Goal: Task Accomplishment & Management: Manage account settings

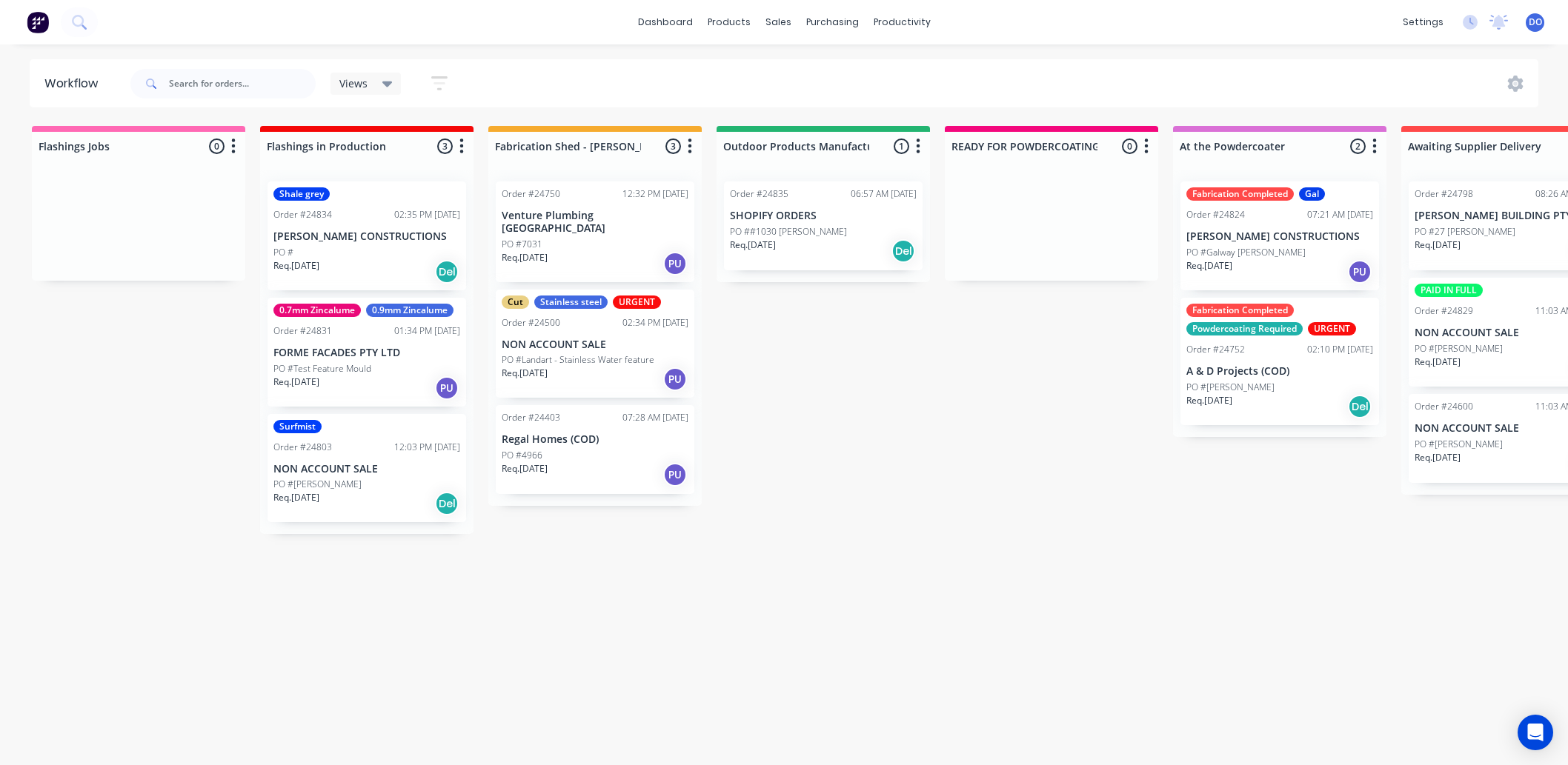
scroll to position [4, 0]
click at [810, 71] on div "Sales Orders" at bounding box center [833, 75] width 61 height 13
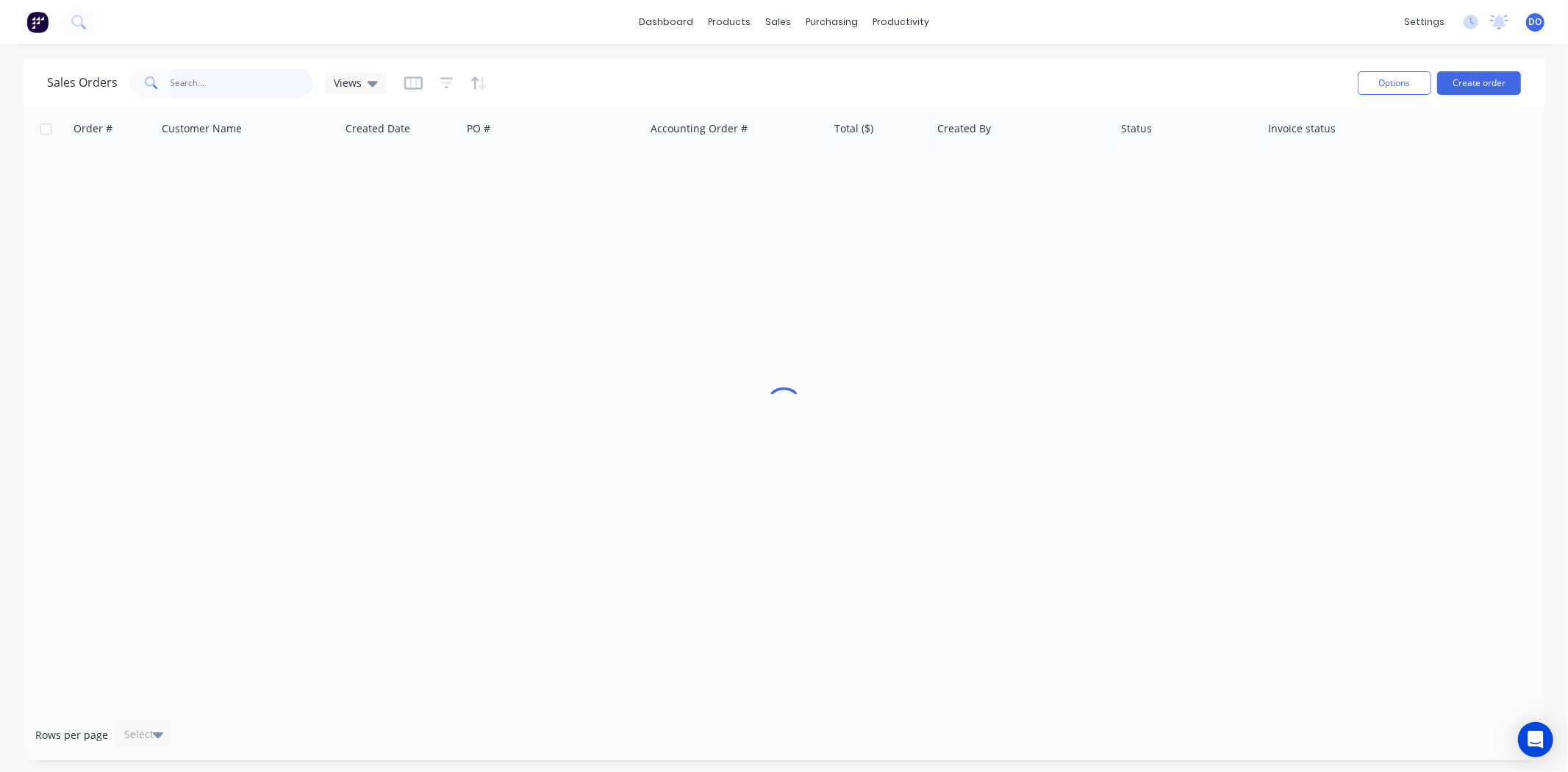
click at [200, 80] on input "text" at bounding box center [243, 83] width 144 height 30
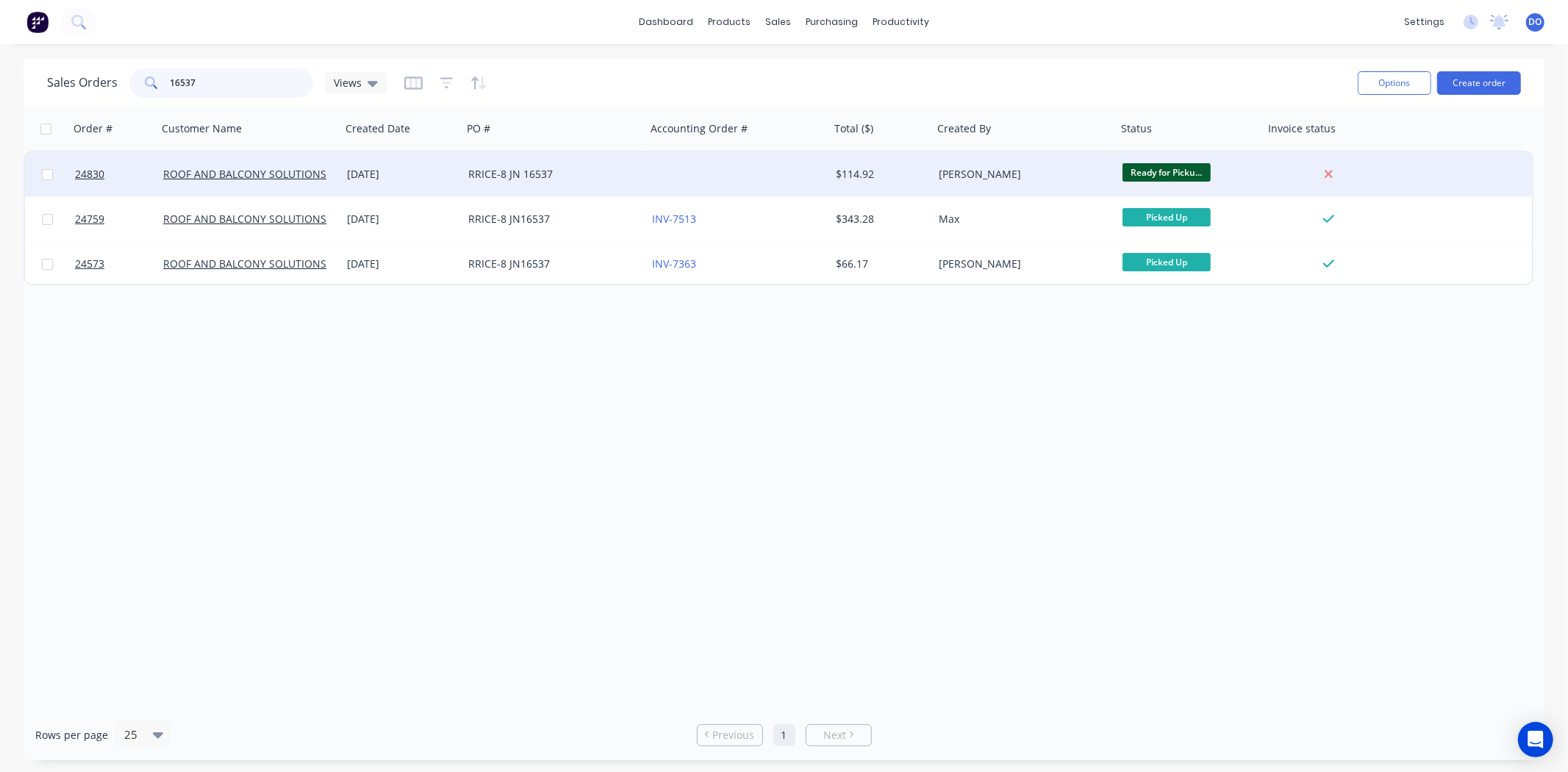
type input "16537"
click at [353, 194] on div "04 Sep 2025" at bounding box center [401, 174] width 121 height 44
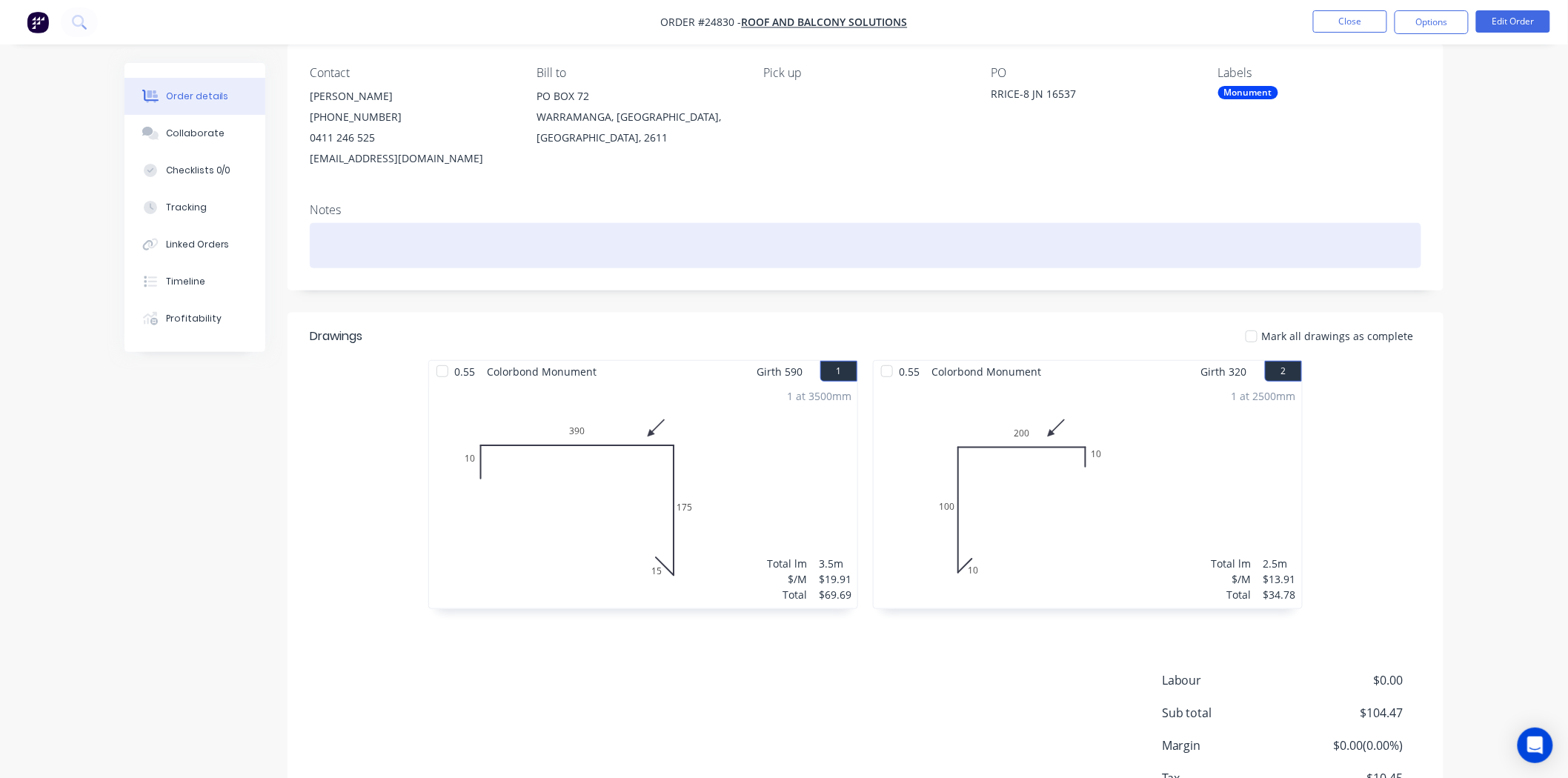
scroll to position [164, 0]
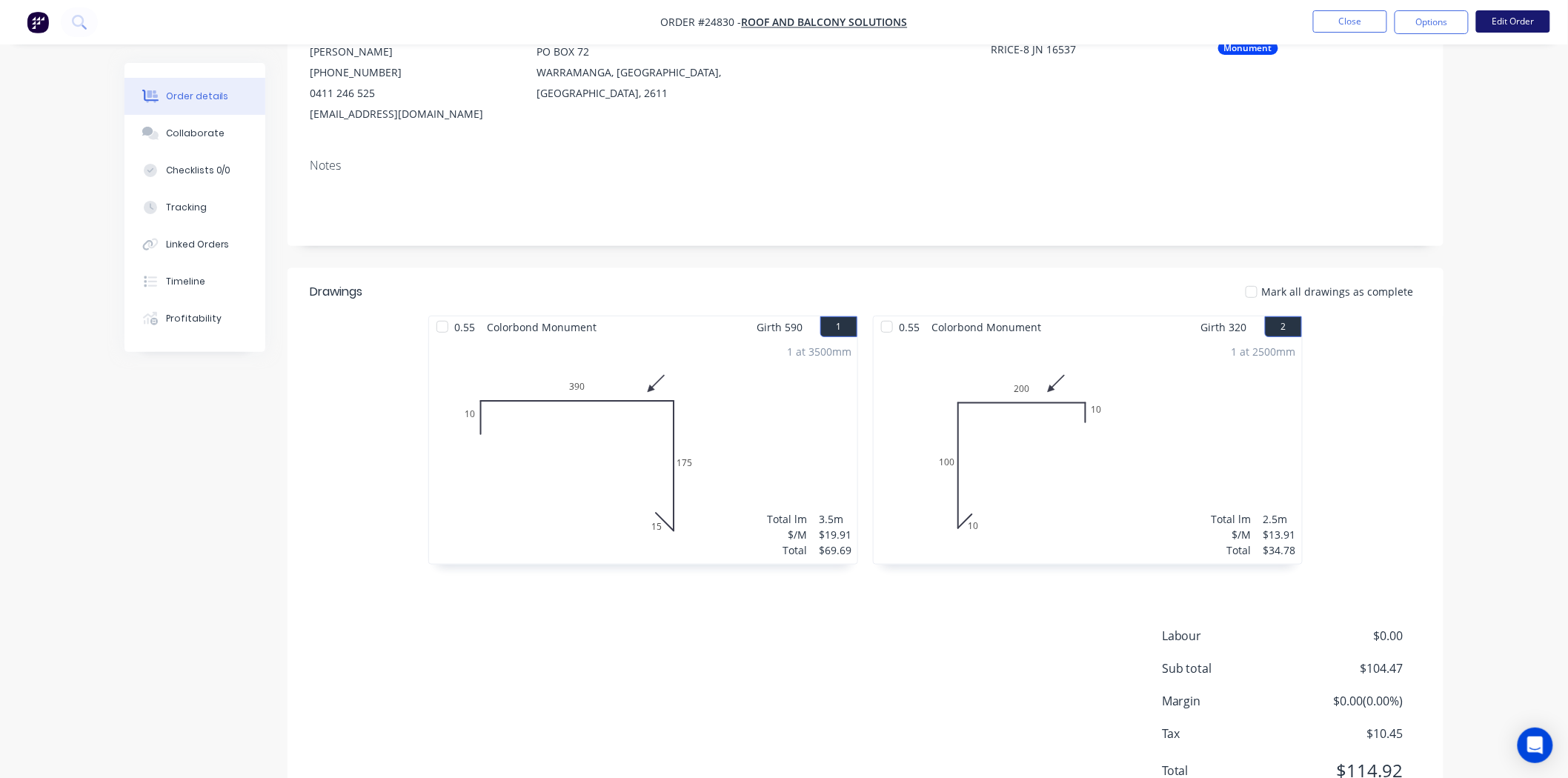
click at [1534, 16] on button "Edit Order" at bounding box center [1513, 21] width 74 height 22
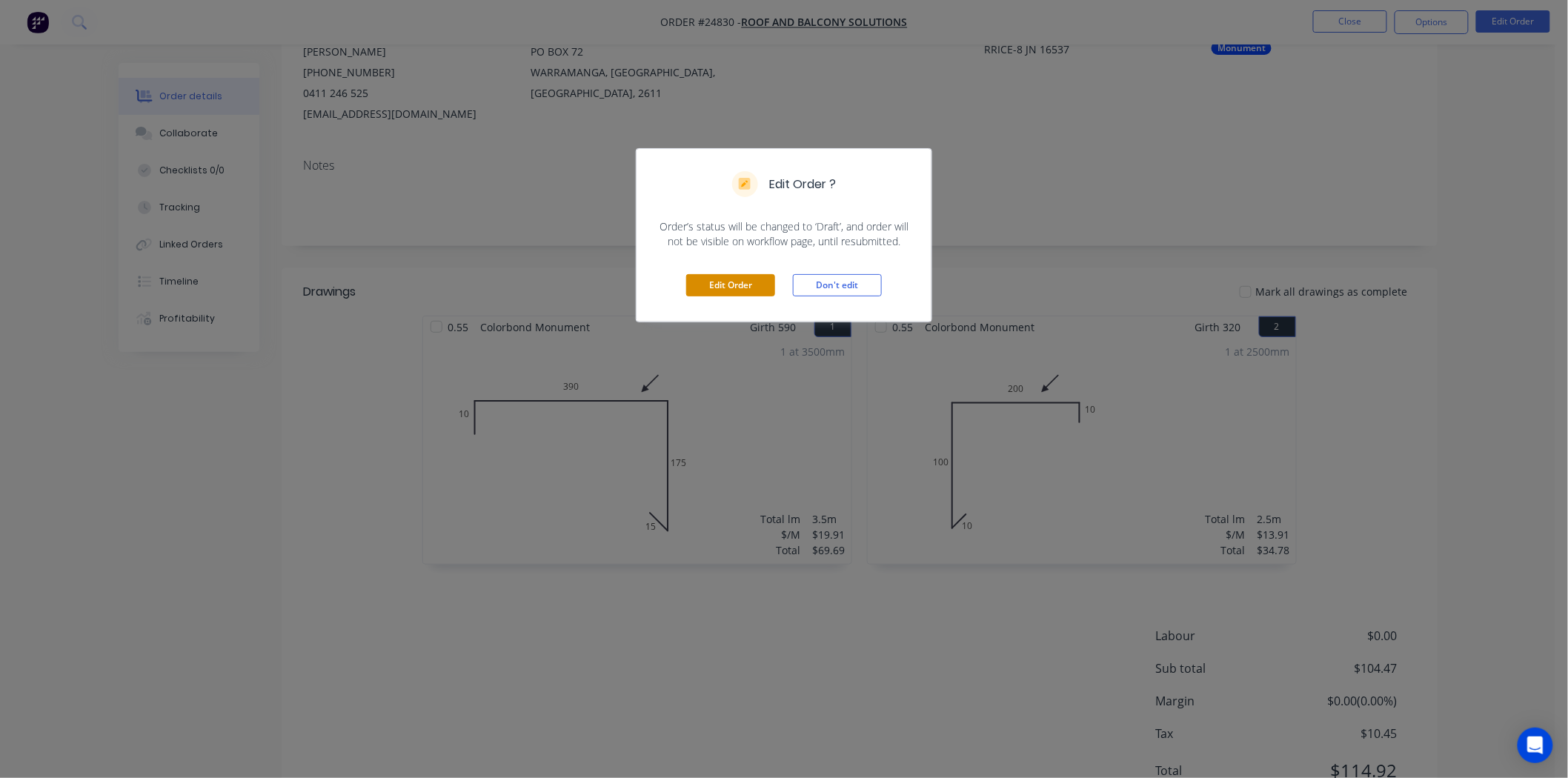
click at [720, 295] on button "Edit Order" at bounding box center [730, 285] width 89 height 22
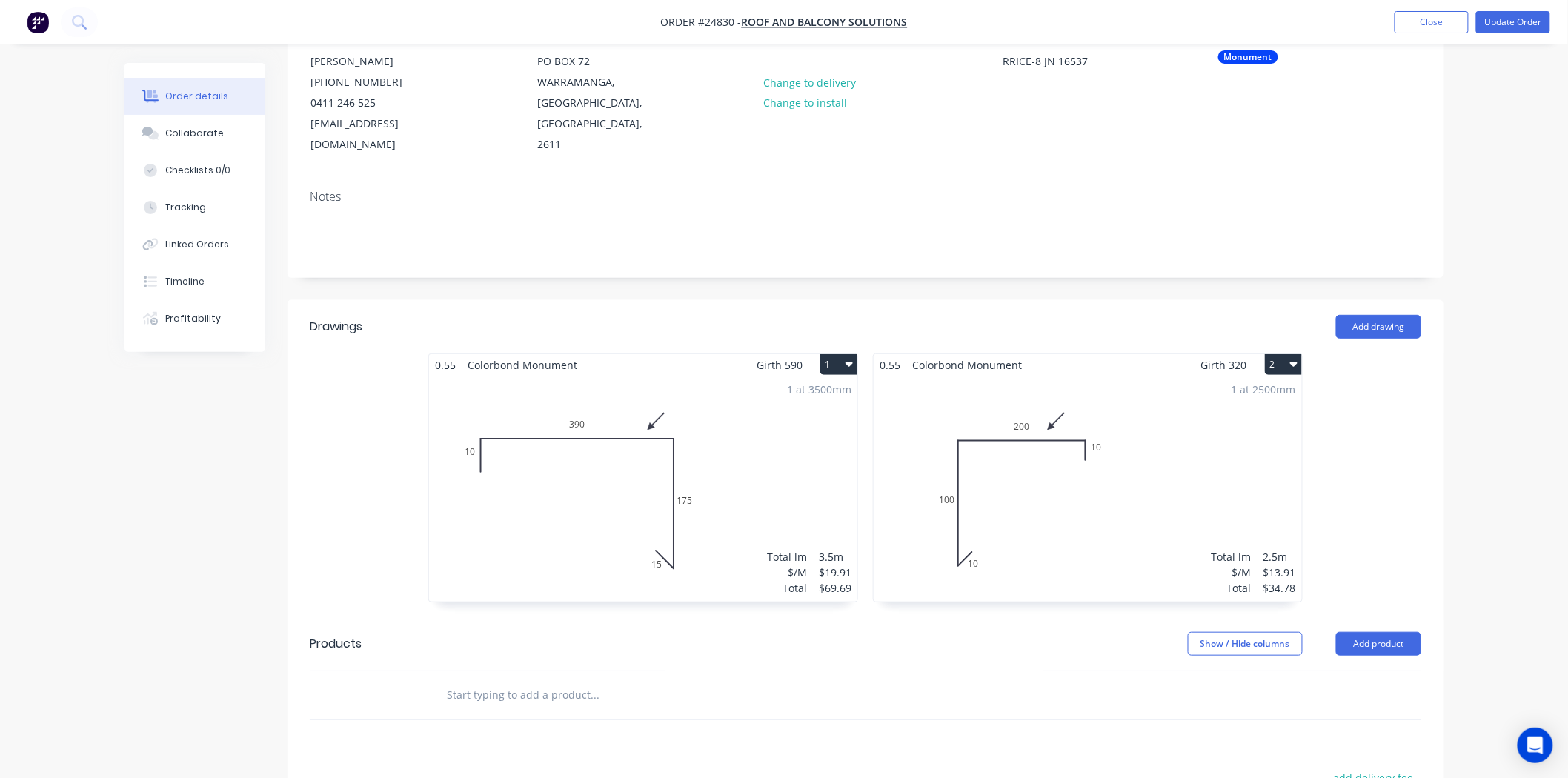
scroll to position [456, 0]
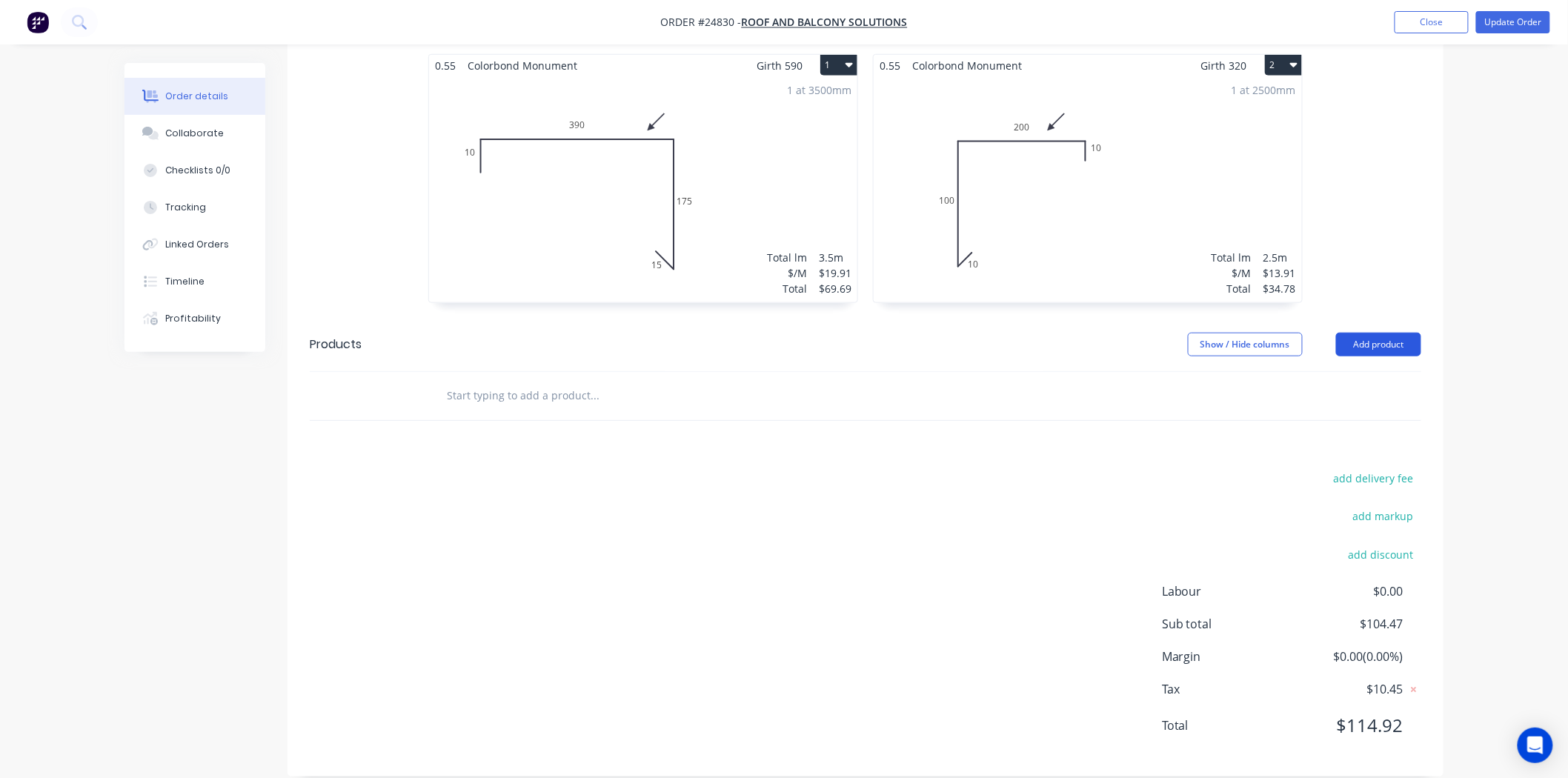
click at [1353, 333] on button "Add product" at bounding box center [1378, 344] width 86 height 24
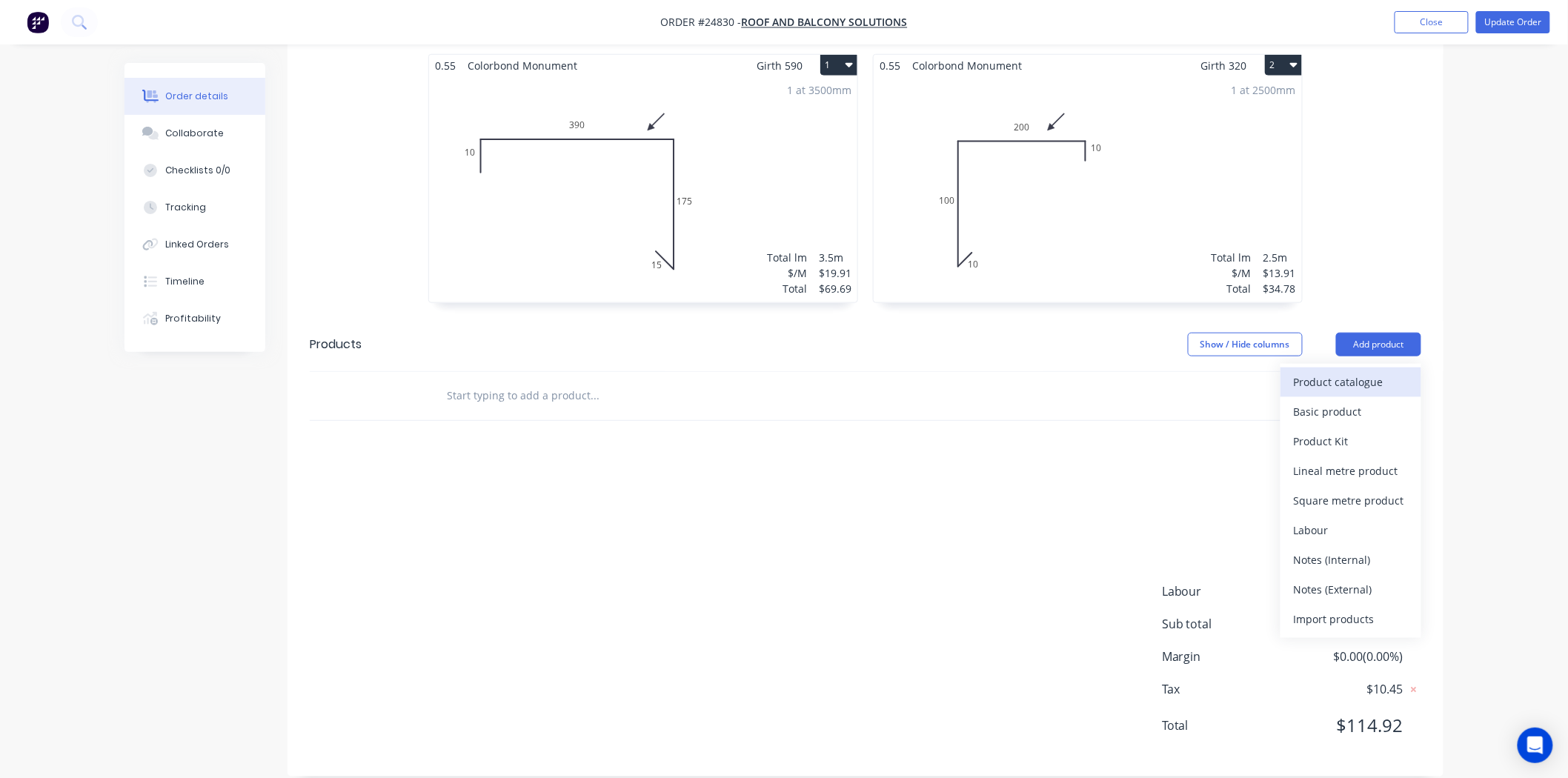
click at [1327, 367] on button "Product catalogue" at bounding box center [1350, 382] width 140 height 30
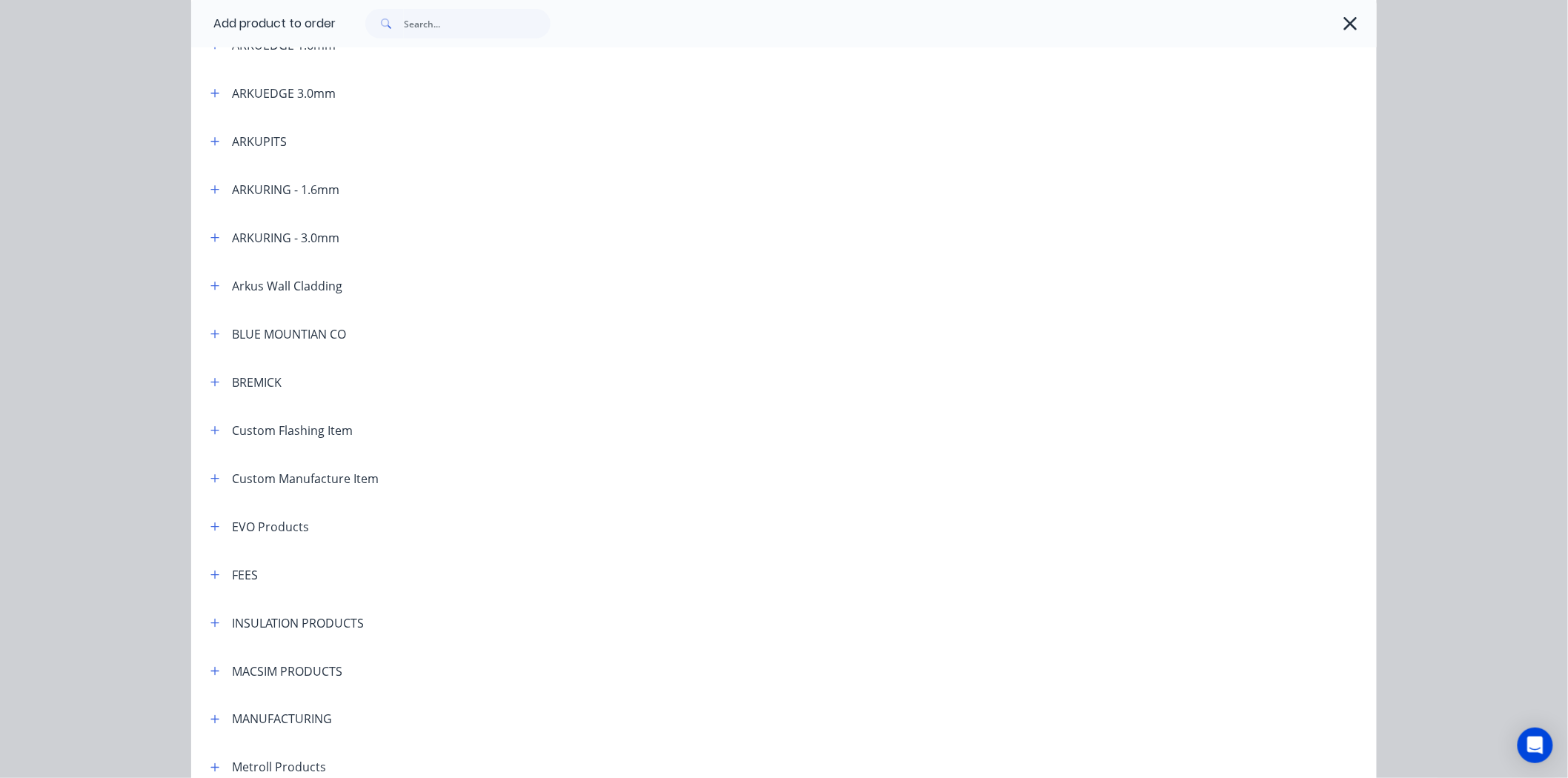
scroll to position [494, 0]
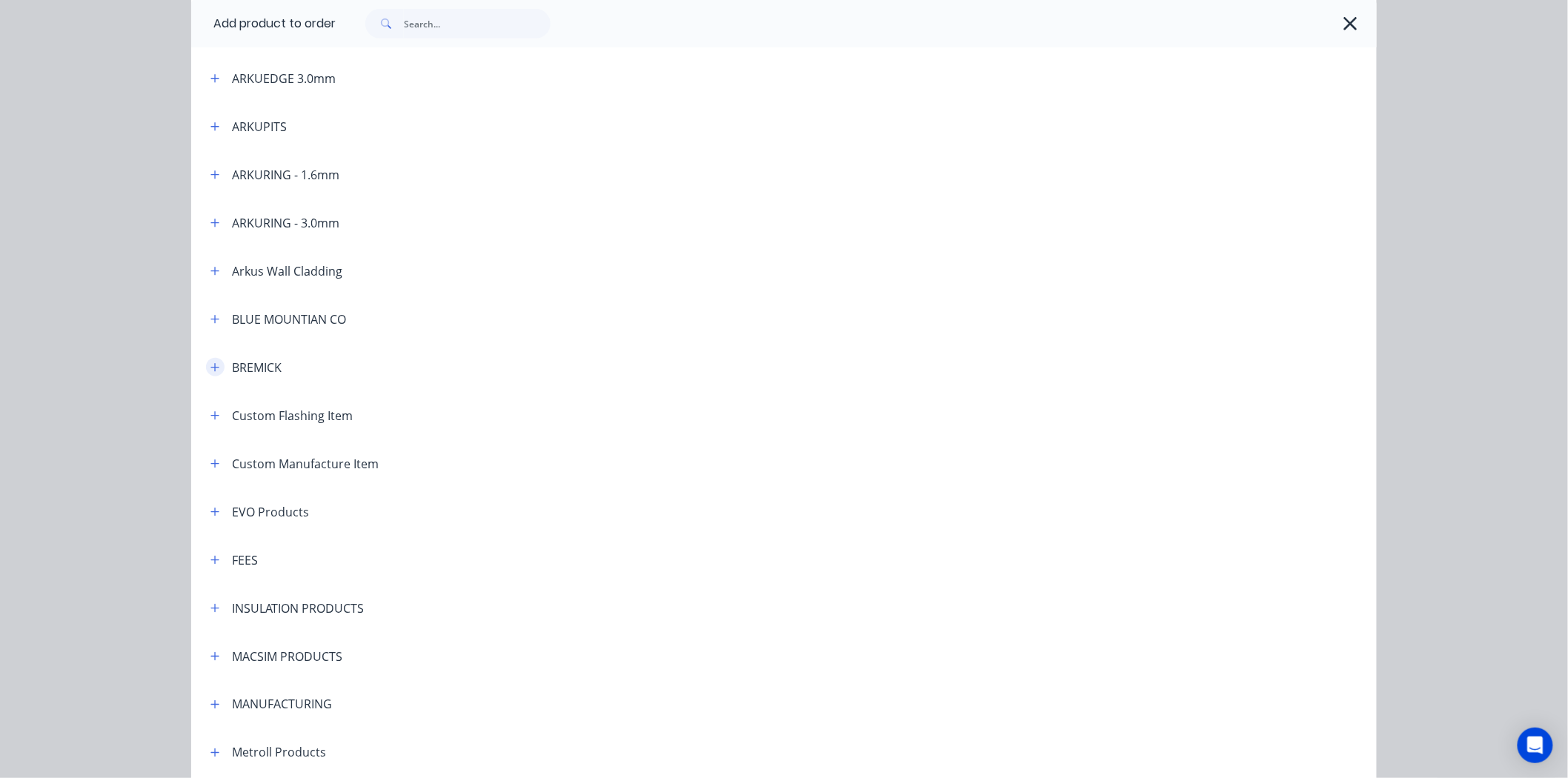
click at [206, 365] on button "button" at bounding box center [215, 366] width 19 height 19
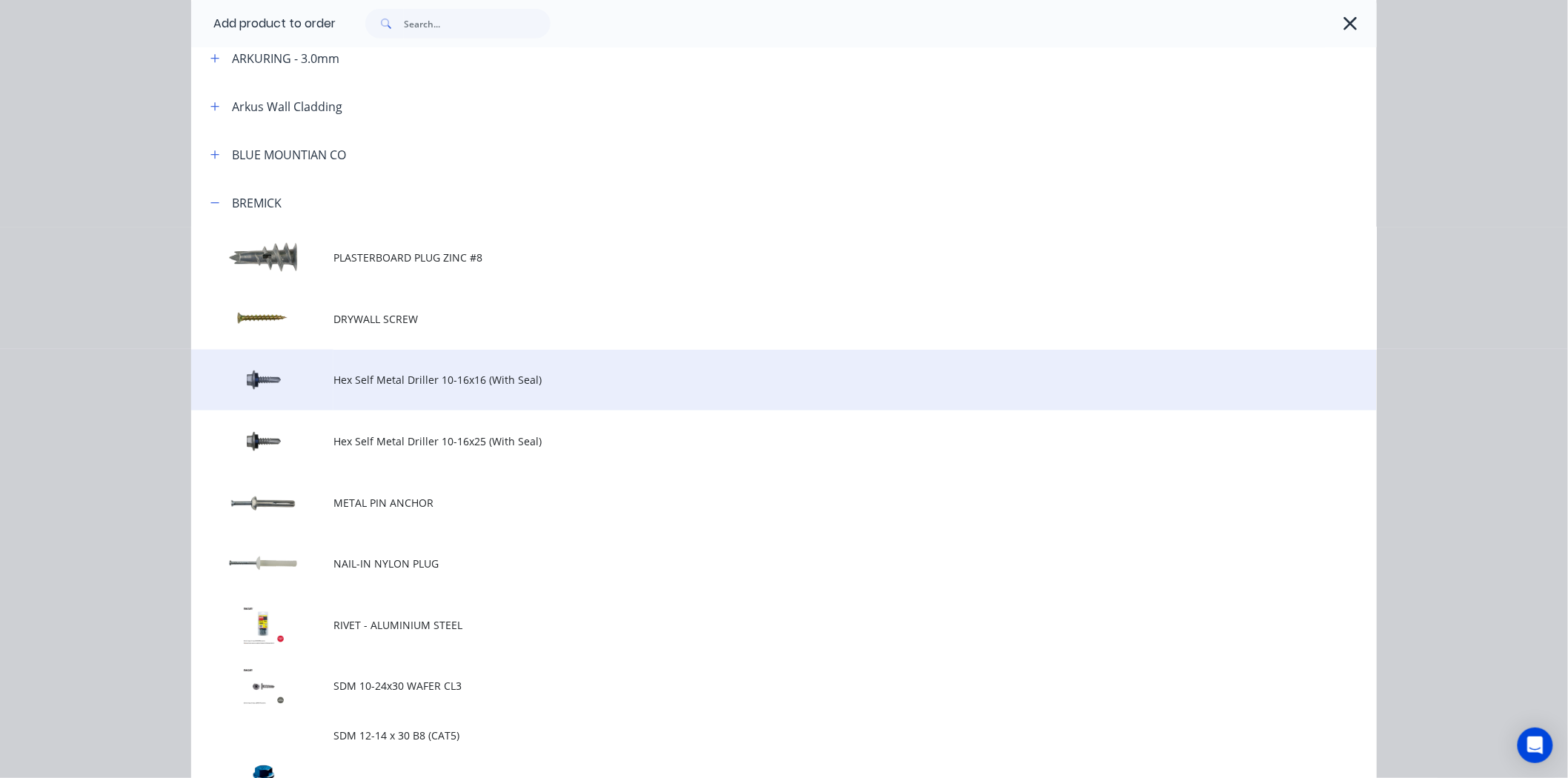
scroll to position [906, 0]
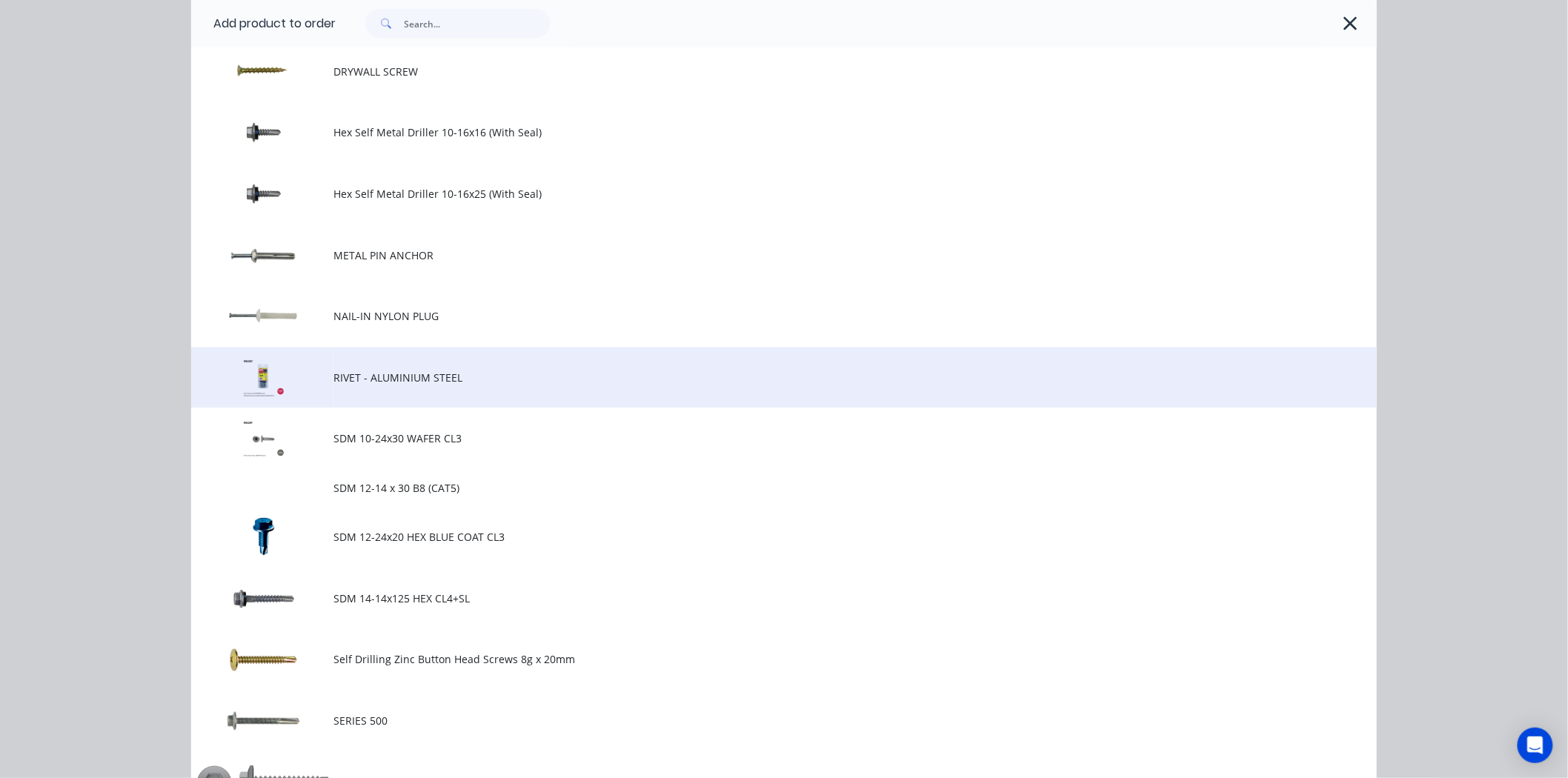
click at [320, 393] on td at bounding box center [262, 379] width 142 height 62
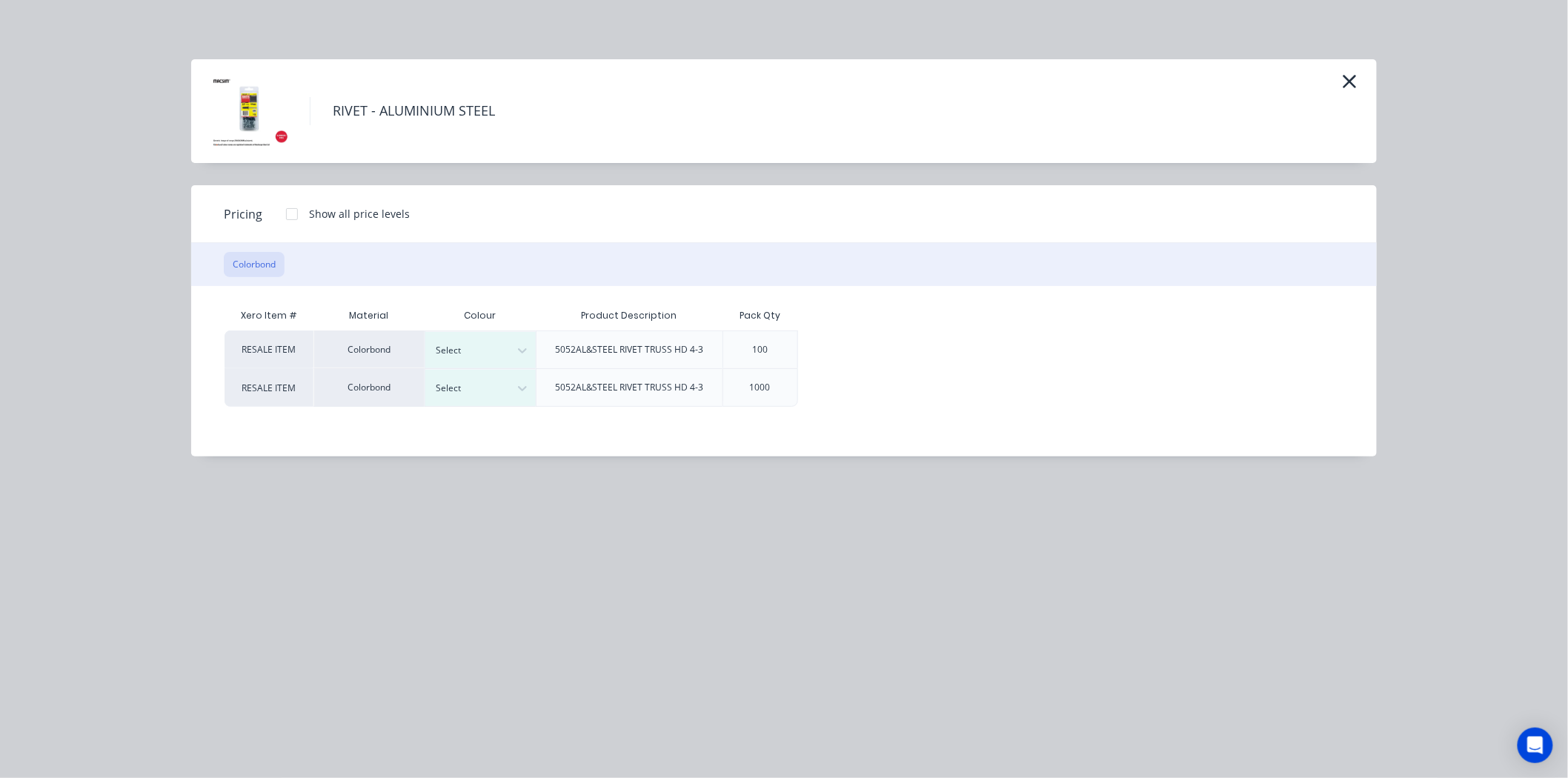
click at [293, 206] on div at bounding box center [292, 215] width 30 height 30
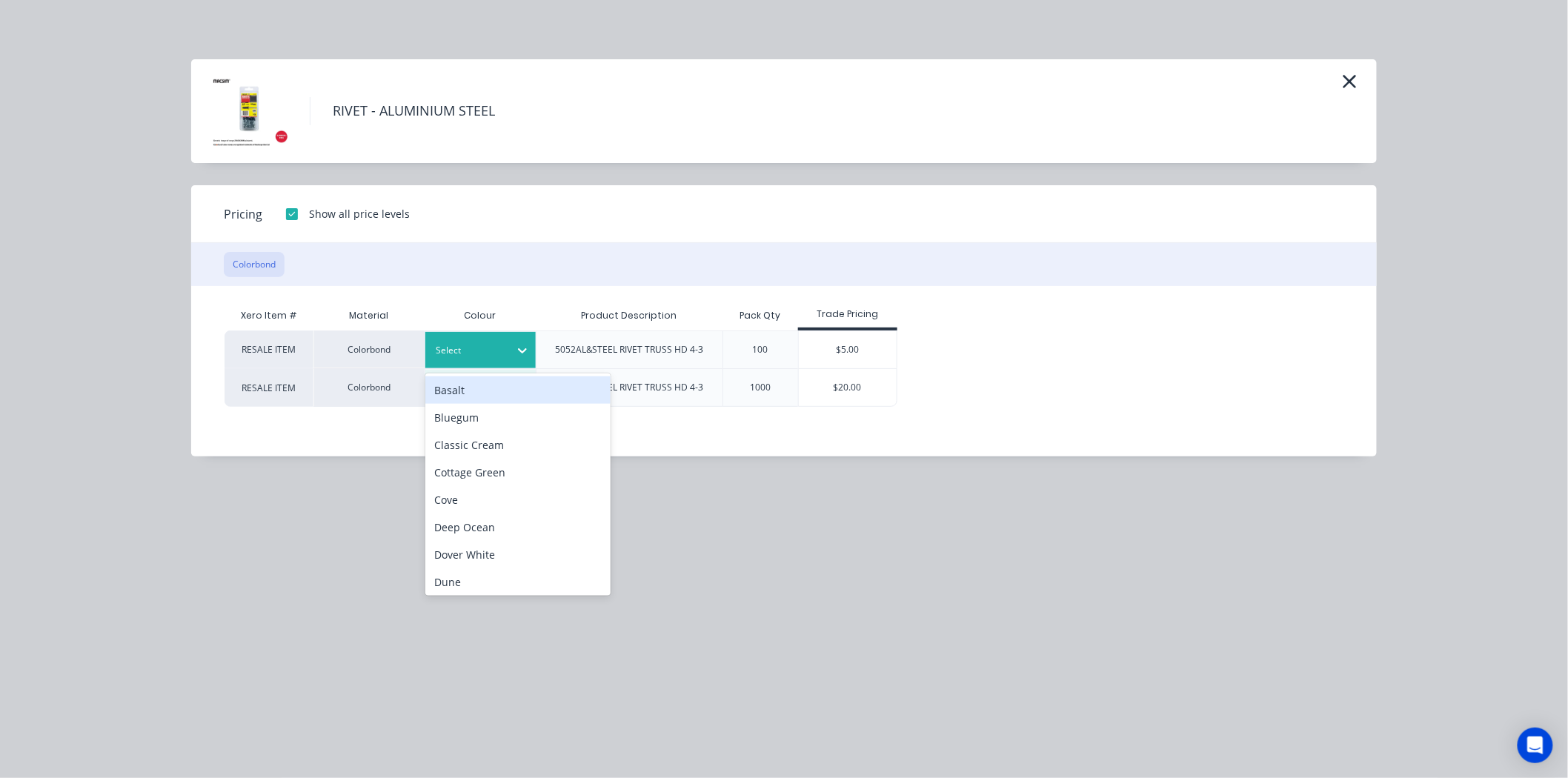
click at [487, 347] on div at bounding box center [470, 351] width 67 height 16
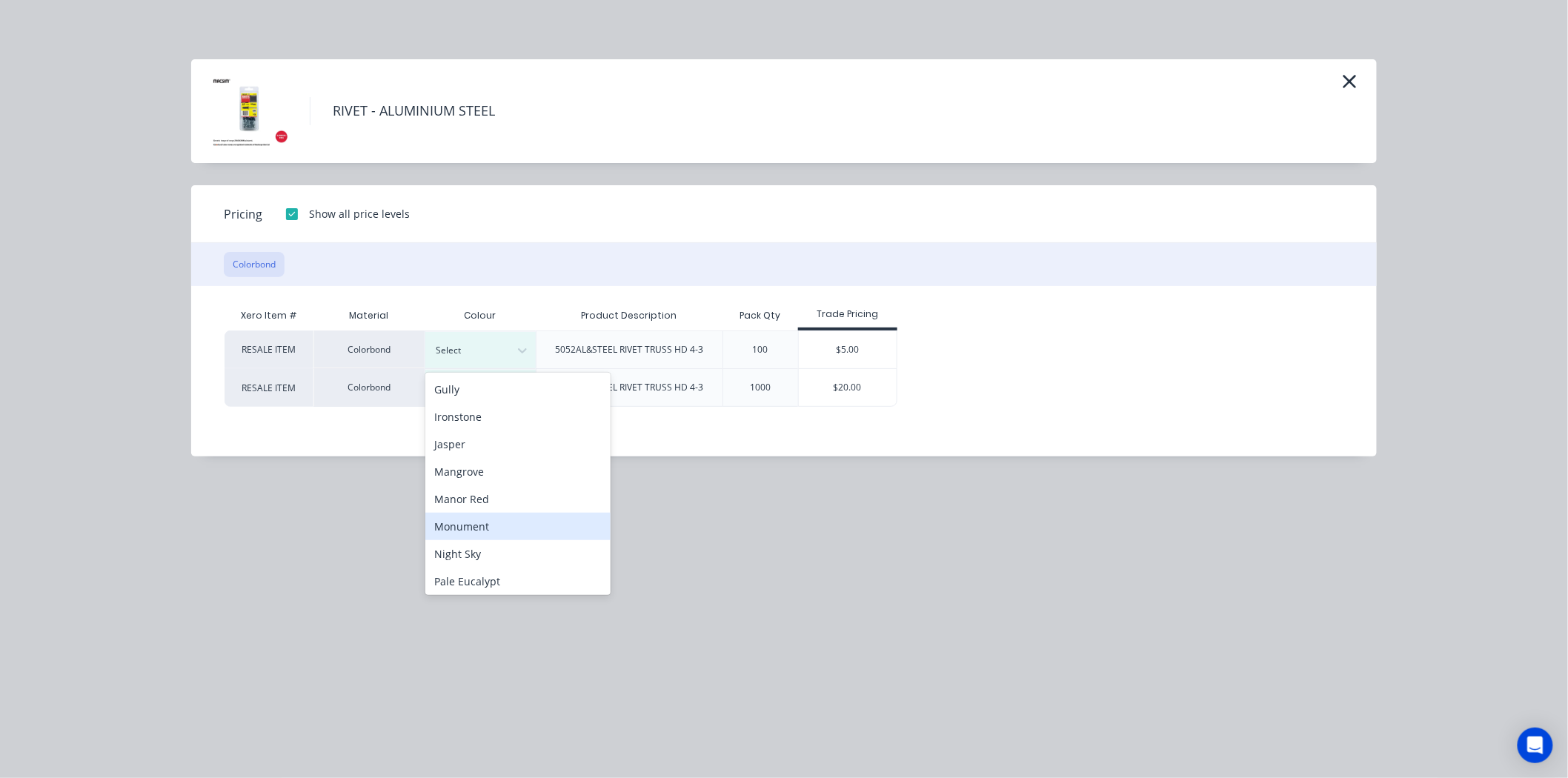
click at [468, 532] on div "Monument" at bounding box center [518, 526] width 185 height 27
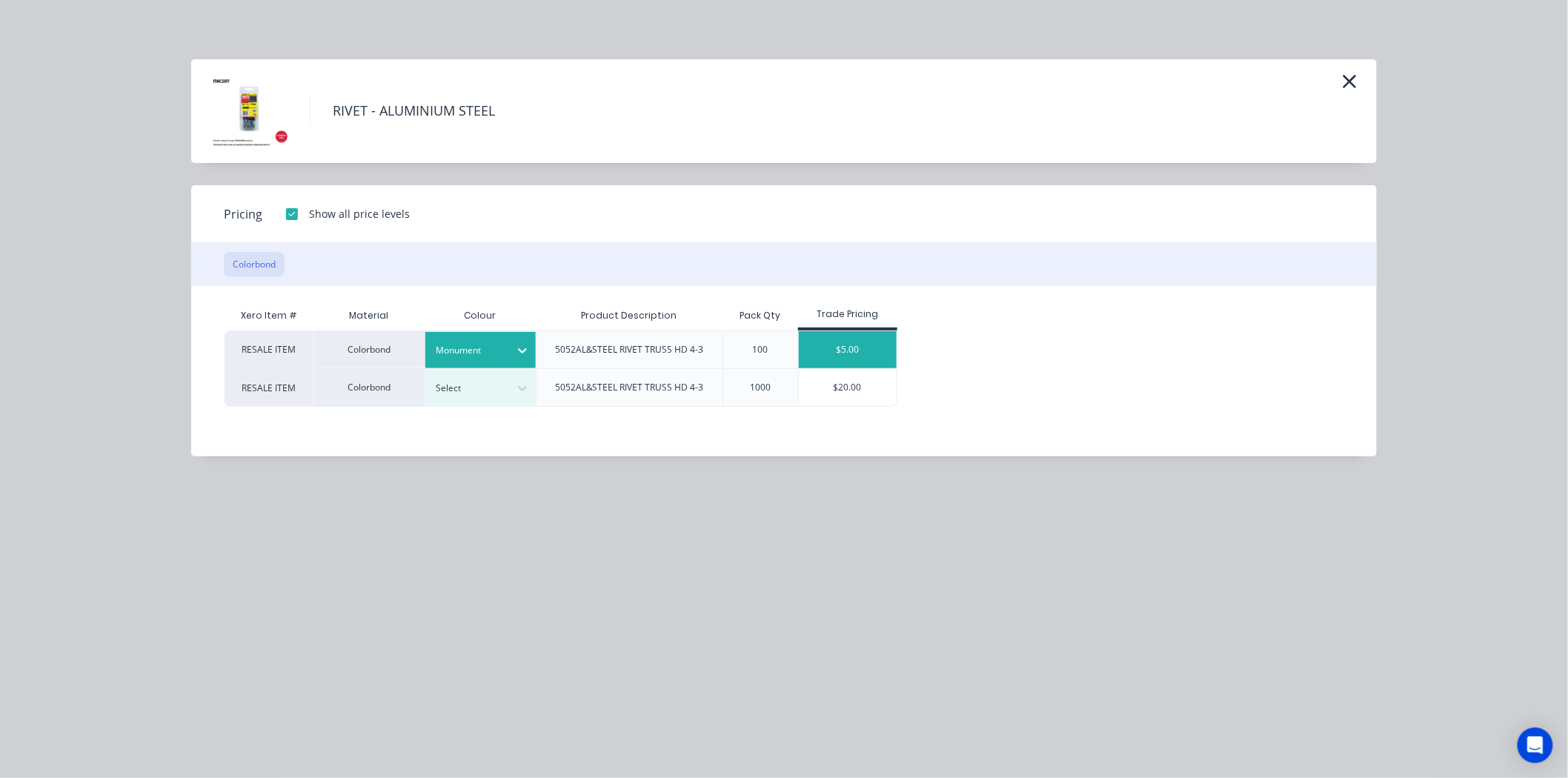
click at [851, 348] on div "$5.00" at bounding box center [848, 350] width 99 height 37
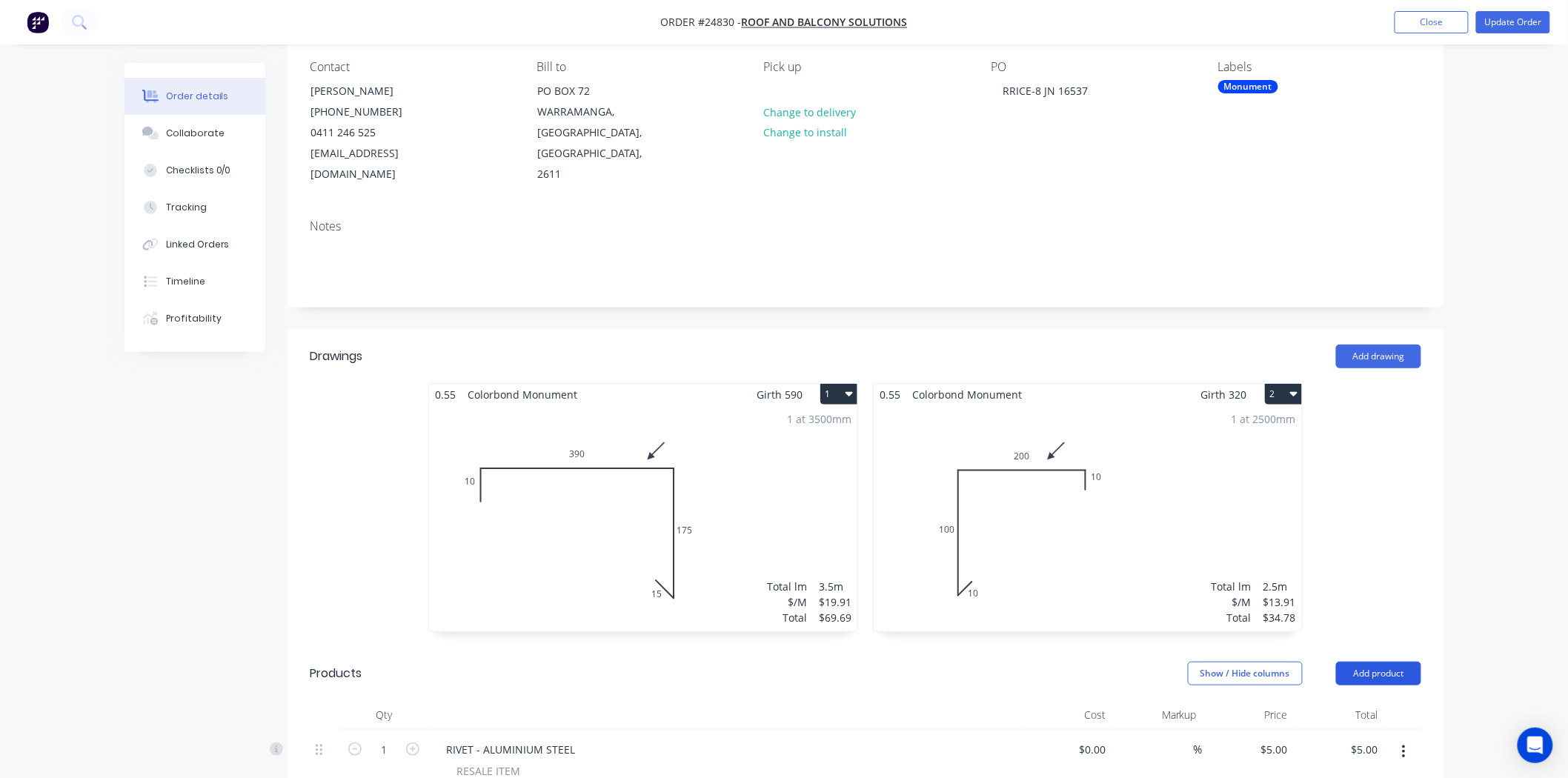
click at [1391, 662] on button "Add product" at bounding box center [1378, 674] width 86 height 24
click at [1368, 700] on div "Product catalogue" at bounding box center [1351, 711] width 114 height 21
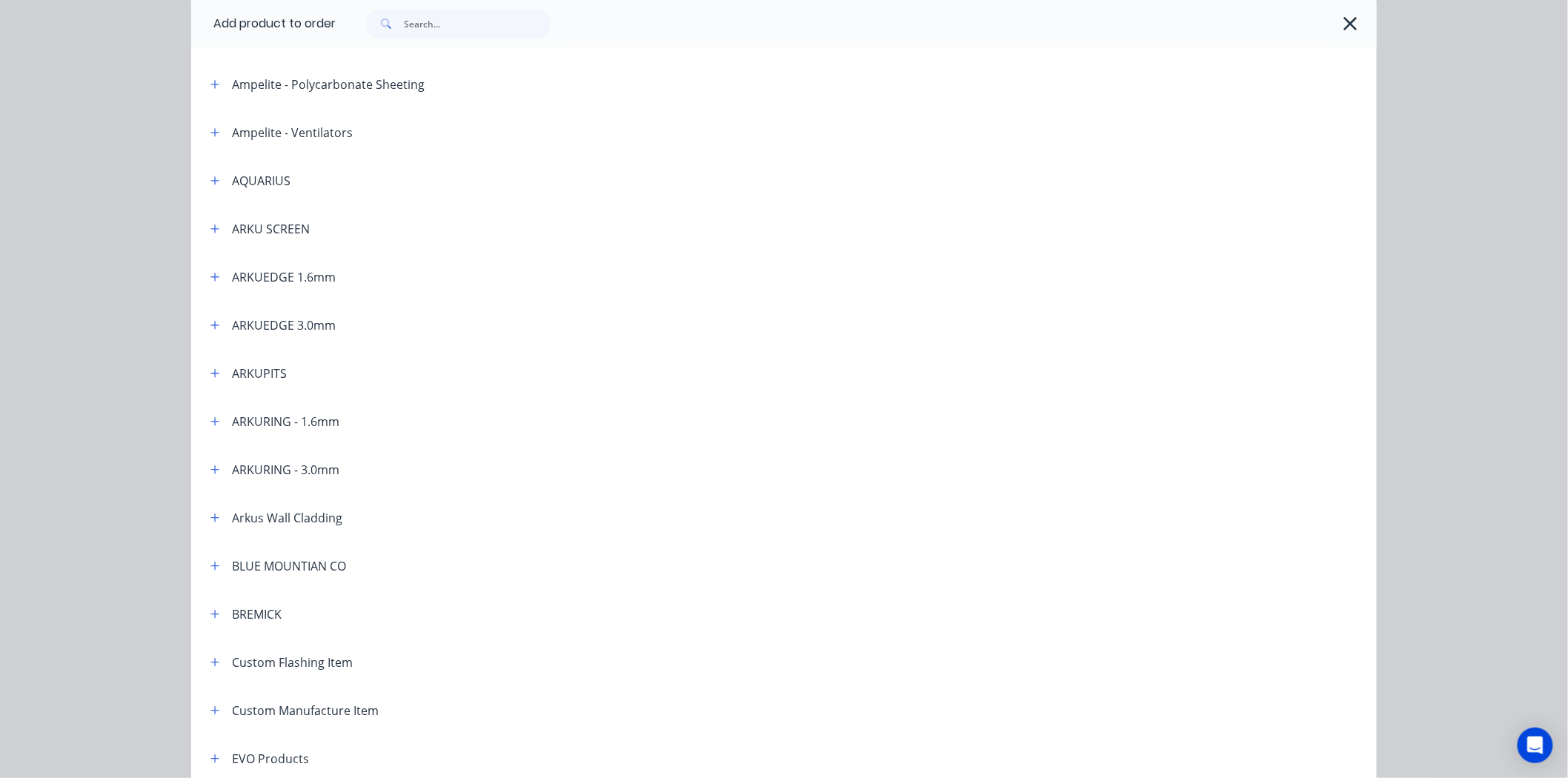
scroll to position [329, 0]
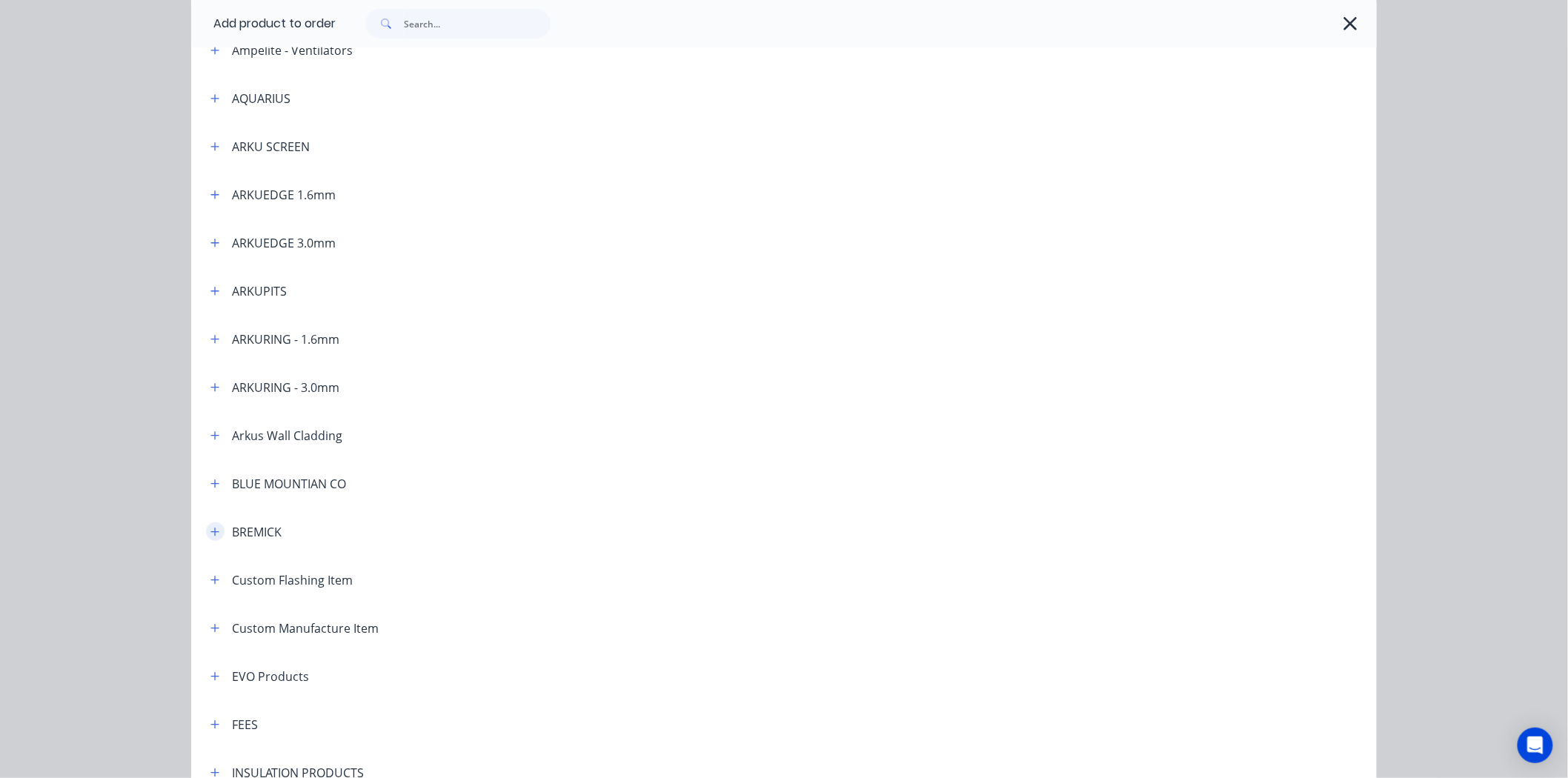
click at [210, 528] on icon "button" at bounding box center [215, 533] width 9 height 11
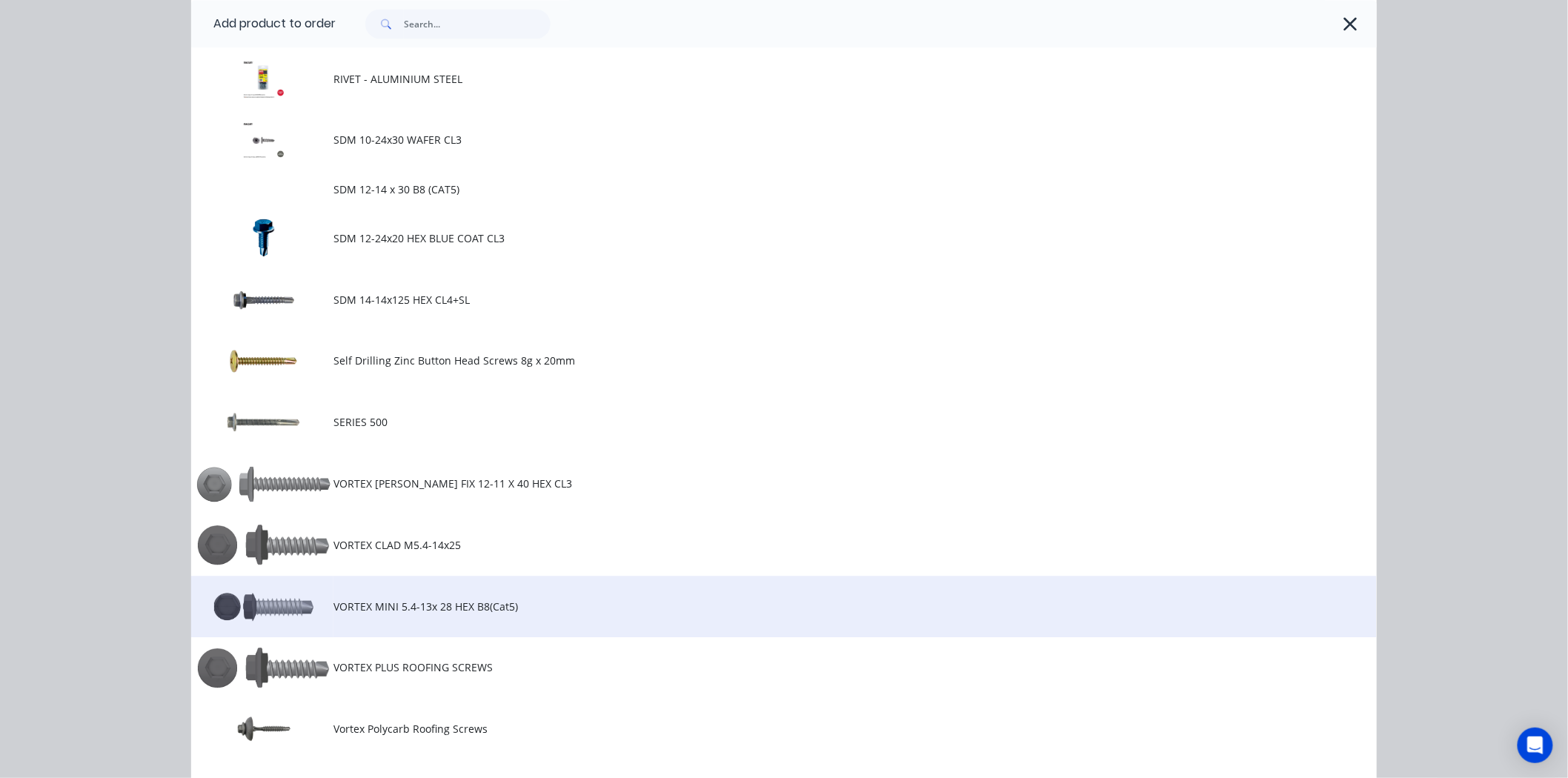
scroll to position [1235, 0]
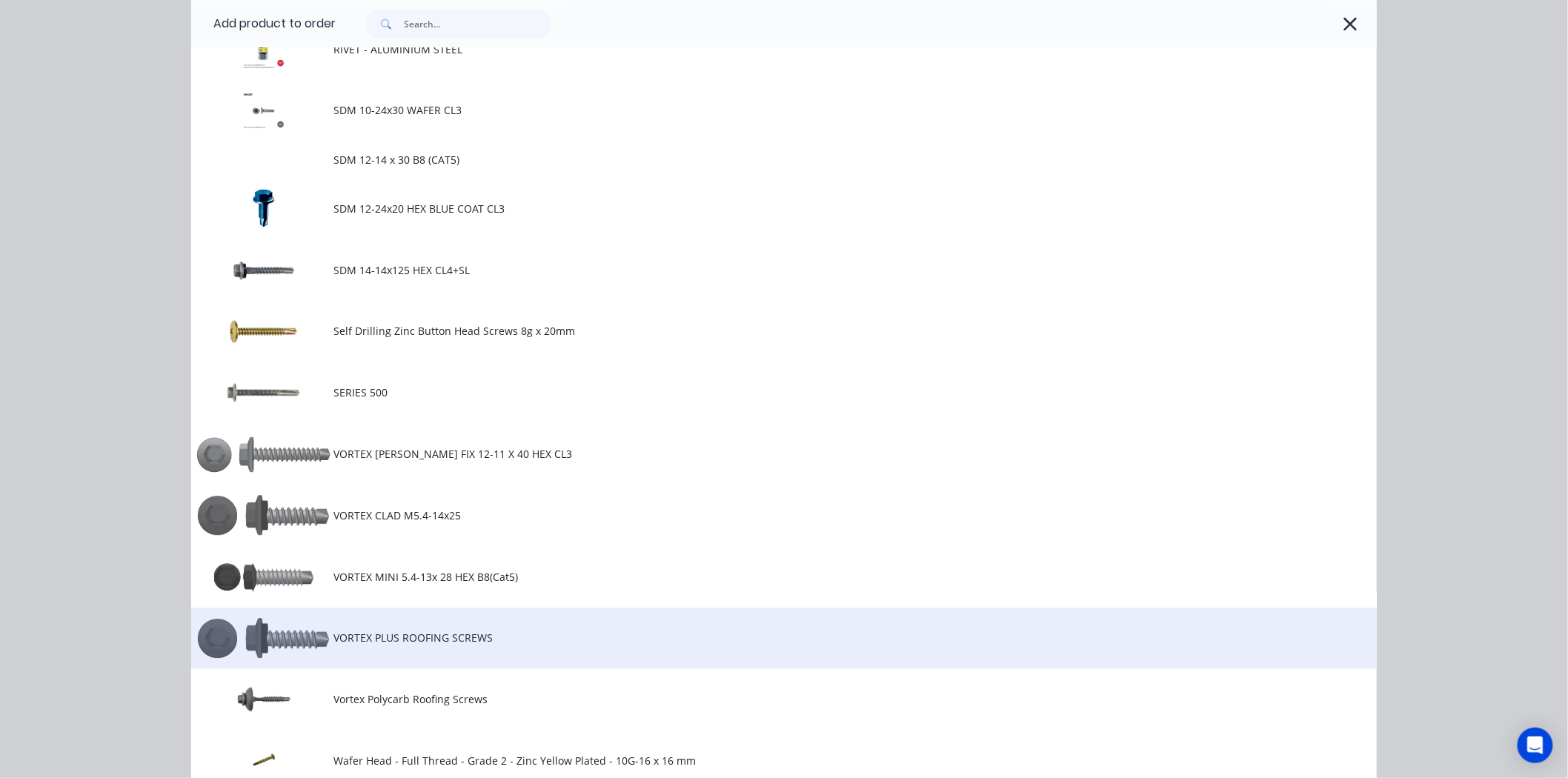
click at [362, 626] on td "VORTEX PLUS ROOFING SCREWS" at bounding box center [856, 638] width 1044 height 62
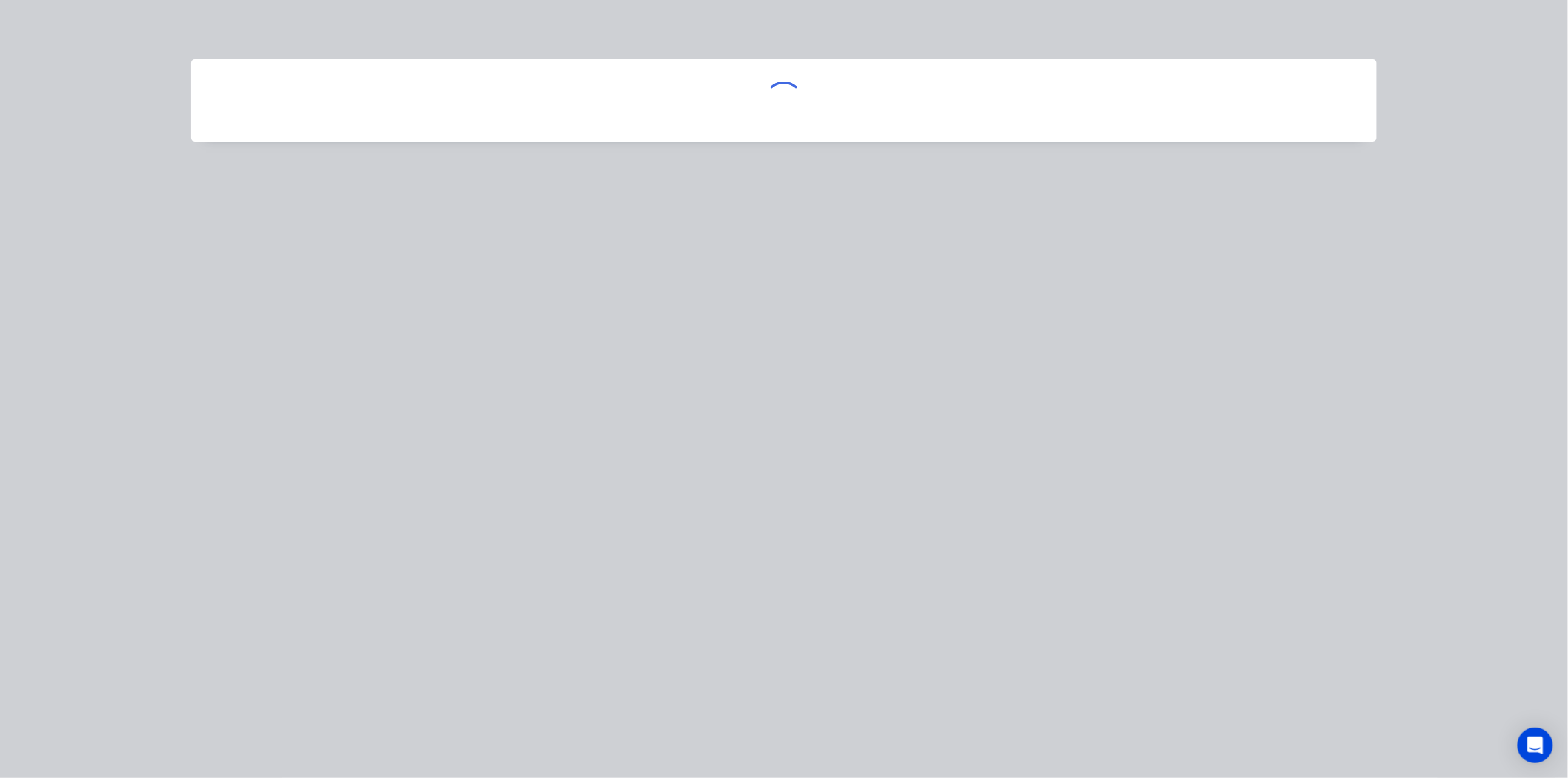
scroll to position [0, 0]
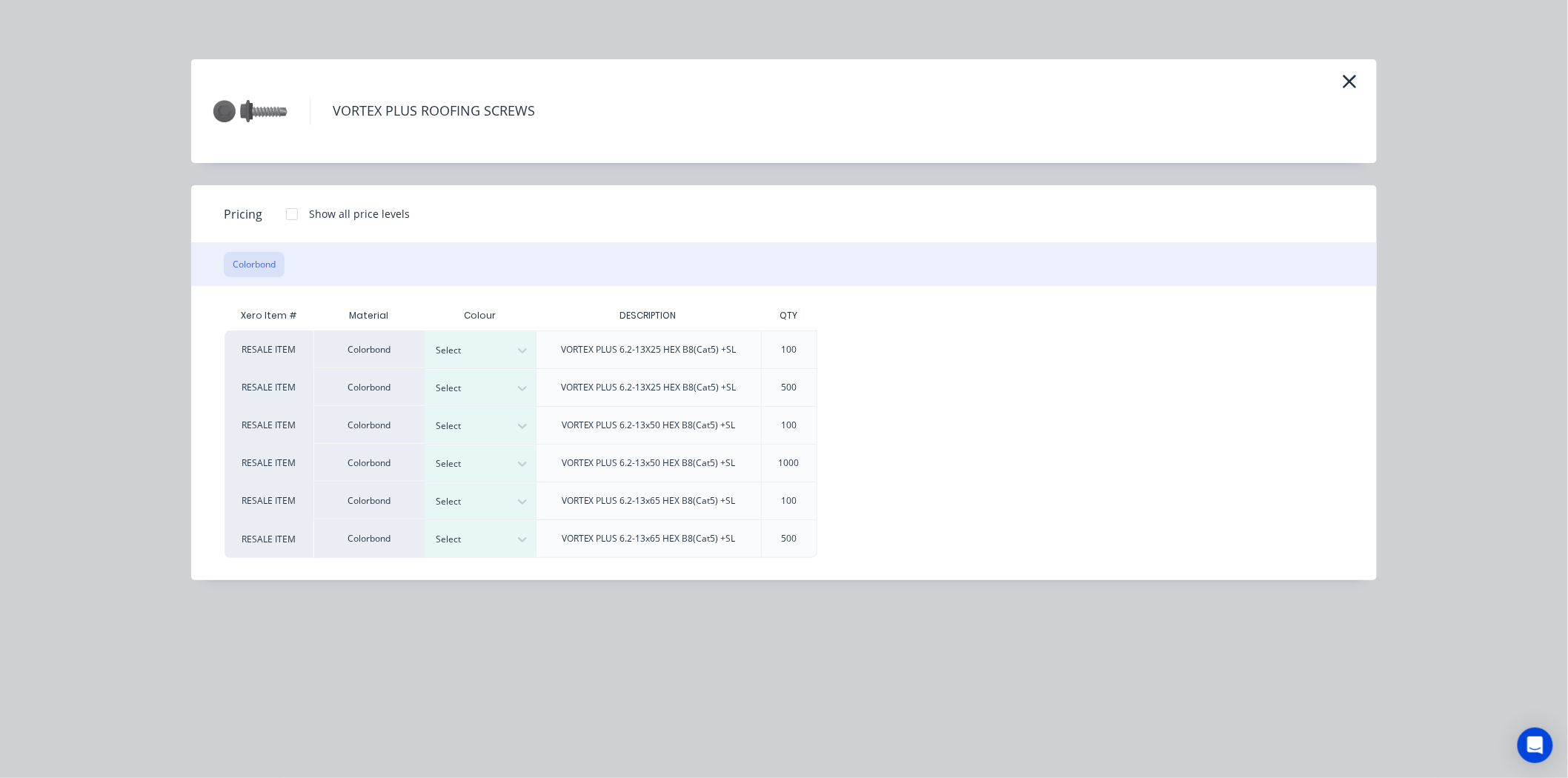
click at [297, 216] on div at bounding box center [292, 215] width 30 height 30
click at [471, 423] on div at bounding box center [470, 426] width 67 height 16
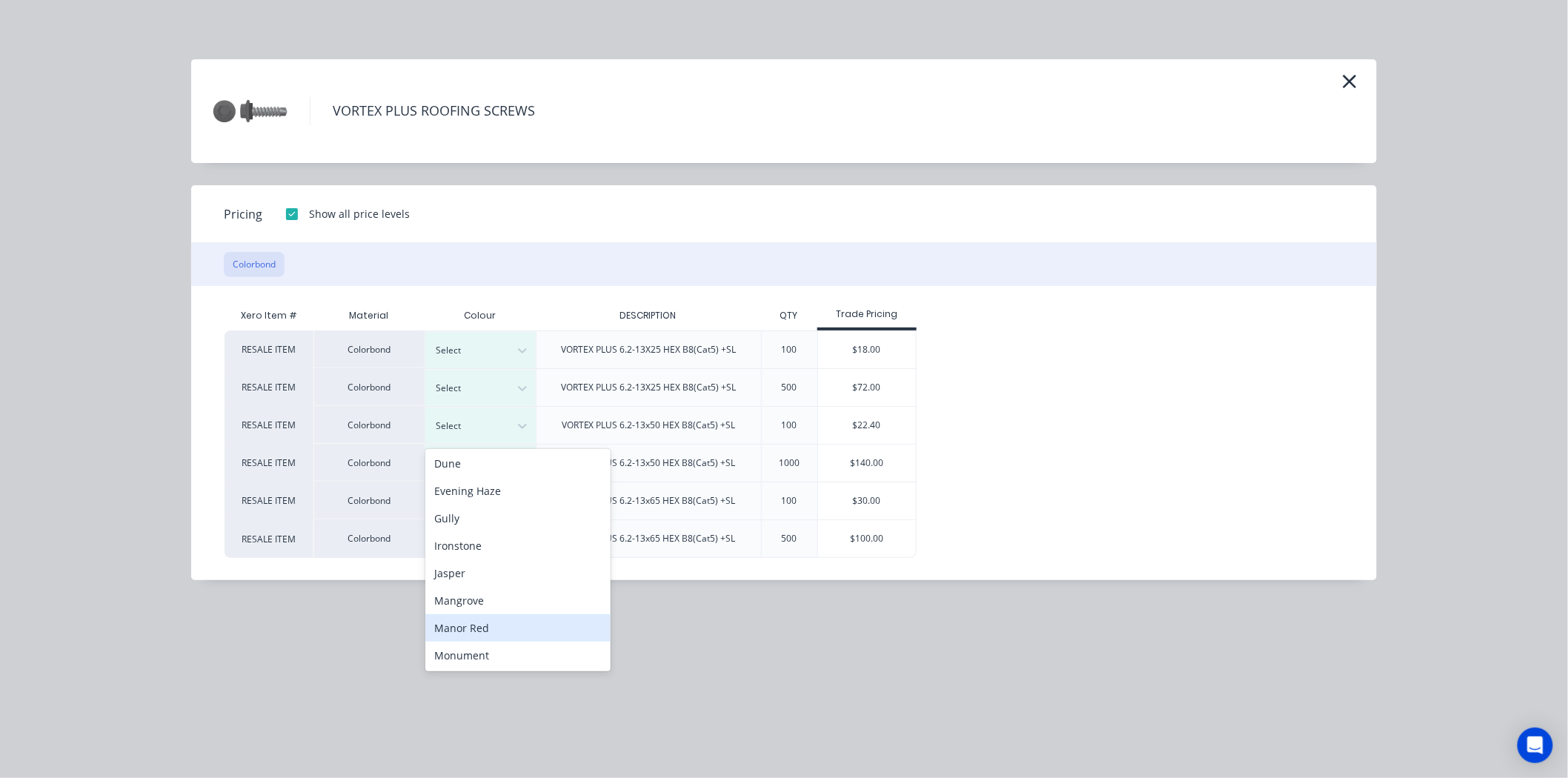
scroll to position [247, 0]
click at [468, 612] on div "Monument" at bounding box center [518, 602] width 185 height 27
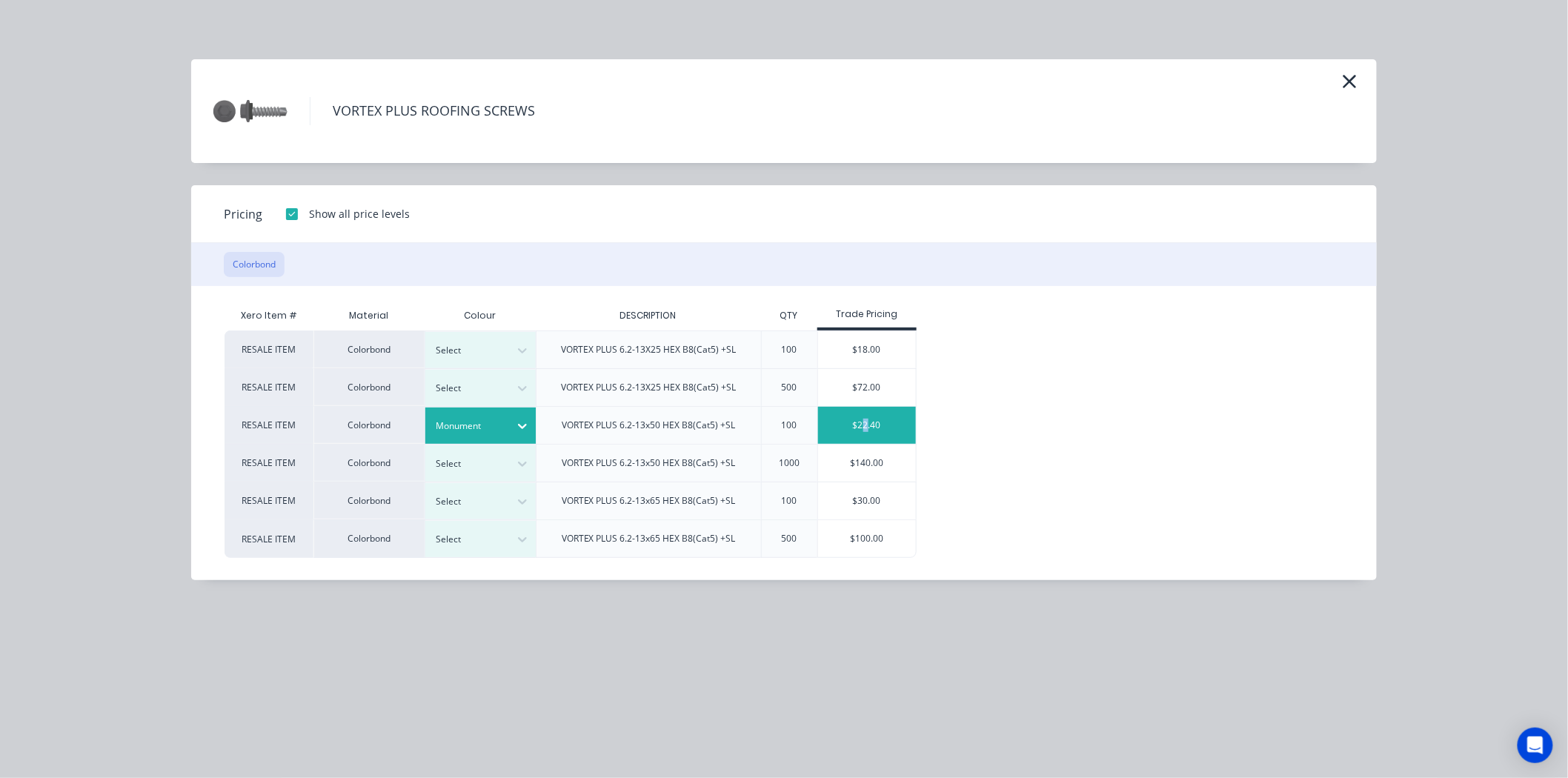
click at [867, 418] on div "$22.40" at bounding box center [868, 426] width 99 height 37
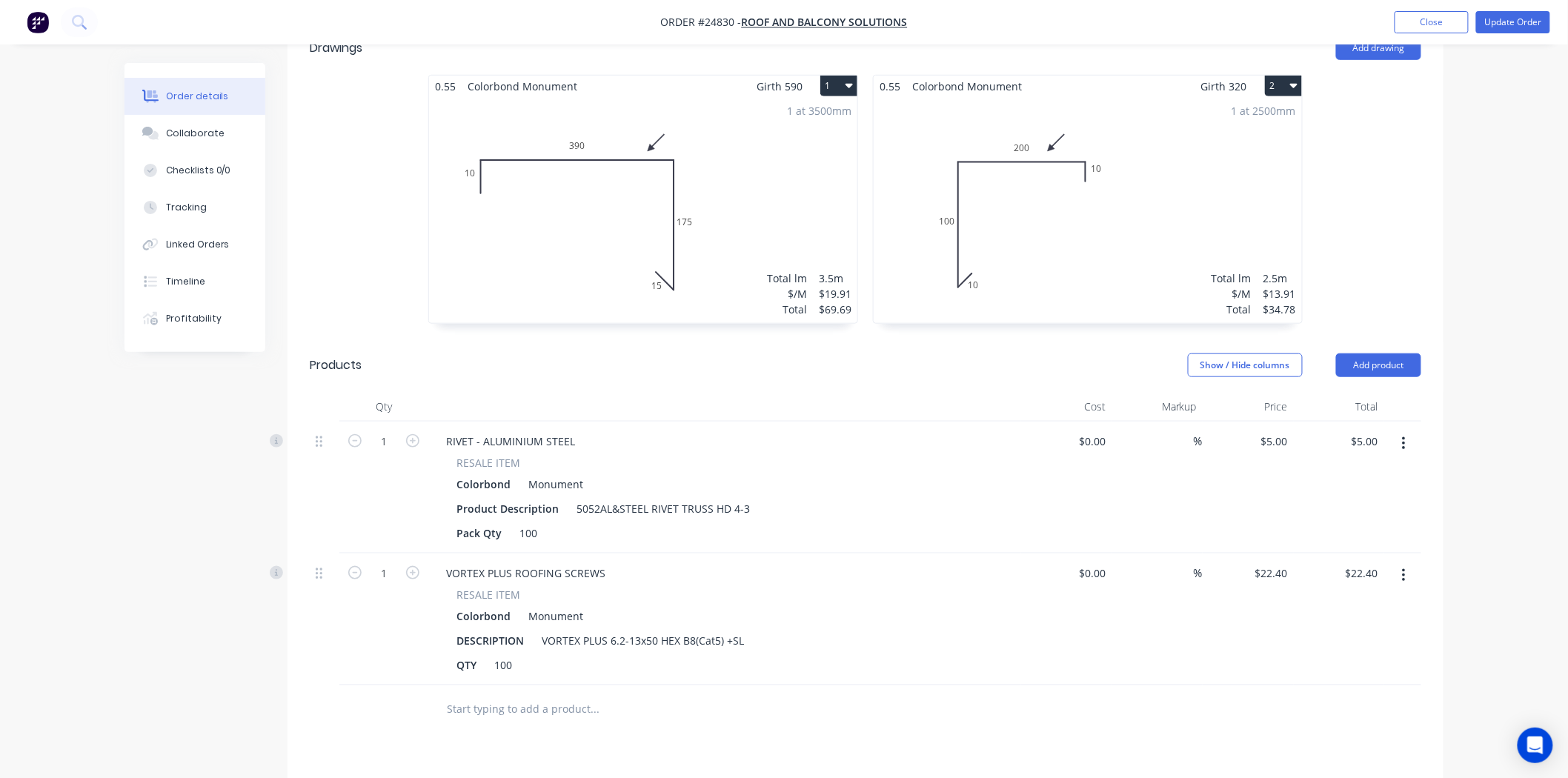
scroll to position [291, 0]
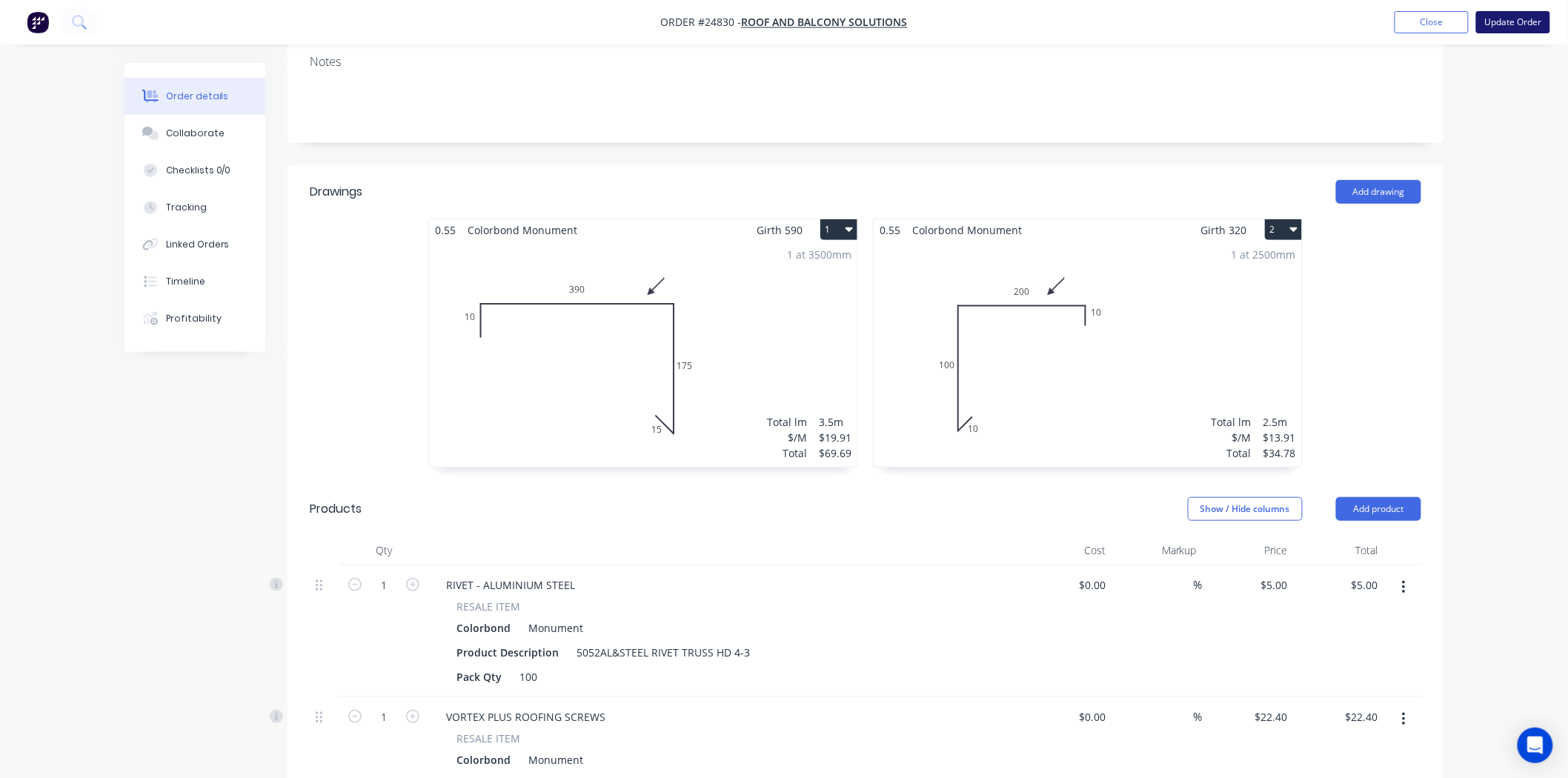
click at [1530, 21] on button "Update Order" at bounding box center [1513, 22] width 74 height 22
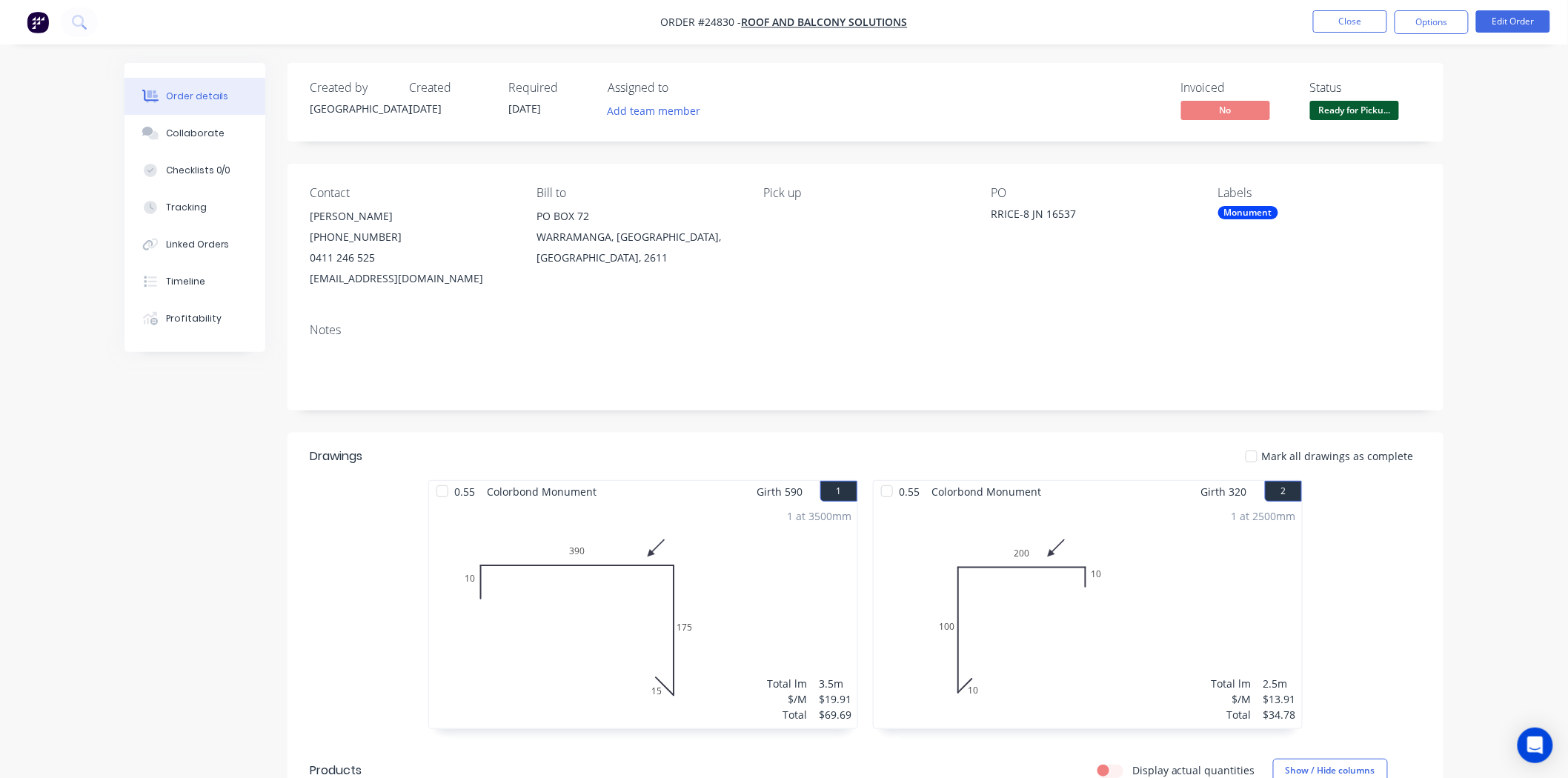
click at [1400, 39] on nav "Order #24830 - ROOF AND BALCONY SOLUTIONS Close Options Edit Order" at bounding box center [784, 22] width 1568 height 44
click at [1410, 28] on button "Options" at bounding box center [1432, 22] width 74 height 24
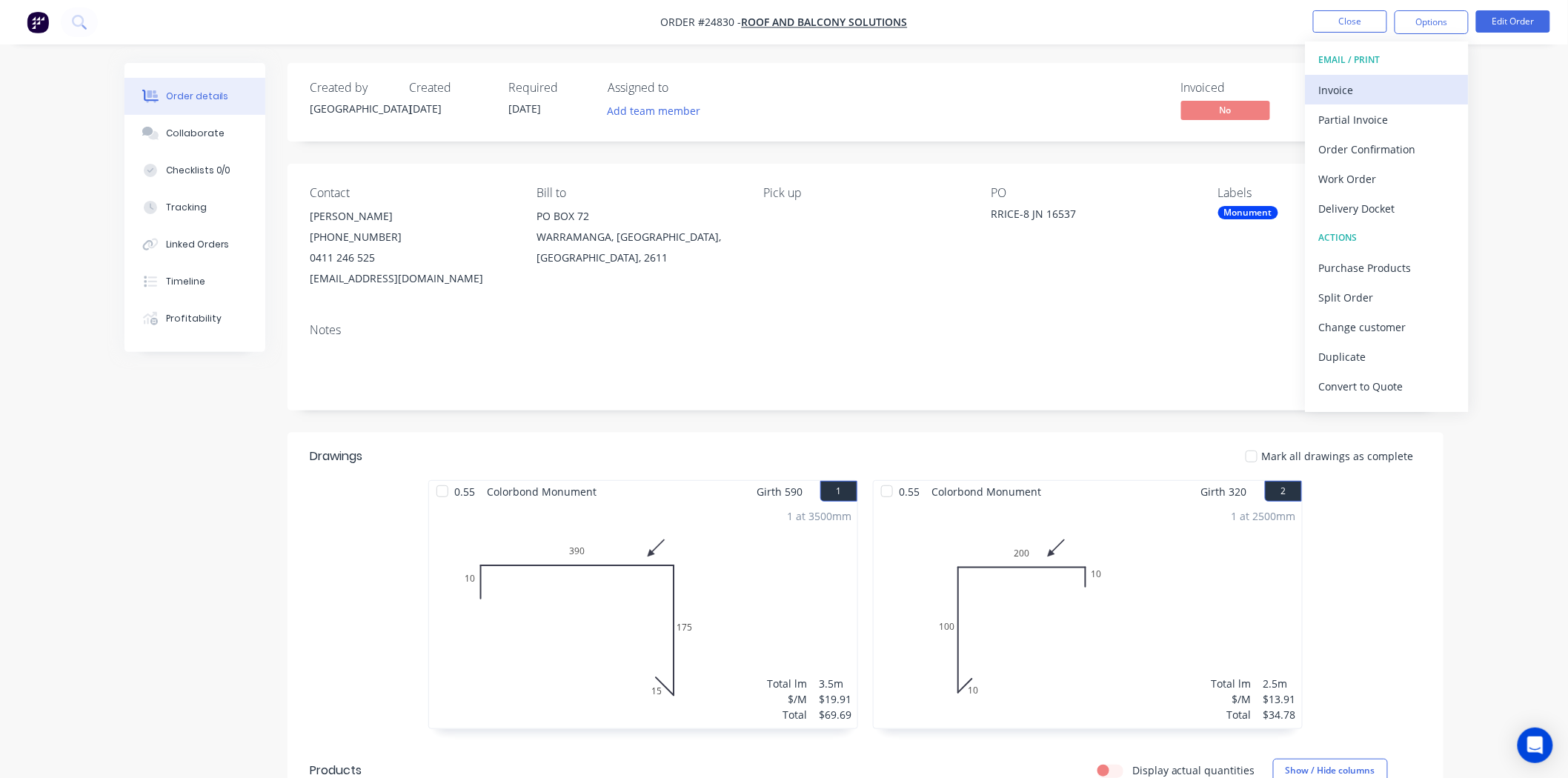
click at [1361, 96] on div "Invoice" at bounding box center [1387, 90] width 136 height 21
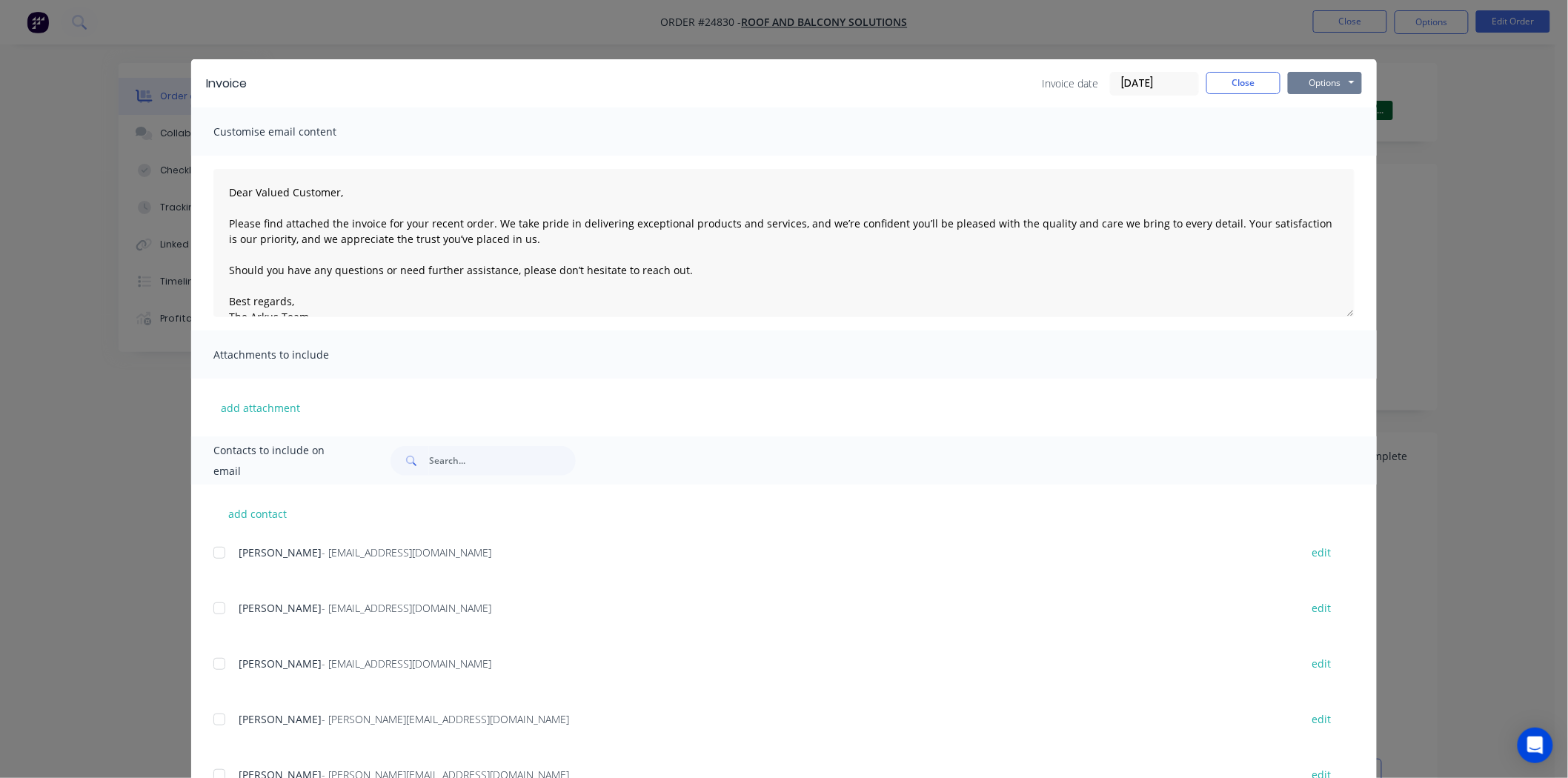
click at [1338, 76] on button "Options" at bounding box center [1325, 82] width 74 height 22
click at [1323, 125] on button "Print" at bounding box center [1335, 134] width 94 height 25
click at [1254, 80] on button "Close" at bounding box center [1243, 82] width 74 height 22
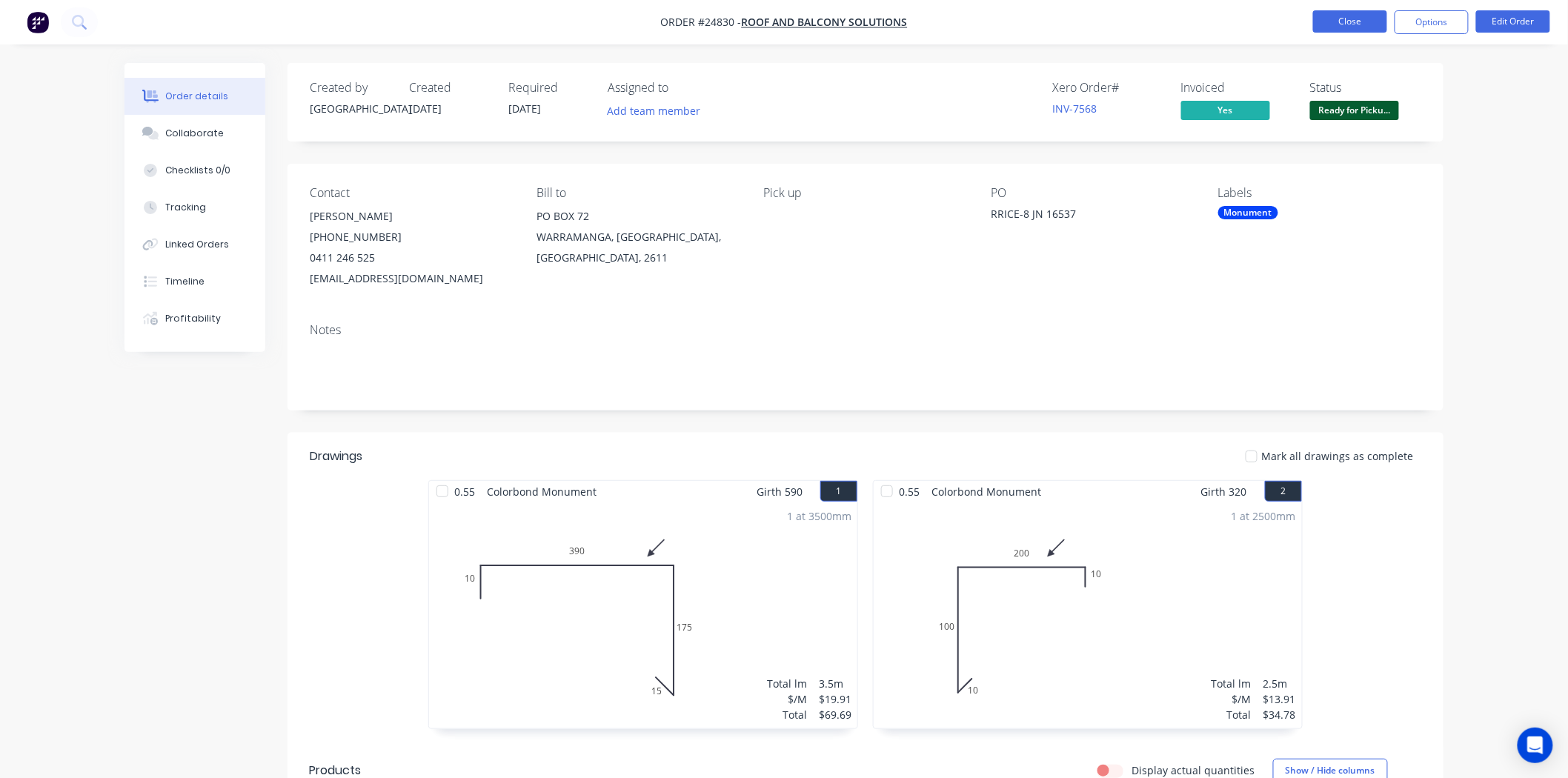
click at [1331, 25] on button "Close" at bounding box center [1350, 21] width 74 height 22
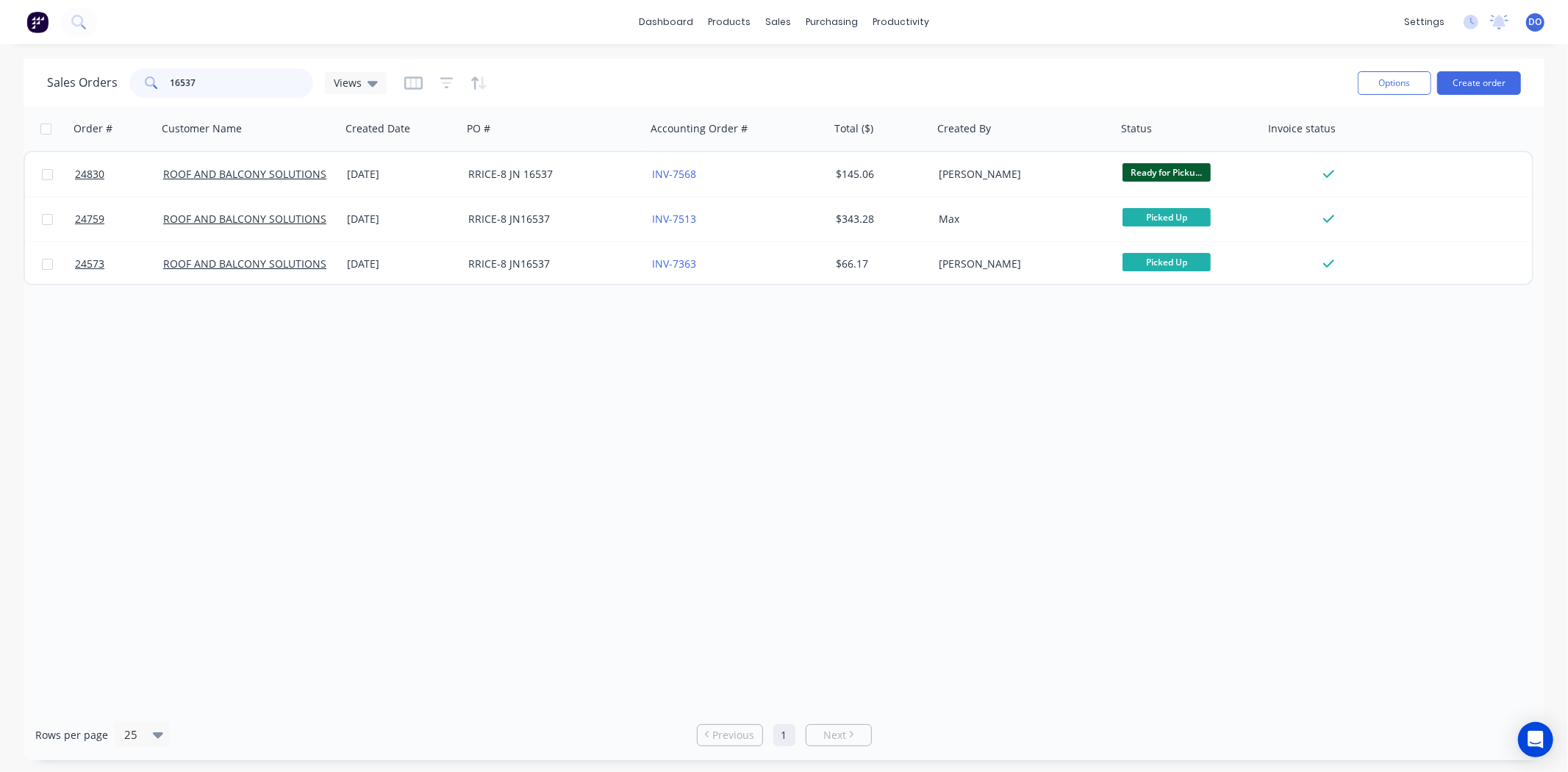
drag, startPoint x: 273, startPoint y: 78, endPoint x: 67, endPoint y: 76, distance: 206.0
click at [67, 76] on div "Sales Orders 16537 Views" at bounding box center [217, 83] width 340 height 30
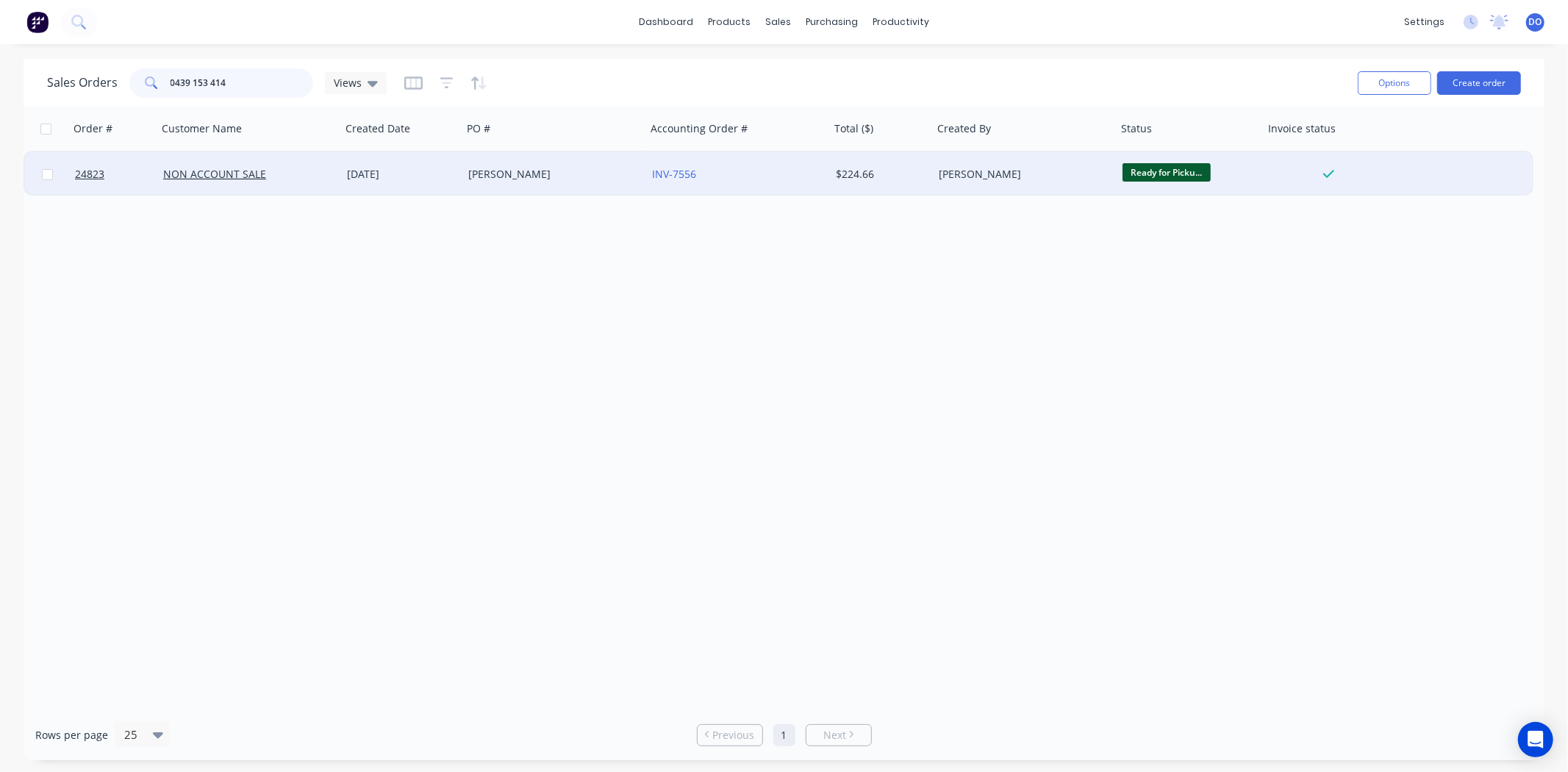
type input "0439 153 414"
click at [719, 191] on div "INV-7556" at bounding box center [738, 174] width 184 height 44
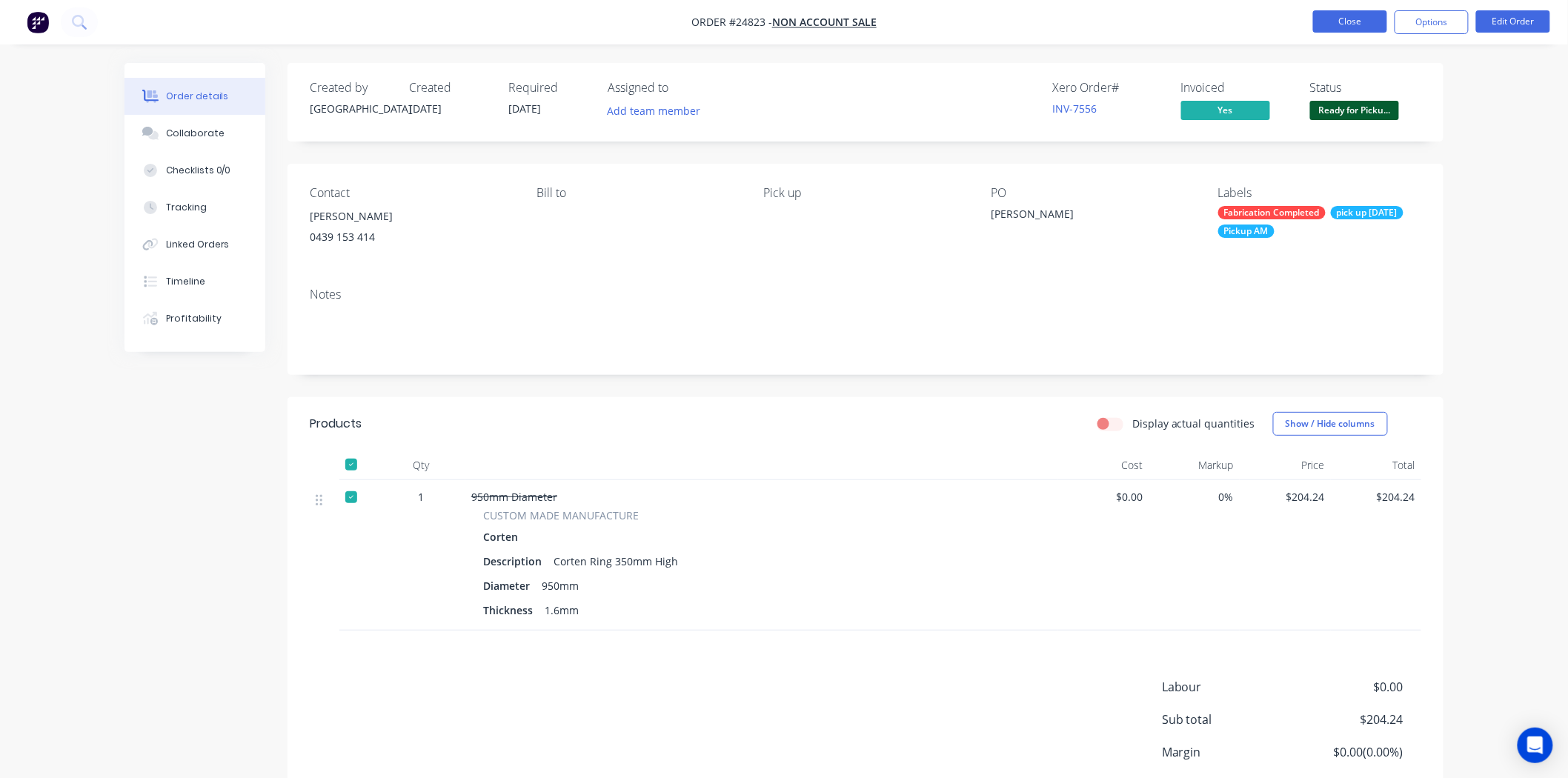
click at [1321, 21] on button "Close" at bounding box center [1350, 21] width 74 height 22
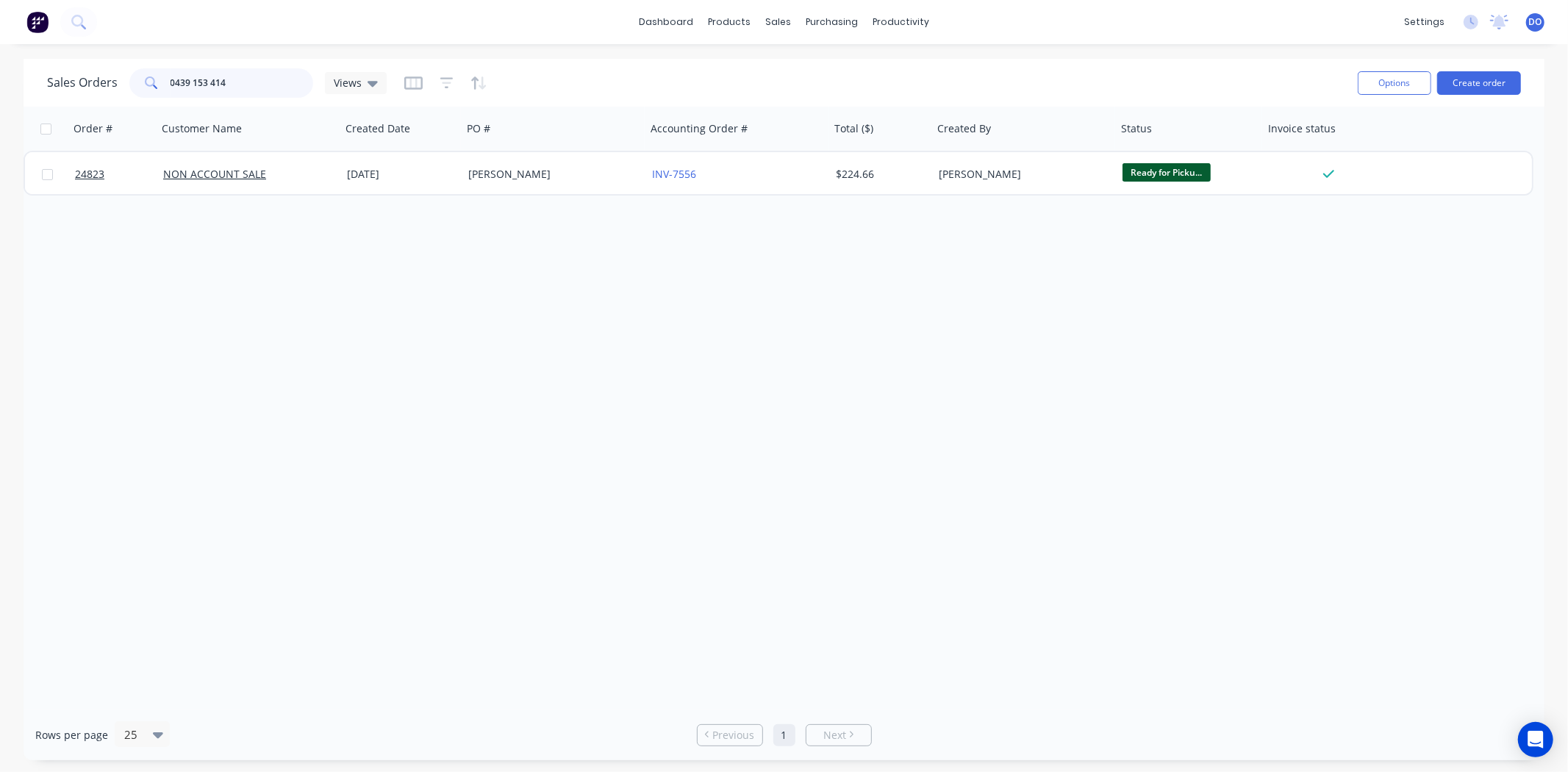
drag, startPoint x: 259, startPoint y: 89, endPoint x: 0, endPoint y: 56, distance: 261.1
click at [0, 56] on div "dashboard products sales purchasing productivity dashboard products Product Cat…" at bounding box center [784, 386] width 1568 height 772
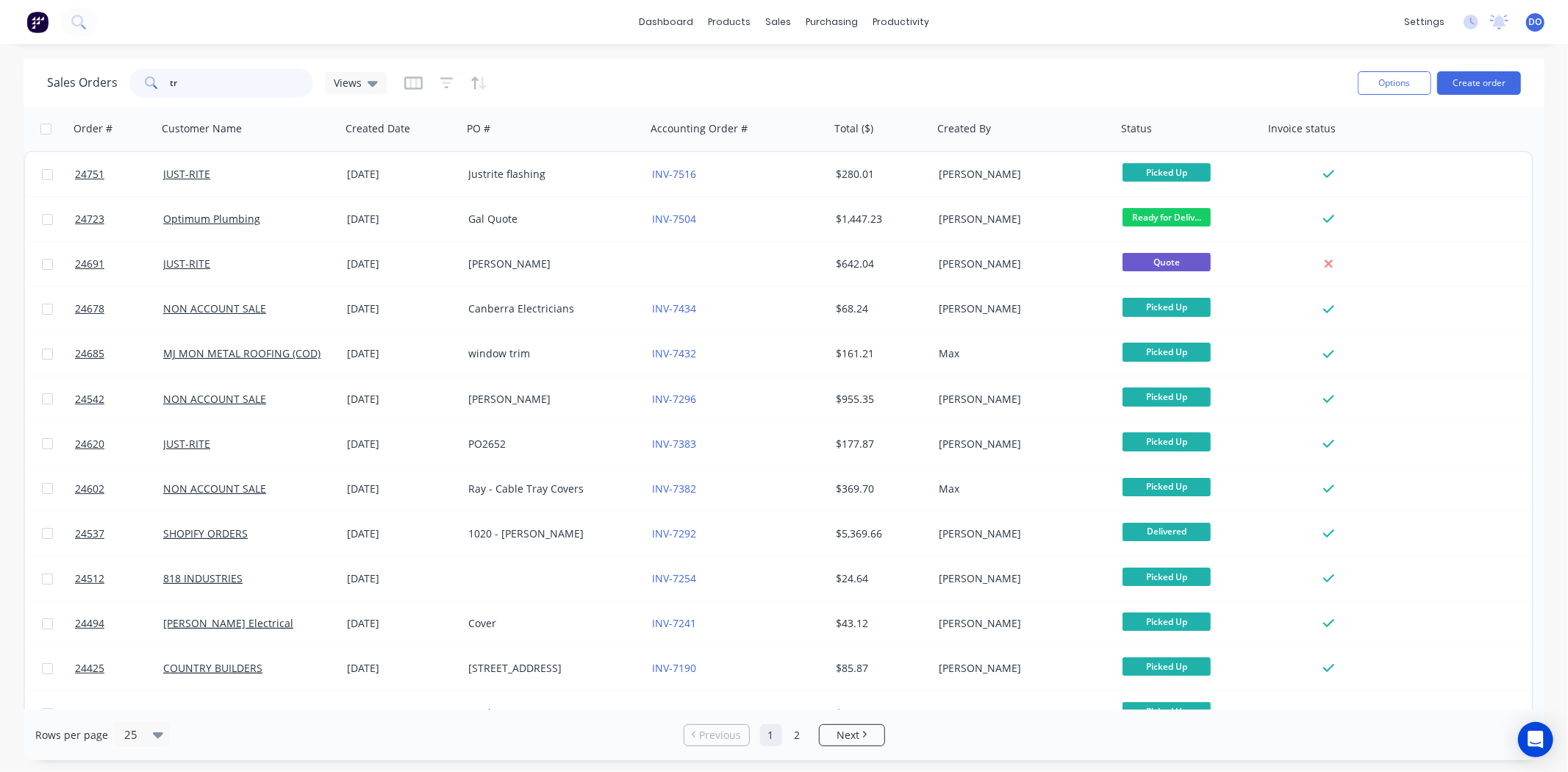
type input "t"
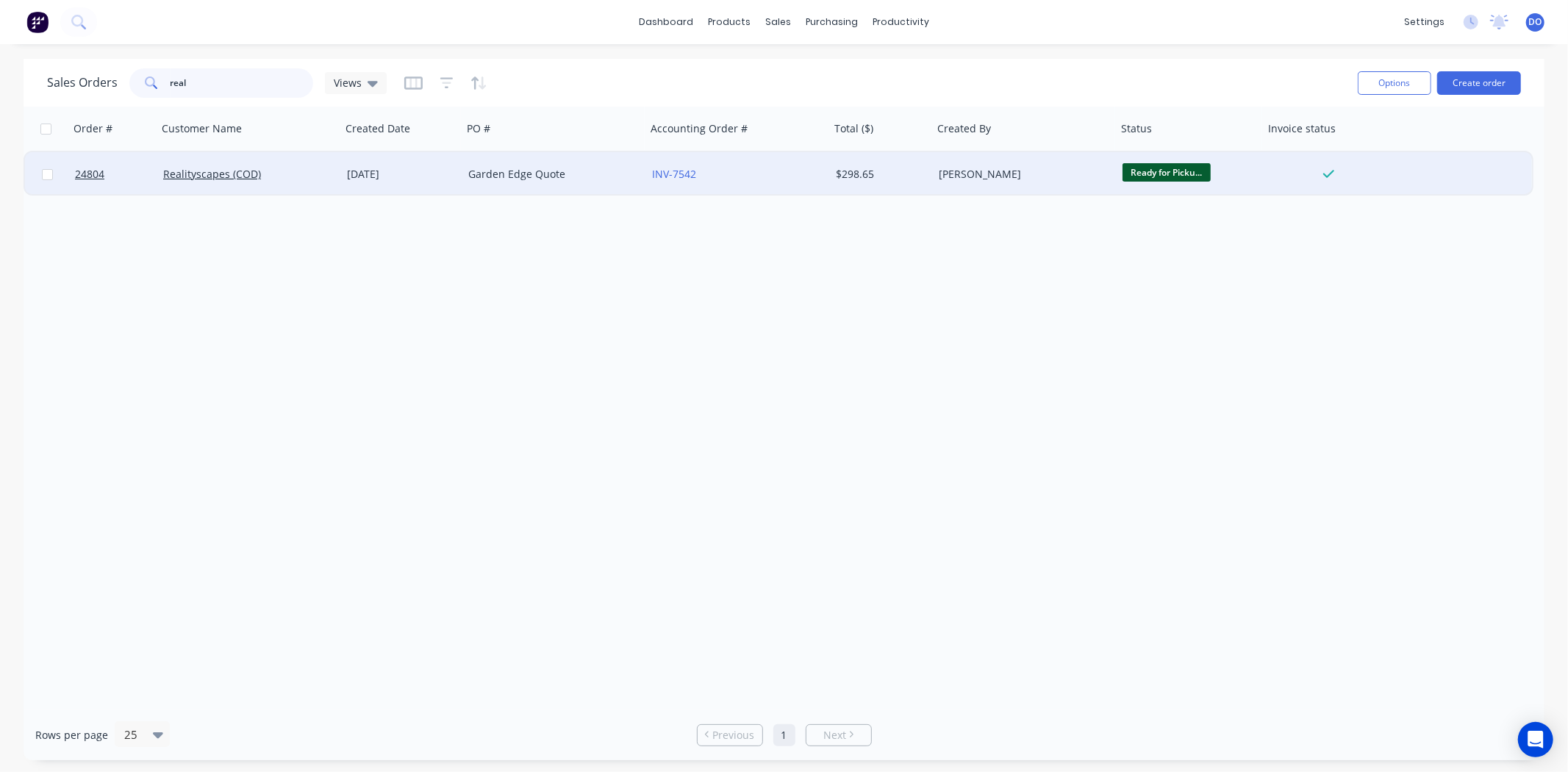
type input "real"
click at [609, 190] on div "Garden Edge Quote" at bounding box center [554, 174] width 184 height 44
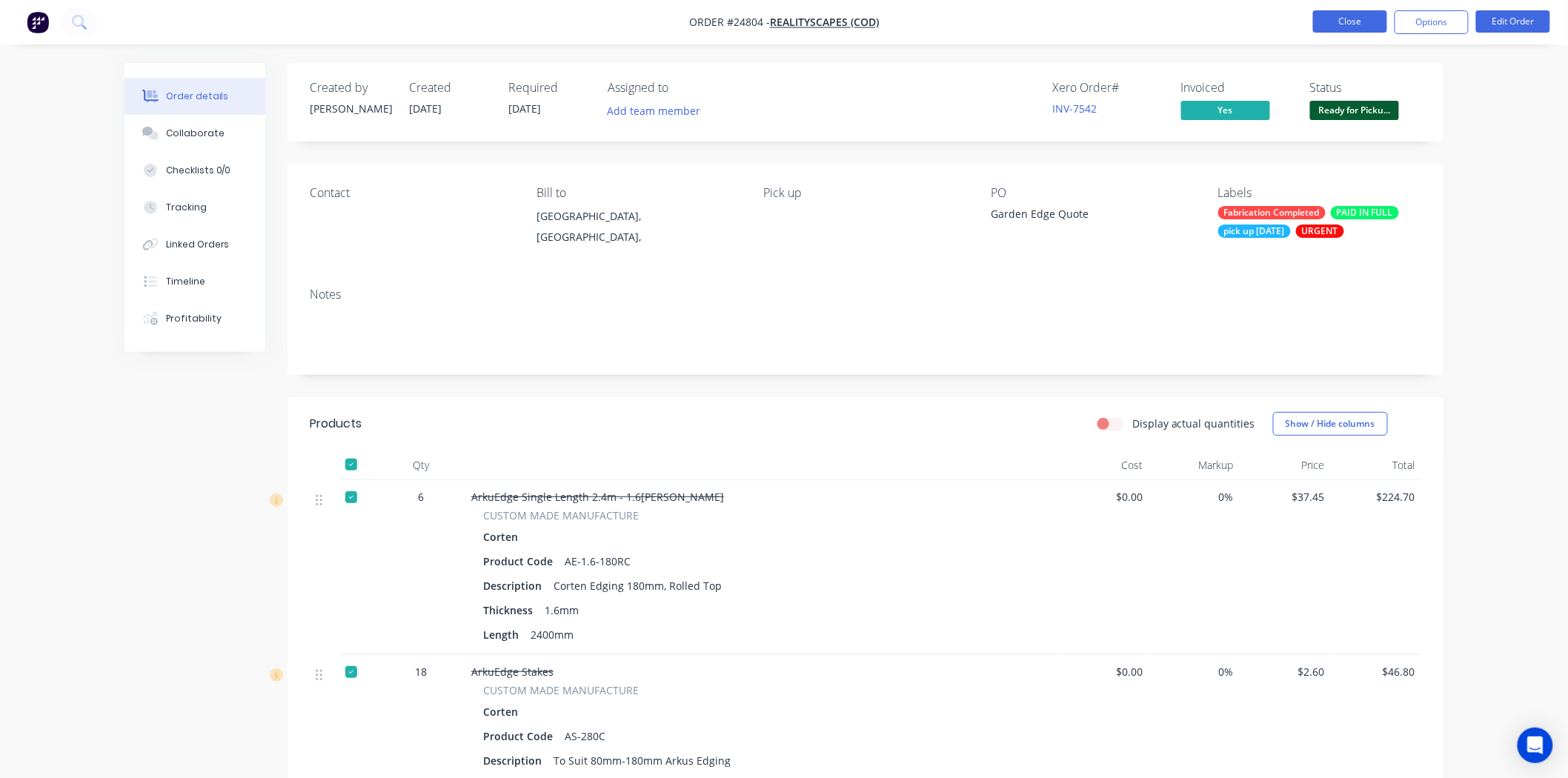
click at [1358, 15] on button "Close" at bounding box center [1350, 21] width 74 height 22
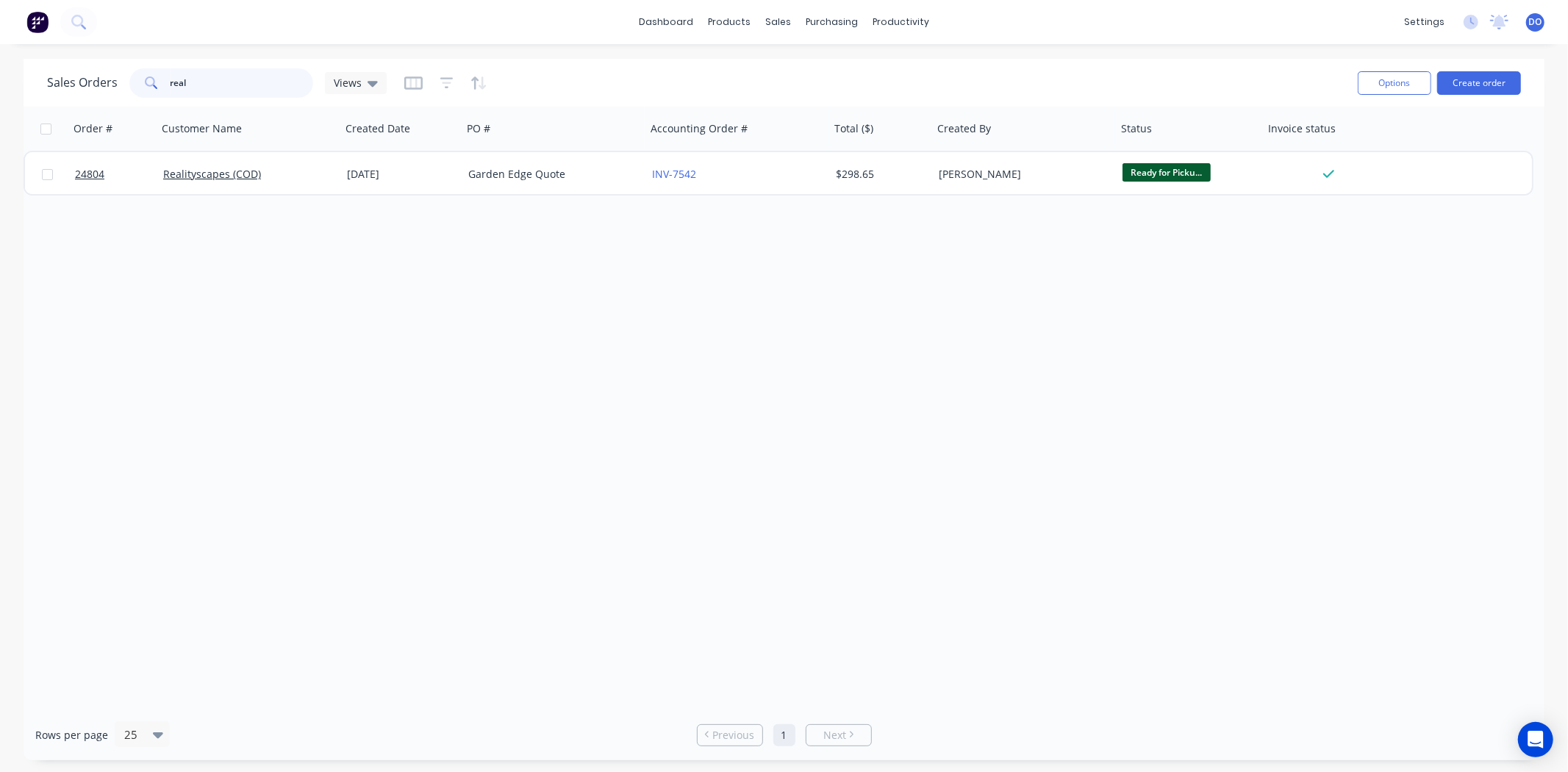
drag, startPoint x: 233, startPoint y: 86, endPoint x: 69, endPoint y: 84, distance: 164.0
click at [69, 84] on div "Sales Orders real Views" at bounding box center [217, 83] width 340 height 30
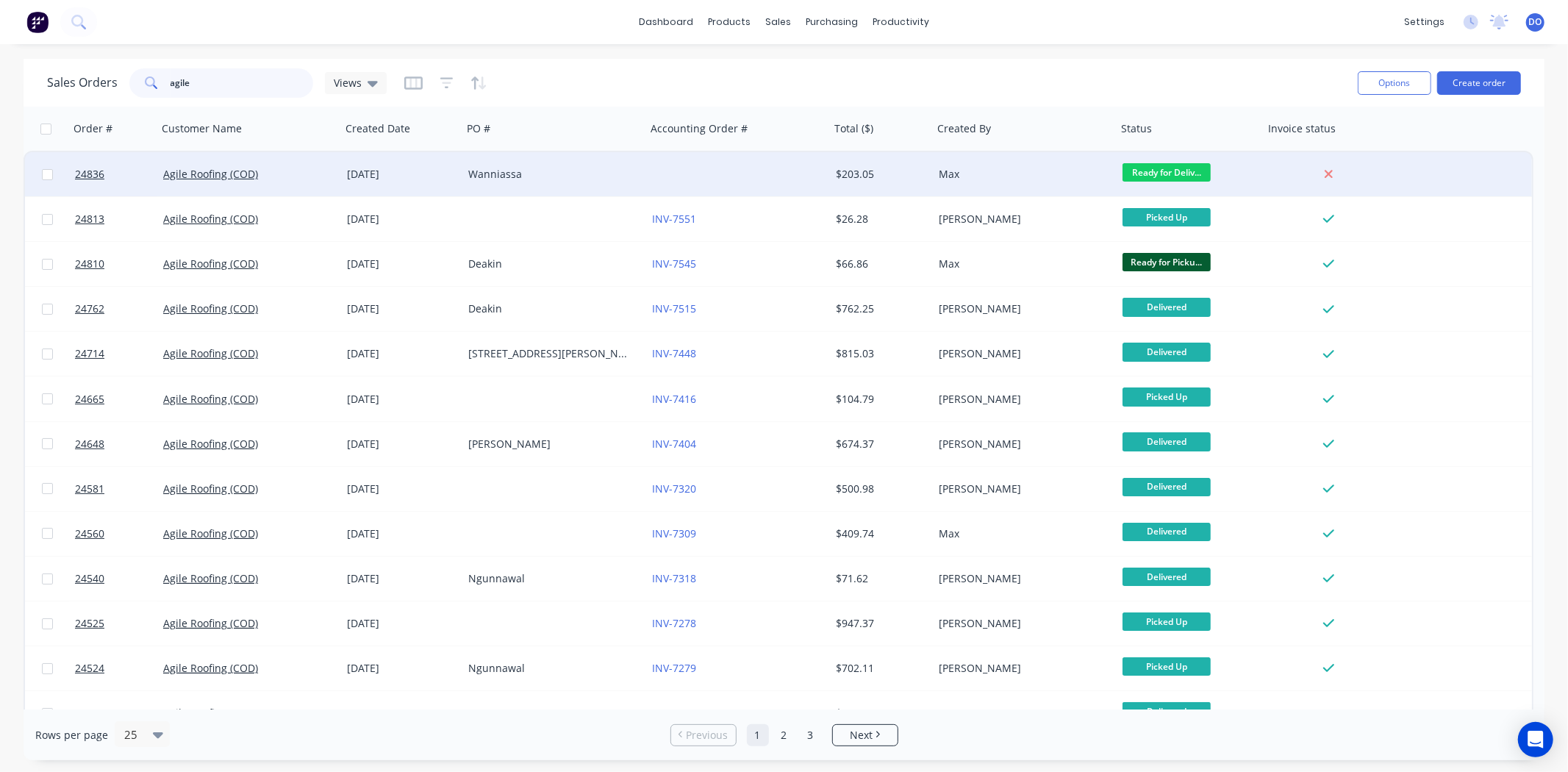
type input "agile"
click at [421, 184] on div "[DATE]" at bounding box center [401, 174] width 121 height 44
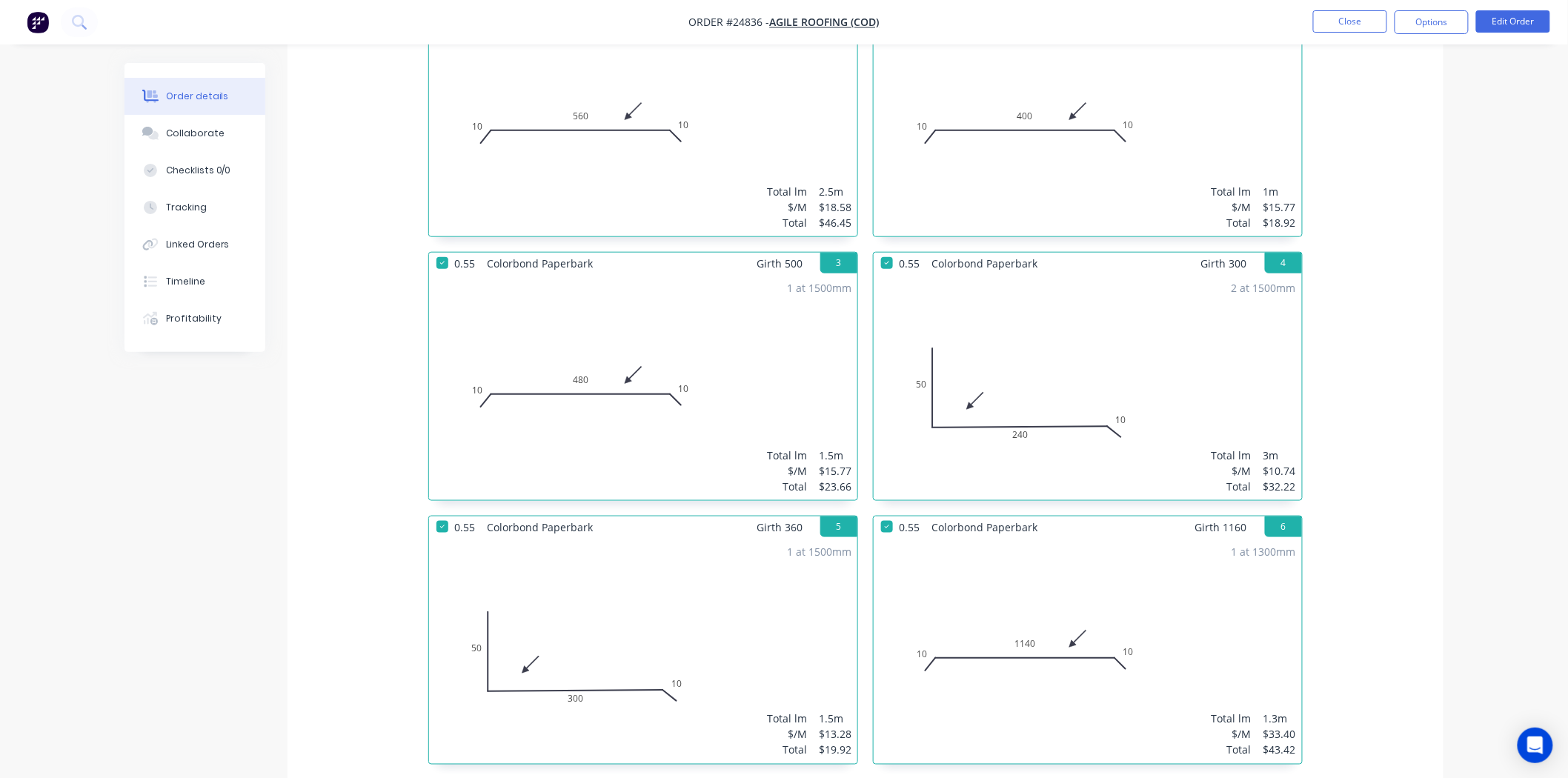
scroll to position [243, 0]
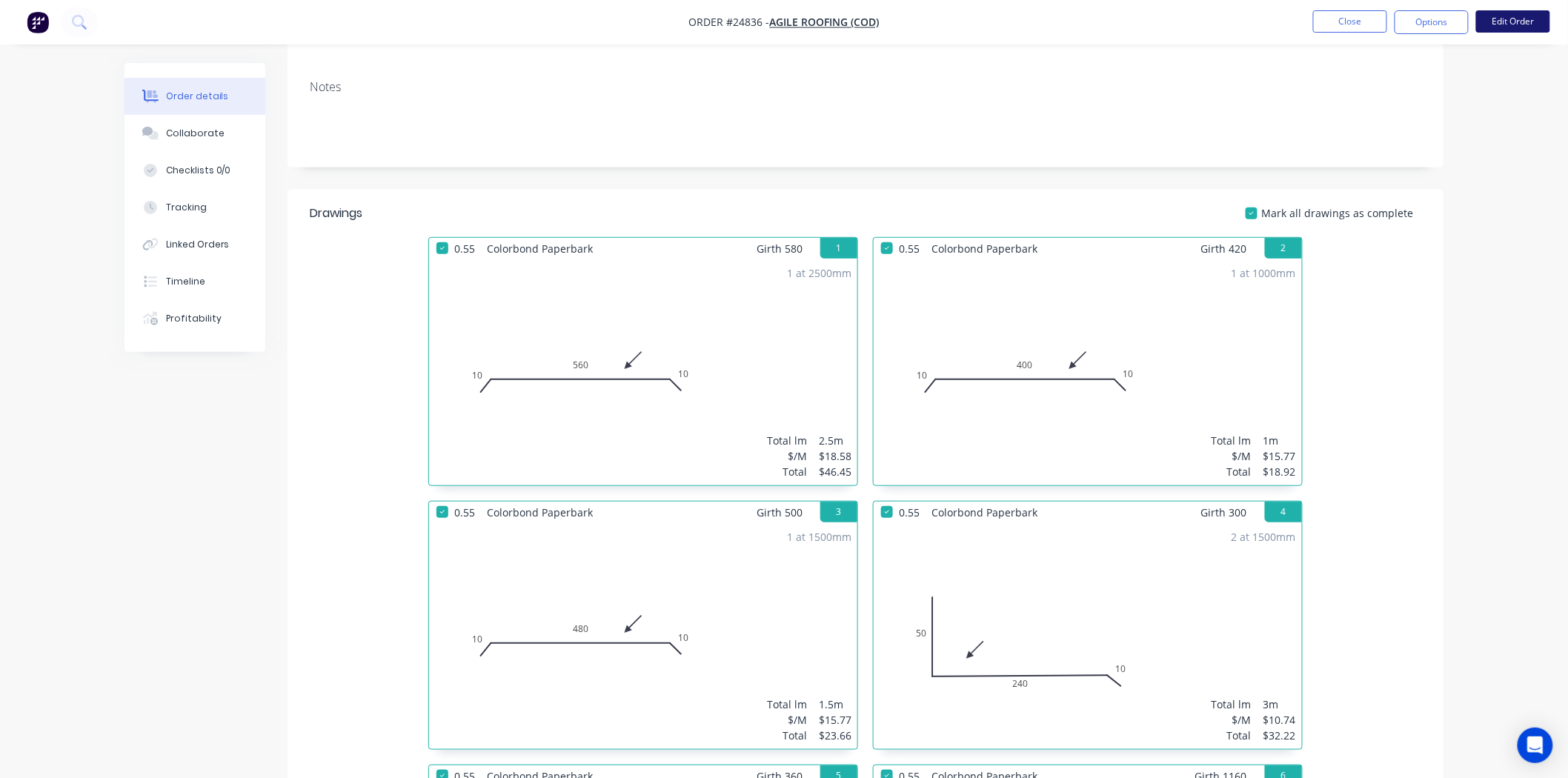
click at [1506, 17] on button "Edit Order" at bounding box center [1513, 21] width 74 height 22
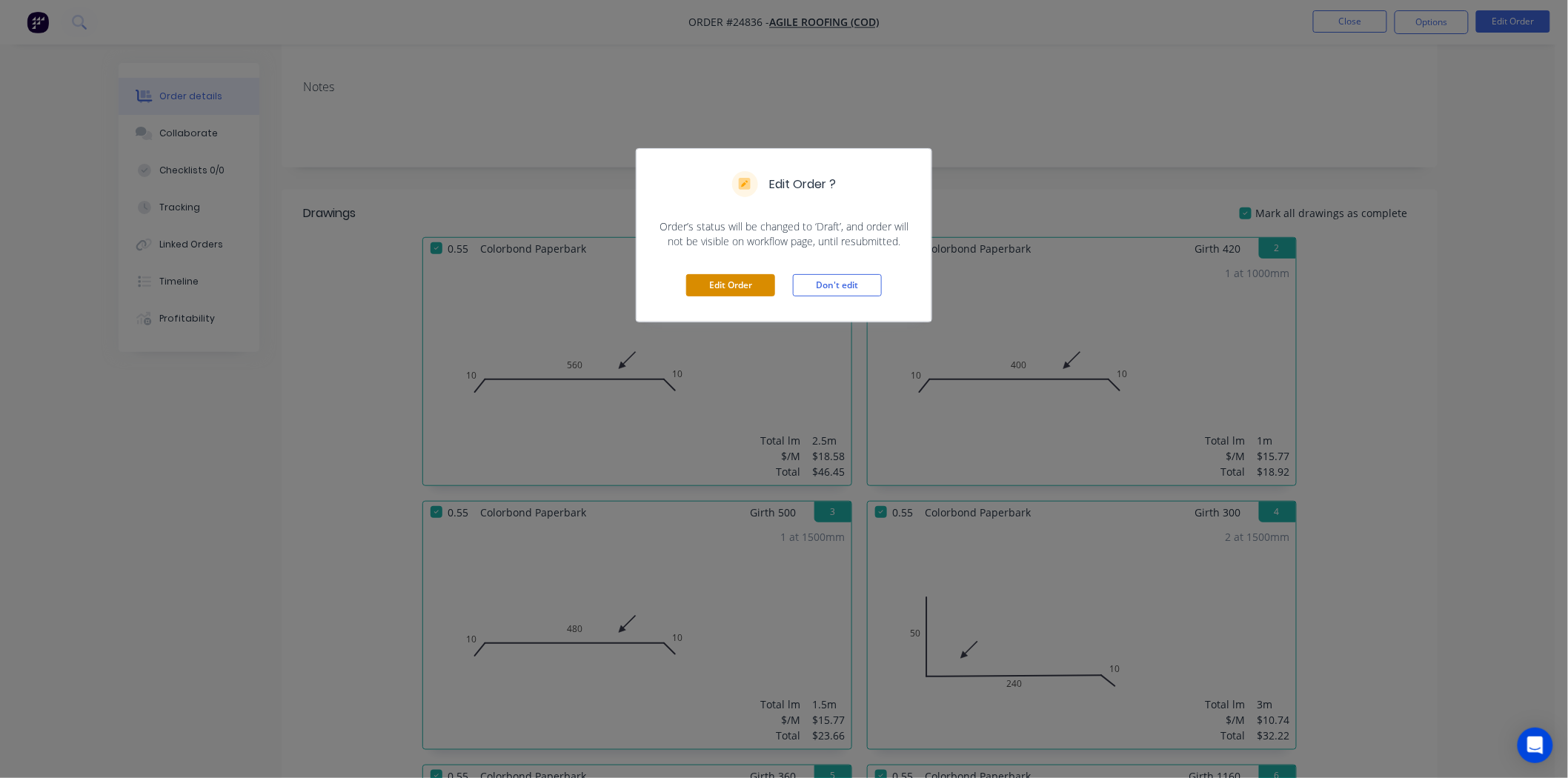
click at [758, 282] on button "Edit Order" at bounding box center [730, 285] width 89 height 22
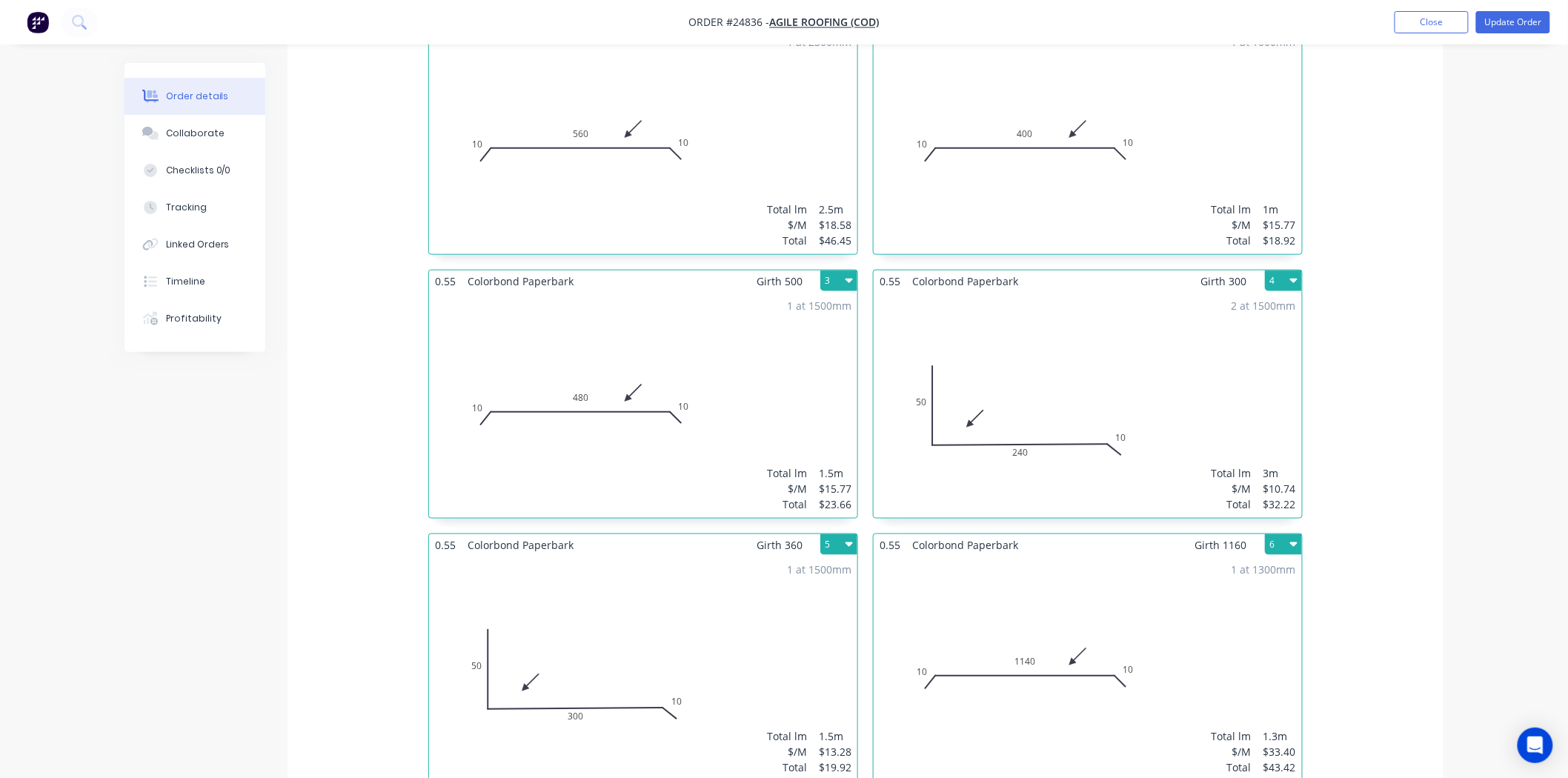
scroll to position [741, 0]
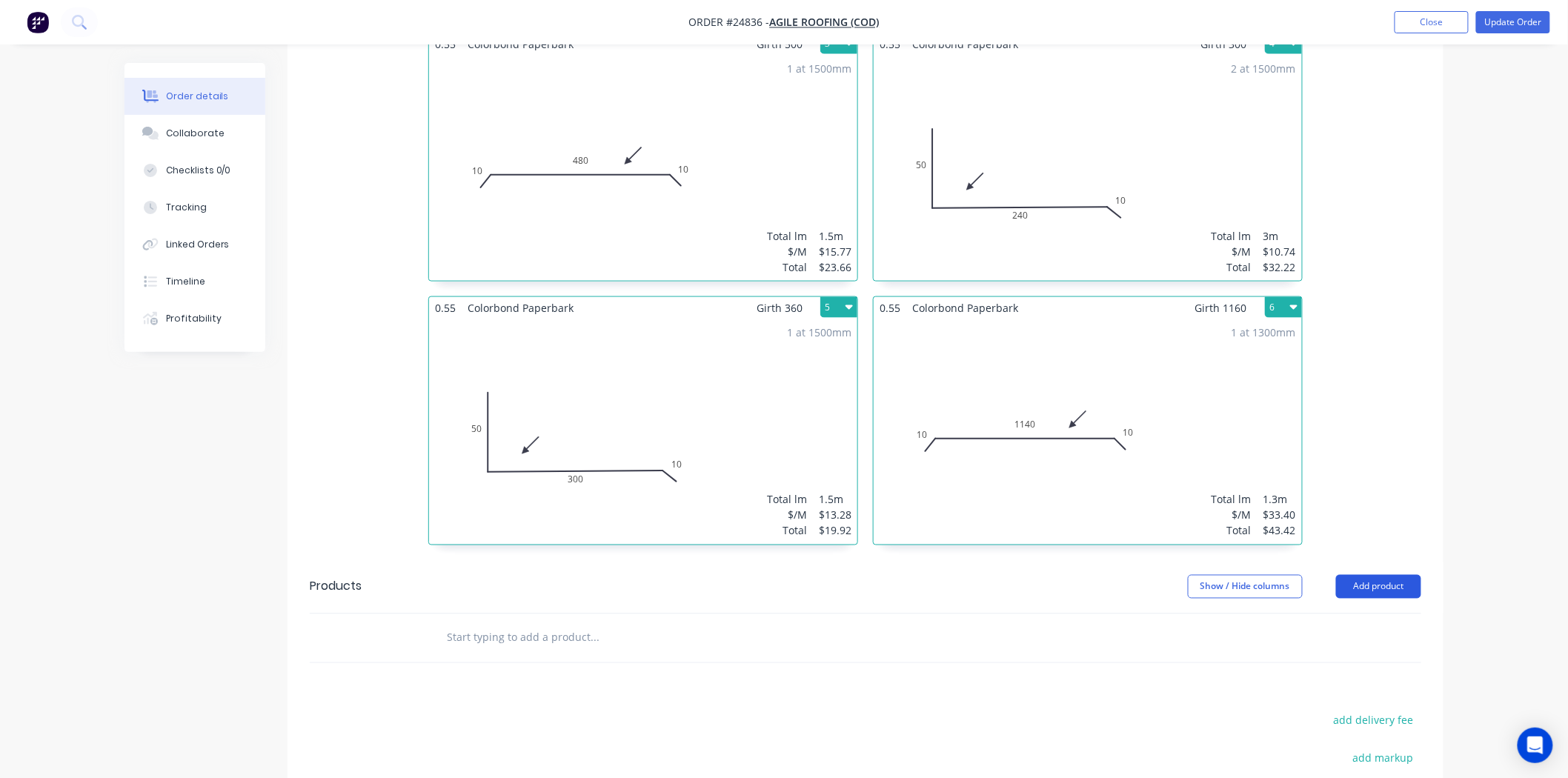
click at [1415, 575] on button "Add product" at bounding box center [1378, 586] width 86 height 24
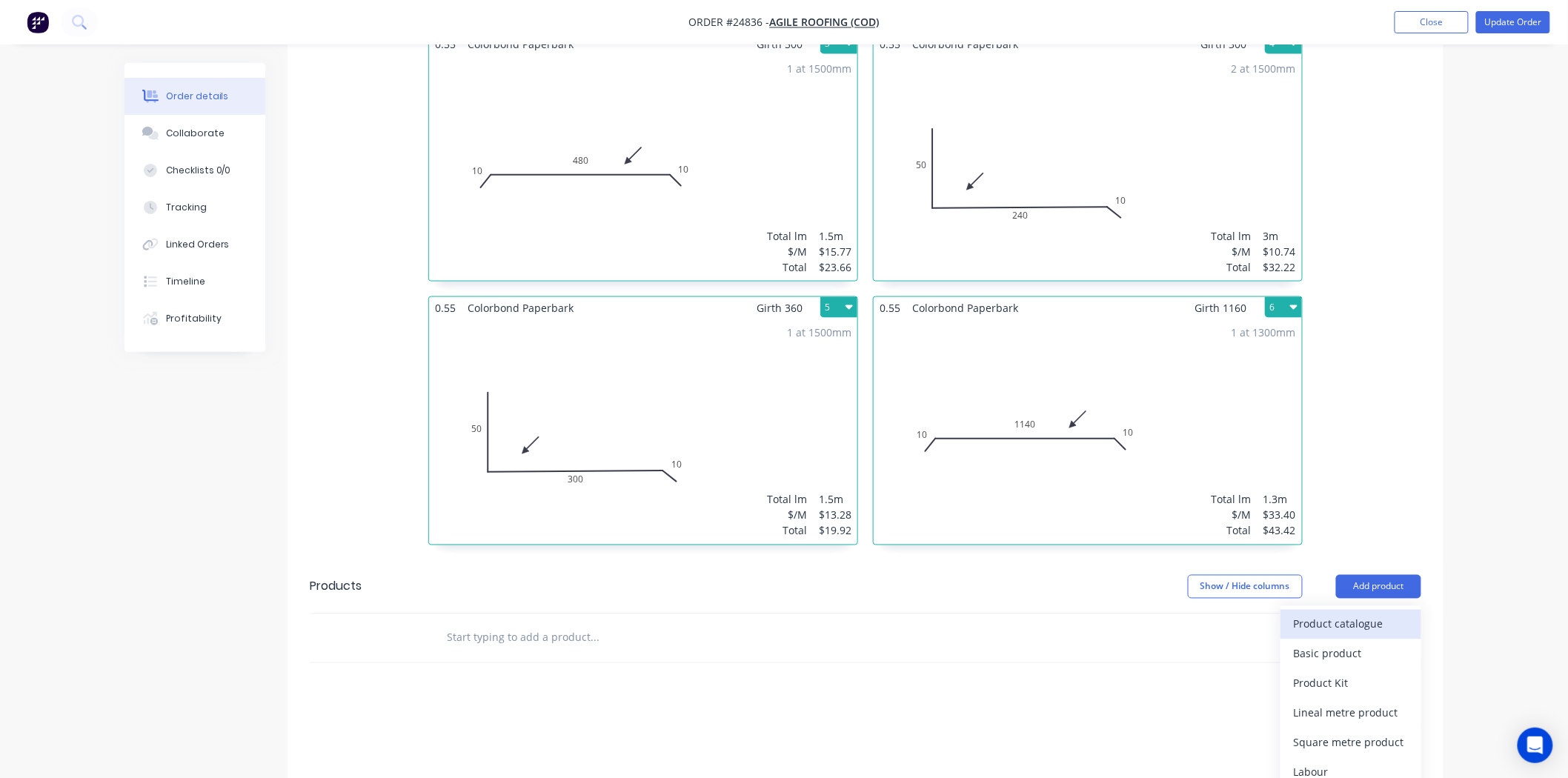
click at [1387, 614] on div "Product catalogue" at bounding box center [1351, 624] width 114 height 21
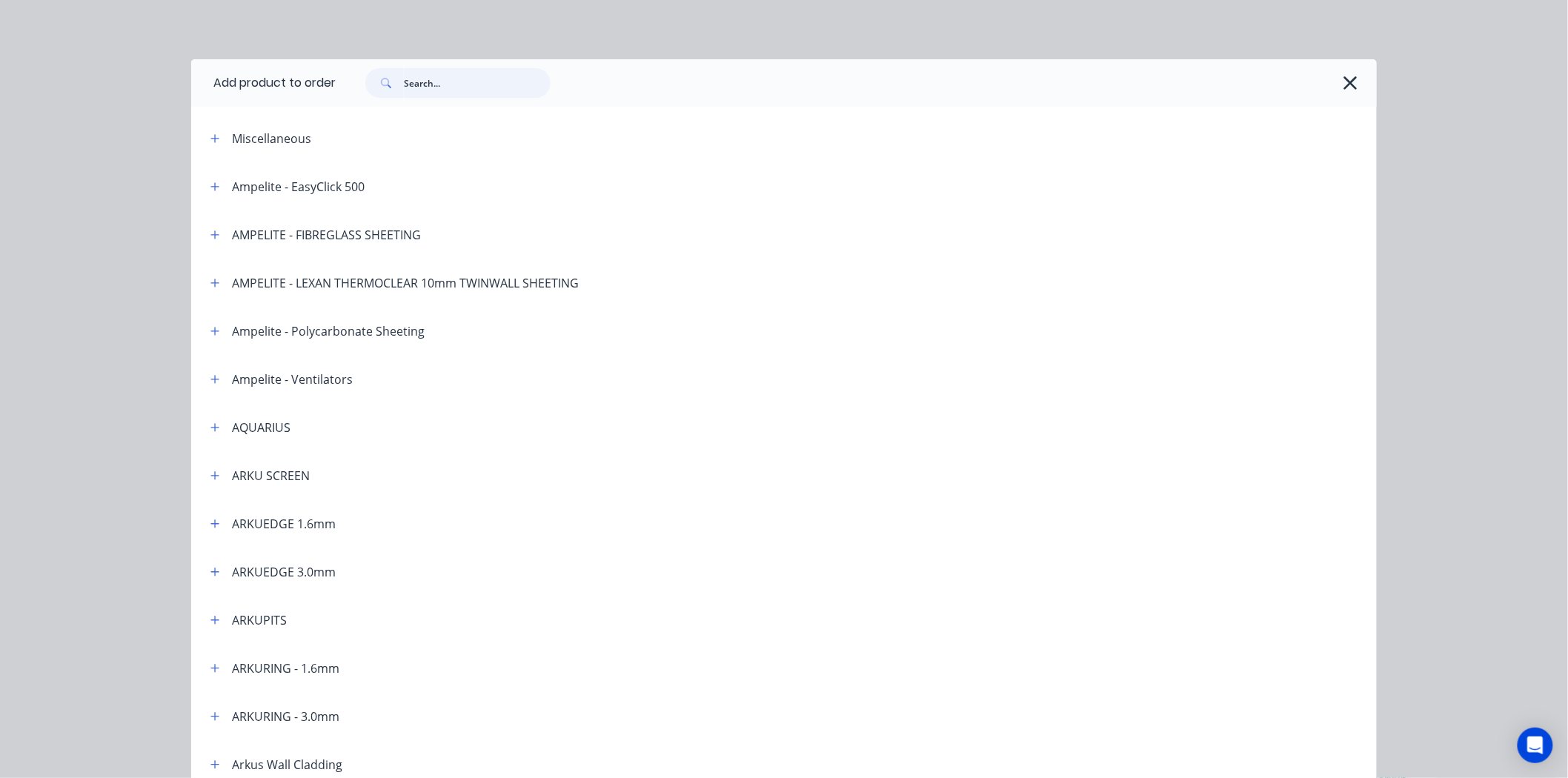
click at [509, 84] on input "text" at bounding box center [477, 83] width 147 height 30
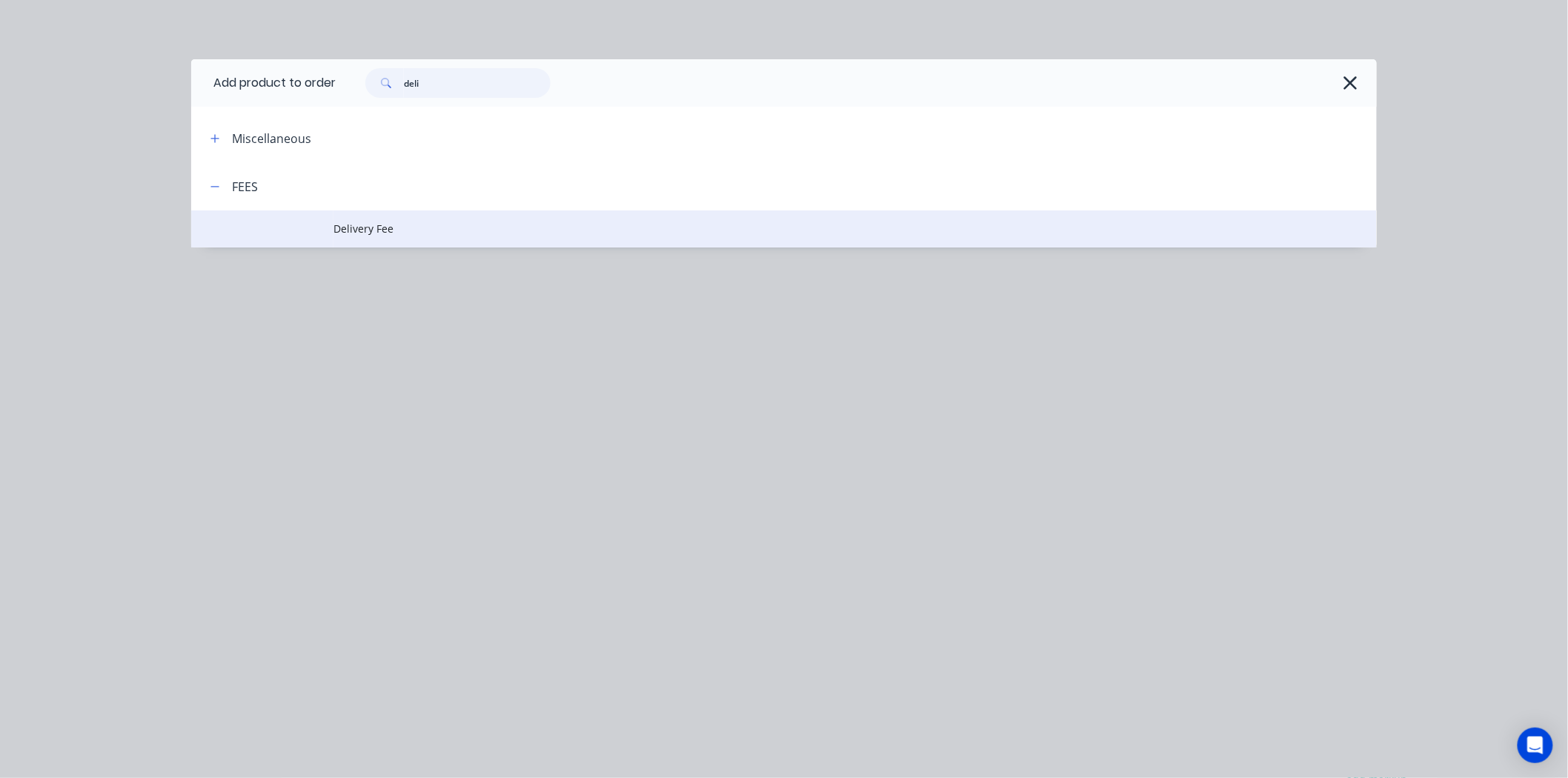
type input "deli"
click at [380, 229] on span "Delivery Fee" at bounding box center [750, 229] width 834 height 16
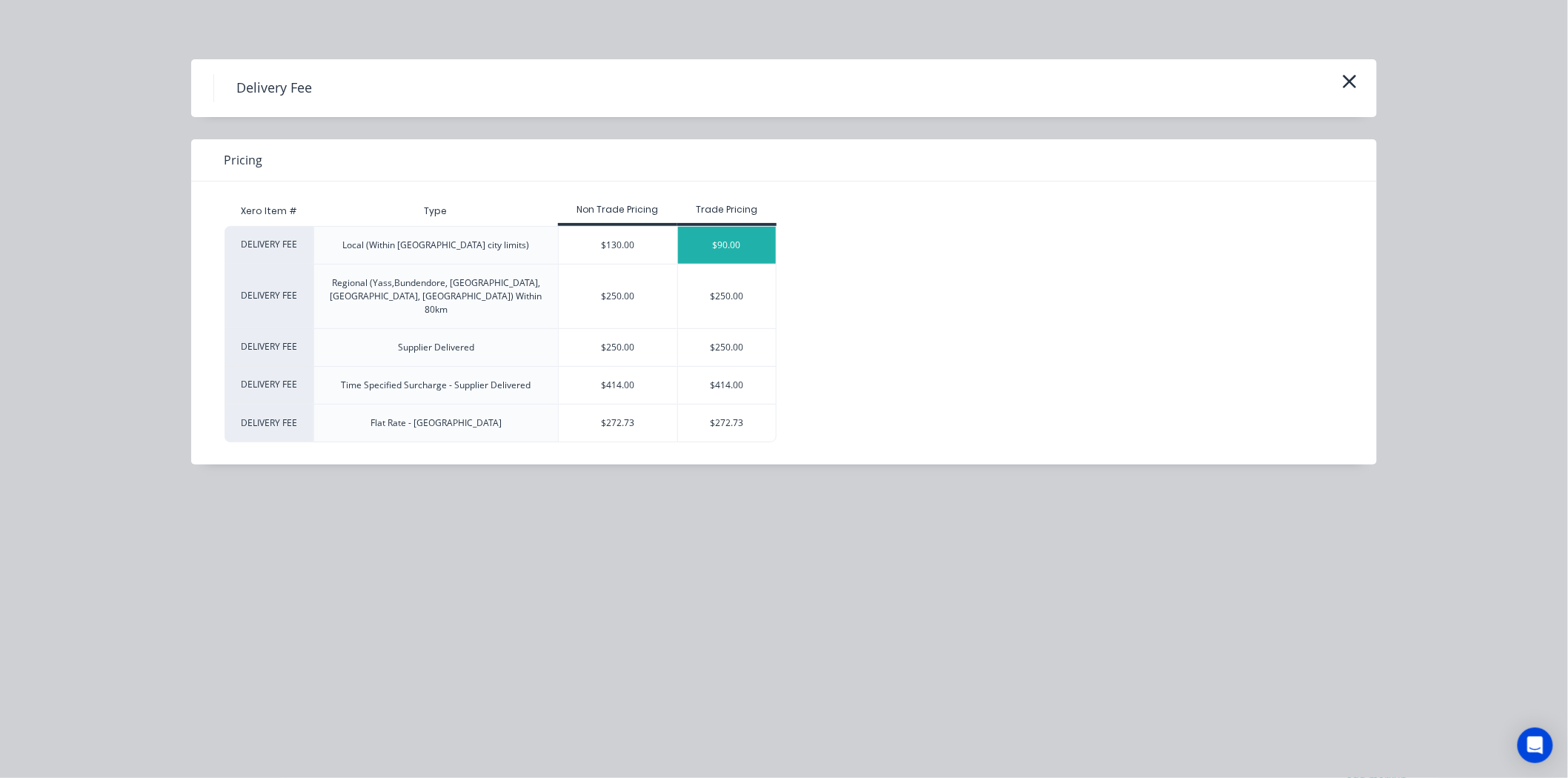
click at [699, 233] on div "$90.00" at bounding box center [727, 245] width 99 height 37
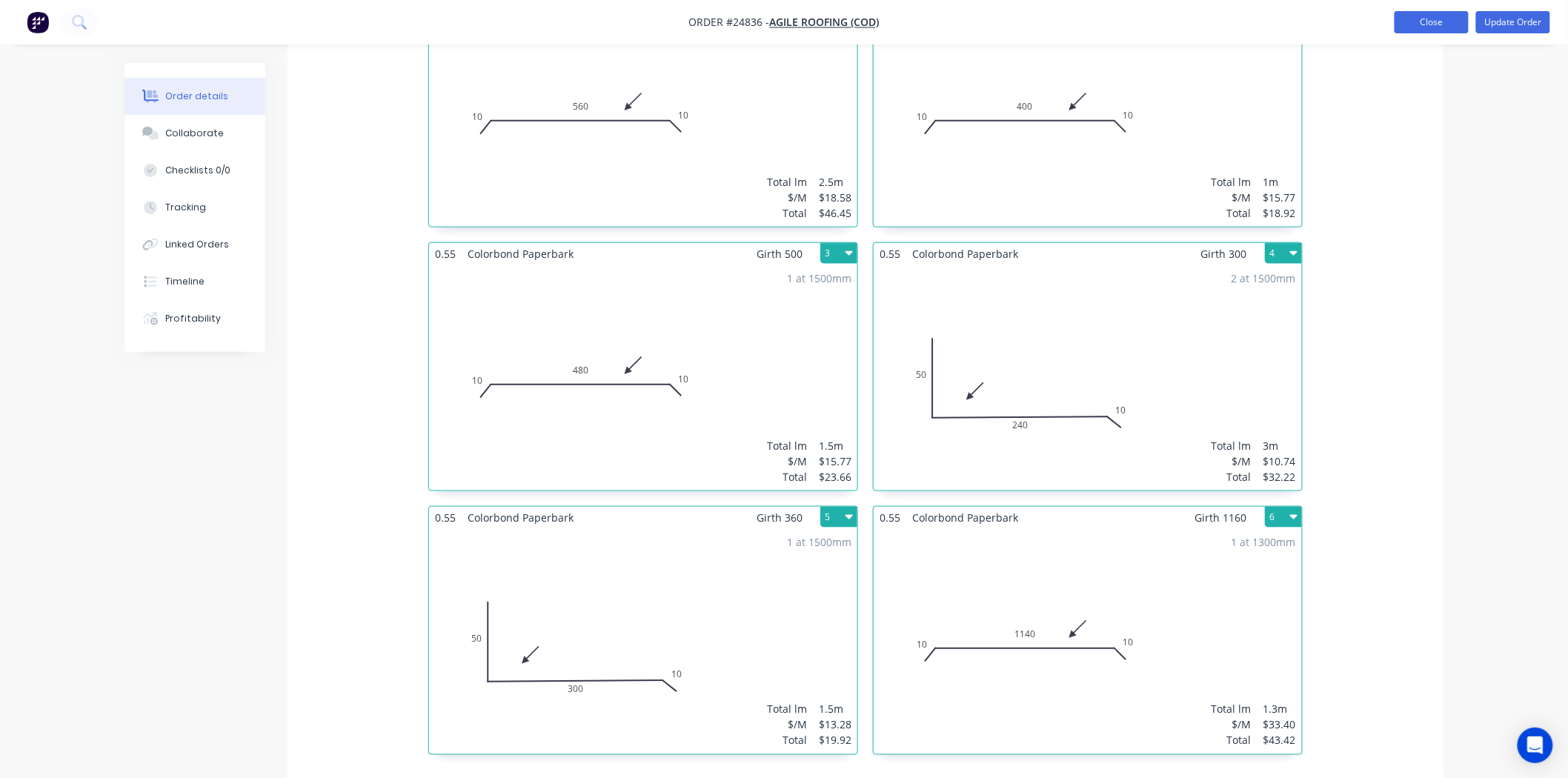
scroll to position [412, 0]
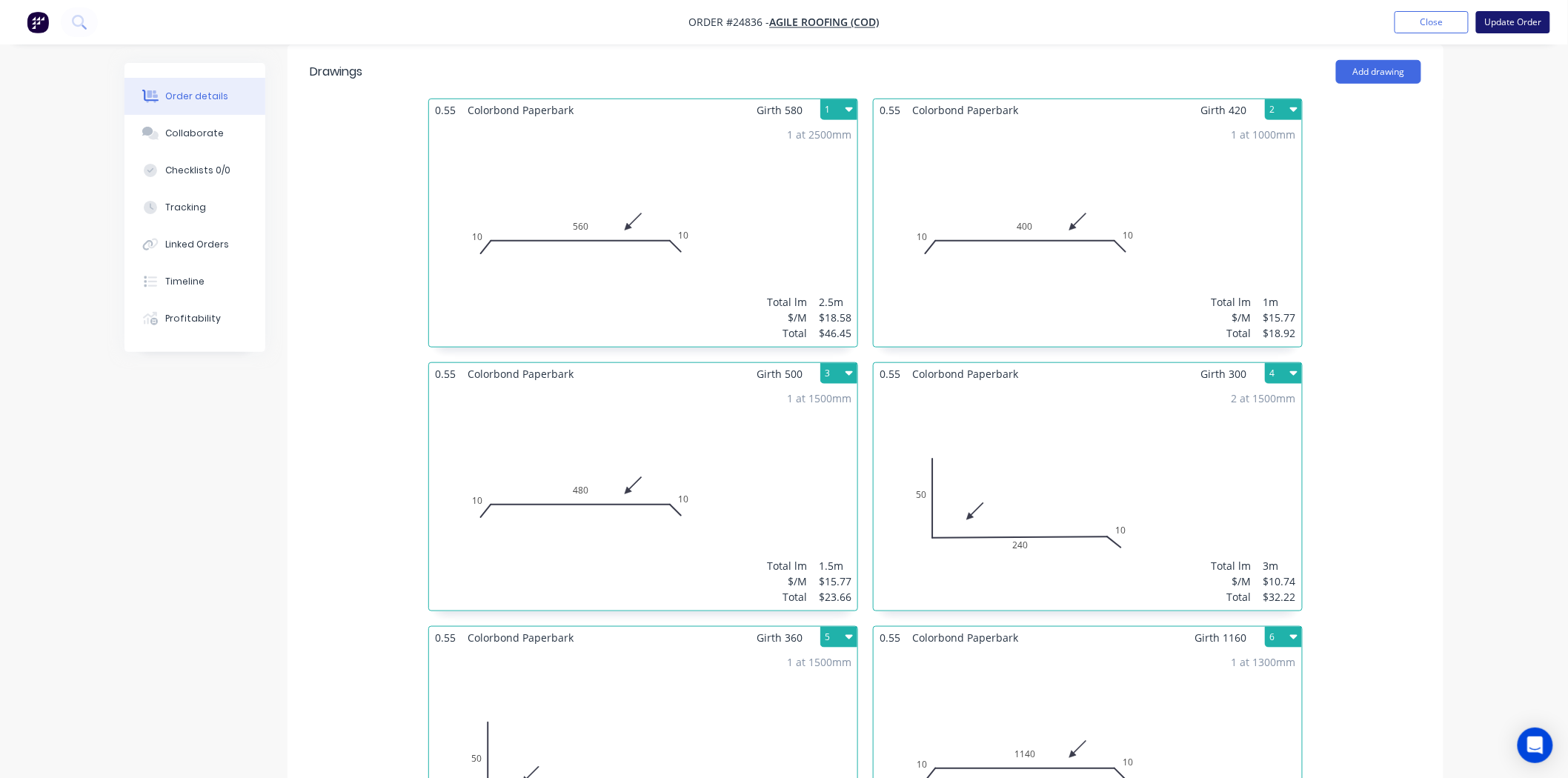
click at [1497, 24] on button "Update Order" at bounding box center [1513, 22] width 74 height 22
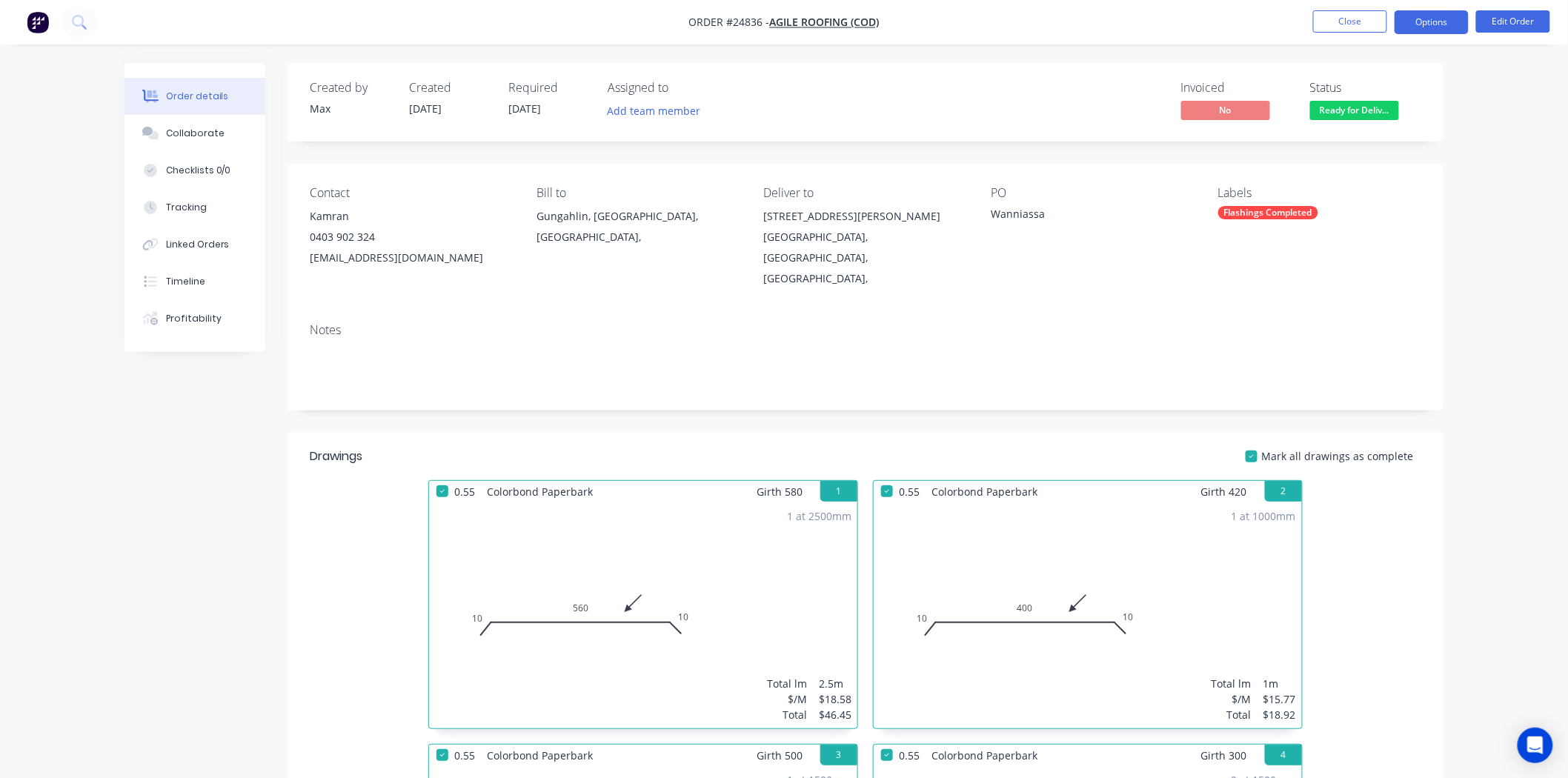
click at [1438, 27] on button "Options" at bounding box center [1432, 22] width 74 height 24
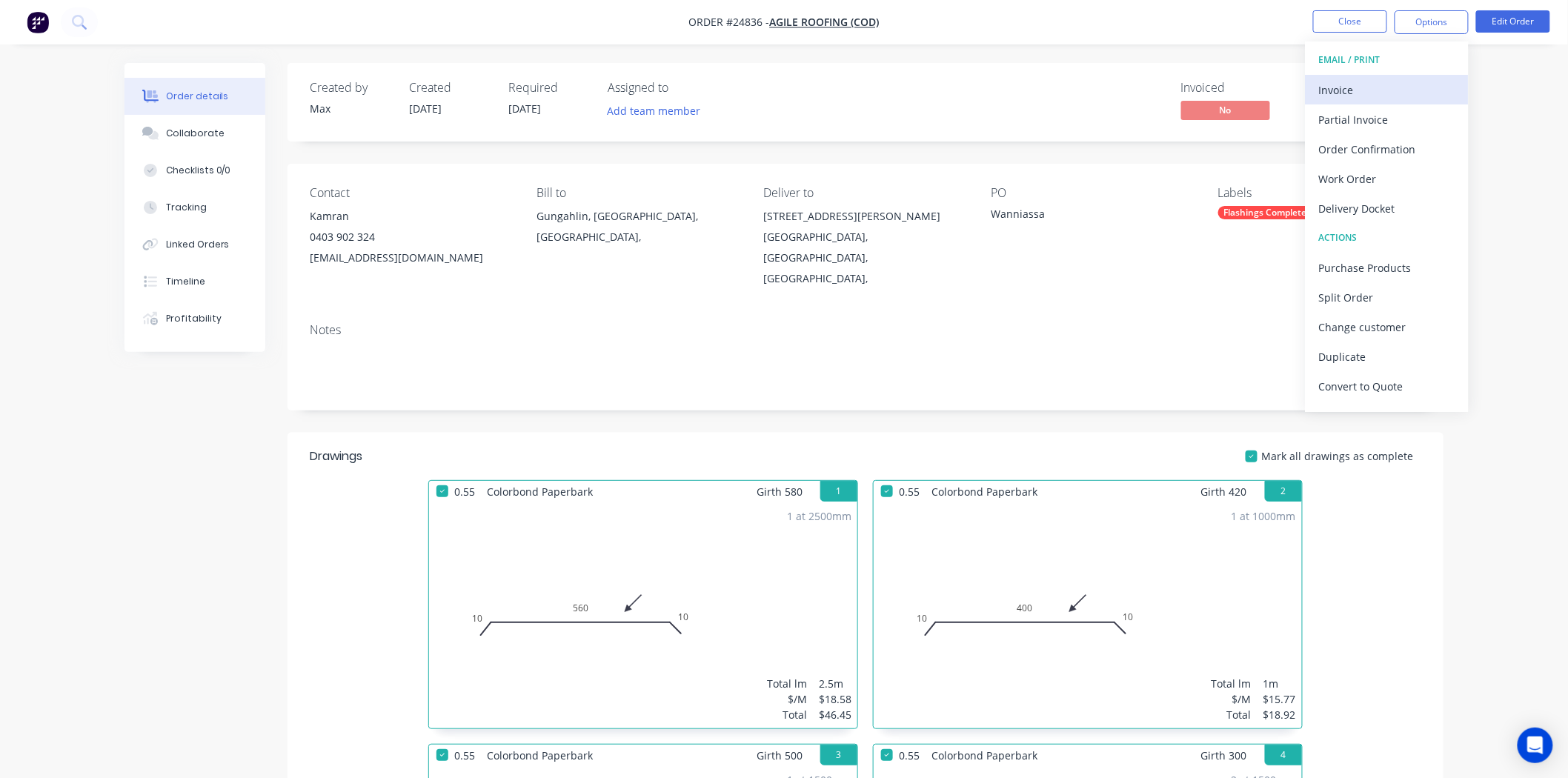
click at [1398, 83] on div "Invoice" at bounding box center [1387, 90] width 136 height 21
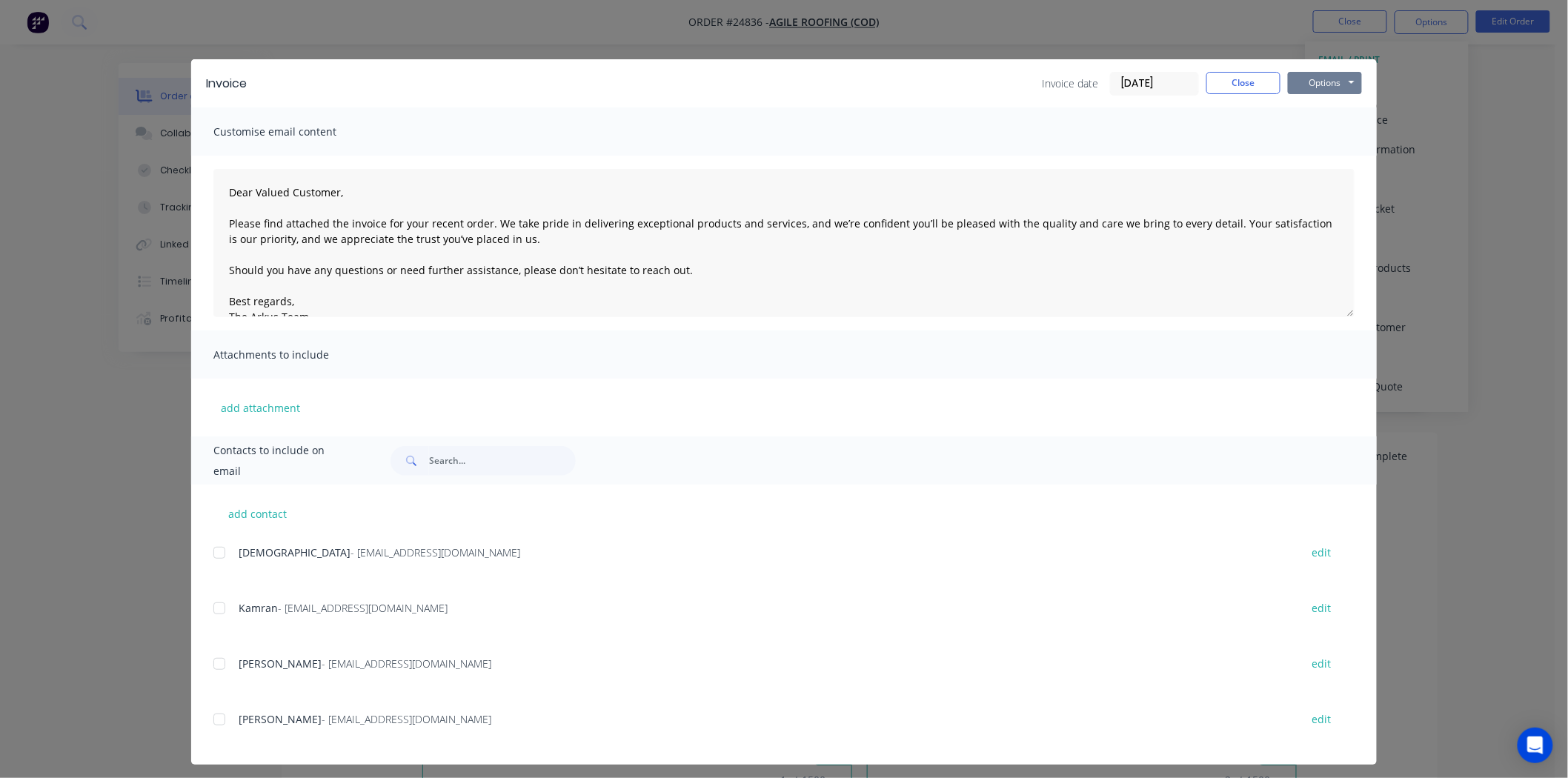
click at [1304, 72] on button "Options" at bounding box center [1325, 82] width 74 height 22
click at [211, 608] on div at bounding box center [220, 608] width 30 height 30
click at [1314, 86] on button "Options" at bounding box center [1325, 82] width 74 height 22
click at [1314, 152] on button "Email" at bounding box center [1335, 158] width 94 height 25
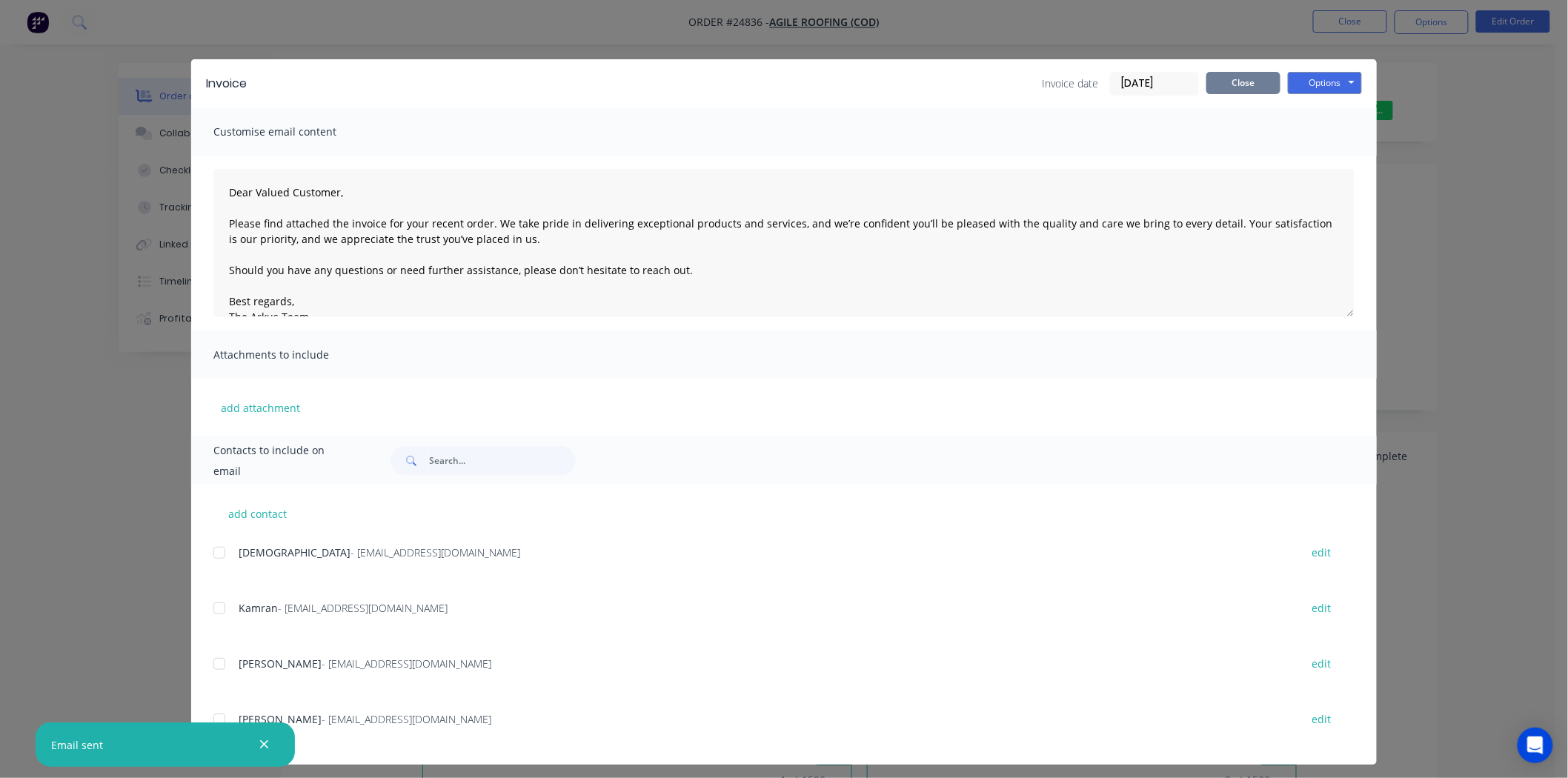
click at [1245, 94] on div "Invoice date 05/09/25 Close Options Preview Print Email" at bounding box center [1202, 83] width 320 height 24
click at [1245, 81] on button "Close" at bounding box center [1243, 82] width 74 height 22
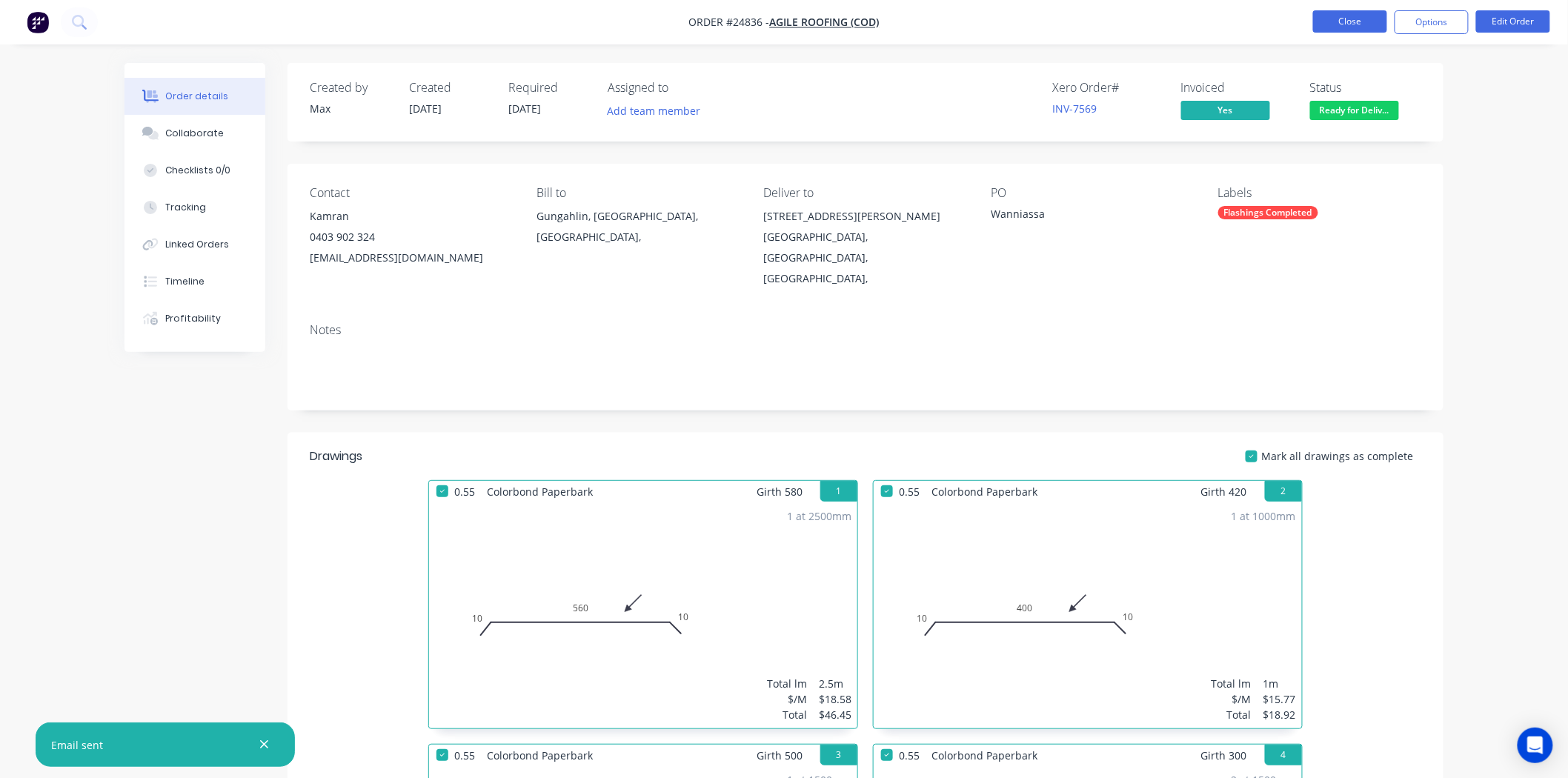
click at [1365, 21] on button "Close" at bounding box center [1350, 21] width 74 height 22
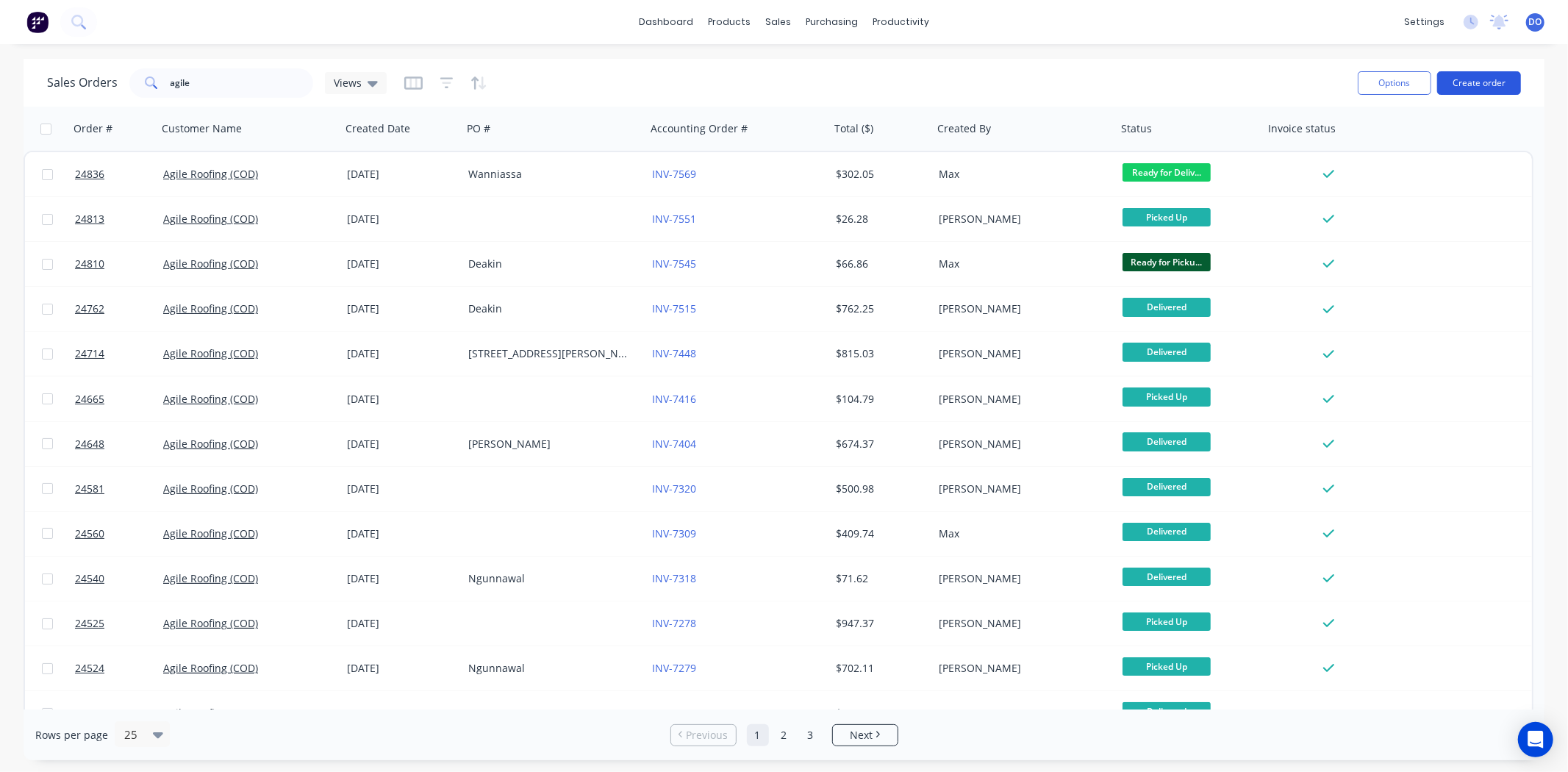
click at [1457, 89] on button "Create order" at bounding box center [1480, 82] width 84 height 24
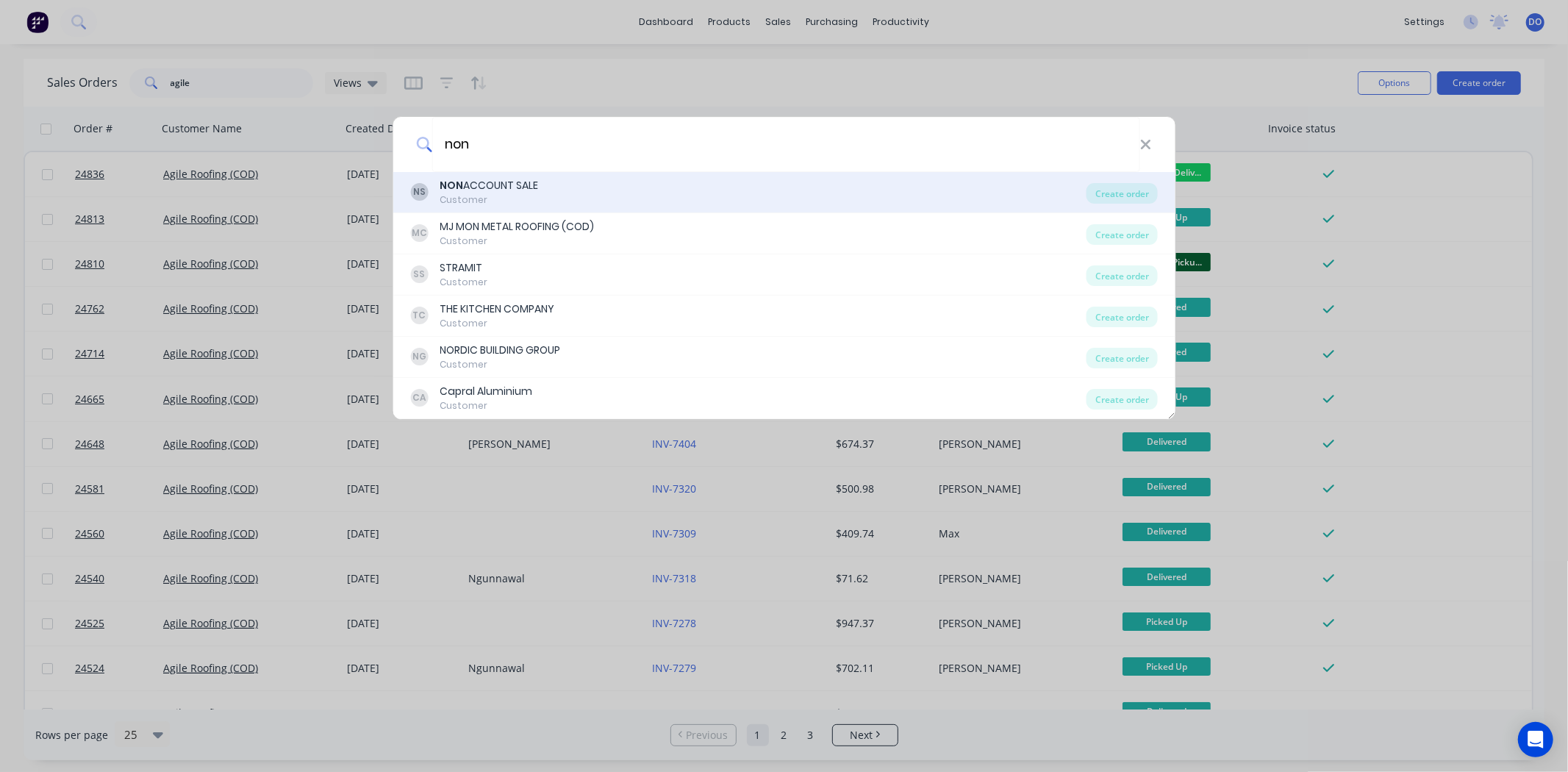
type input "non"
click at [466, 204] on div "Customer" at bounding box center [489, 200] width 98 height 13
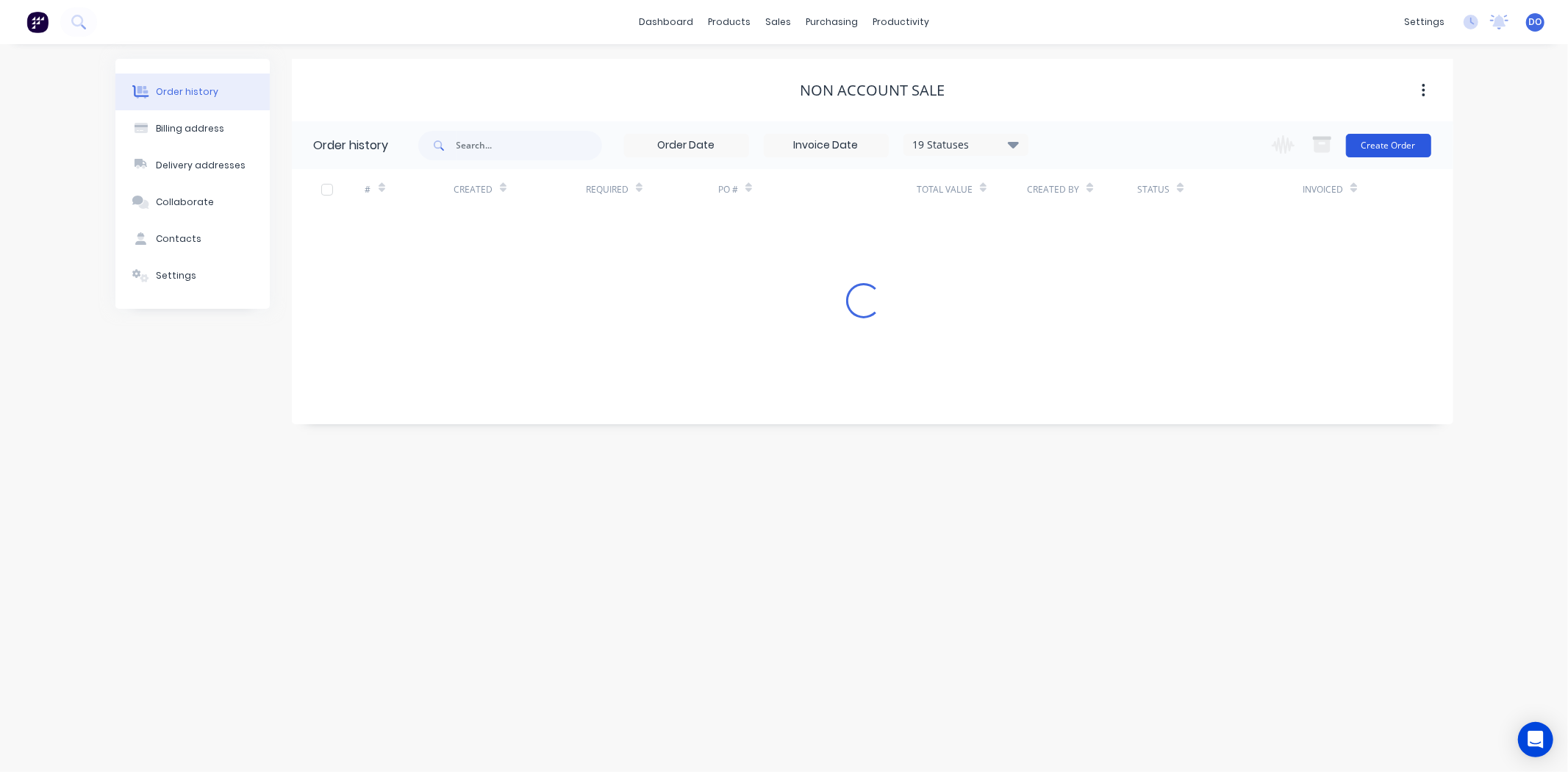
click at [1384, 153] on button "Create Order" at bounding box center [1388, 145] width 85 height 24
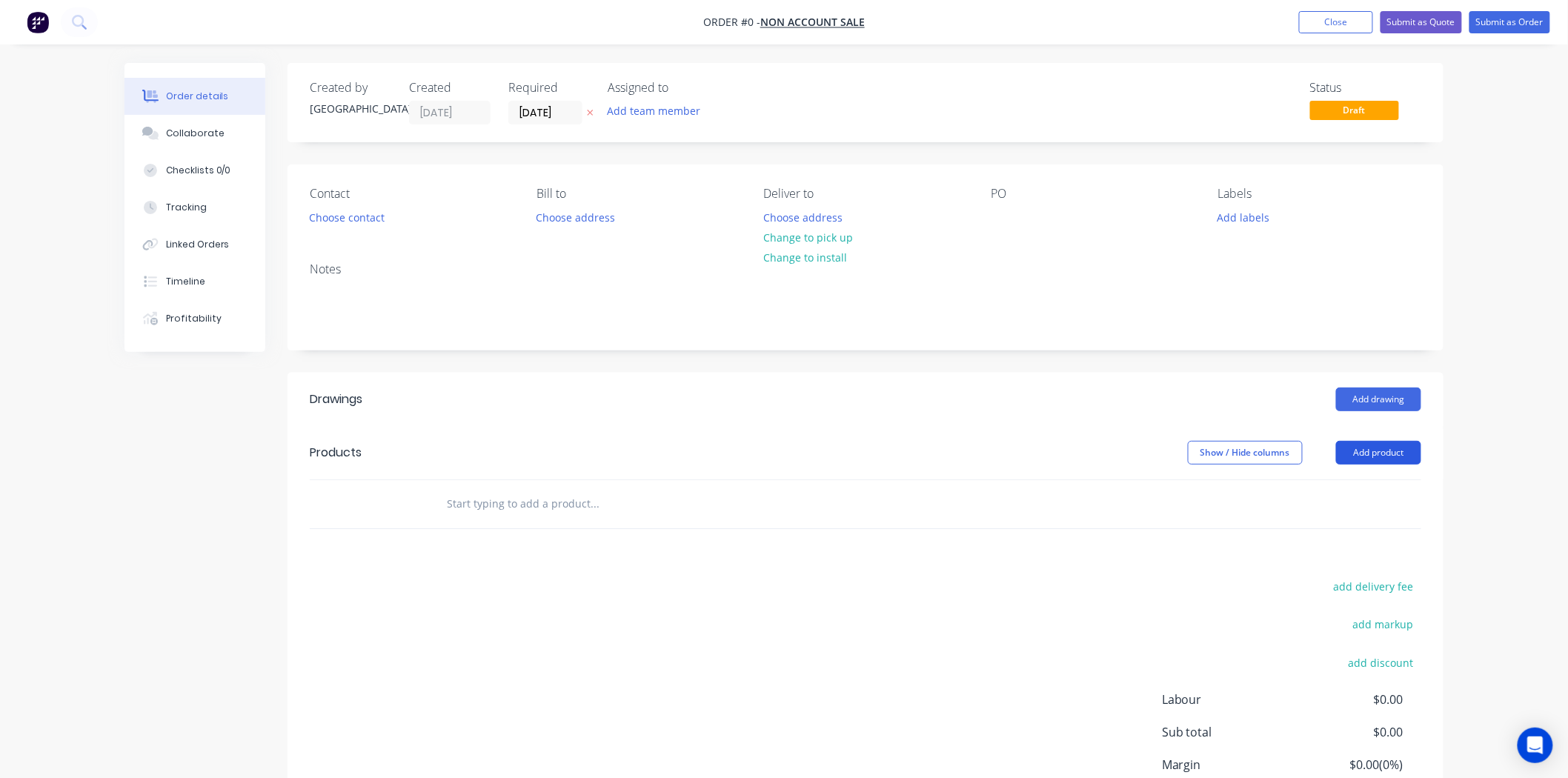
click at [1369, 455] on button "Add product" at bounding box center [1378, 452] width 86 height 24
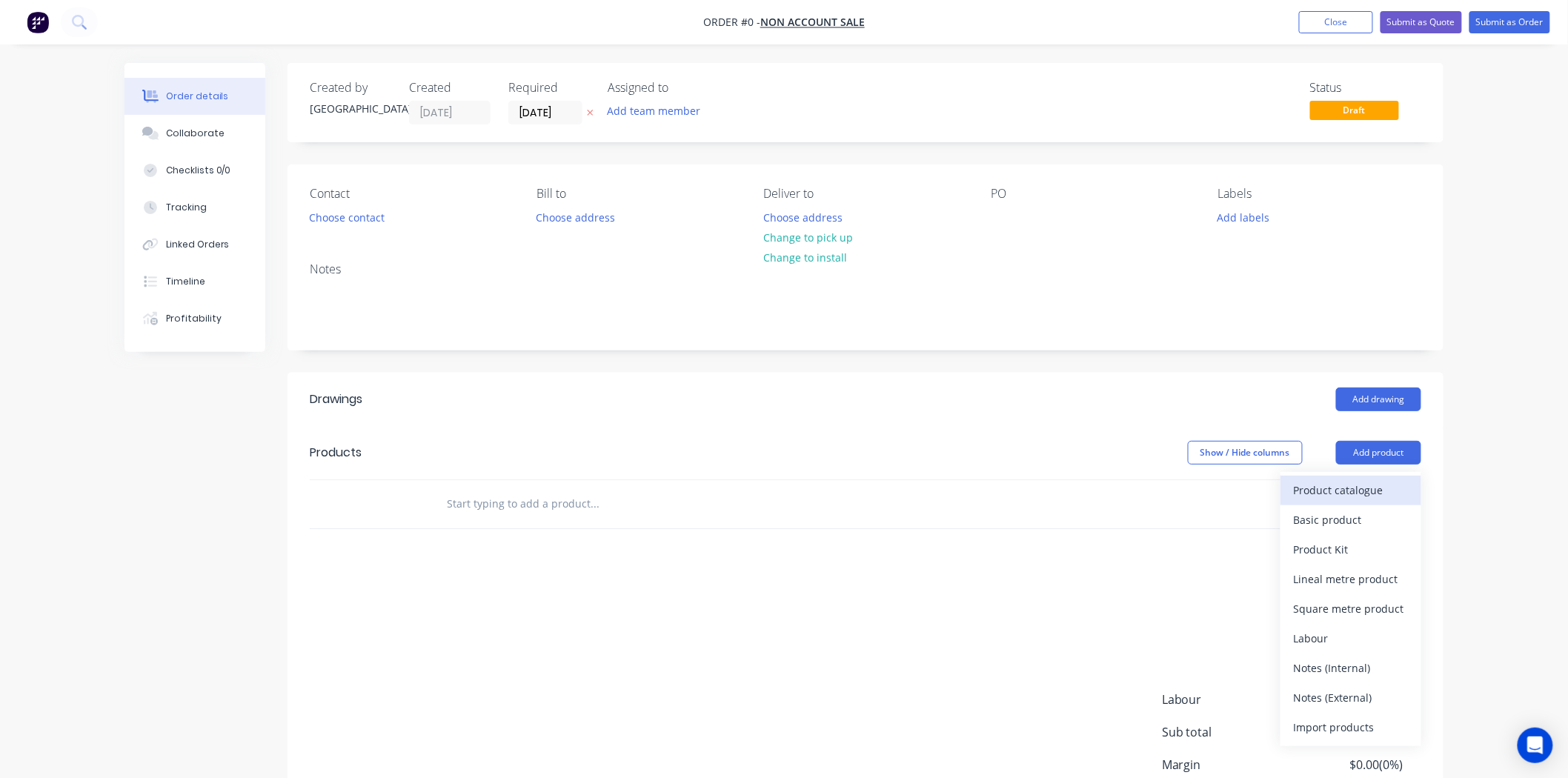
click at [1360, 485] on div "Product catalogue" at bounding box center [1351, 490] width 114 height 21
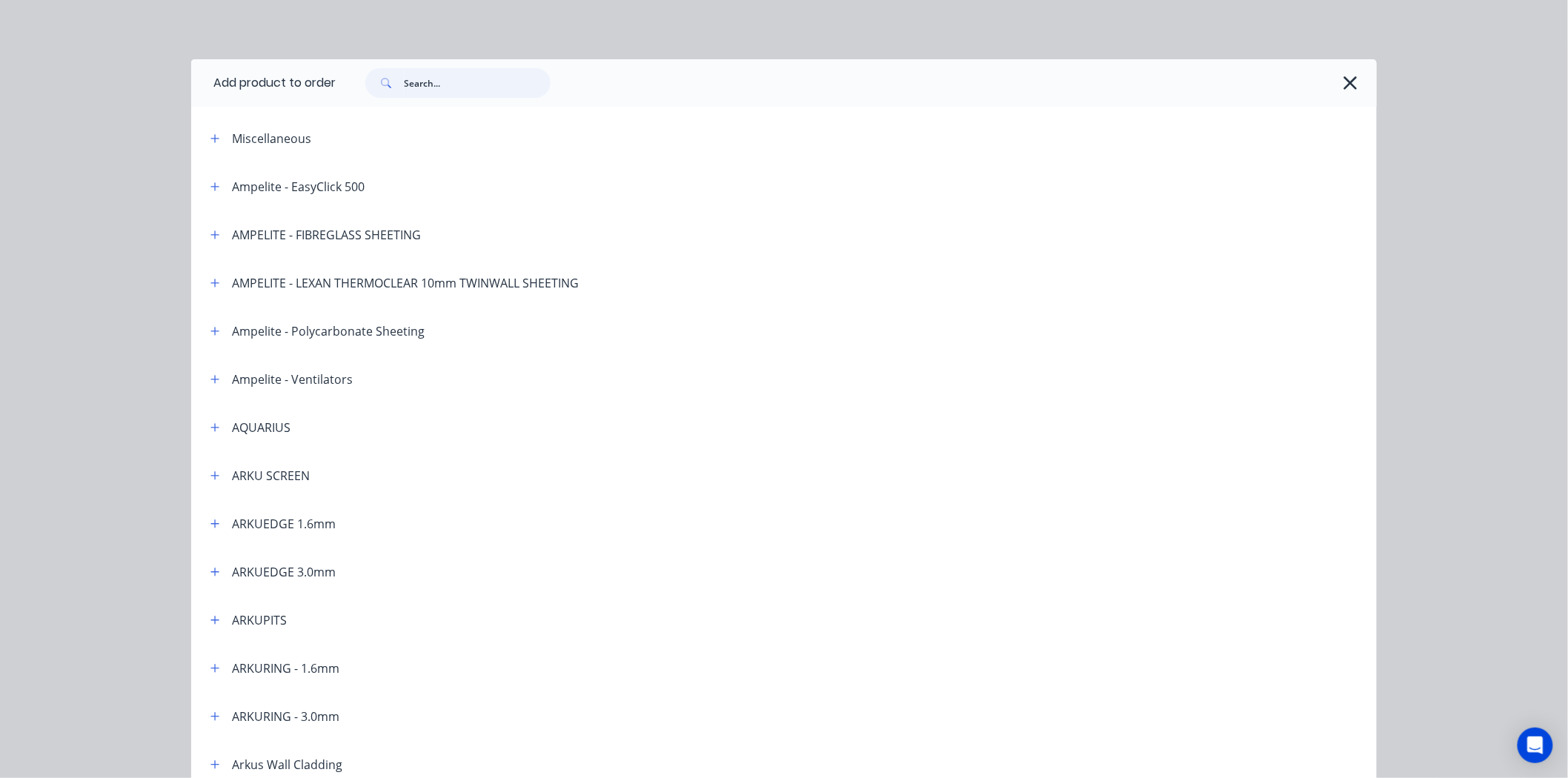
click at [472, 74] on input "text" at bounding box center [477, 83] width 147 height 30
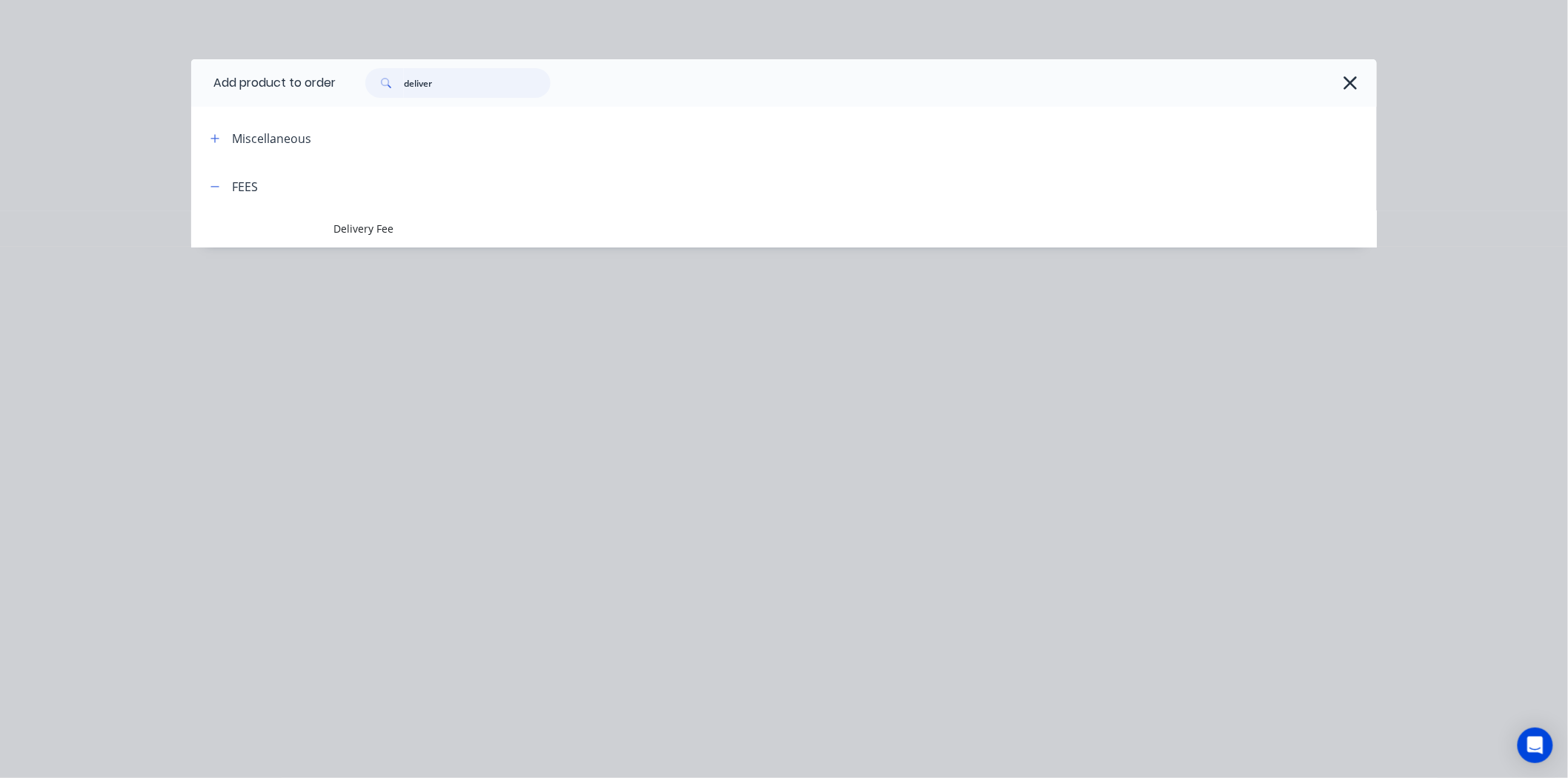
type input "deliver"
click at [493, 200] on header "FEES" at bounding box center [784, 186] width 1186 height 49
click at [493, 209] on header "FEES" at bounding box center [784, 186] width 1186 height 49
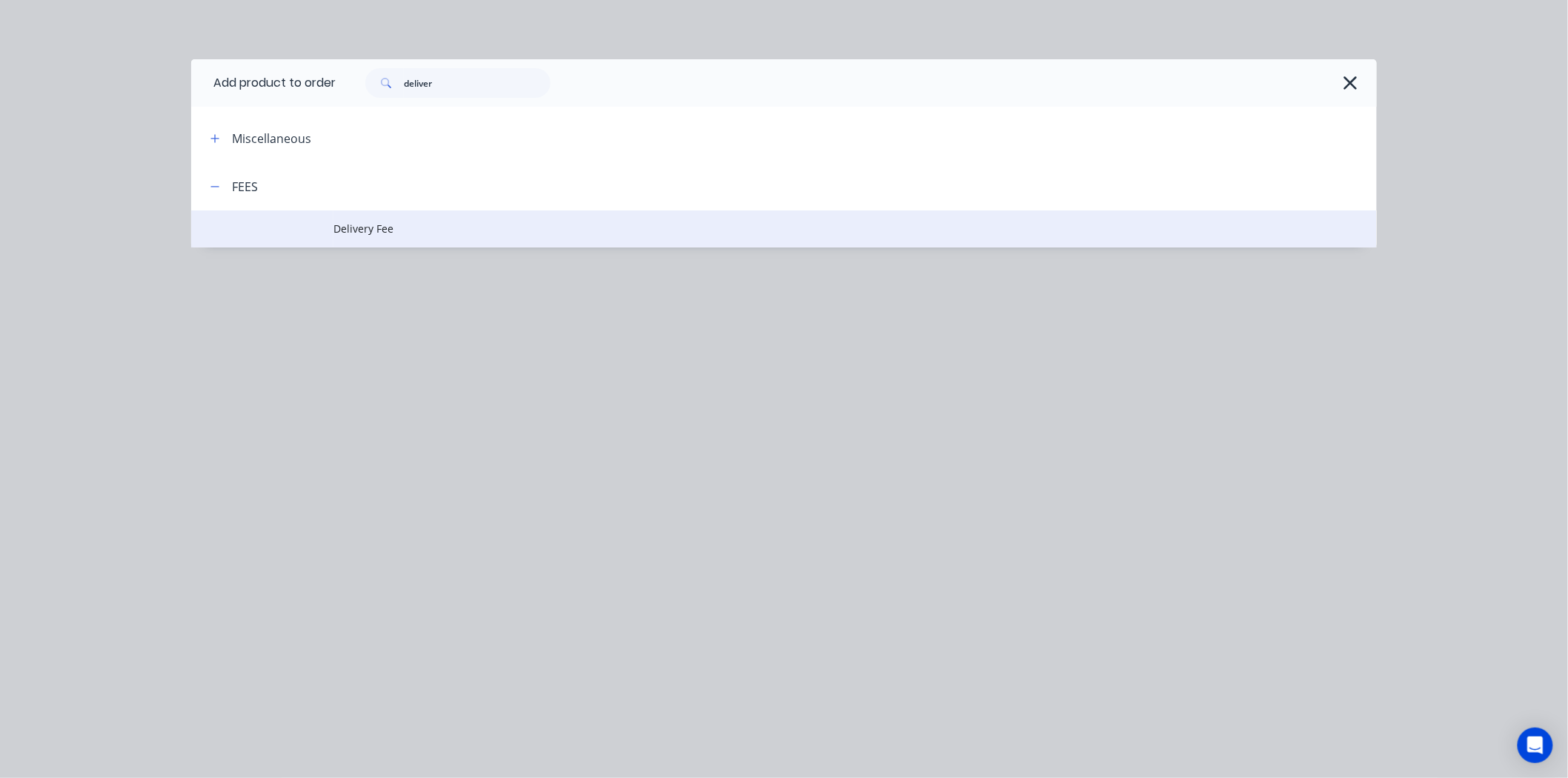
click at [493, 213] on td "Delivery Fee" at bounding box center [856, 229] width 1044 height 37
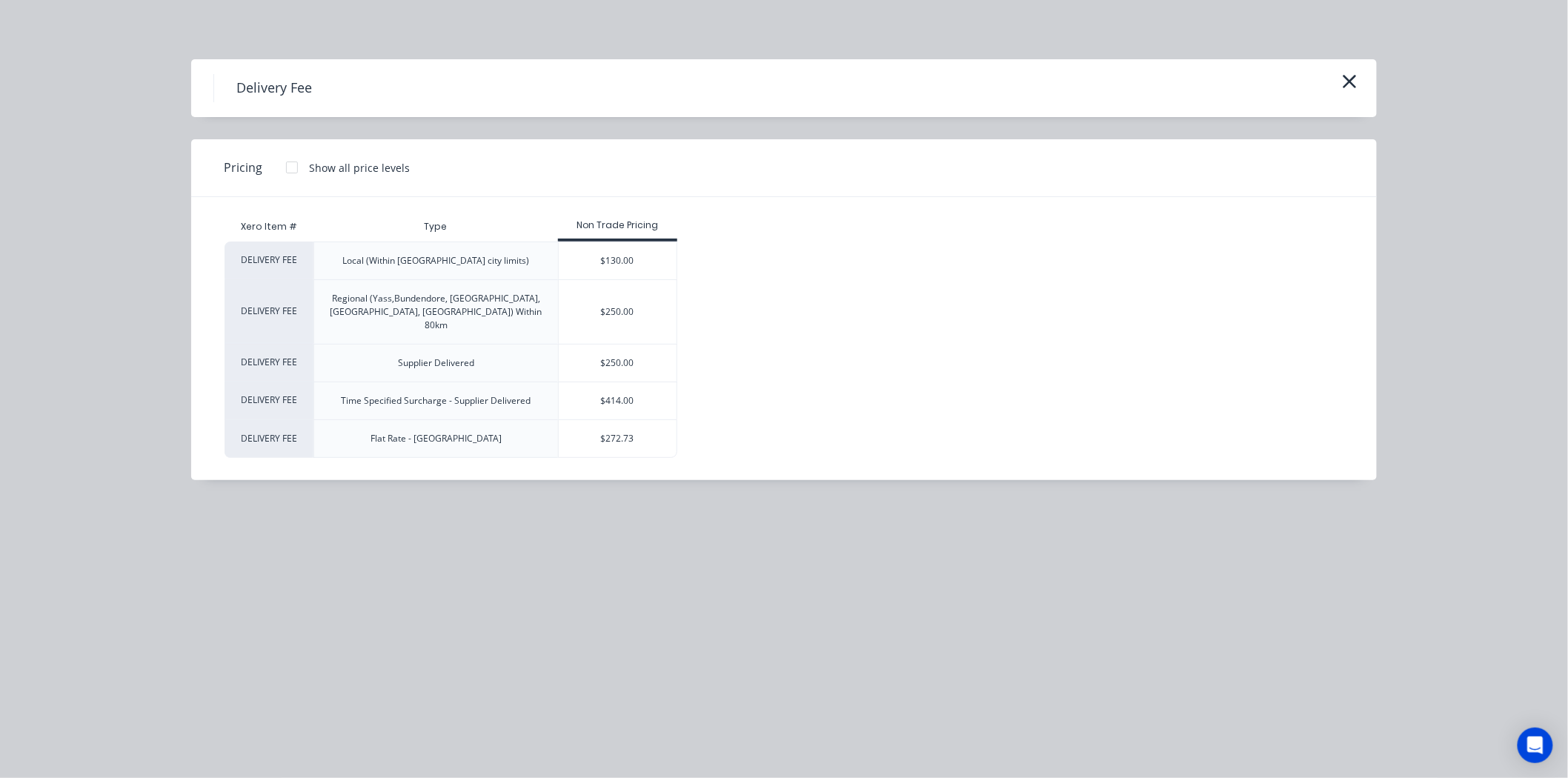
click at [293, 169] on div at bounding box center [292, 168] width 30 height 30
click at [1358, 74] on icon "button" at bounding box center [1350, 82] width 16 height 21
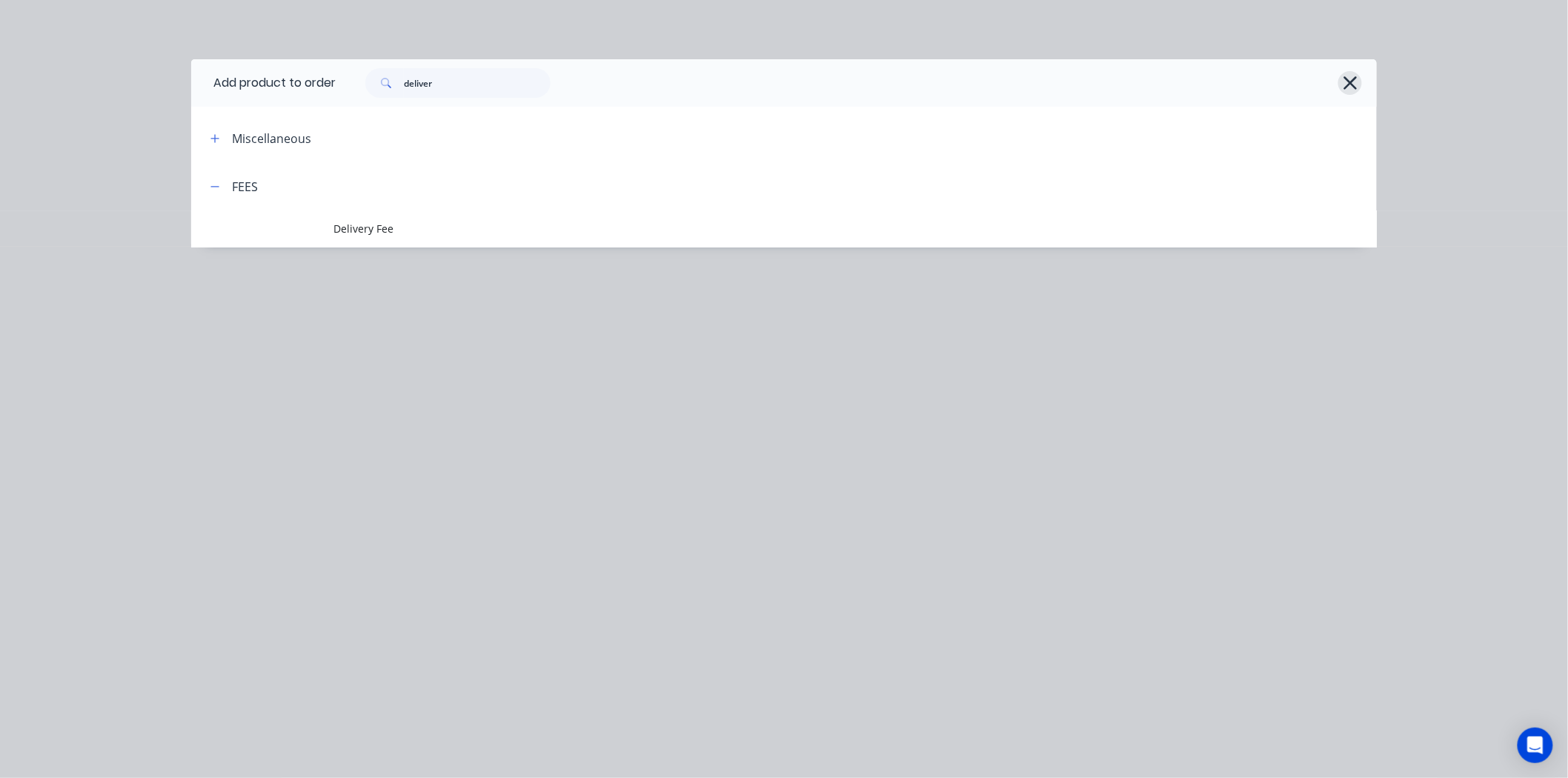
click at [1354, 81] on icon "button" at bounding box center [1351, 83] width 16 height 21
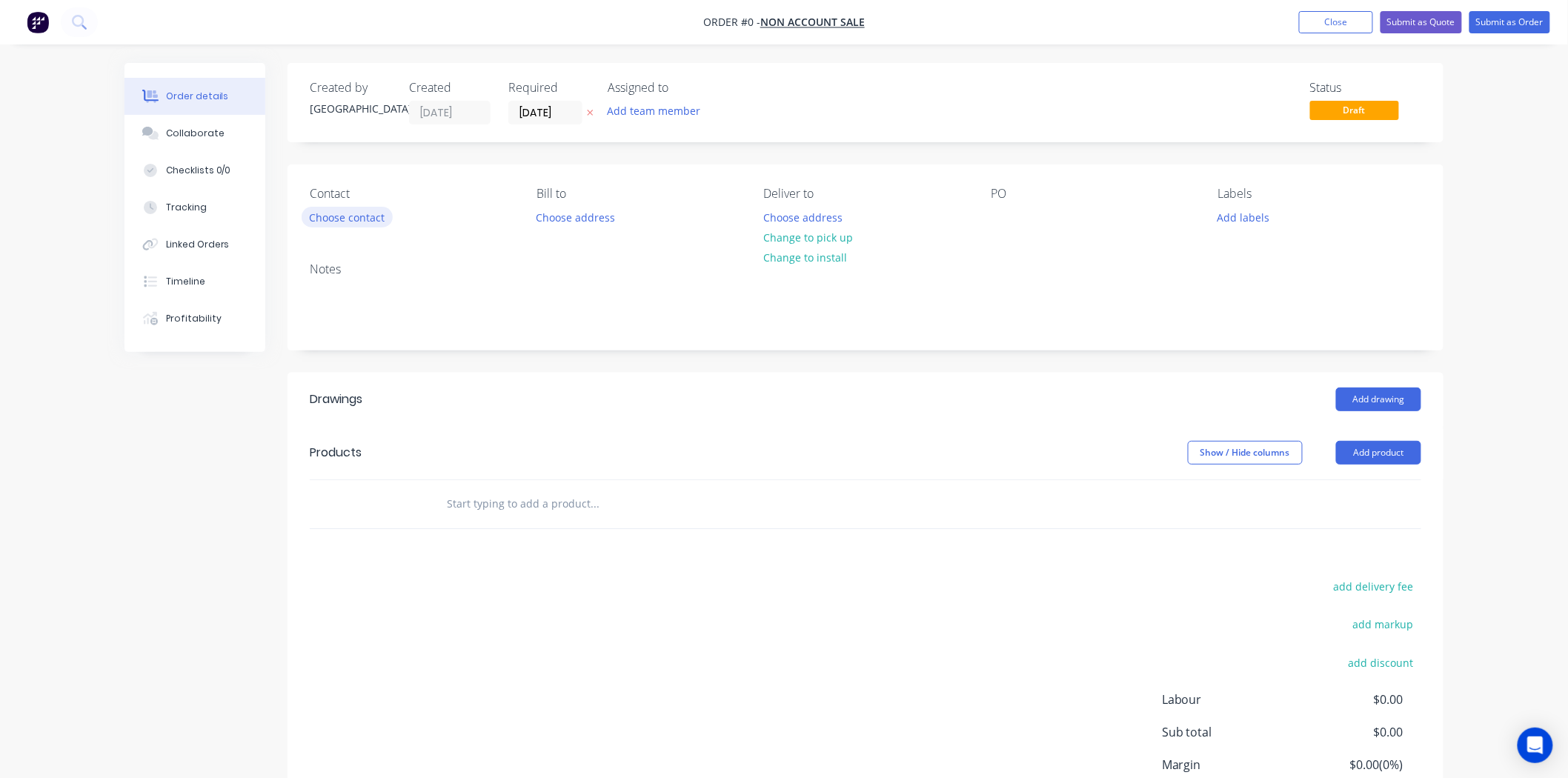
click at [366, 216] on button "Choose contact" at bounding box center [347, 216] width 91 height 20
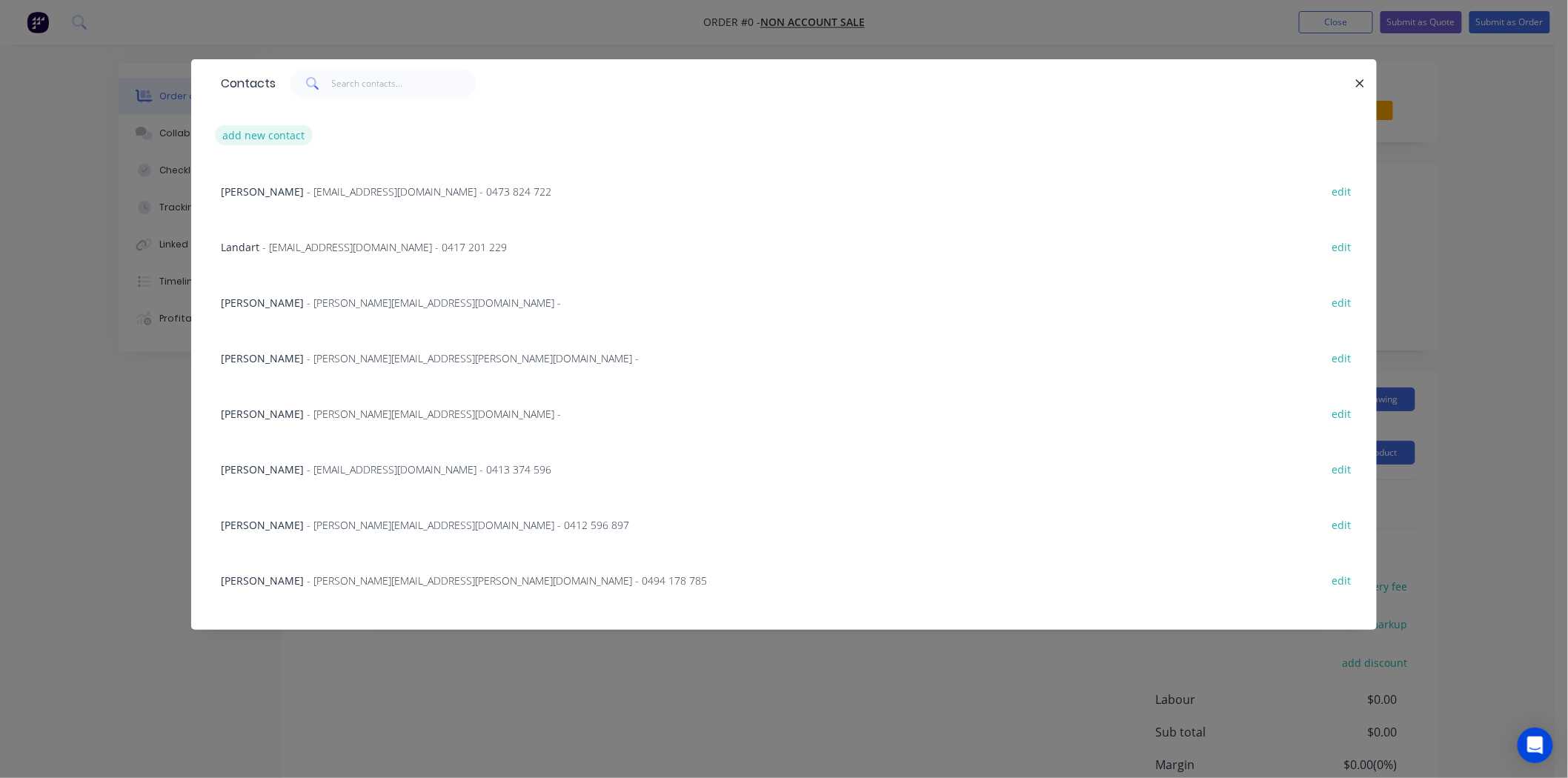
click at [225, 137] on button "add new contact" at bounding box center [263, 135] width 98 height 20
select select "AU"
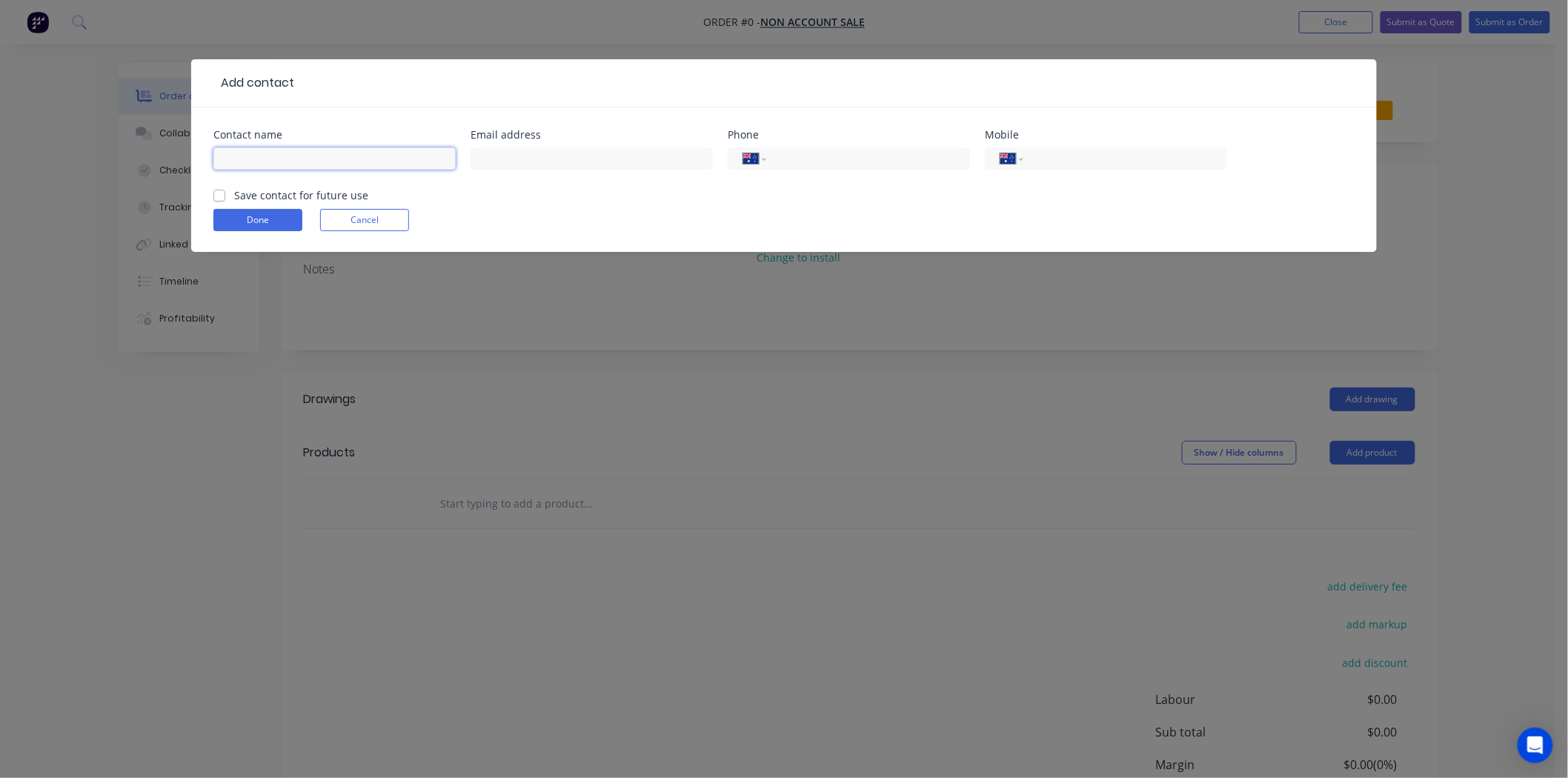
click at [264, 157] on input "text" at bounding box center [335, 158] width 242 height 22
type input "trish"
drag, startPoint x: 252, startPoint y: 157, endPoint x: 139, endPoint y: 155, distance: 113.0
click at [139, 155] on div "Add contact Contact name trish Email address Phone International Afghanistan Ål…" at bounding box center [784, 389] width 1568 height 778
type input "Trish"
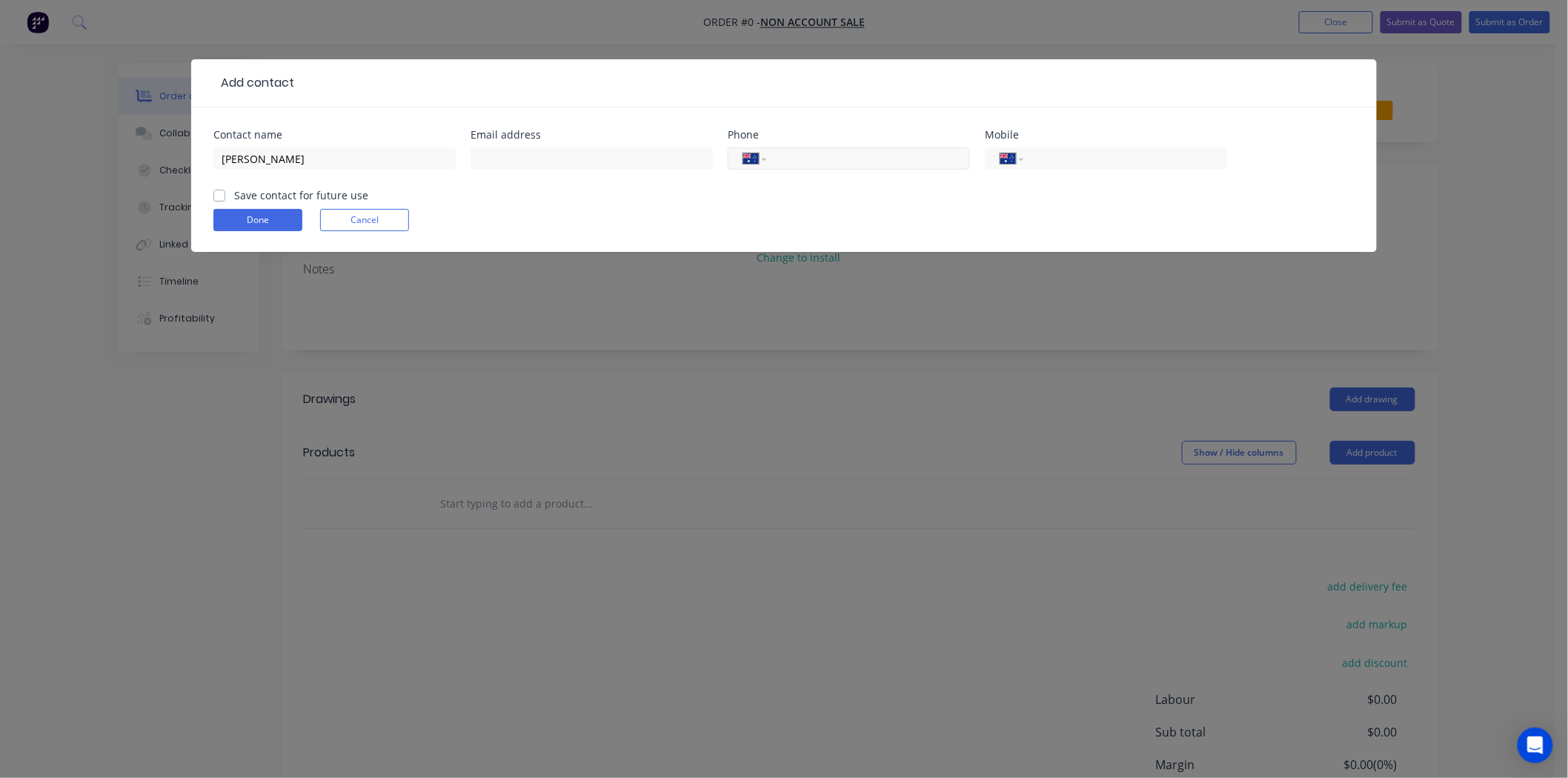
click at [834, 149] on div "International Afghanistan Åland Islands Albania Algeria American Samoa Andorra …" at bounding box center [848, 158] width 242 height 22
click at [835, 176] on div "International Afghanistan Åland Islands Albania Algeria American Samoa Andorra …" at bounding box center [848, 166] width 242 height 44
click at [856, 162] on input "tel" at bounding box center [865, 158] width 177 height 17
type input "0488 711 379"
click at [260, 214] on button "Done" at bounding box center [258, 220] width 89 height 22
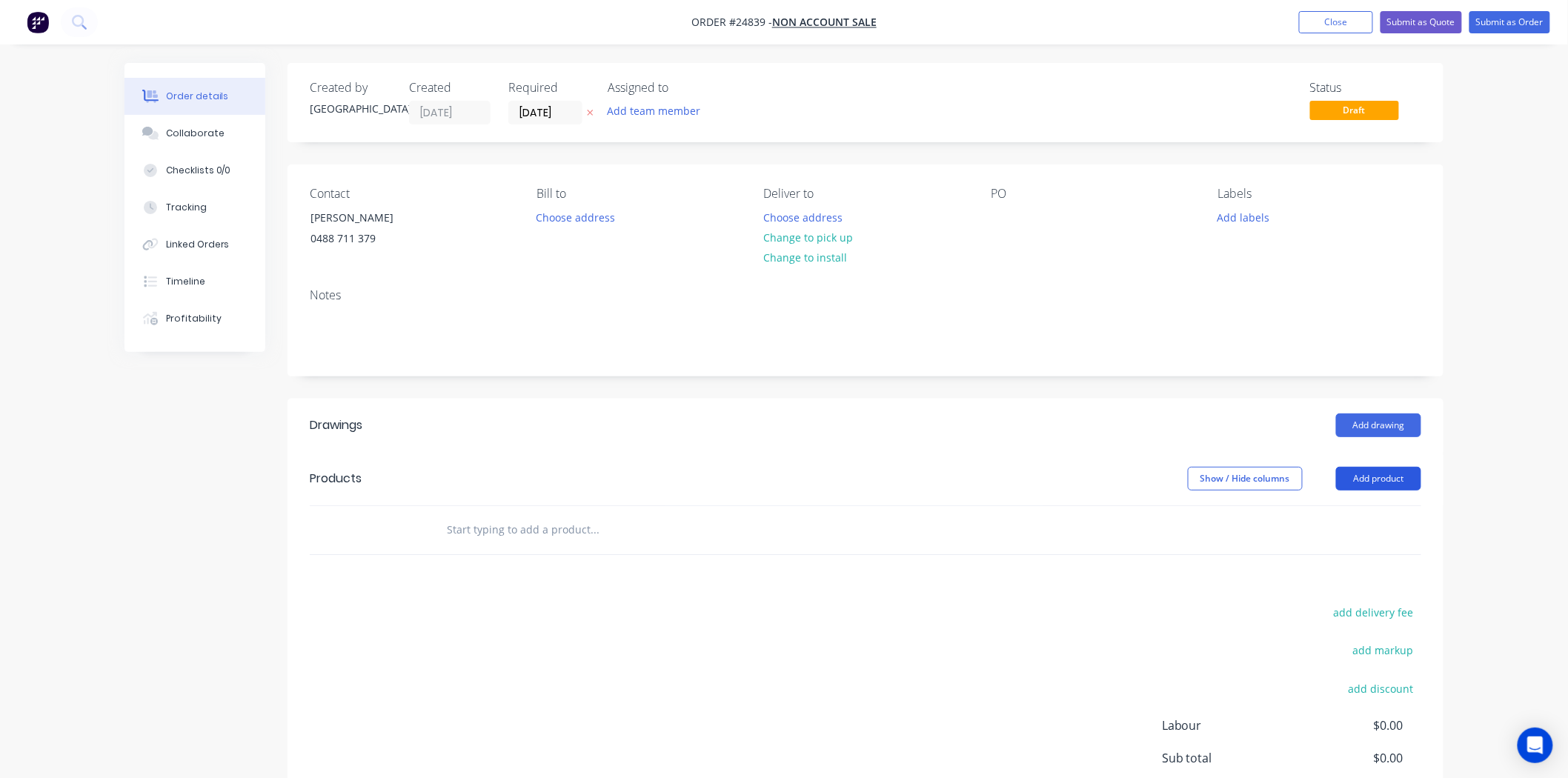
click at [1400, 487] on button "Add product" at bounding box center [1378, 479] width 86 height 24
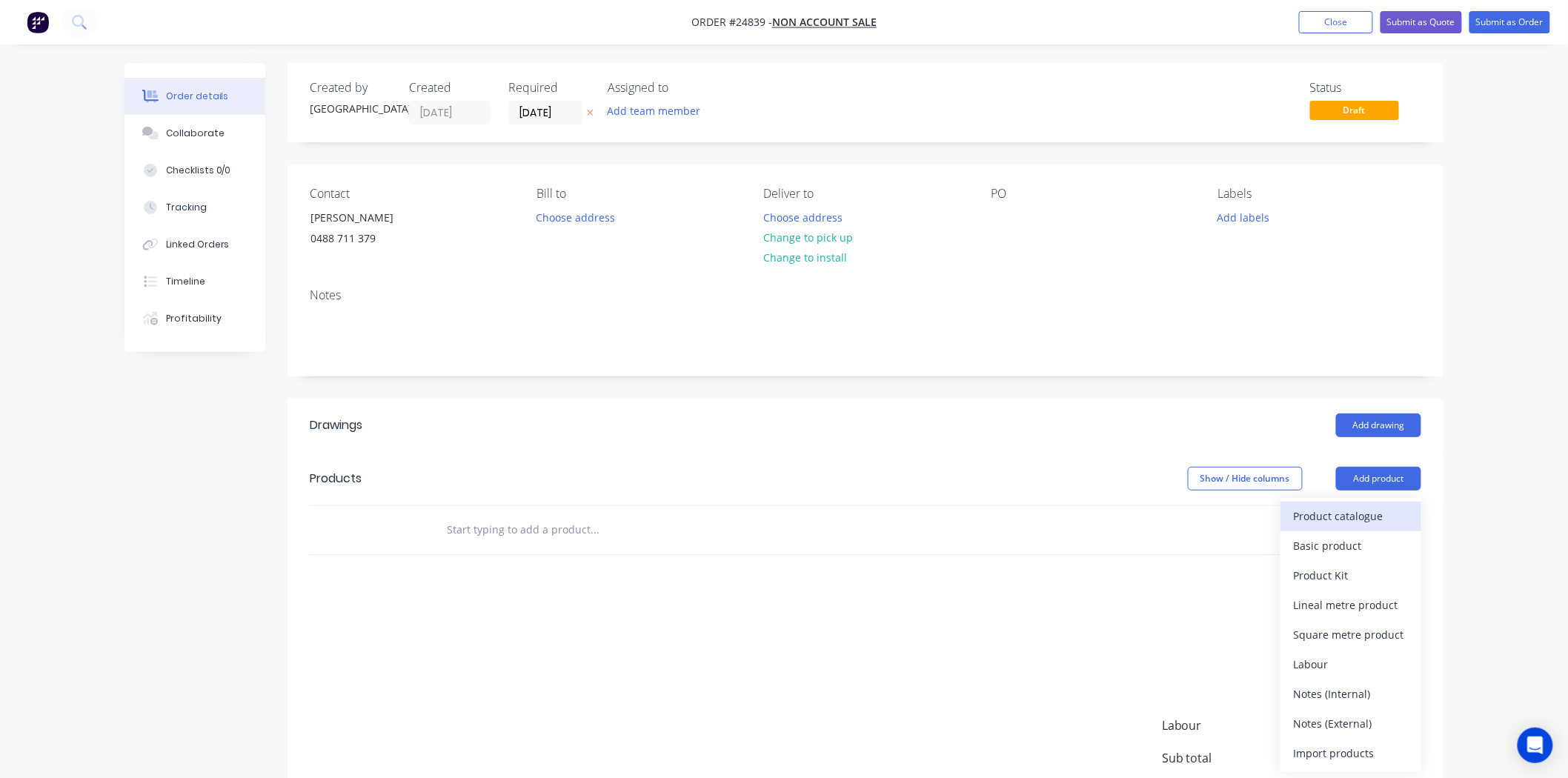
click at [1349, 517] on div "Product catalogue" at bounding box center [1351, 516] width 114 height 21
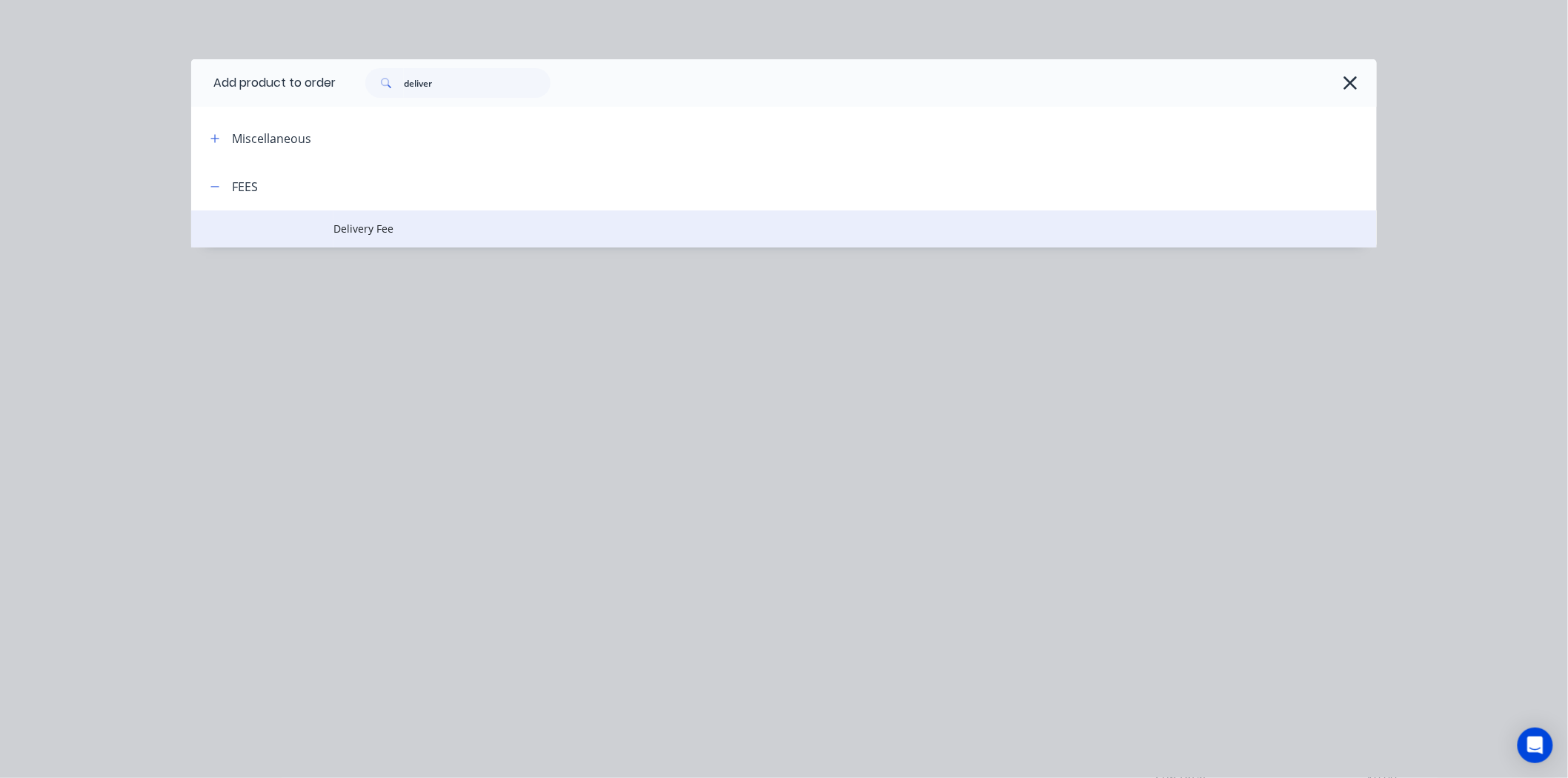
click at [314, 219] on td at bounding box center [262, 229] width 142 height 37
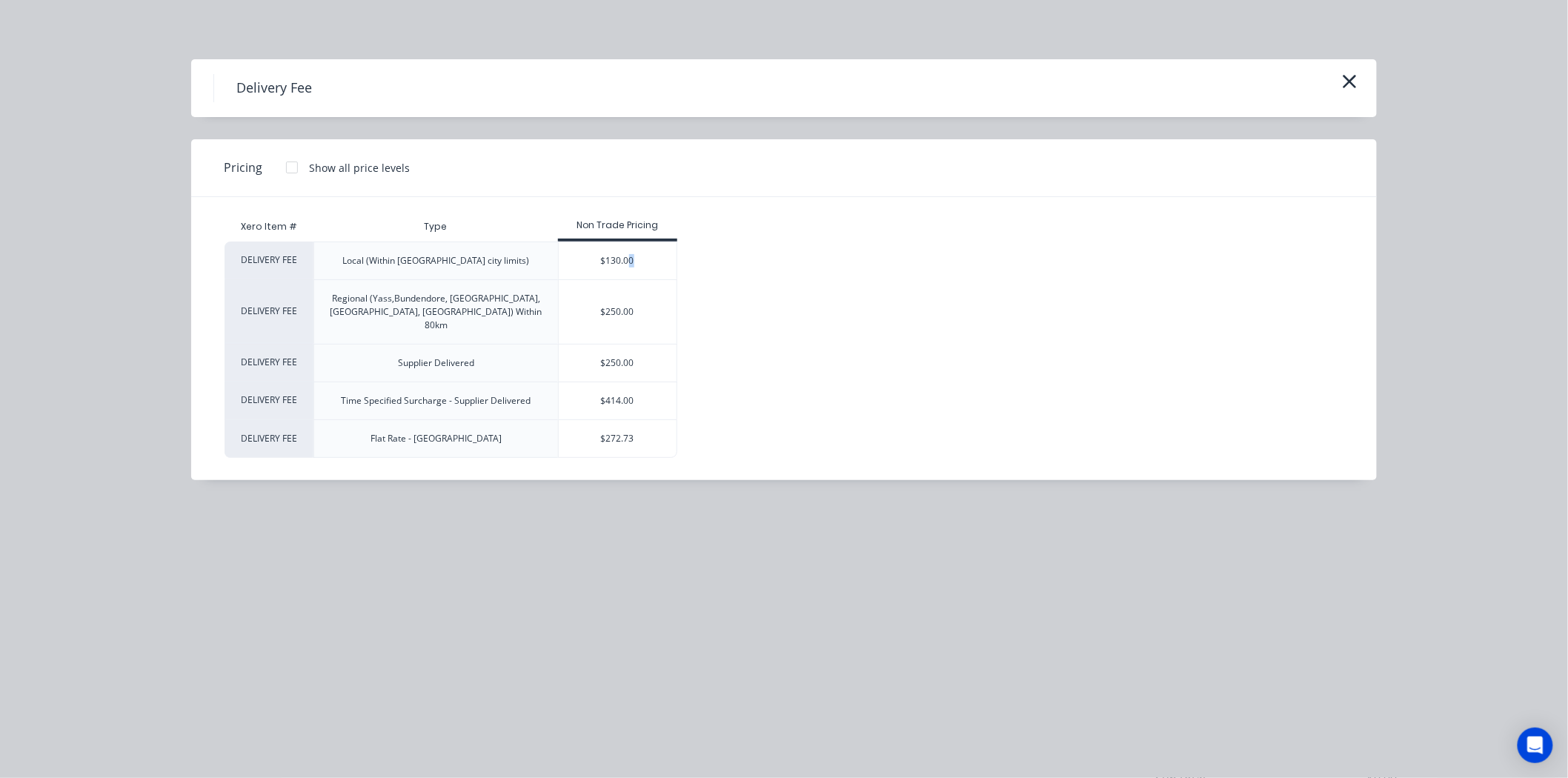
click at [631, 269] on div "$130.00" at bounding box center [617, 261] width 117 height 37
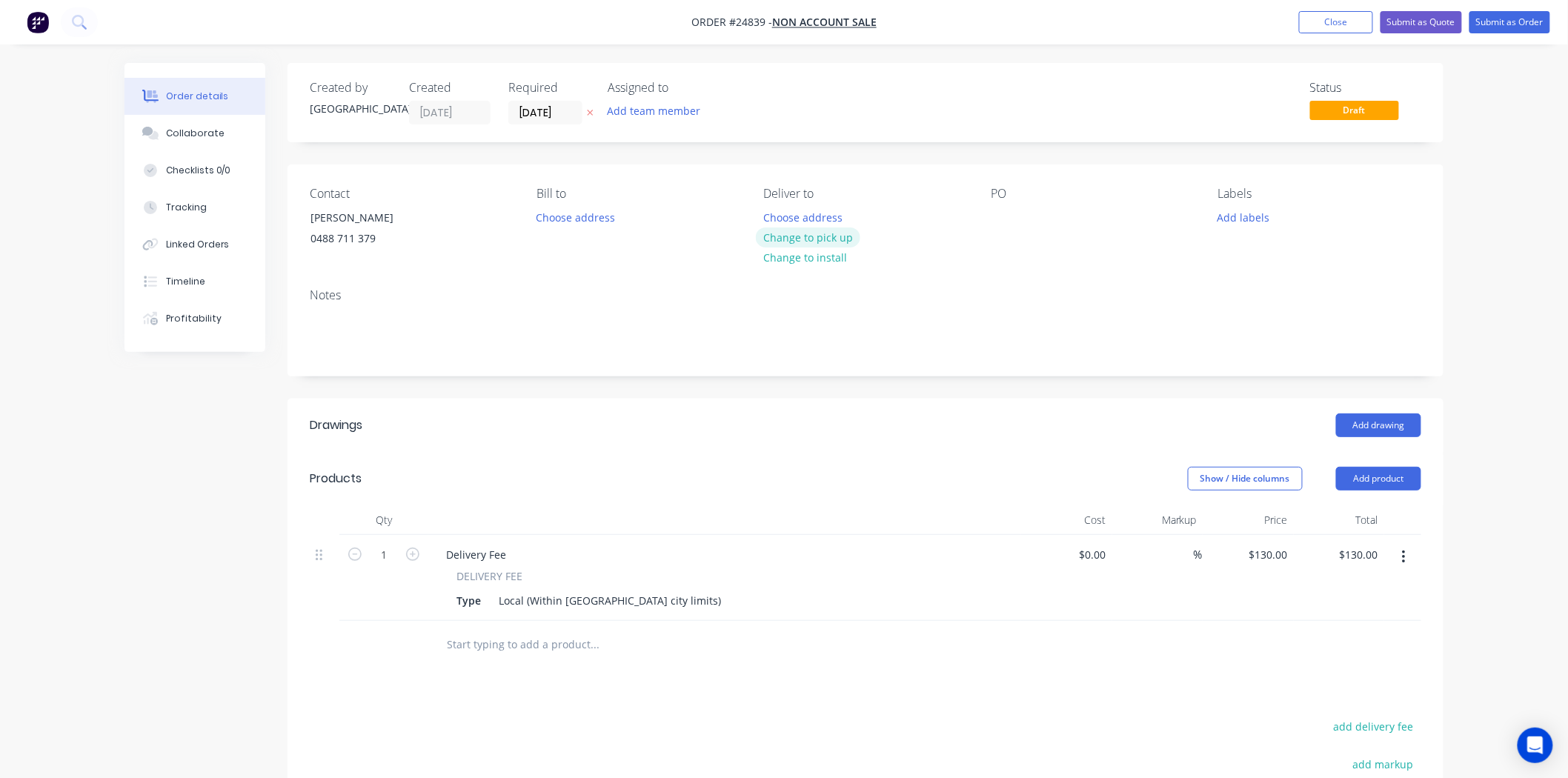
click at [787, 229] on button "Change to pick up" at bounding box center [808, 238] width 105 height 20
click at [1506, 23] on button "Submit as Order" at bounding box center [1509, 22] width 80 height 22
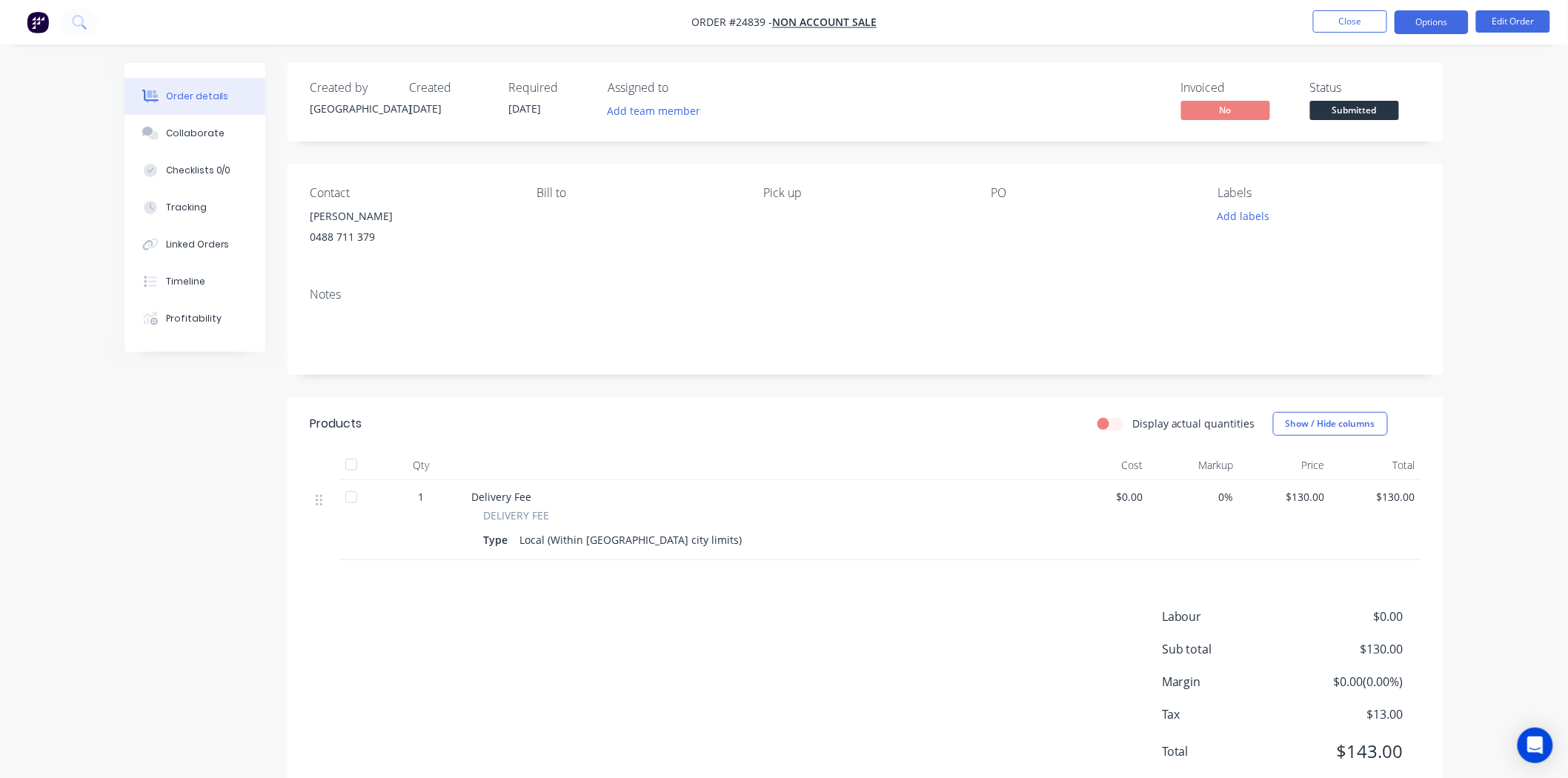
click at [1445, 25] on button "Options" at bounding box center [1432, 22] width 74 height 24
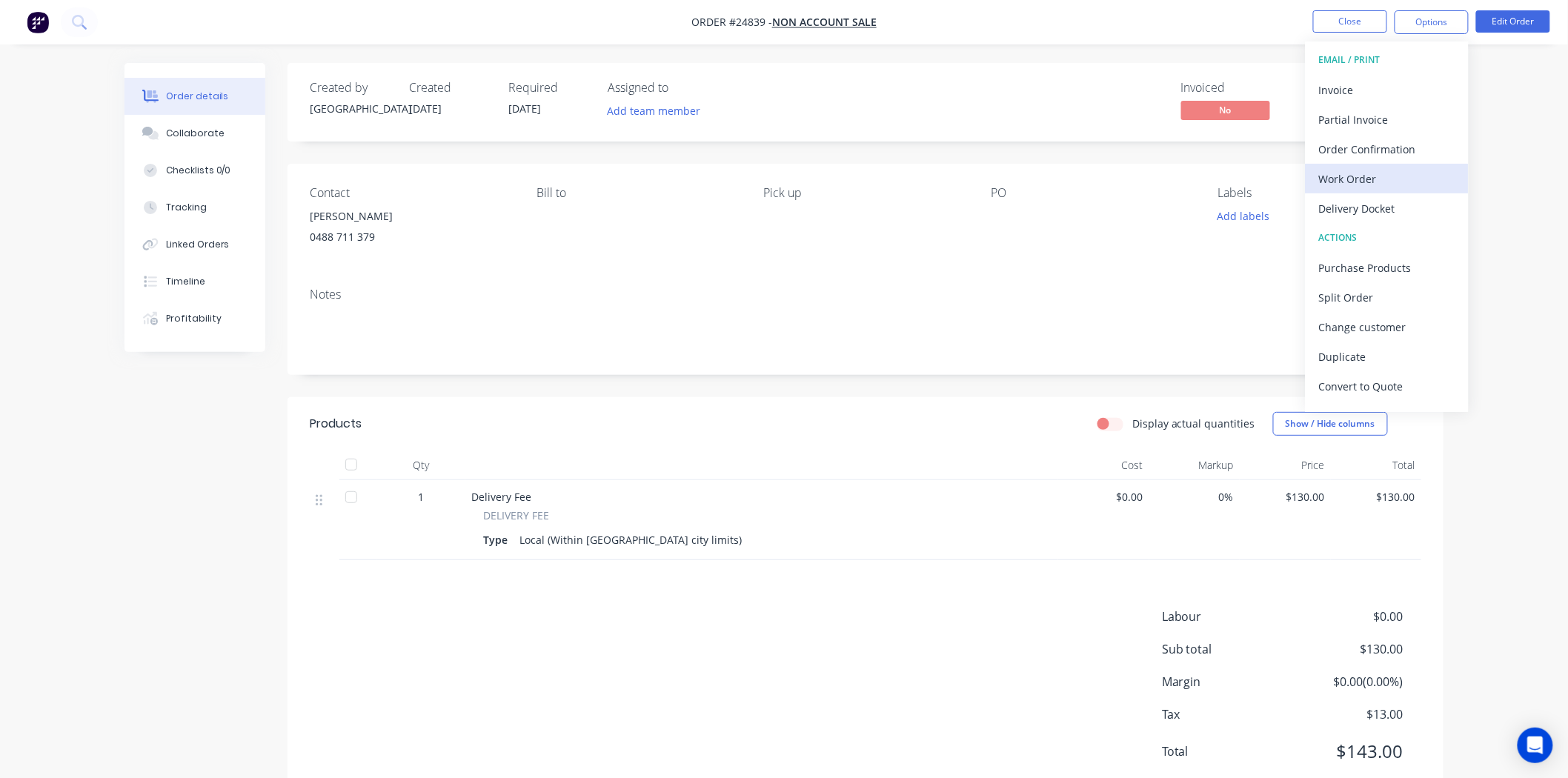
click at [1381, 180] on div "Work Order" at bounding box center [1387, 179] width 136 height 21
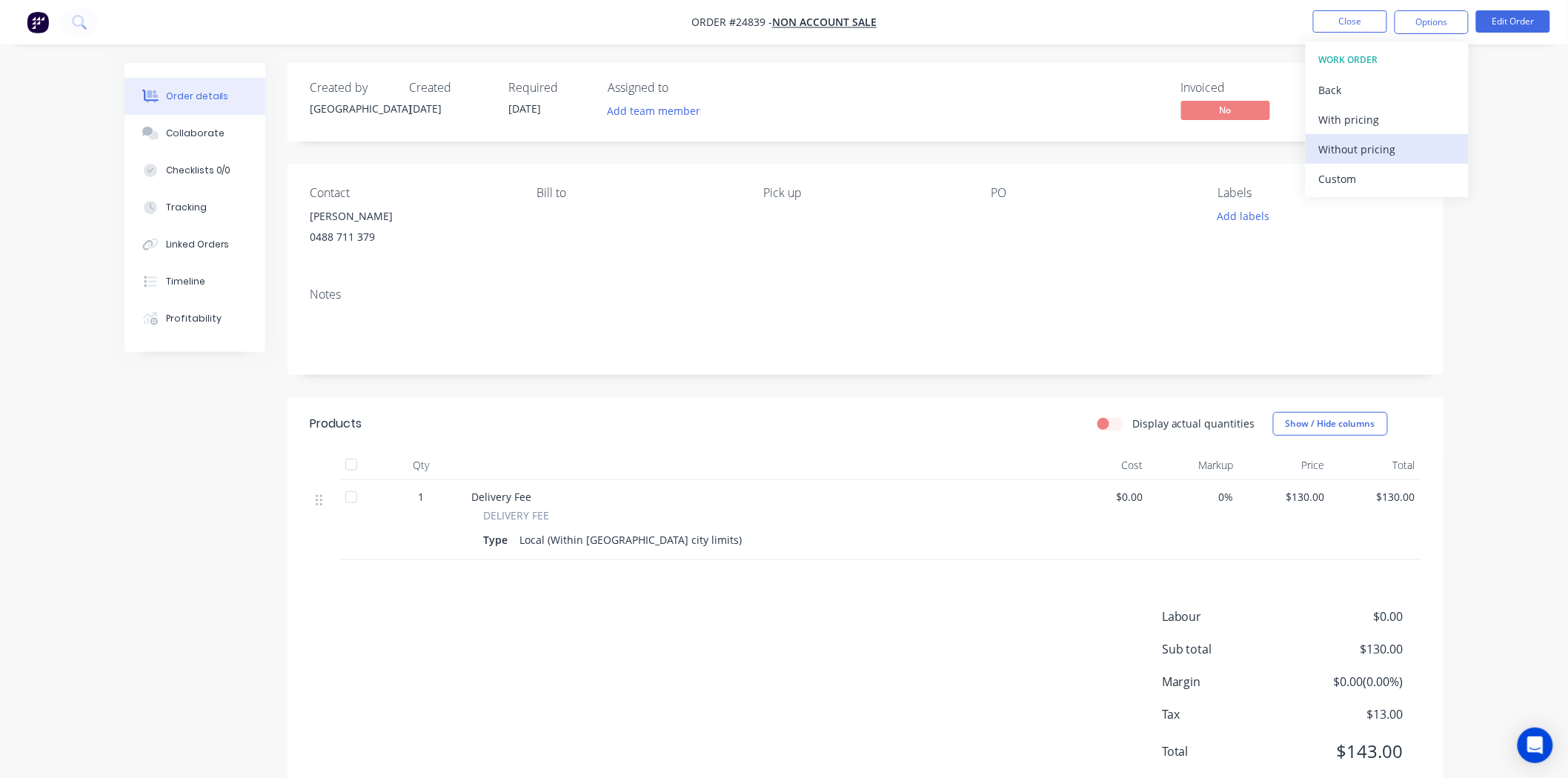
click at [1379, 148] on div "Without pricing" at bounding box center [1387, 149] width 136 height 21
click at [1372, 22] on button "Close" at bounding box center [1350, 21] width 74 height 22
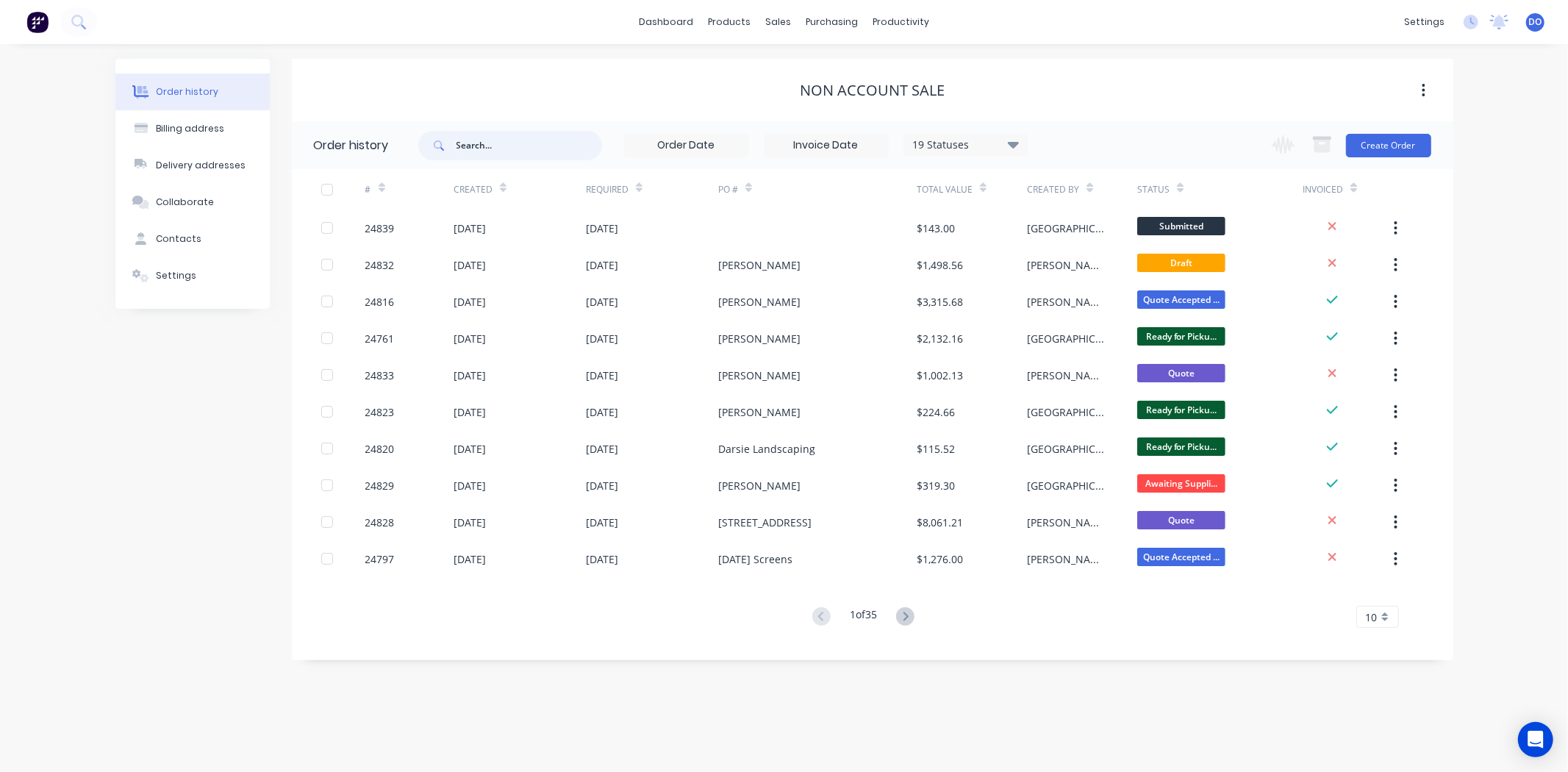
click at [533, 153] on input "text" at bounding box center [529, 145] width 145 height 30
type input "real"
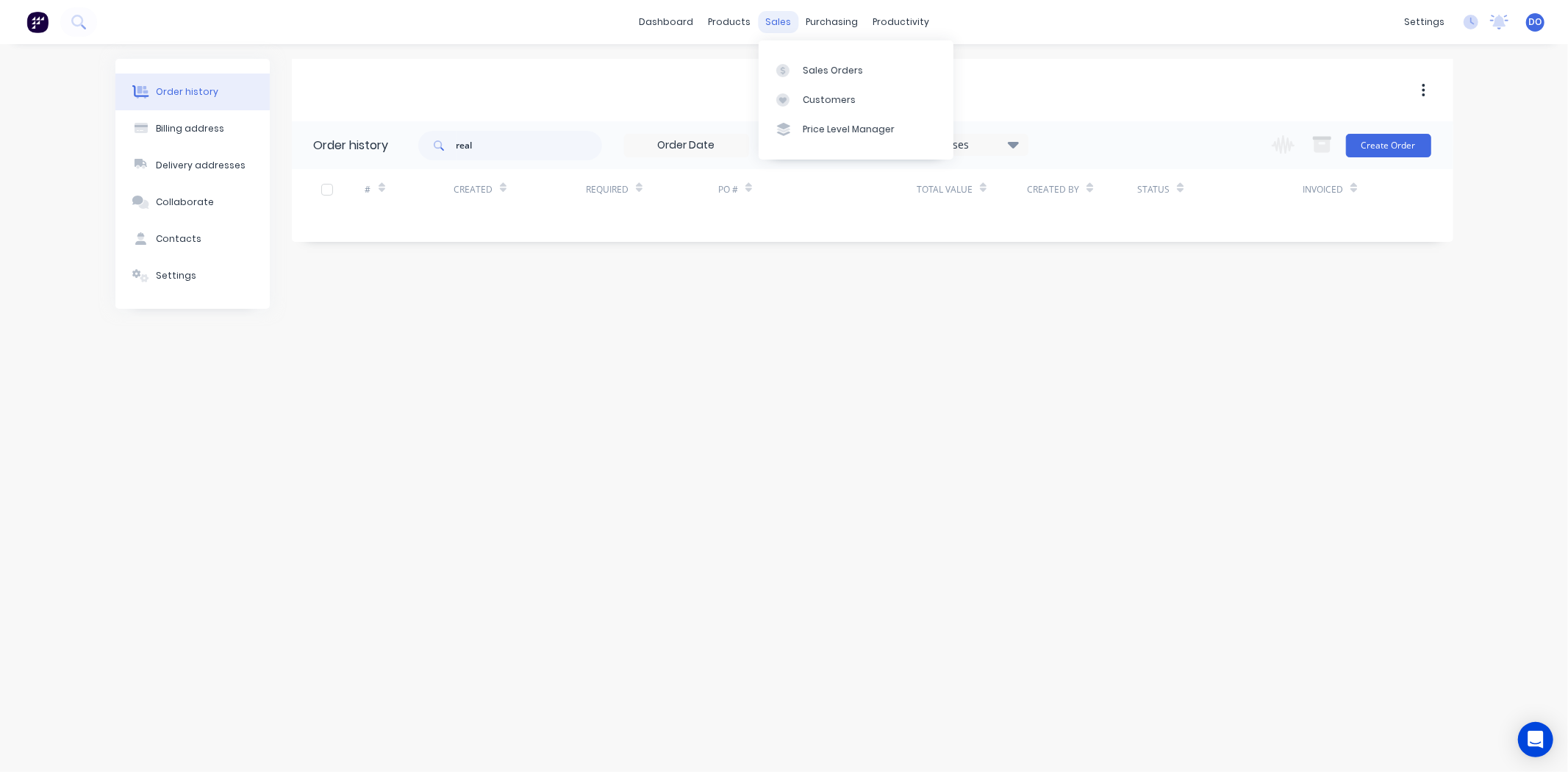
click at [788, 22] on div "sales" at bounding box center [778, 22] width 40 height 22
click at [806, 57] on link "Sales Orders" at bounding box center [856, 70] width 194 height 30
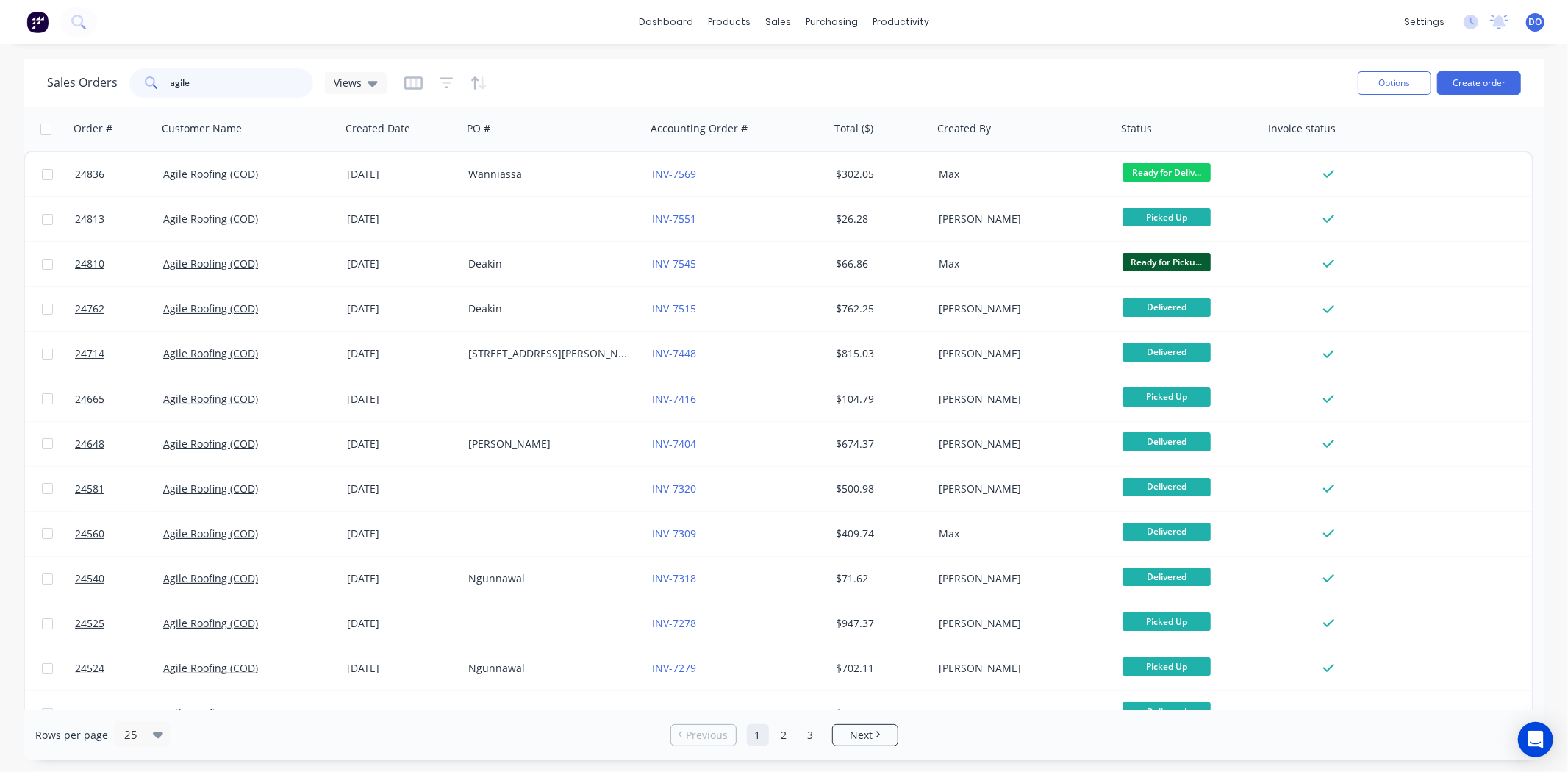
drag, startPoint x: 217, startPoint y: 84, endPoint x: 74, endPoint y: 89, distance: 143.1
click at [74, 89] on div "Sales Orders agile Views" at bounding box center [217, 83] width 340 height 30
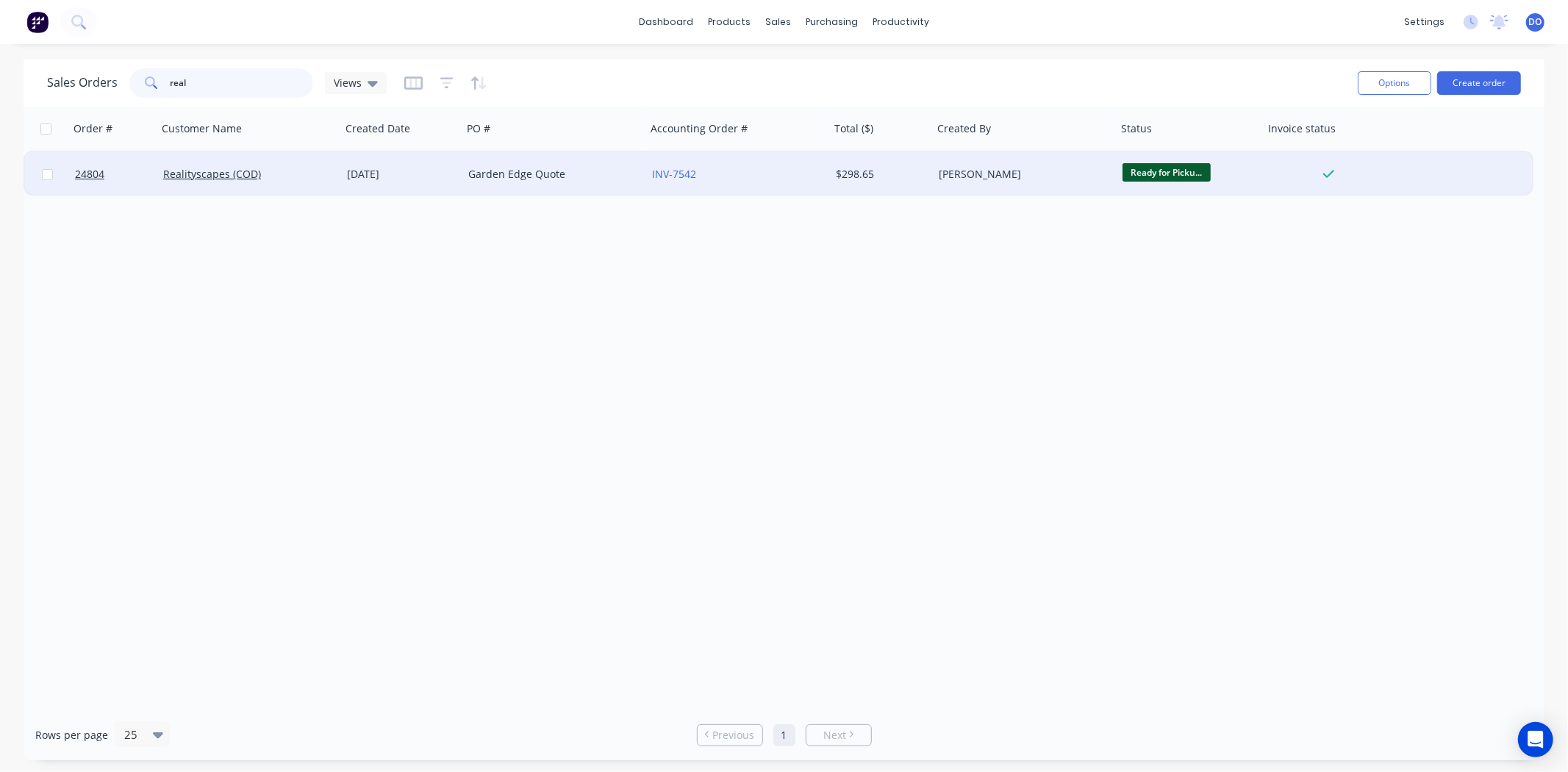
type input "real"
click at [395, 177] on div "[DATE]" at bounding box center [401, 174] width 109 height 15
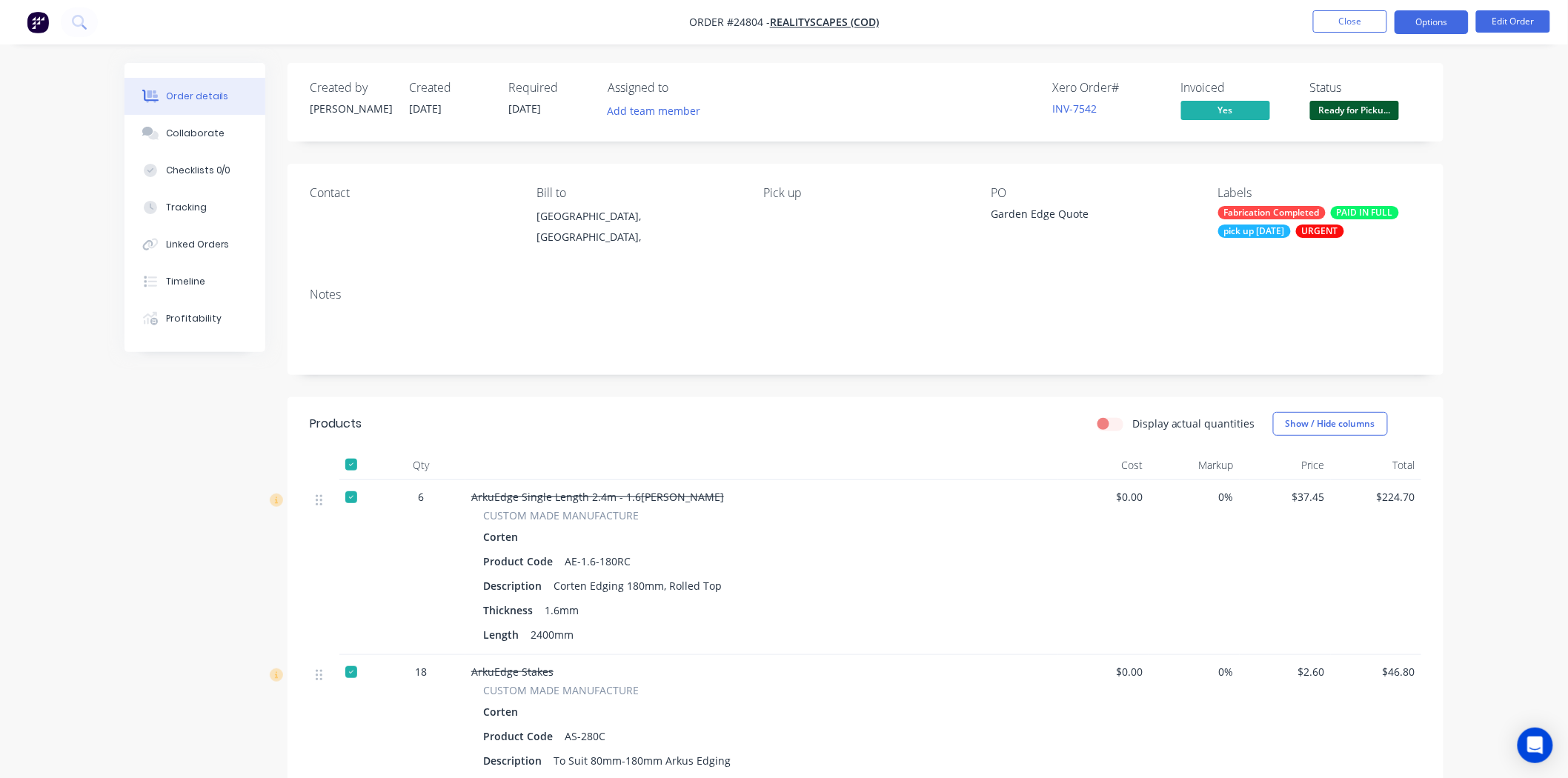
click at [1460, 11] on button "Options" at bounding box center [1432, 22] width 74 height 24
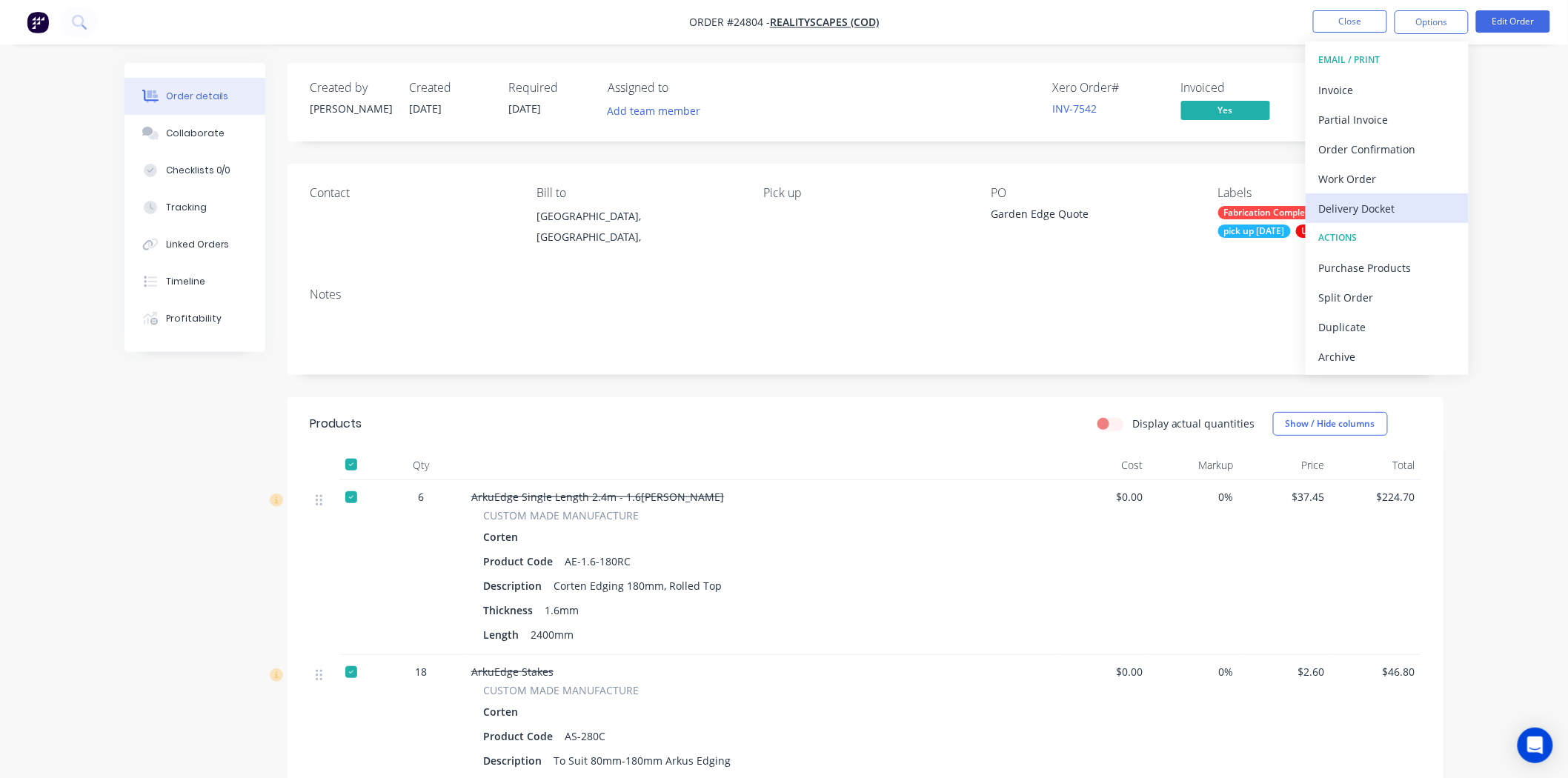
click at [1383, 204] on div "Delivery Docket" at bounding box center [1387, 208] width 136 height 21
click at [1383, 150] on div "Without pricing" at bounding box center [1387, 149] width 136 height 21
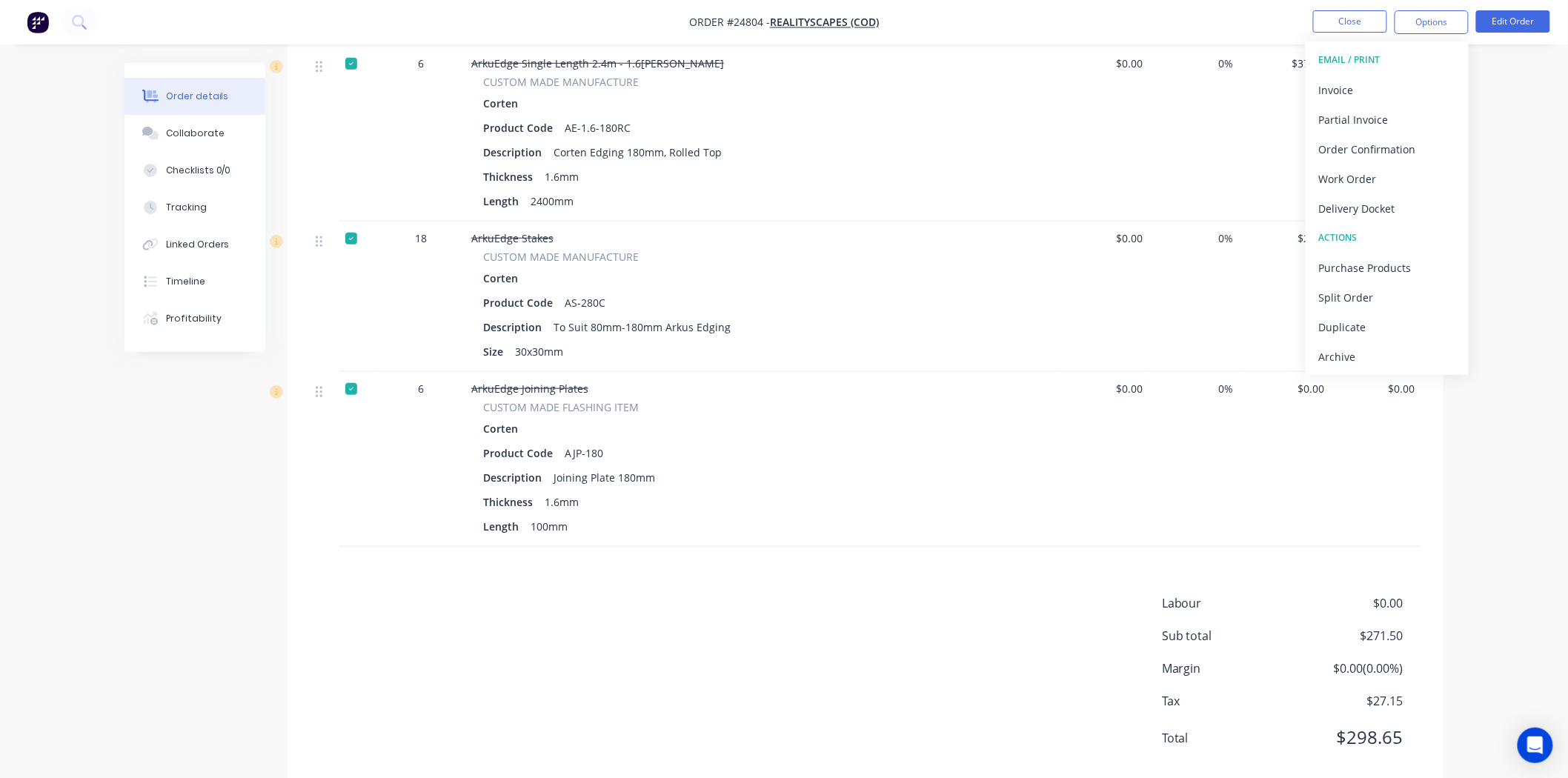
scroll to position [467, 0]
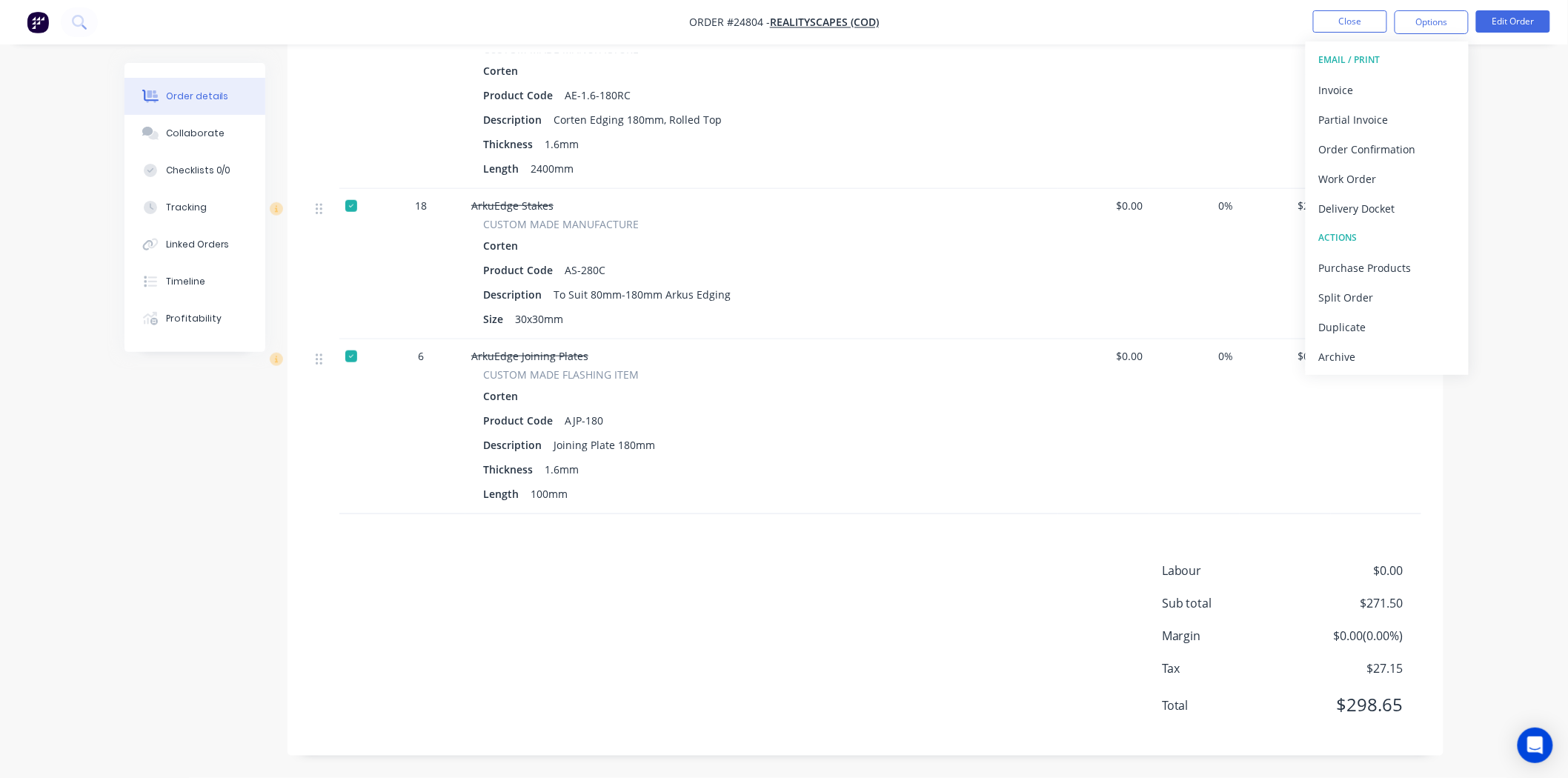
click at [1069, 595] on div "Labour $0.00 Sub total $271.50 Margin $0.00 ( 0.00 %) Tax $27.15 Total $298.65" at bounding box center [865, 647] width 1112 height 172
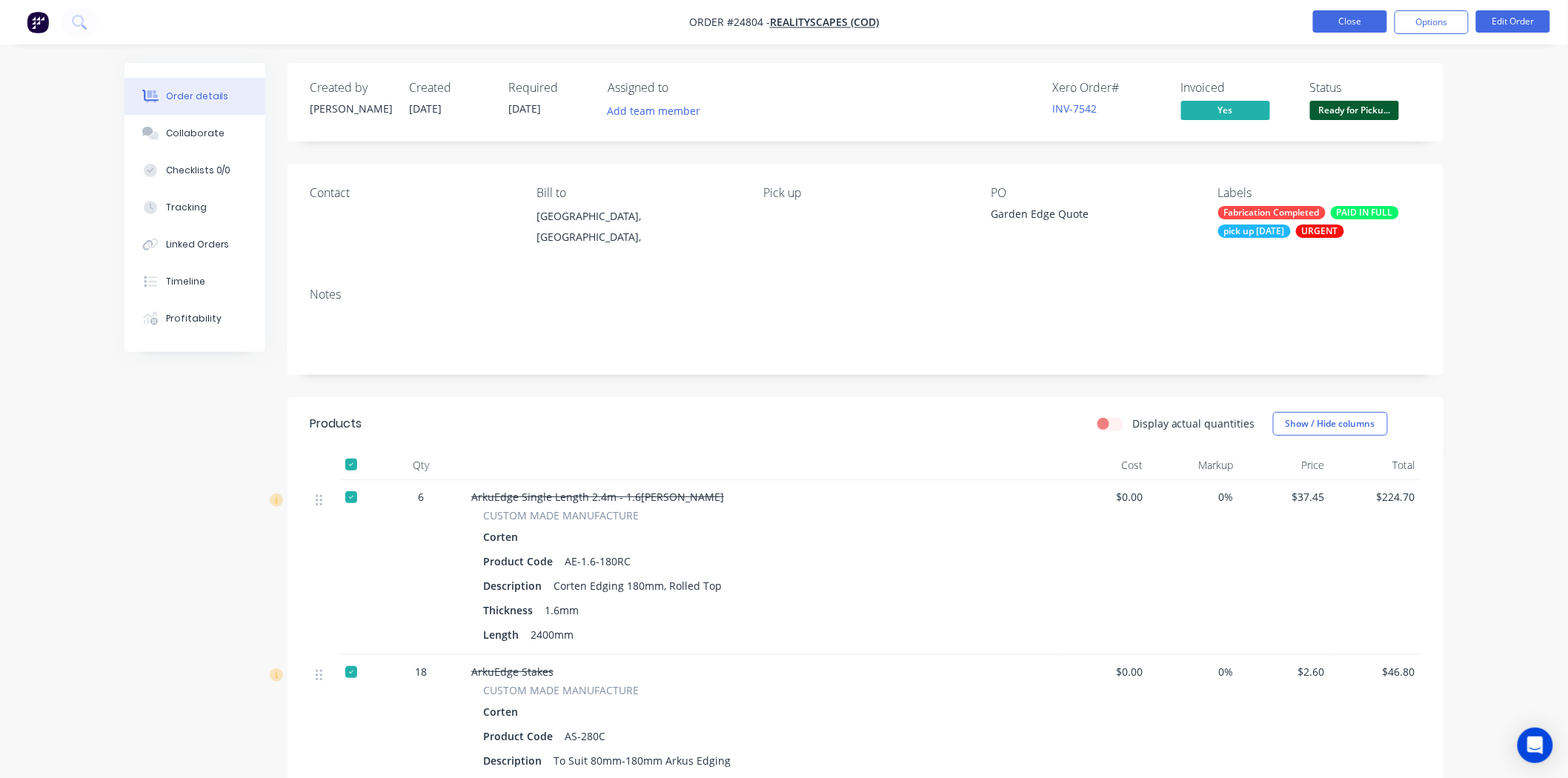
click at [1336, 16] on button "Close" at bounding box center [1350, 21] width 74 height 22
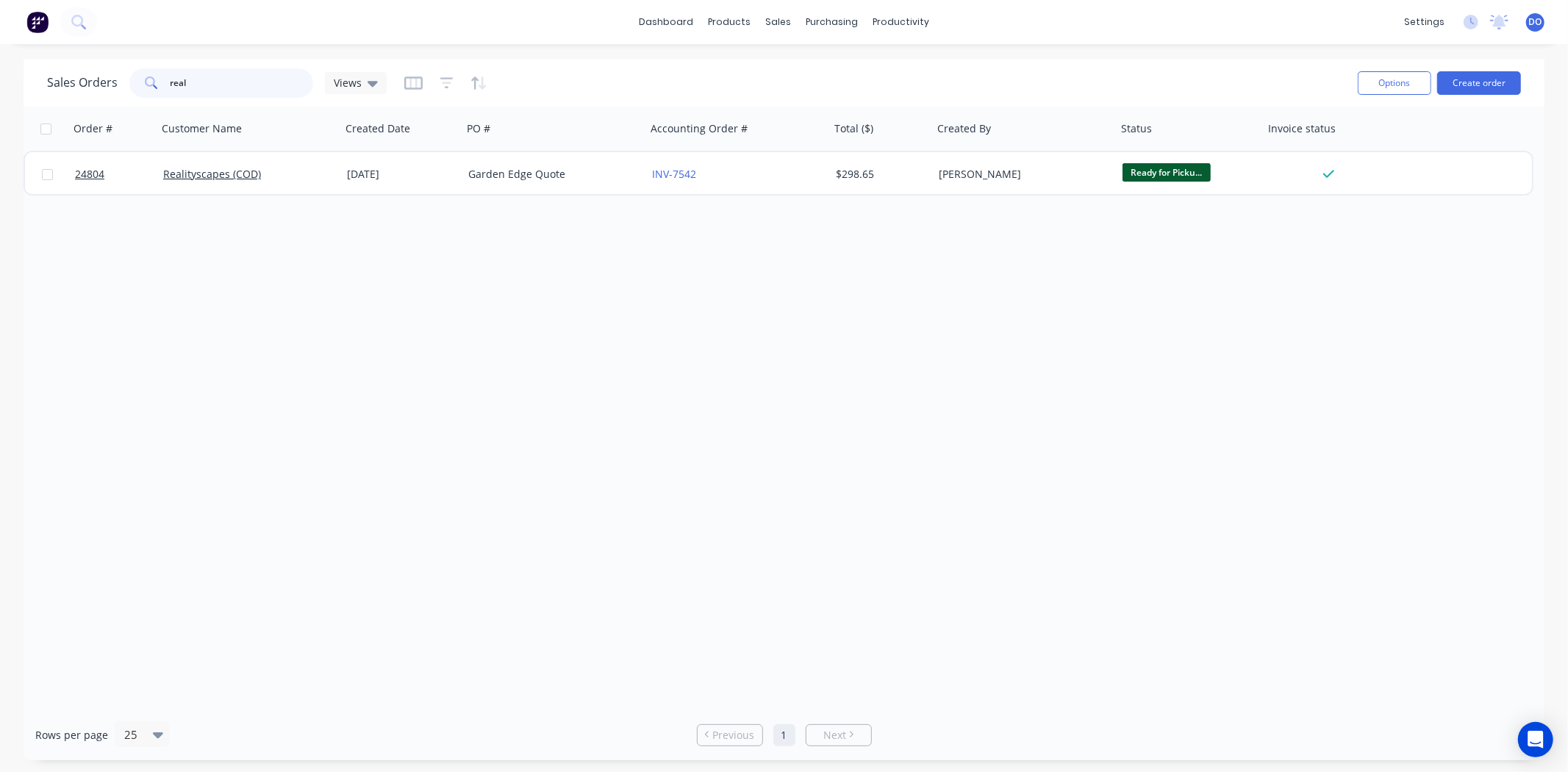
click at [232, 93] on input "real" at bounding box center [243, 83] width 144 height 30
type input "r"
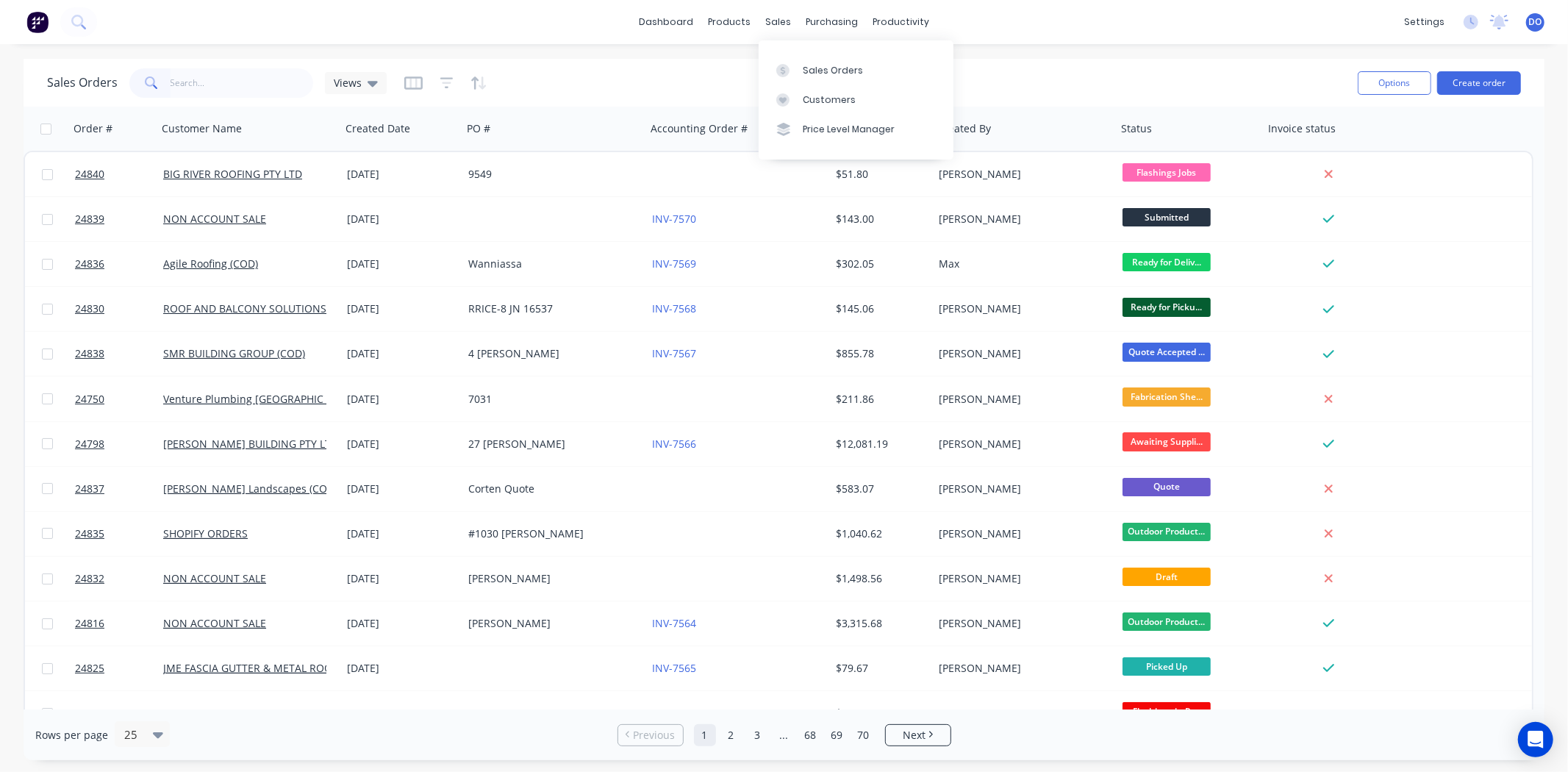
click at [702, 81] on div "Sales Orders Views" at bounding box center [696, 82] width 1299 height 36
click at [1123, 63] on div "Sales Orders Views Options Create order" at bounding box center [784, 82] width 1522 height 48
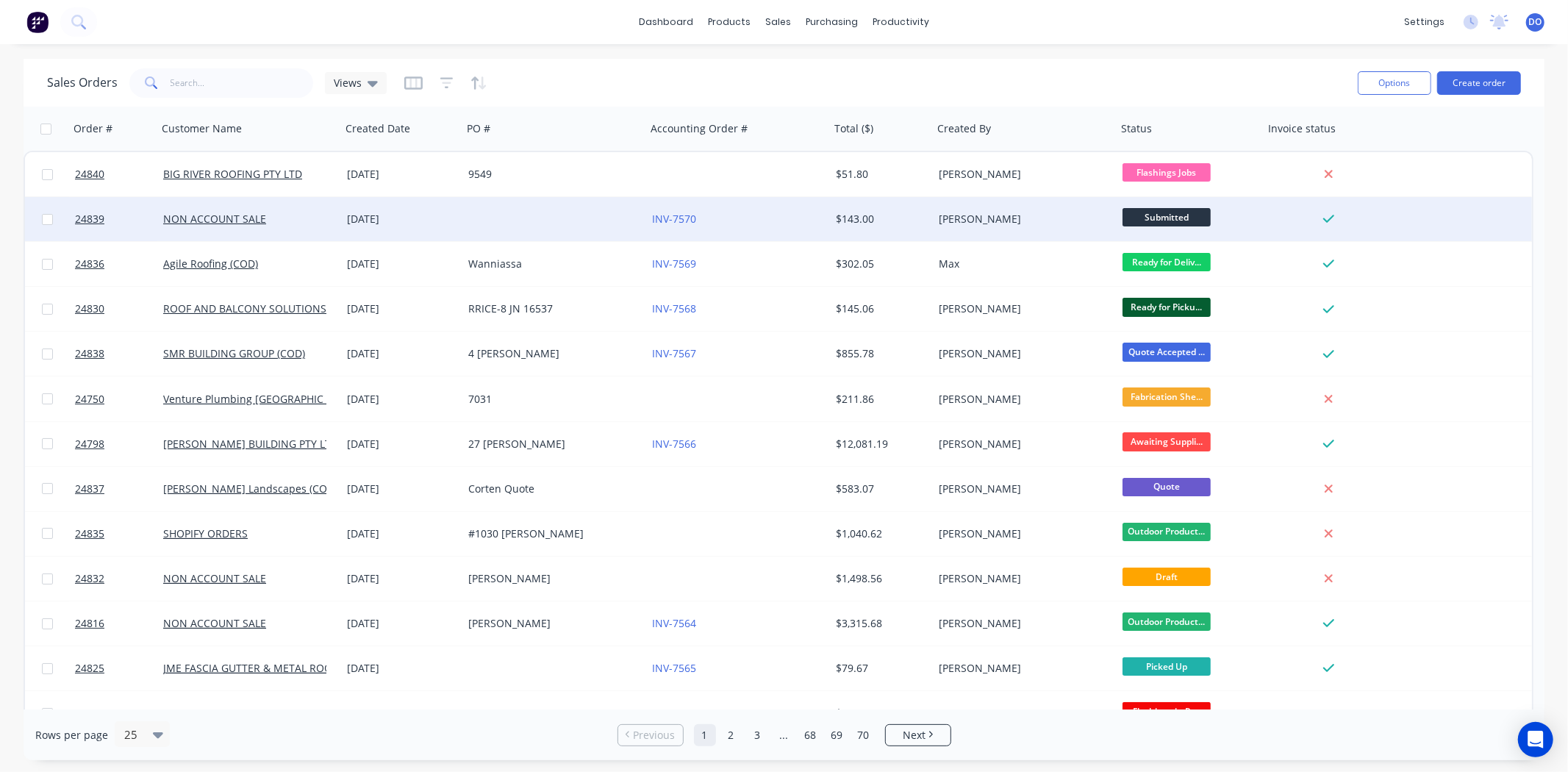
click at [819, 228] on div "INV-7570" at bounding box center [738, 219] width 184 height 44
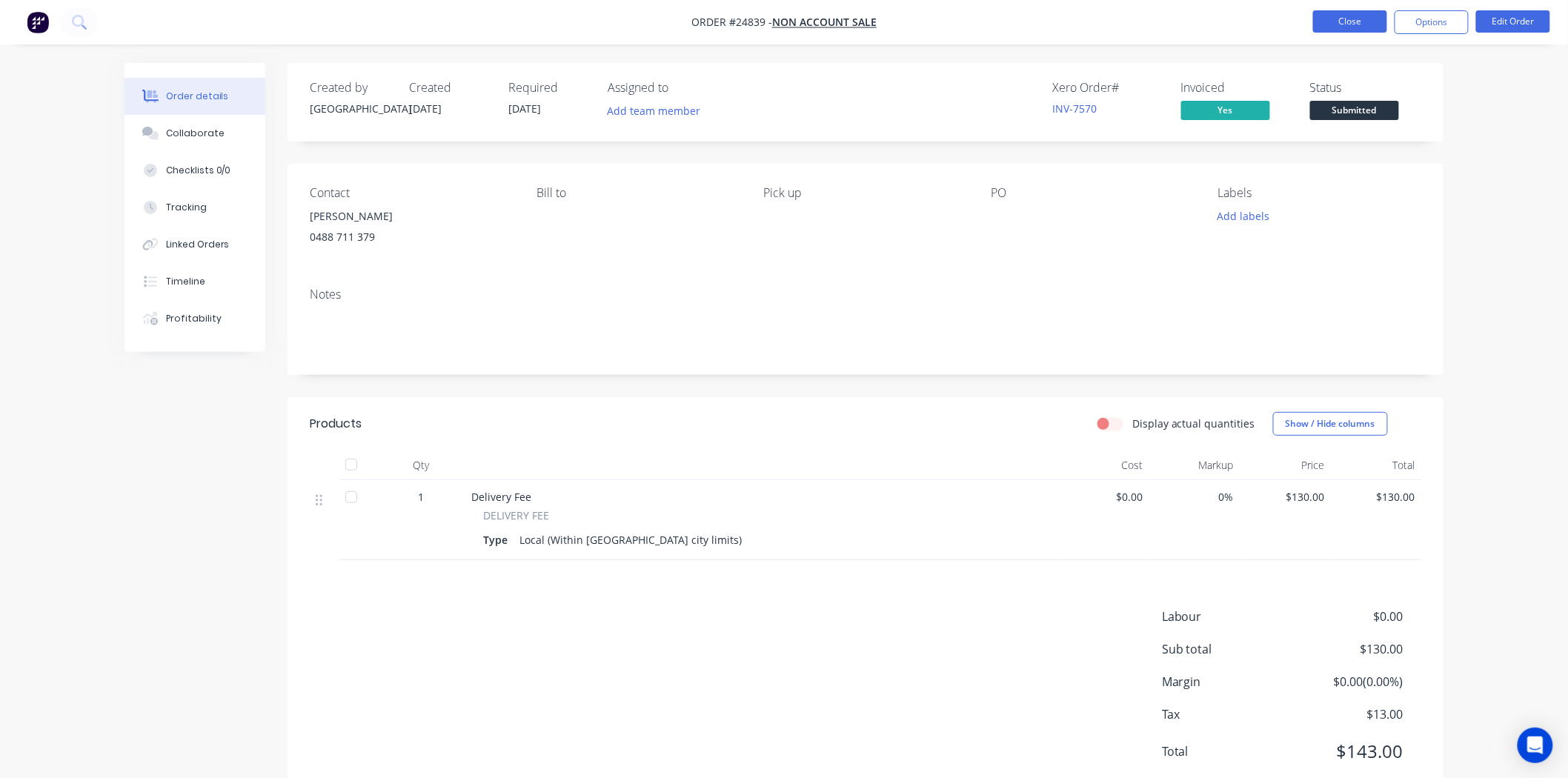
click at [1345, 26] on button "Close" at bounding box center [1350, 21] width 74 height 22
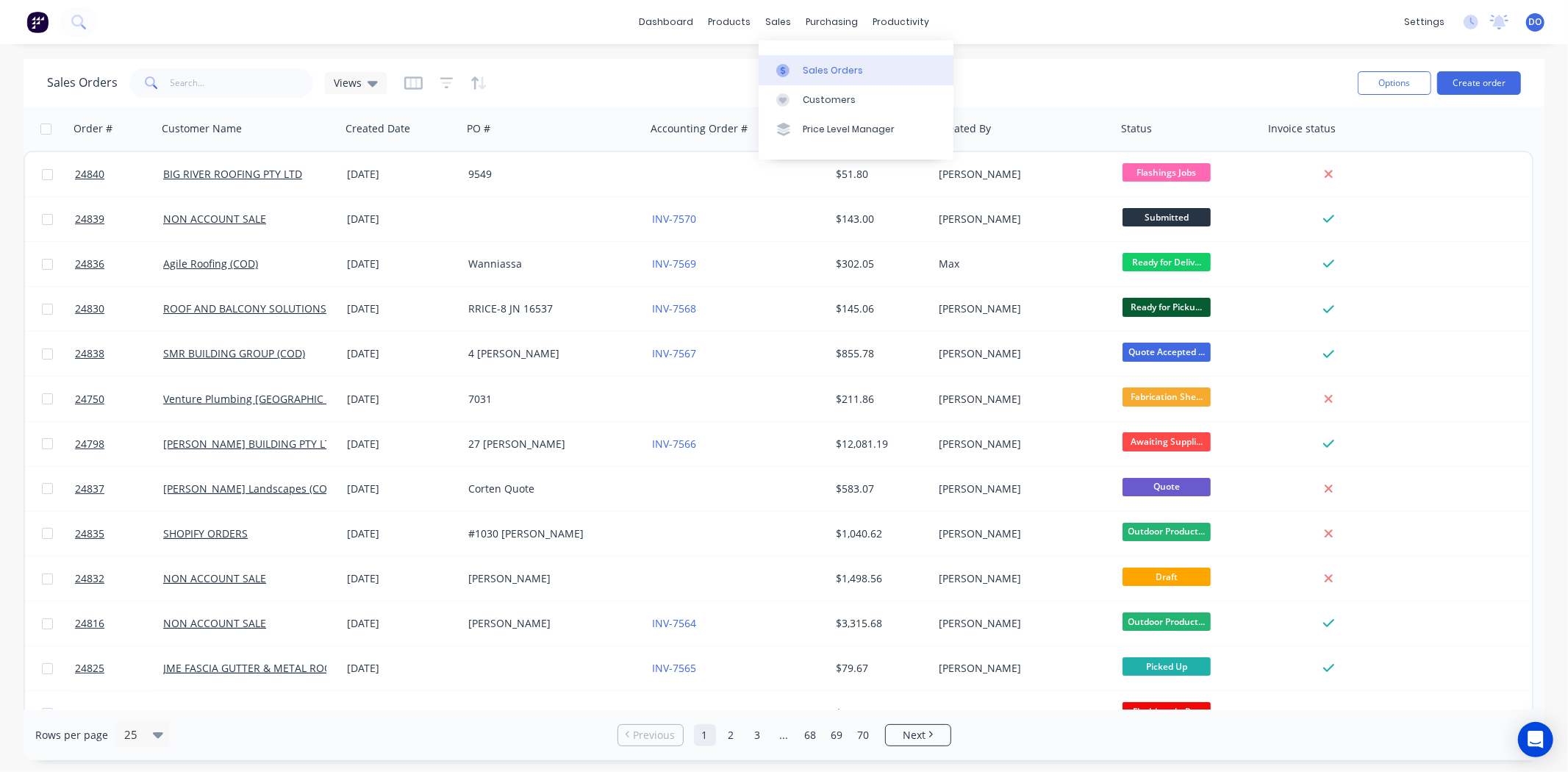
click at [844, 64] on div "Sales Orders" at bounding box center [833, 70] width 60 height 13
click at [721, 53] on div "dashboard products sales purchasing productivity dashboard products Product Cat…" at bounding box center [784, 386] width 1568 height 772
click at [776, 67] on div "Product Catalogue" at bounding box center [795, 70] width 91 height 13
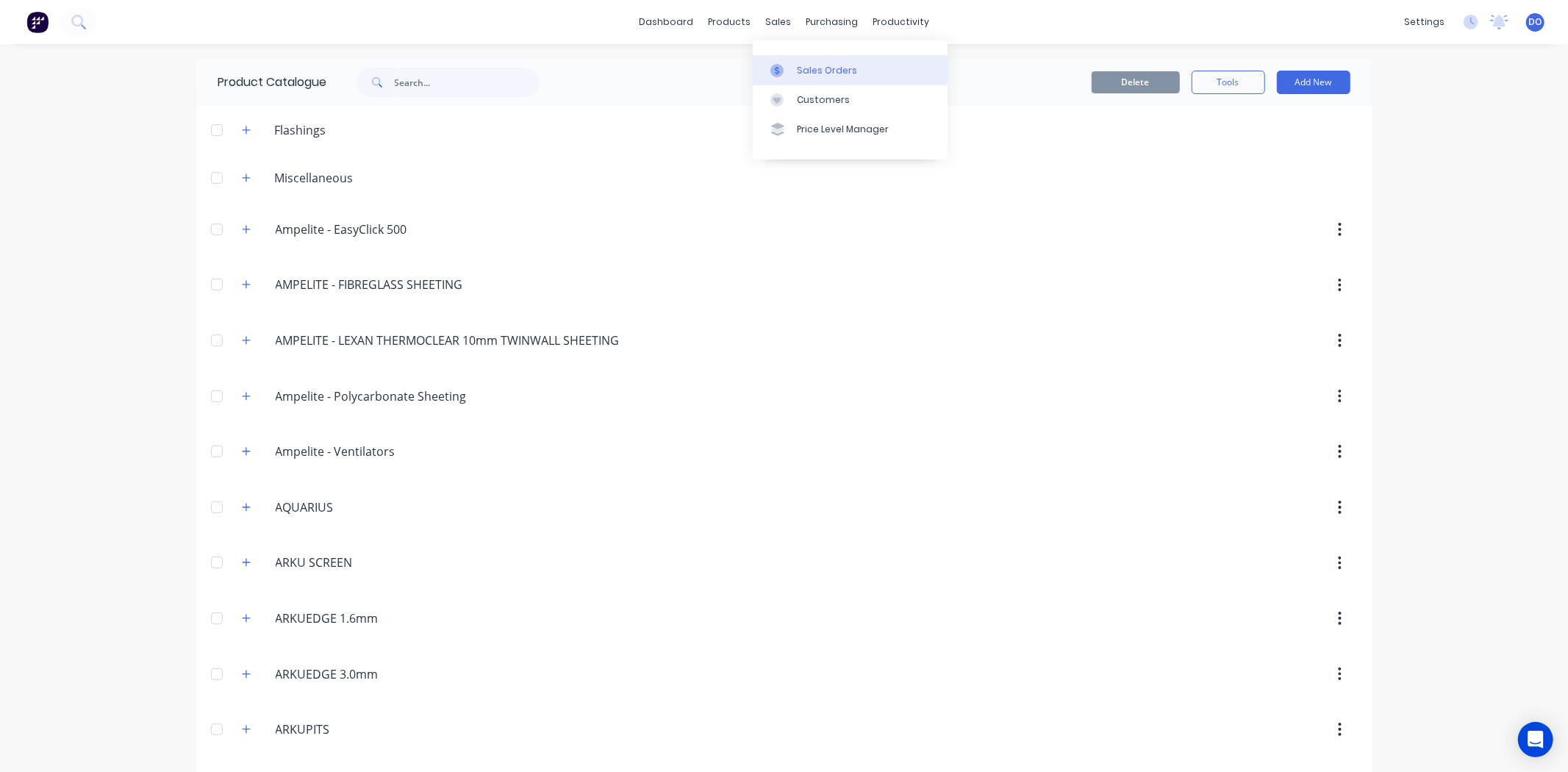
click at [781, 67] on icon at bounding box center [777, 70] width 13 height 13
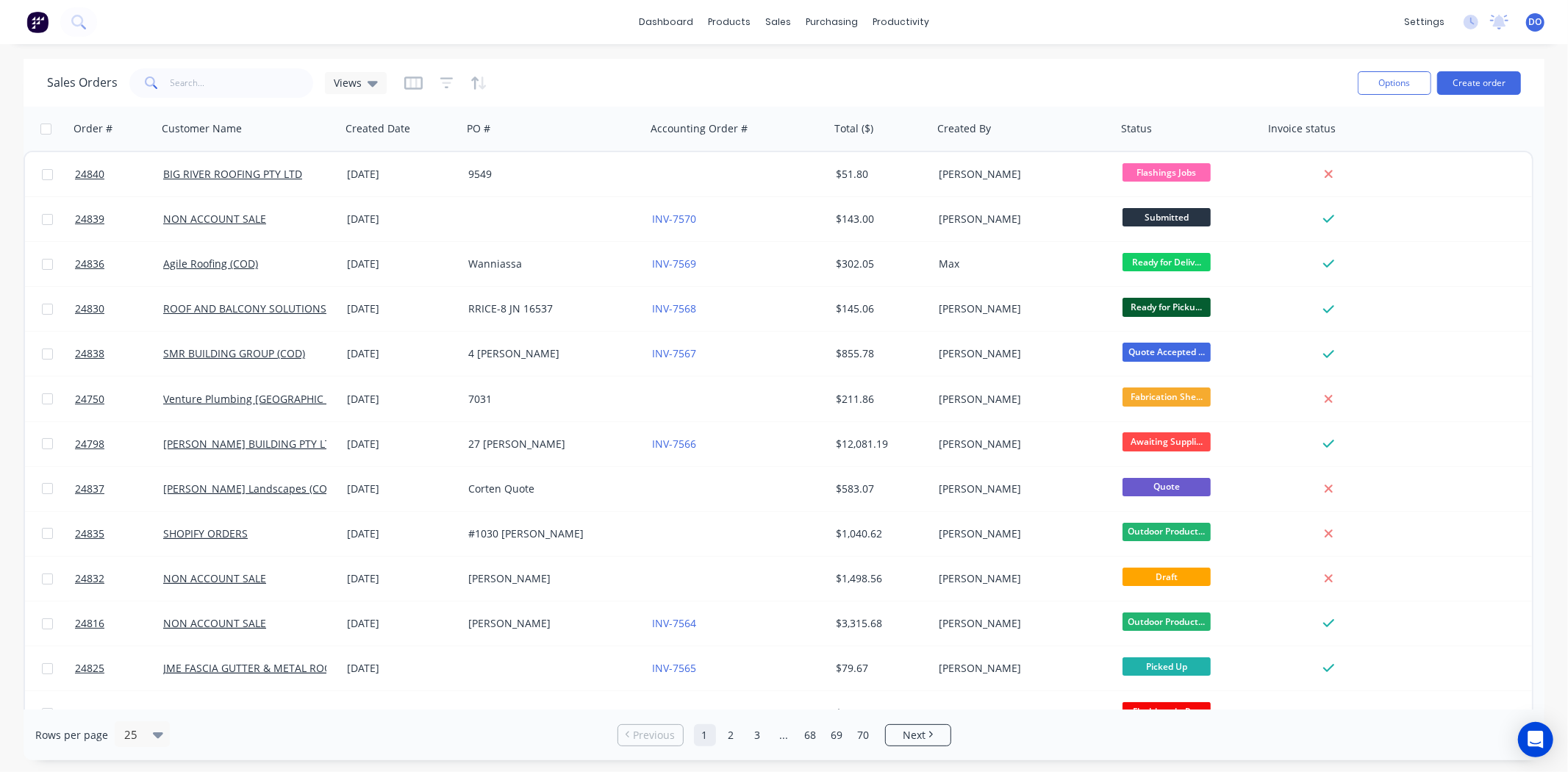
click at [1471, 65] on div "Options Create order" at bounding box center [1437, 82] width 169 height 36
click at [1474, 75] on button "Create order" at bounding box center [1480, 82] width 84 height 24
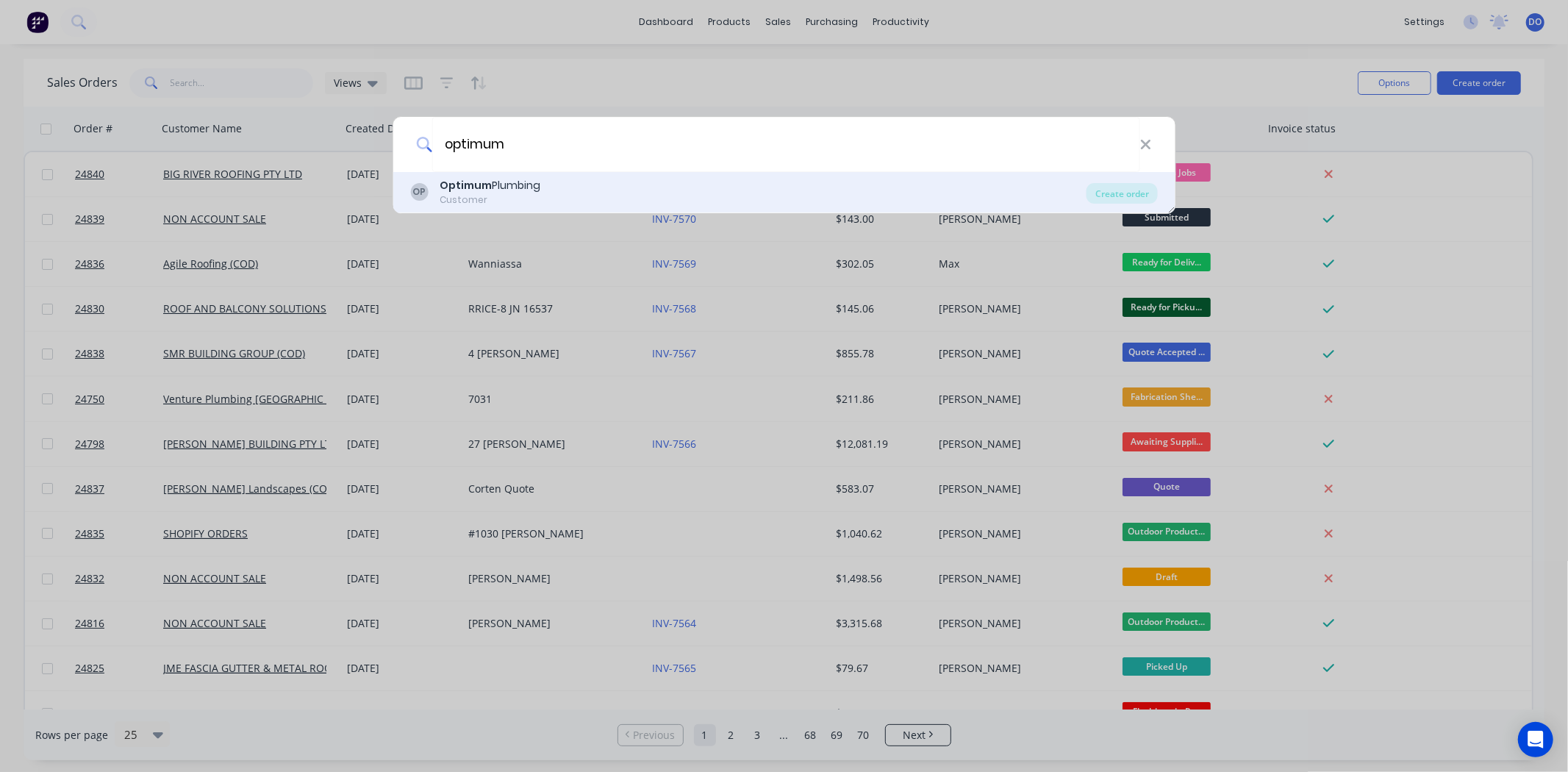
type input "optimum"
click at [541, 196] on div "OP Optimum Plumbing Customer" at bounding box center [748, 192] width 676 height 29
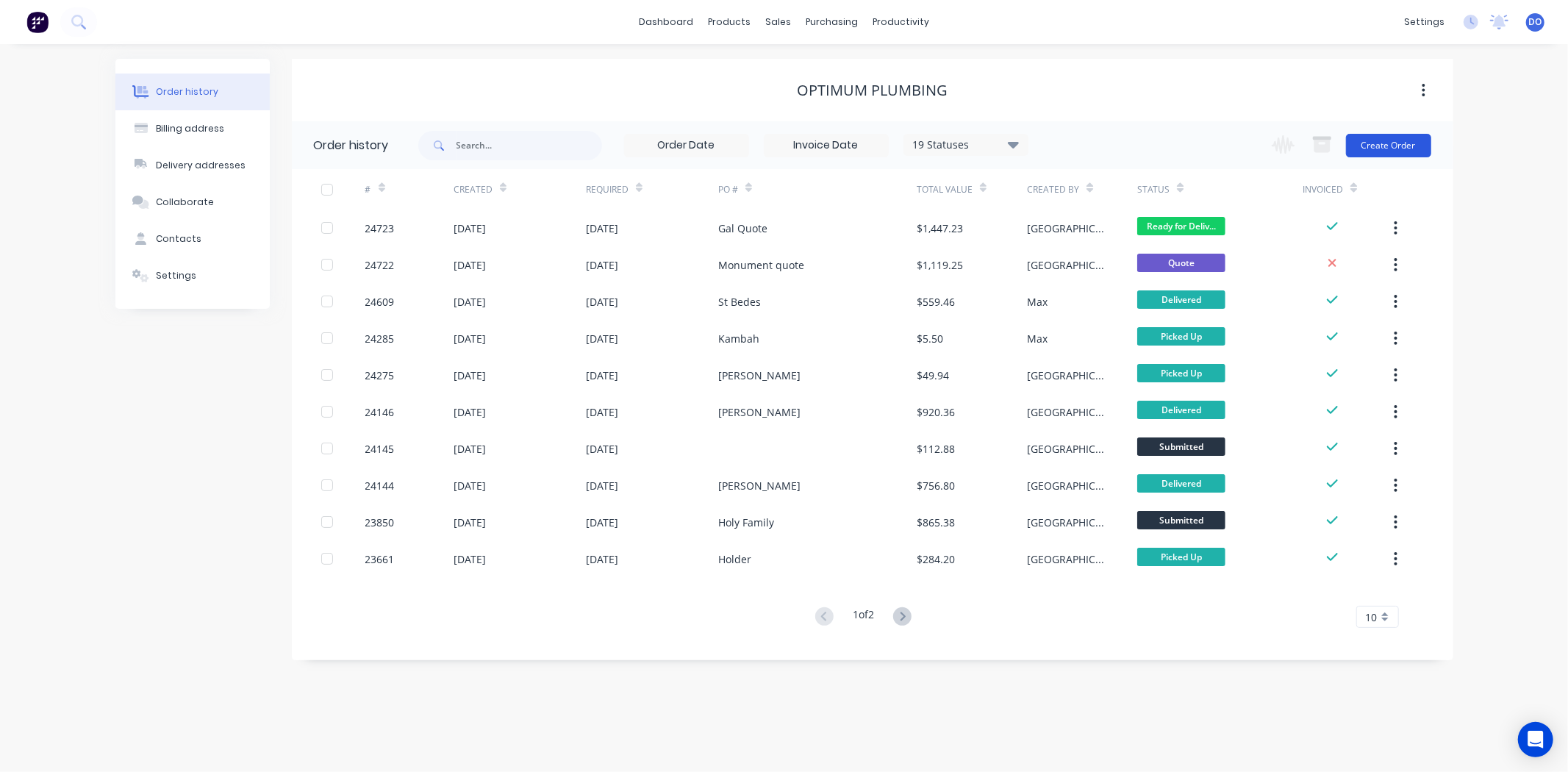
click at [1375, 145] on button "Create Order" at bounding box center [1388, 145] width 85 height 24
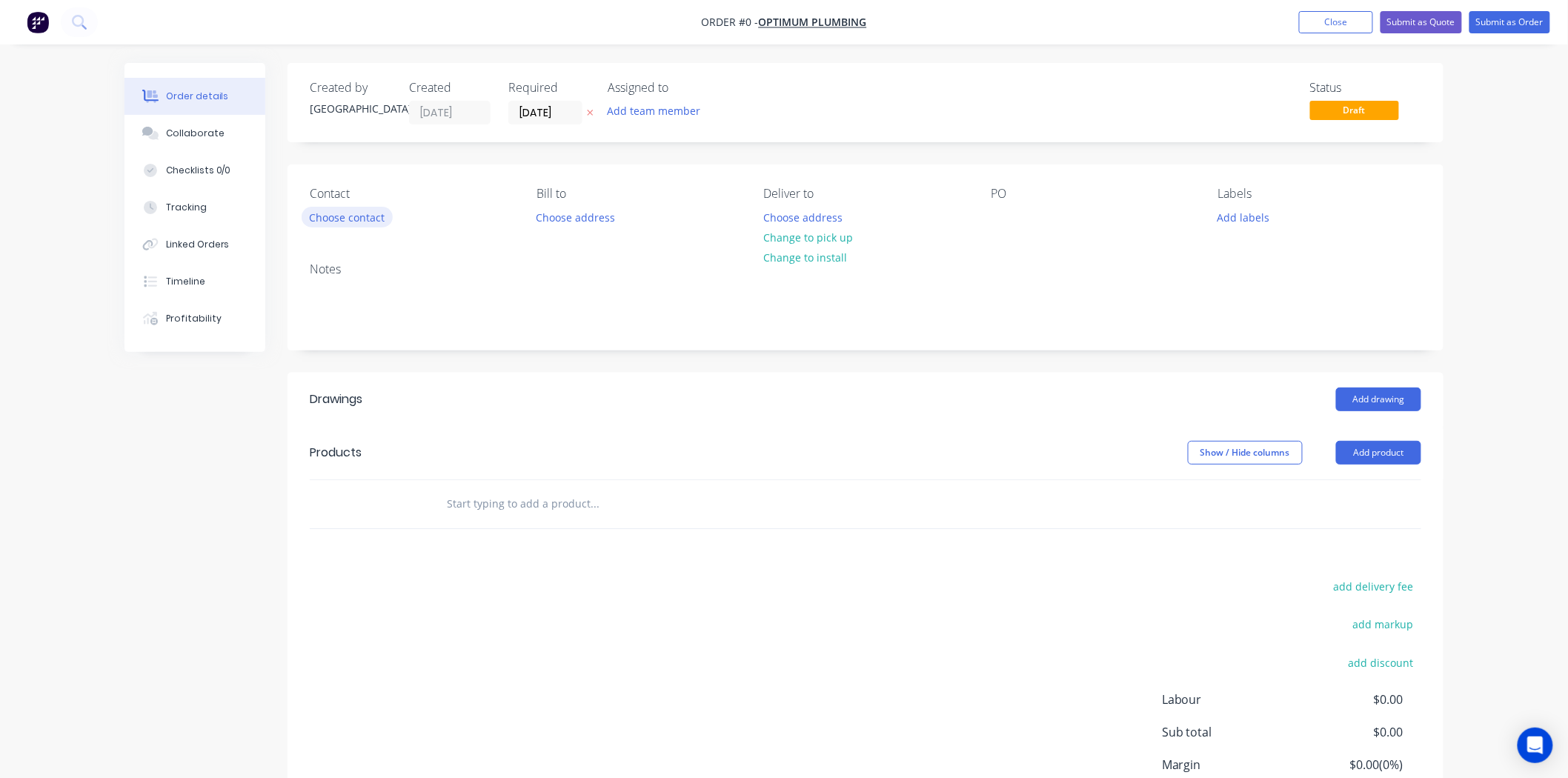
click at [368, 216] on button "Choose contact" at bounding box center [347, 216] width 91 height 20
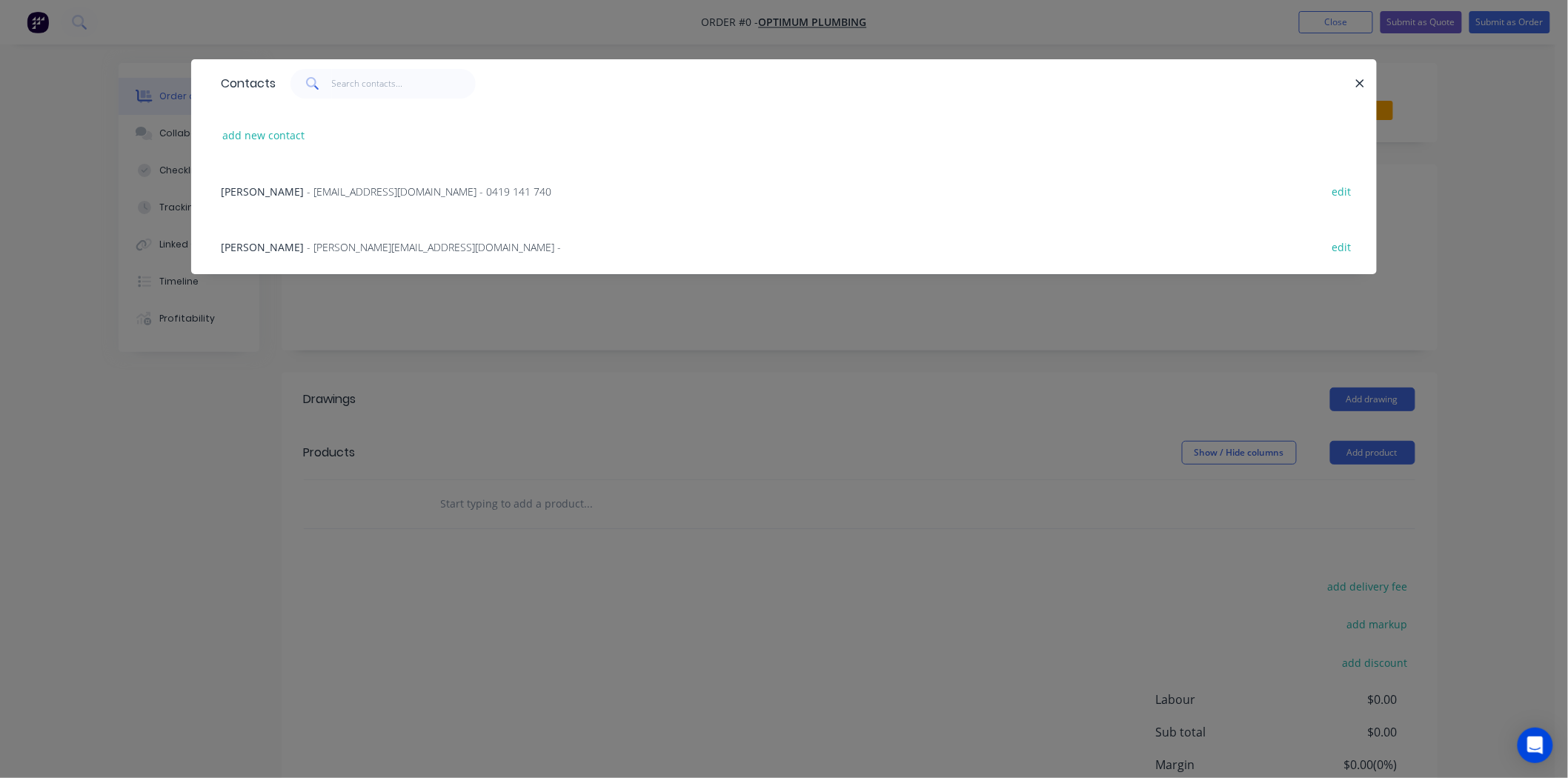
click at [306, 245] on span "- craig@optimumplumbing.com.au -" at bounding box center [433, 247] width 254 height 14
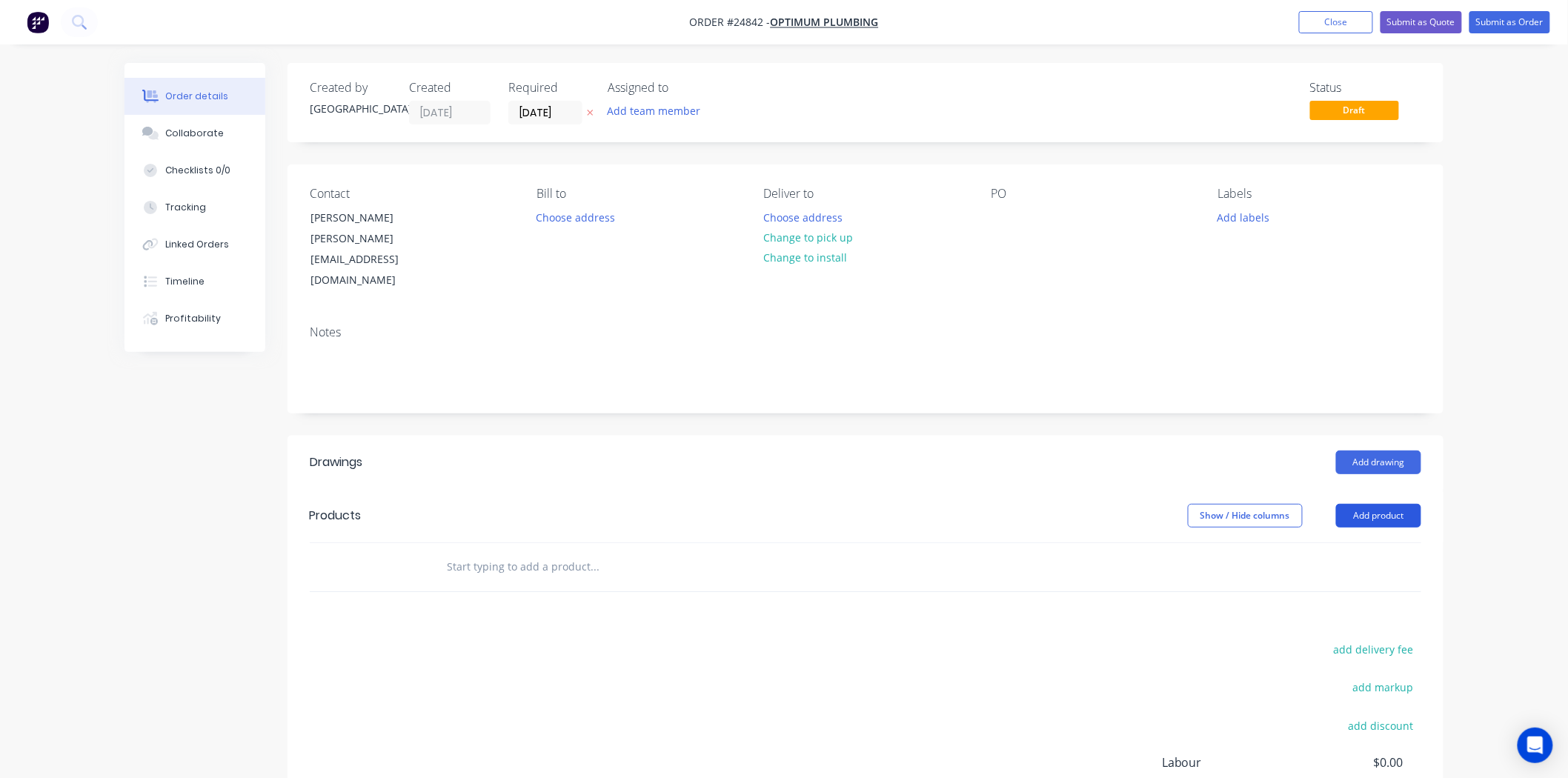
click at [1349, 504] on button "Add product" at bounding box center [1378, 516] width 86 height 24
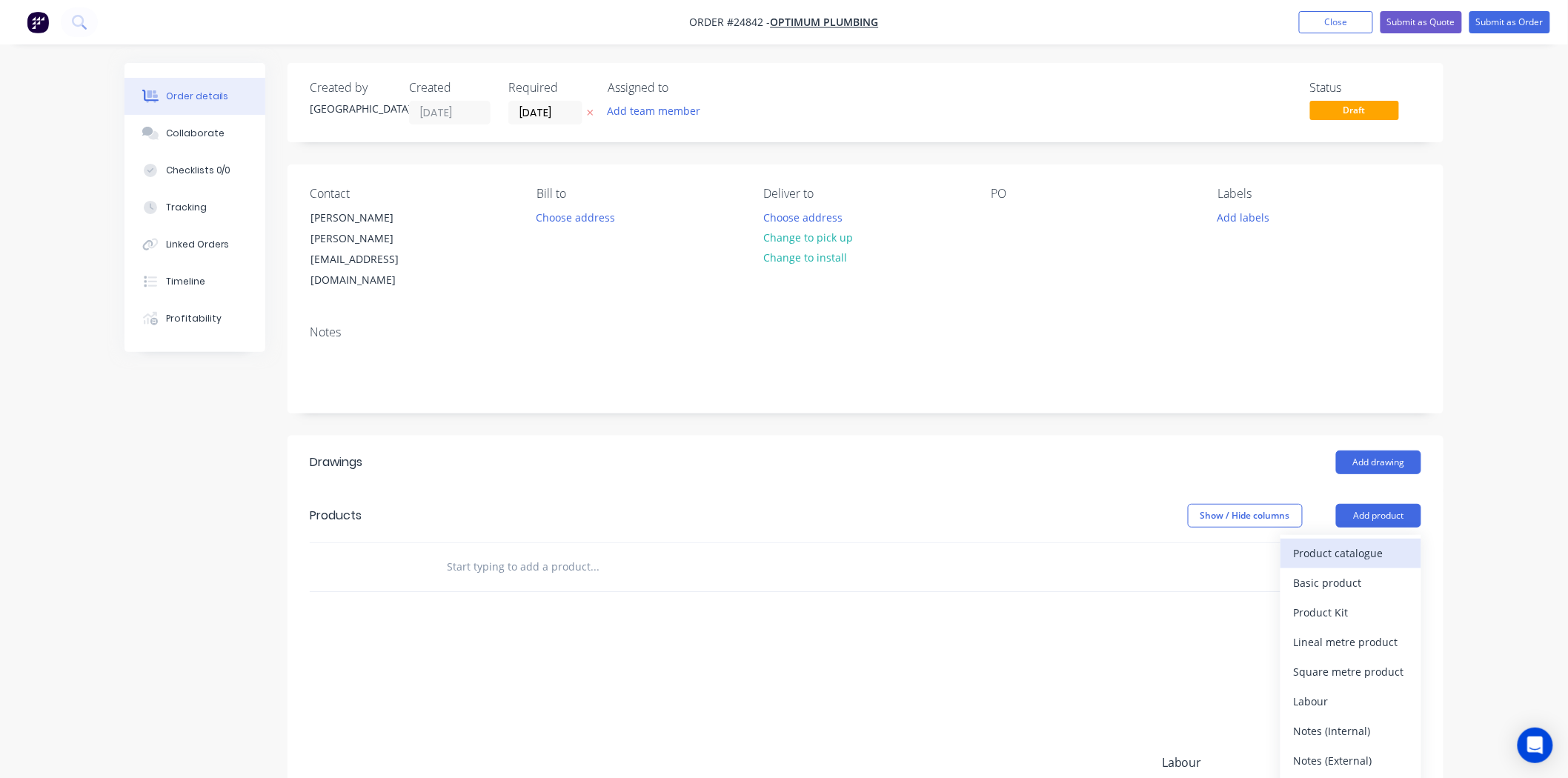
click at [1343, 539] on button "Product catalogue" at bounding box center [1350, 554] width 140 height 30
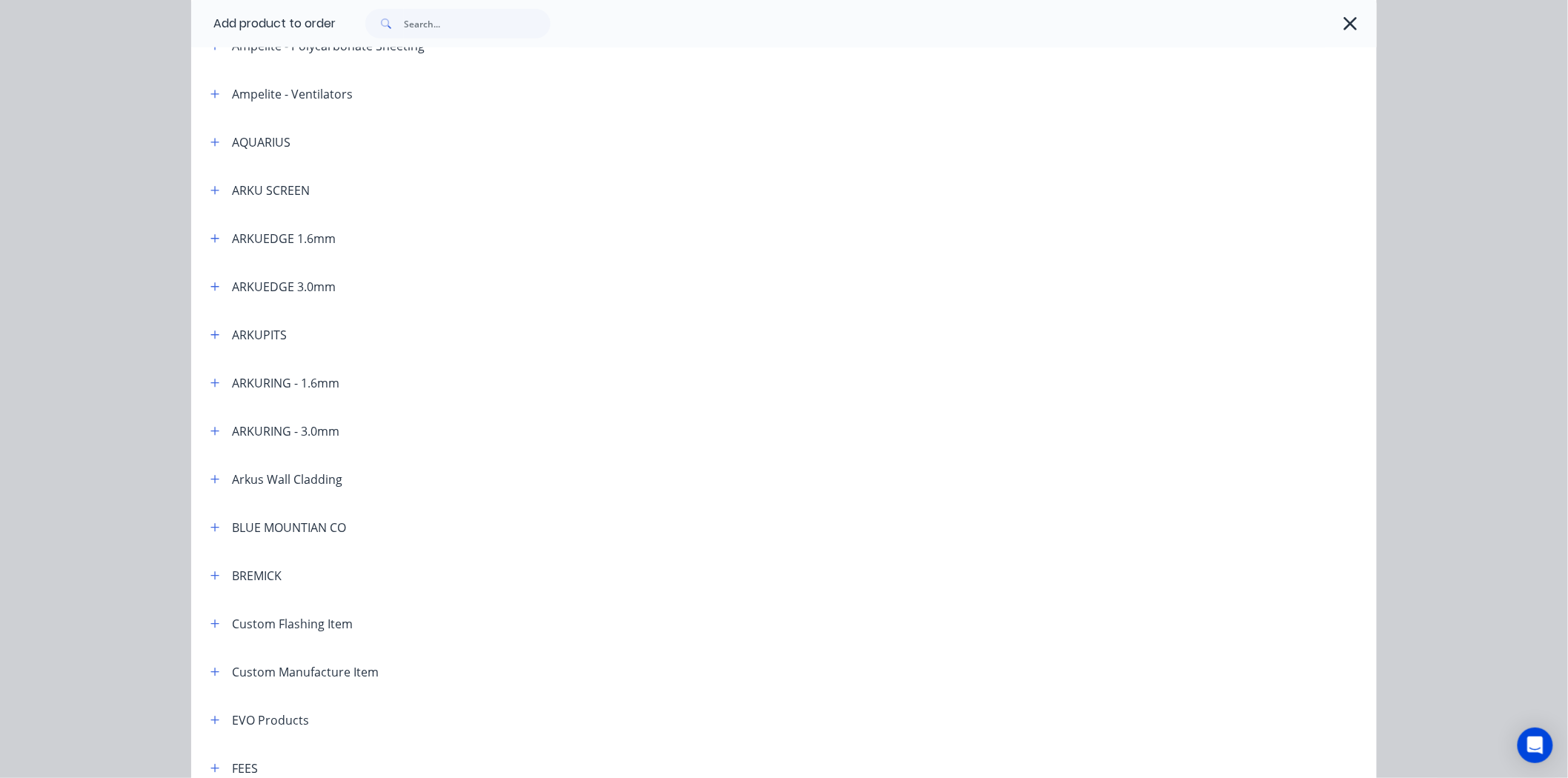
scroll to position [576, 0]
click at [206, 283] on button "button" at bounding box center [215, 284] width 19 height 19
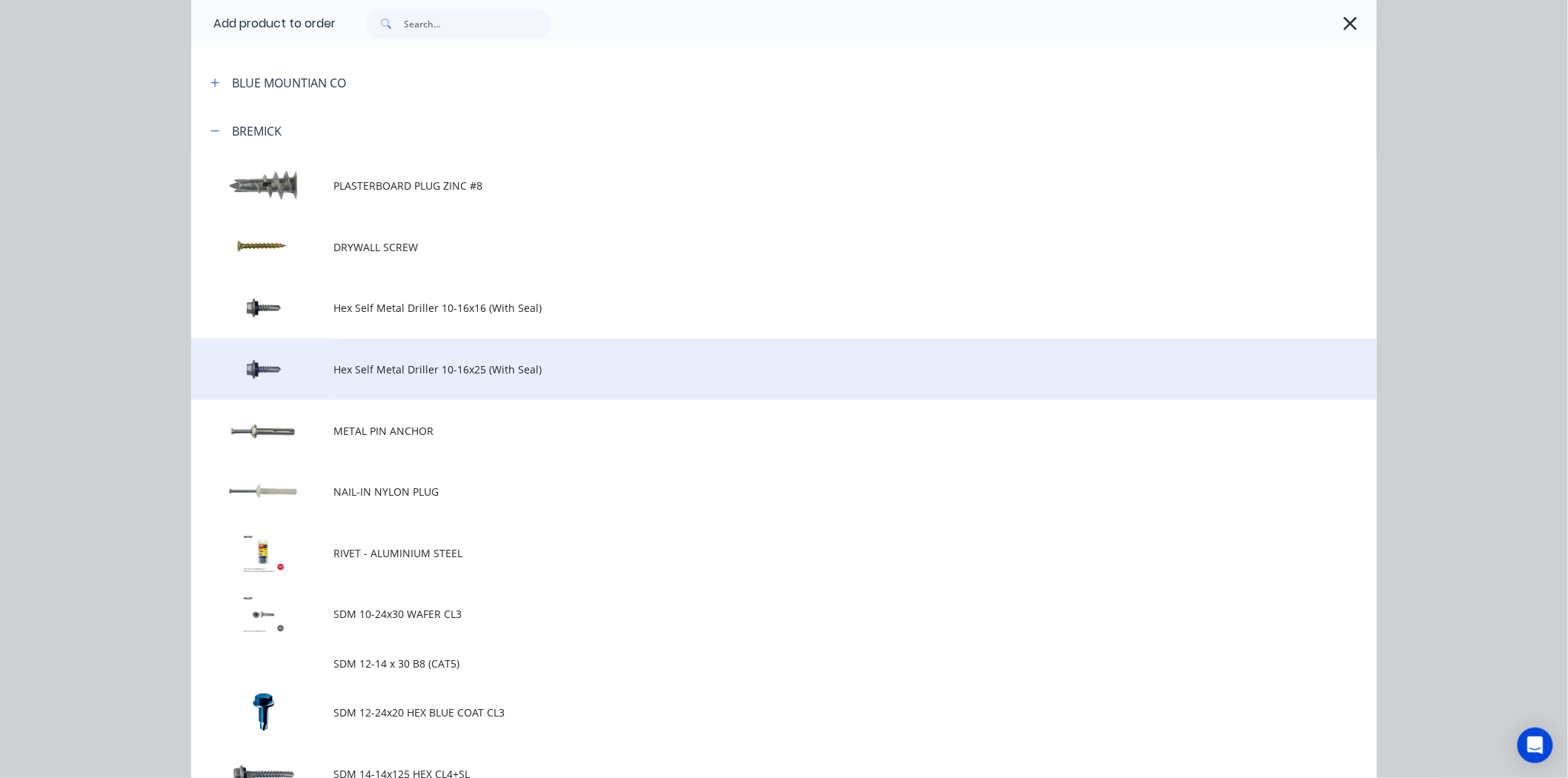
scroll to position [741, 0]
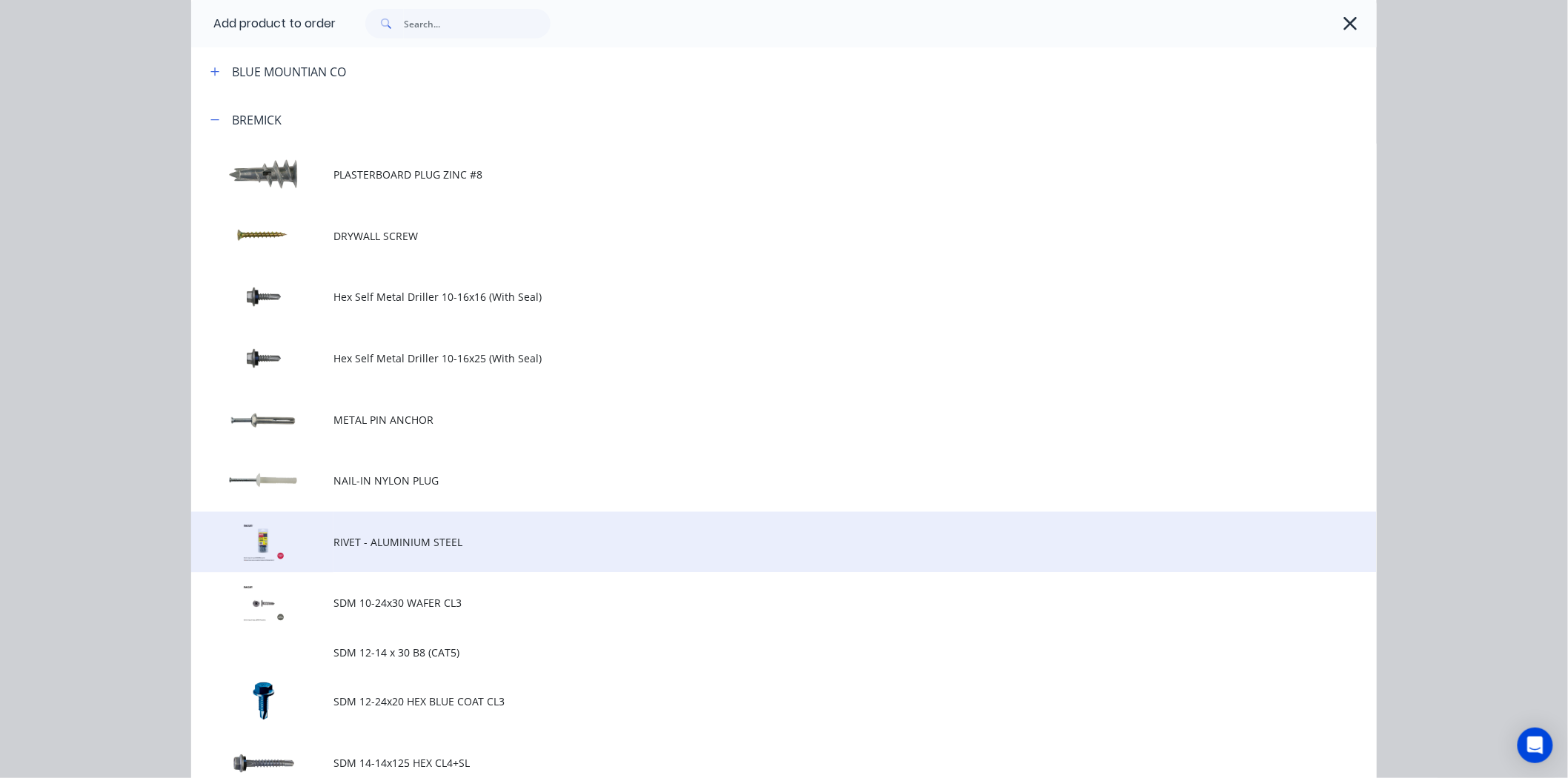
click at [316, 536] on td at bounding box center [262, 543] width 142 height 62
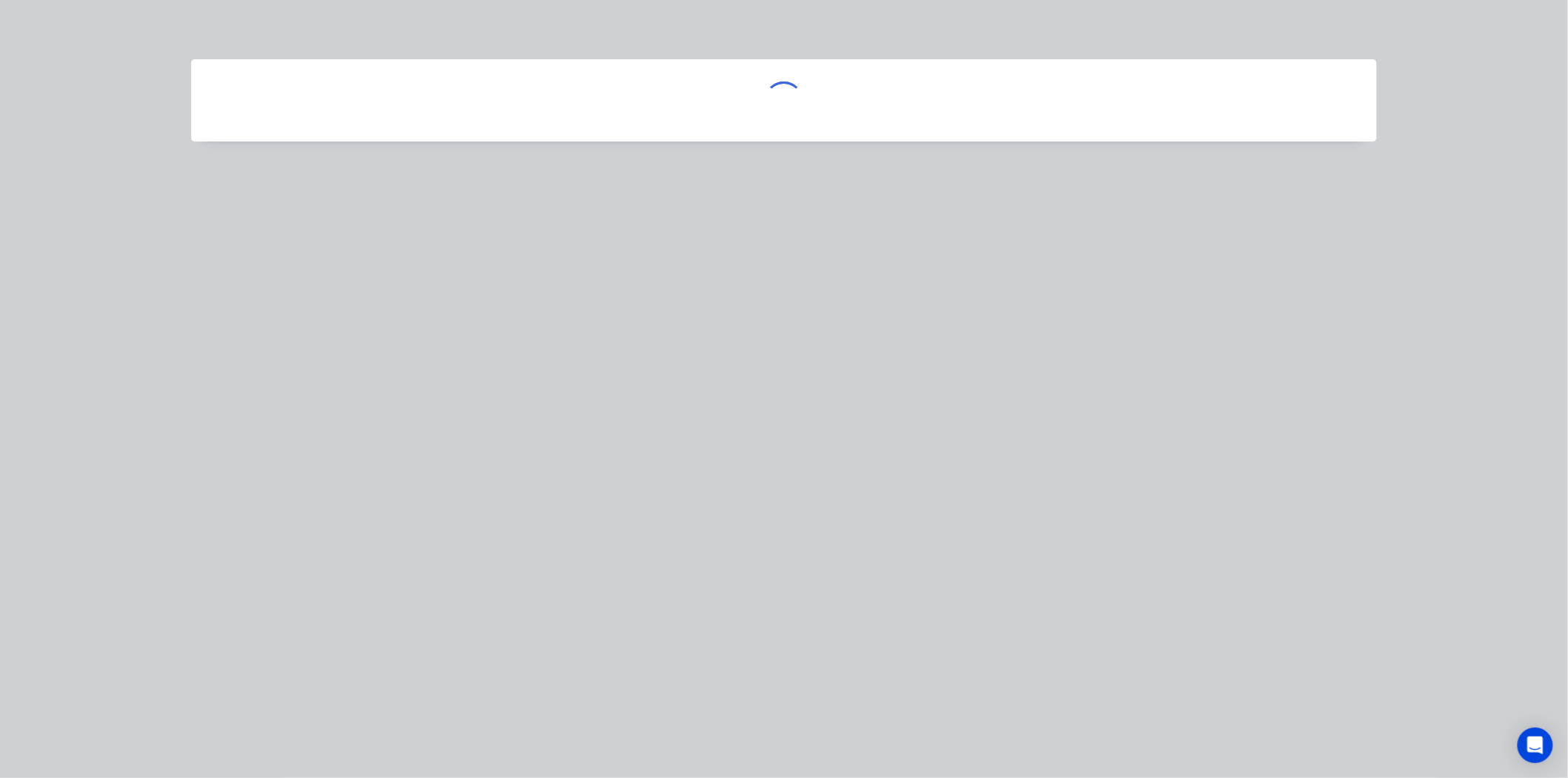
scroll to position [0, 0]
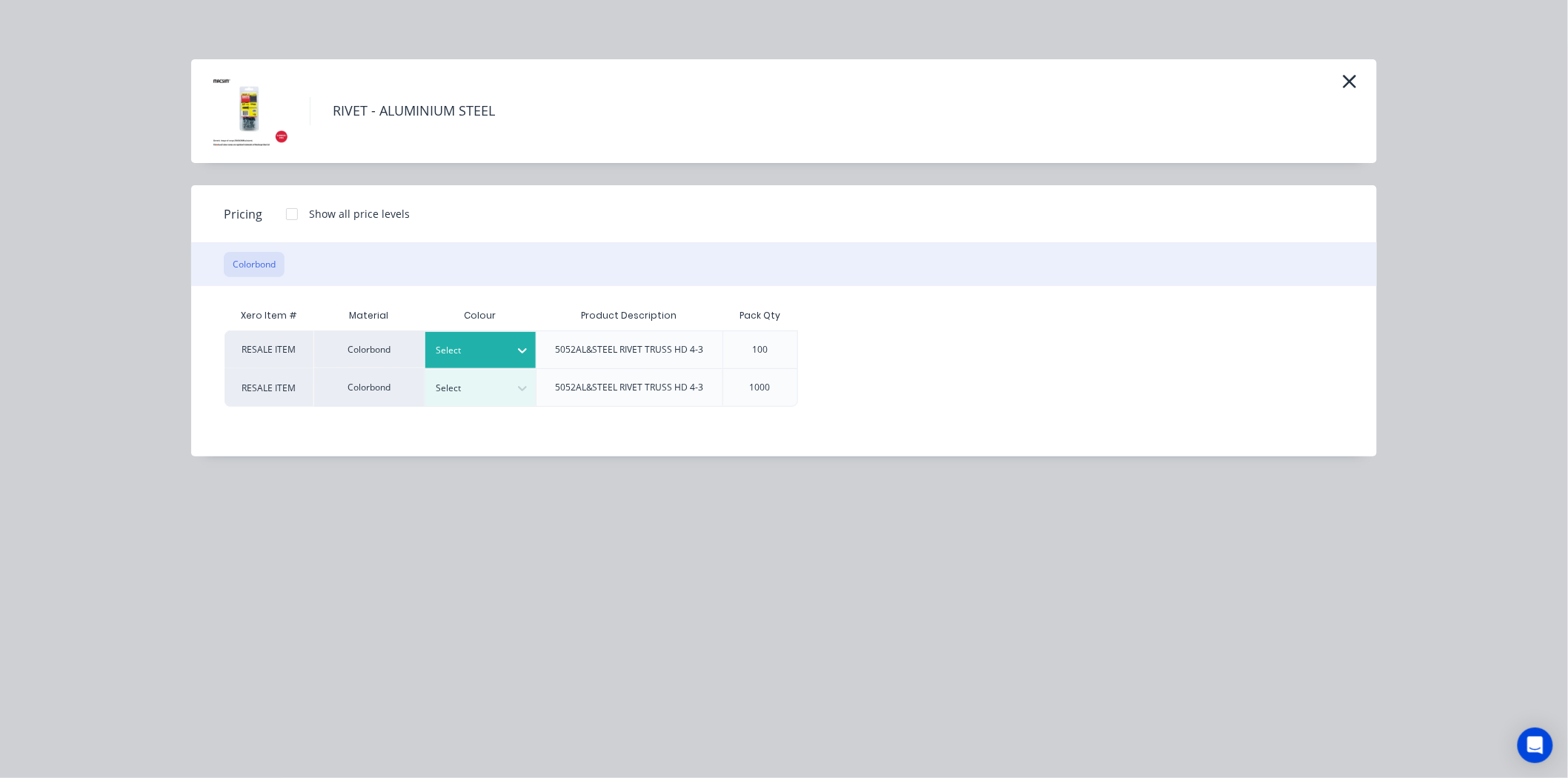
click at [475, 343] on div at bounding box center [470, 351] width 67 height 16
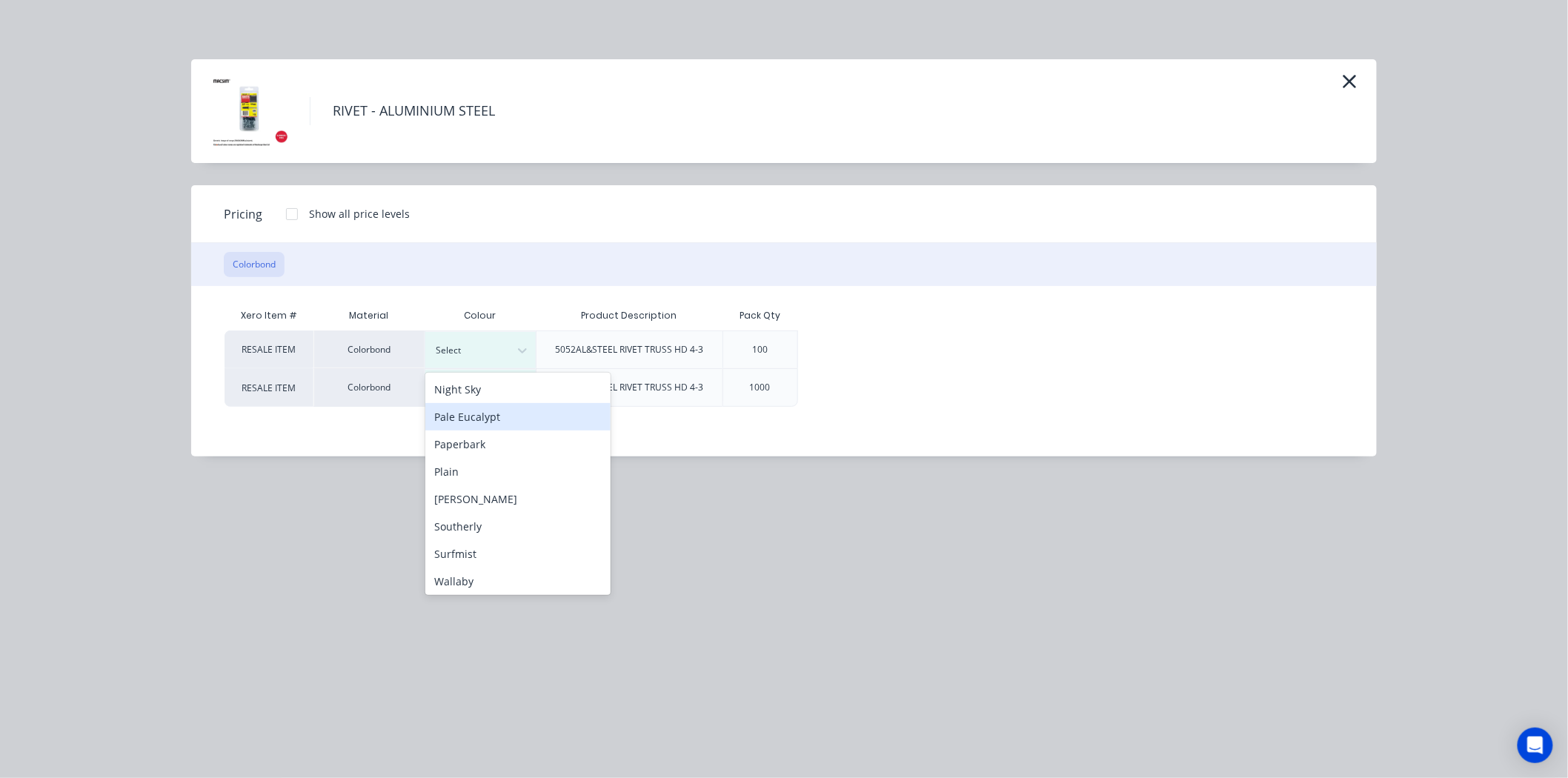
scroll to position [468, 0]
click at [487, 409] on div "Plain" at bounding box center [518, 414] width 185 height 27
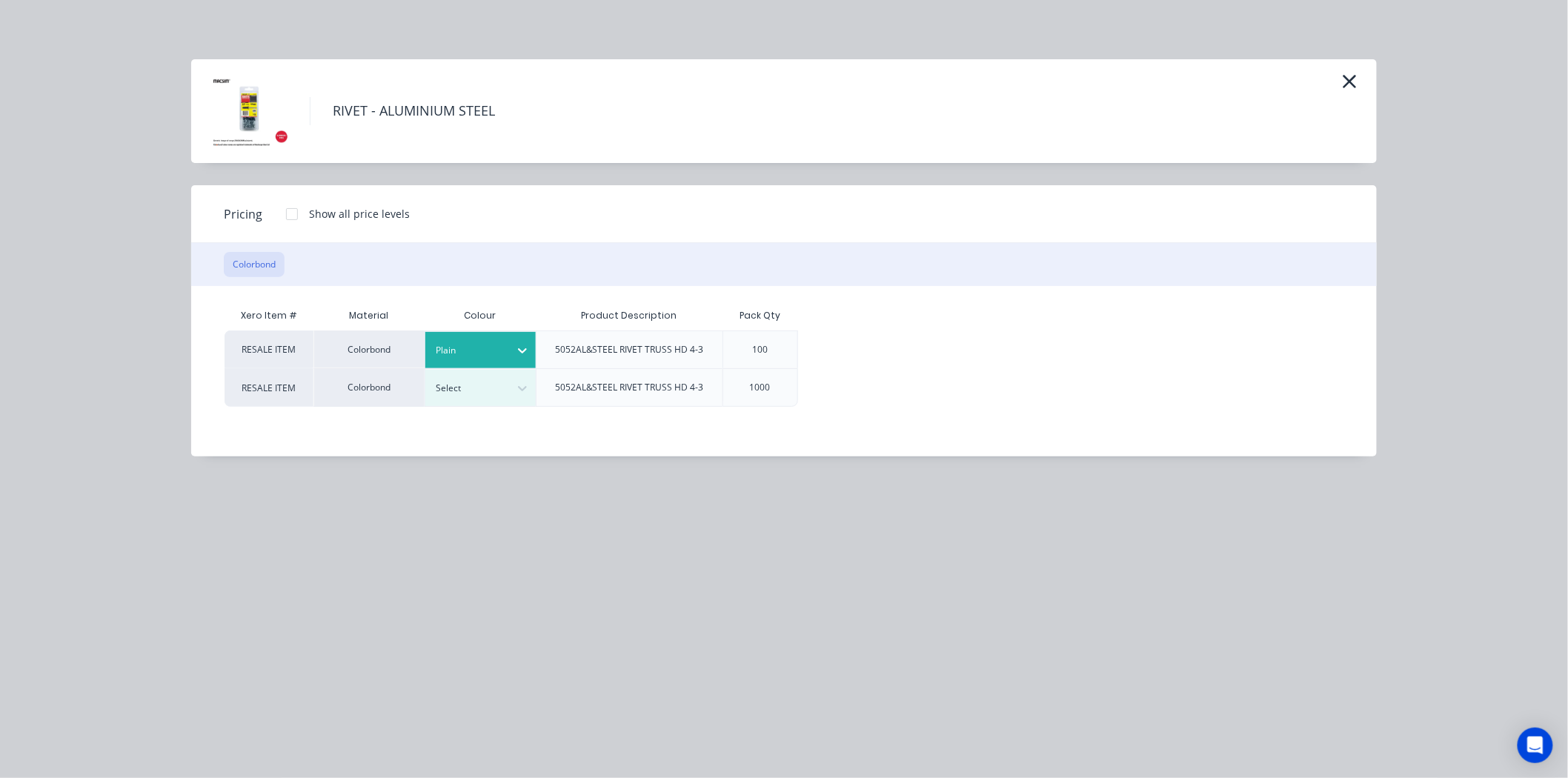
click at [290, 206] on div at bounding box center [292, 215] width 30 height 30
click at [833, 345] on div "$5.00" at bounding box center [848, 350] width 99 height 37
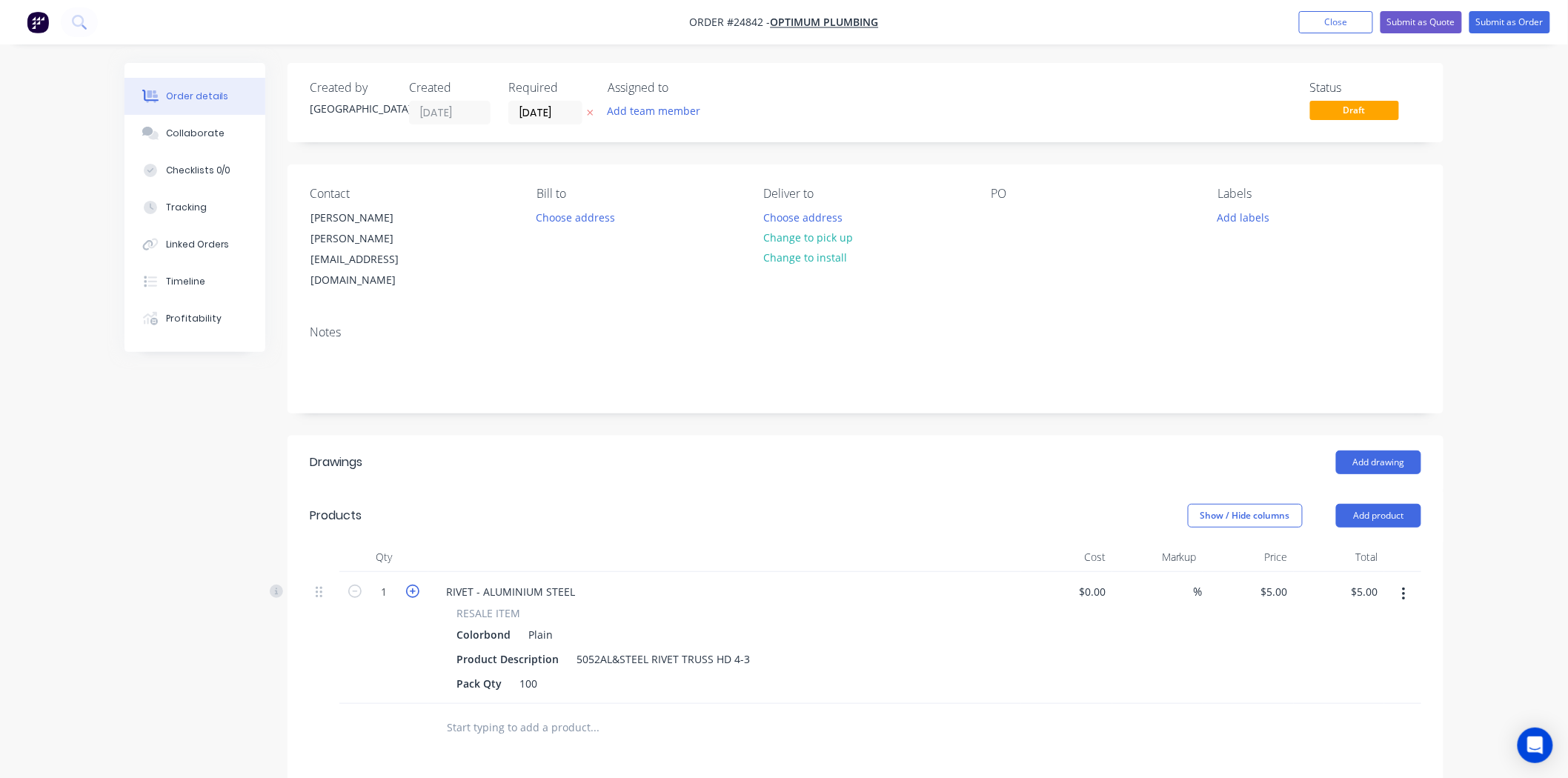
click at [416, 585] on icon "button" at bounding box center [412, 591] width 13 height 13
type input "2"
type input "$10.00"
click at [416, 585] on icon "button" at bounding box center [412, 591] width 13 height 13
type input "3"
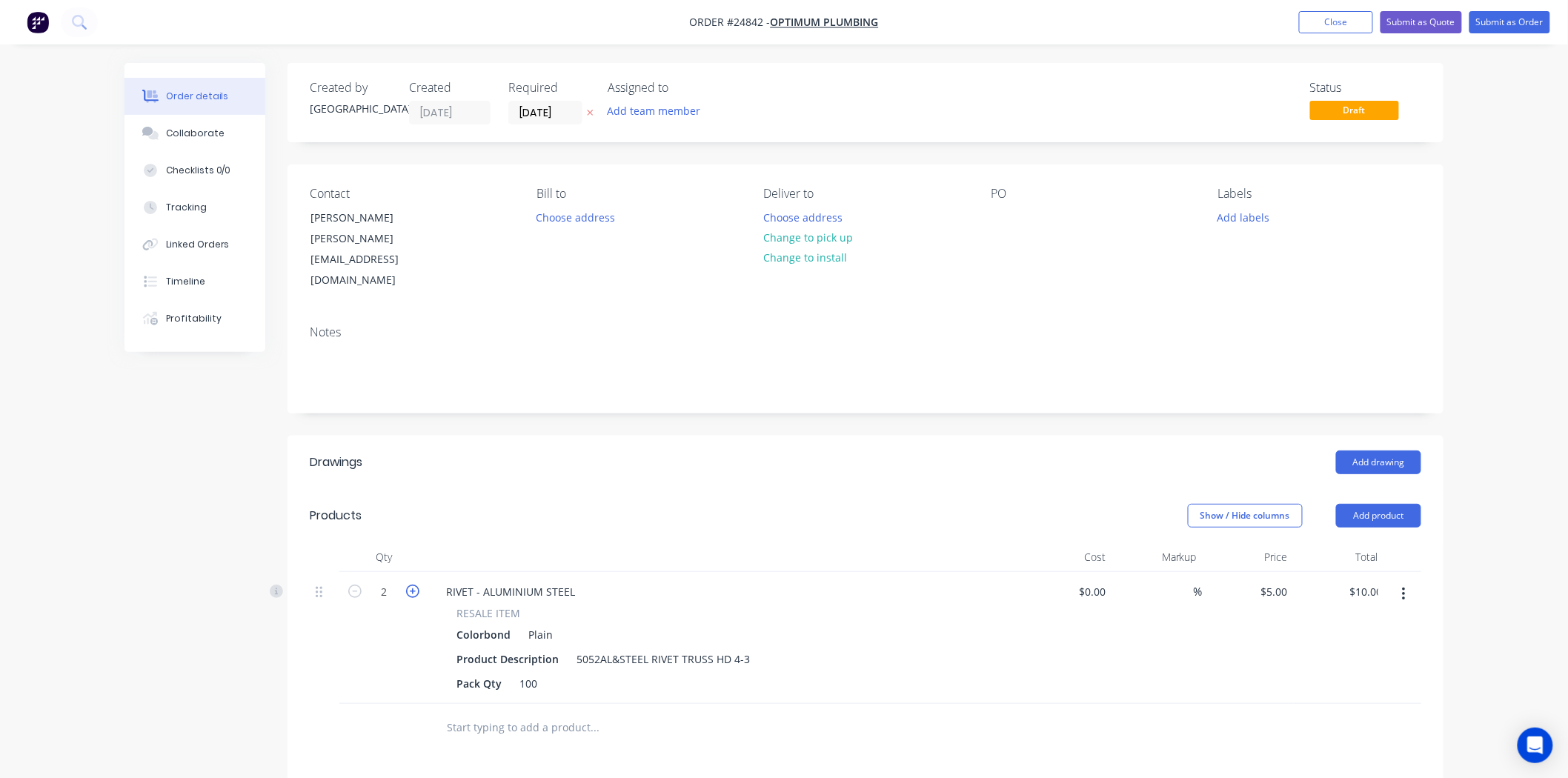
type input "$15.00"
click at [1362, 504] on button "Add product" at bounding box center [1378, 516] width 86 height 24
click at [1357, 542] on div "Product catalogue" at bounding box center [1351, 553] width 114 height 21
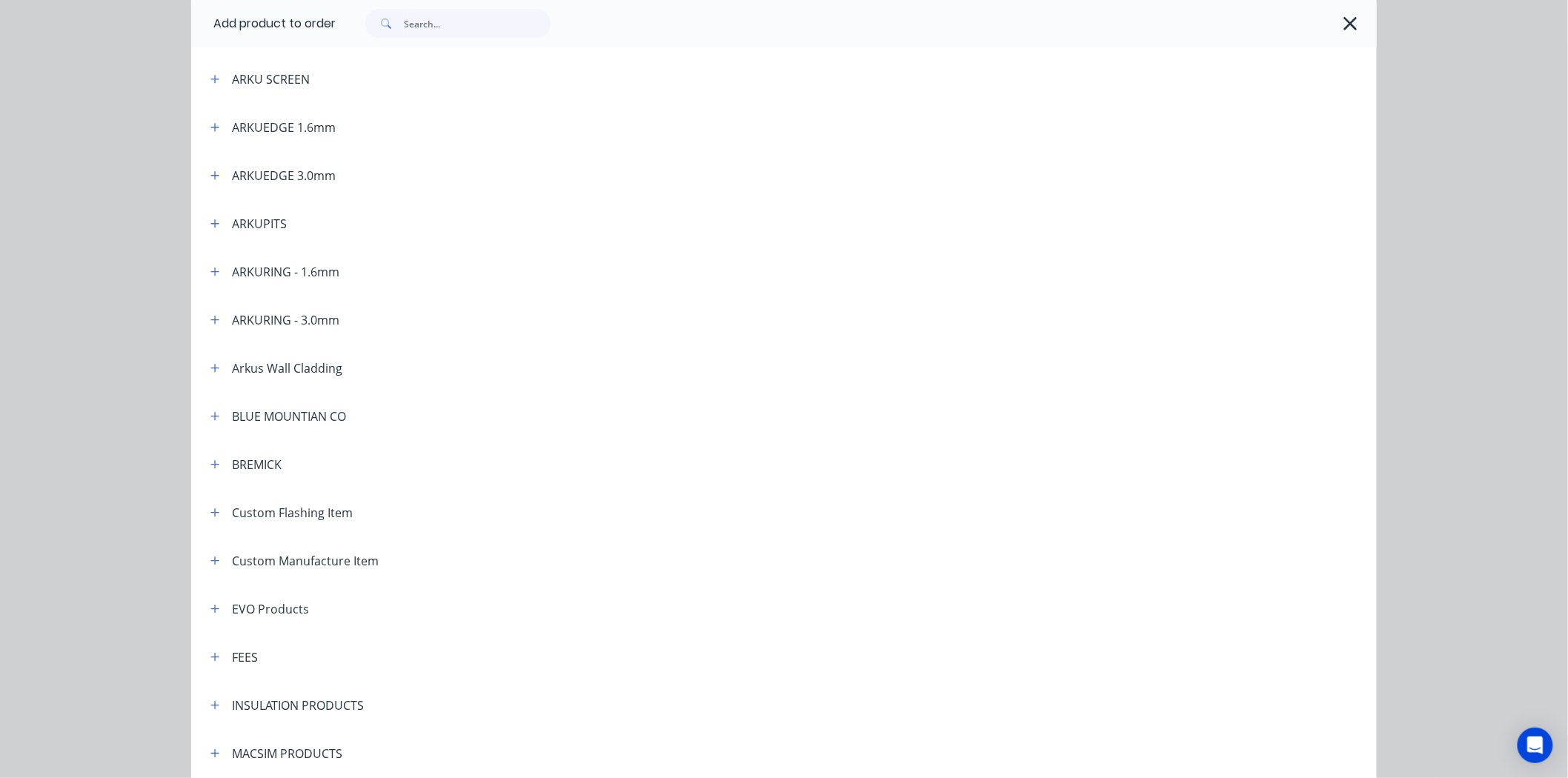
scroll to position [412, 0]
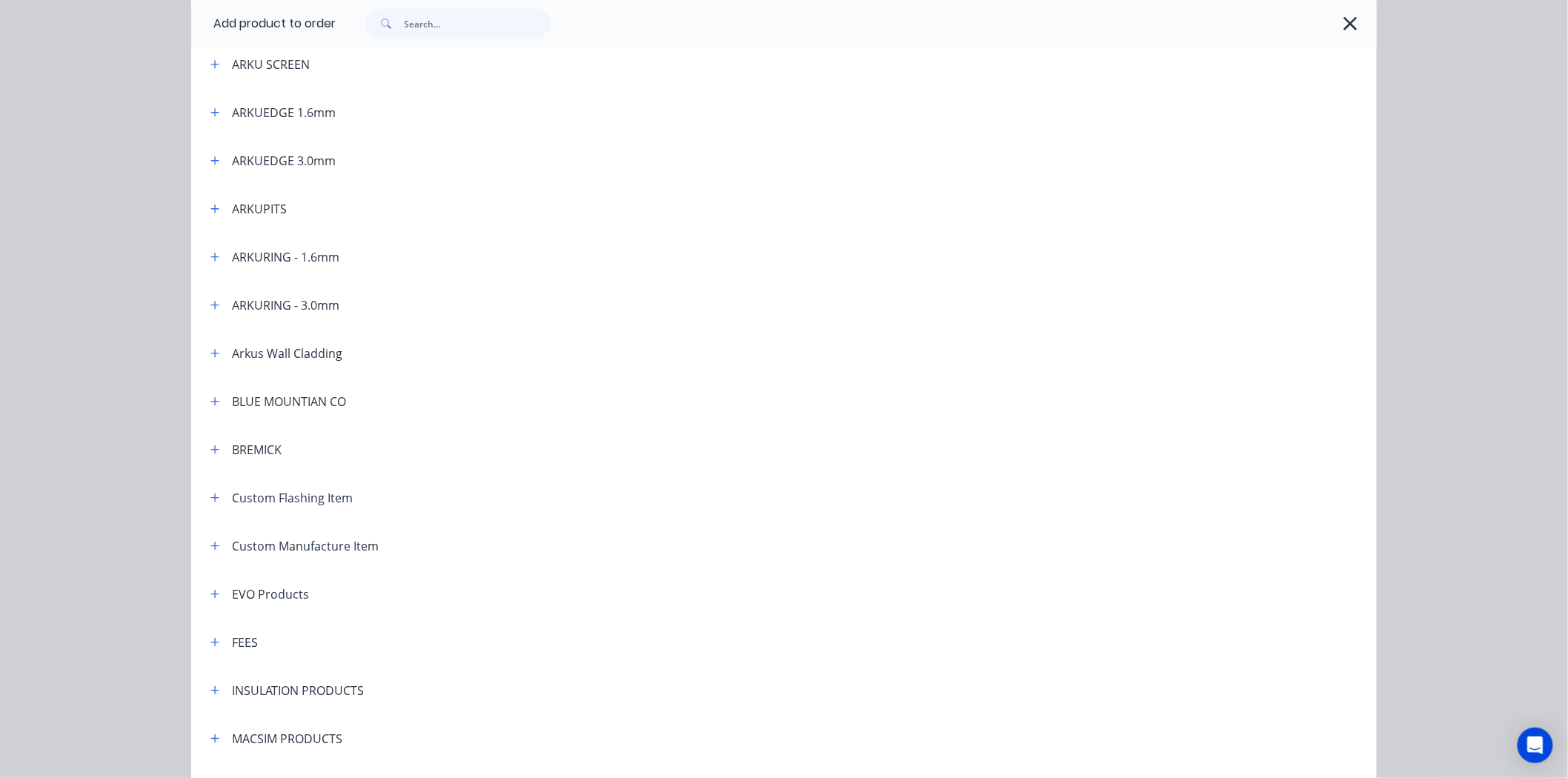
click at [206, 461] on header "BREMICK" at bounding box center [784, 449] width 1186 height 49
click at [210, 454] on icon "button" at bounding box center [215, 450] width 9 height 11
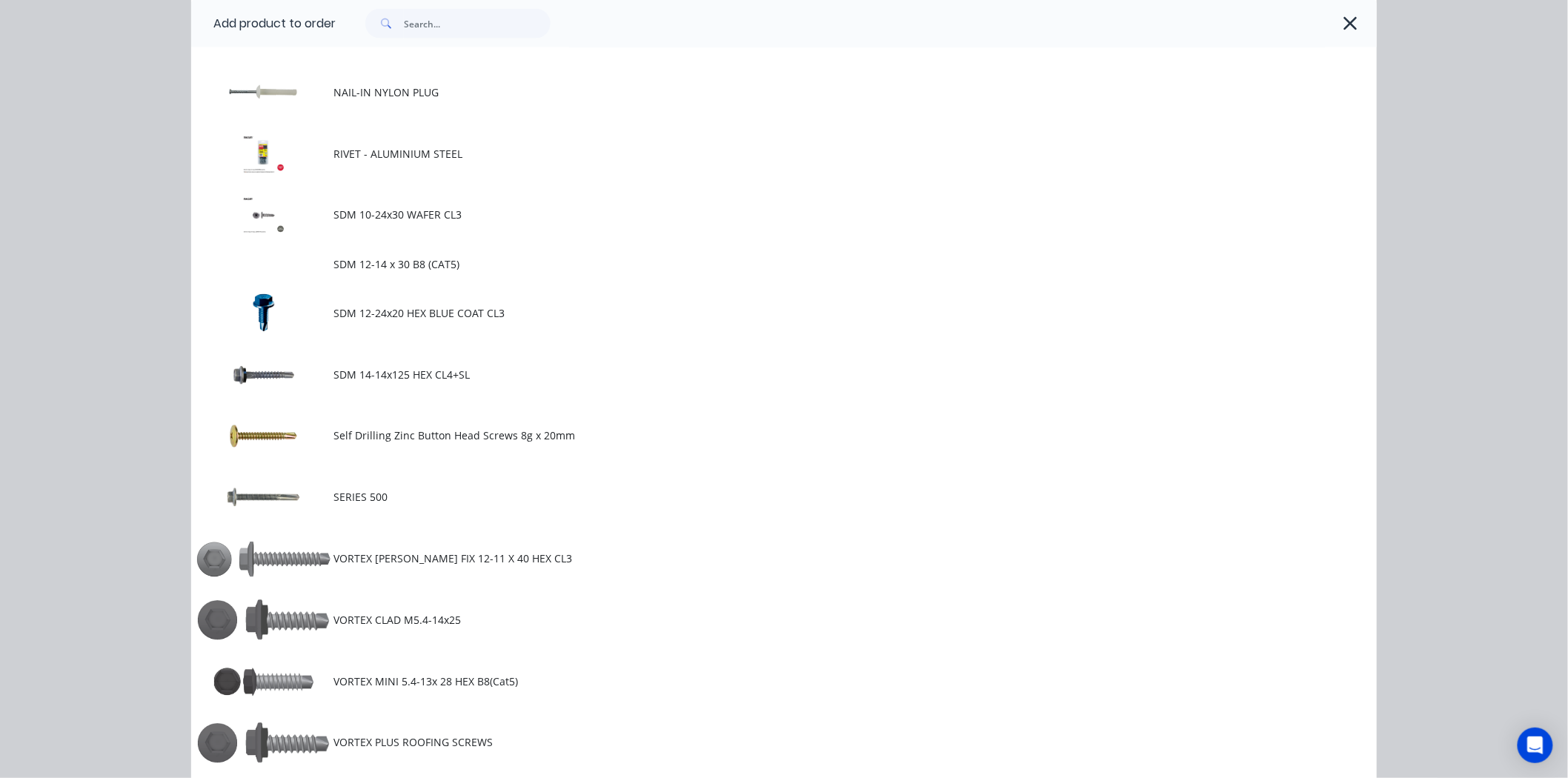
scroll to position [1235, 0]
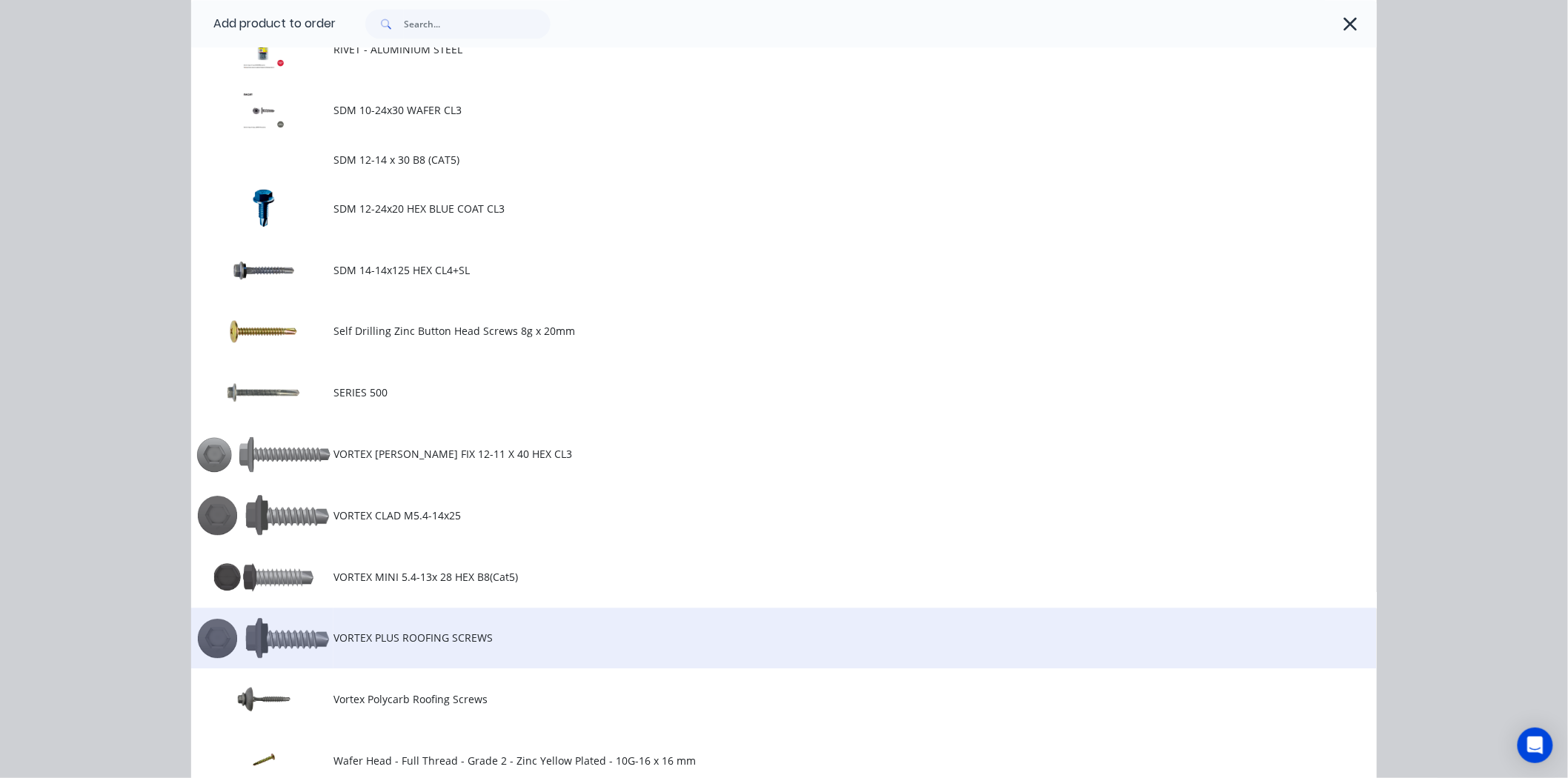
click at [313, 656] on td at bounding box center [262, 638] width 142 height 62
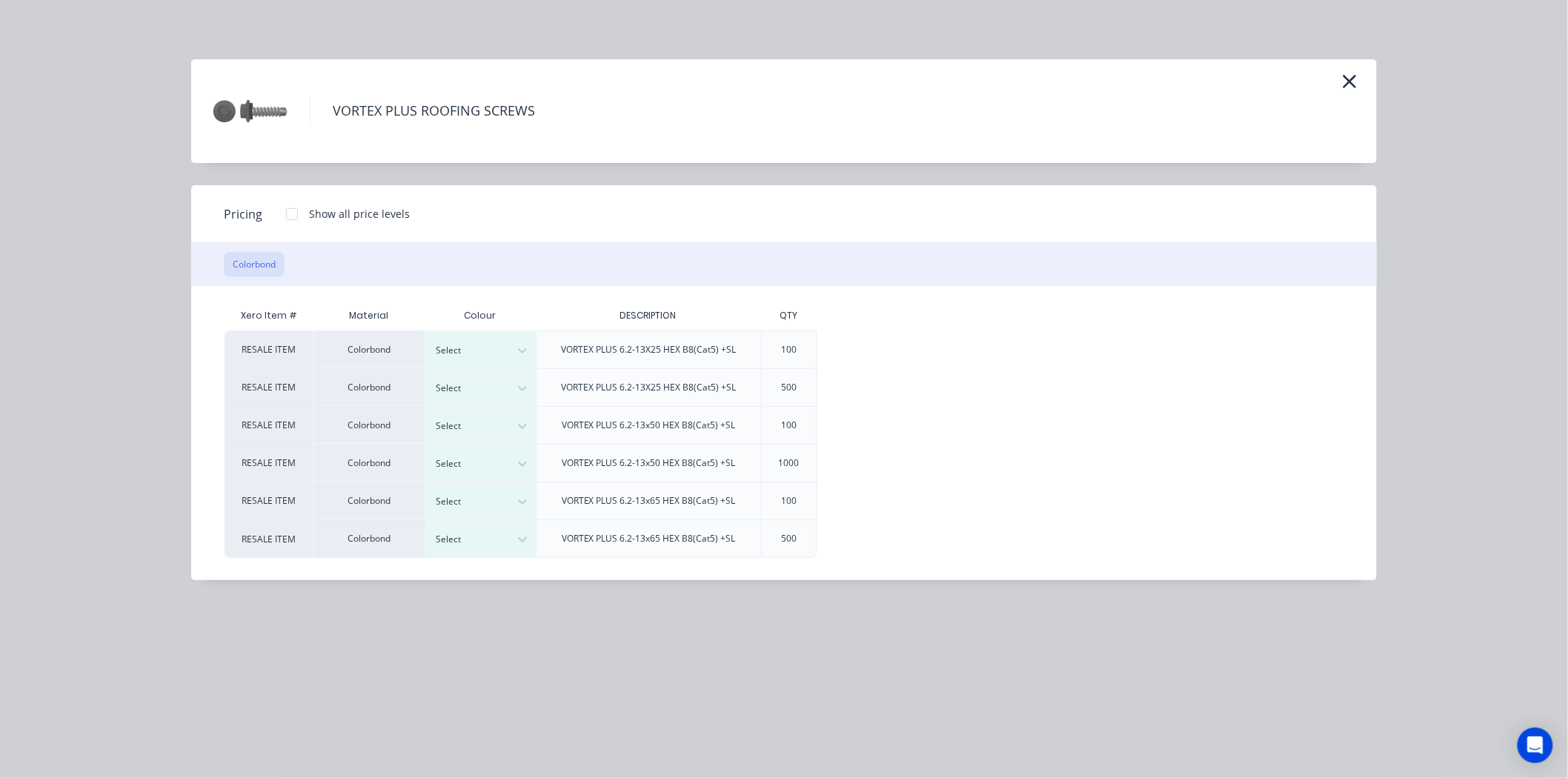
click at [288, 223] on div at bounding box center [292, 215] width 30 height 30
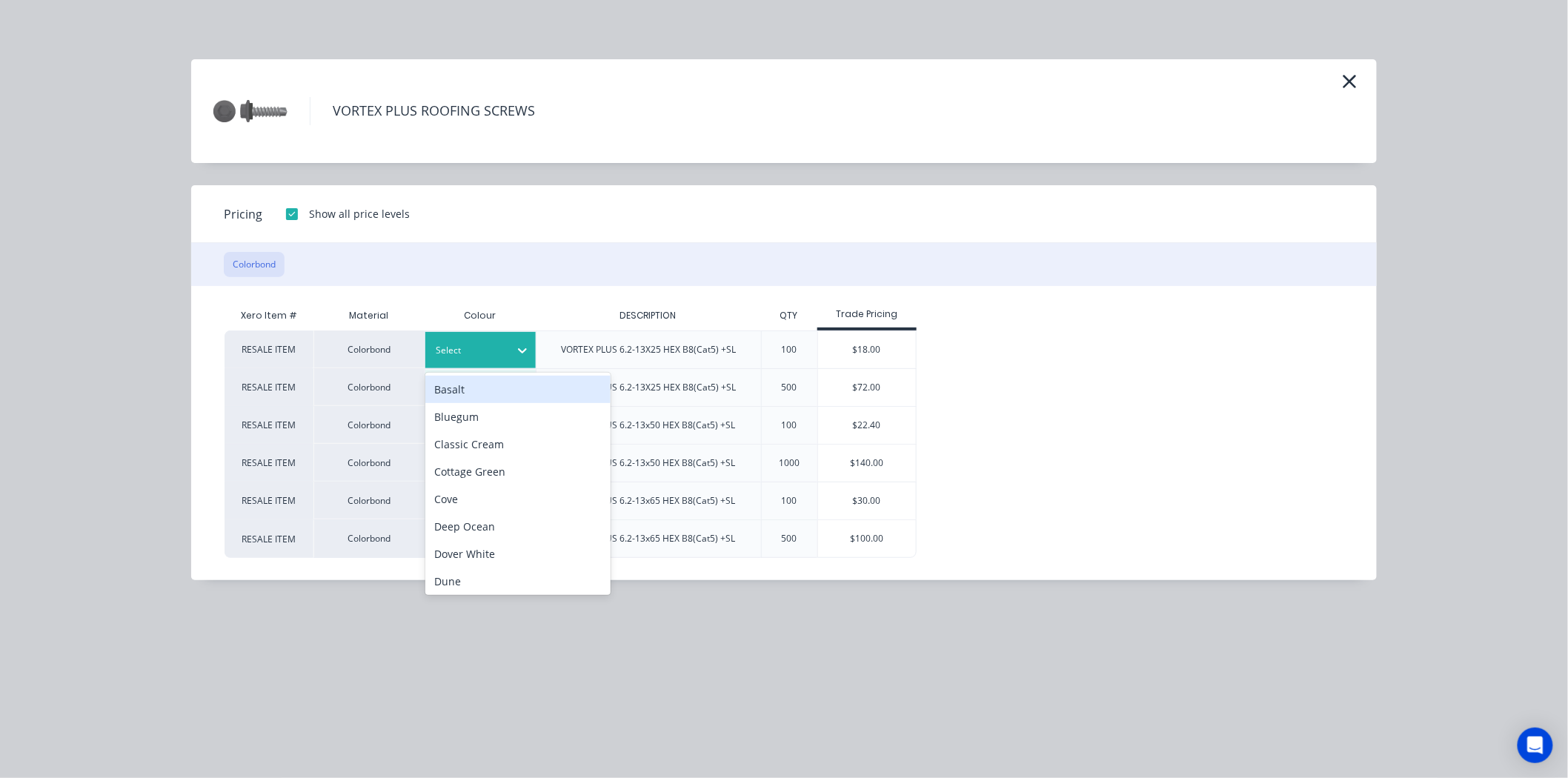
click at [476, 348] on div at bounding box center [470, 351] width 67 height 16
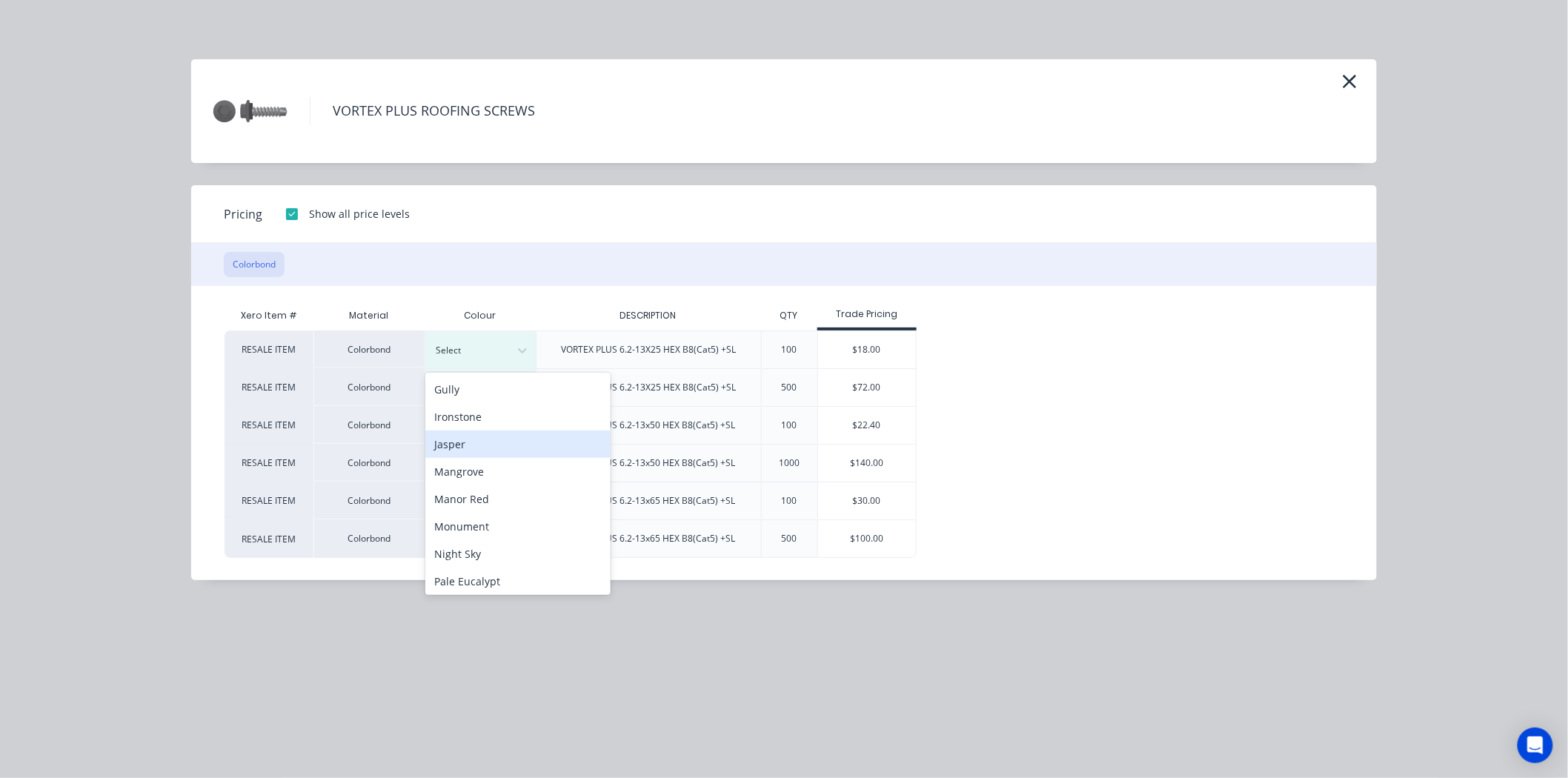
scroll to position [329, 0]
click at [492, 555] on div "Plain" at bounding box center [518, 554] width 185 height 27
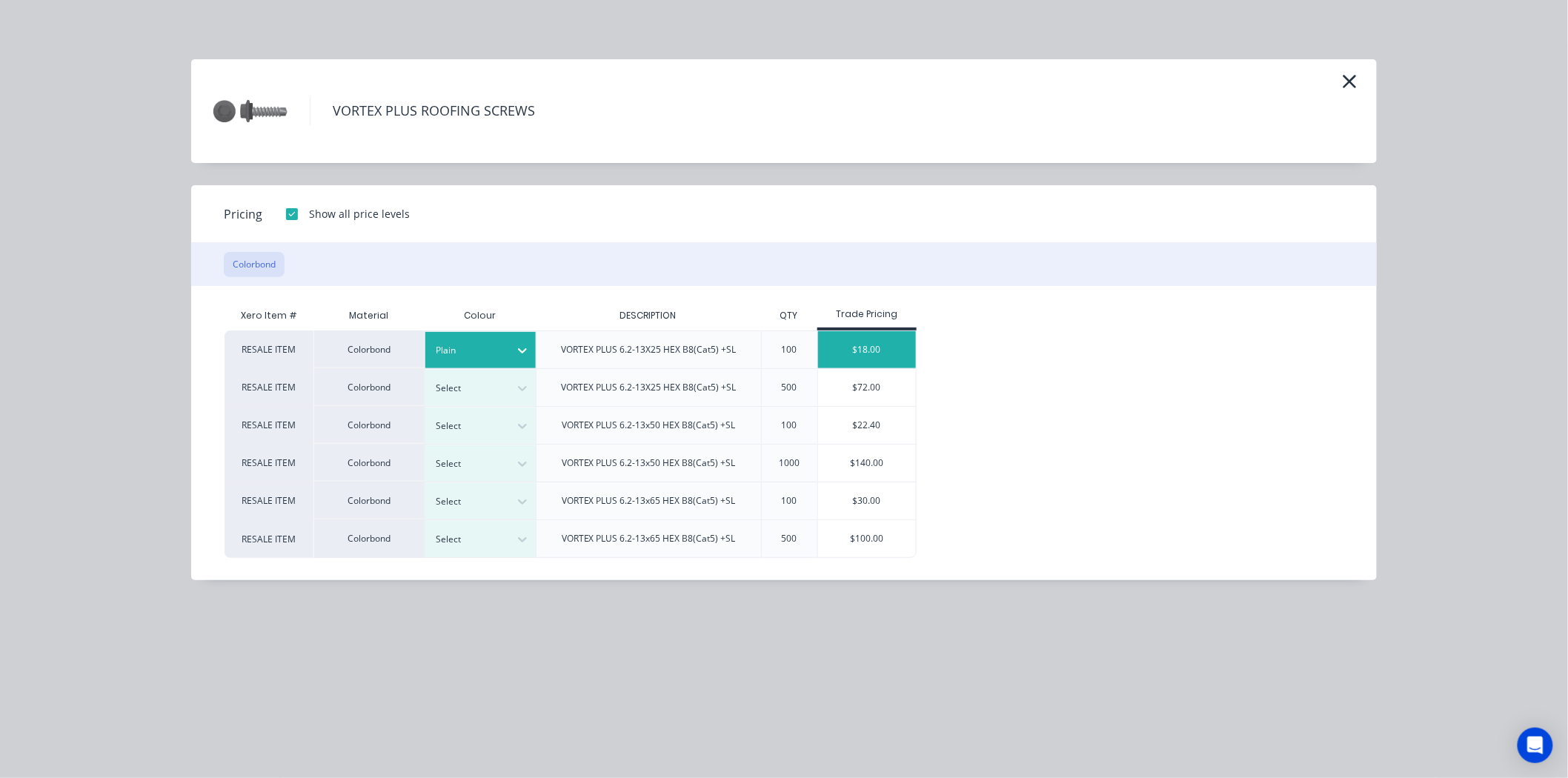
click at [863, 347] on div "$18.00" at bounding box center [868, 350] width 99 height 37
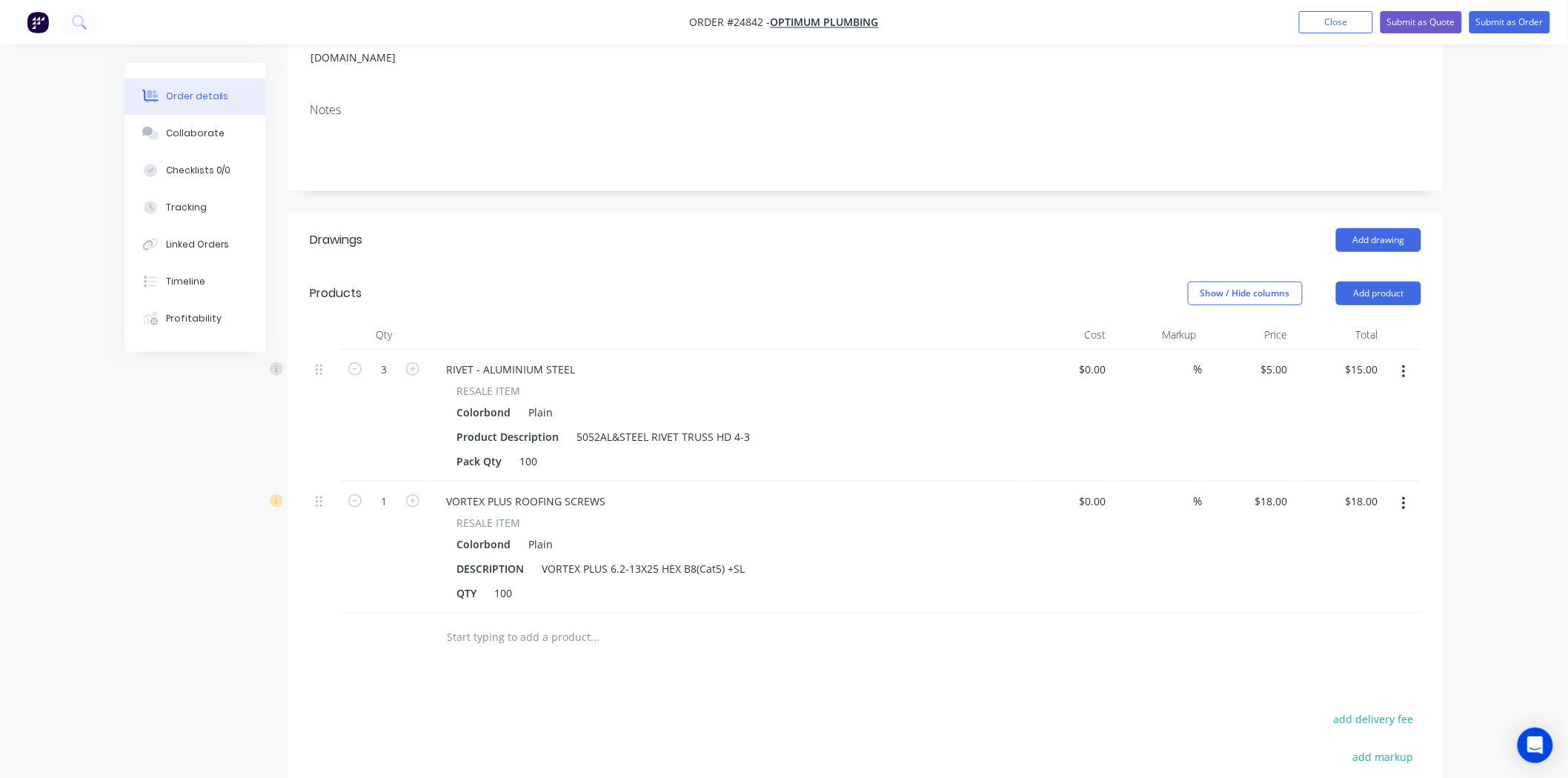
scroll to position [247, 0]
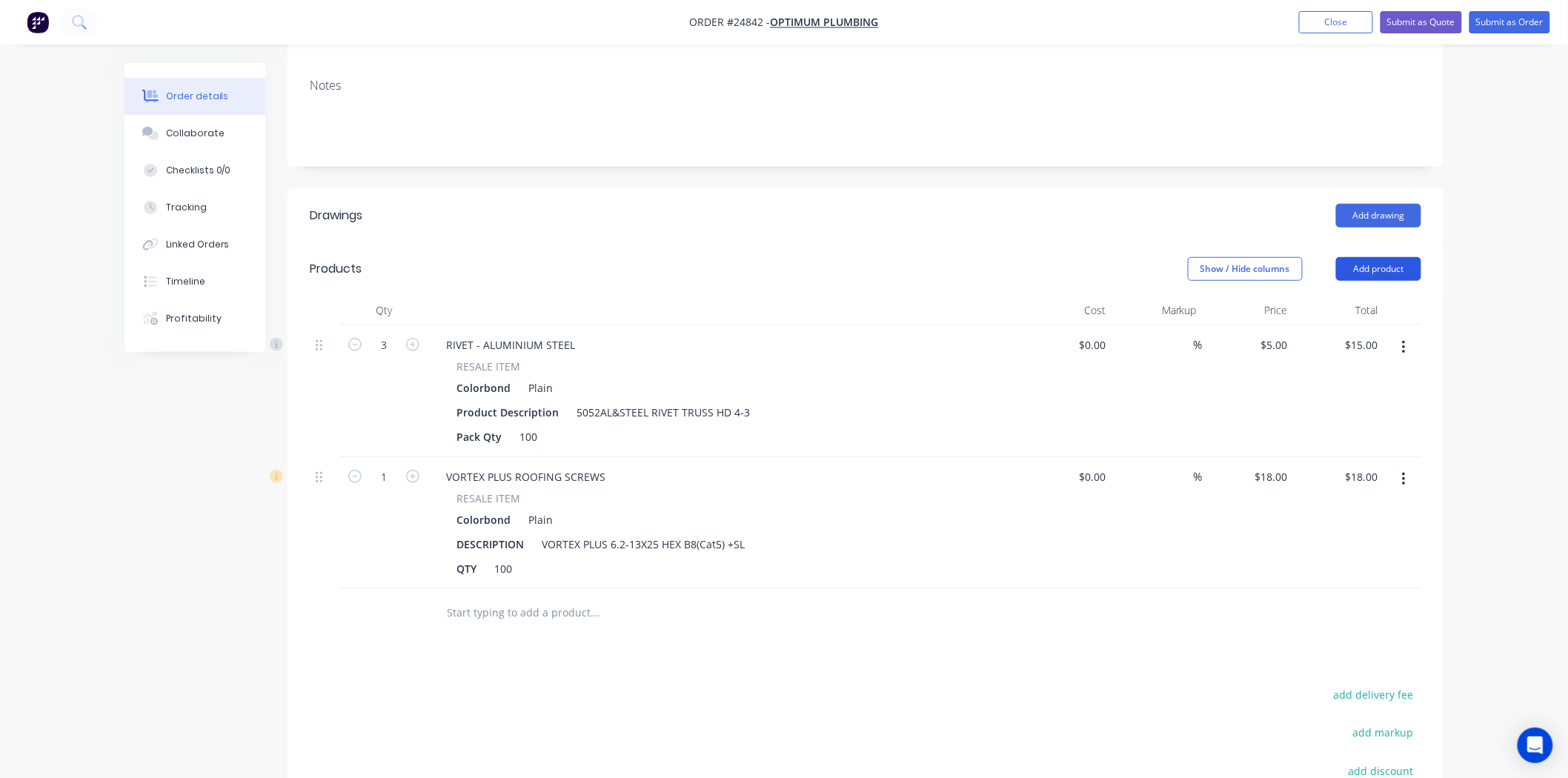
click at [1398, 257] on button "Add product" at bounding box center [1378, 268] width 86 height 24
click at [1386, 296] on div "Product catalogue" at bounding box center [1351, 306] width 114 height 21
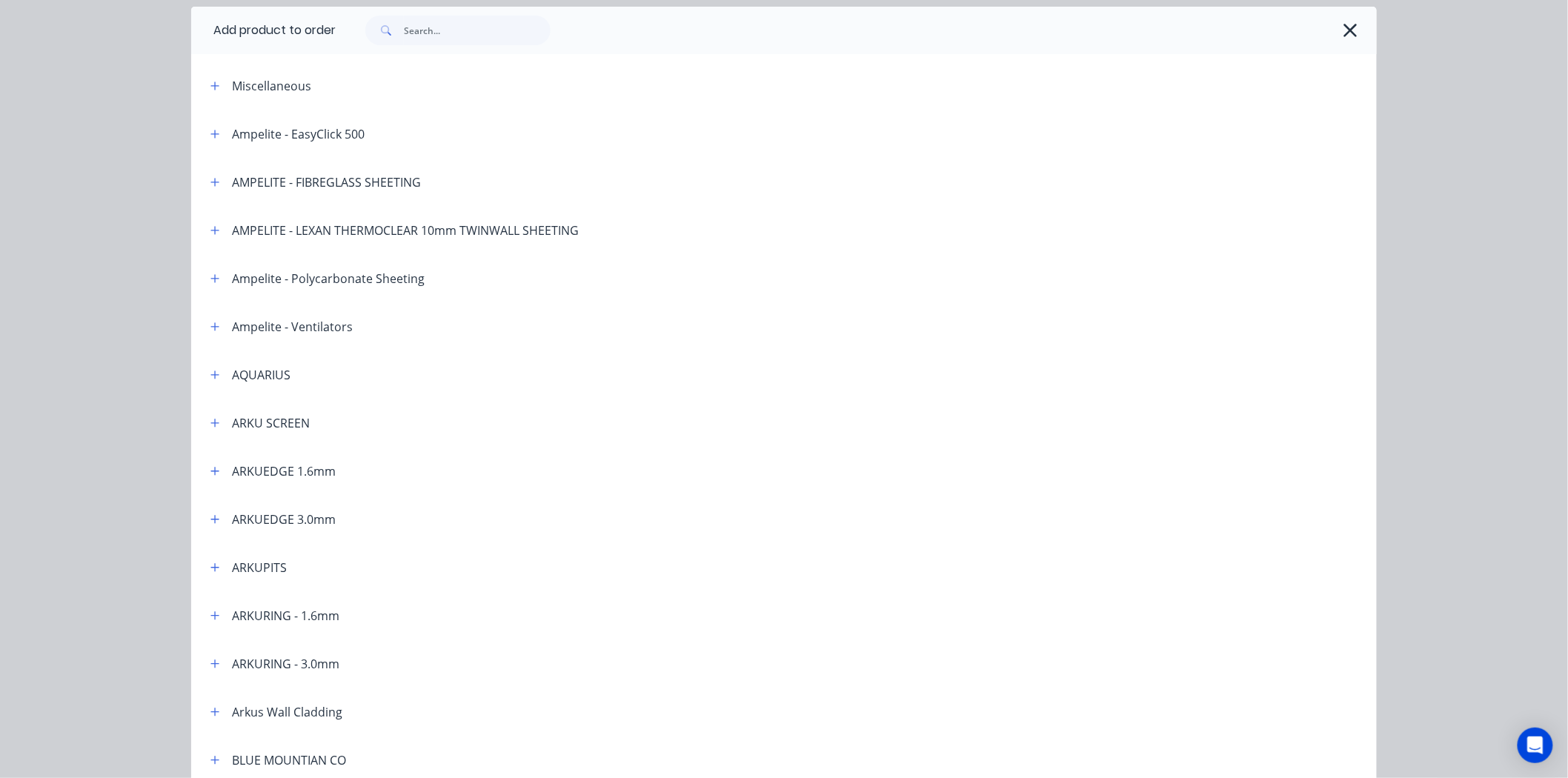
scroll to position [82, 0]
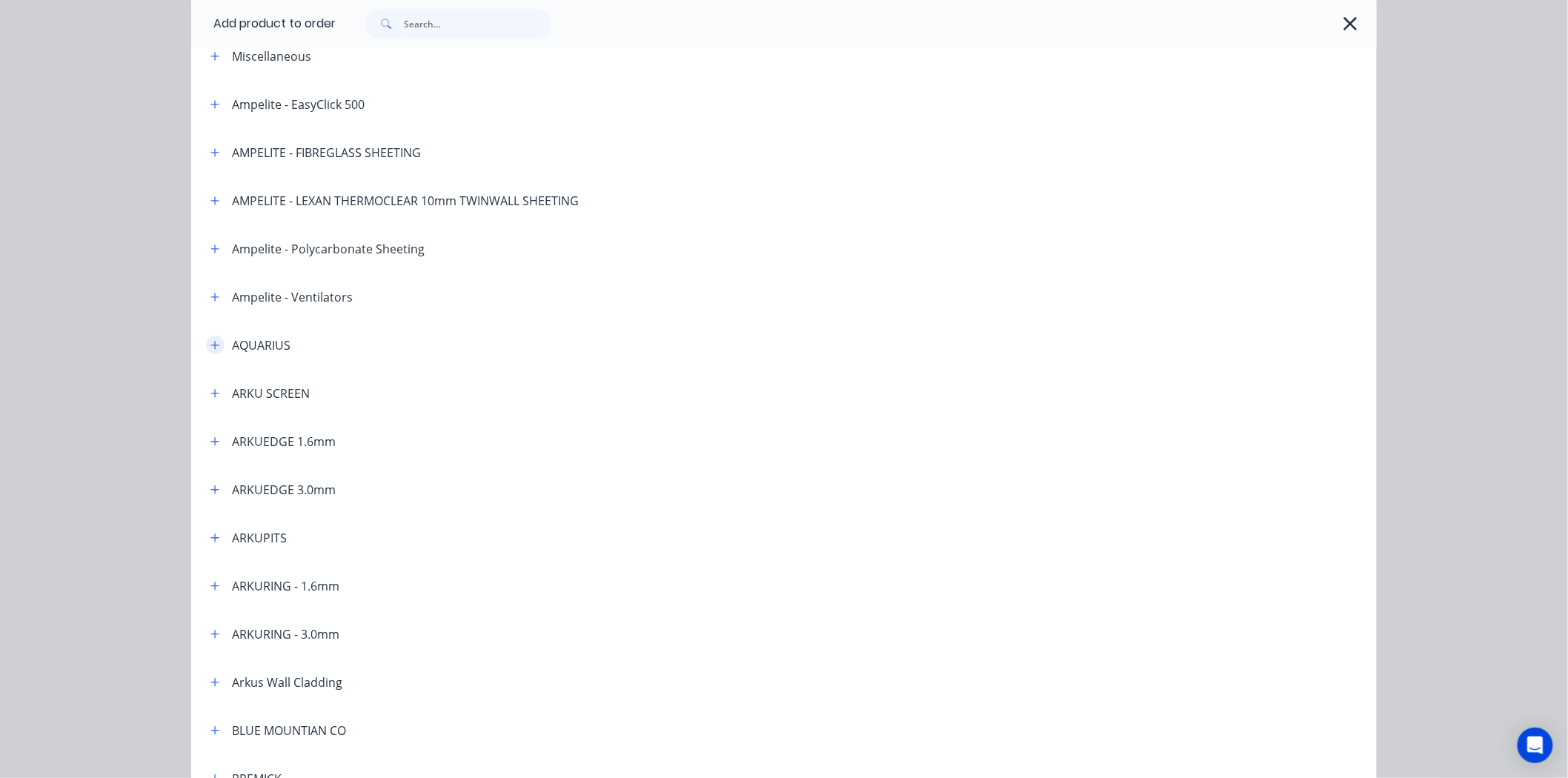
click at [206, 345] on button "button" at bounding box center [215, 344] width 19 height 19
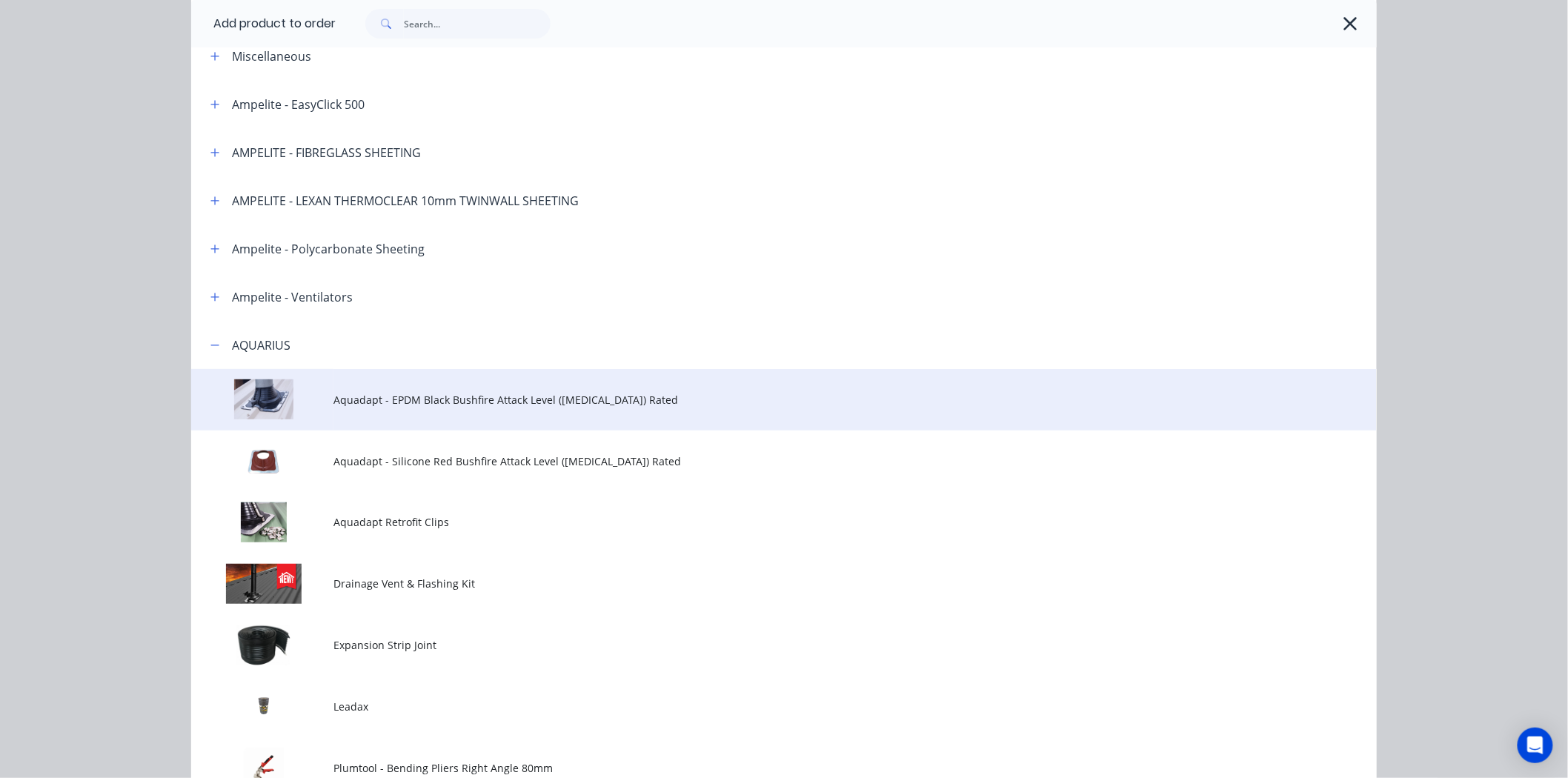
click at [443, 410] on td "Aquadapt - EPDM Black Bushfire Attack Level (BAL) Rated" at bounding box center [856, 400] width 1044 height 62
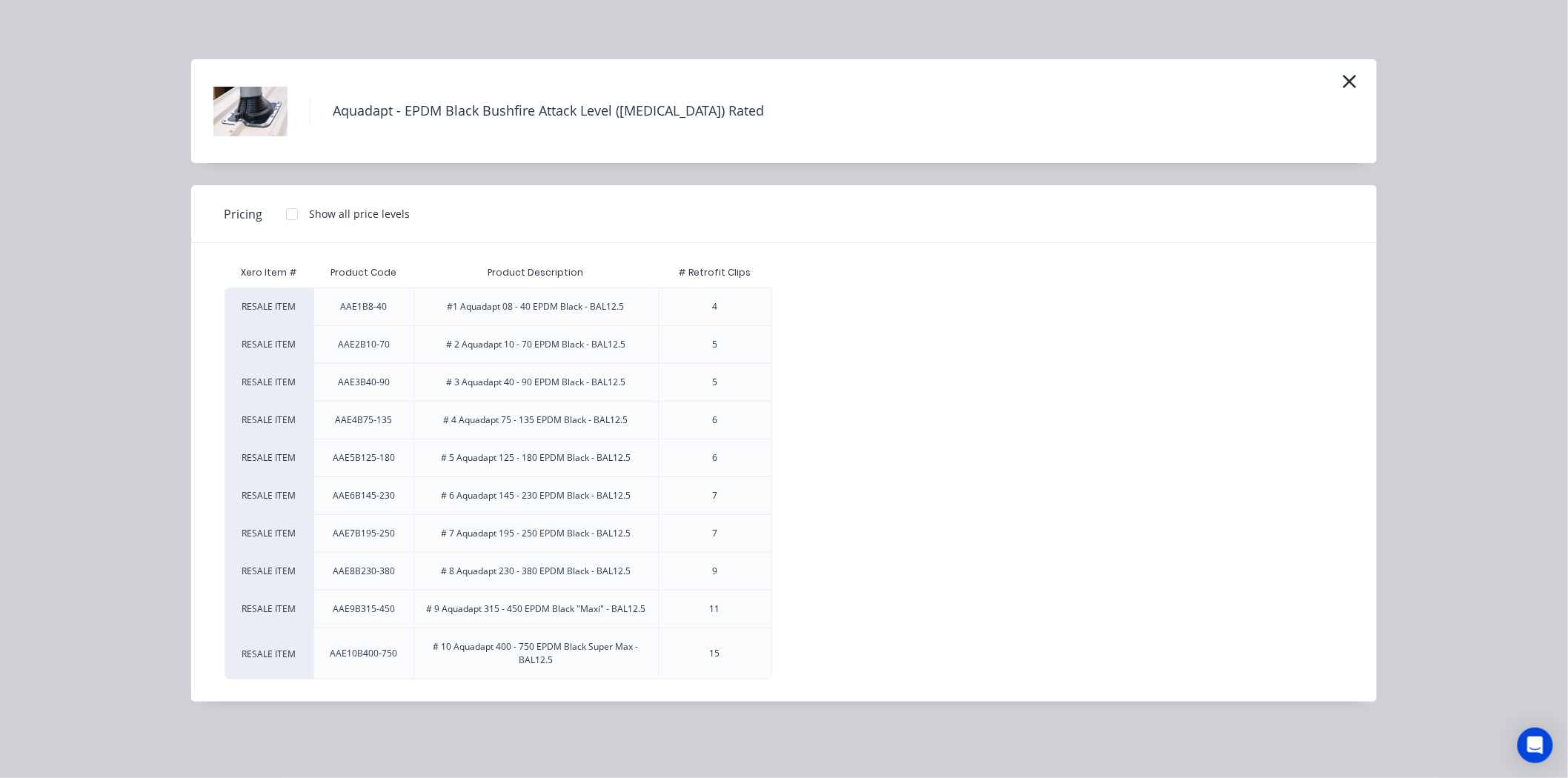
click at [302, 206] on div at bounding box center [292, 215] width 30 height 30
click at [837, 302] on div "$9.75" at bounding box center [831, 307] width 117 height 37
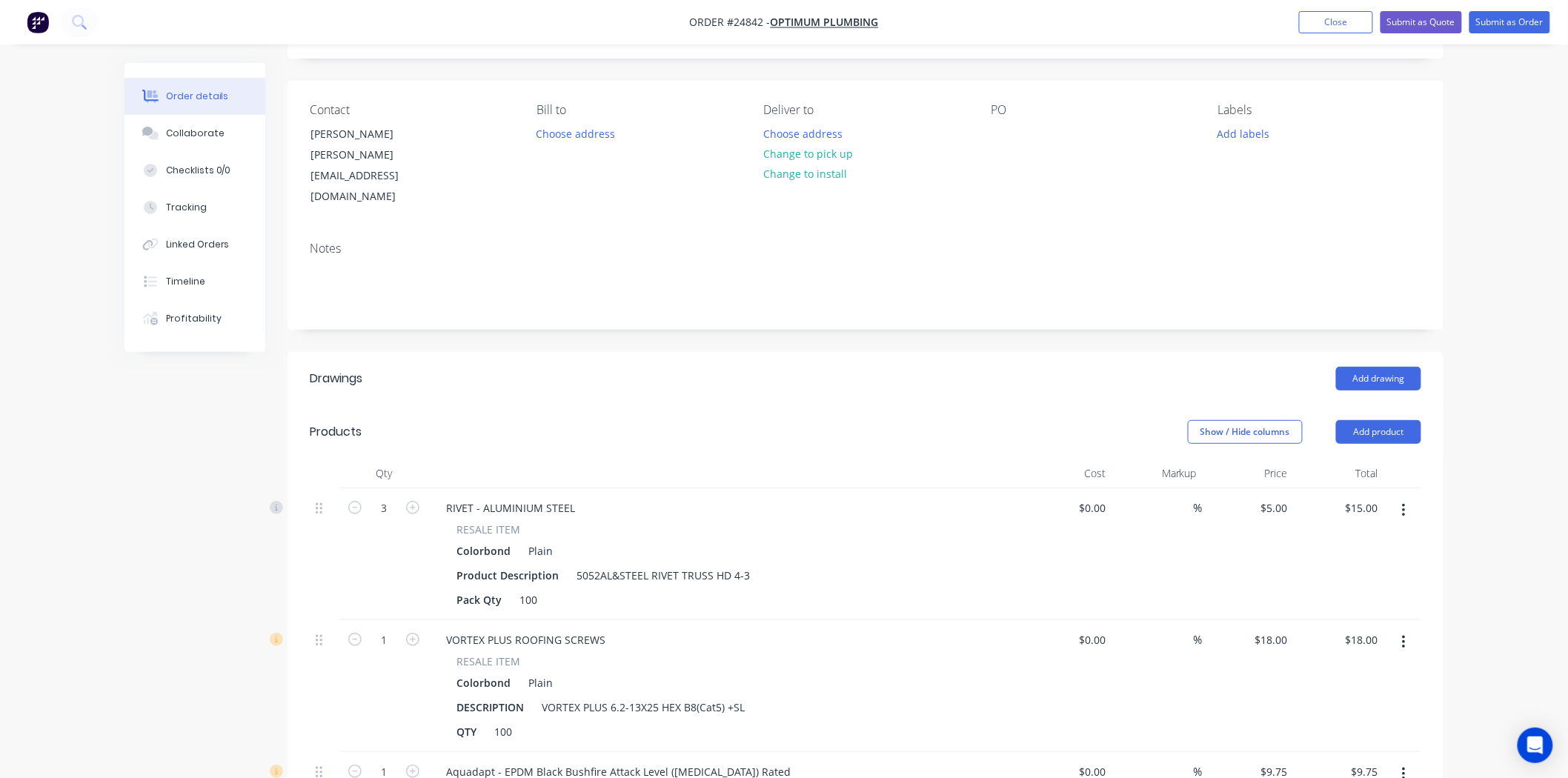
scroll to position [82, 0]
click at [803, 155] on button "Change to pick up" at bounding box center [808, 155] width 105 height 20
click at [999, 123] on div "PO" at bounding box center [1092, 156] width 203 height 104
click at [1001, 130] on div at bounding box center [1002, 135] width 24 height 21
click at [1502, 27] on button "Submit as Order" at bounding box center [1509, 22] width 80 height 22
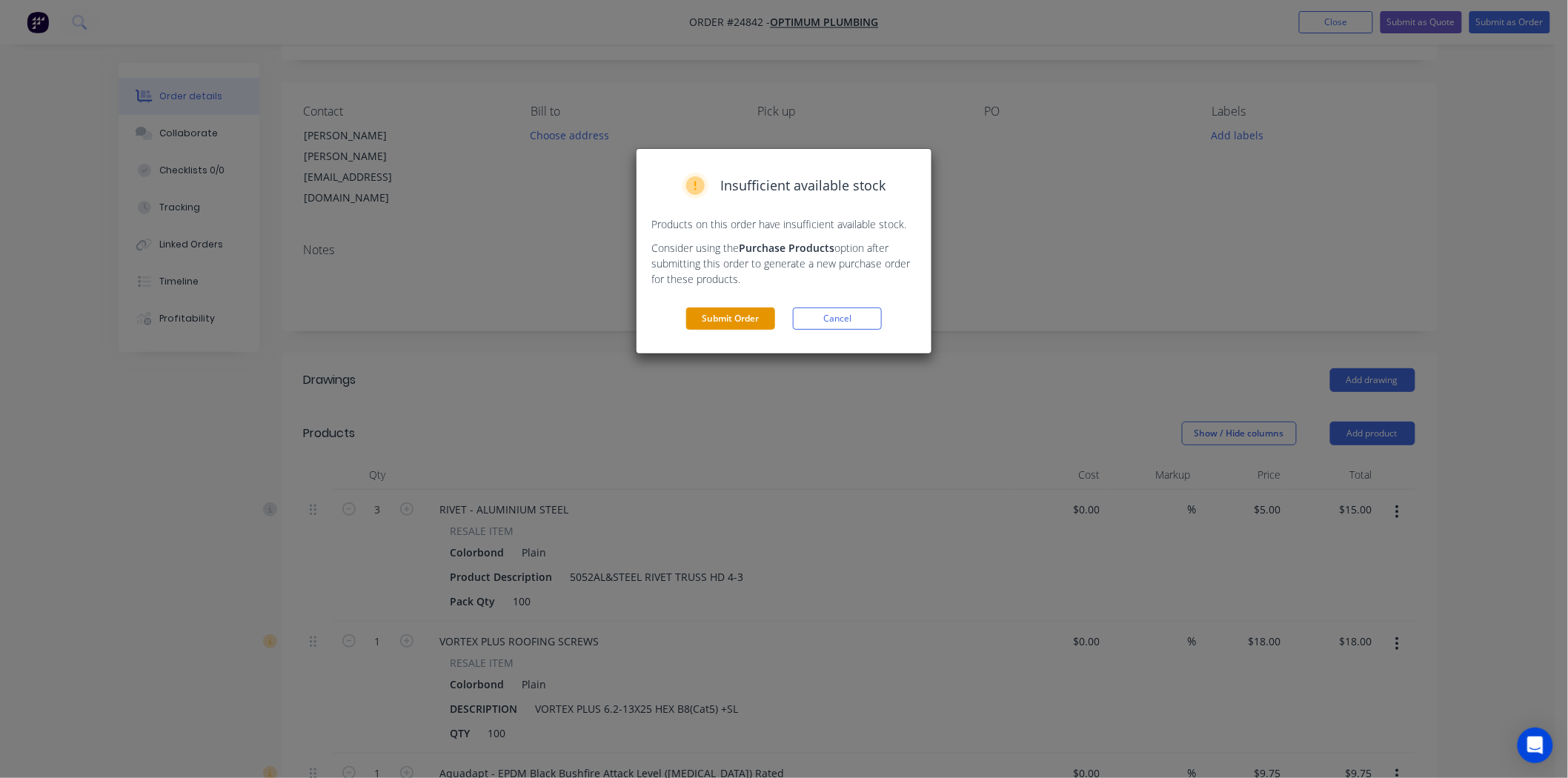
click at [744, 319] on button "Submit Order" at bounding box center [730, 318] width 89 height 22
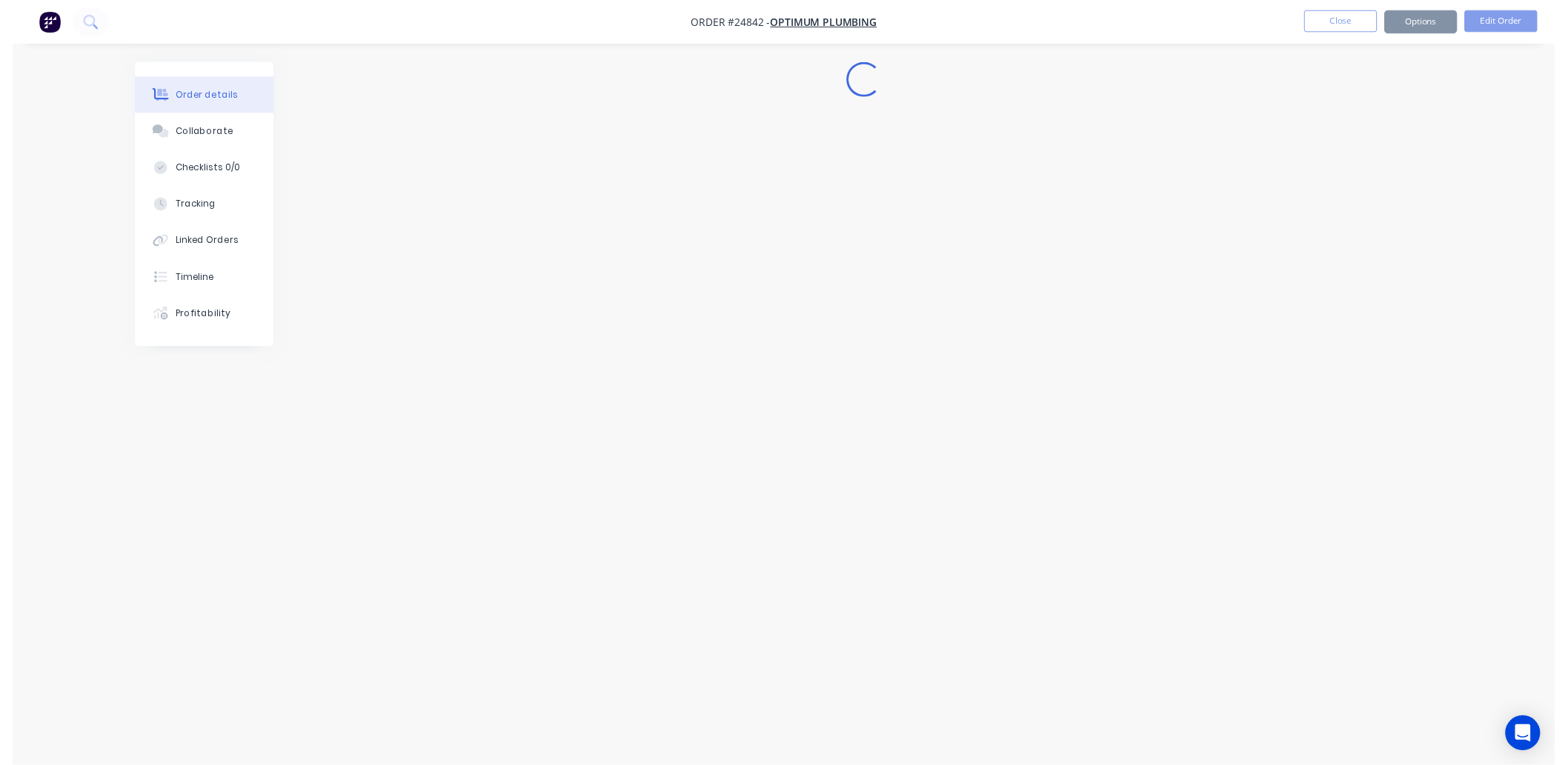
scroll to position [0, 0]
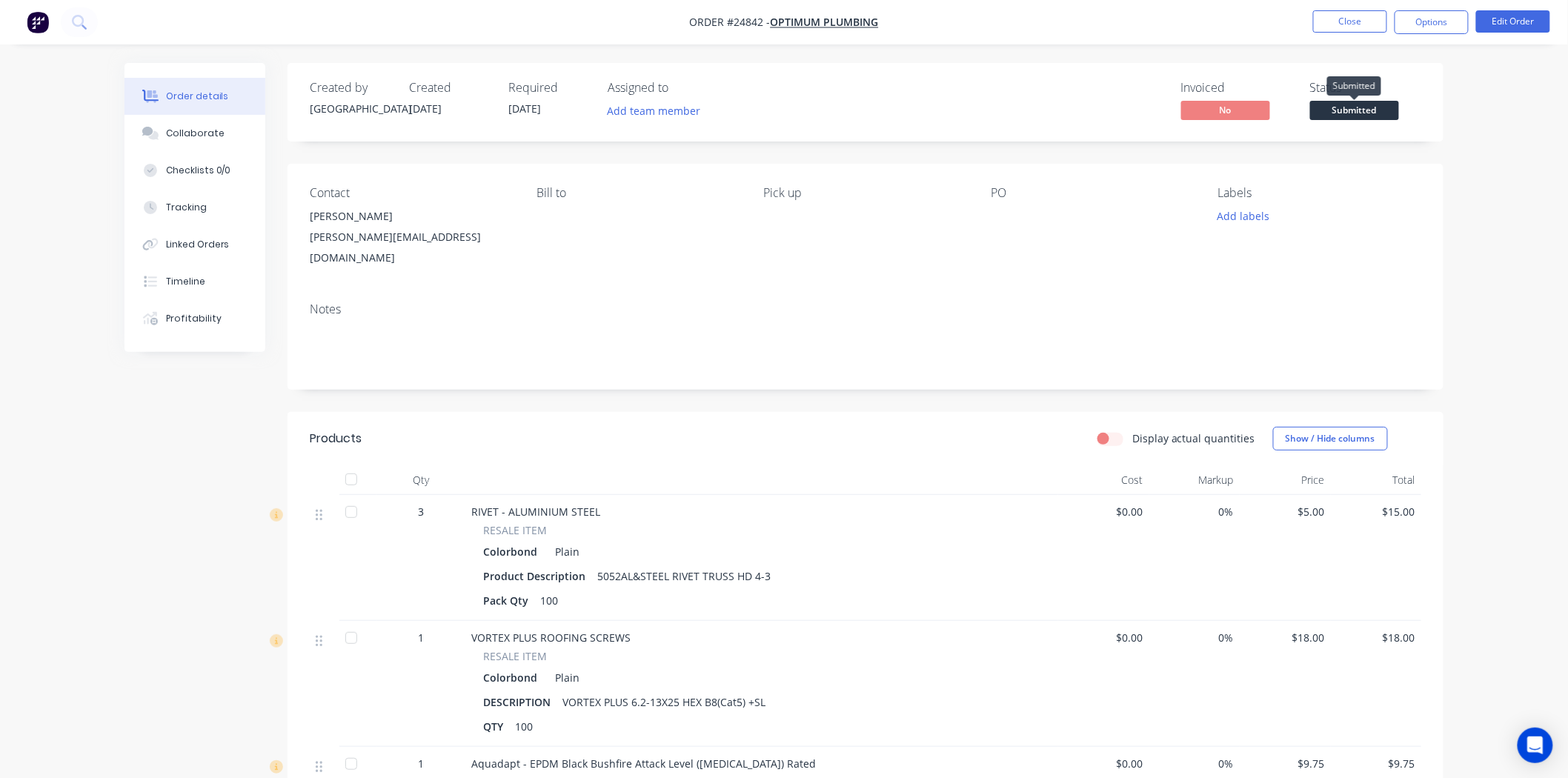
click at [1330, 110] on span "Submitted" at bounding box center [1354, 110] width 89 height 19
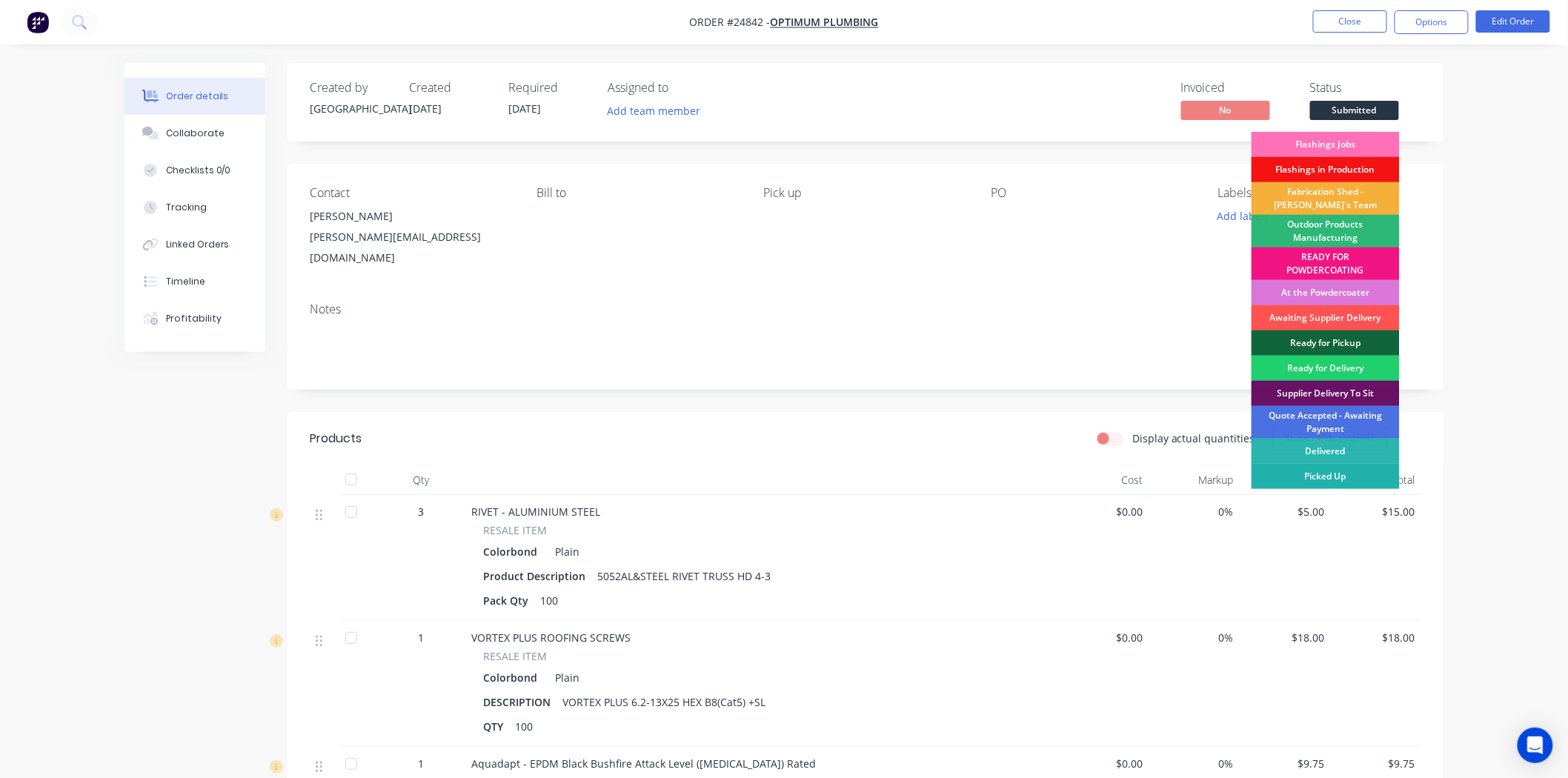
click at [1302, 479] on div "Picked Up" at bounding box center [1326, 476] width 148 height 26
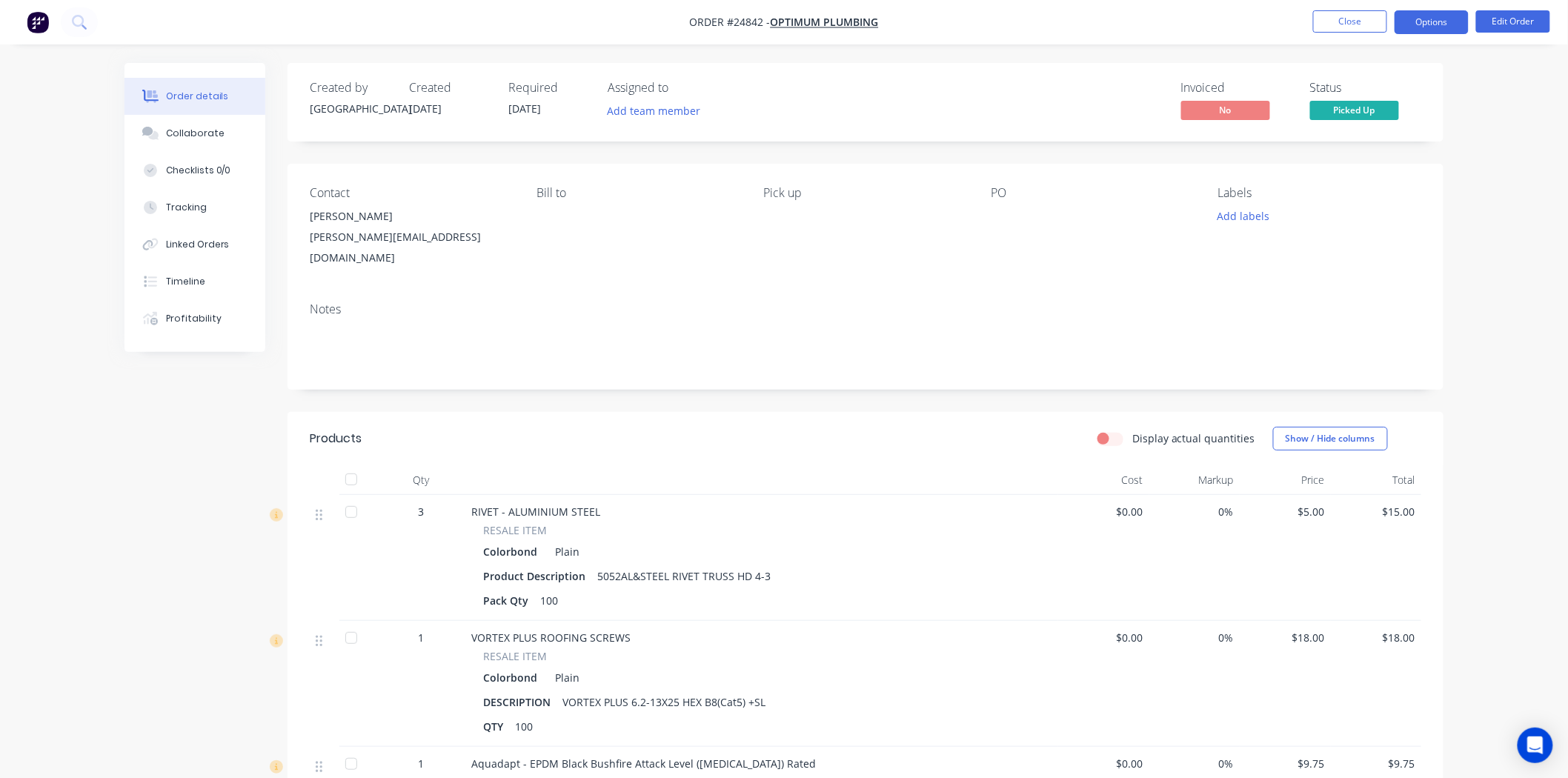
click at [1436, 26] on button "Options" at bounding box center [1432, 22] width 74 height 24
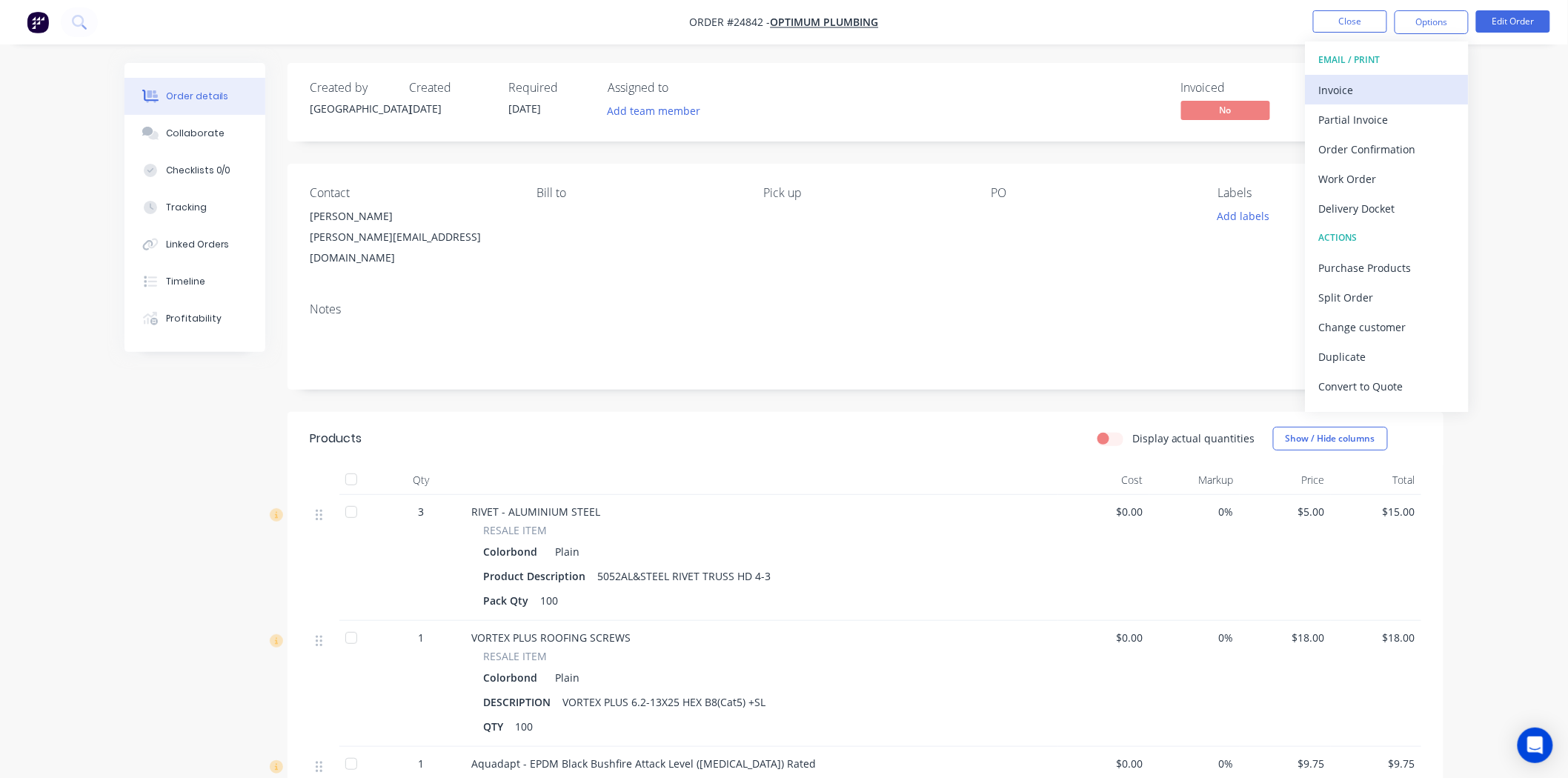
click at [1376, 94] on div "Invoice" at bounding box center [1387, 90] width 136 height 21
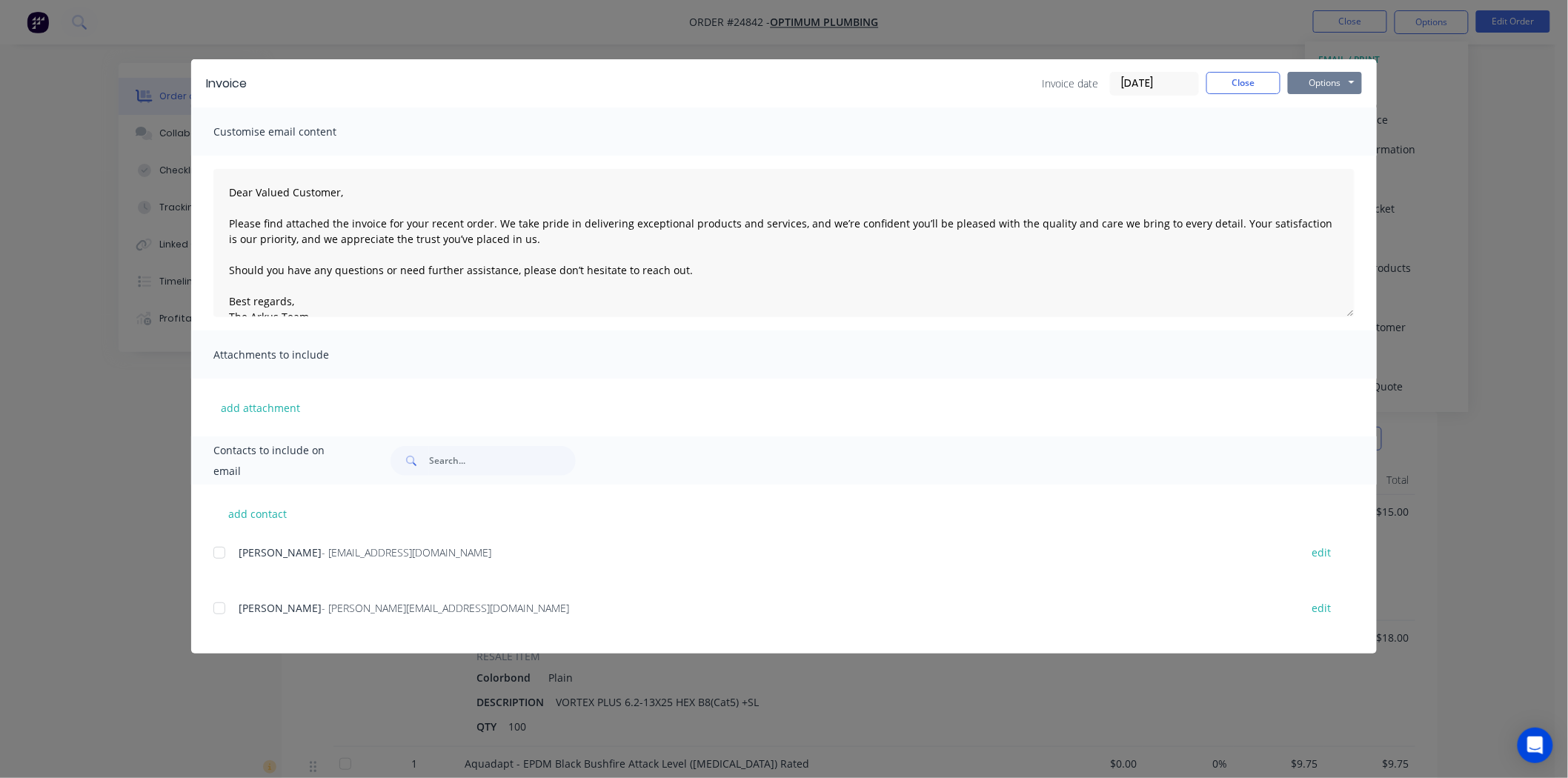
click at [1312, 82] on button "Options" at bounding box center [1325, 82] width 74 height 22
click at [1317, 153] on button "Email" at bounding box center [1335, 158] width 94 height 25
click at [1228, 72] on button "Close" at bounding box center [1243, 82] width 74 height 22
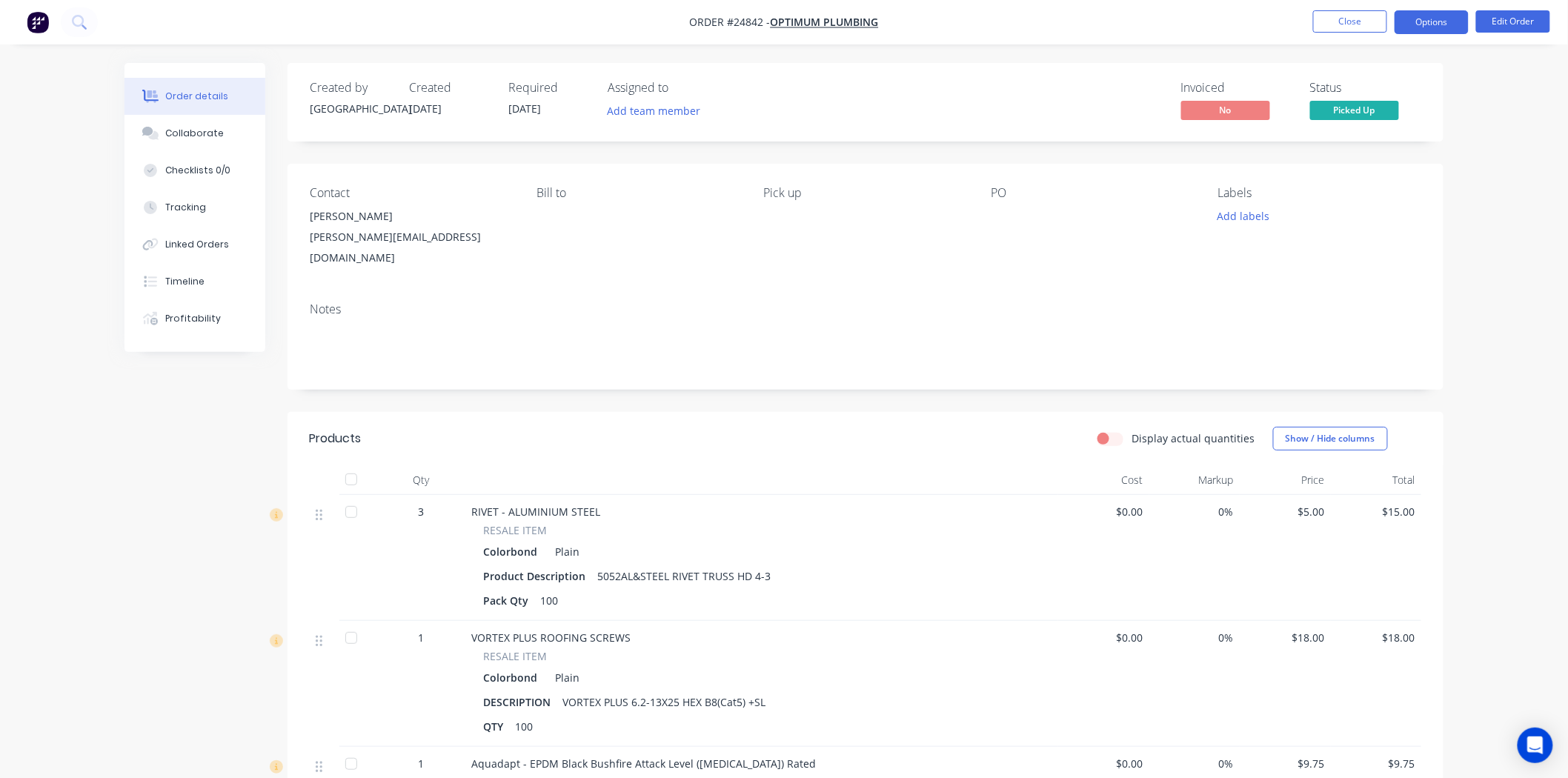
click at [1405, 24] on button "Options" at bounding box center [1432, 22] width 74 height 24
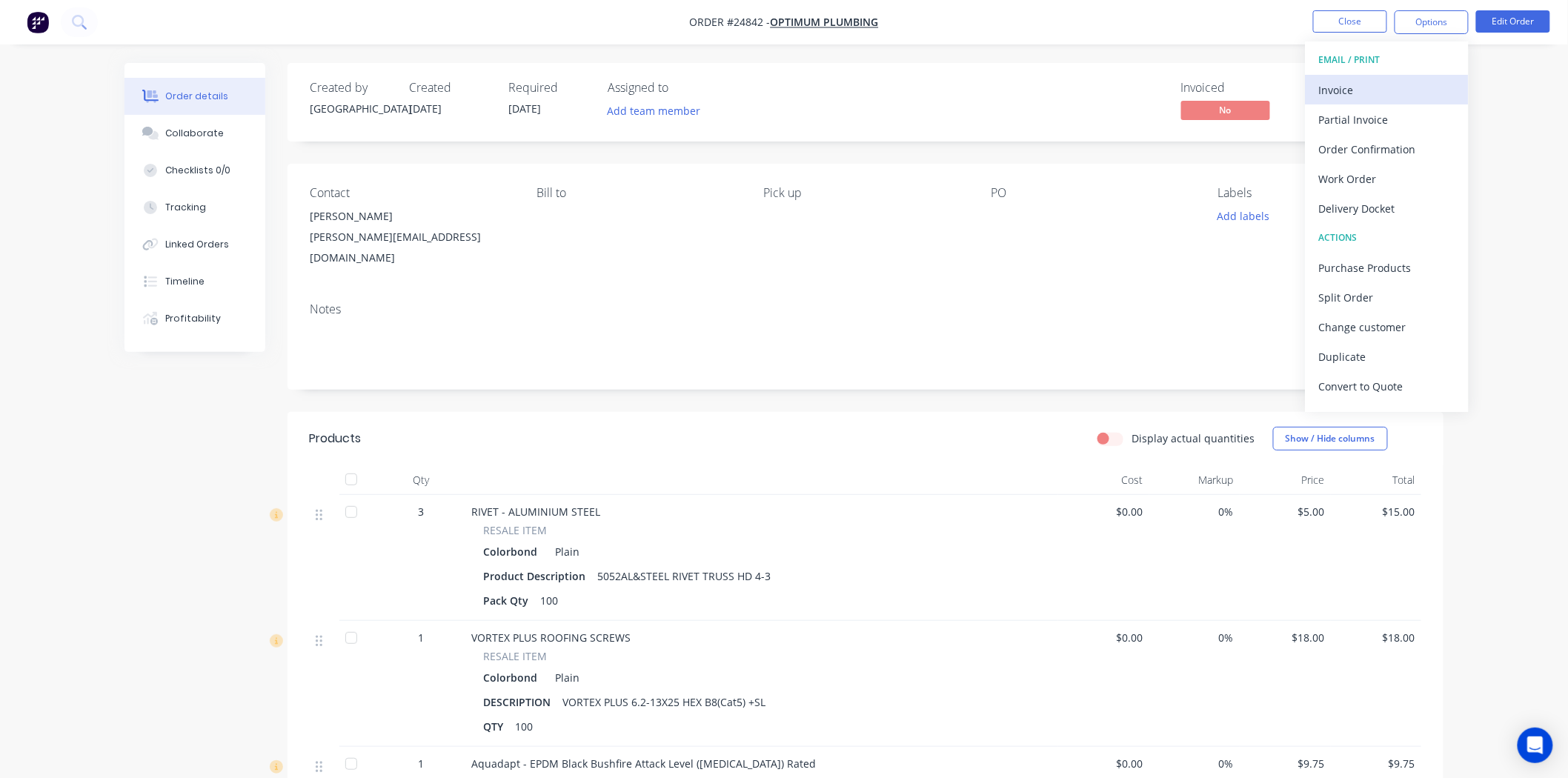
click at [1383, 85] on div "Invoice" at bounding box center [1387, 90] width 136 height 21
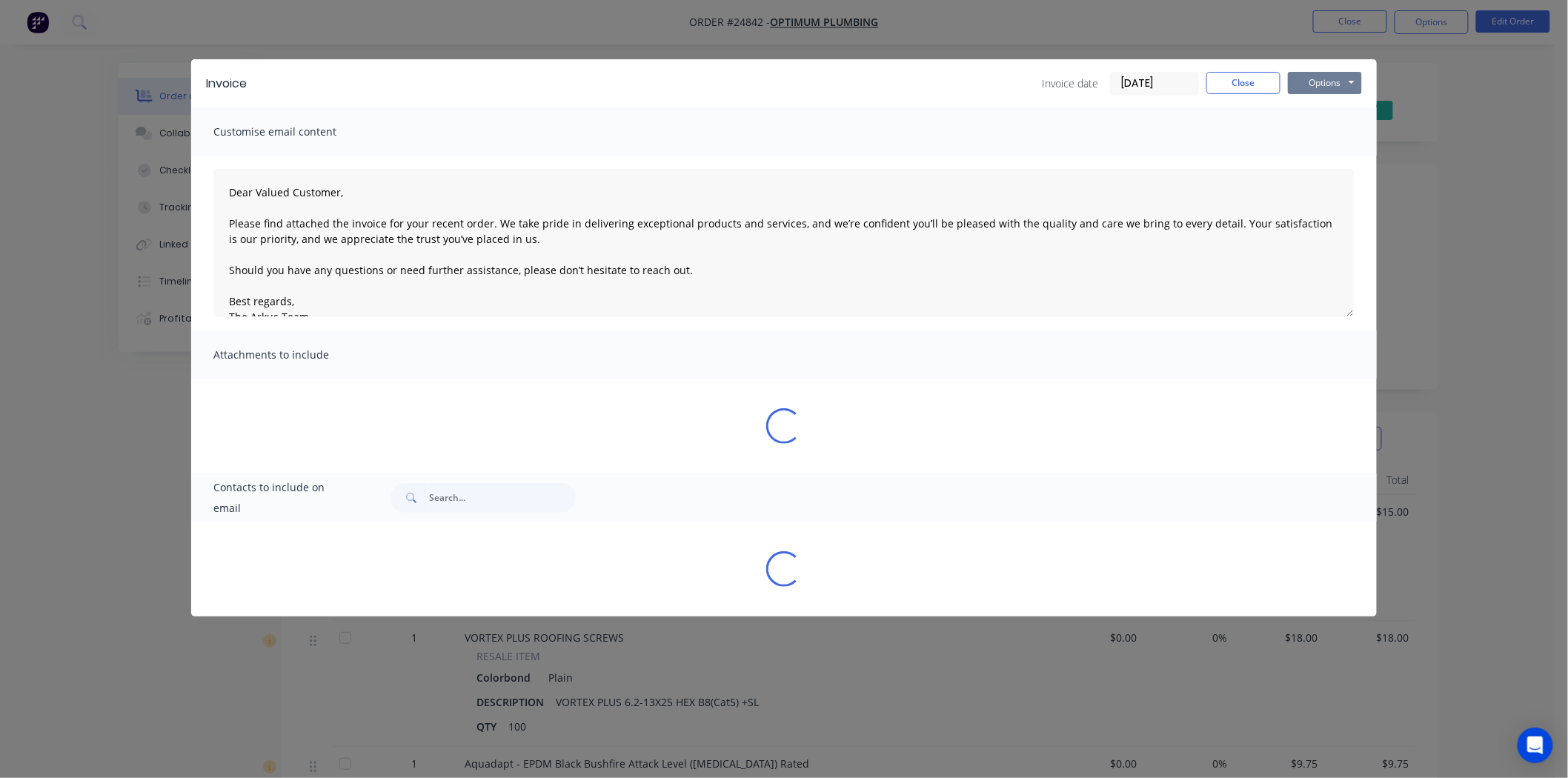
click at [1352, 86] on button "Options" at bounding box center [1325, 82] width 74 height 22
click at [1345, 128] on button "Print" at bounding box center [1335, 134] width 94 height 25
click at [1235, 86] on button "Close" at bounding box center [1243, 82] width 74 height 22
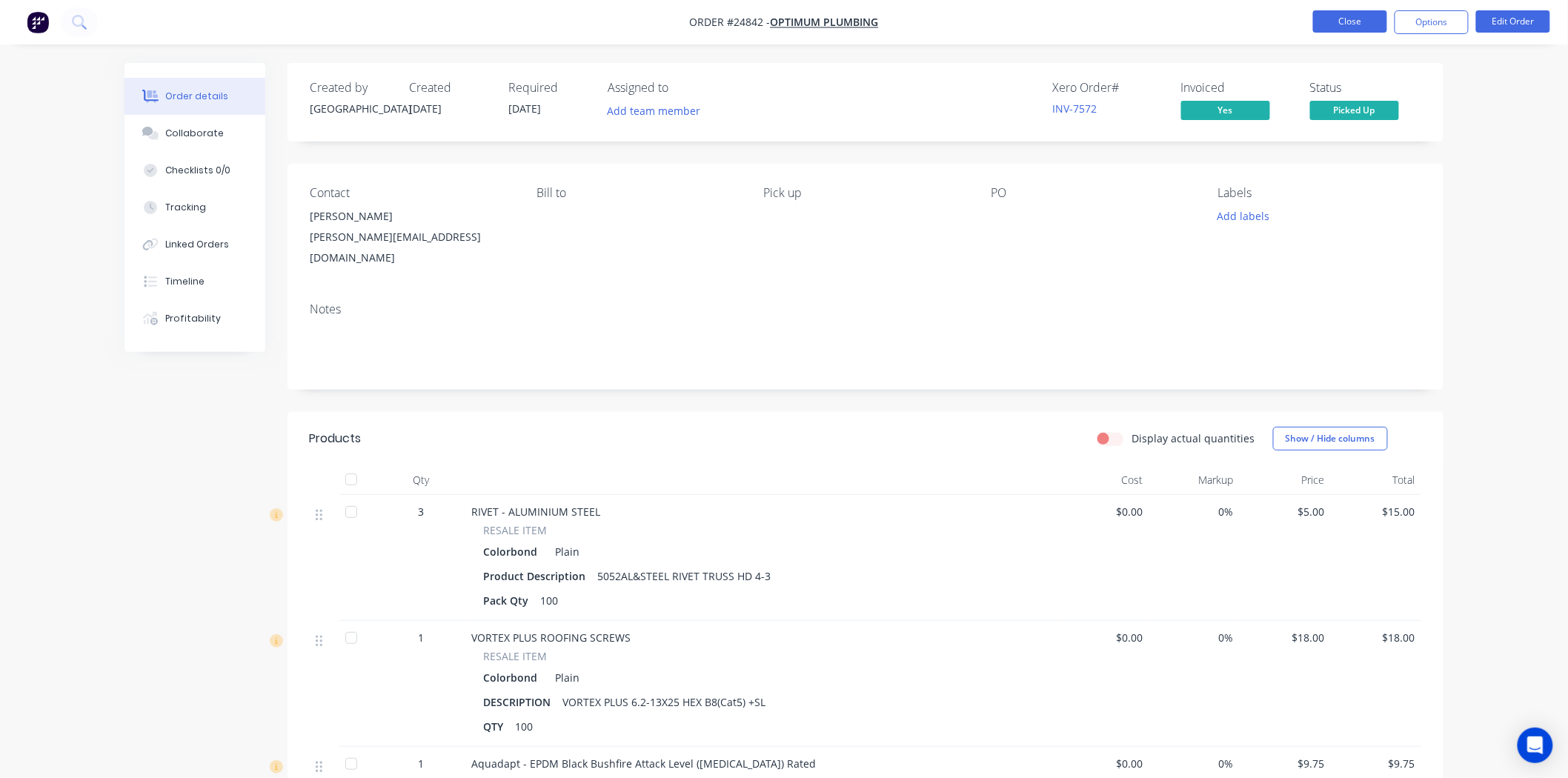
click at [1342, 26] on button "Close" at bounding box center [1350, 21] width 74 height 22
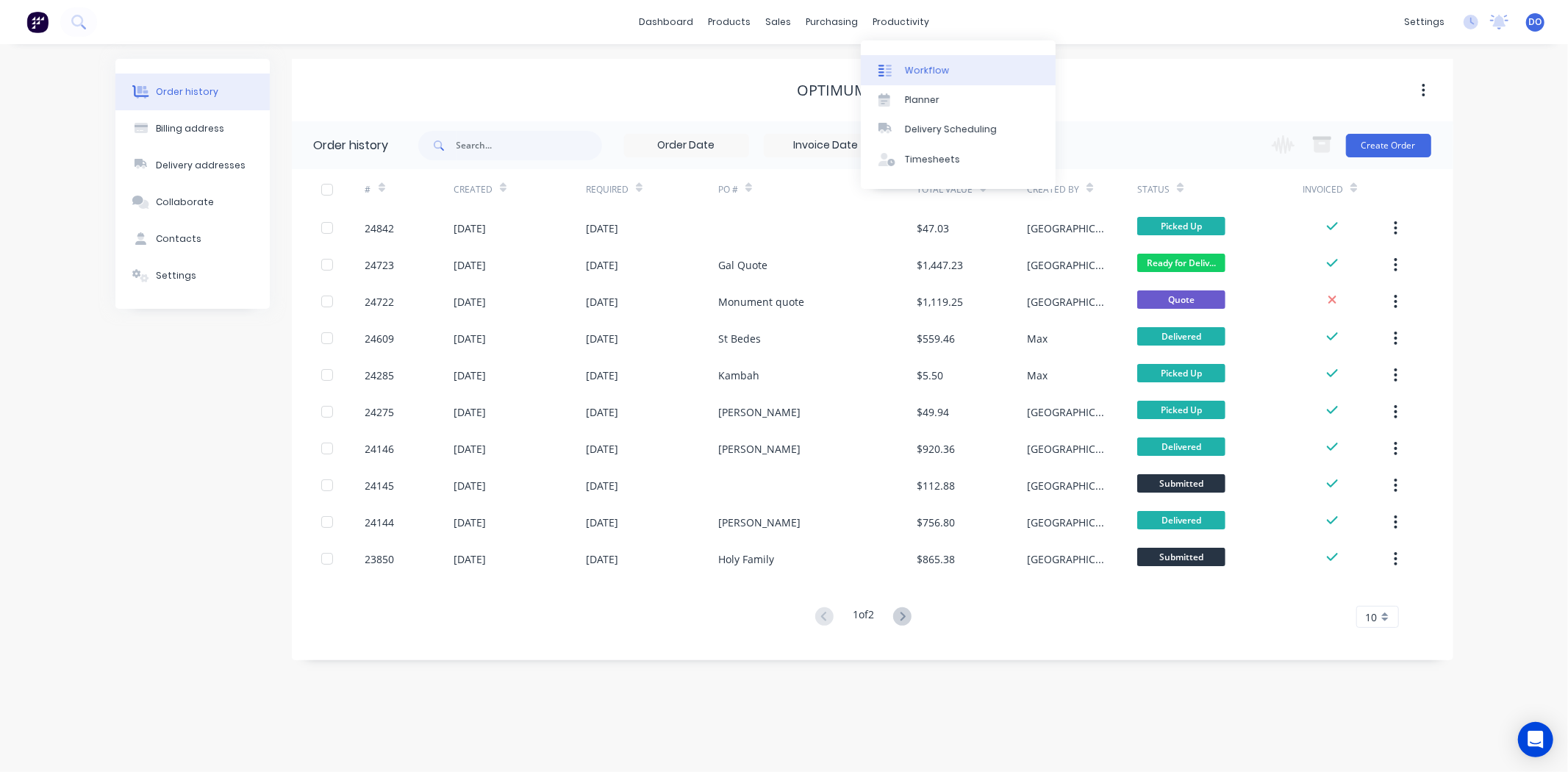
click at [908, 57] on link "Workflow" at bounding box center [958, 70] width 194 height 30
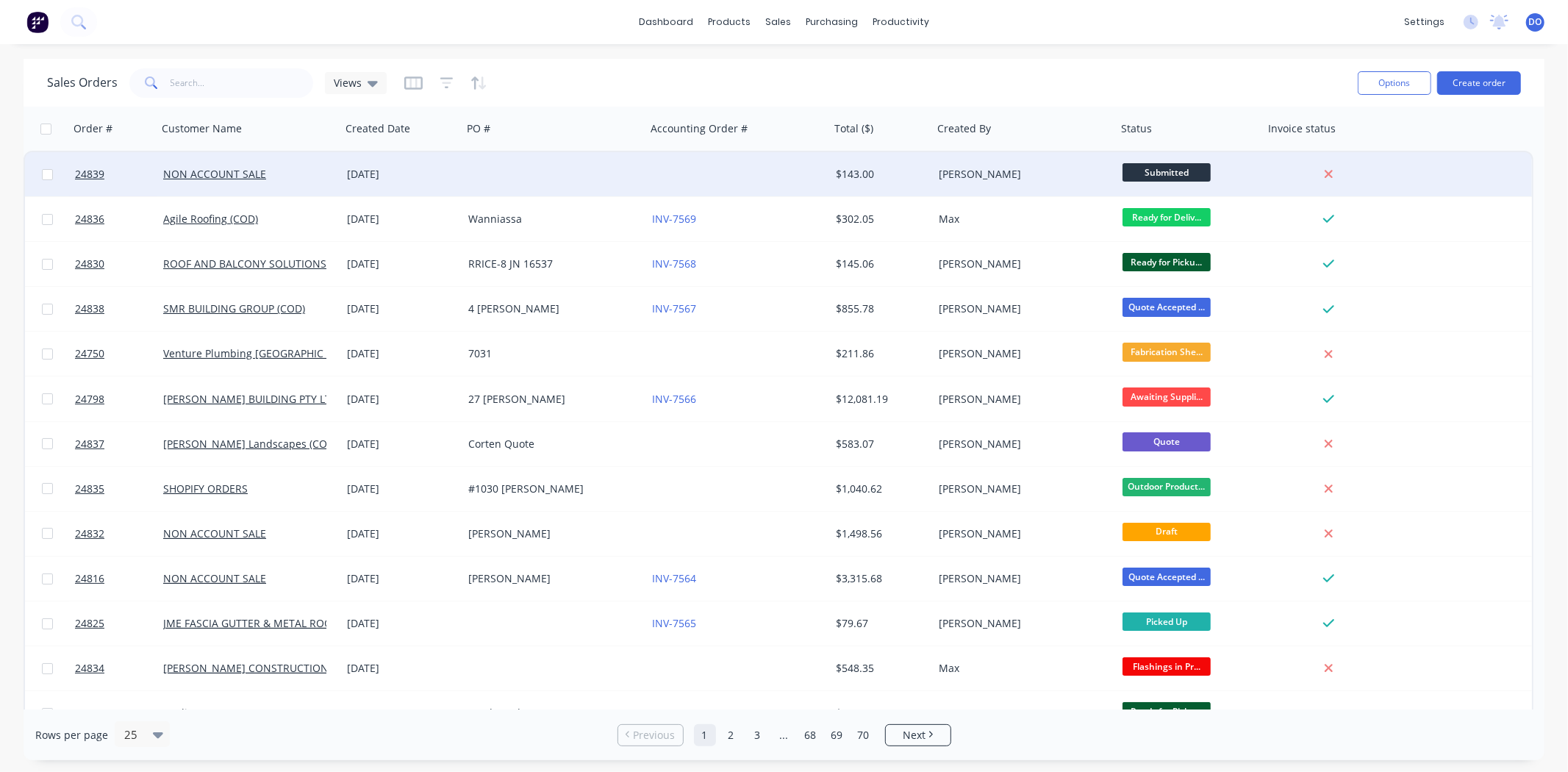
click at [463, 192] on div at bounding box center [554, 174] width 184 height 44
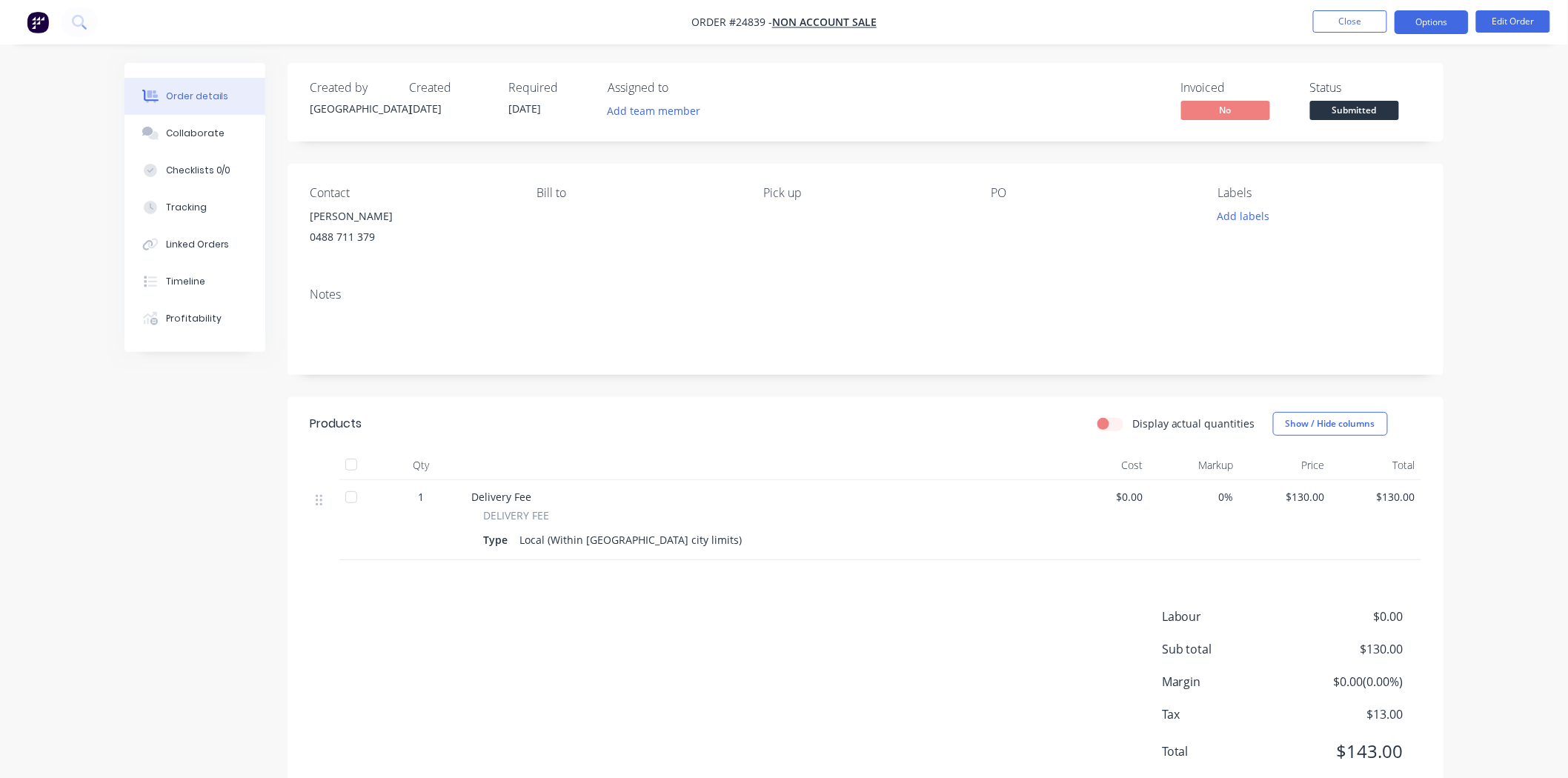
click at [1421, 21] on button "Options" at bounding box center [1432, 22] width 74 height 24
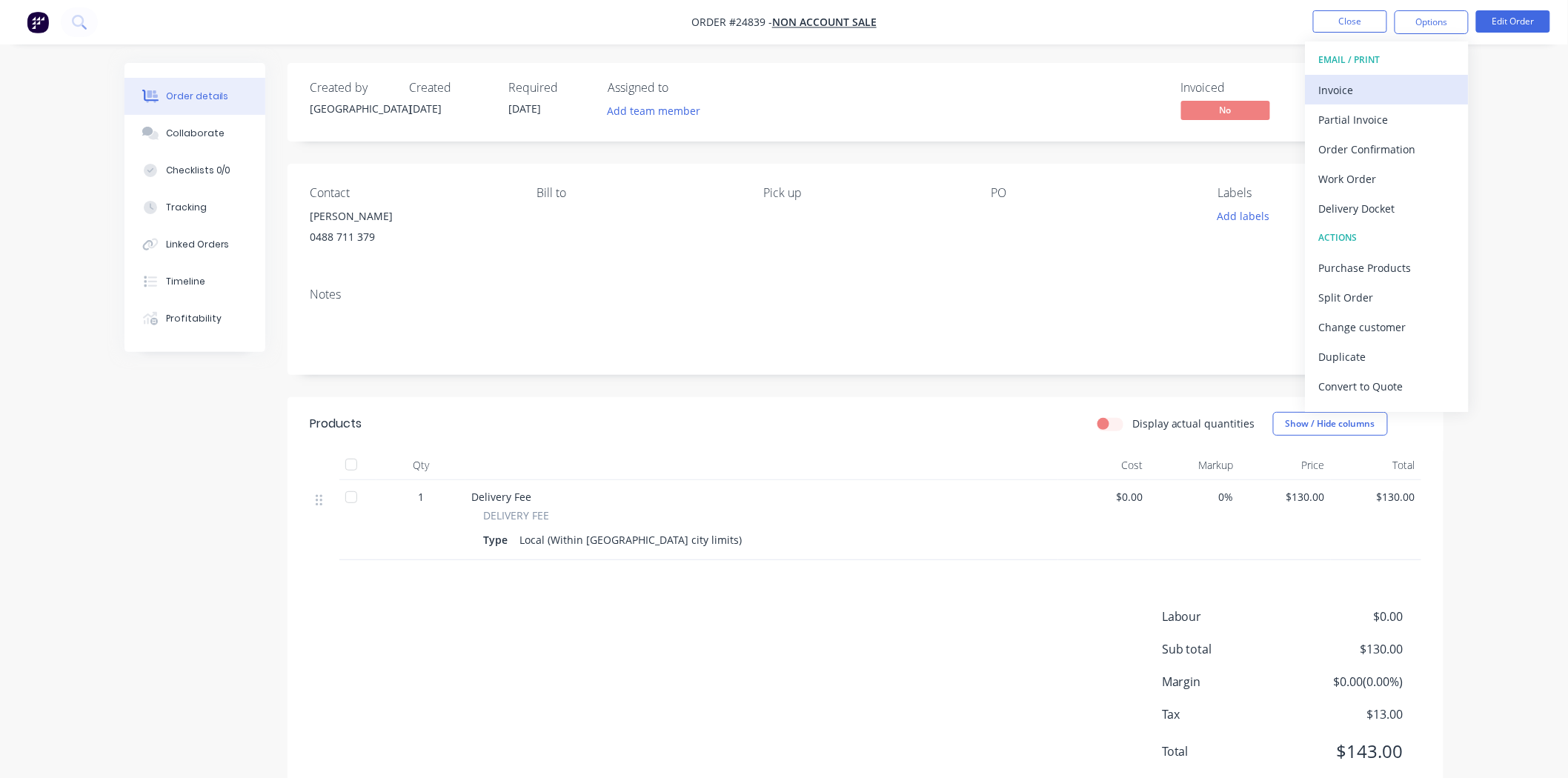
click at [1396, 93] on div "Invoice" at bounding box center [1387, 90] width 136 height 21
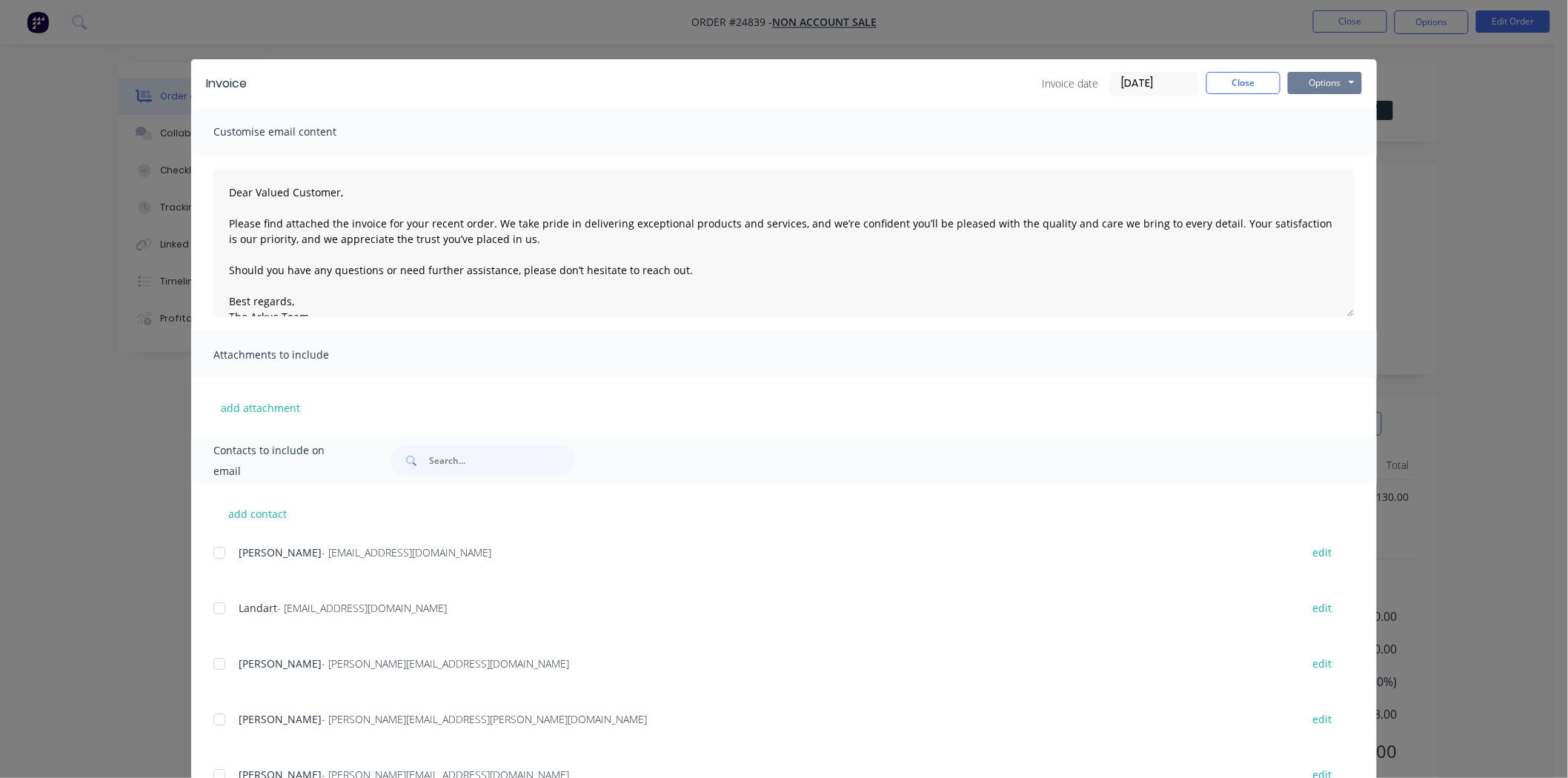
click at [1325, 91] on button "Options" at bounding box center [1325, 82] width 74 height 22
click at [1322, 124] on button "Print" at bounding box center [1335, 134] width 94 height 25
click at [1264, 79] on button "Close" at bounding box center [1243, 82] width 74 height 22
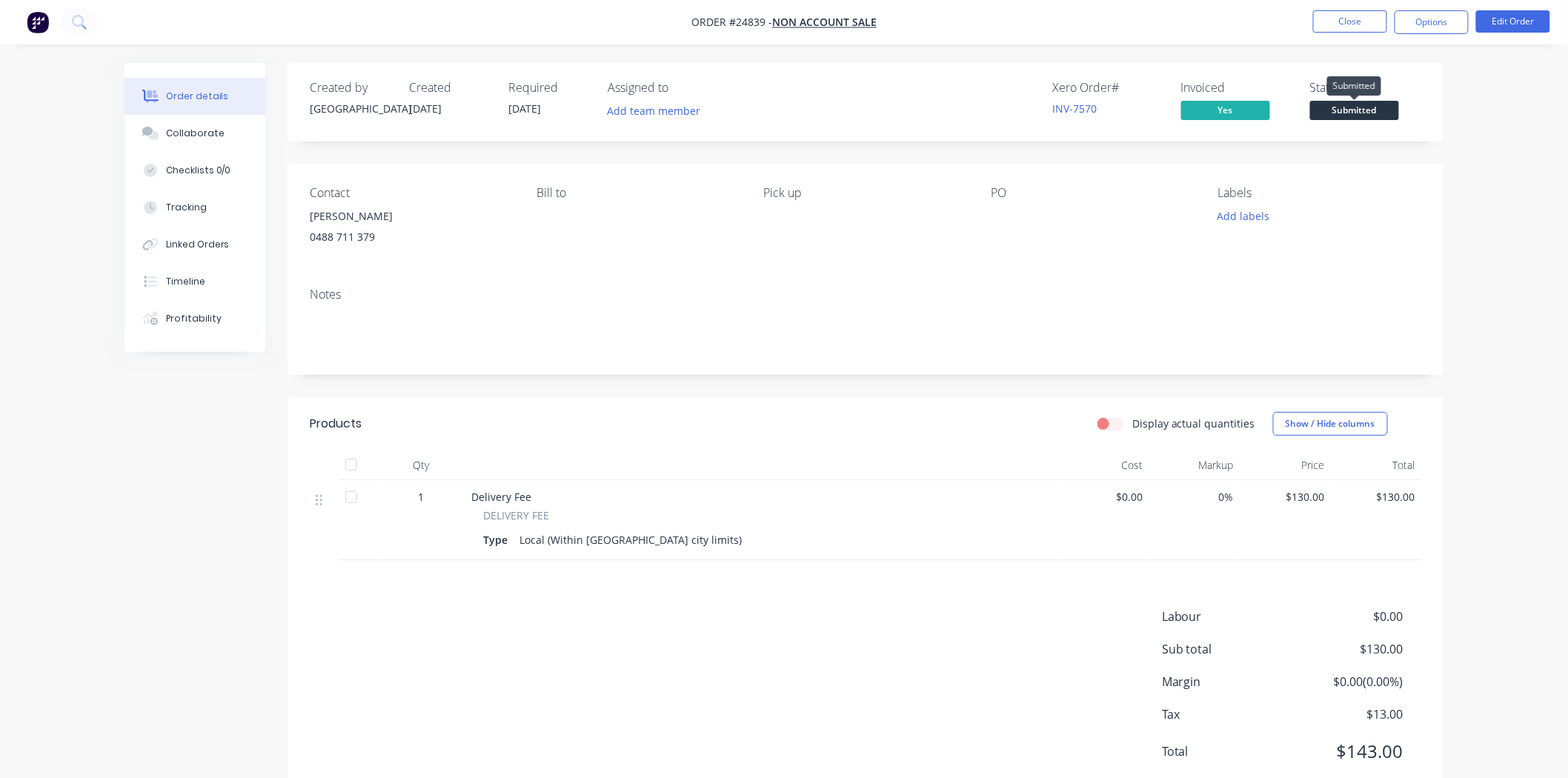
click at [1367, 104] on span "Submitted" at bounding box center [1354, 110] width 89 height 19
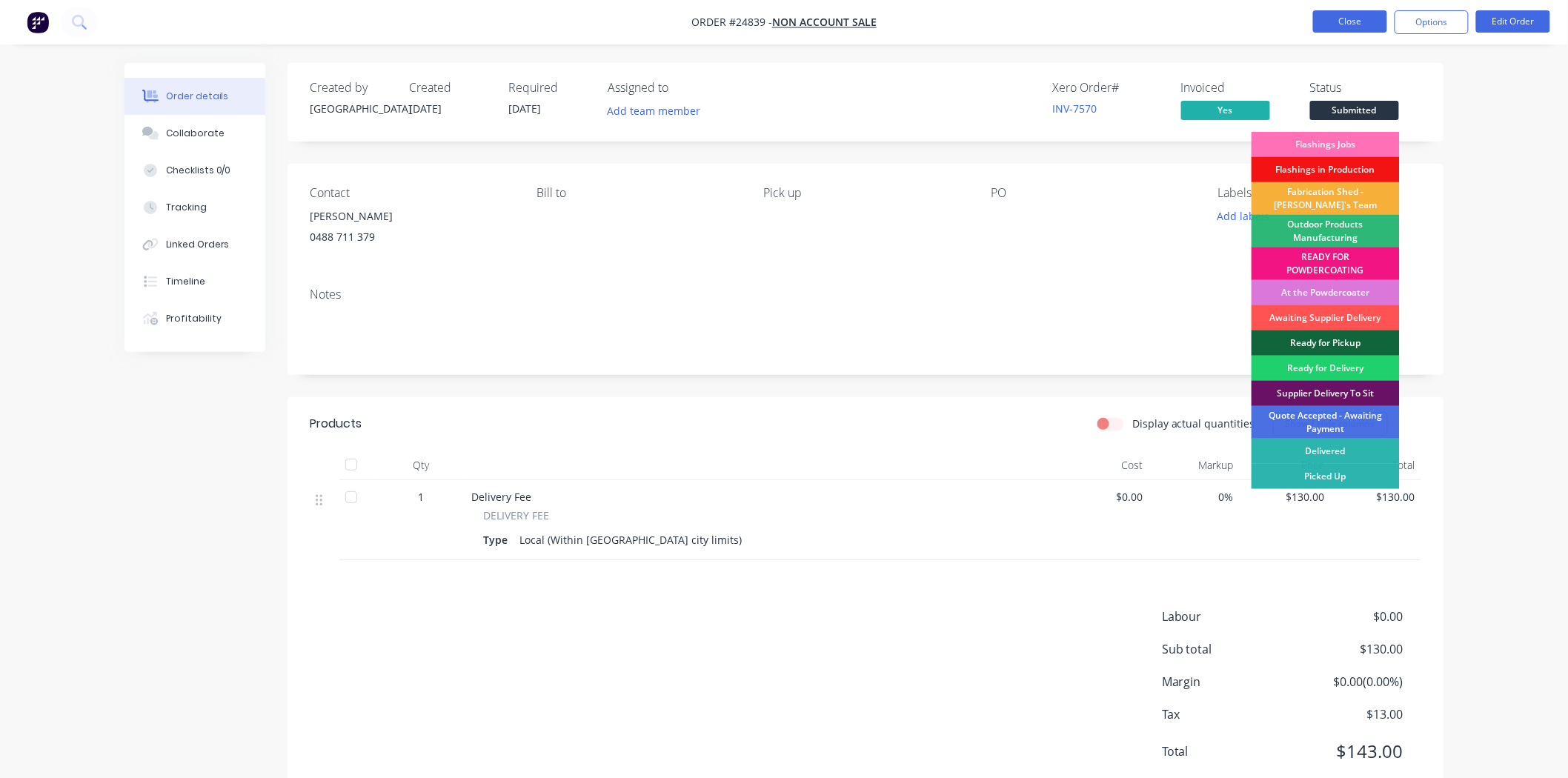
drag, startPoint x: 1321, startPoint y: 2, endPoint x: 1324, endPoint y: 11, distance: 9.5
click at [1322, 4] on nav "Order #24839 - NON ACCOUNT SALE Close Options Edit Order" at bounding box center [784, 22] width 1568 height 44
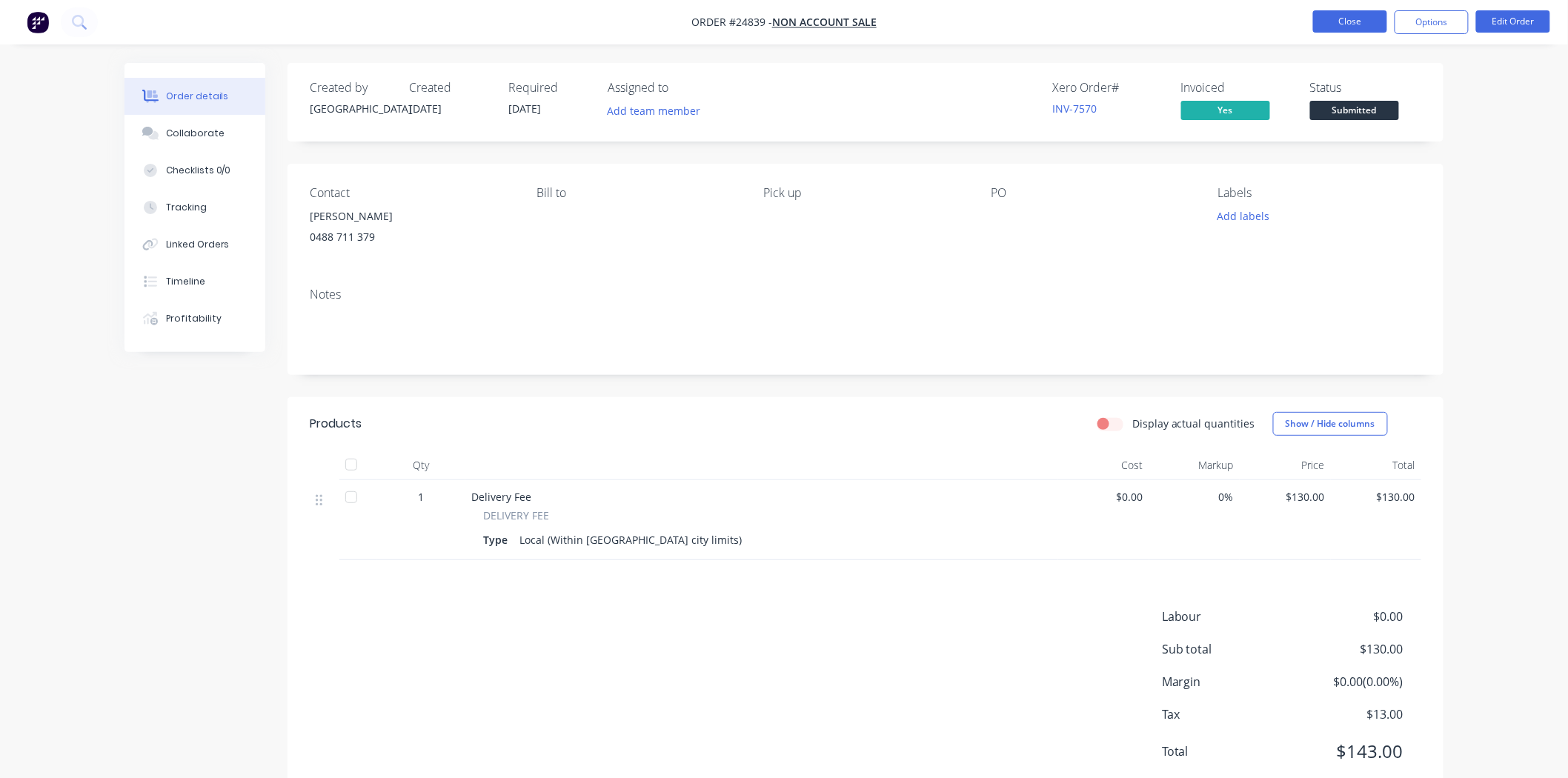
click at [1324, 11] on button "Close" at bounding box center [1350, 21] width 74 height 22
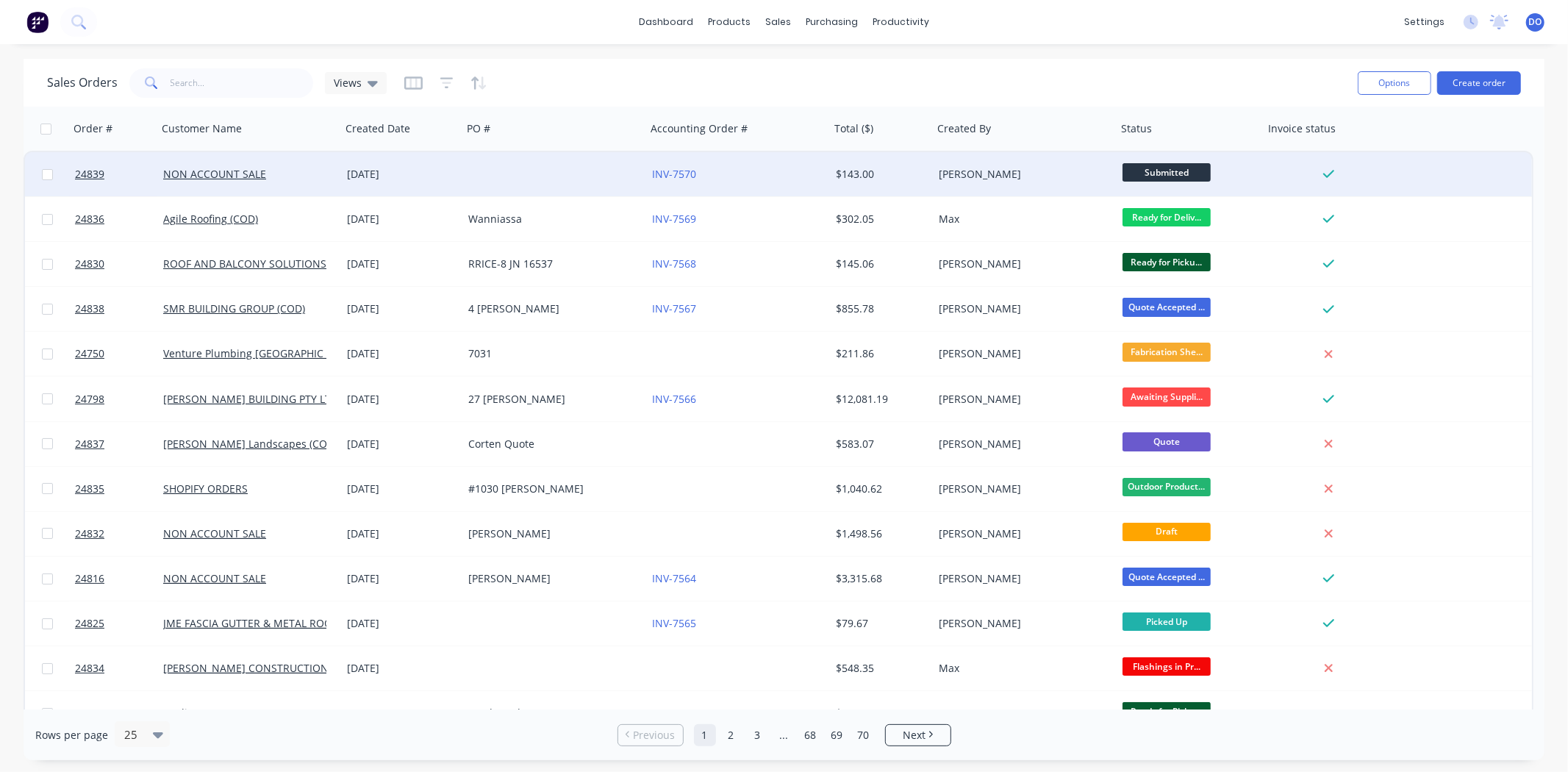
click at [523, 165] on div at bounding box center [554, 174] width 184 height 44
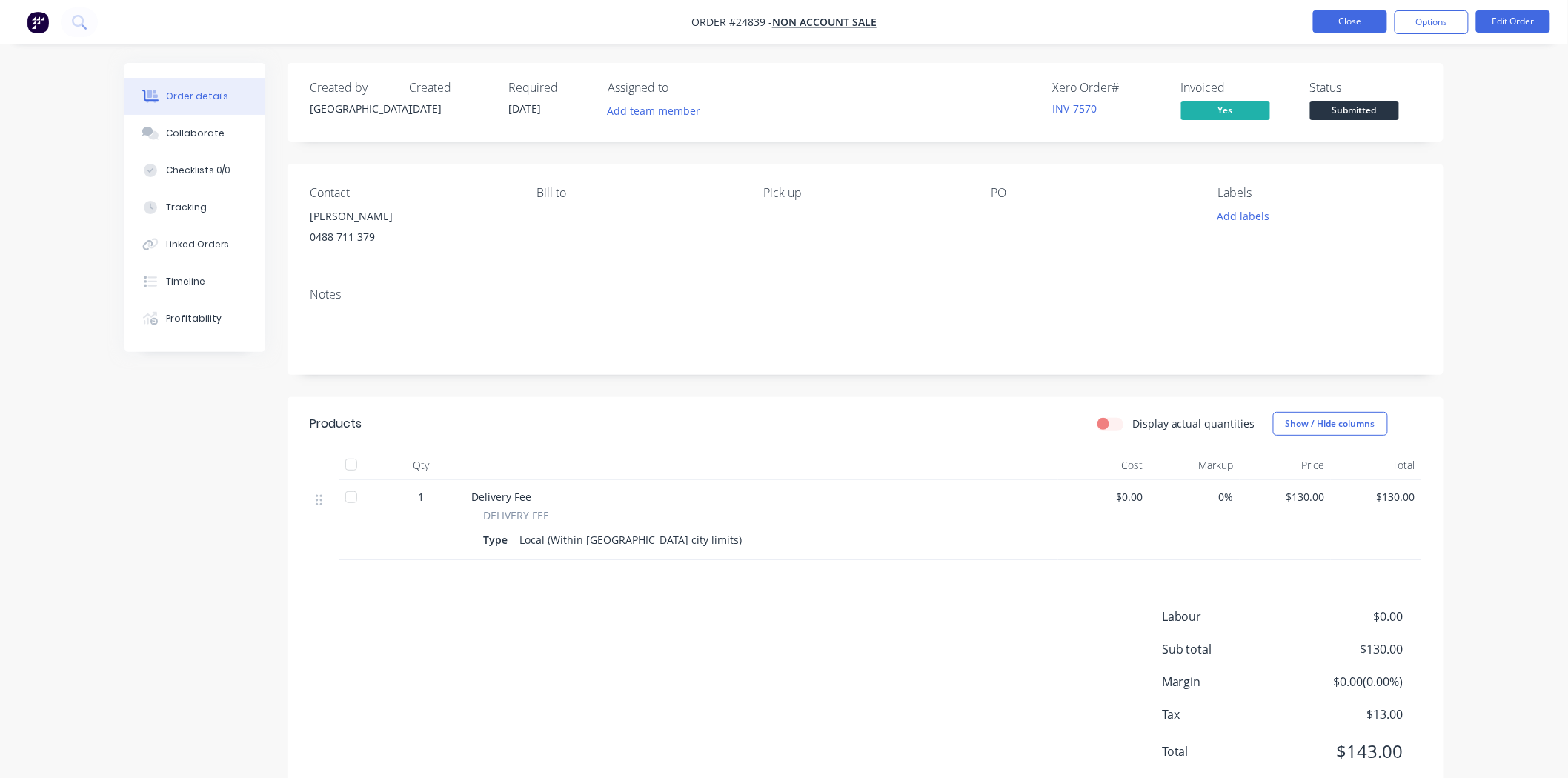
click at [1364, 26] on button "Close" at bounding box center [1350, 21] width 74 height 22
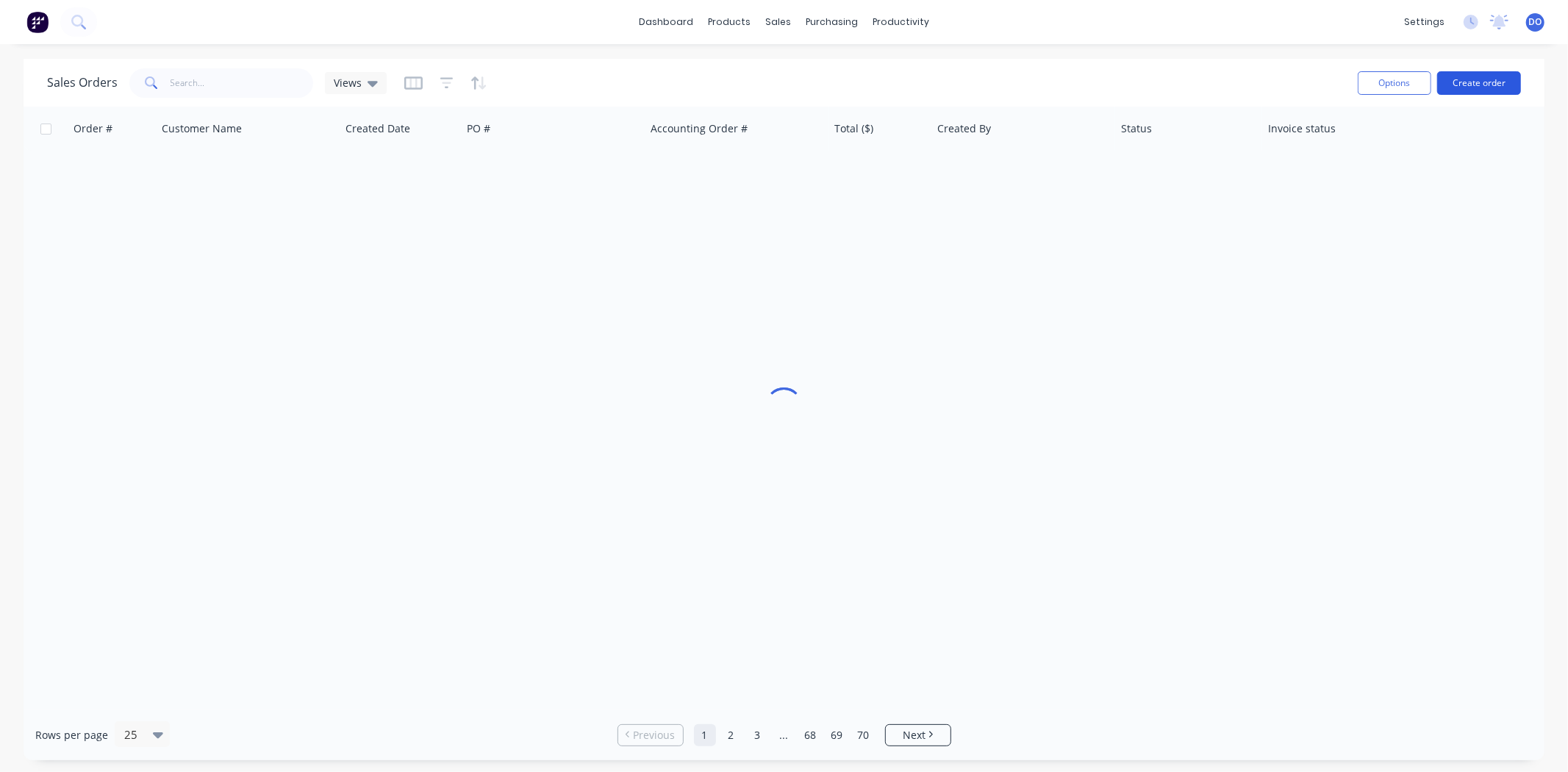
click at [1446, 91] on button "Create order" at bounding box center [1480, 82] width 84 height 24
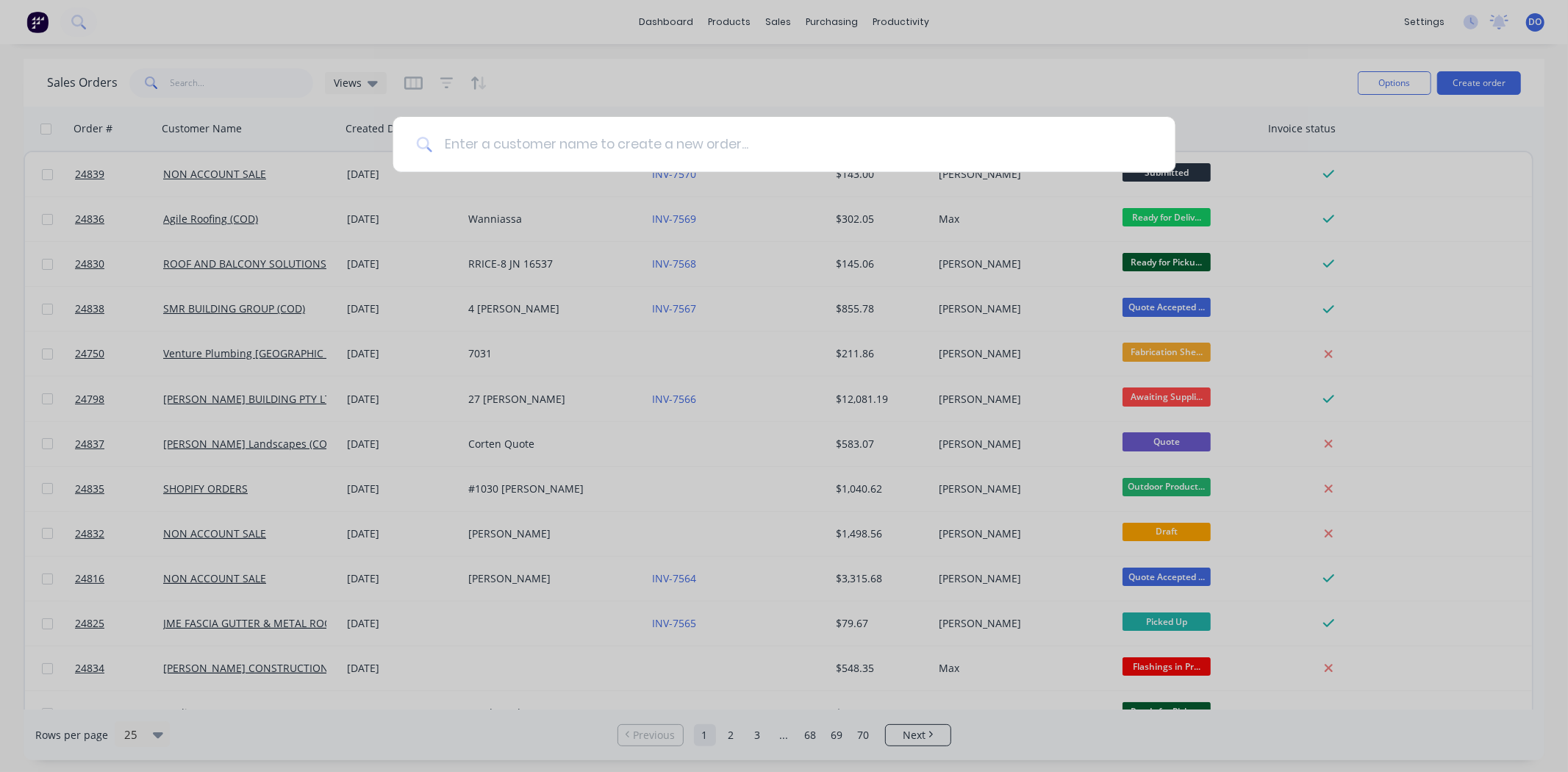
click at [644, 141] on input at bounding box center [793, 144] width 720 height 55
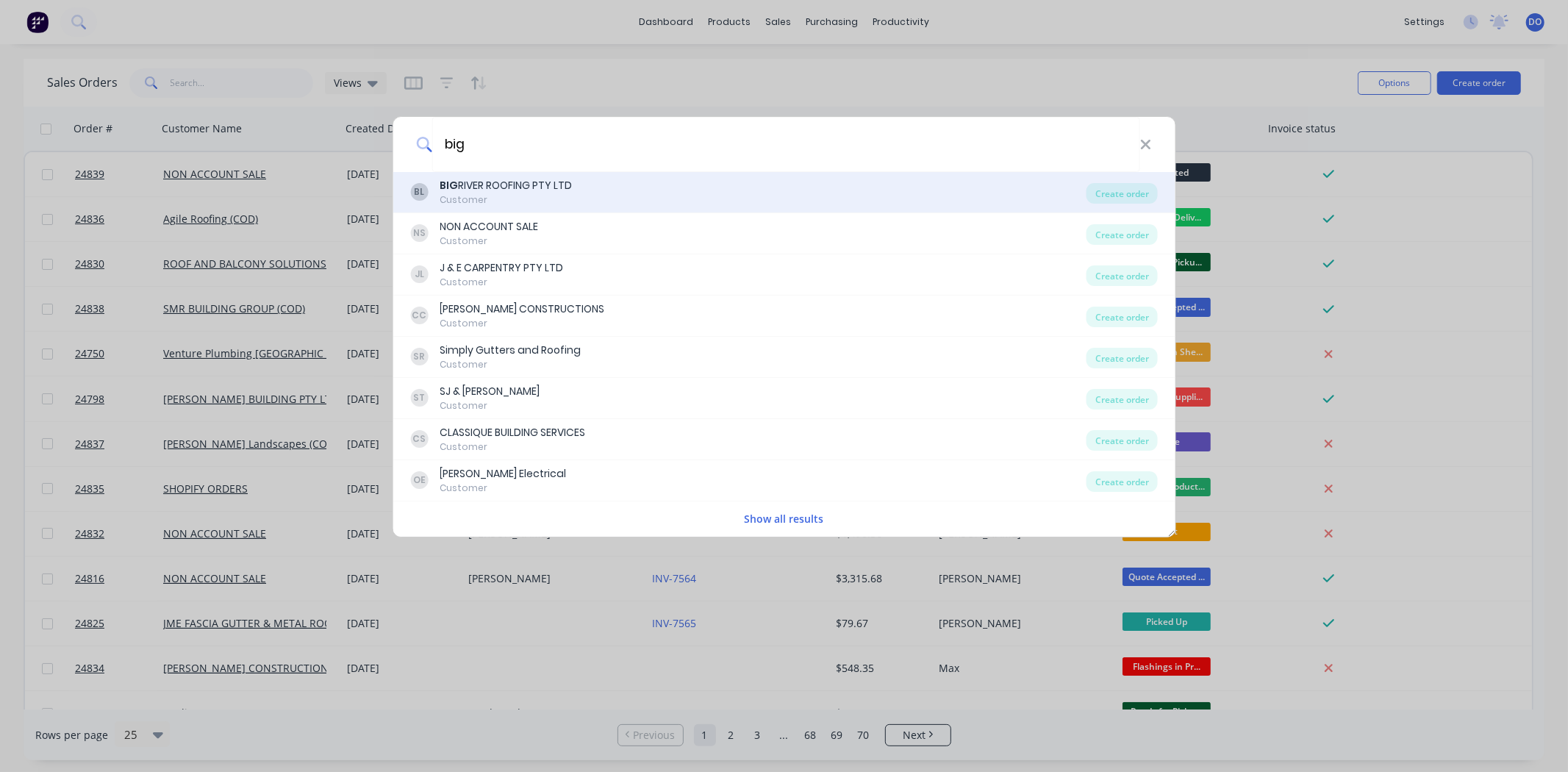
type input "big"
click at [677, 193] on div "BL BIG RIVER ROOFING PTY LTD Customer" at bounding box center [748, 192] width 676 height 29
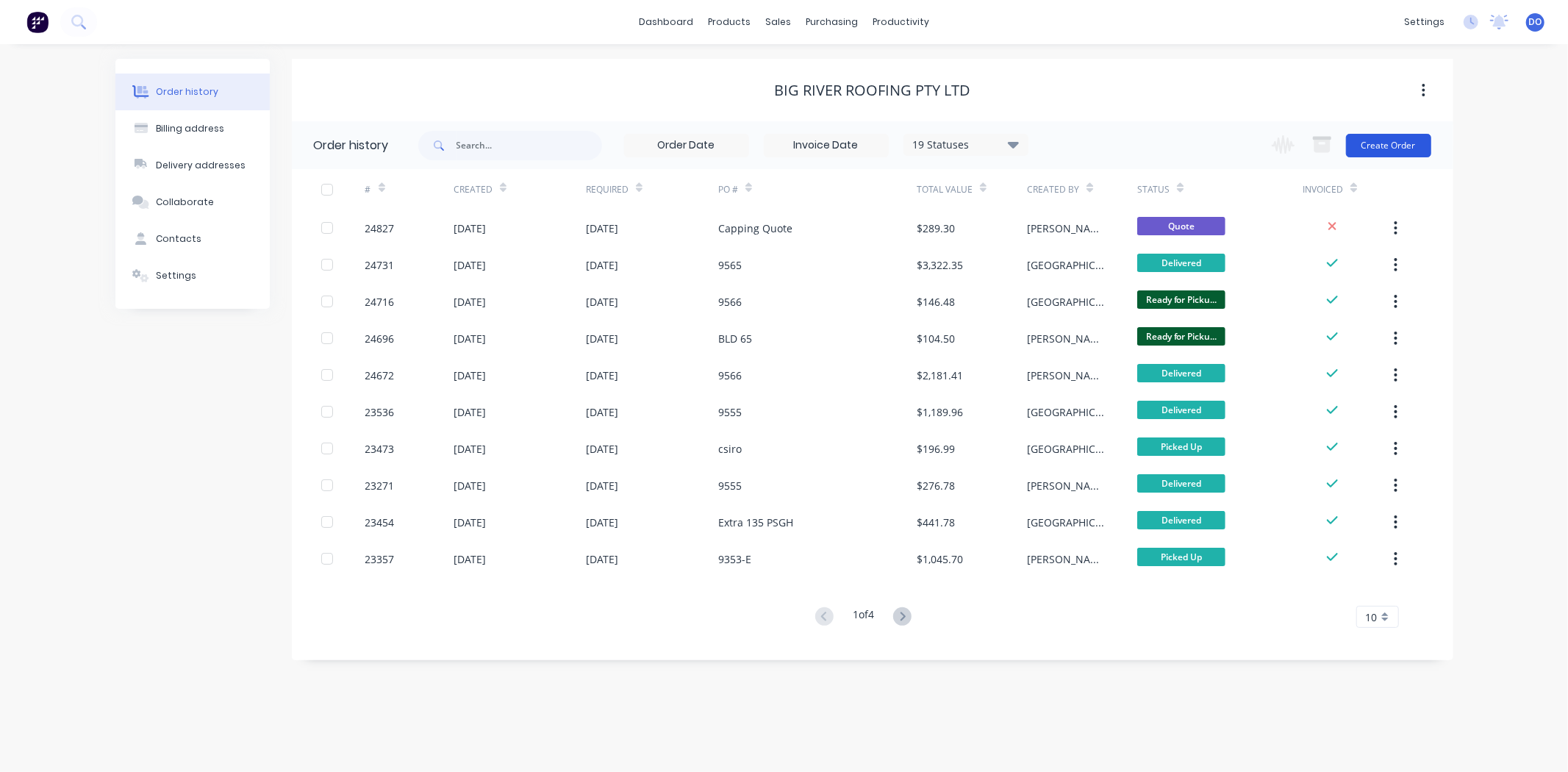
click at [1398, 144] on button "Create Order" at bounding box center [1388, 145] width 85 height 24
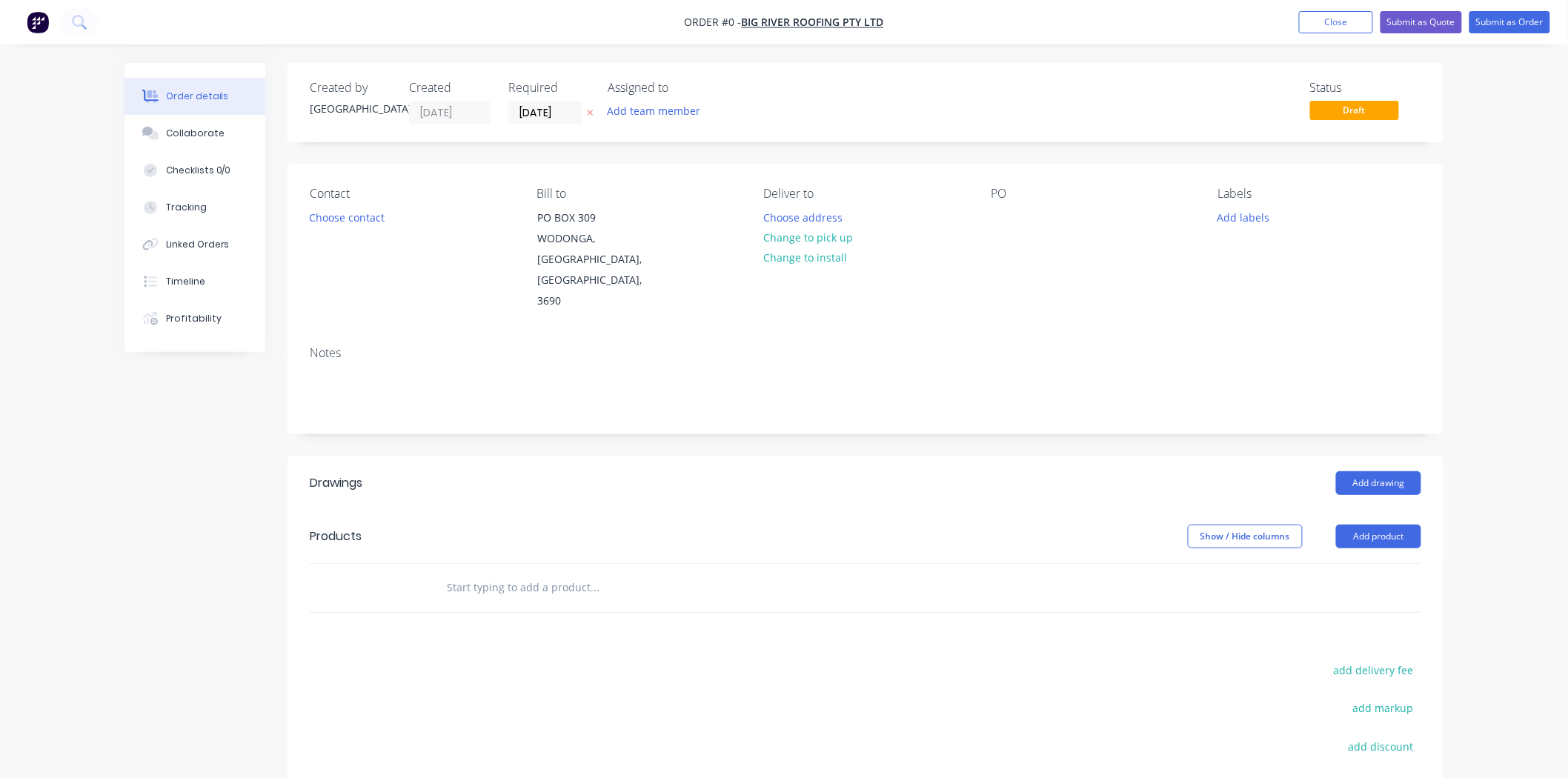
click at [1386, 457] on header "Drawings Add drawing" at bounding box center [865, 483] width 1156 height 53
click at [1383, 472] on button "Add drawing" at bounding box center [1378, 483] width 86 height 24
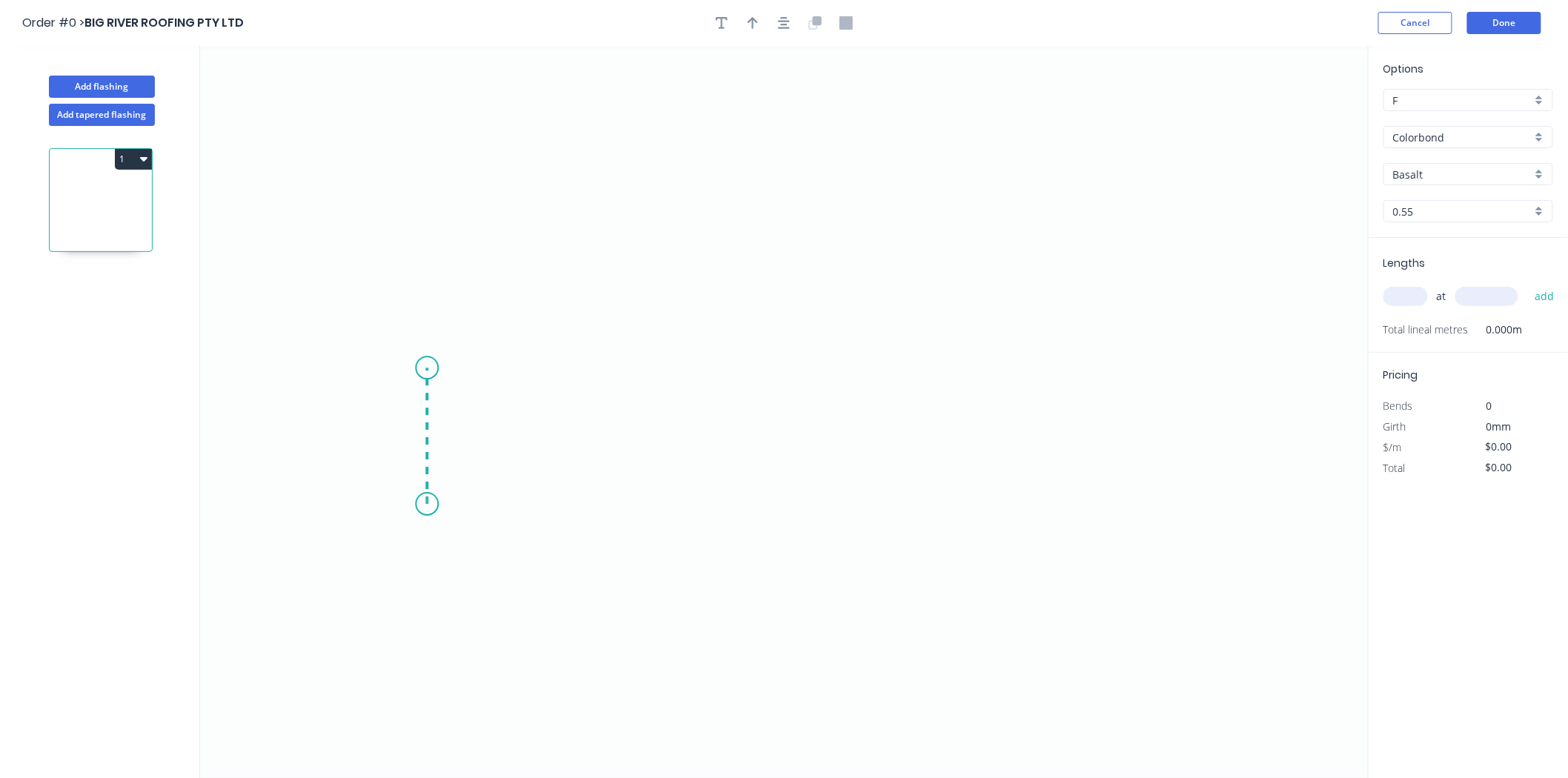
drag, startPoint x: 426, startPoint y: 505, endPoint x: 437, endPoint y: 368, distance: 137.4
click at [437, 368] on icon "0" at bounding box center [785, 412] width 1169 height 732
click at [1059, 402] on icon "0 ?" at bounding box center [785, 412] width 1169 height 732
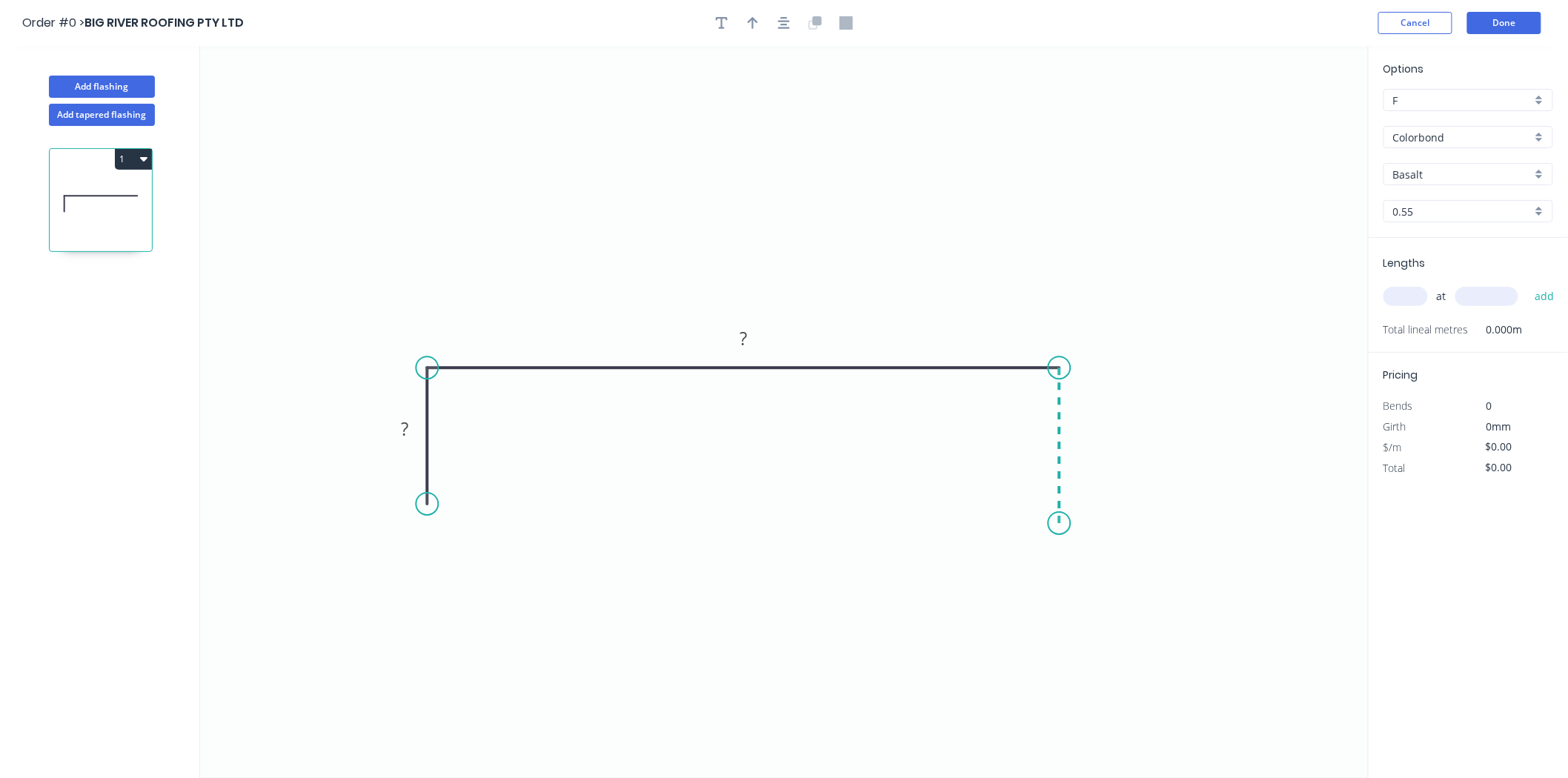
click at [1053, 524] on icon "0 ? ?" at bounding box center [785, 412] width 1169 height 732
drag, startPoint x: 1056, startPoint y: 526, endPoint x: 1060, endPoint y: 511, distance: 15.5
click at [1060, 511] on circle at bounding box center [1059, 510] width 22 height 22
click at [406, 440] on tspan "?" at bounding box center [405, 429] width 7 height 25
click at [396, 442] on rect at bounding box center [404, 429] width 49 height 30
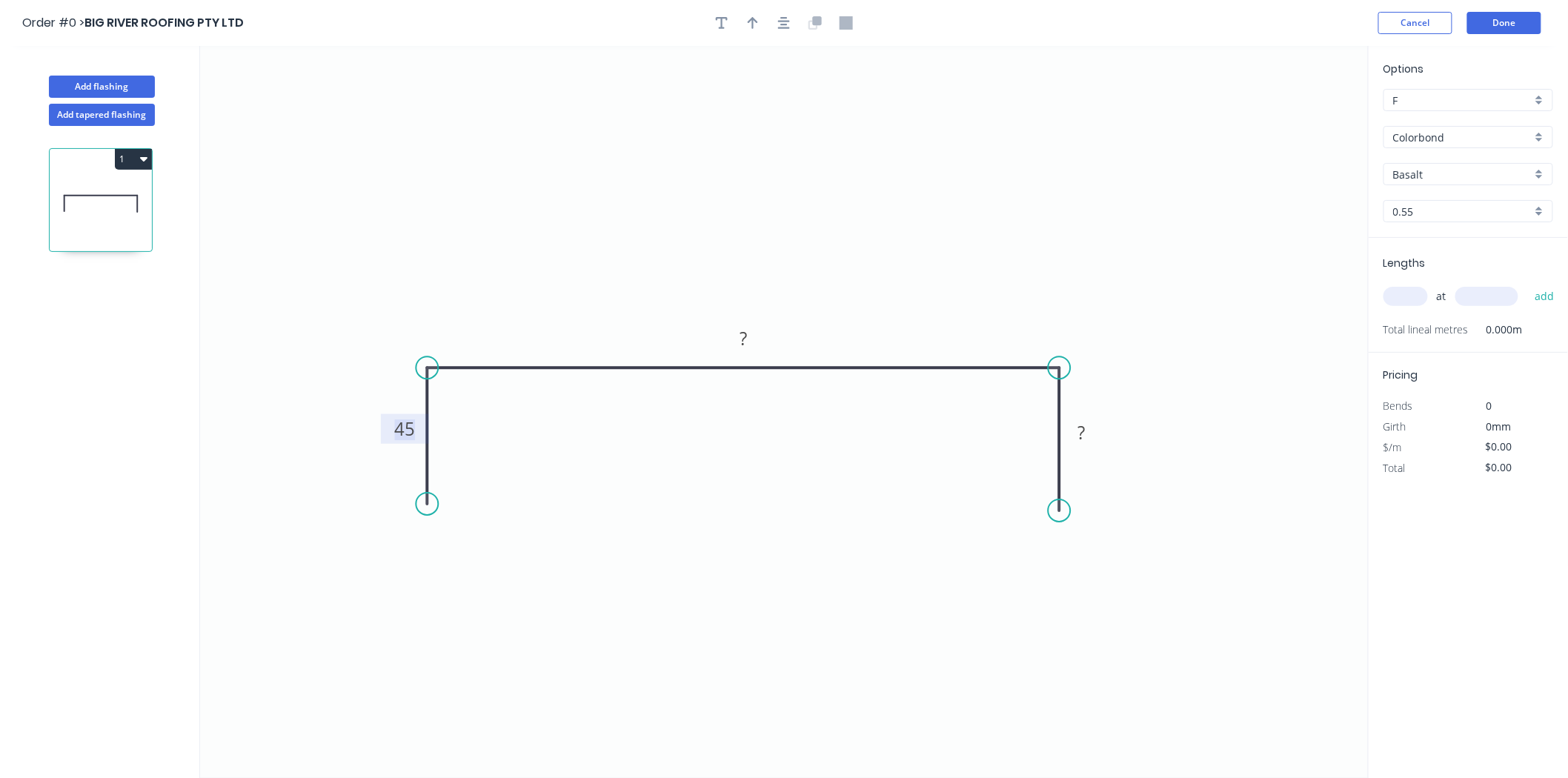
drag, startPoint x: 405, startPoint y: 430, endPoint x: 442, endPoint y: 404, distance: 45.2
click at [406, 430] on tspan "45" at bounding box center [405, 429] width 21 height 25
click at [767, 334] on rect at bounding box center [743, 339] width 59 height 30
click at [750, 330] on tspan "1320" at bounding box center [743, 338] width 41 height 25
click at [759, 335] on tspan "1320" at bounding box center [743, 338] width 41 height 25
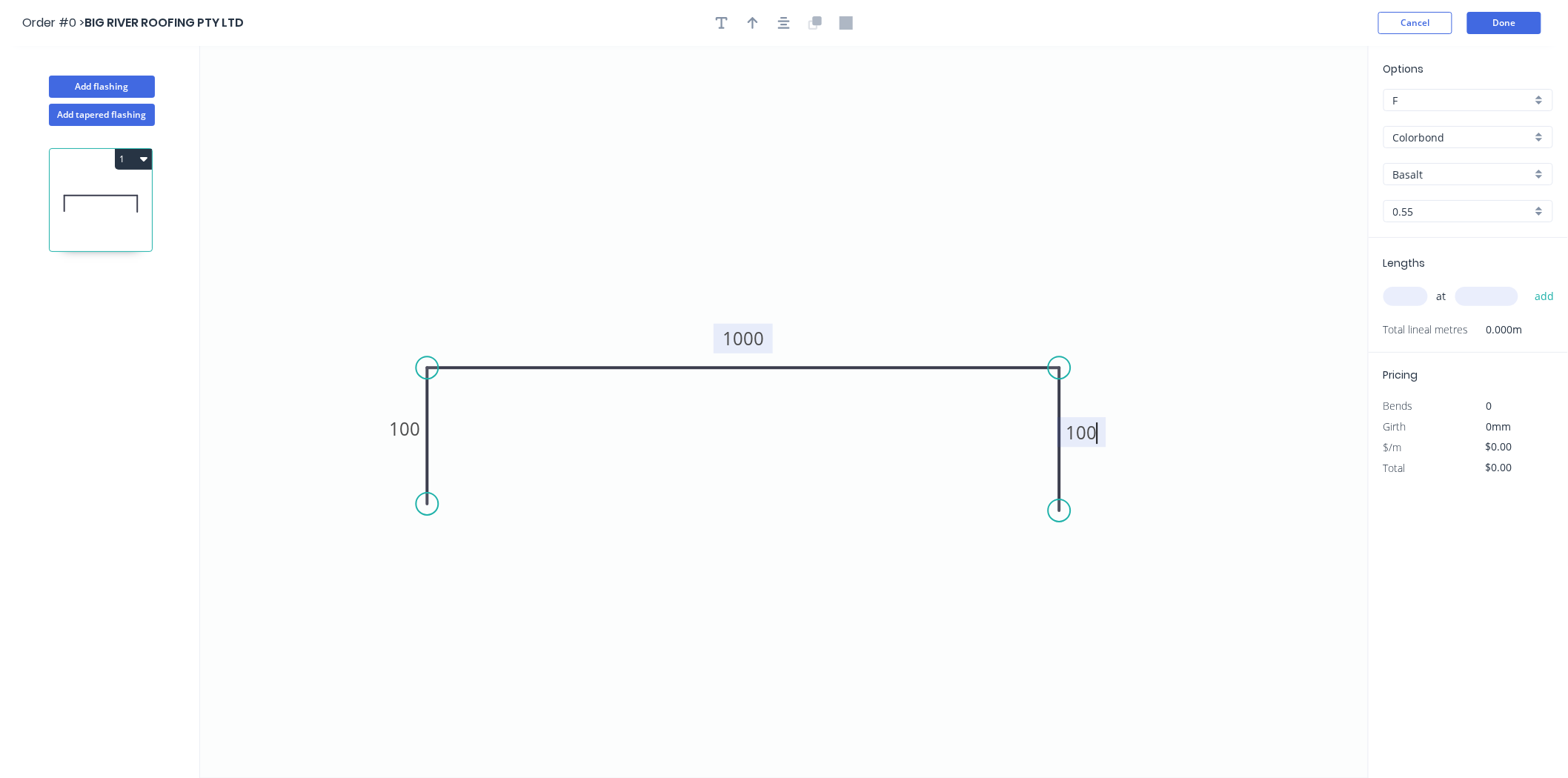
click at [1044, 295] on icon "0 100 1000 100" at bounding box center [785, 412] width 1169 height 732
type input "$33.40"
click at [1421, 297] on input "text" at bounding box center [1406, 297] width 44 height 19
type input "1"
type input "1410"
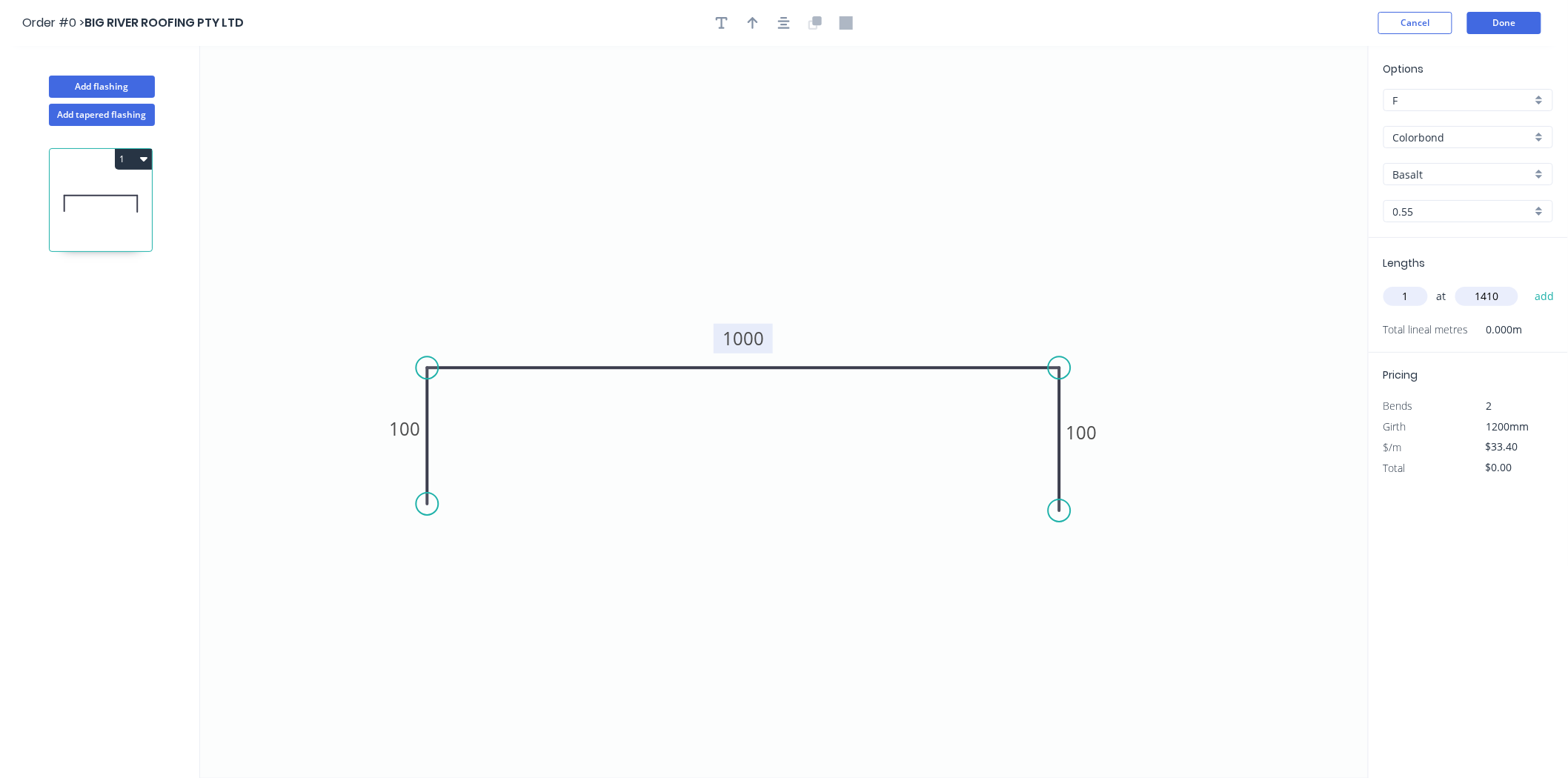
click at [1527, 283] on button "add" at bounding box center [1544, 296] width 34 height 26
click at [1543, 319] on icon "button" at bounding box center [1547, 328] width 13 height 18
type input "$0.00"
click at [393, 428] on tspan "100" at bounding box center [405, 429] width 31 height 25
type input "$0.00"
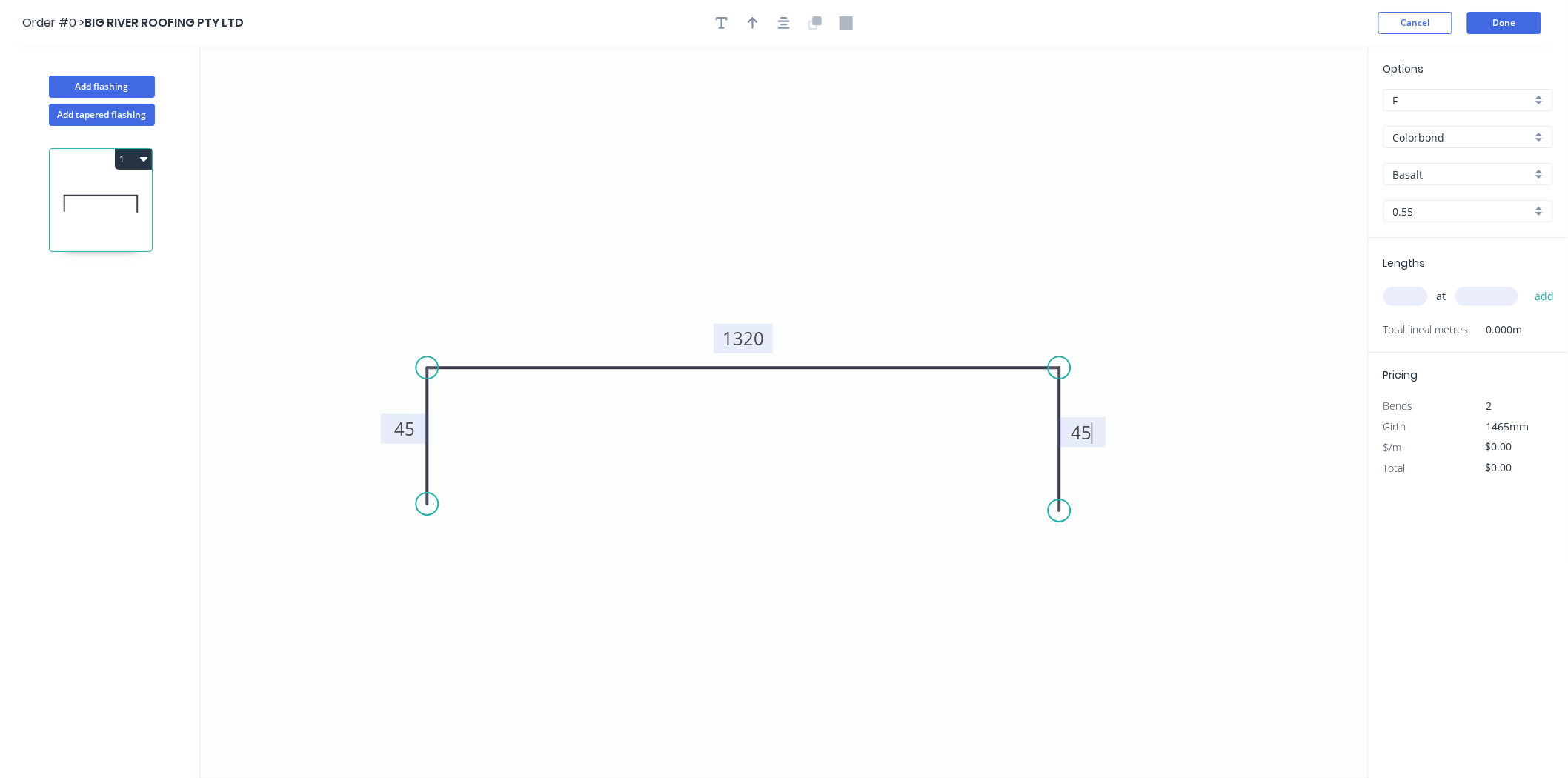
click at [1413, 292] on input "text" at bounding box center [1406, 297] width 44 height 19
type input "1"
type input "1200"
click at [1527, 283] on button "add" at bounding box center [1544, 296] width 34 height 26
click at [1504, 487] on input "$0.00" at bounding box center [1511, 488] width 50 height 21
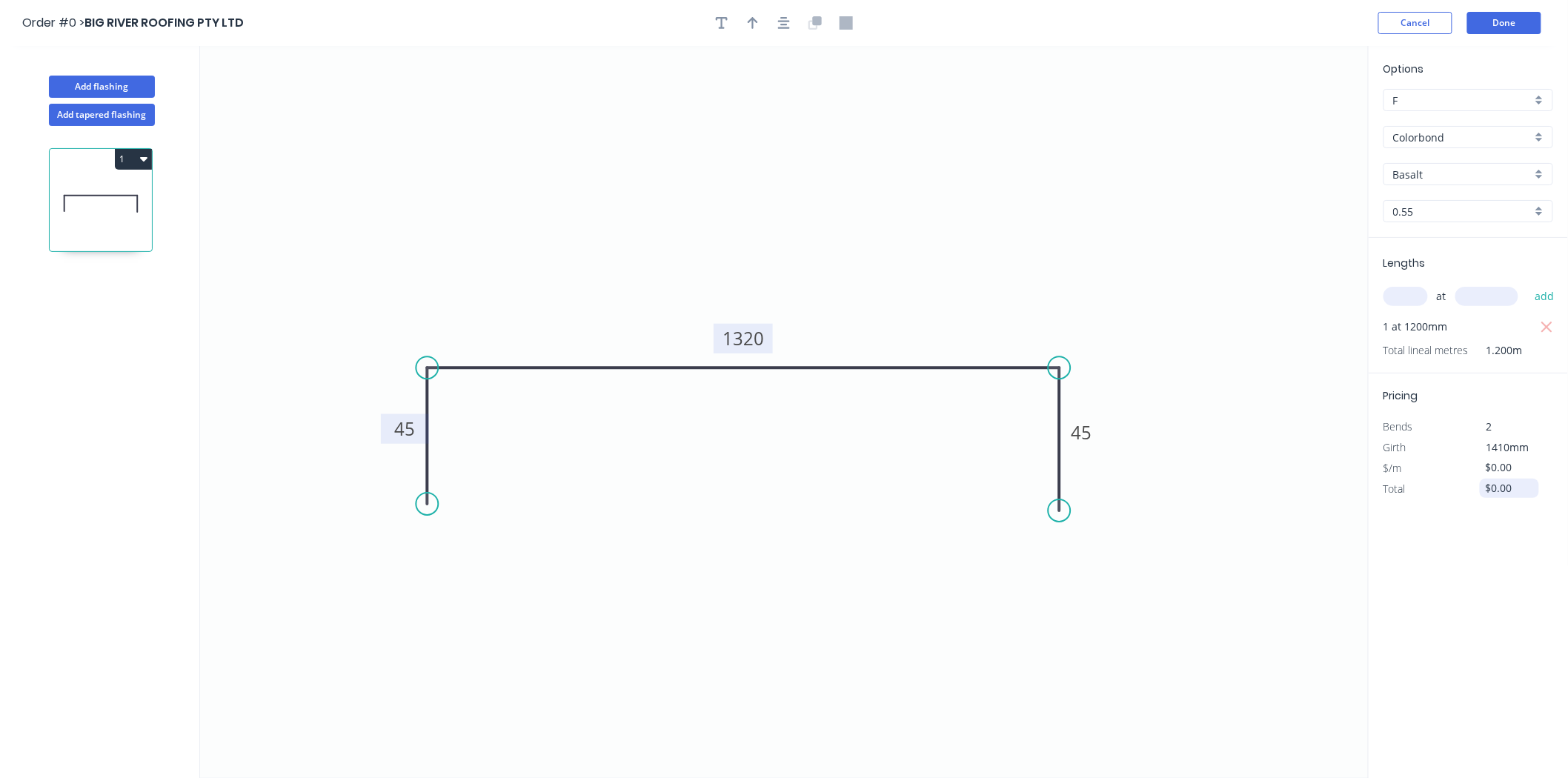
drag, startPoint x: 1510, startPoint y: 487, endPoint x: 1484, endPoint y: 490, distance: 26.2
click at [1484, 490] on div "$0.00" at bounding box center [1509, 488] width 59 height 19
type input "$47.09"
click at [1465, 584] on div "Options F F Colorbond Colorbond Colorbond Matt Colorbond Metallic Basalt Basalt…" at bounding box center [1467, 412] width 200 height 734
click at [761, 30] on button "button" at bounding box center [752, 22] width 22 height 22
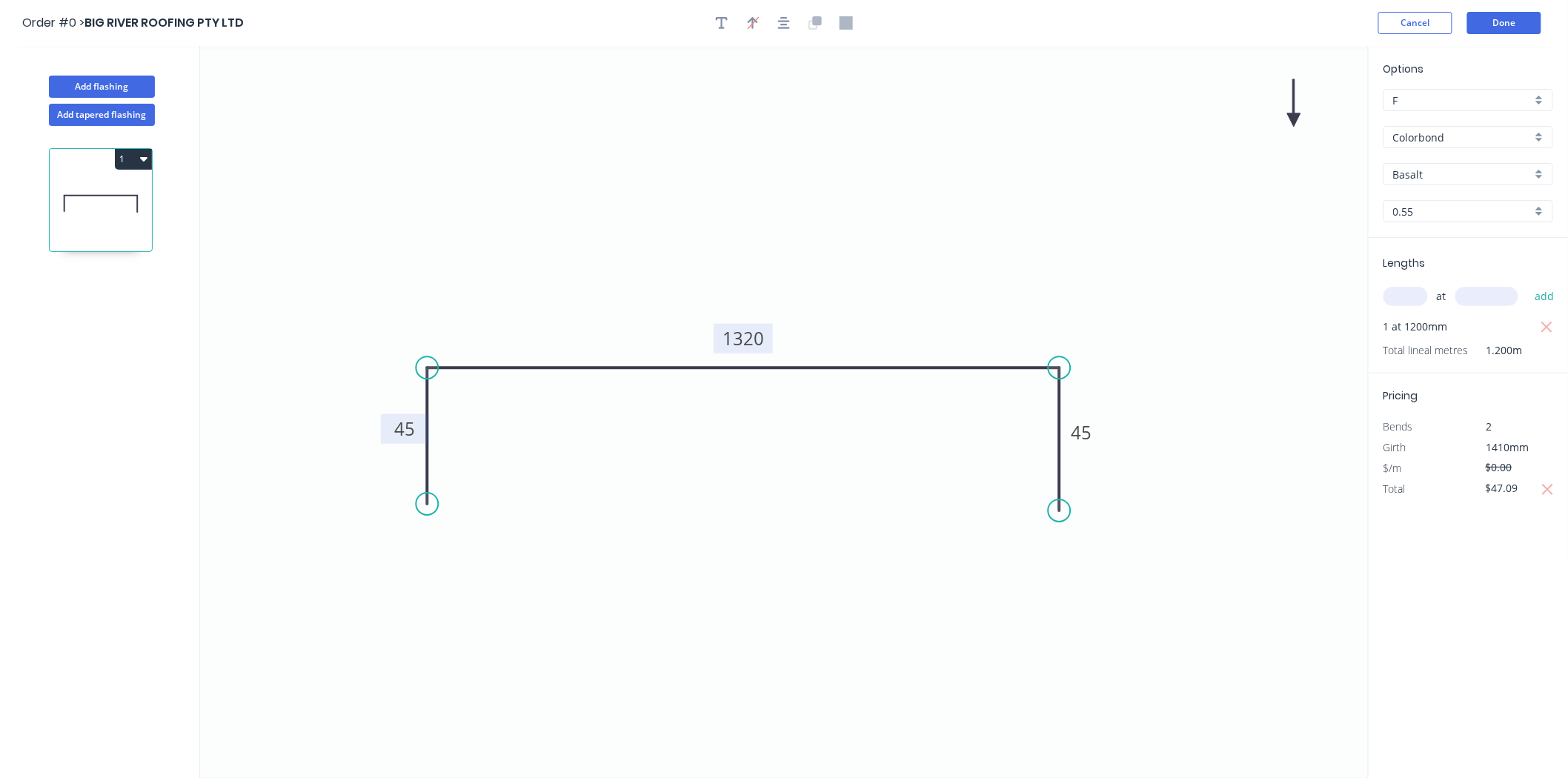
click at [1297, 117] on icon at bounding box center [1293, 103] width 13 height 48
drag, startPoint x: 1297, startPoint y: 117, endPoint x: 897, endPoint y: 326, distance: 451.3
click at [897, 326] on icon at bounding box center [909, 313] width 43 height 43
click at [1473, 175] on input "Basalt" at bounding box center [1462, 175] width 139 height 16
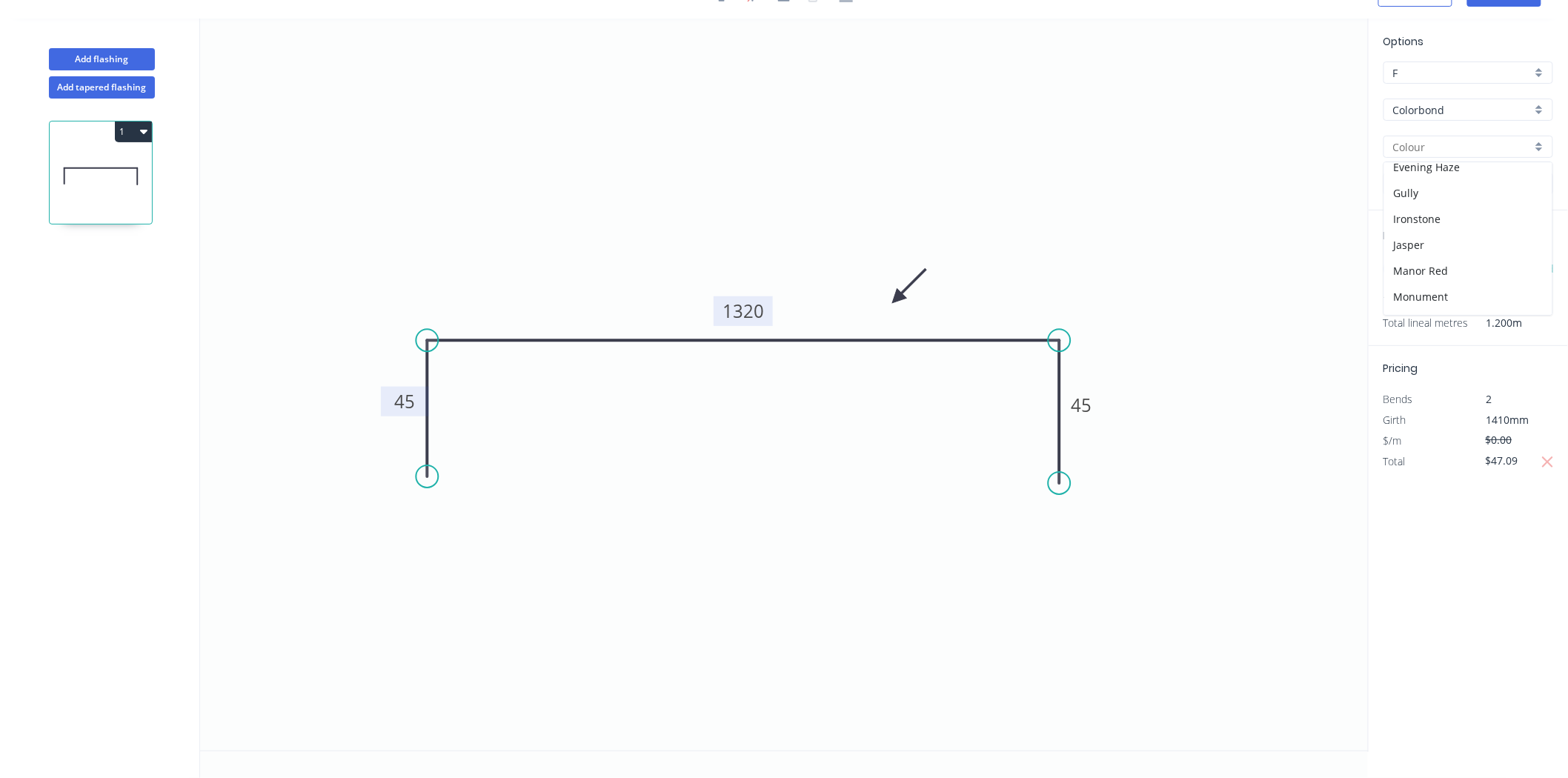
scroll to position [174, 0]
click at [1433, 268] on div "Jasper" at bounding box center [1468, 260] width 169 height 26
type input "Jasper"
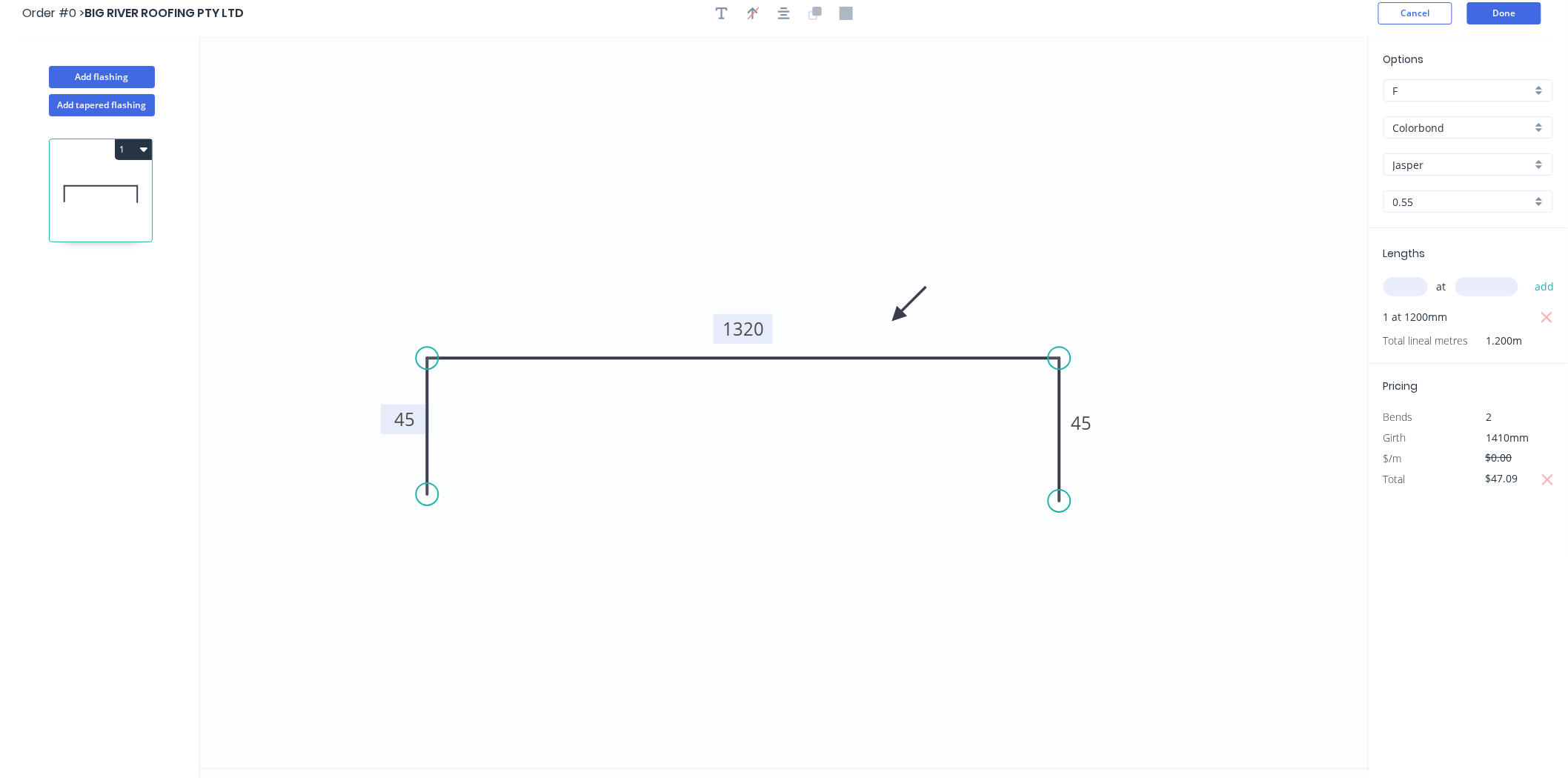
scroll to position [0, 0]
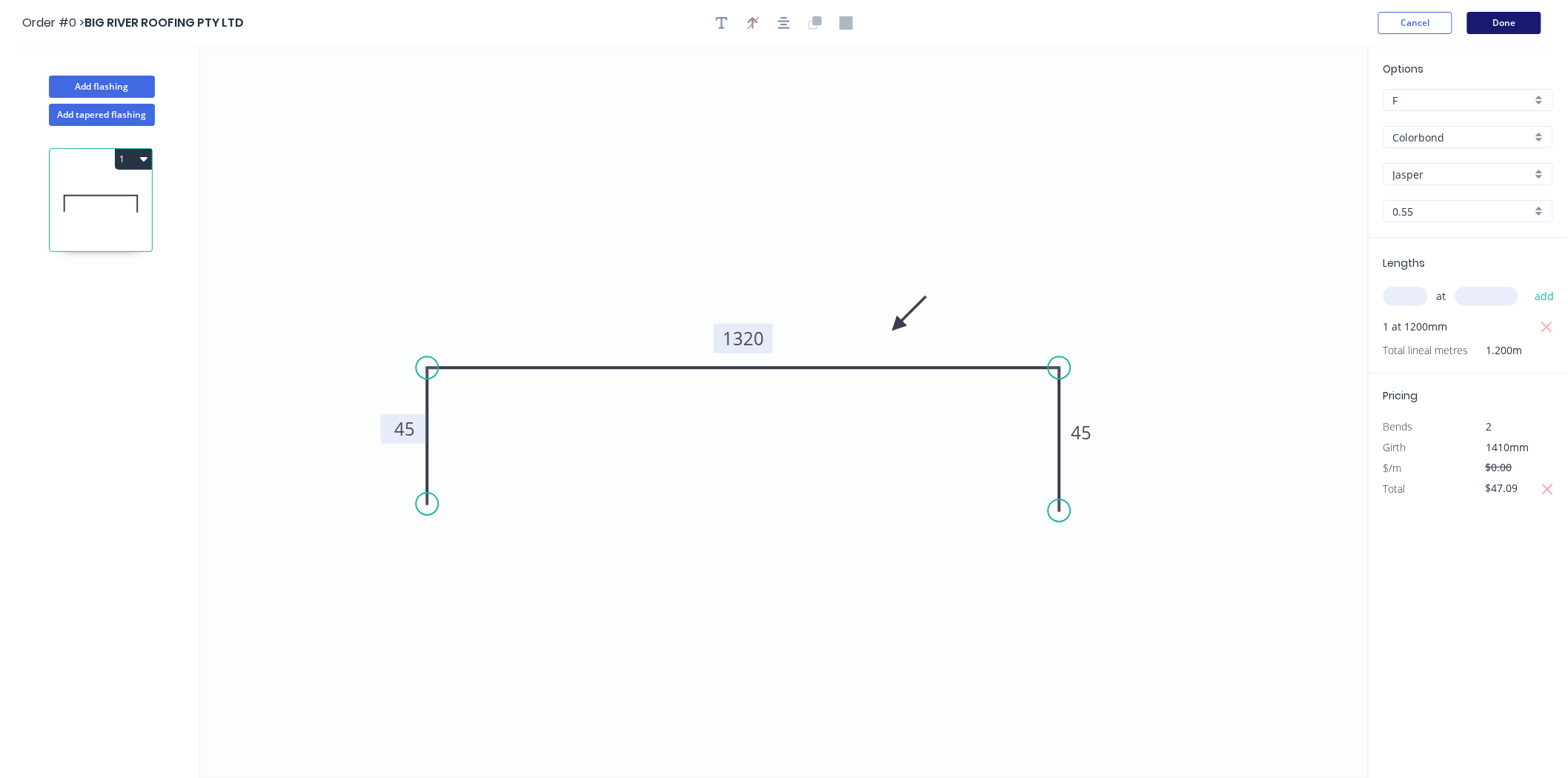
click at [1507, 13] on button "Done" at bounding box center [1504, 22] width 74 height 22
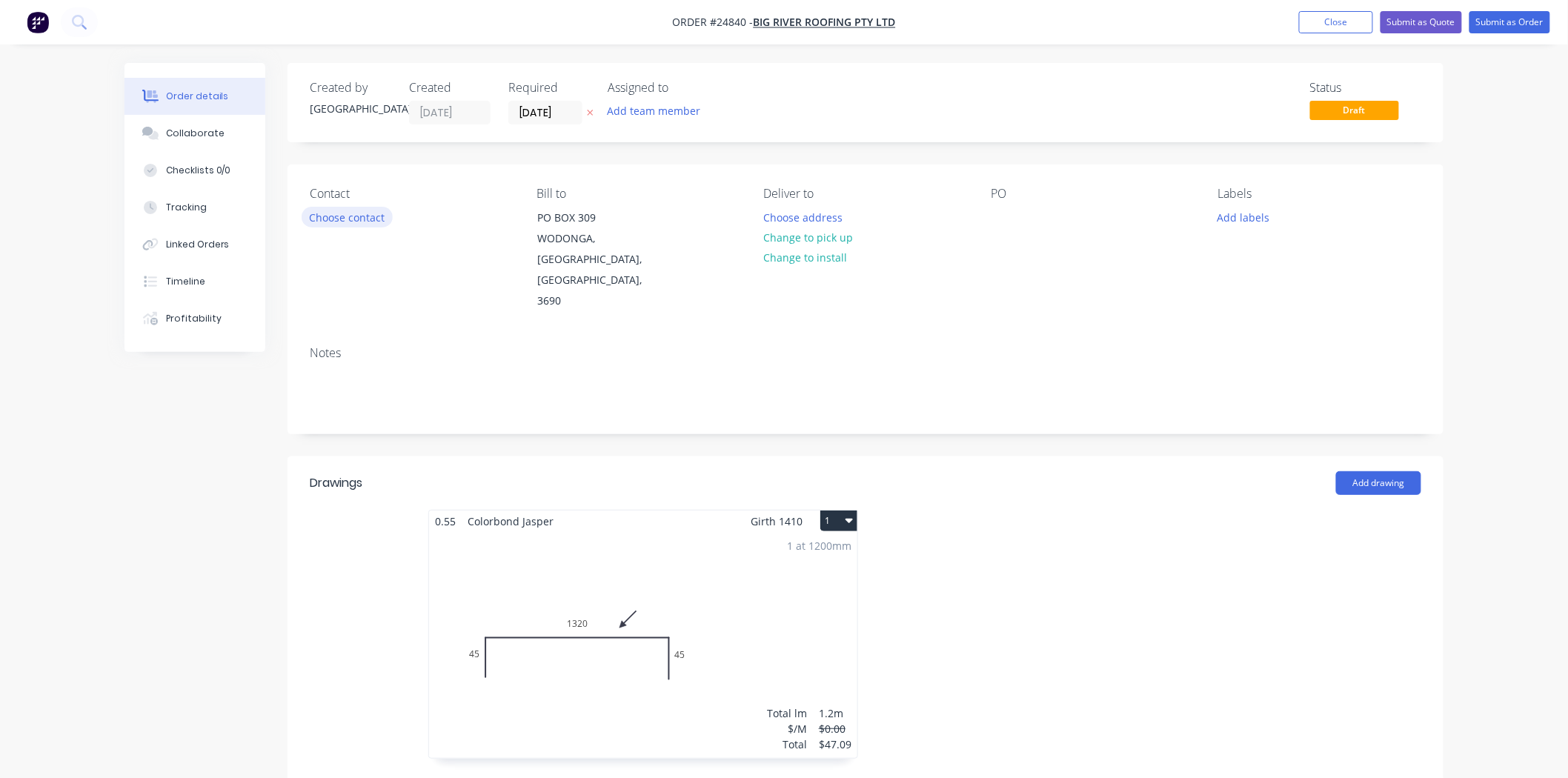
click at [366, 219] on button "Choose contact" at bounding box center [347, 216] width 91 height 20
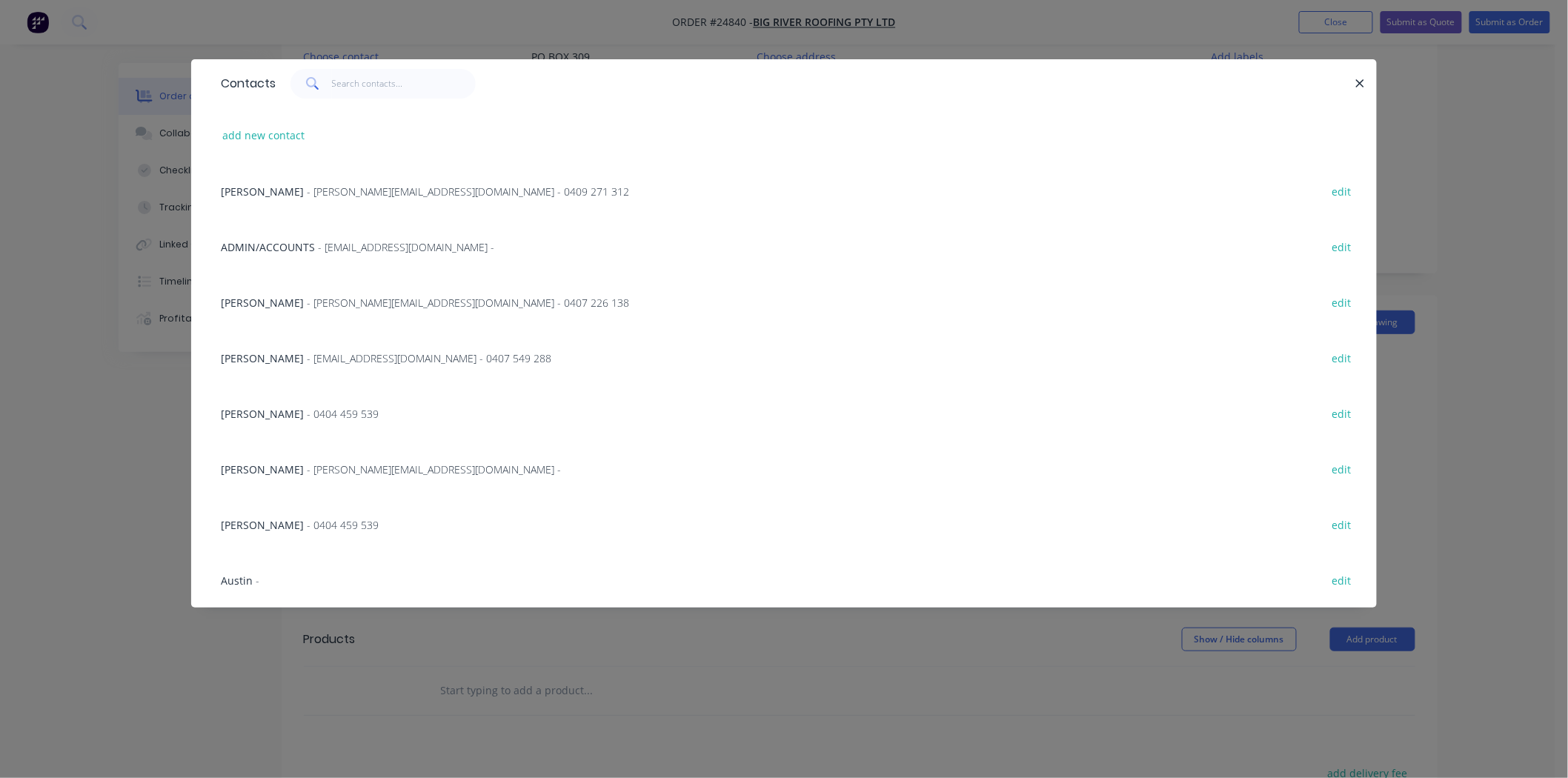
scroll to position [247, 0]
click at [271, 298] on span "Peter Cook" at bounding box center [262, 303] width 83 height 14
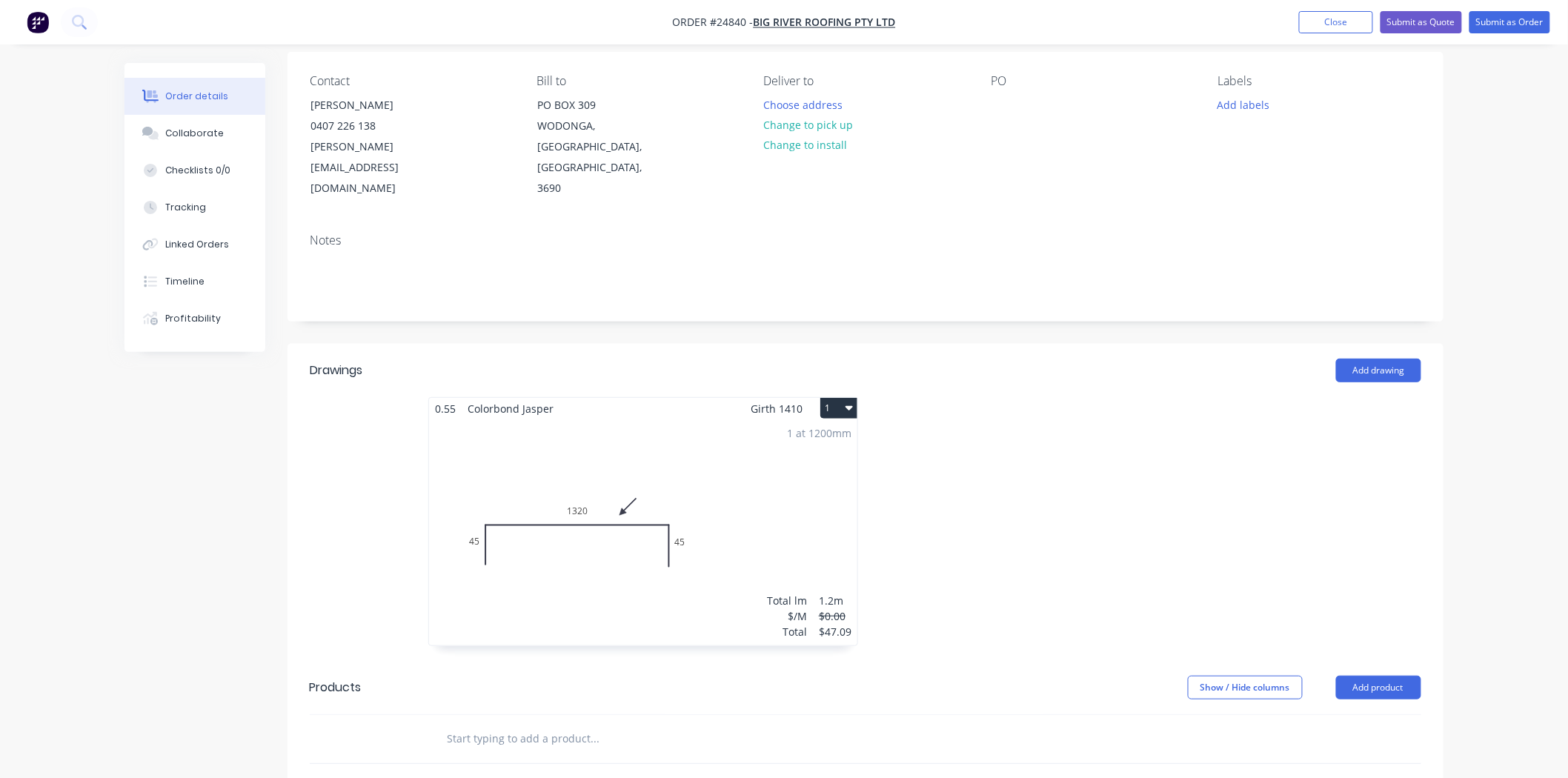
scroll to position [0, 0]
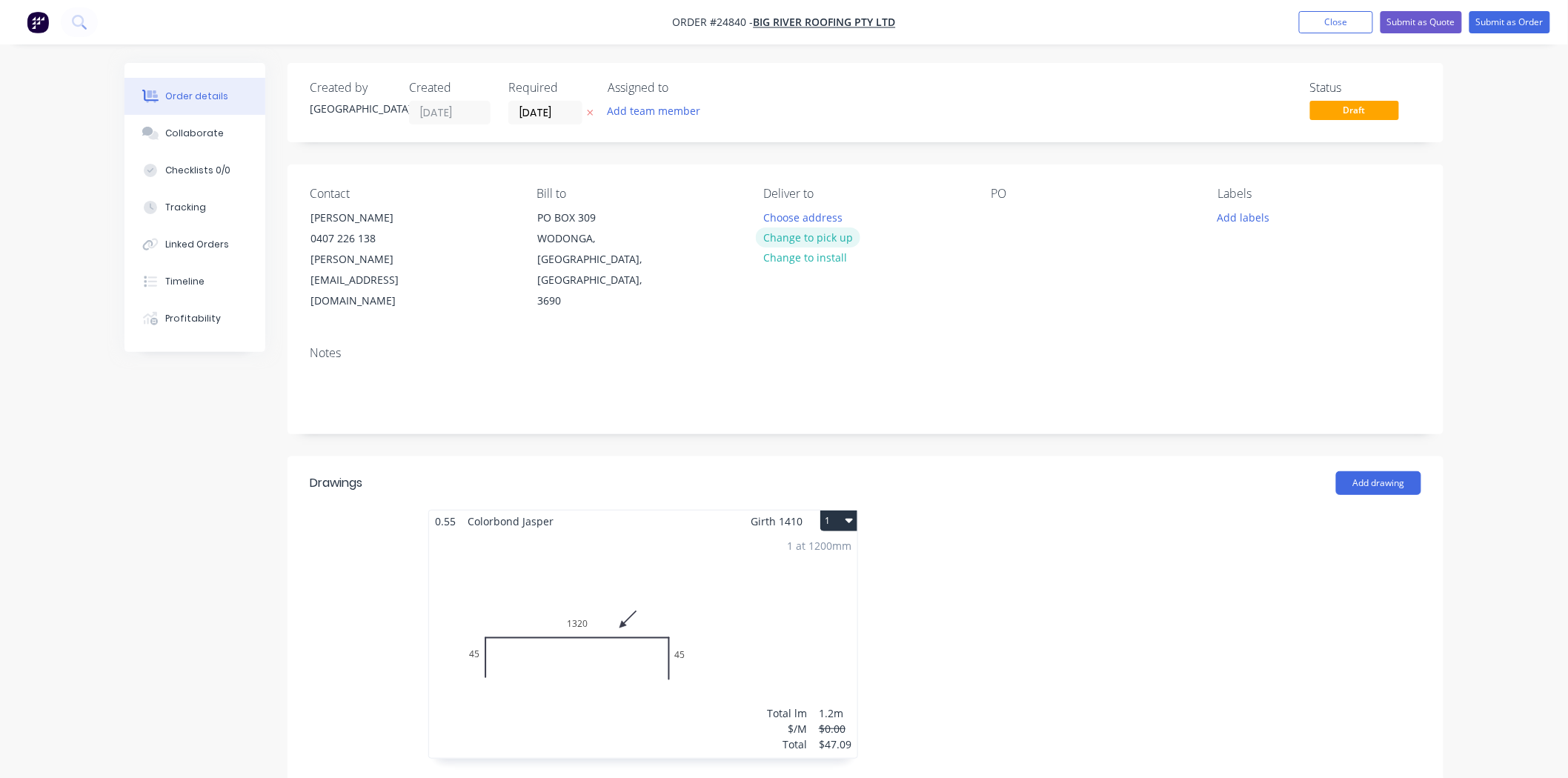
click at [811, 238] on button "Change to pick up" at bounding box center [808, 238] width 105 height 20
click at [1013, 217] on div at bounding box center [1002, 217] width 24 height 21
click at [1076, 530] on div at bounding box center [1088, 641] width 445 height 264
click at [1233, 215] on button "Add labels" at bounding box center [1243, 216] width 68 height 20
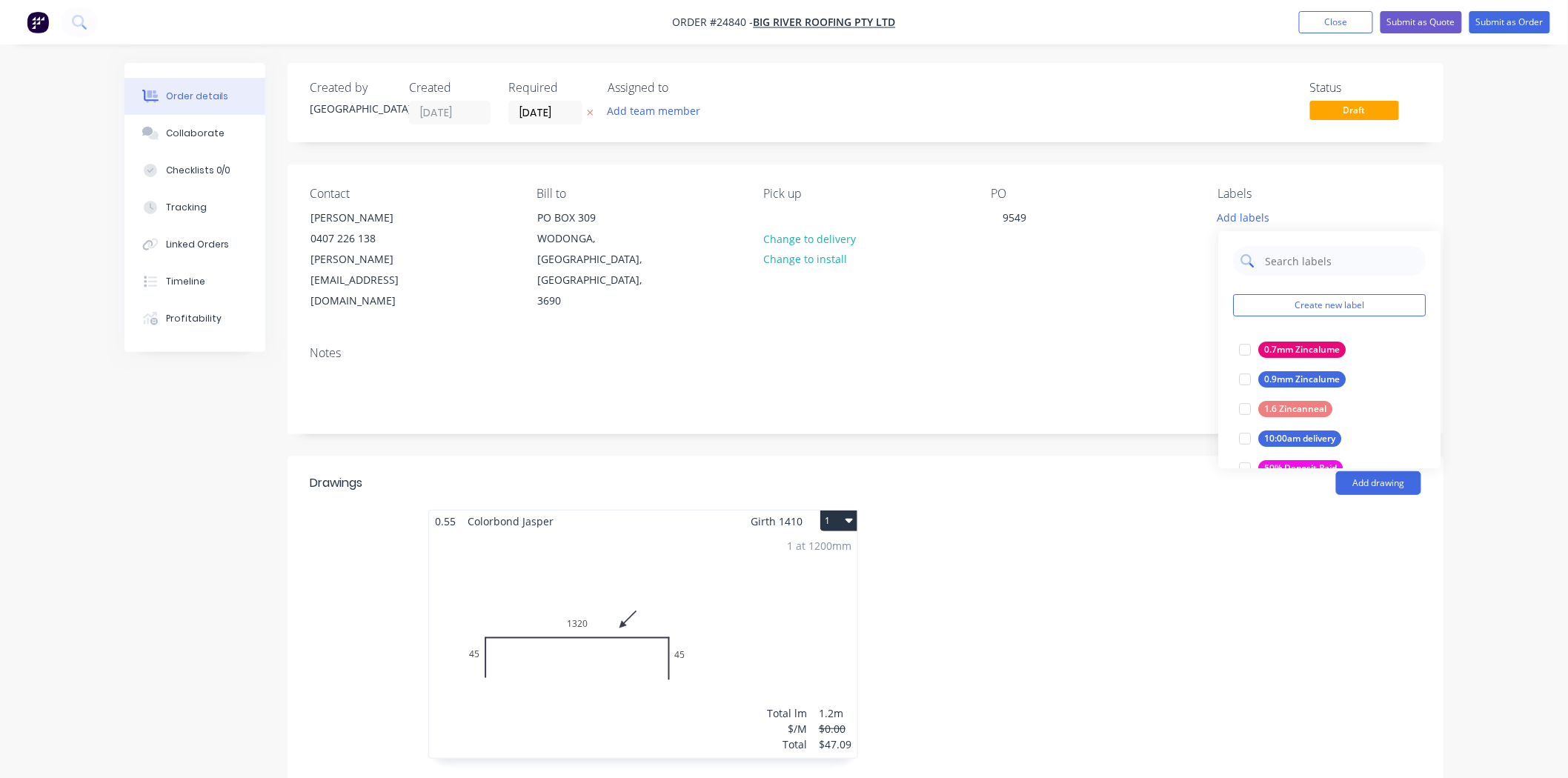
click at [1334, 268] on input "text" at bounding box center [1340, 261] width 155 height 30
type input "jas"
click at [1253, 344] on div at bounding box center [1245, 350] width 30 height 30
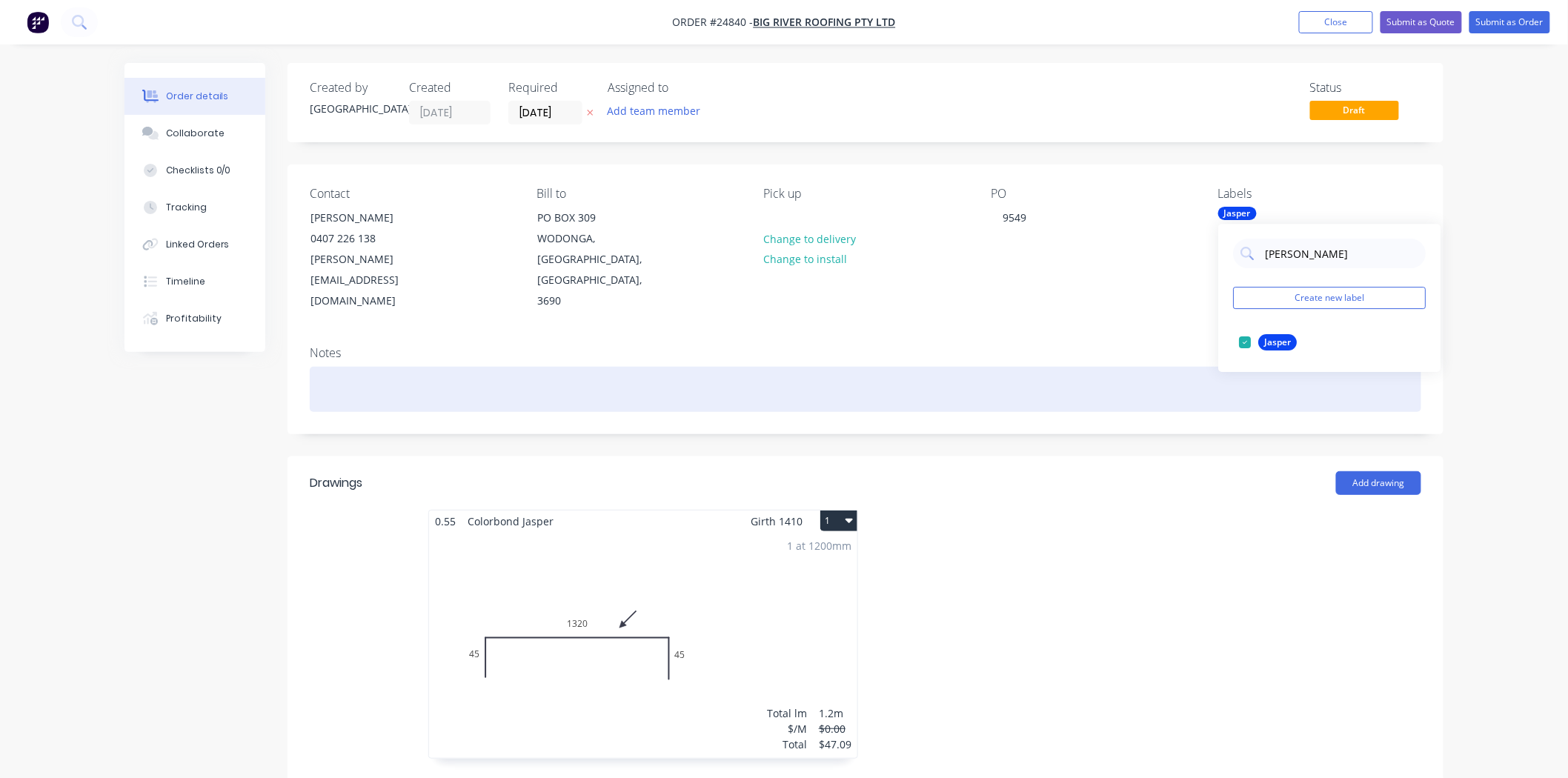
click at [1119, 366] on div at bounding box center [865, 389] width 1112 height 45
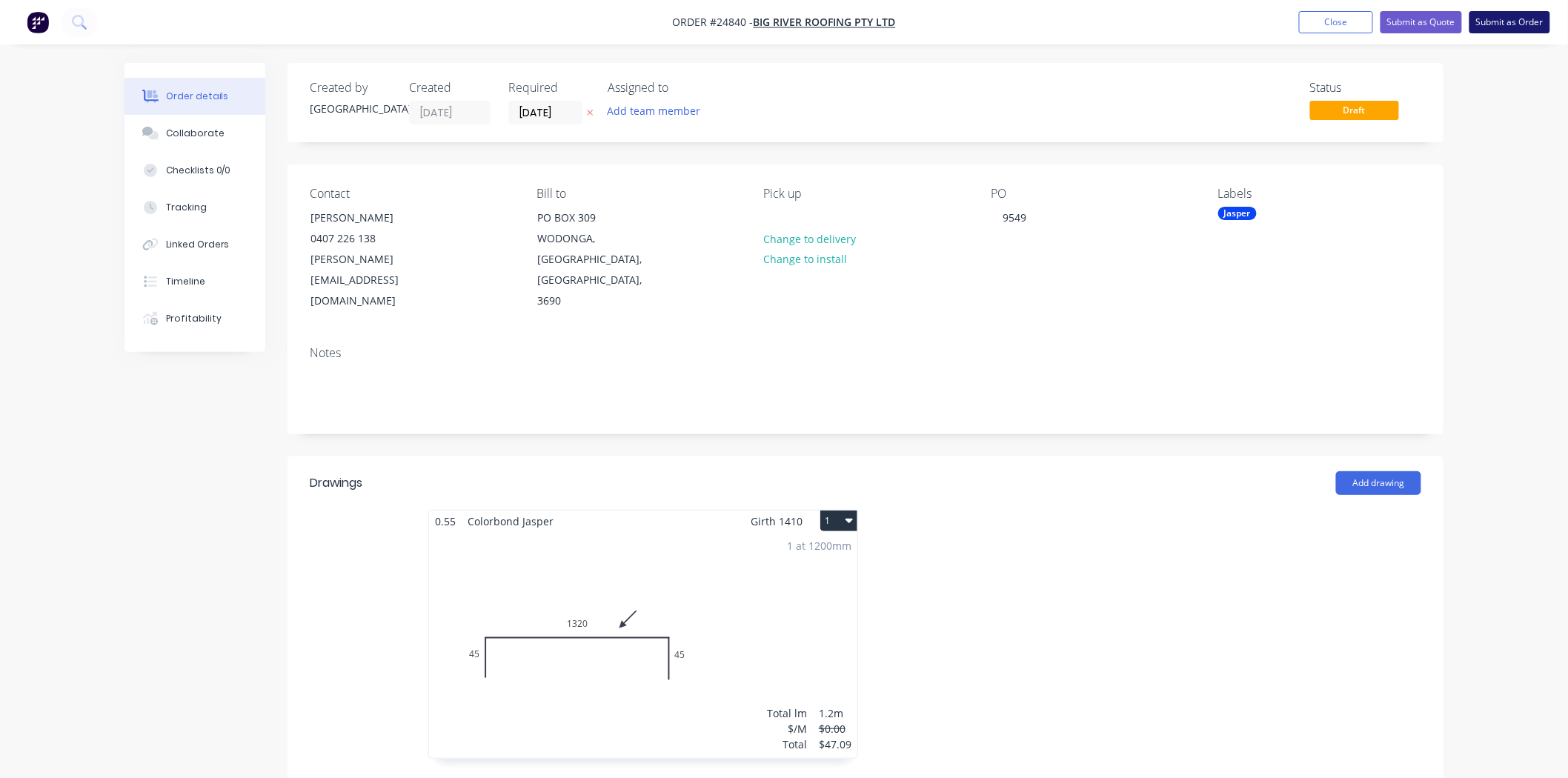
click at [1506, 22] on button "Submit as Order" at bounding box center [1509, 22] width 80 height 22
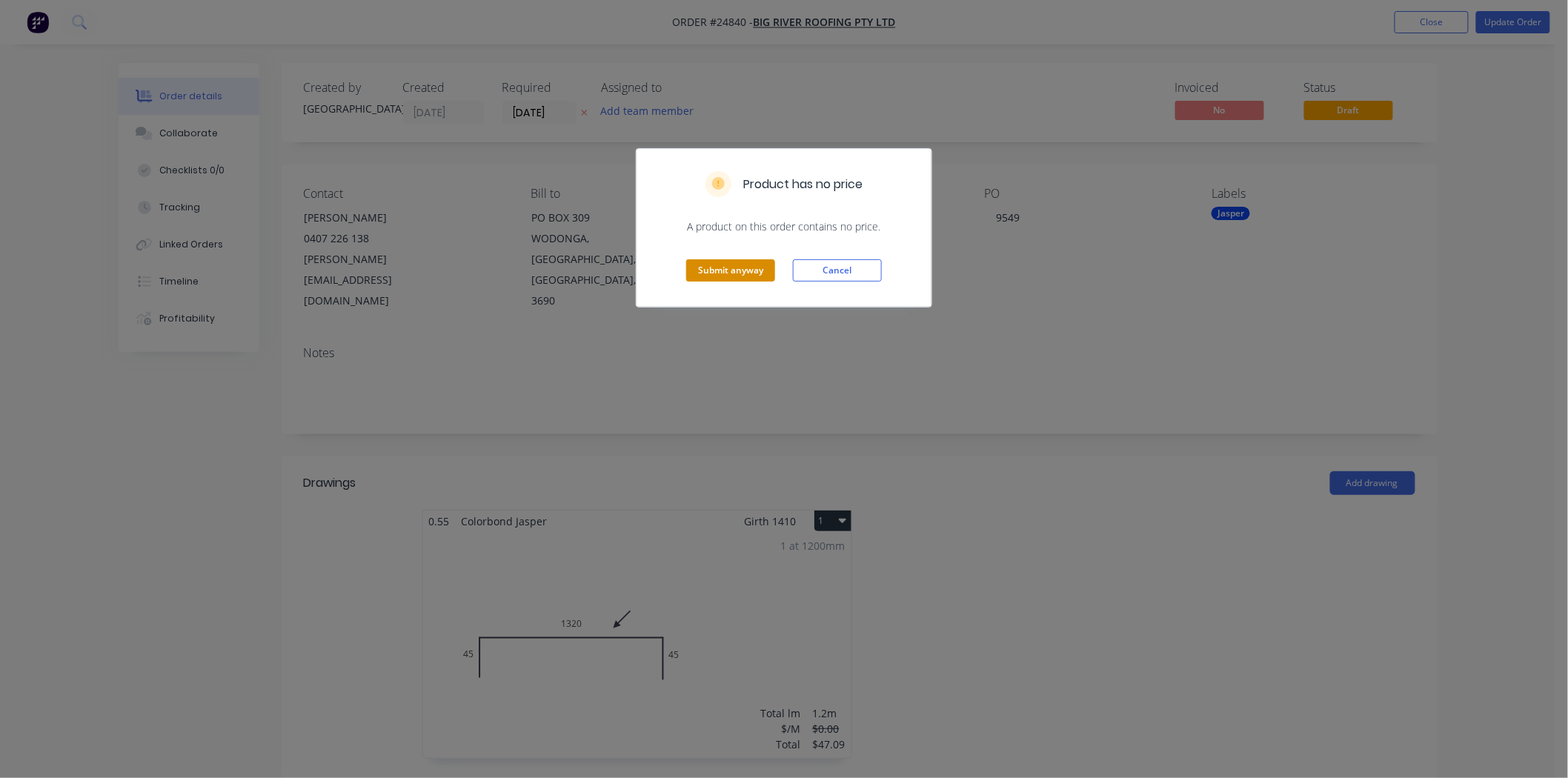
click at [754, 275] on button "Submit anyway" at bounding box center [730, 270] width 89 height 22
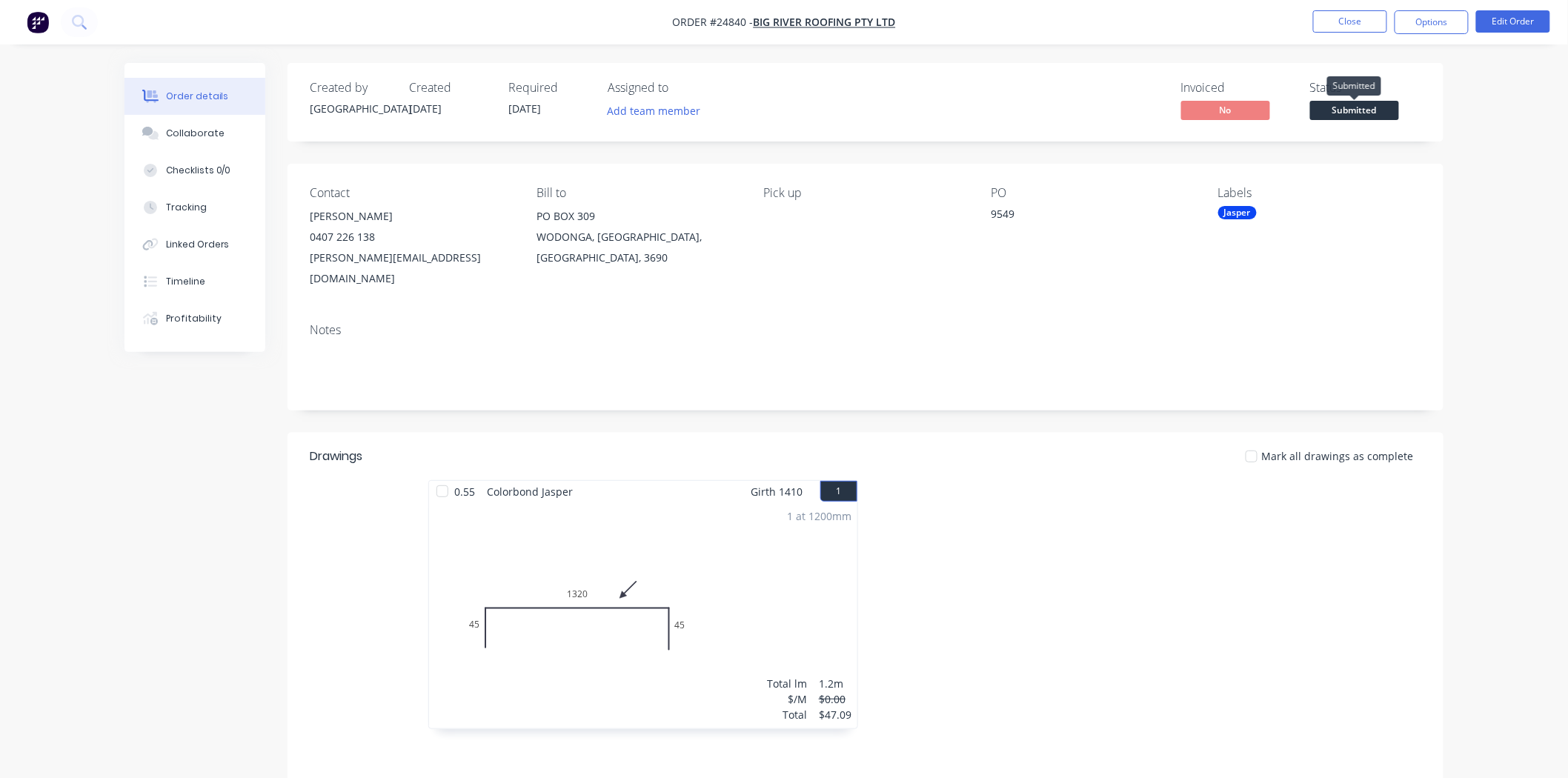
click at [1372, 109] on span "Submitted" at bounding box center [1354, 110] width 89 height 19
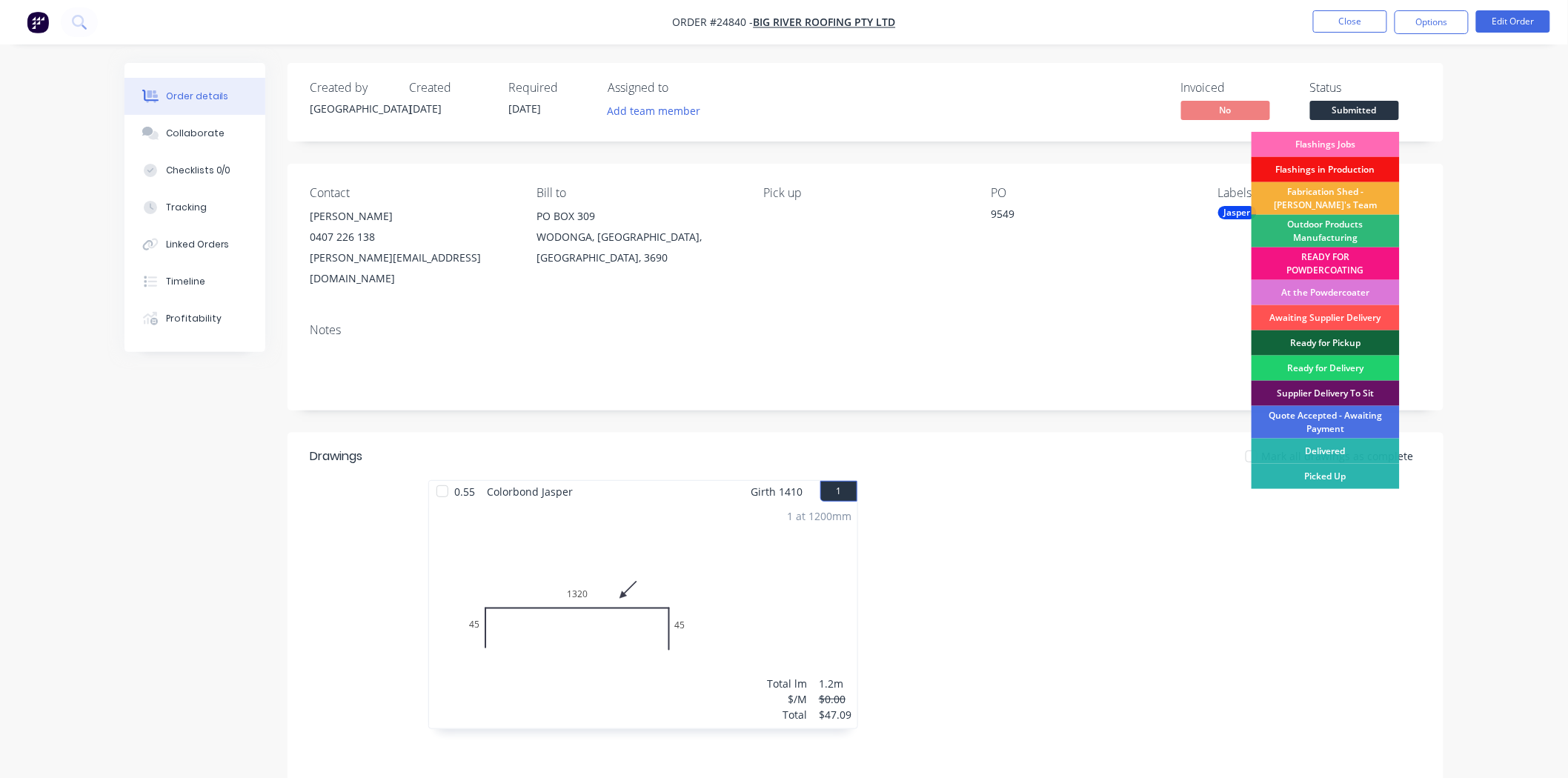
click at [1294, 149] on div "Flashings Jobs" at bounding box center [1326, 144] width 148 height 26
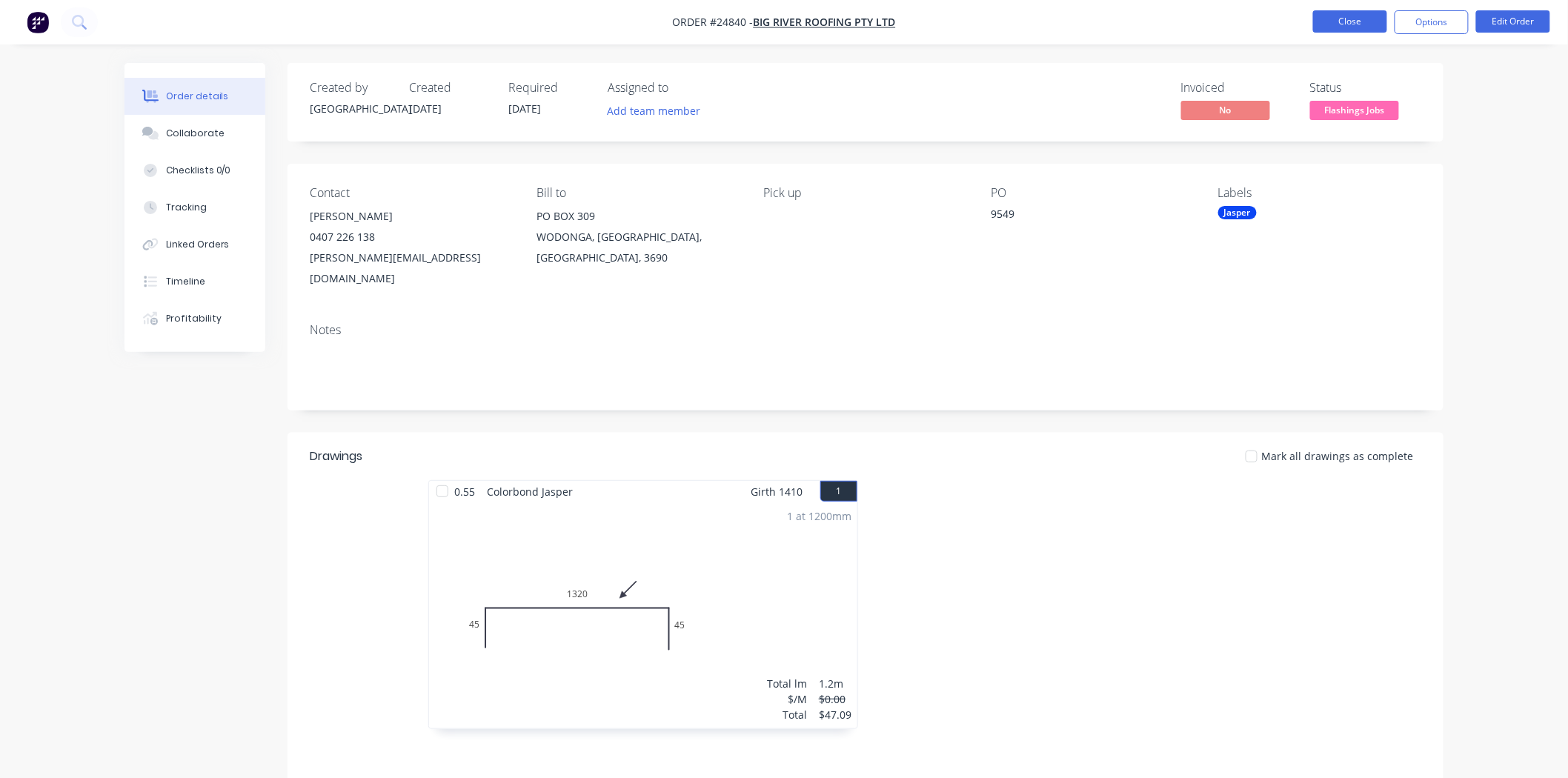
click at [1358, 26] on button "Close" at bounding box center [1350, 21] width 74 height 22
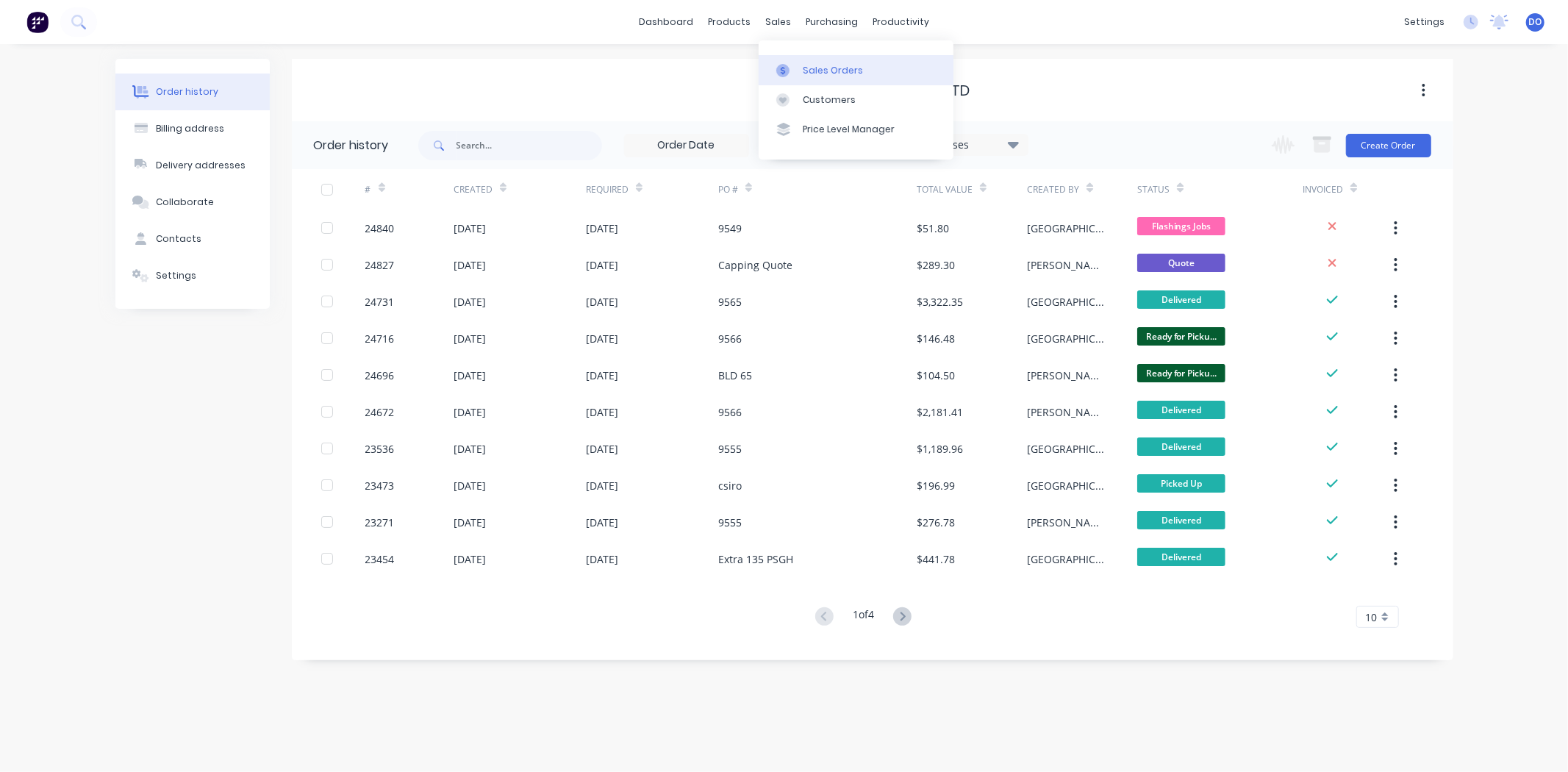
click at [808, 69] on div "Sales Orders" at bounding box center [833, 70] width 60 height 13
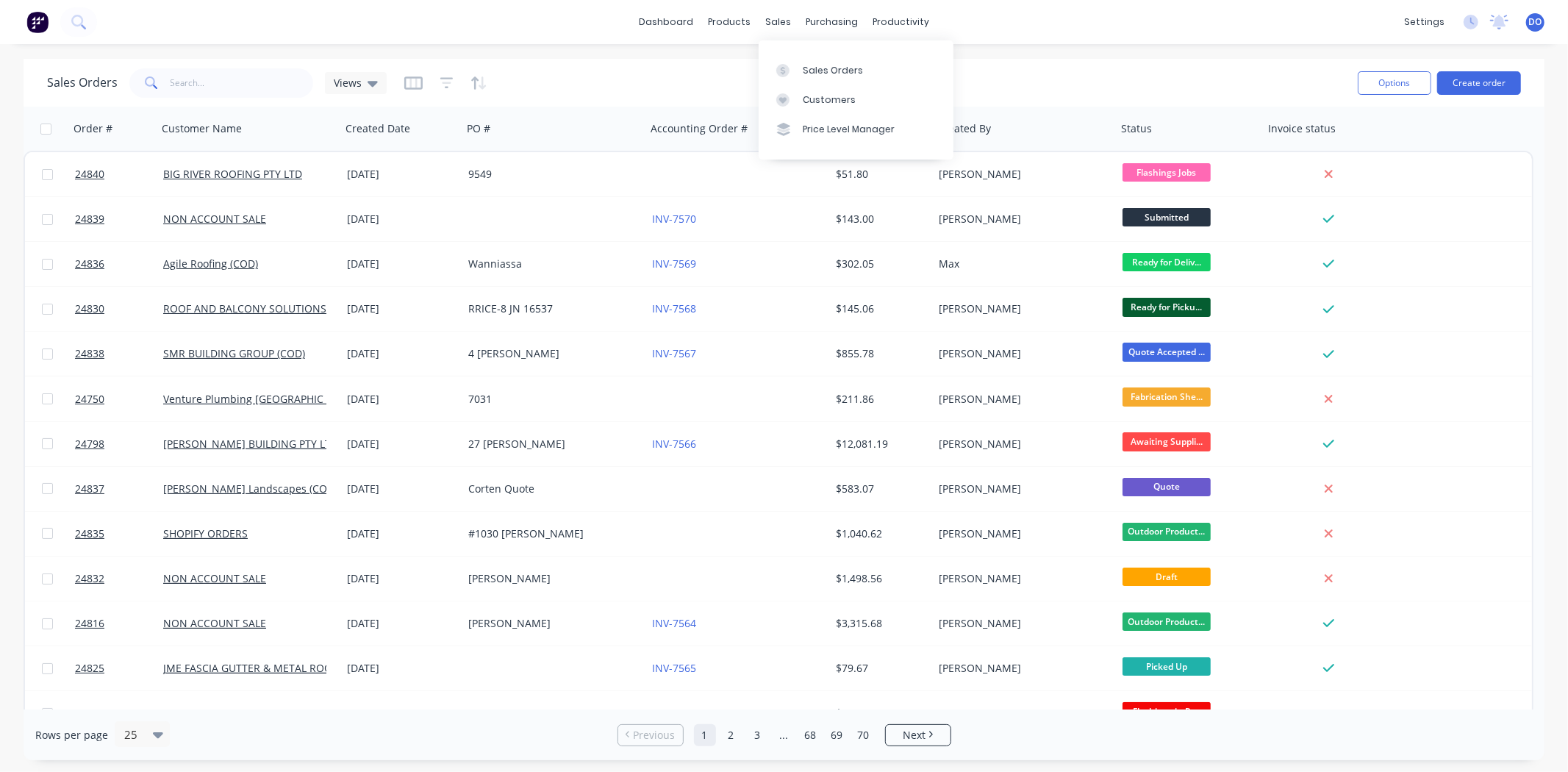
click at [739, 53] on div "dashboard products sales purchasing productivity dashboard products Product Cat…" at bounding box center [784, 386] width 1568 height 772
click at [807, 57] on link "Sales Orders" at bounding box center [856, 70] width 194 height 30
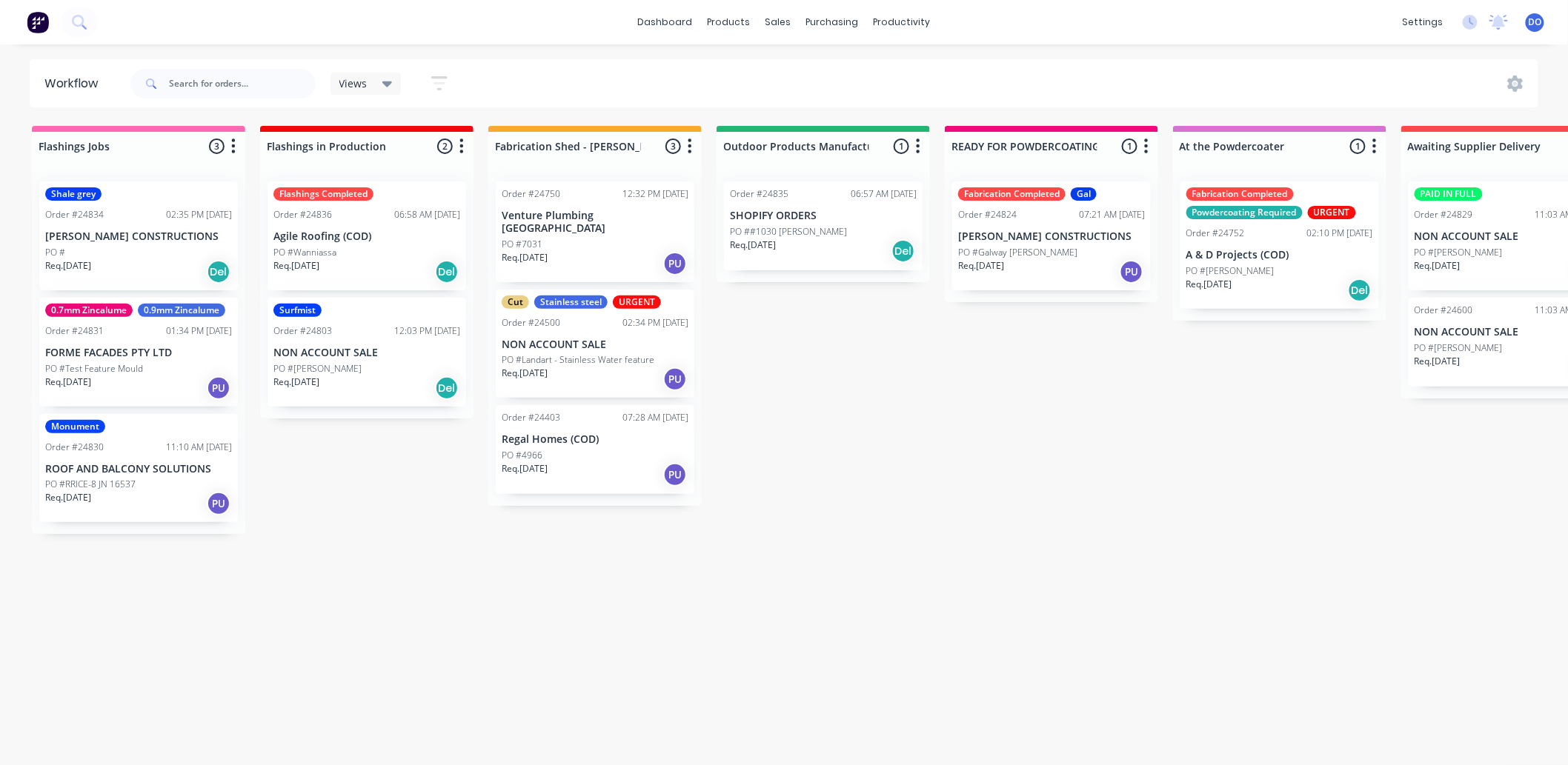
click at [1021, 242] on p "[PERSON_NAME] CONSTRUCTIONS" at bounding box center [1052, 236] width 187 height 12
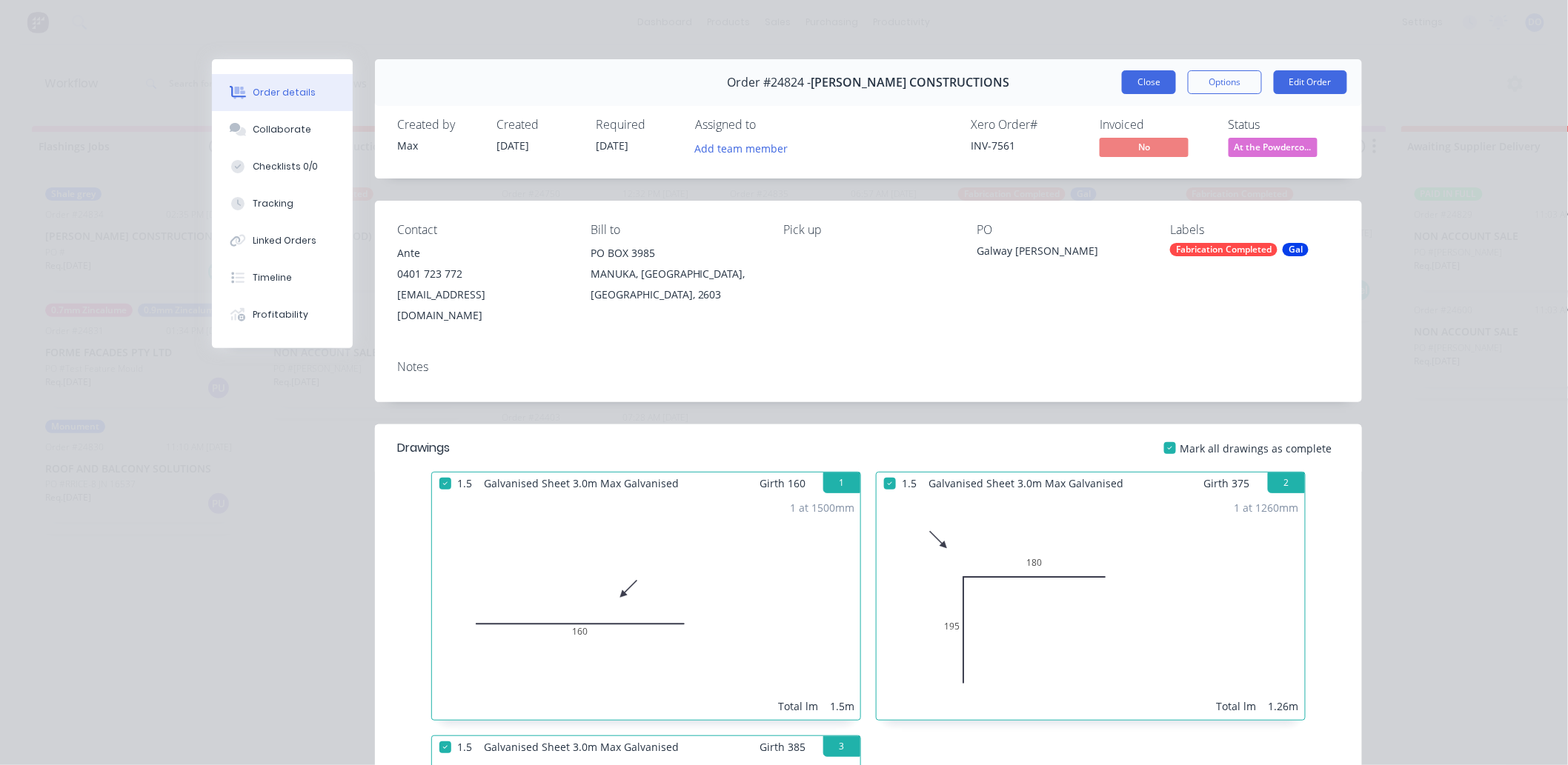
click at [1139, 76] on button "Close" at bounding box center [1149, 82] width 54 height 24
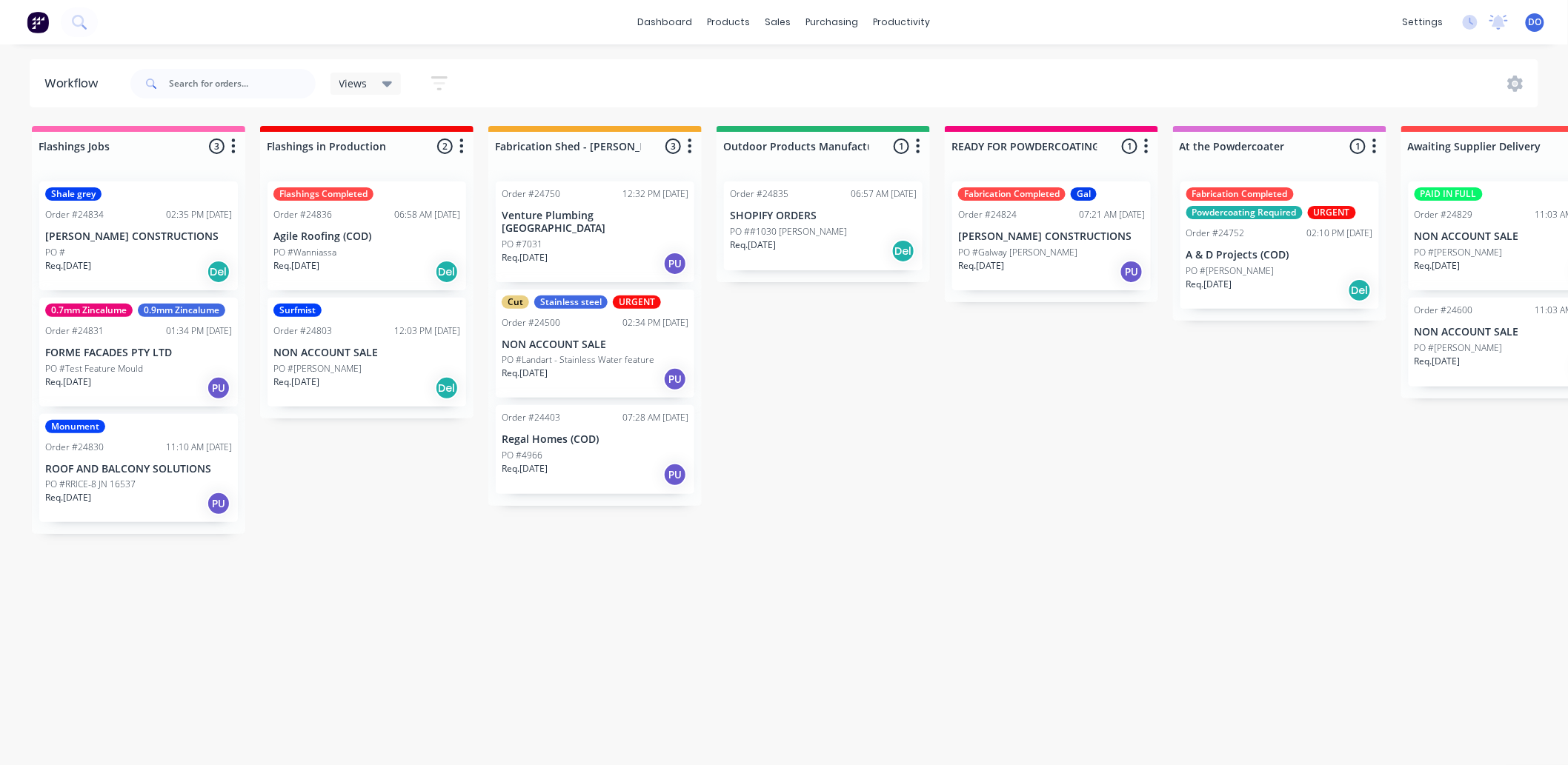
click at [347, 220] on div "Order #24836 06:58 AM 05/09/25" at bounding box center [367, 214] width 187 height 13
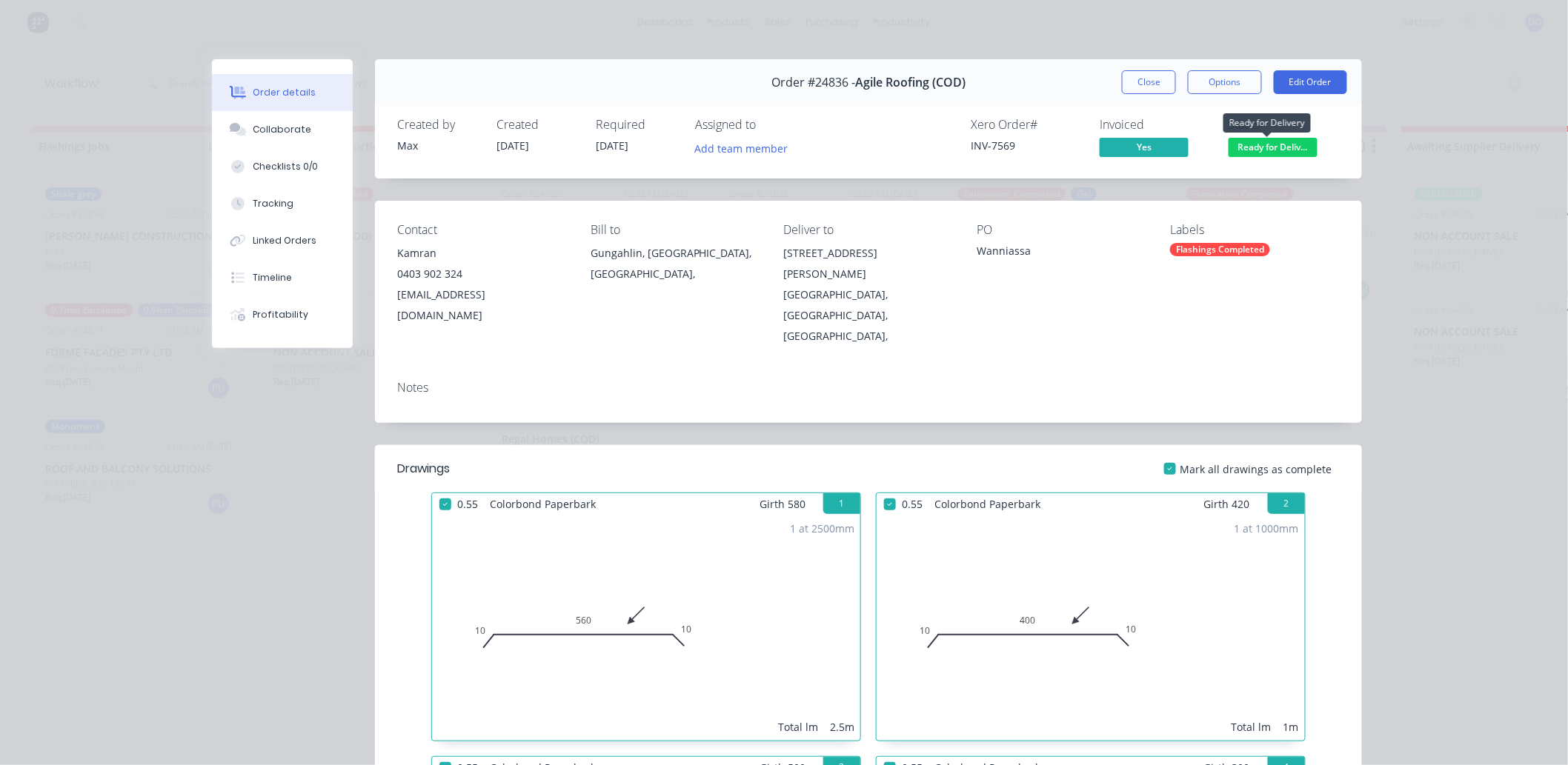
click at [1231, 145] on span "Ready for Deliv..." at bounding box center [1273, 146] width 89 height 19
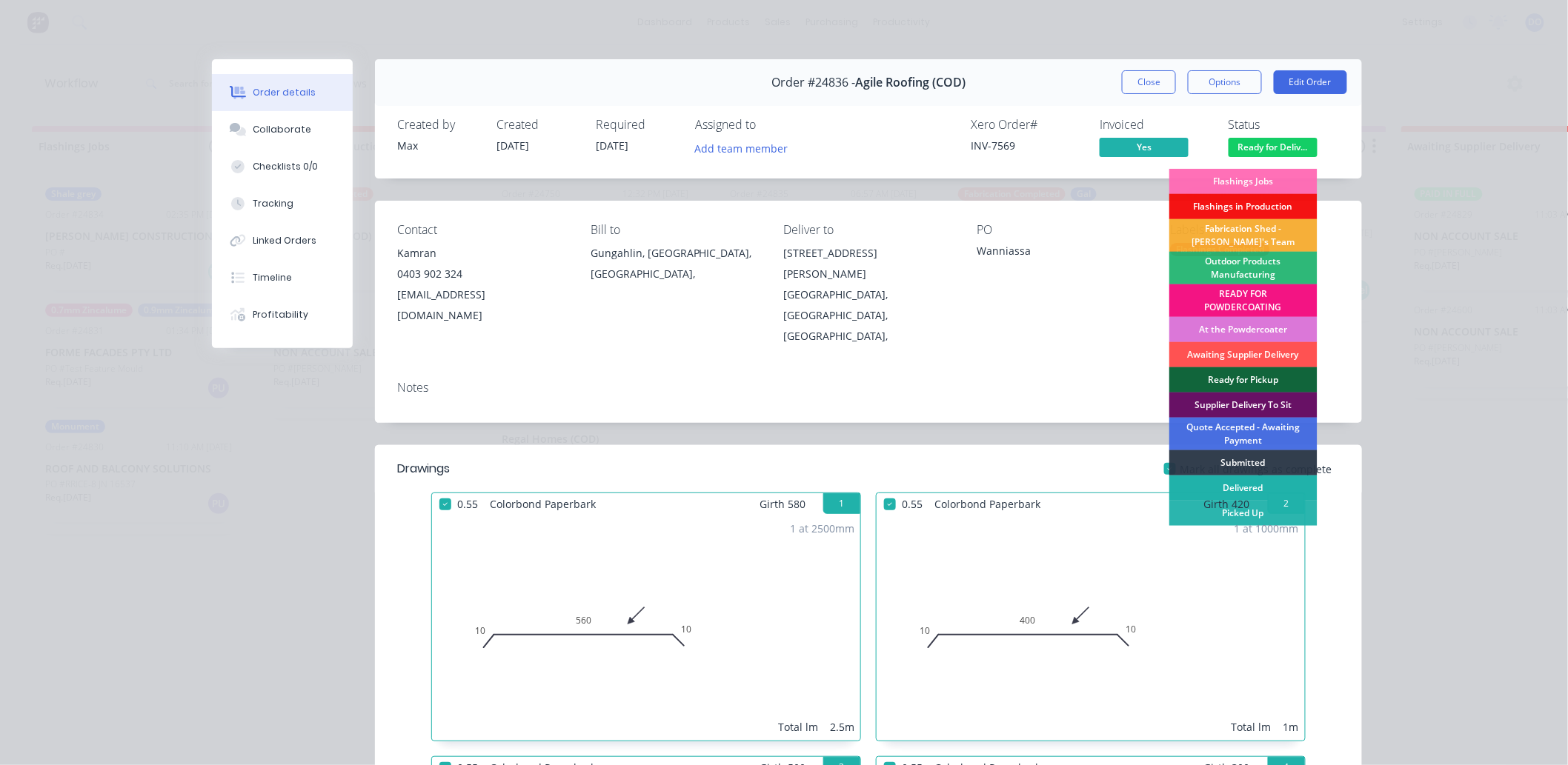
click at [1306, 485] on div "Delivered" at bounding box center [1244, 488] width 148 height 26
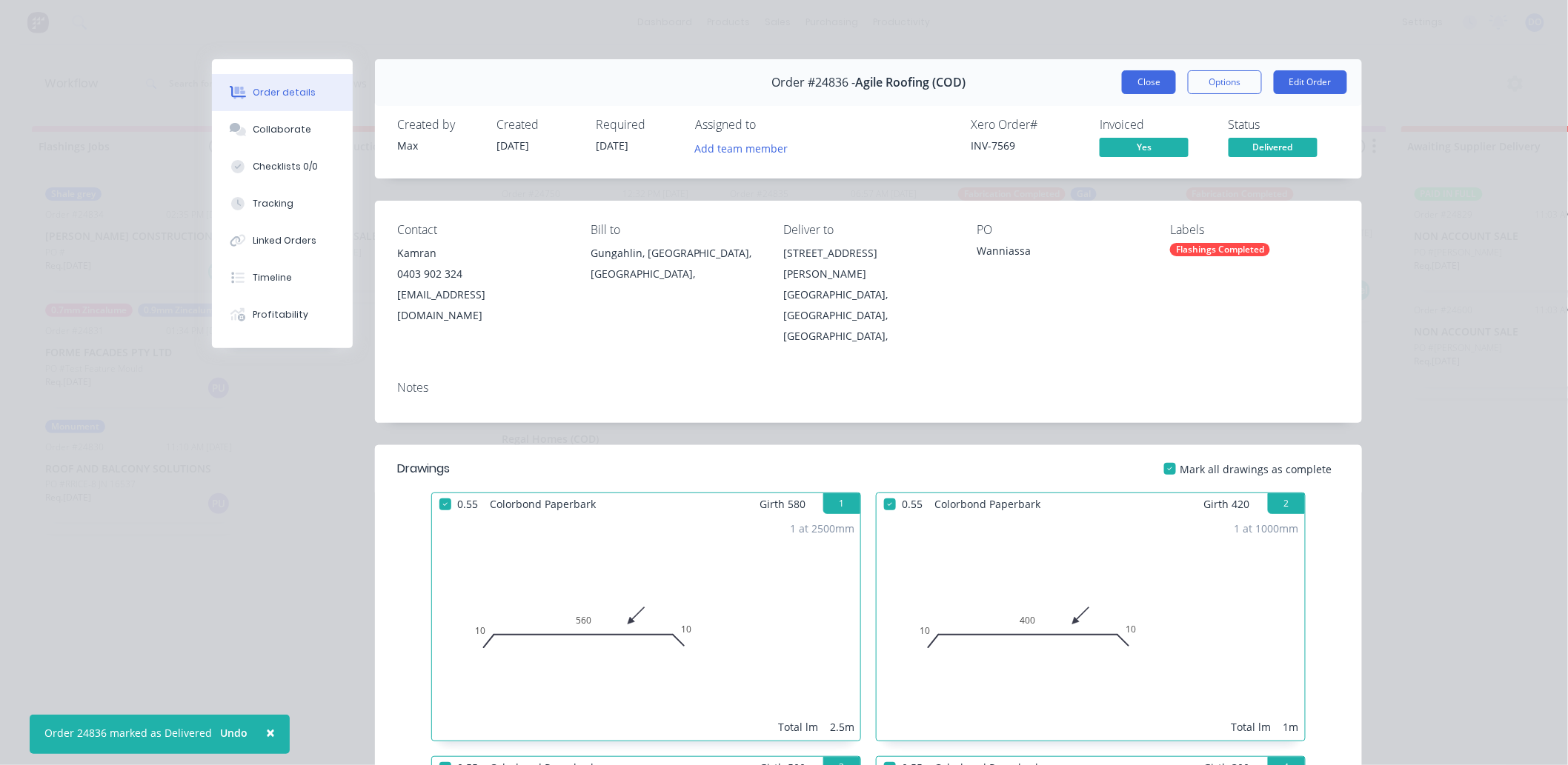
click at [1153, 85] on button "Close" at bounding box center [1149, 82] width 54 height 24
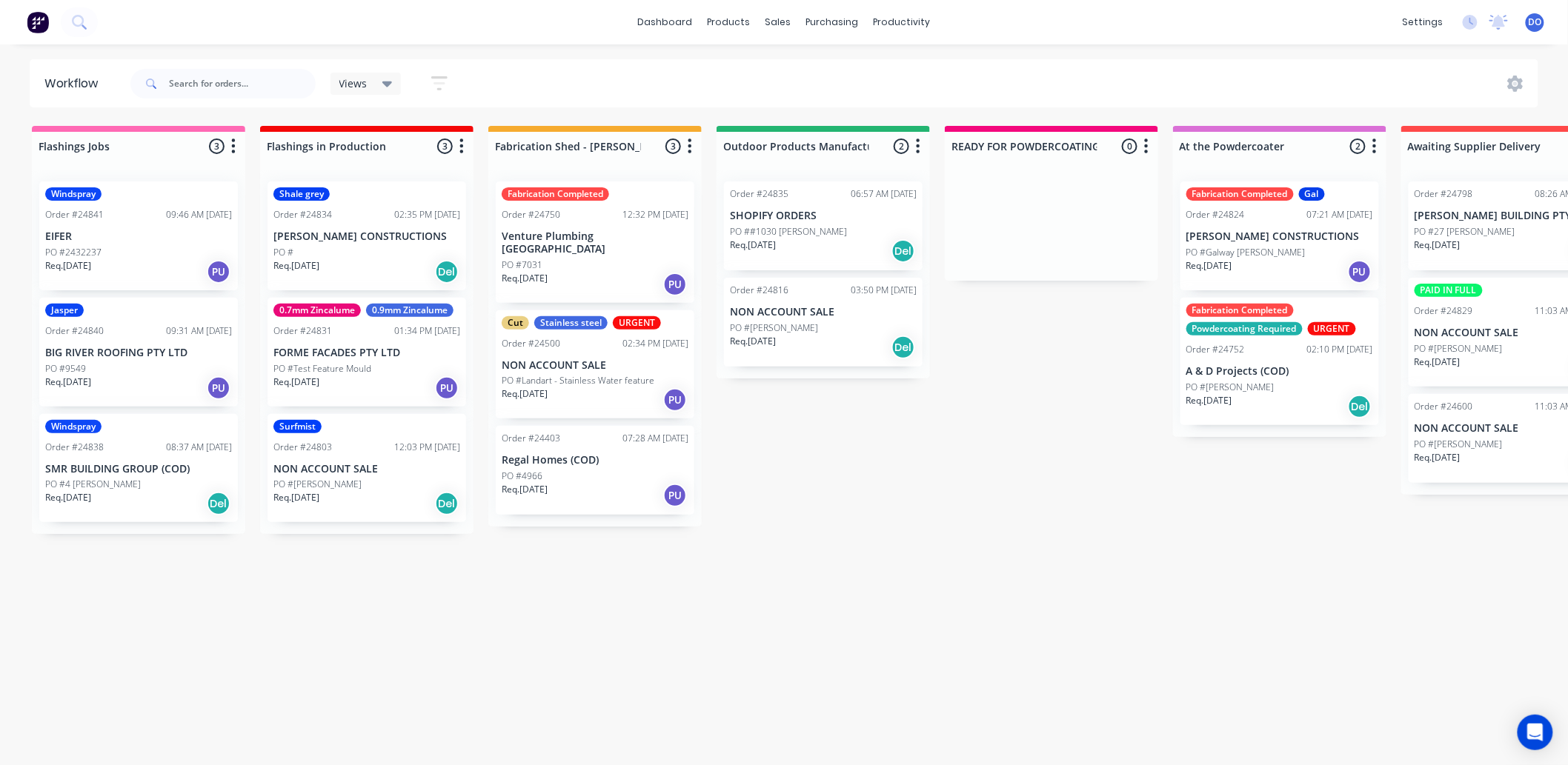
click at [620, 237] on p "Venture Plumbing [GEOGRAPHIC_DATA]" at bounding box center [595, 243] width 187 height 26
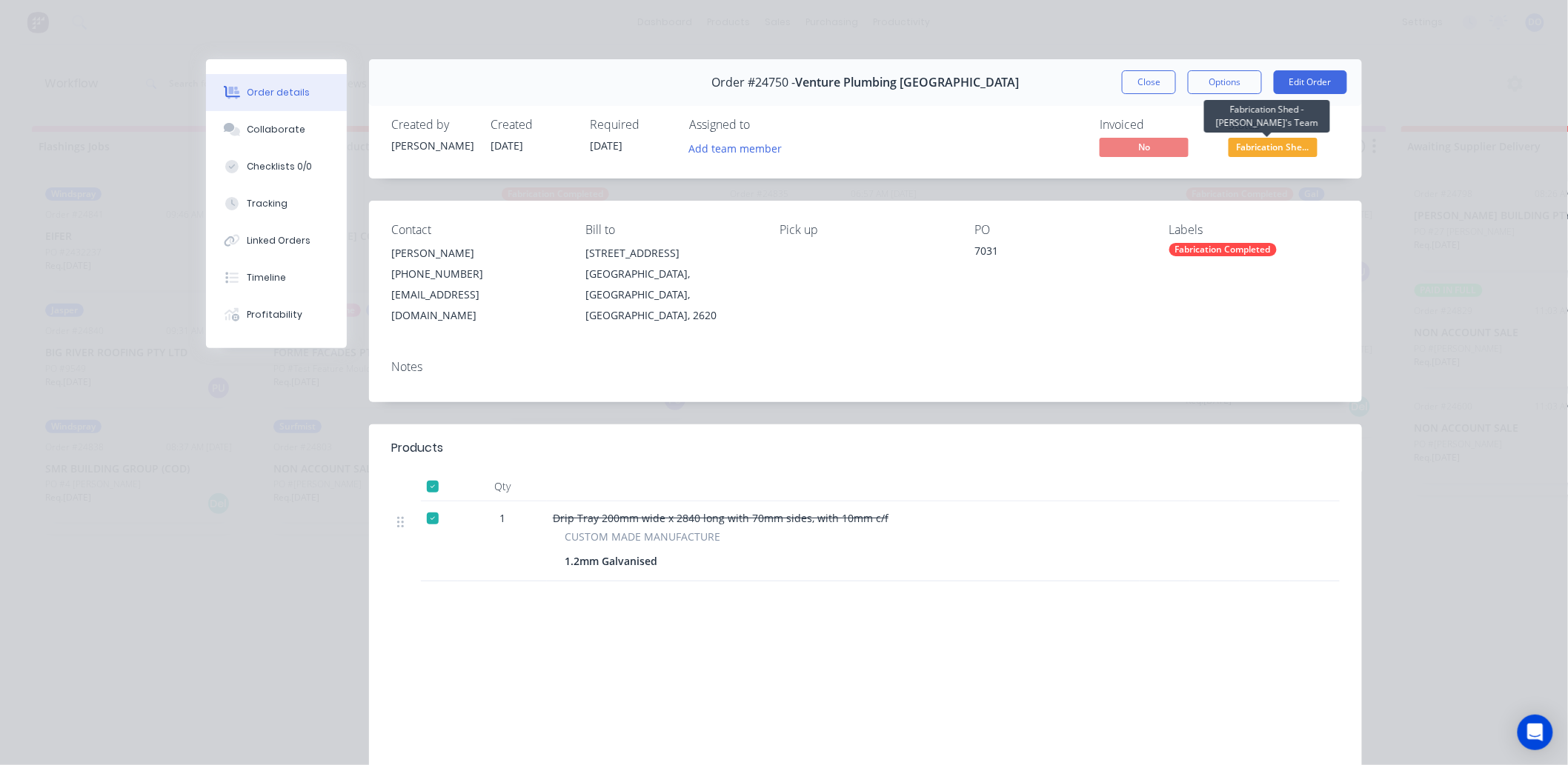
click at [1280, 144] on span "Fabrication She..." at bounding box center [1273, 146] width 89 height 19
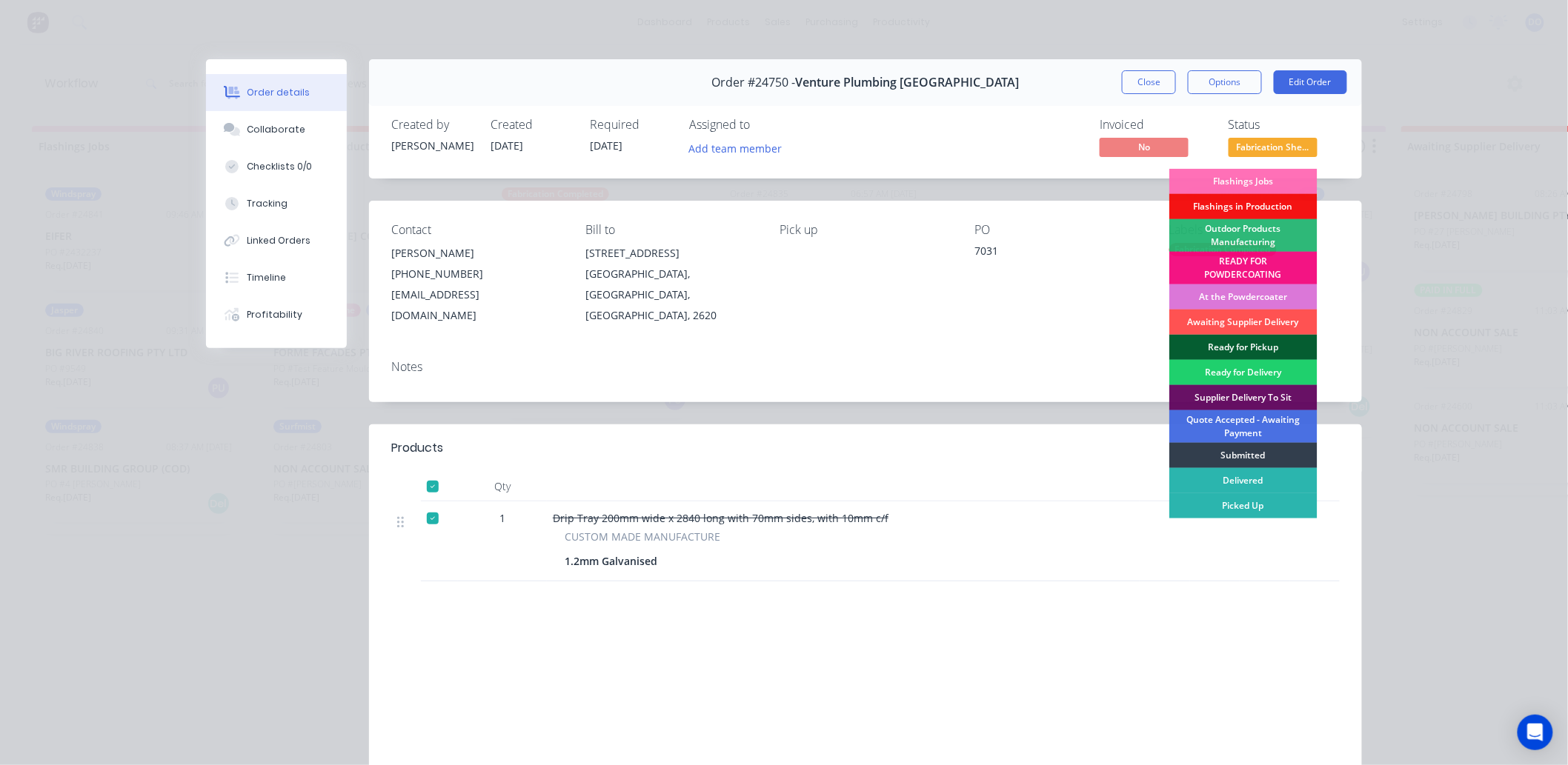
click at [1250, 344] on div "Ready for Pickup" at bounding box center [1244, 347] width 148 height 26
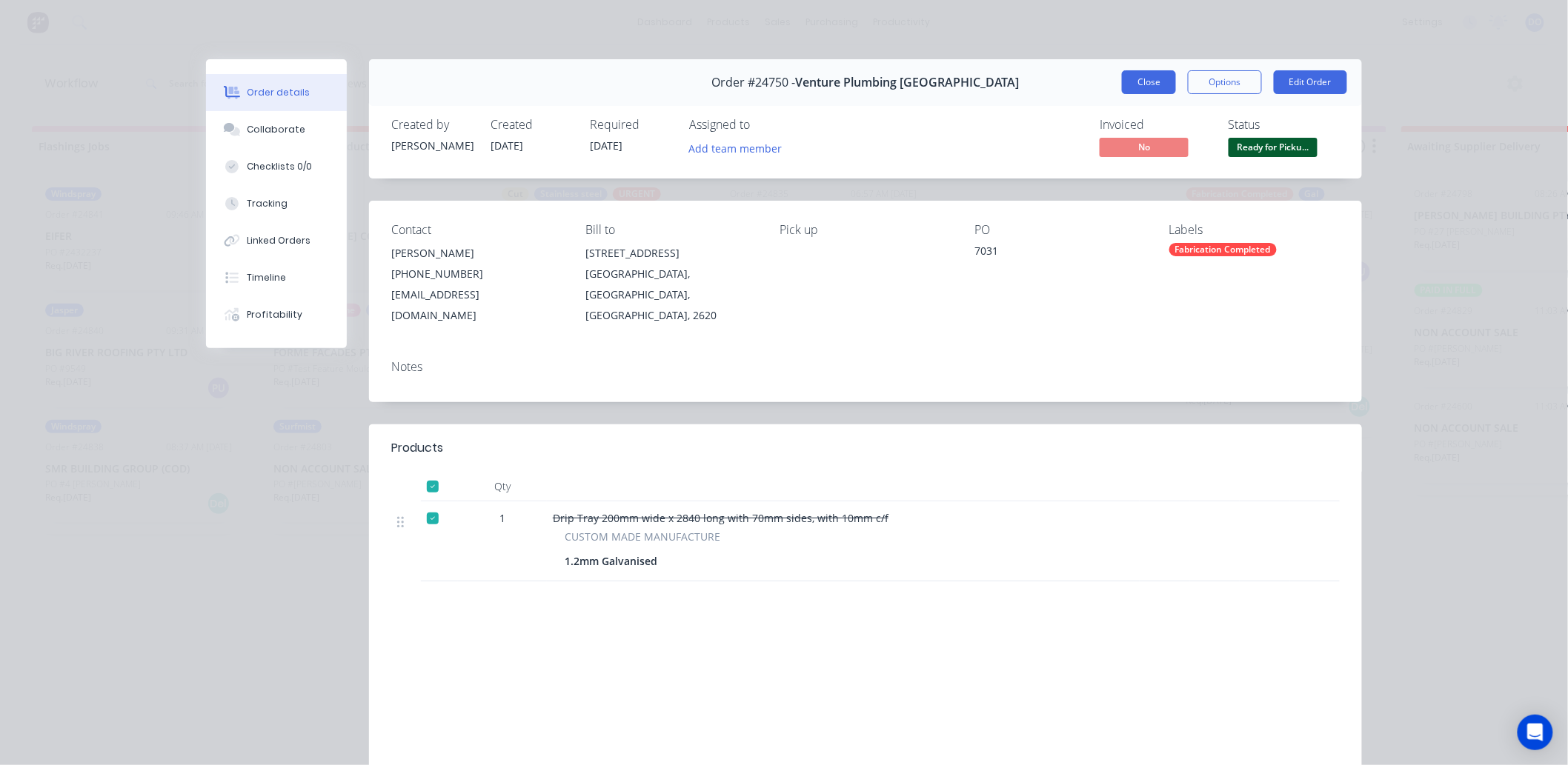
click at [1168, 90] on button "Close" at bounding box center [1149, 82] width 54 height 24
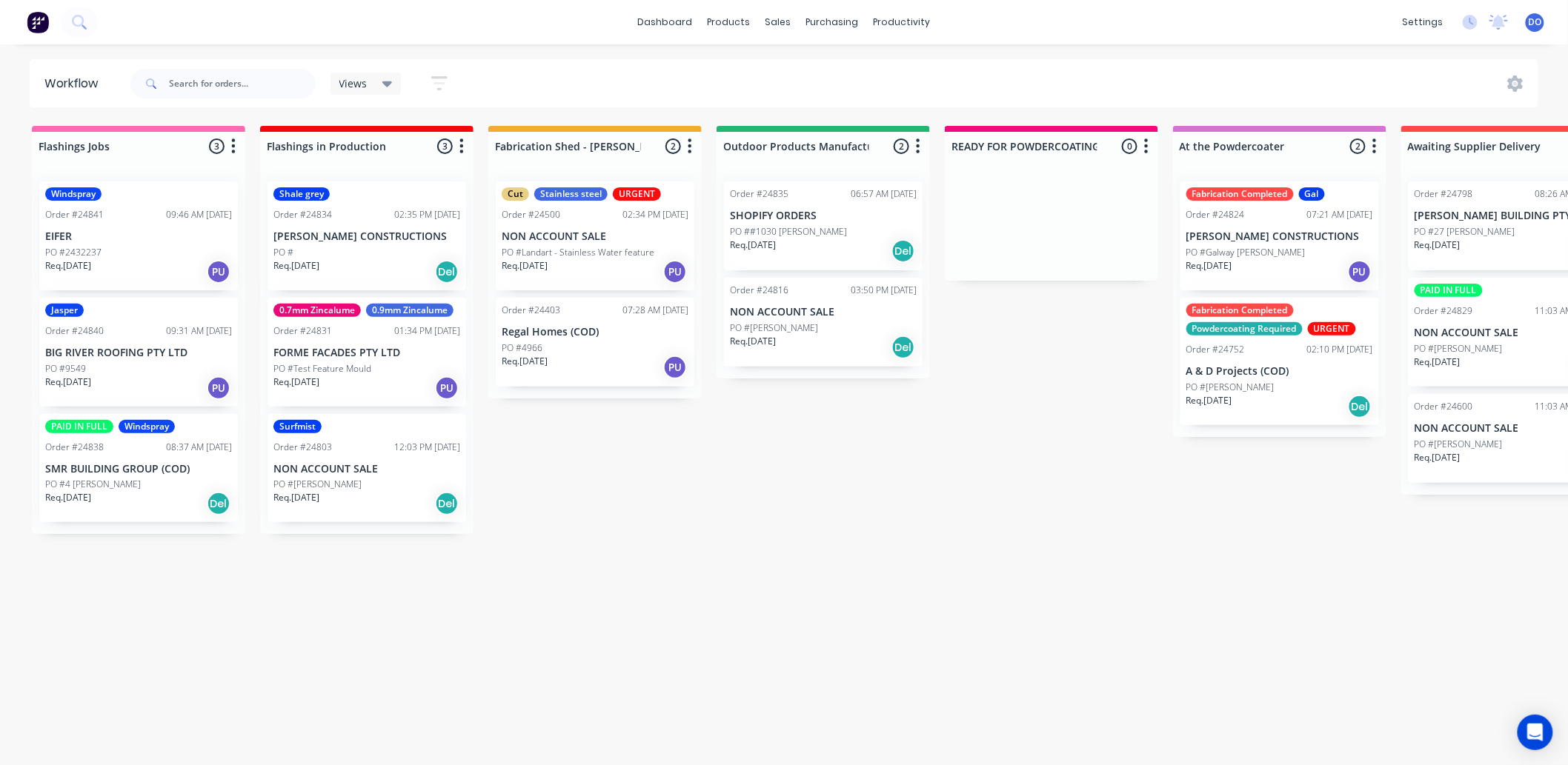
click at [405, 352] on p "FORME FACADES PTY LTD" at bounding box center [367, 353] width 187 height 12
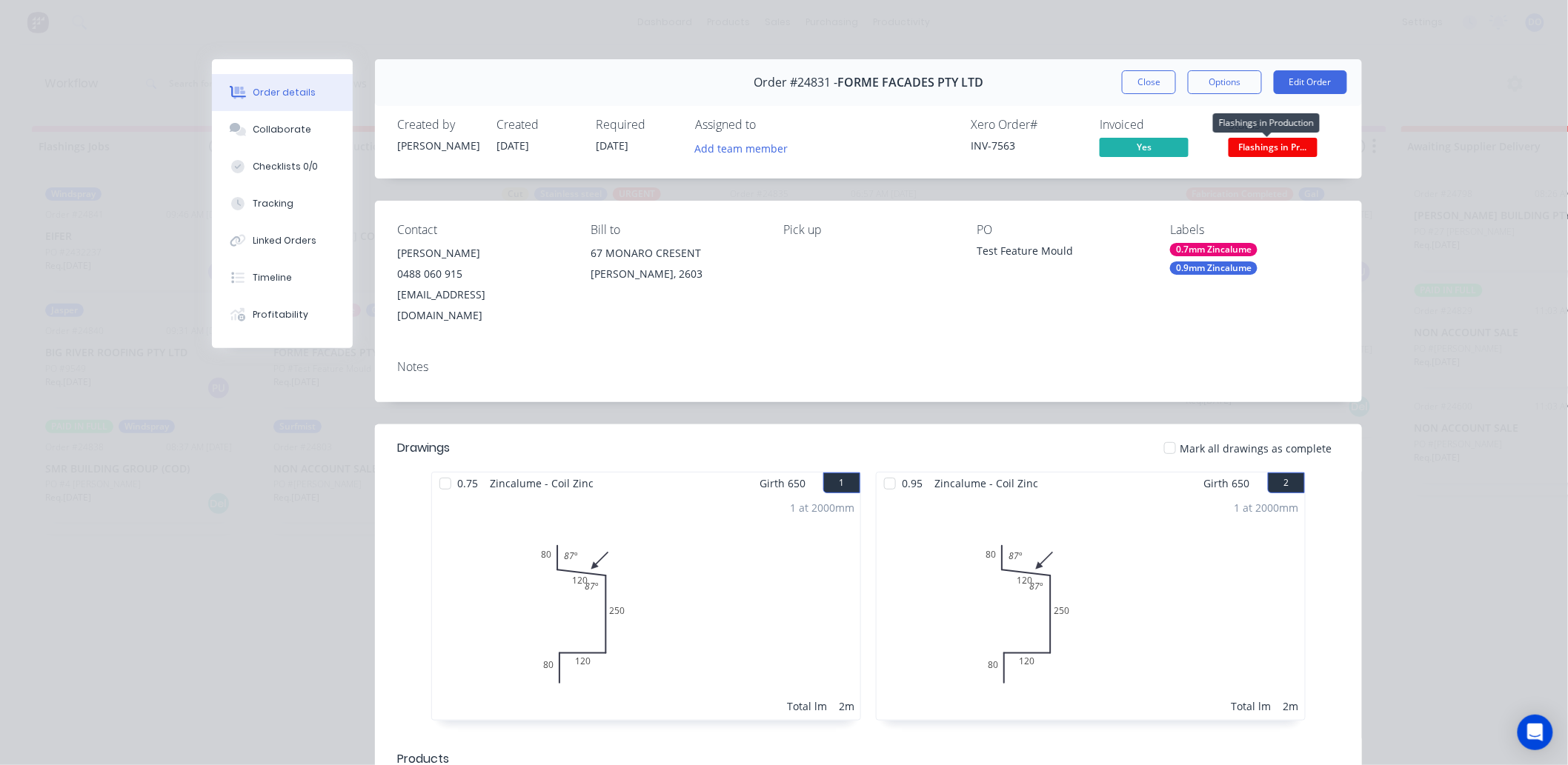
click at [1276, 144] on span "Flashings in Pr..." at bounding box center [1273, 146] width 89 height 19
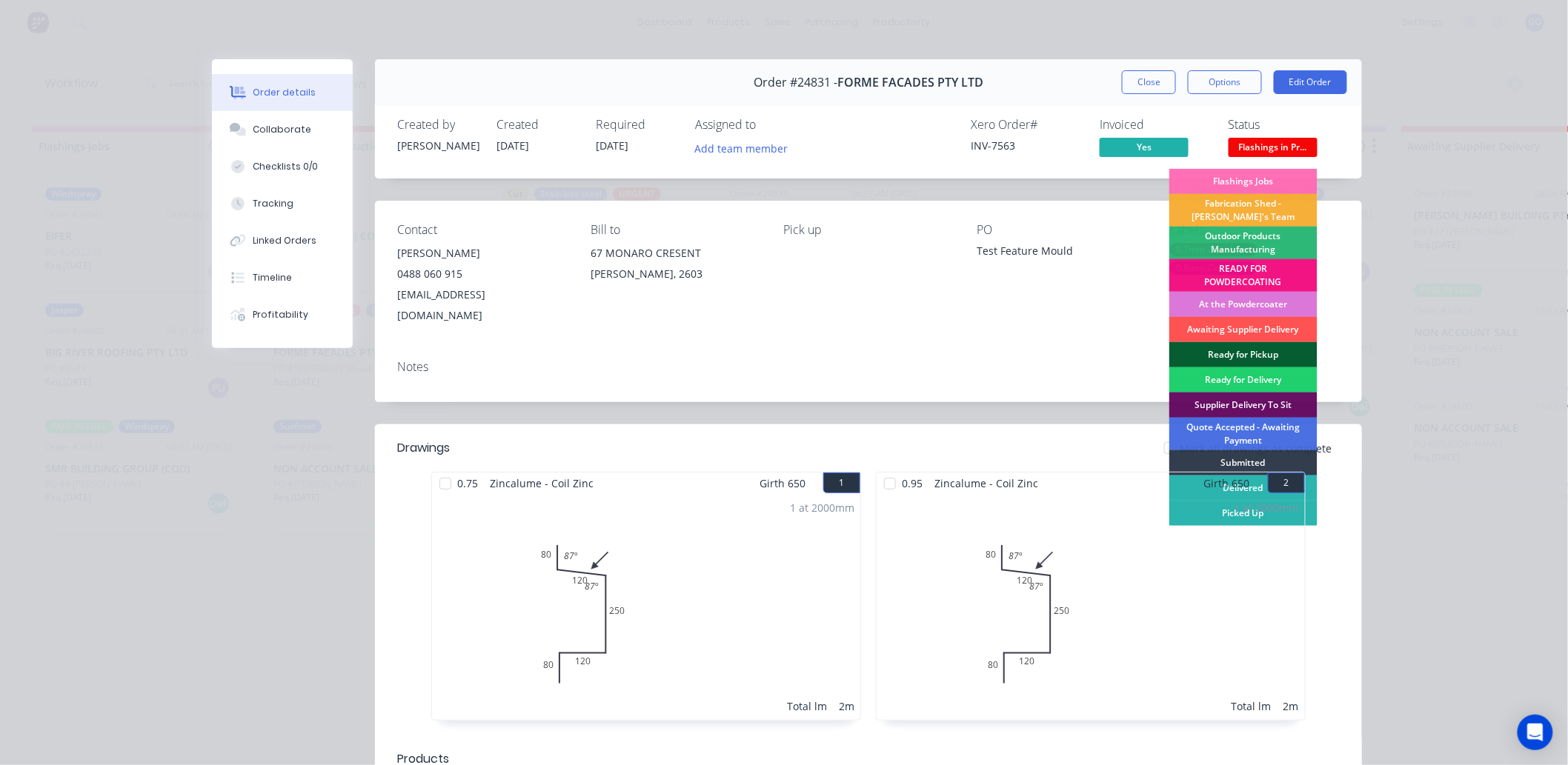
click at [1257, 349] on div "Ready for Pickup" at bounding box center [1244, 355] width 148 height 26
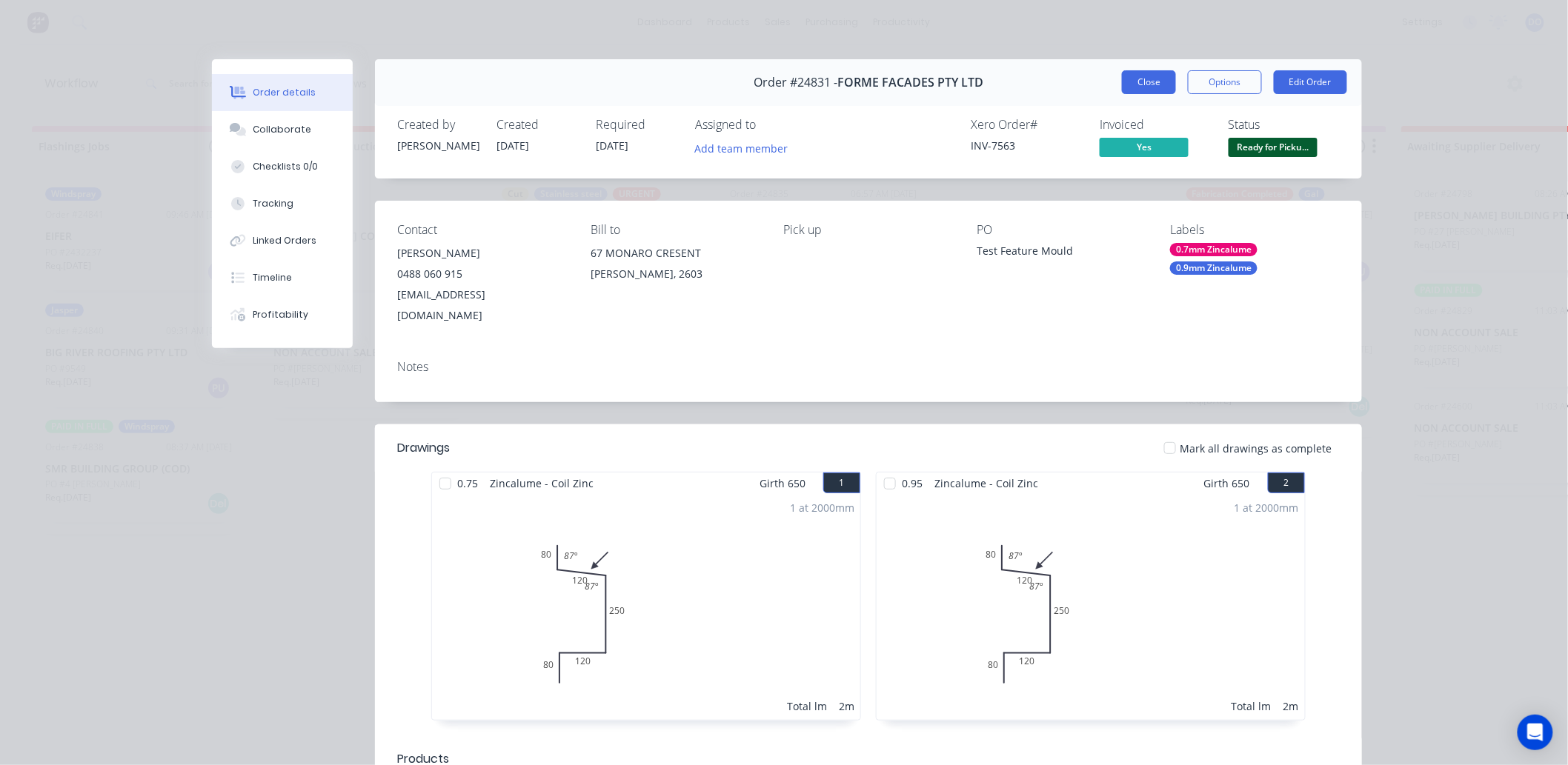
click at [1150, 86] on button "Close" at bounding box center [1149, 82] width 54 height 24
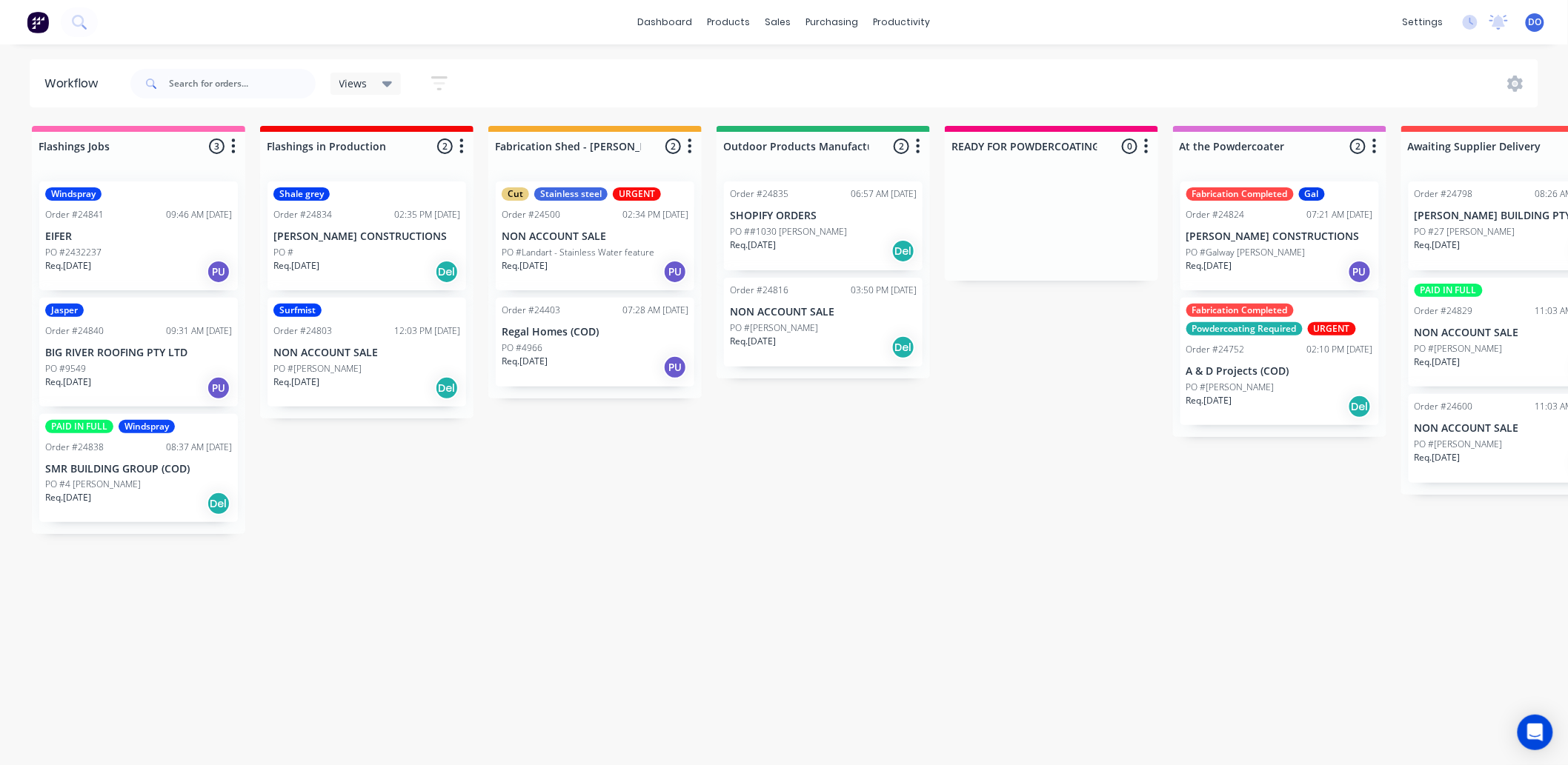
click at [362, 229] on div "Shale grey Order #24834 02:35 PM [DATE] [PERSON_NAME] CONSTRUCTIONS PO # Req. […" at bounding box center [366, 236] width 199 height 109
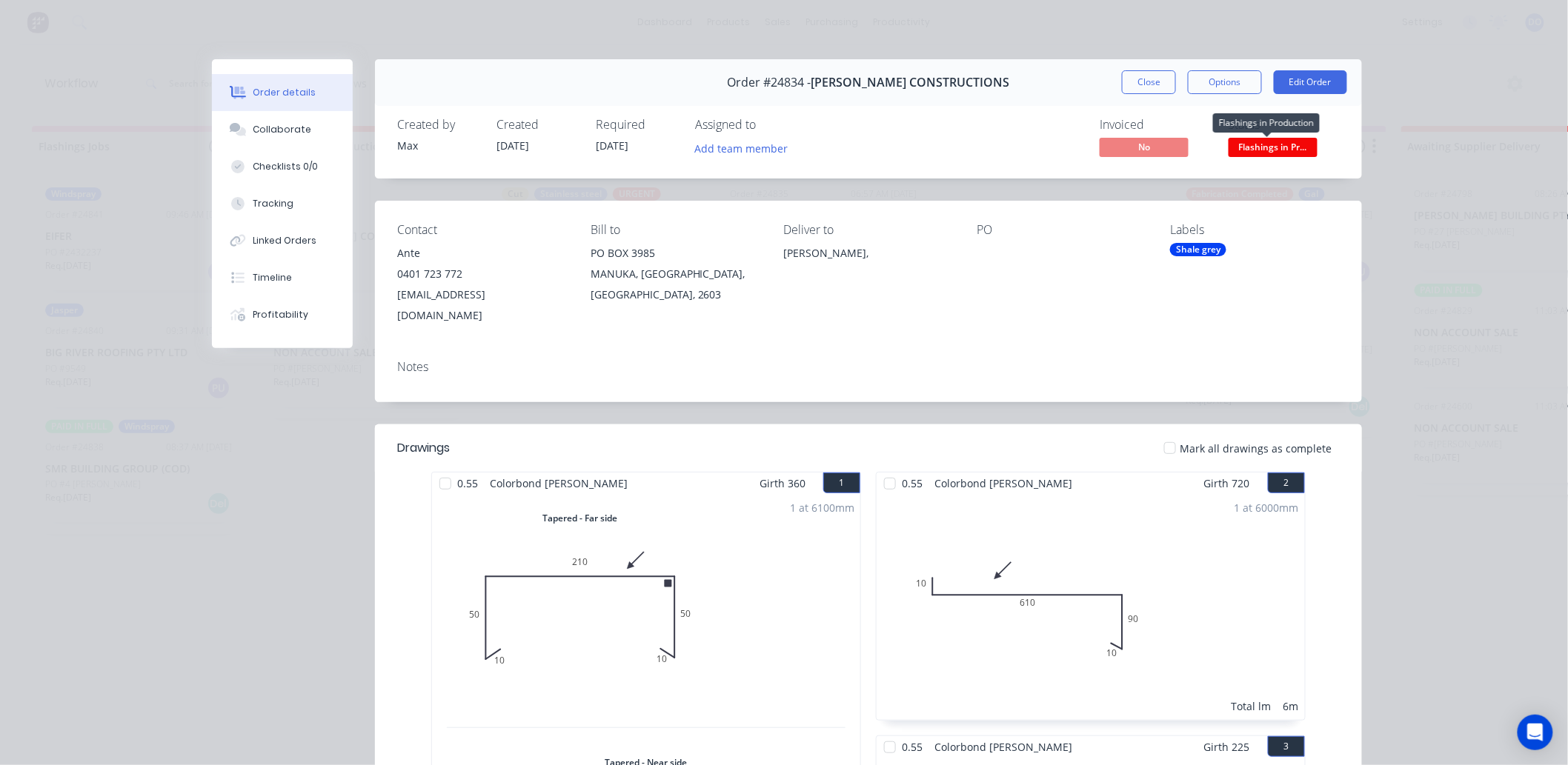
click at [1263, 149] on span "Flashings in Pr..." at bounding box center [1273, 146] width 89 height 19
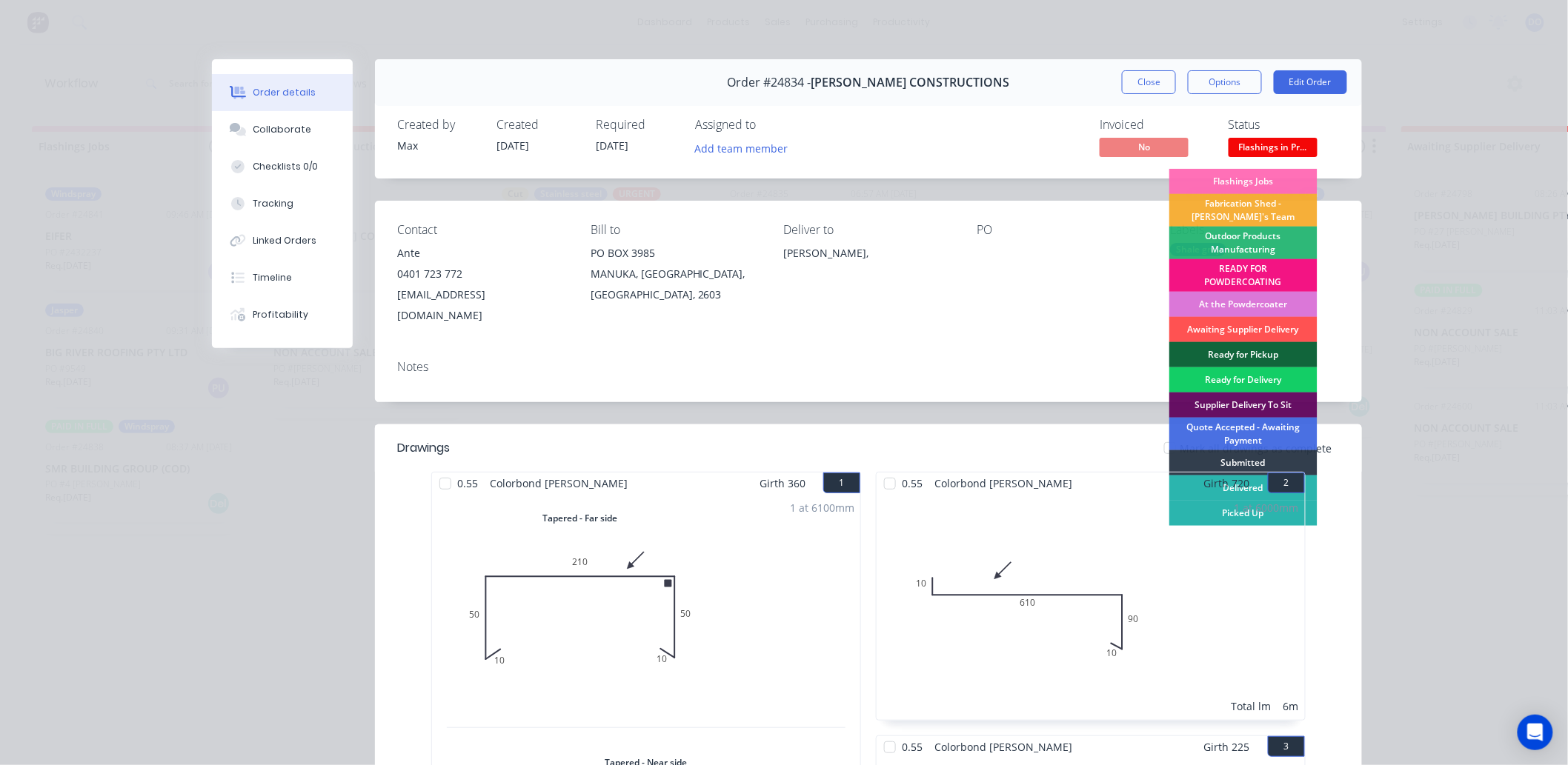
click at [1290, 379] on div "Ready for Delivery" at bounding box center [1244, 379] width 148 height 26
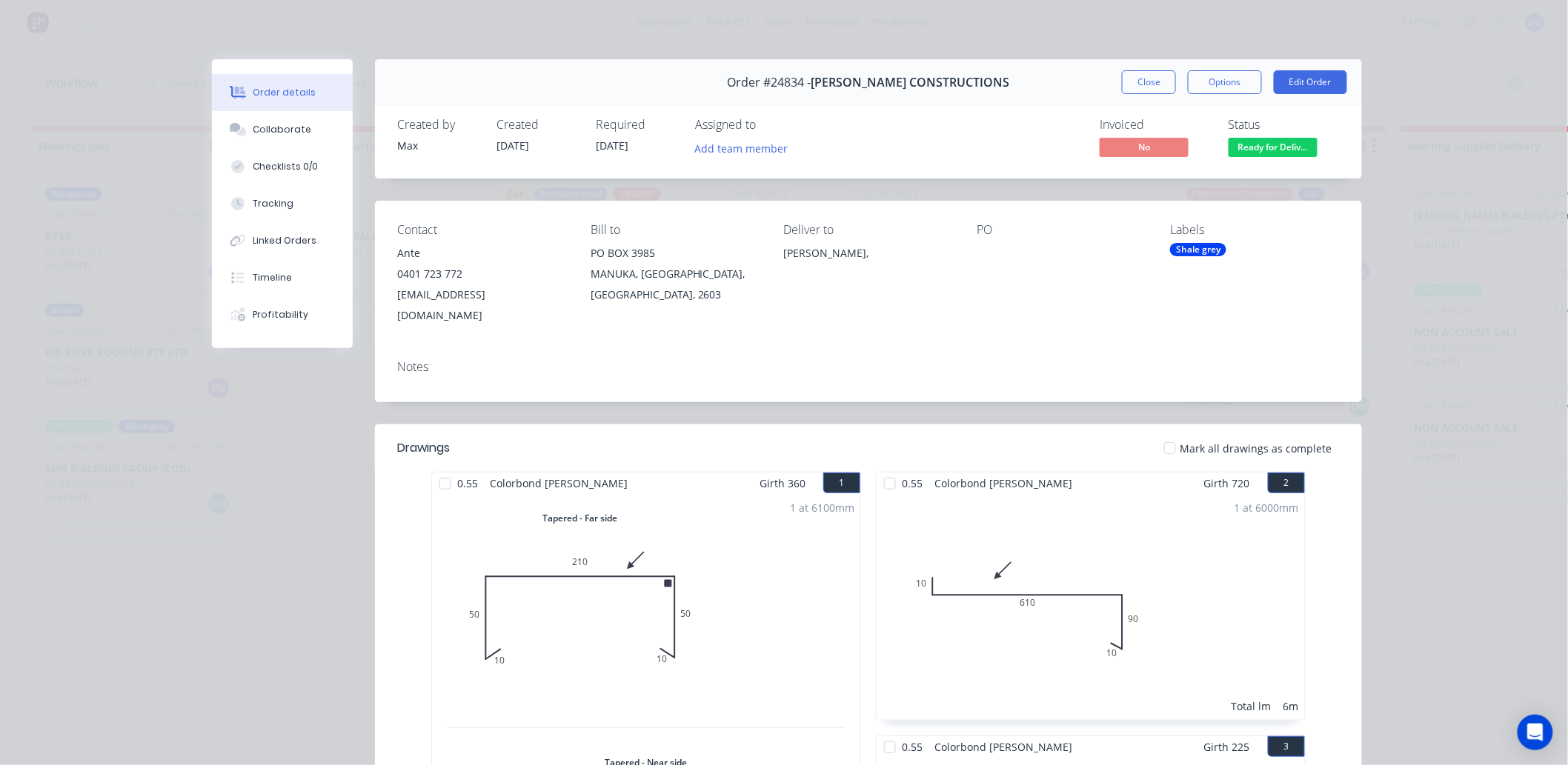
click at [1122, 94] on button "Close" at bounding box center [1149, 82] width 54 height 24
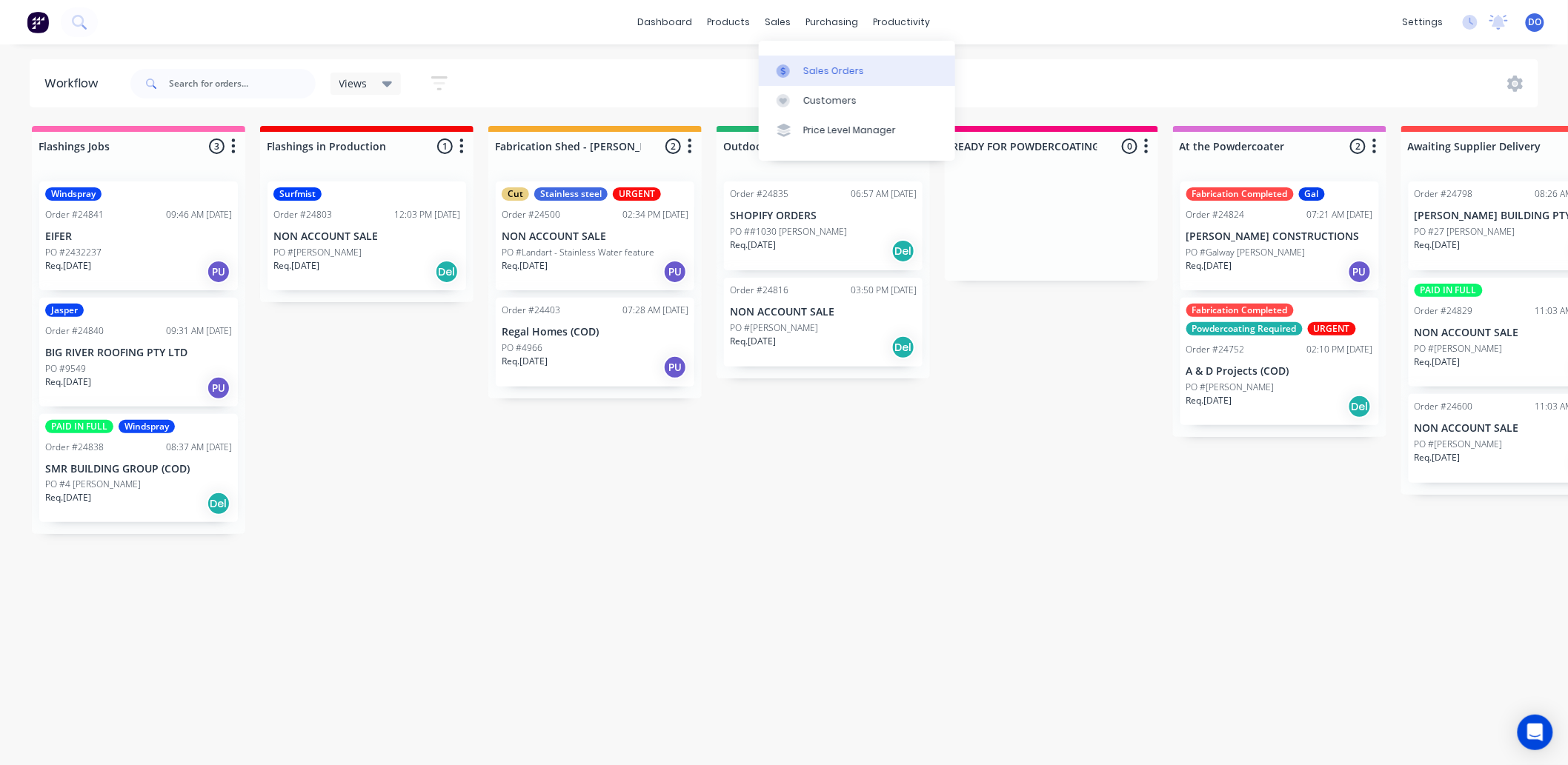
click at [795, 68] on div at bounding box center [788, 71] width 22 height 13
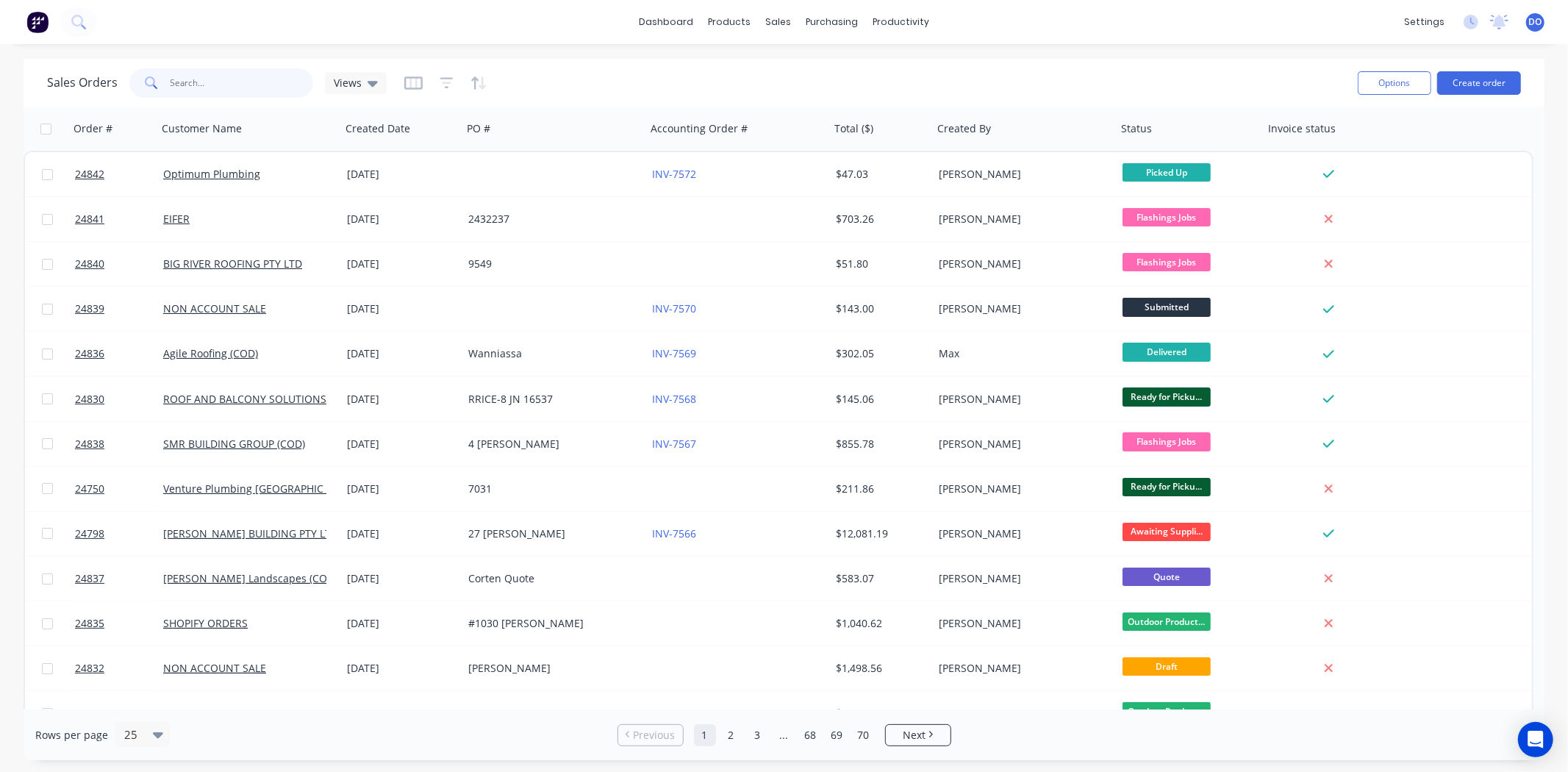
click at [200, 83] on input "text" at bounding box center [243, 83] width 144 height 30
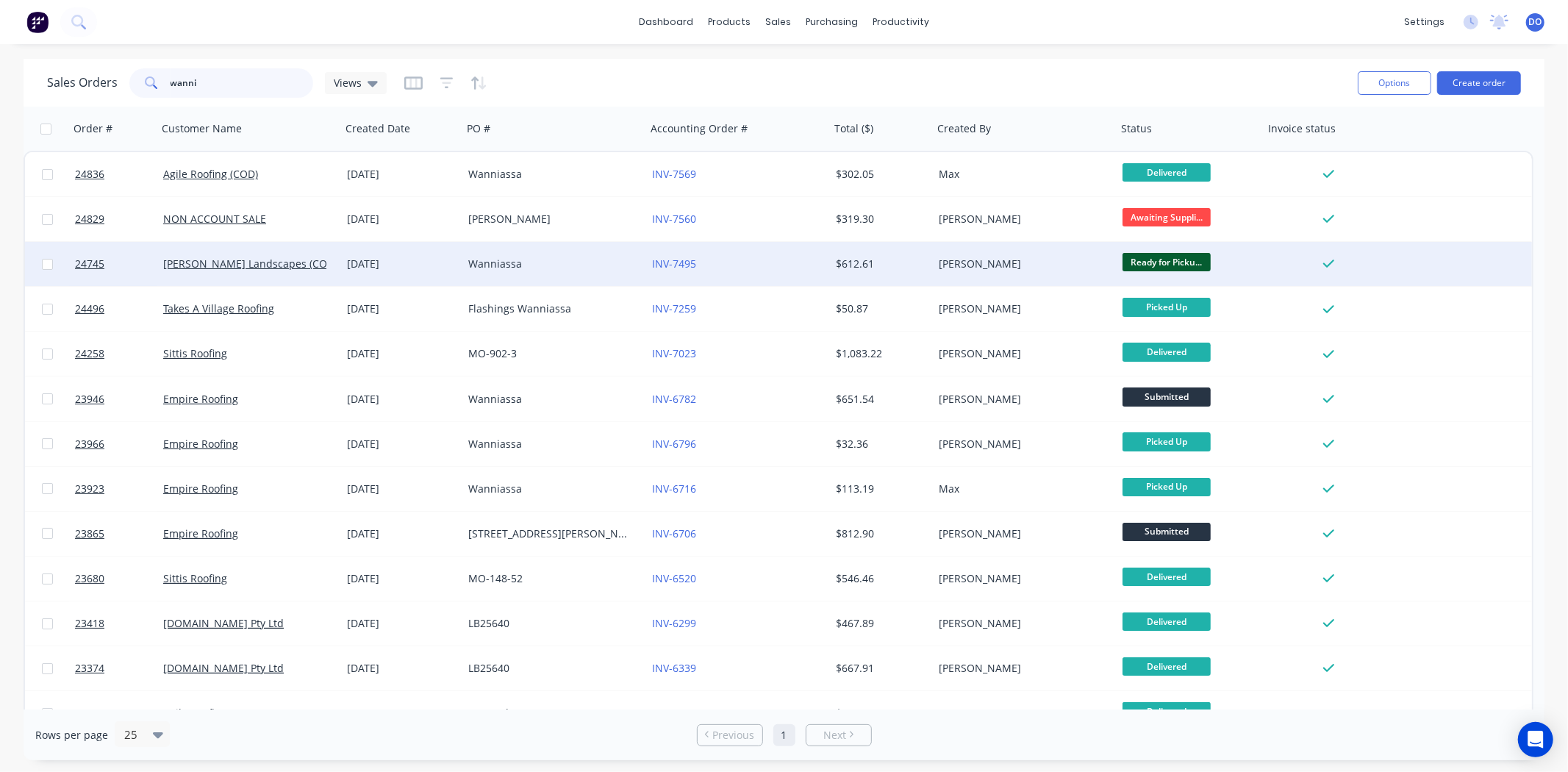
type input "wanni"
click at [555, 267] on div "Wanniassa" at bounding box center [550, 264] width 163 height 15
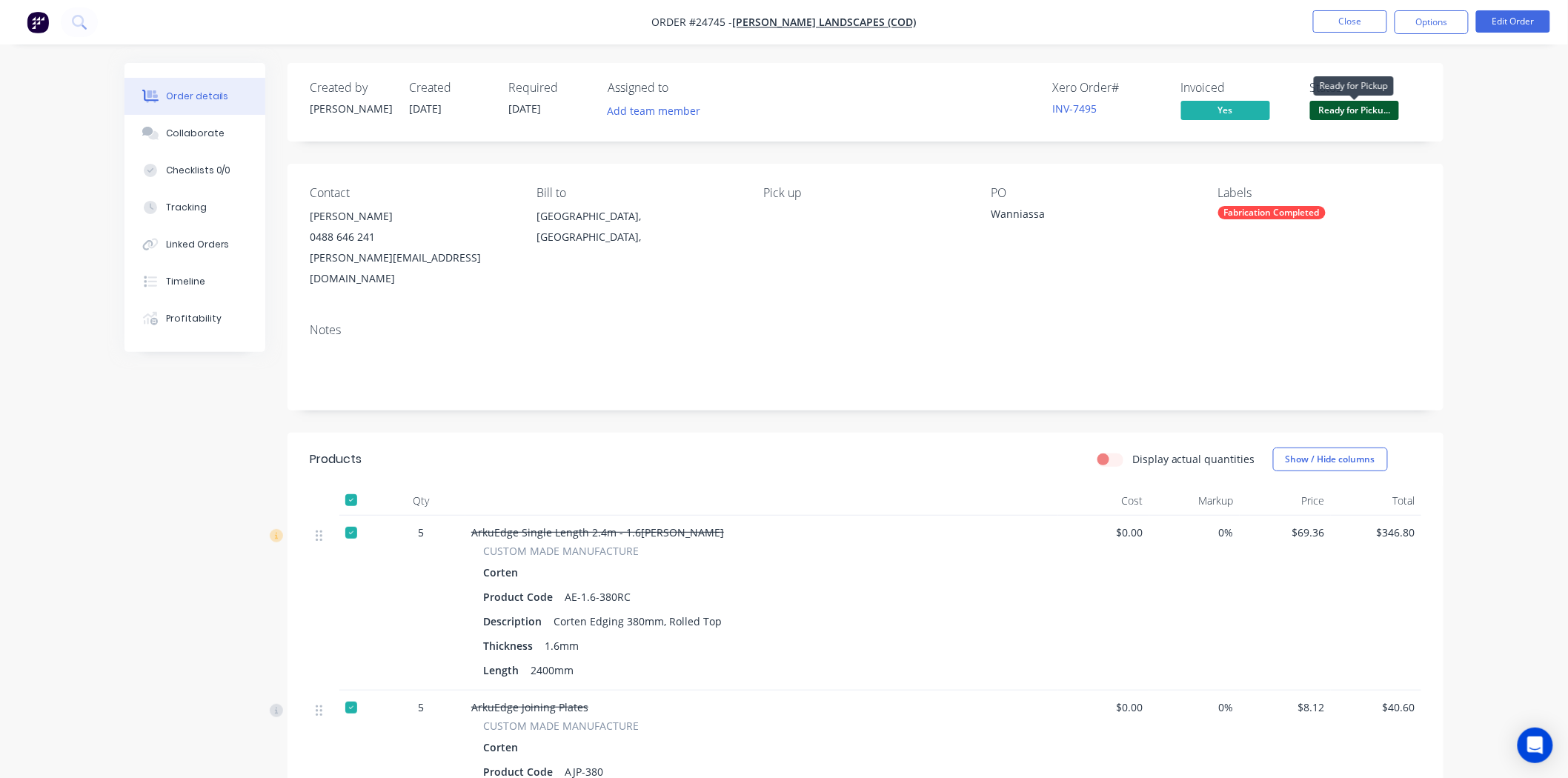
click at [1339, 113] on span "Ready for Picku..." at bounding box center [1354, 110] width 89 height 19
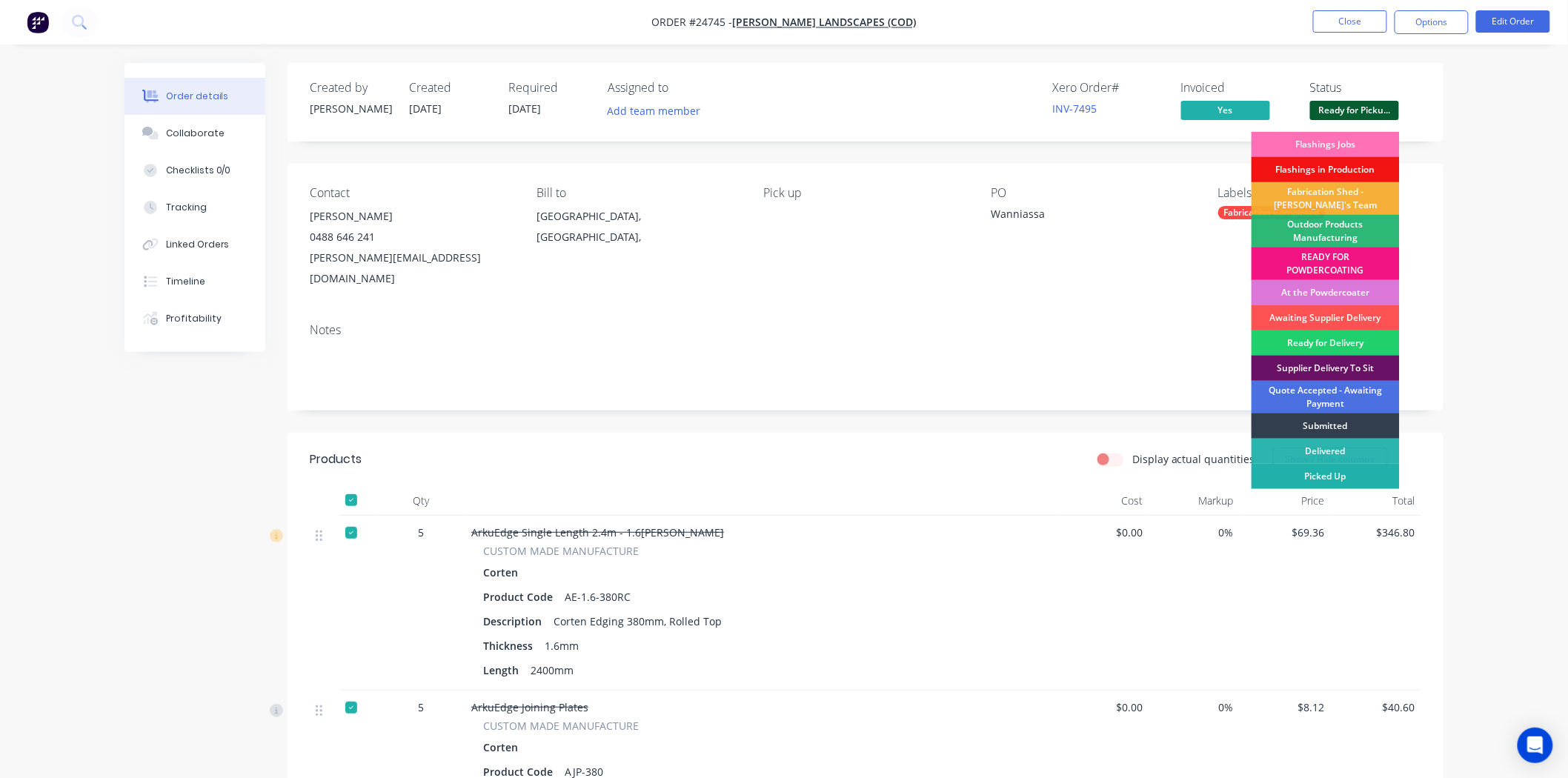
click at [1351, 472] on div "Picked Up" at bounding box center [1326, 476] width 148 height 26
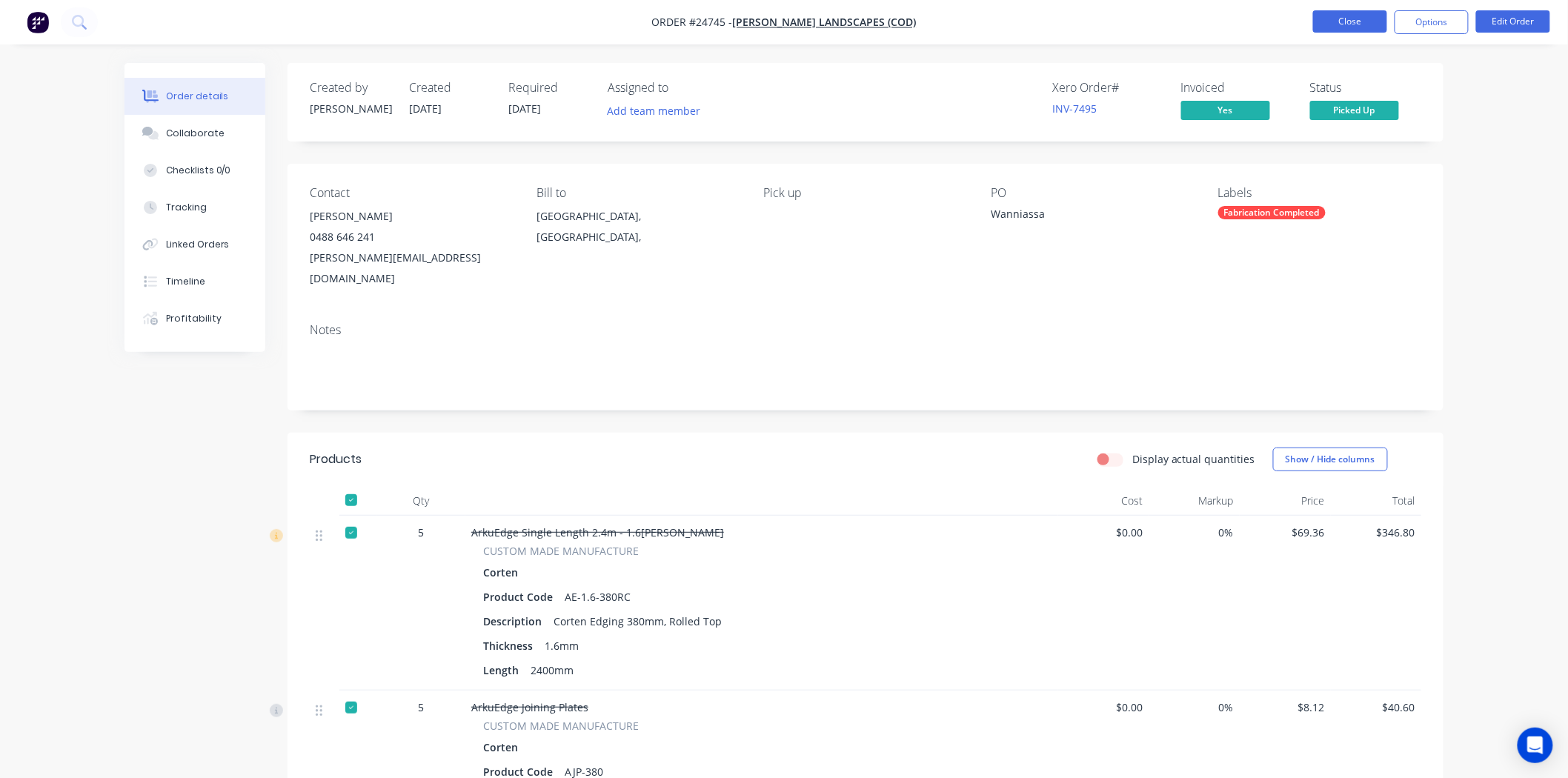
click at [1342, 19] on button "Close" at bounding box center [1350, 21] width 74 height 22
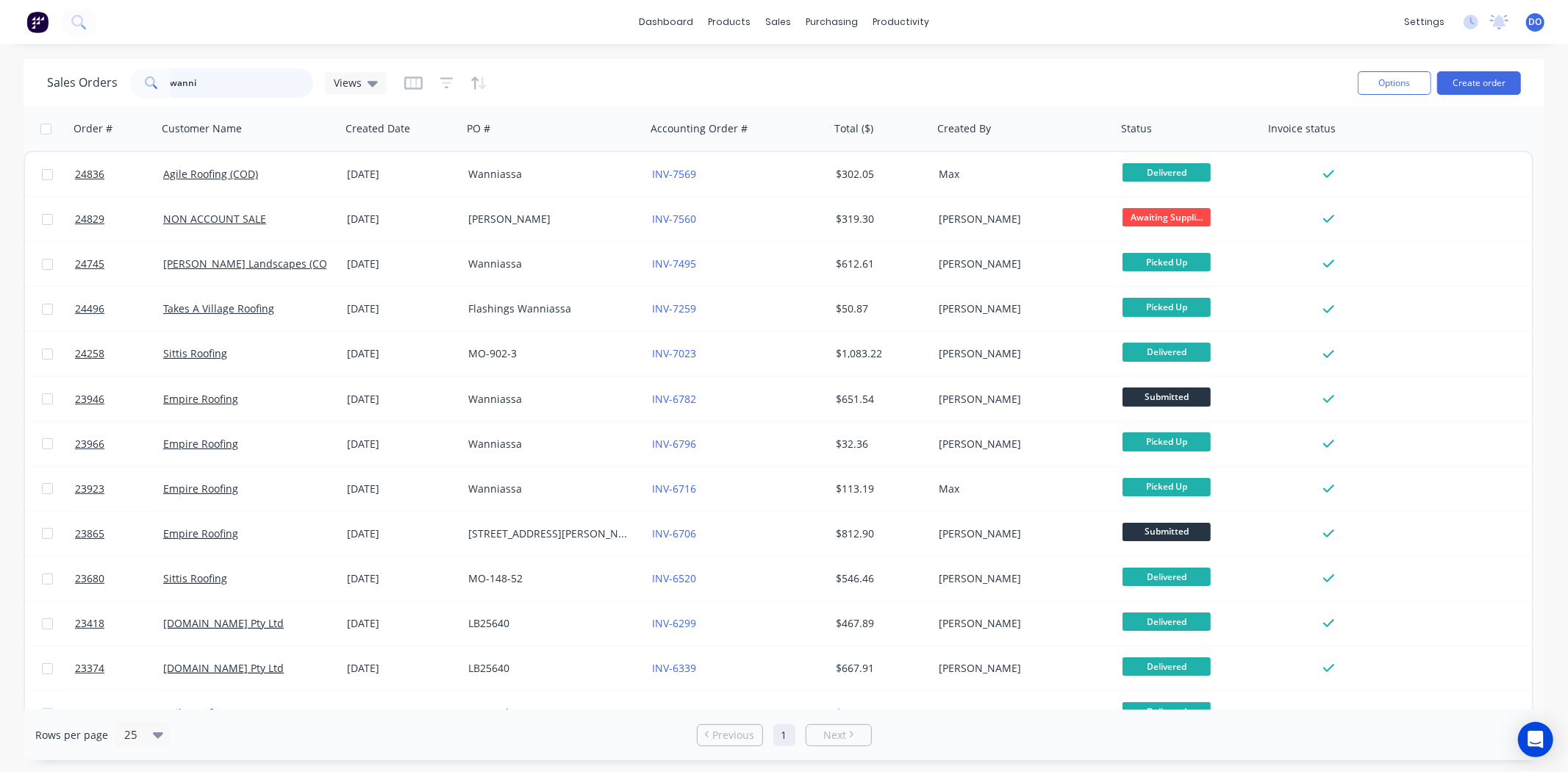
click at [229, 89] on input "wanni" at bounding box center [243, 83] width 144 height 30
type input "w"
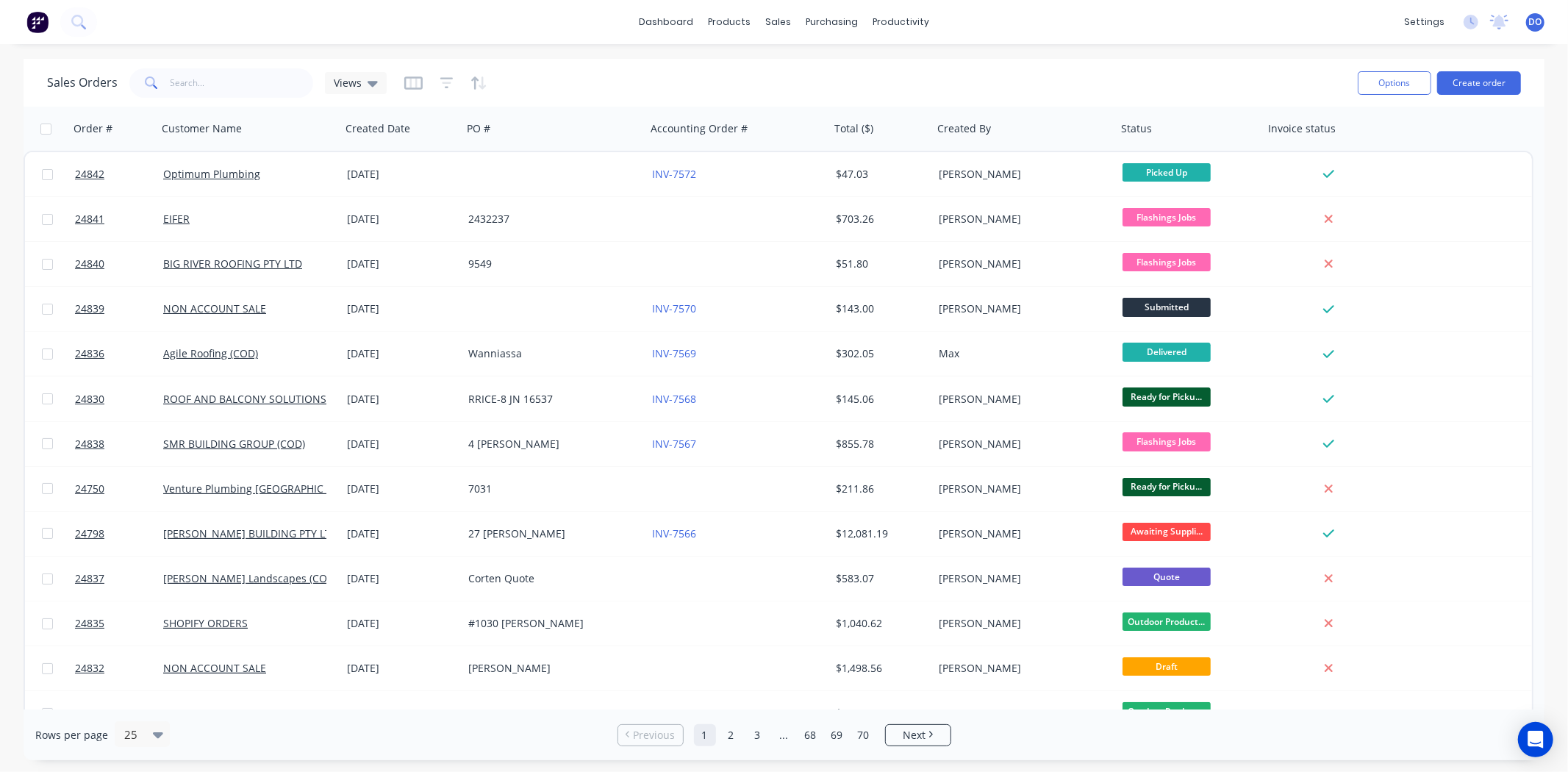
click at [1275, 67] on div "Sales Orders Views" at bounding box center [696, 82] width 1299 height 36
click at [250, 83] on input "text" at bounding box center [243, 83] width 144 height 30
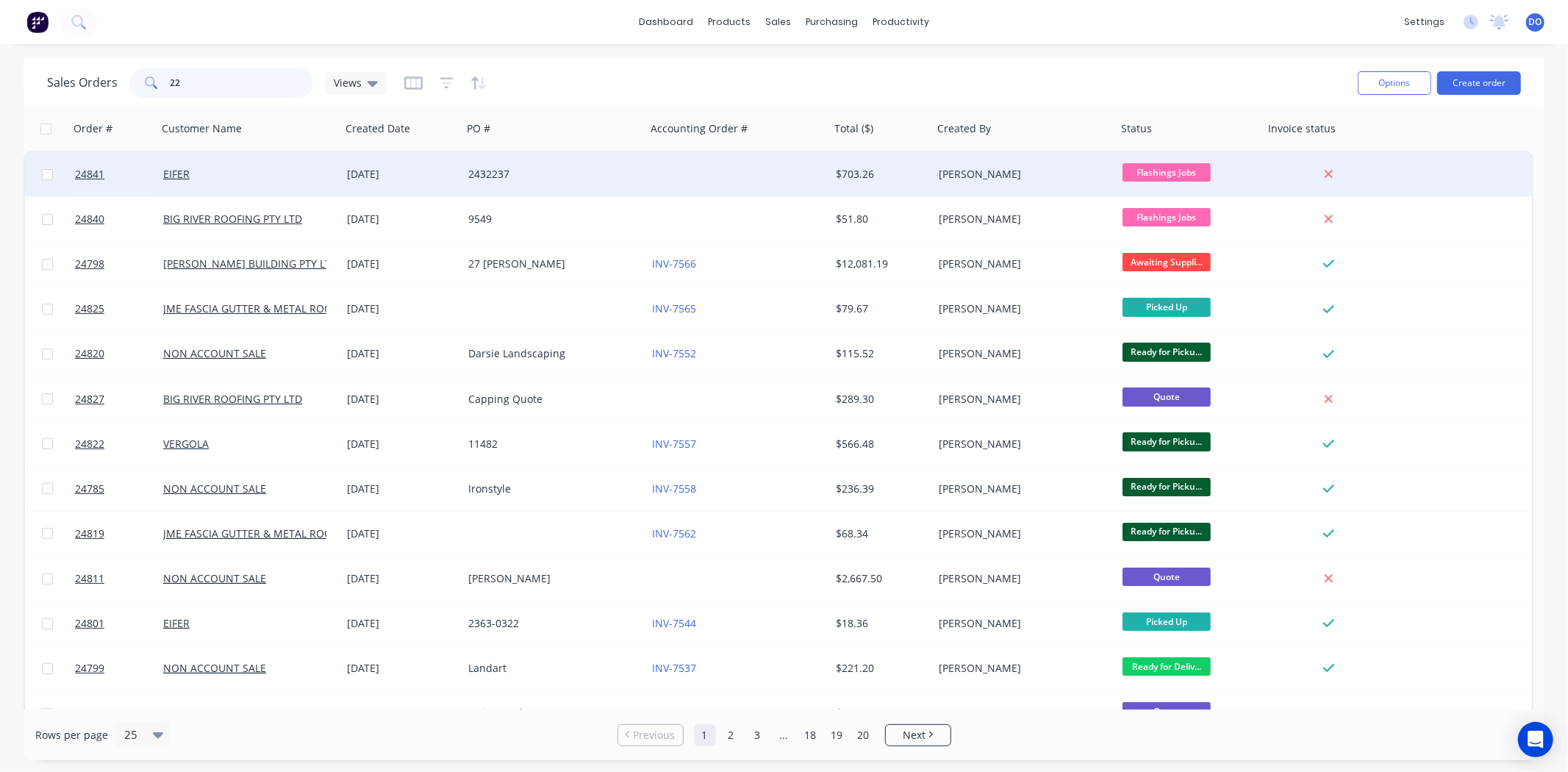
type input "2"
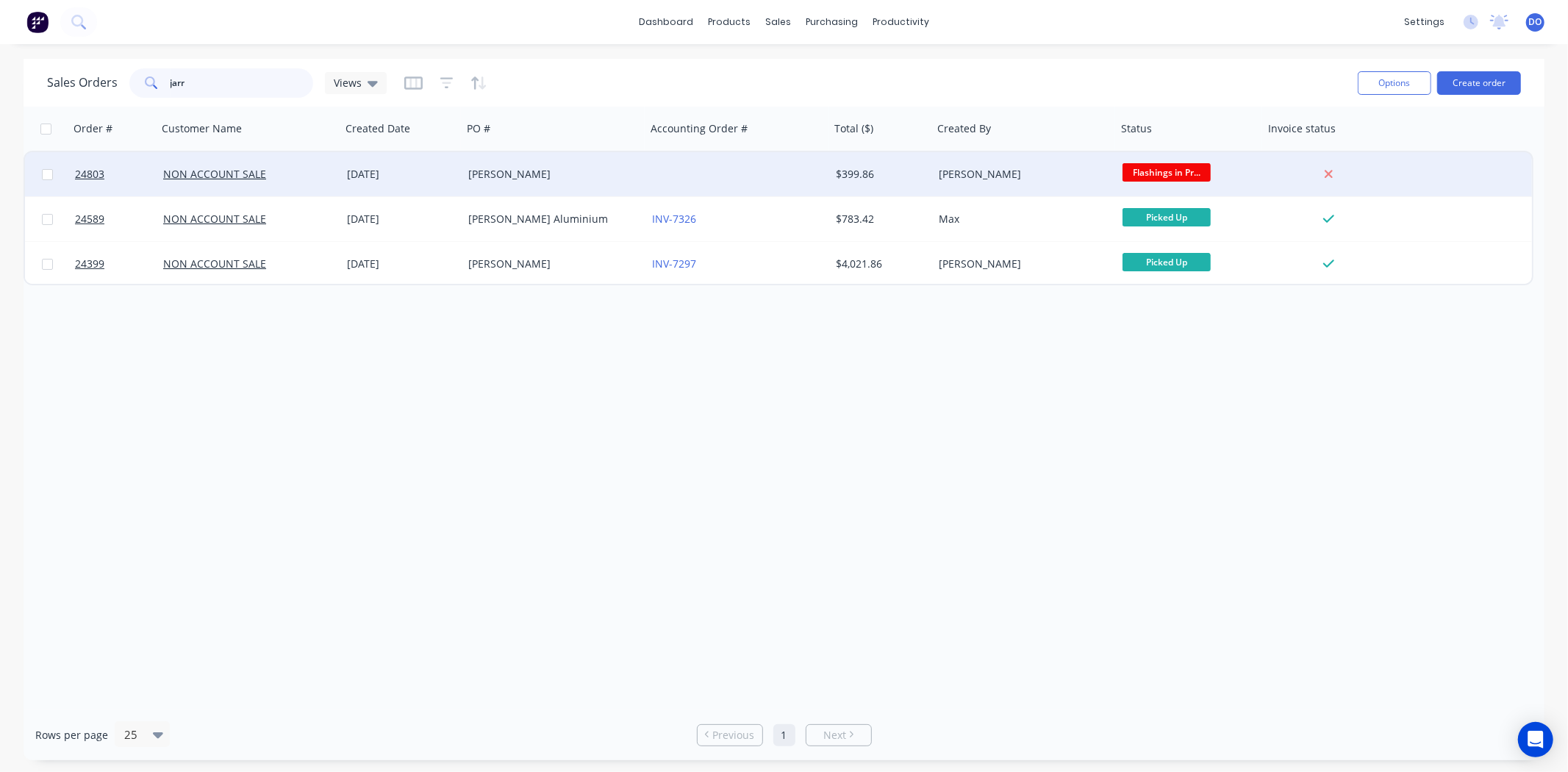
type input "jarr"
click at [761, 170] on div at bounding box center [738, 174] width 184 height 44
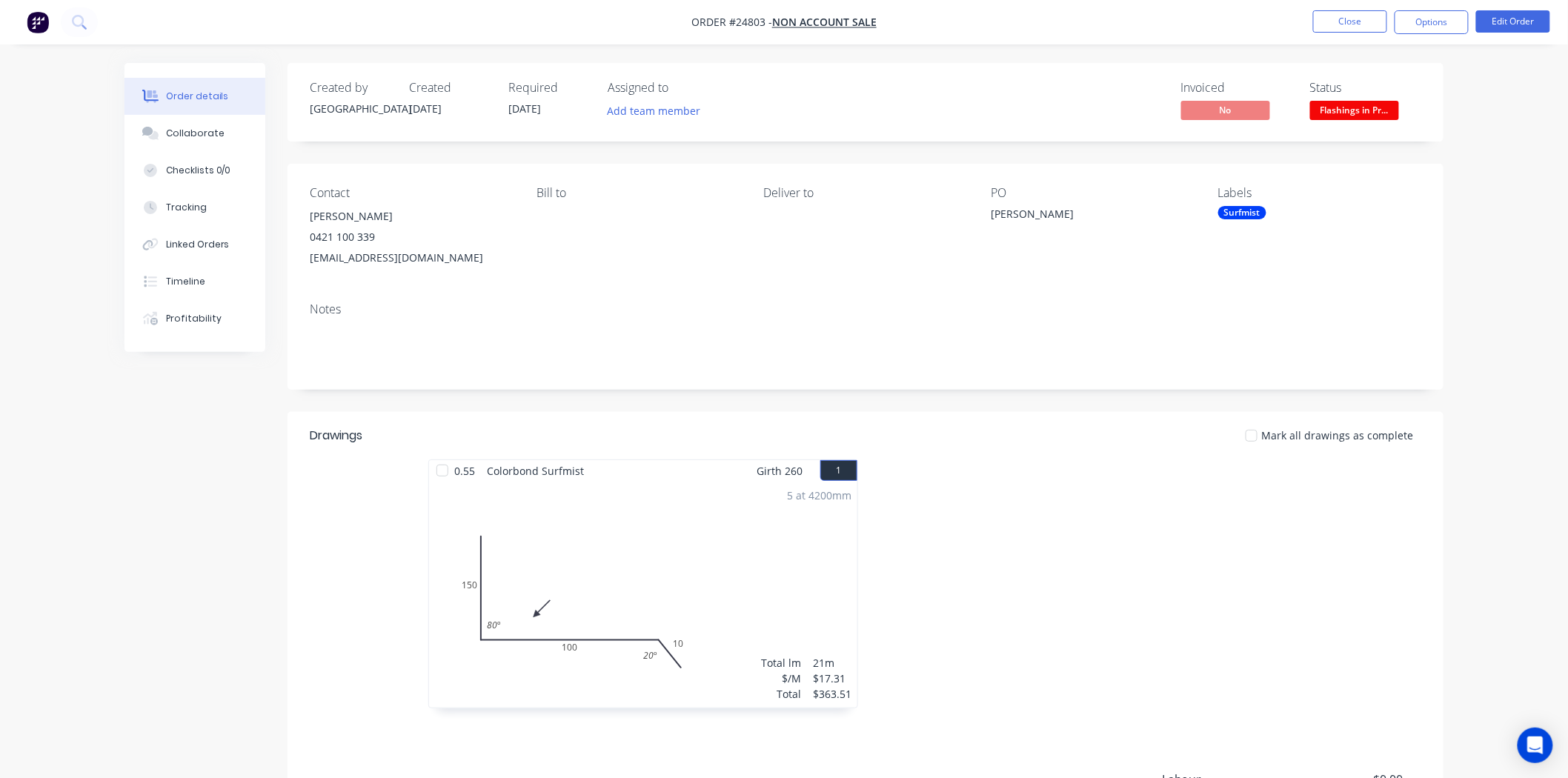
click at [1057, 449] on header "Drawings Mark all drawings as complete" at bounding box center [865, 436] width 1156 height 48
click at [1438, 15] on button "Options" at bounding box center [1432, 22] width 74 height 24
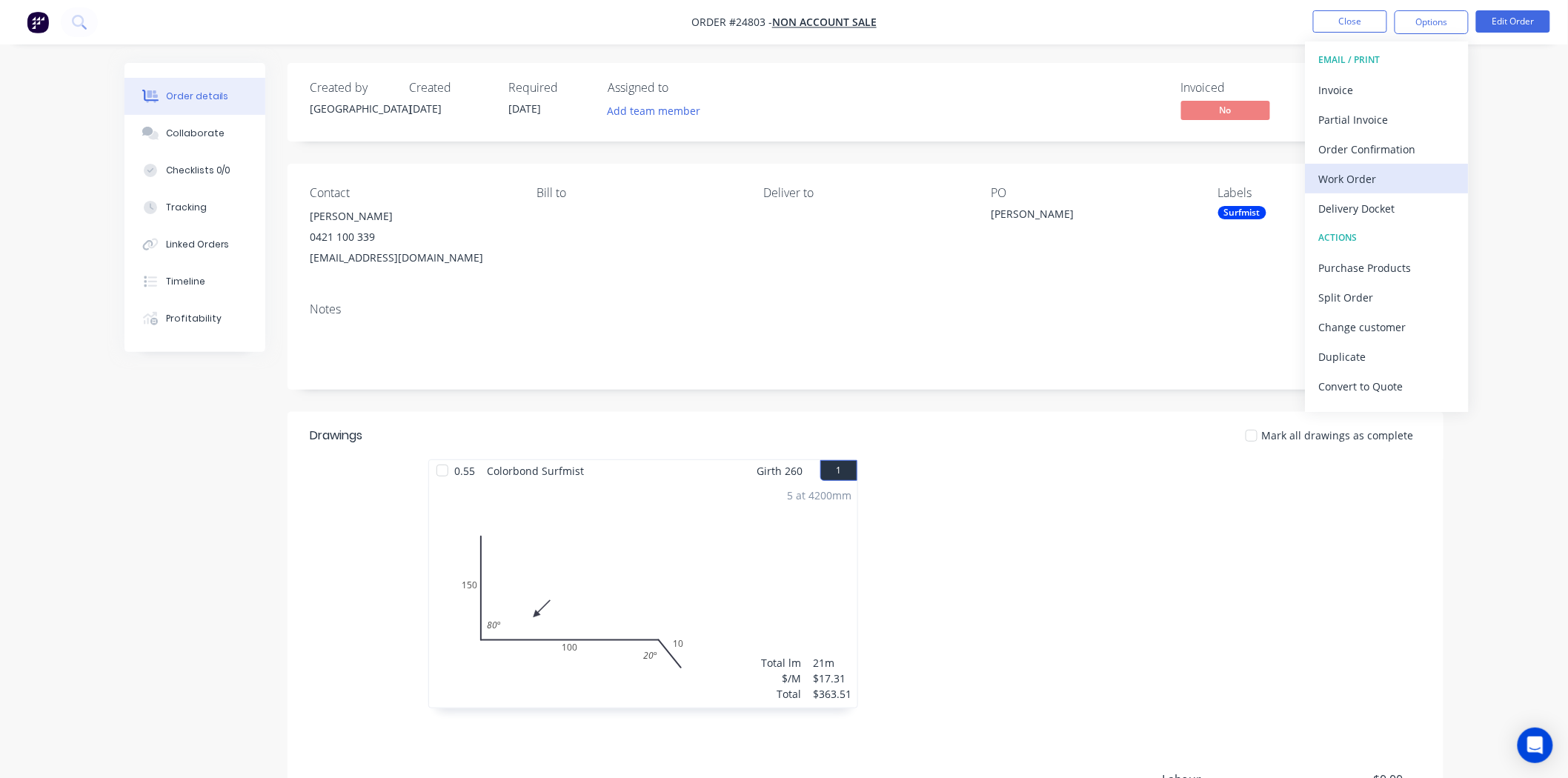
click at [1368, 186] on div "Work Order" at bounding box center [1387, 179] width 136 height 21
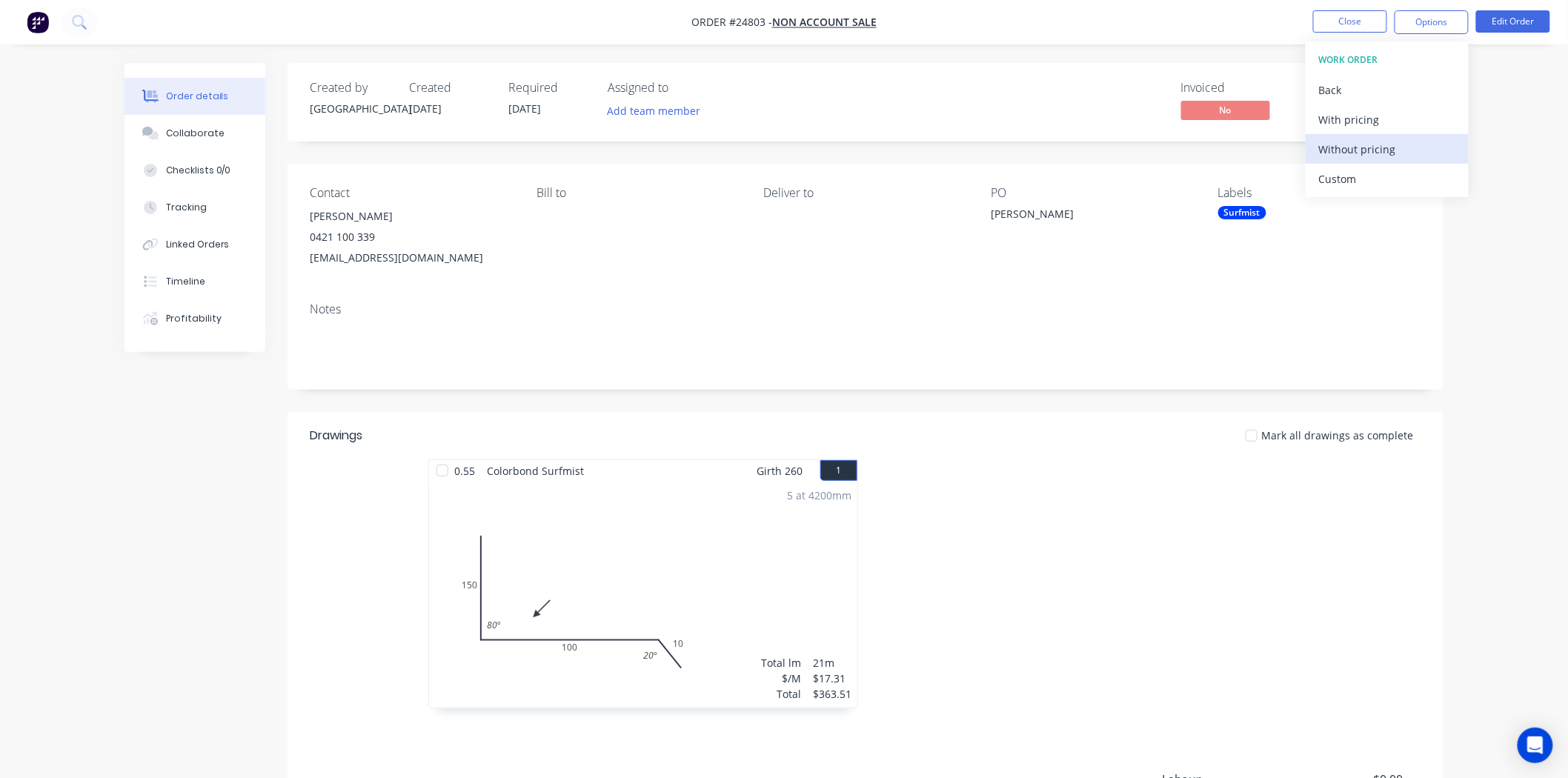
click at [1379, 143] on div "Without pricing" at bounding box center [1387, 149] width 136 height 21
click at [1040, 89] on div "Invoiced No Status Flashings in Pr..." at bounding box center [1089, 102] width 666 height 43
click at [1353, 26] on button "Close" at bounding box center [1350, 21] width 74 height 22
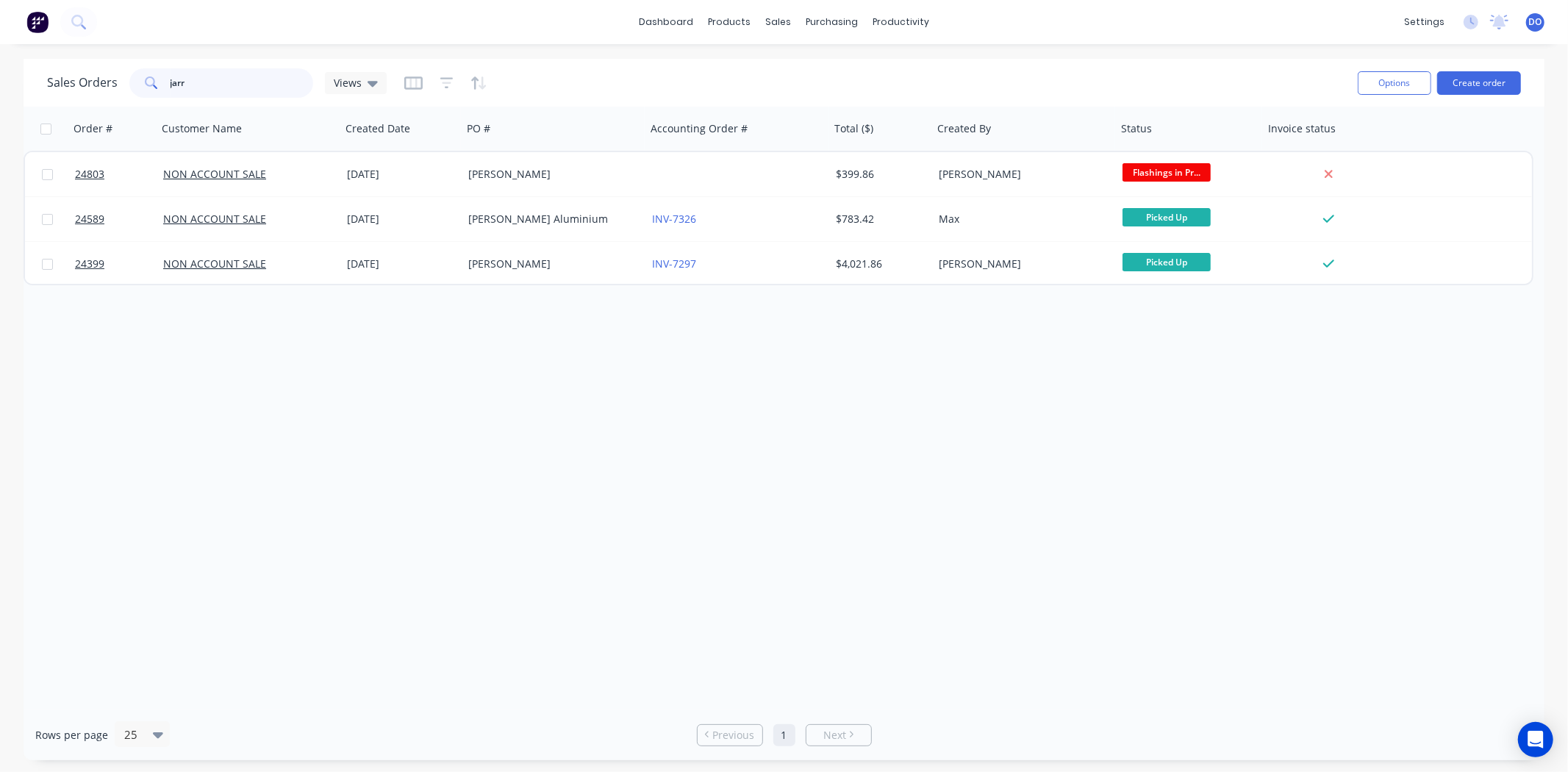
drag, startPoint x: 258, startPoint y: 81, endPoint x: 104, endPoint y: 89, distance: 154.2
click at [105, 86] on div "Sales Orders jarr Views" at bounding box center [217, 83] width 340 height 30
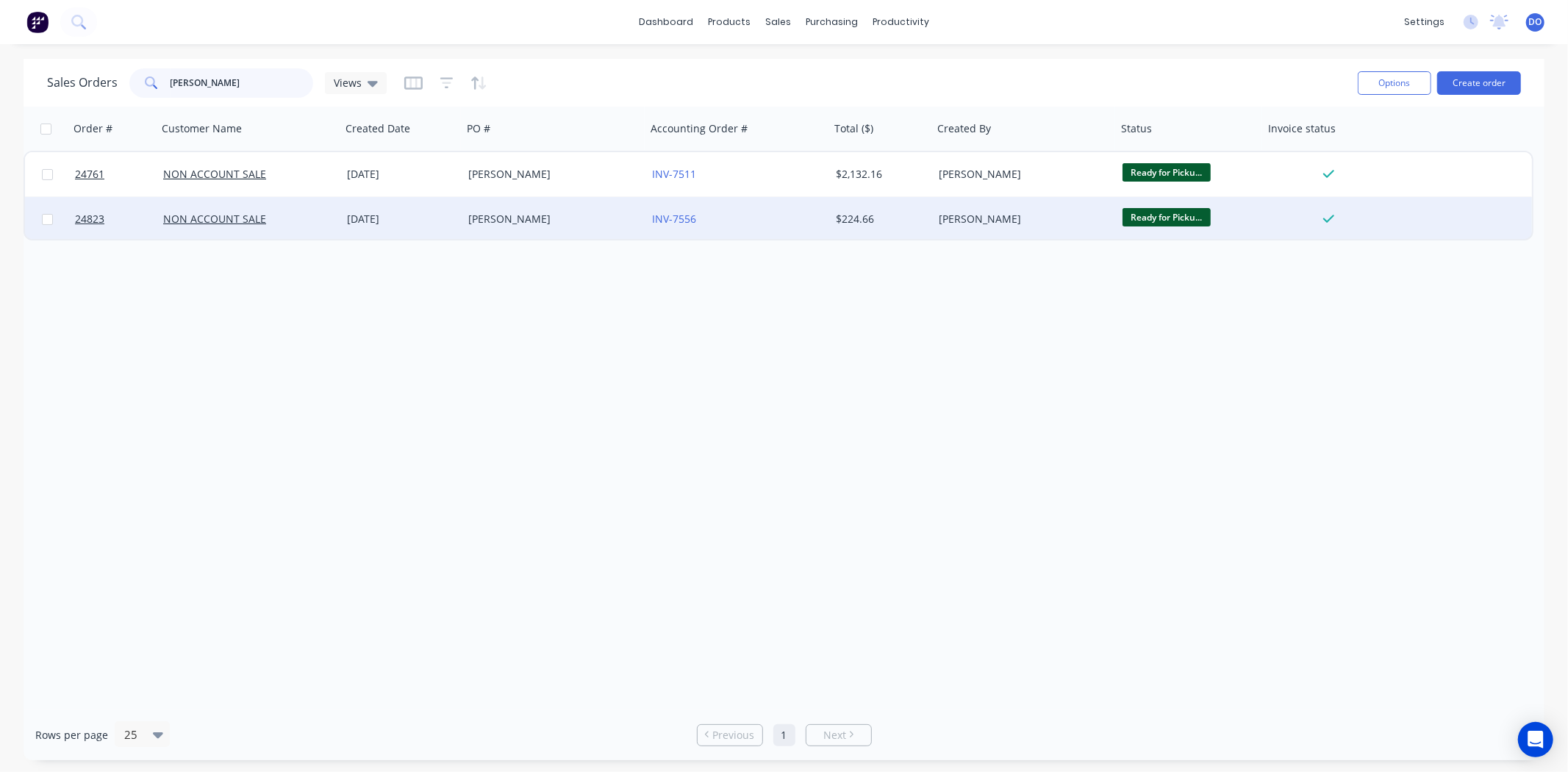
type input "robyn"
click at [586, 221] on div "[PERSON_NAME]" at bounding box center [550, 219] width 163 height 15
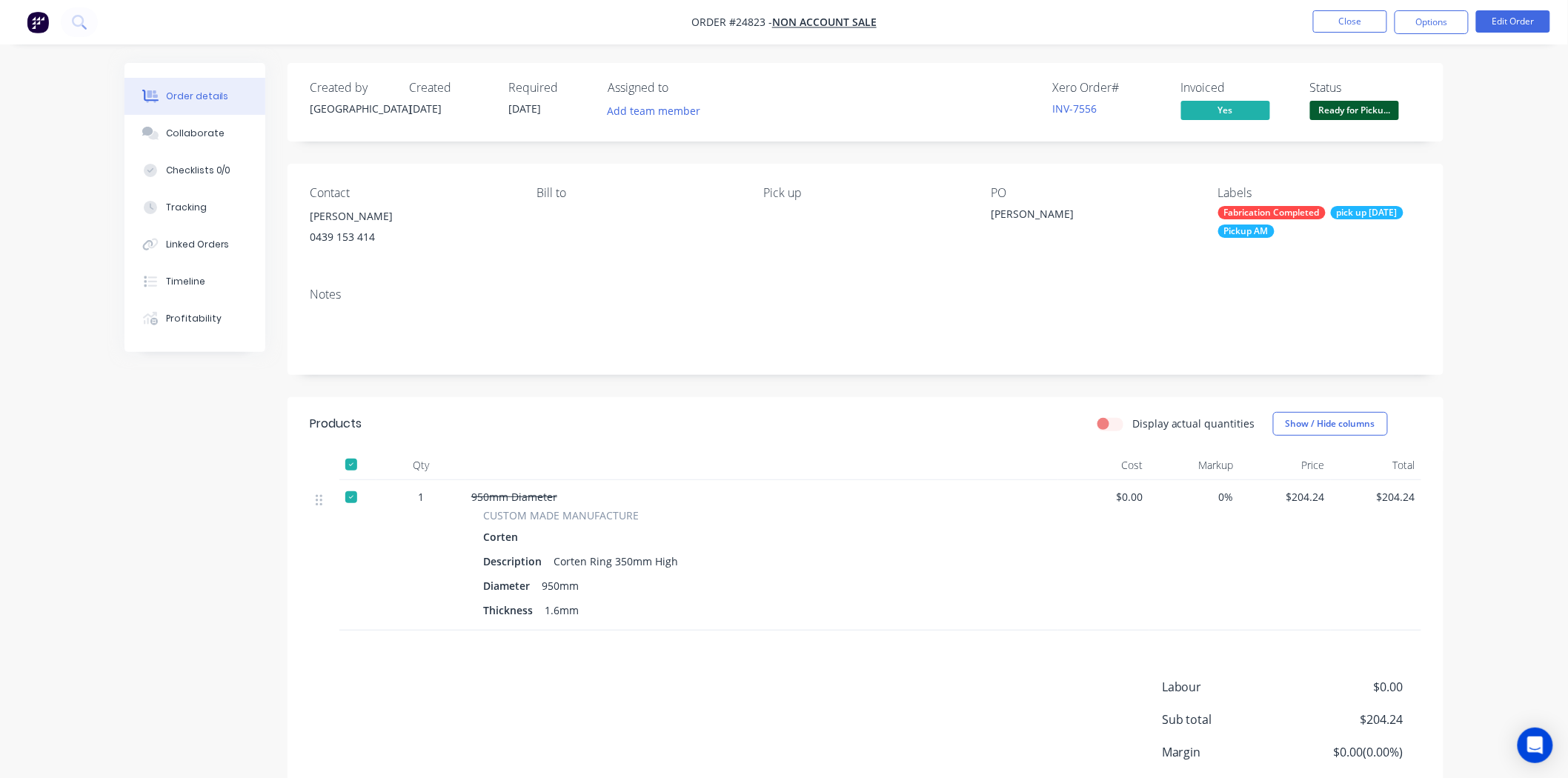
click at [1080, 92] on div "Xero Order #" at bounding box center [1108, 87] width 111 height 14
click at [1081, 112] on link "INV-7556" at bounding box center [1074, 109] width 44 height 14
click at [1369, 102] on span "Ready for Picku..." at bounding box center [1354, 110] width 89 height 19
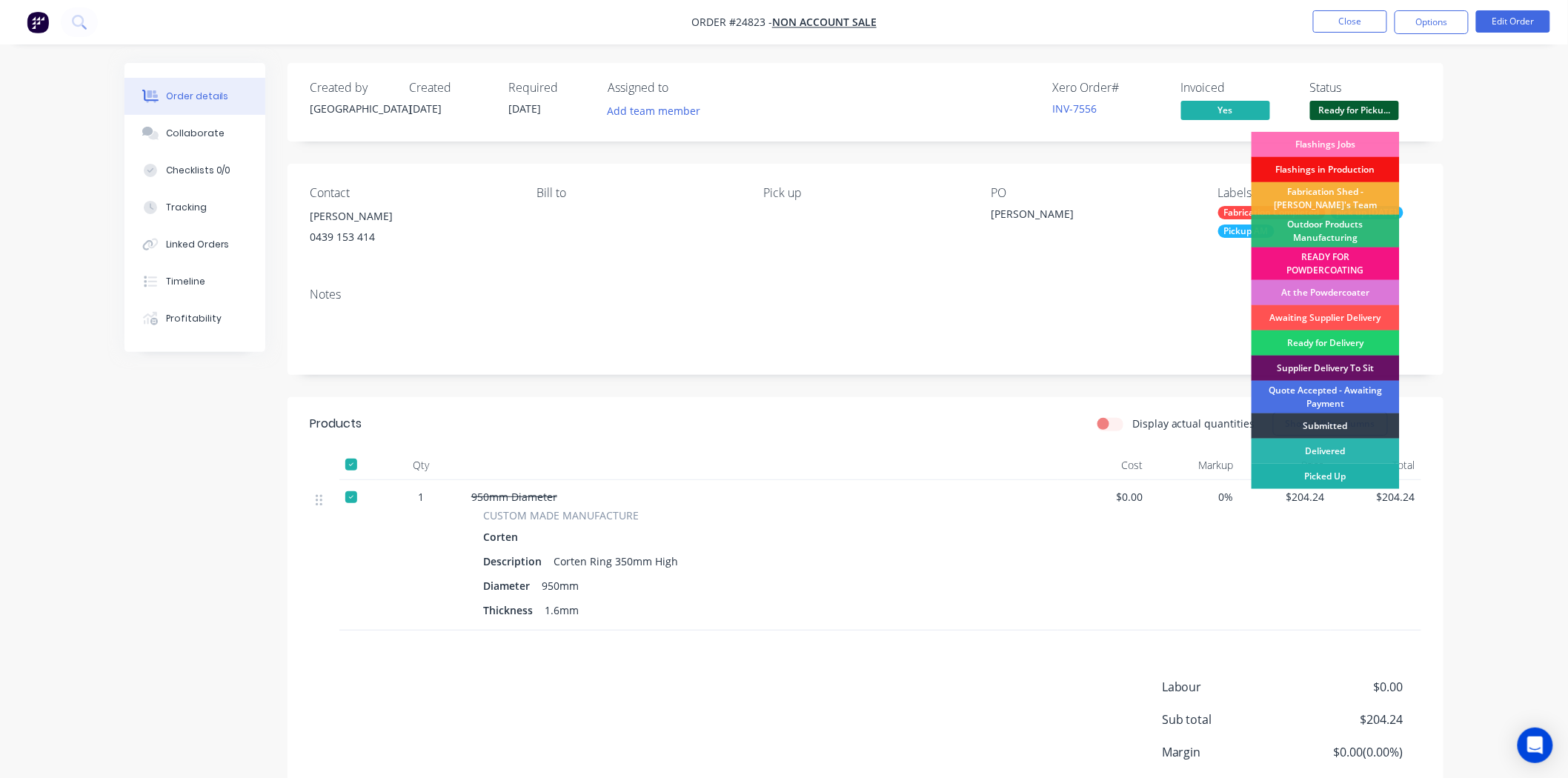
click at [1286, 485] on div "Picked Up" at bounding box center [1326, 476] width 148 height 26
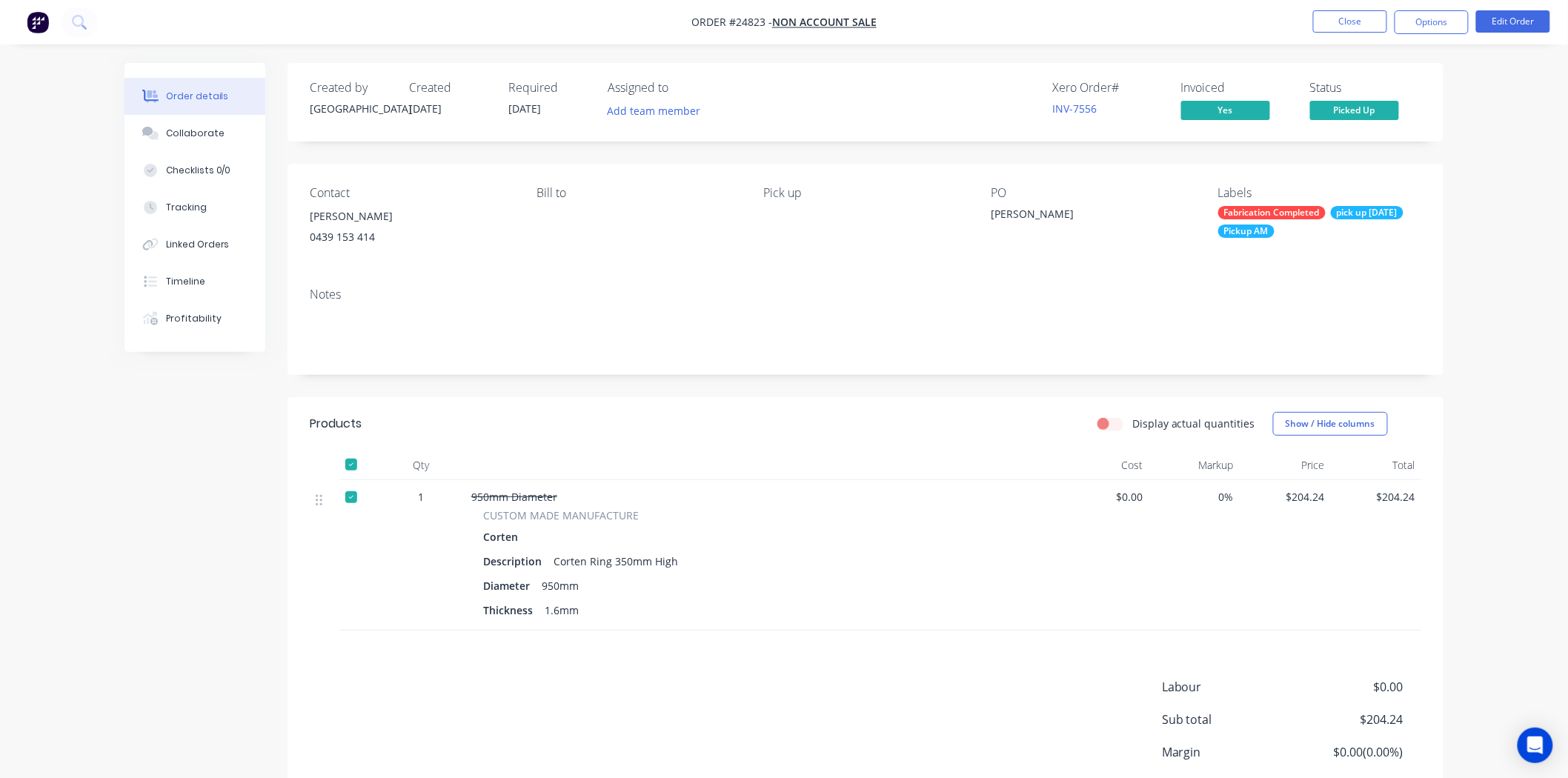
click at [1310, 101] on button "Picked Up" at bounding box center [1354, 111] width 89 height 22
click at [1343, 28] on button "Close" at bounding box center [1350, 21] width 74 height 22
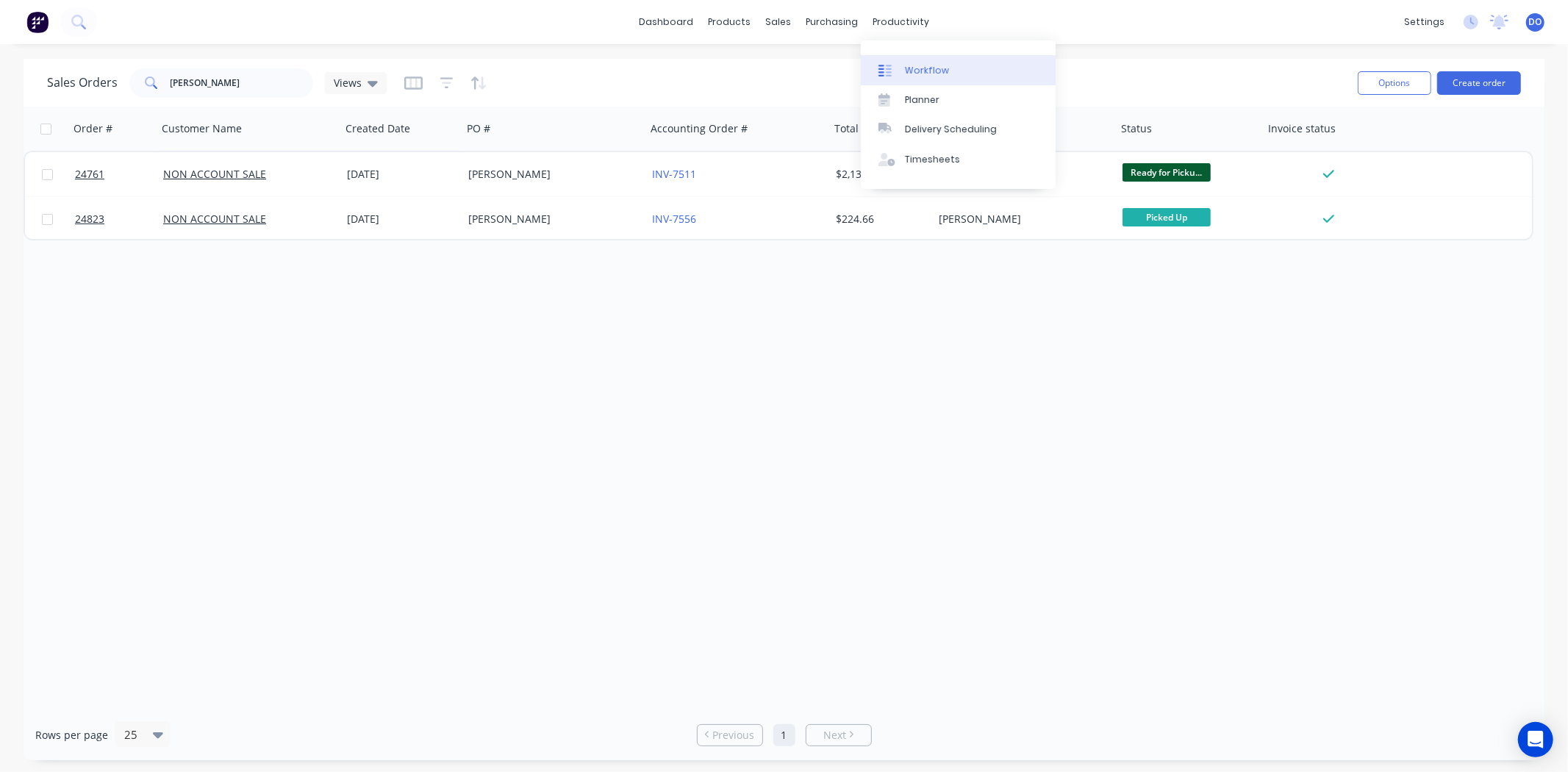
click at [903, 74] on link "Workflow" at bounding box center [958, 70] width 194 height 30
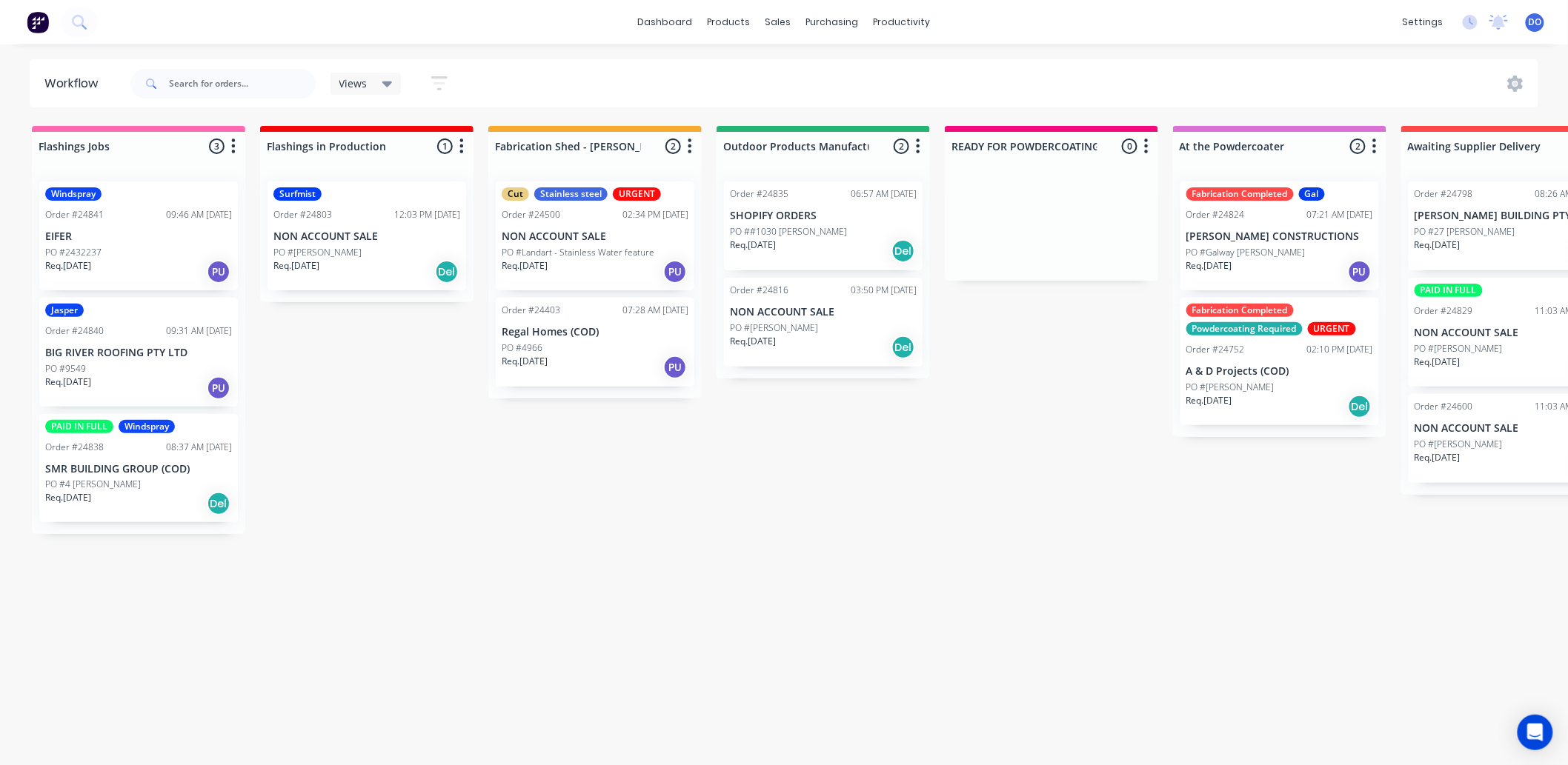
click at [116, 491] on div "Req. 05/09/25 Del" at bounding box center [139, 503] width 187 height 26
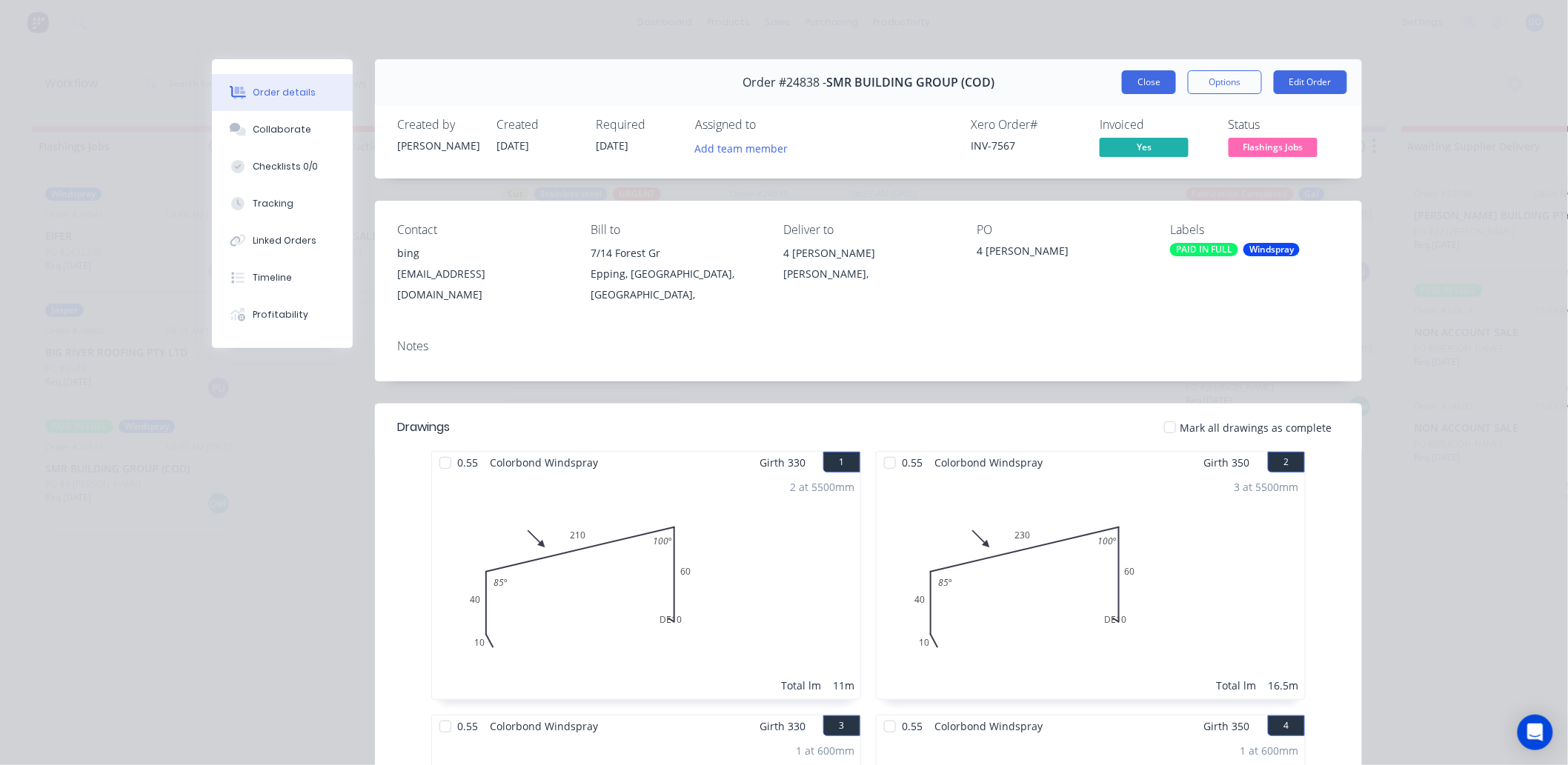
click at [1133, 86] on button "Close" at bounding box center [1149, 82] width 54 height 24
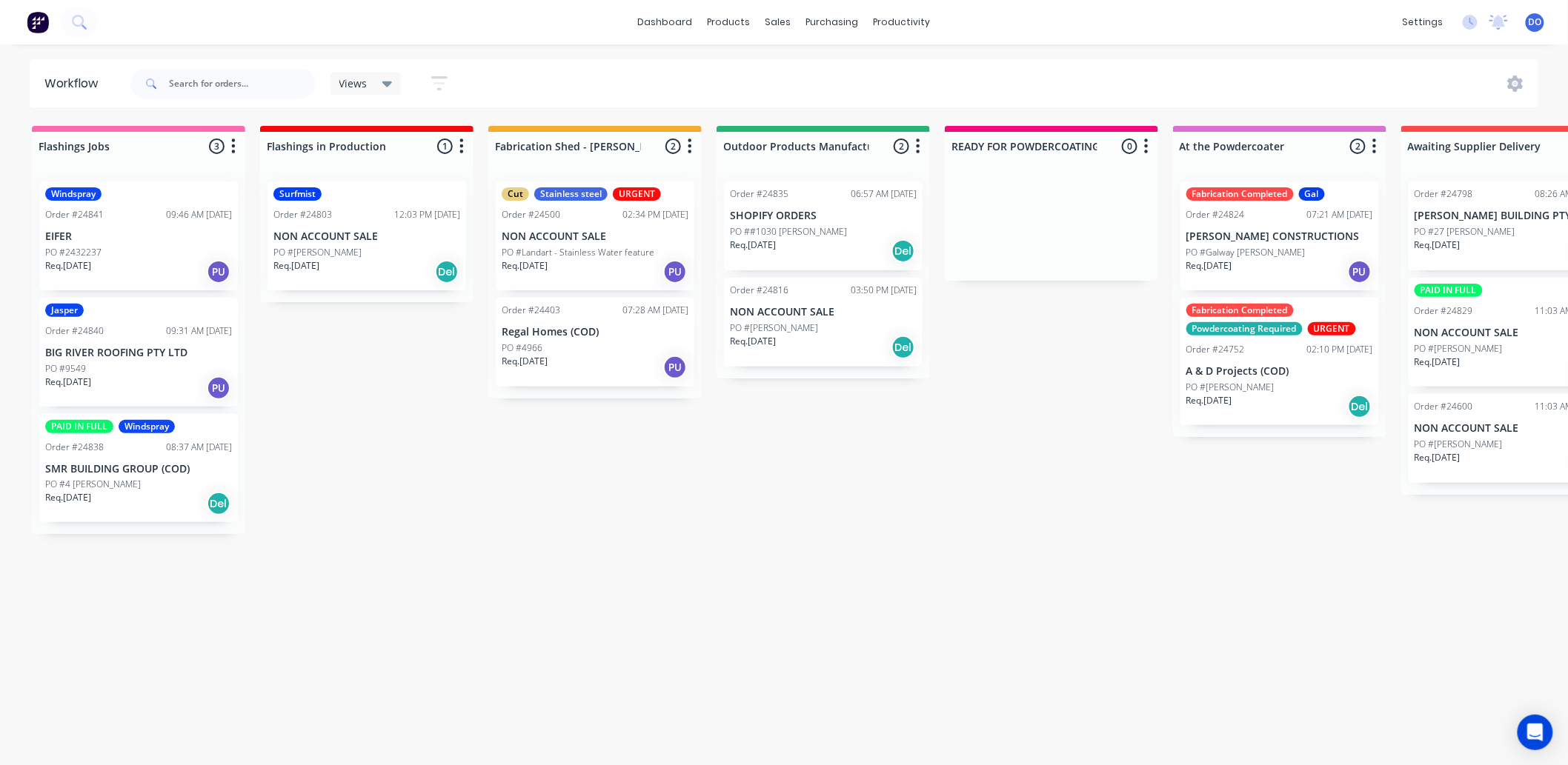
scroll to position [4, 0]
click at [381, 626] on div "Flashings Jobs 3 Status colour #FF69B4 hex #FF69B4 Save Cancel Notifications Em…" at bounding box center [1546, 441] width 3116 height 631
click at [790, 476] on div "Flashings Jobs 3 Status colour #FF69B4 hex #FF69B4 Save Cancel Notifications Em…" at bounding box center [1546, 441] width 3116 height 631
click at [366, 259] on div "Req. [DATE] Del" at bounding box center [367, 272] width 187 height 26
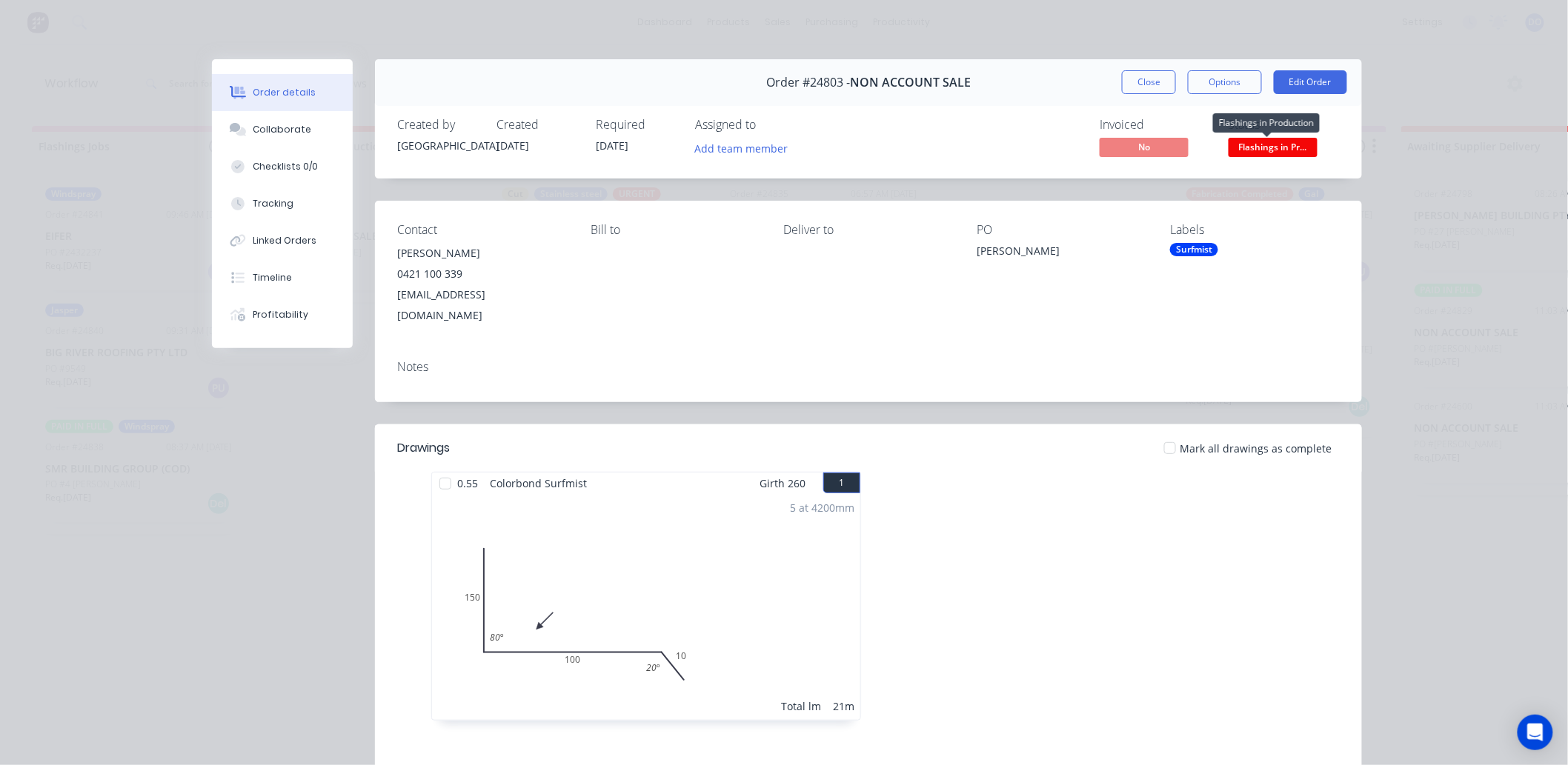
click at [1273, 152] on span "Flashings in Pr..." at bounding box center [1273, 146] width 89 height 19
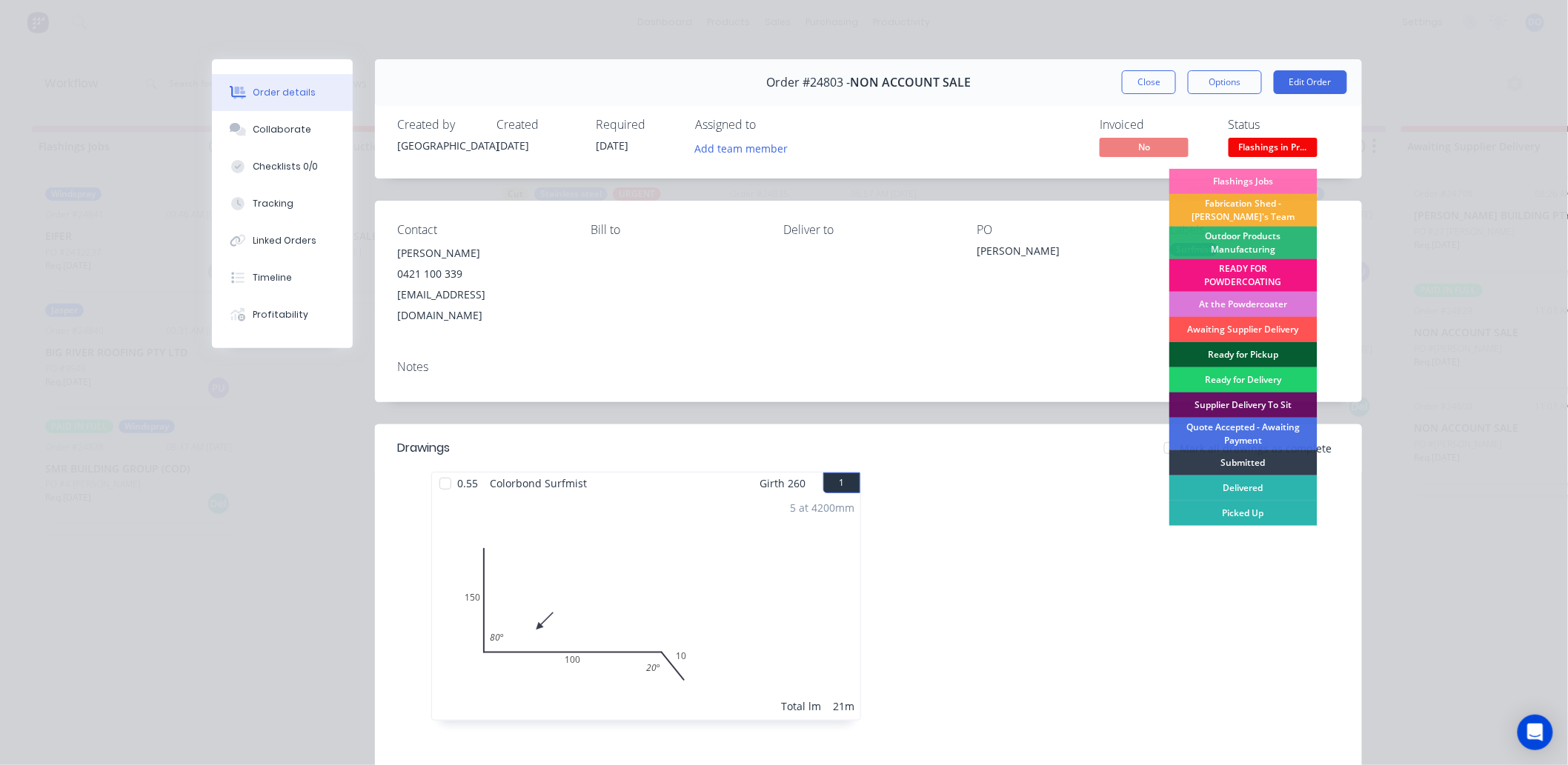
click at [1243, 353] on div "Ready for Pickup" at bounding box center [1244, 355] width 148 height 26
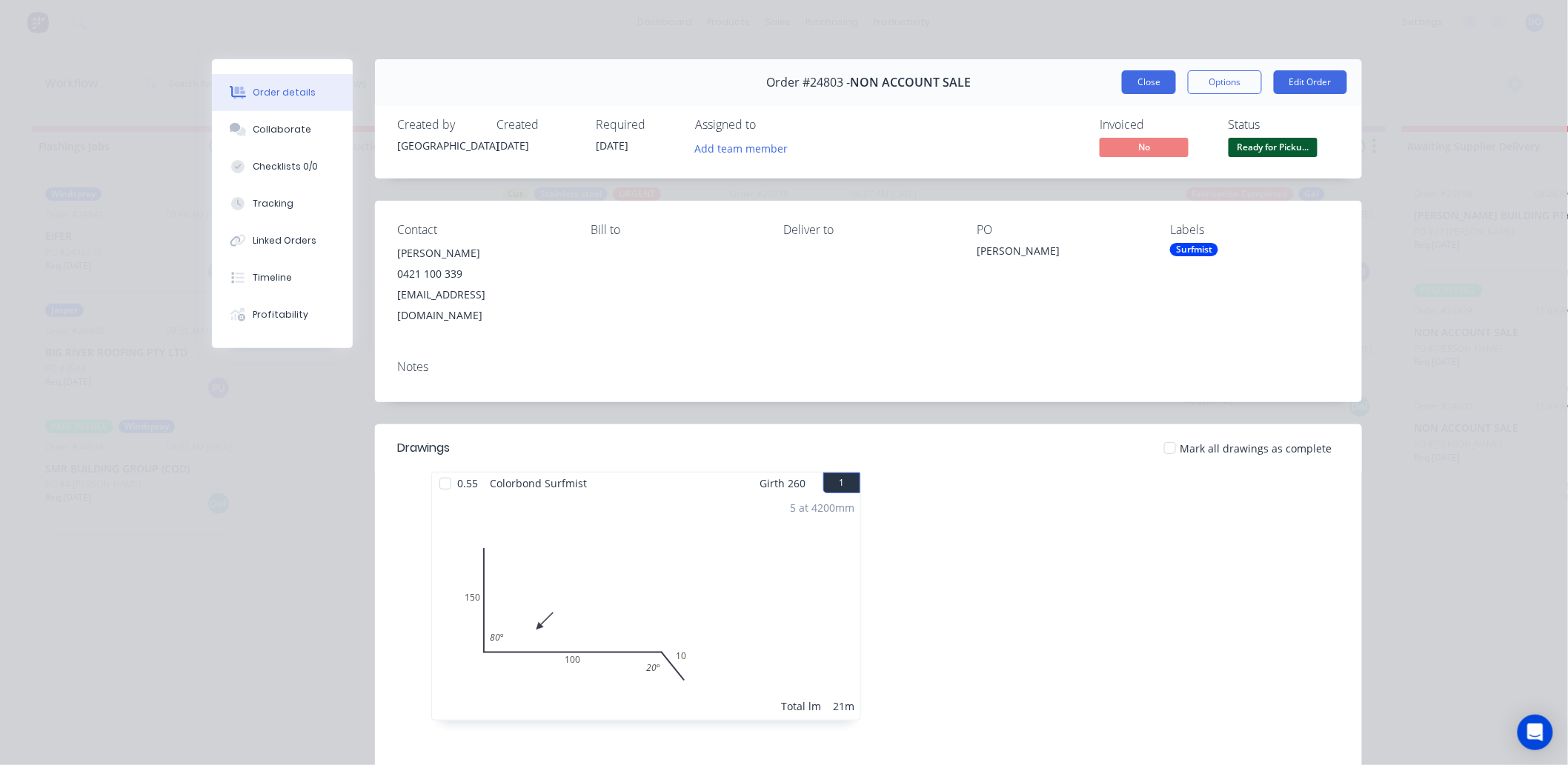
click at [1127, 81] on button "Close" at bounding box center [1149, 82] width 54 height 24
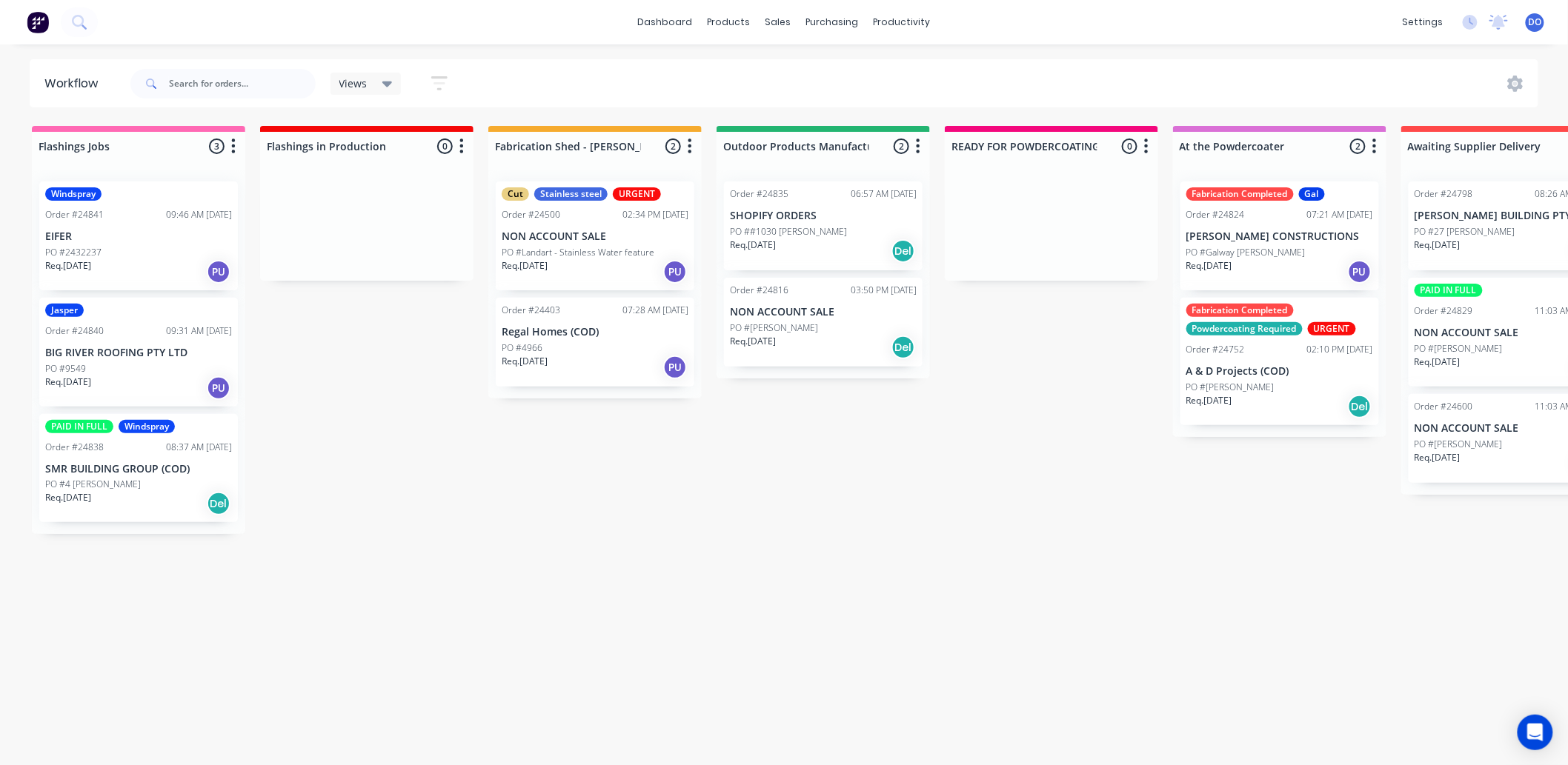
click at [109, 472] on p "SMR BUILDING GROUP (COD)" at bounding box center [139, 469] width 187 height 12
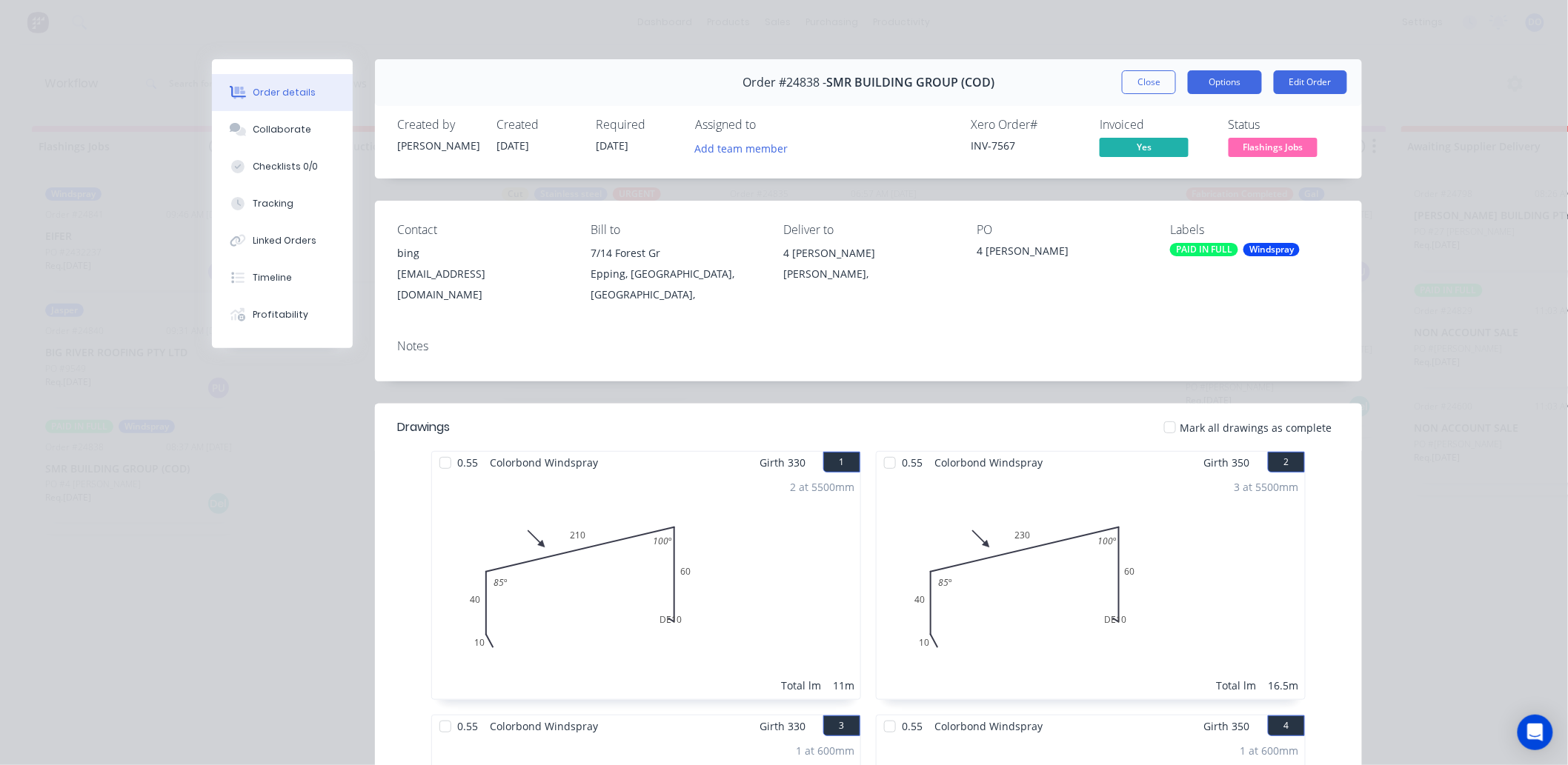
click at [1233, 78] on button "Options" at bounding box center [1225, 82] width 74 height 24
click at [1187, 149] on div "Work Order" at bounding box center [1184, 150] width 129 height 21
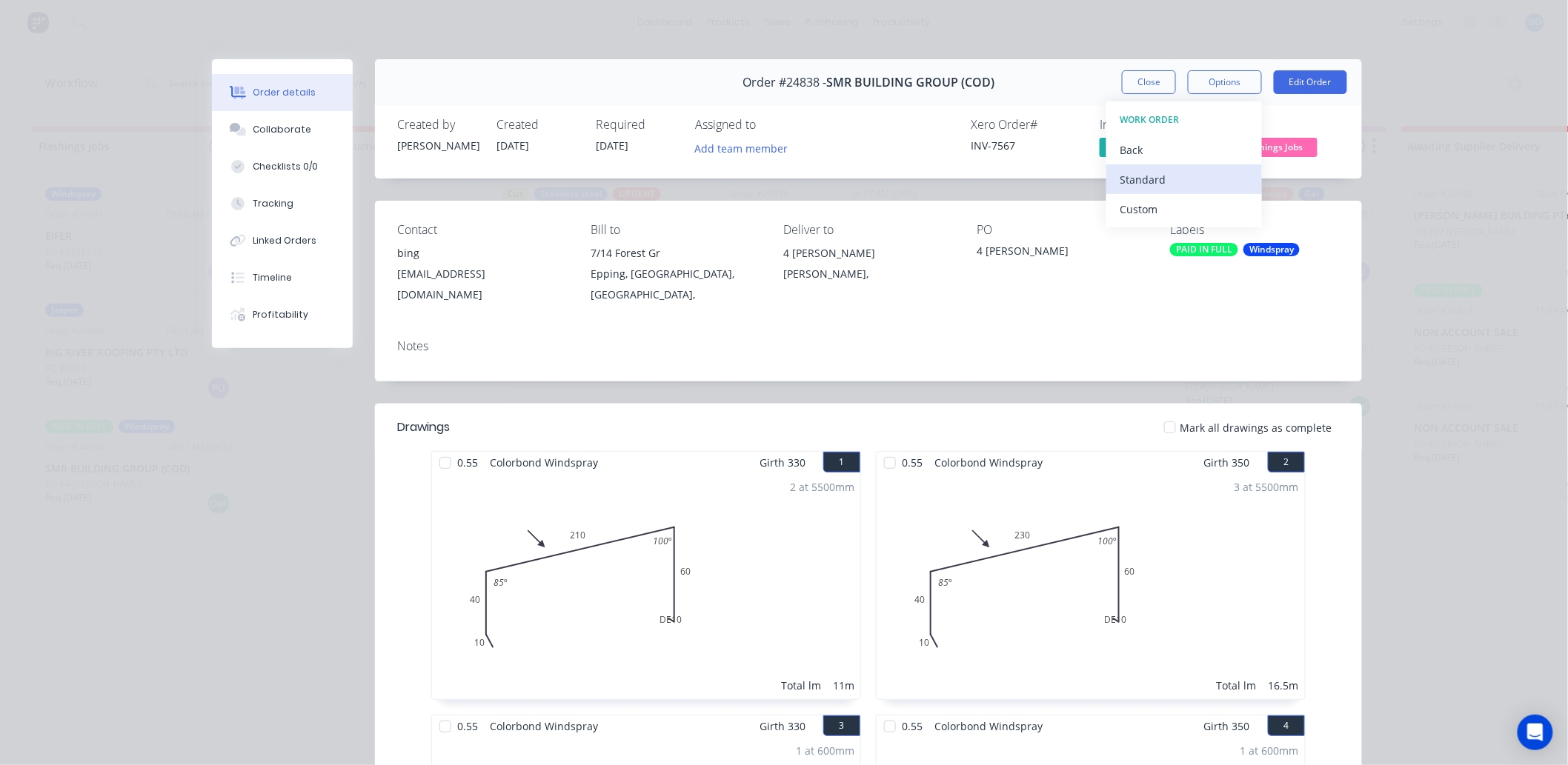
click at [1179, 176] on div "Standard" at bounding box center [1184, 179] width 129 height 21
click at [1156, 86] on button "Close" at bounding box center [1149, 82] width 54 height 24
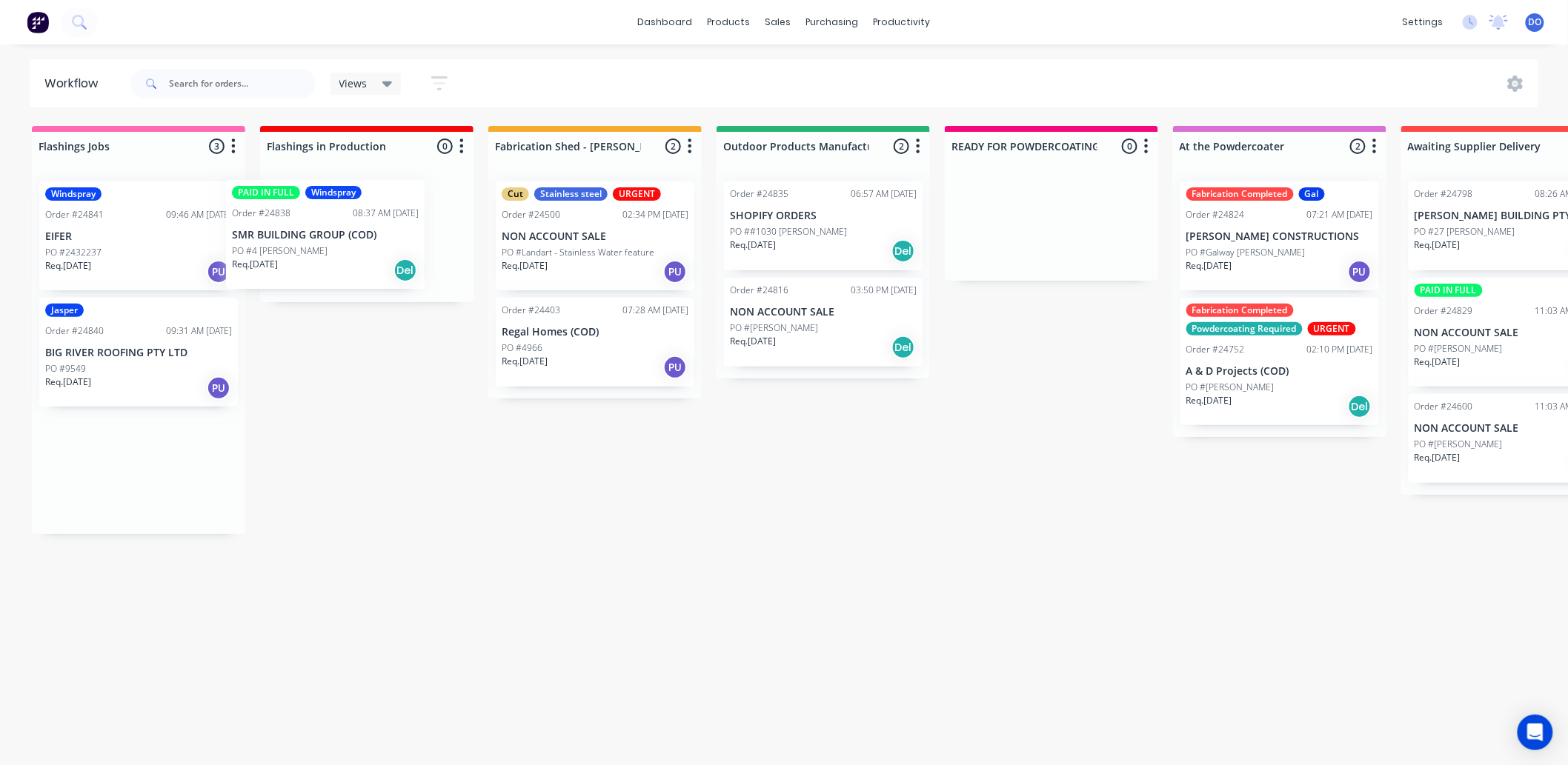
drag, startPoint x: 146, startPoint y: 484, endPoint x: 338, endPoint y: 239, distance: 311.3
click at [338, 239] on div "Flashings Jobs 3 Status colour #FF69B4 hex #FF69B4 Save Cancel Notifications Em…" at bounding box center [1546, 441] width 3116 height 631
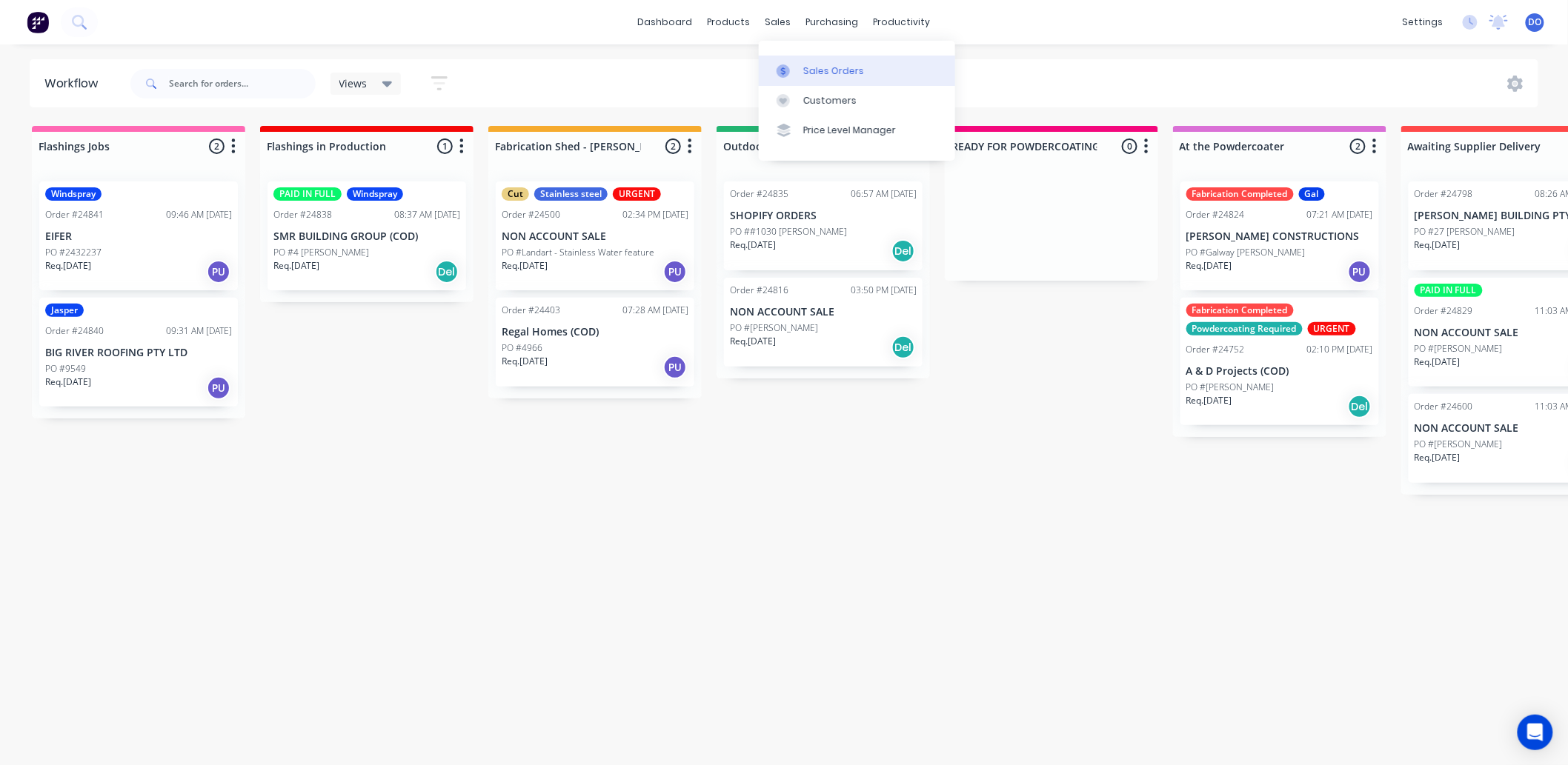
click at [790, 60] on link "Sales Orders" at bounding box center [857, 71] width 196 height 30
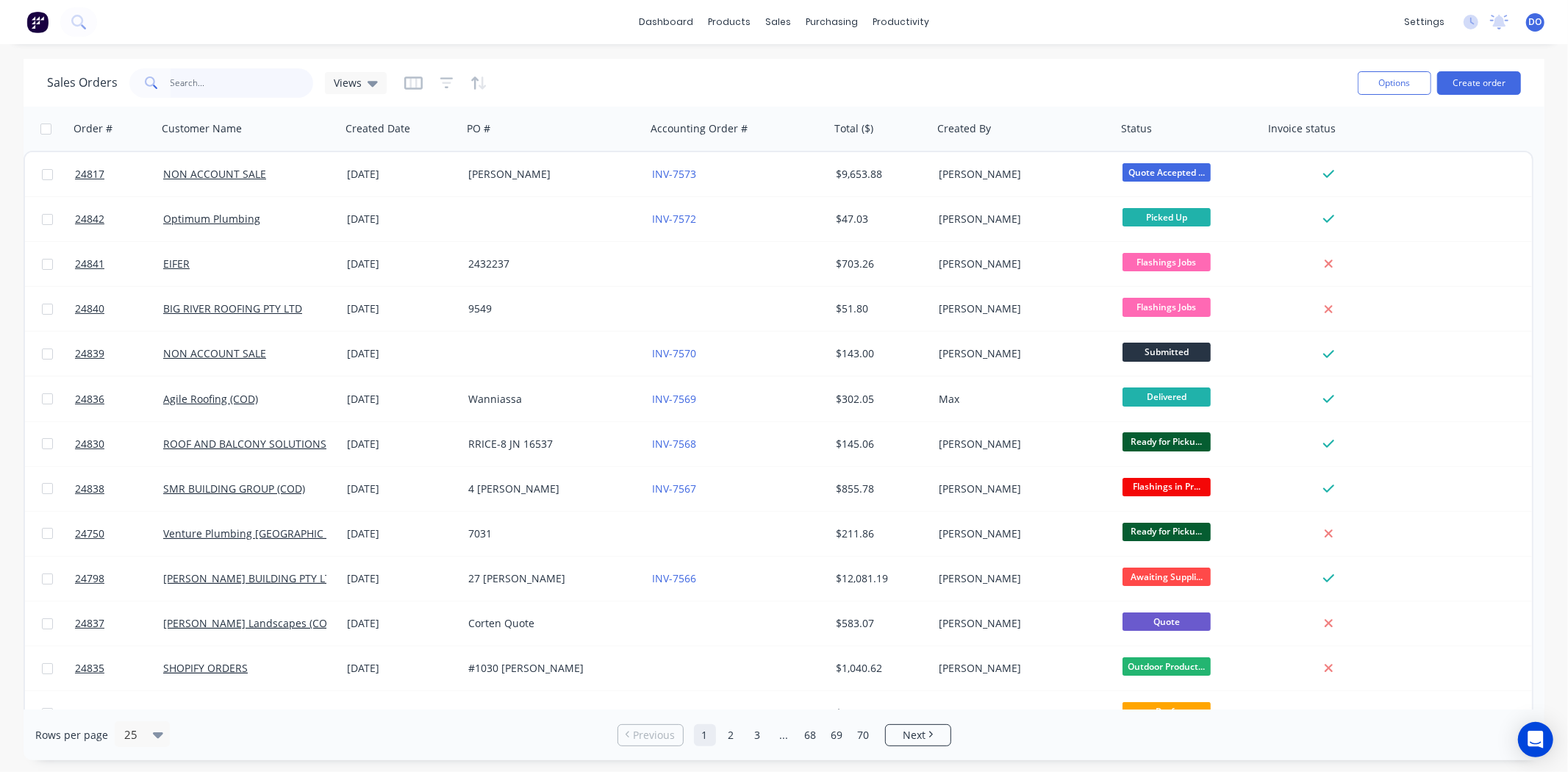
click at [251, 86] on input "text" at bounding box center [243, 83] width 144 height 30
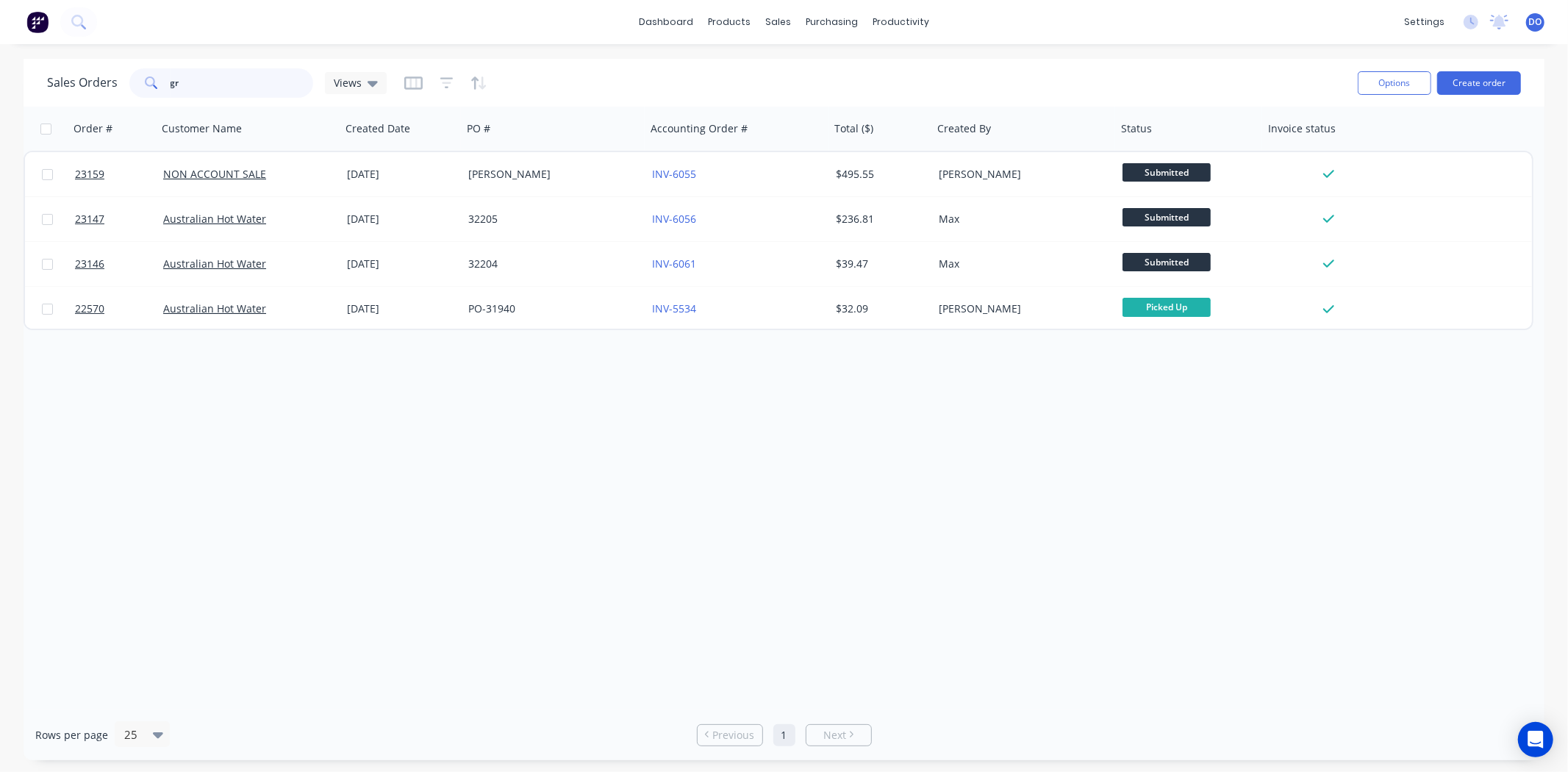
type input "g"
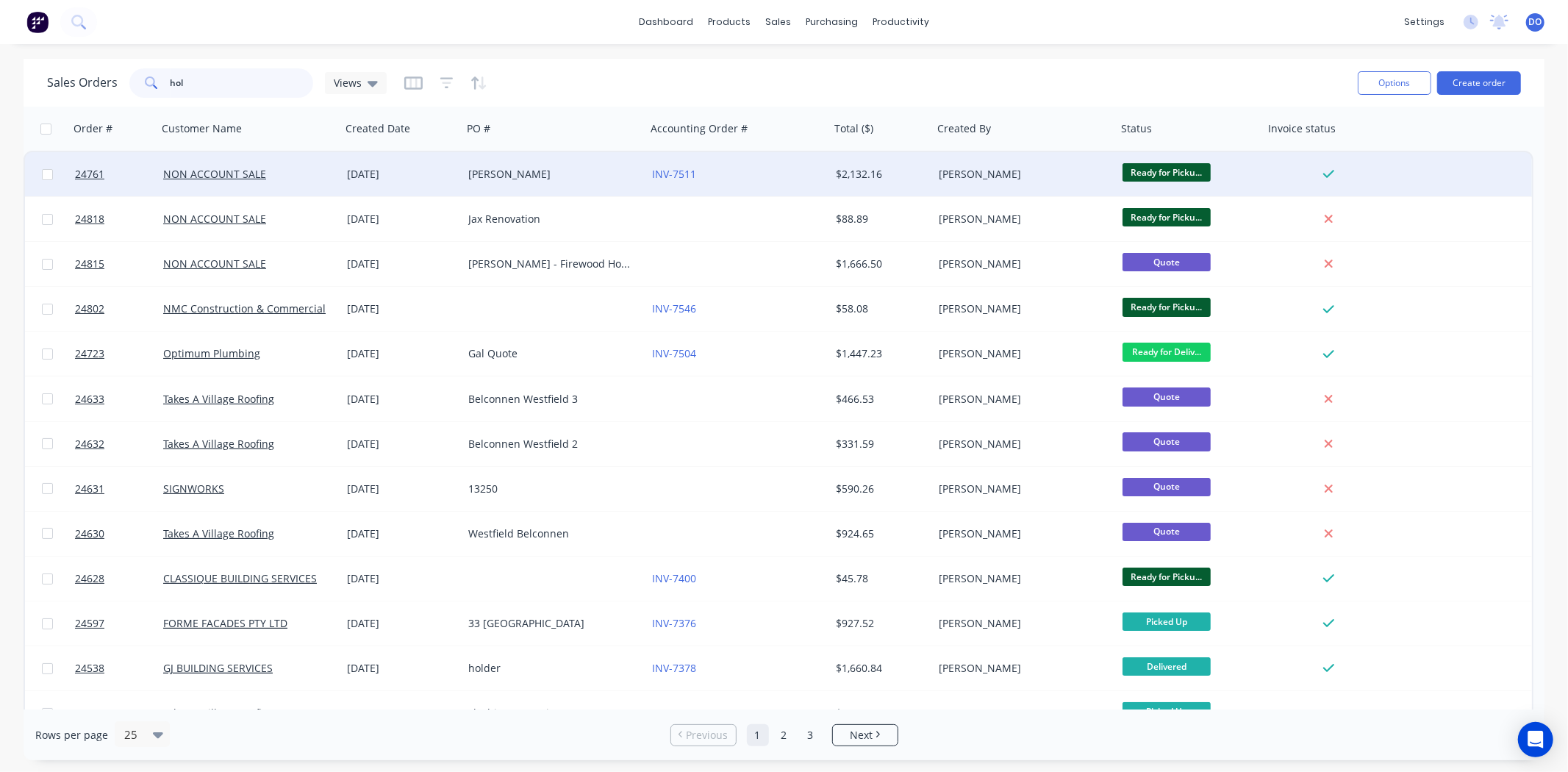
type input "hol"
click at [618, 181] on div "[PERSON_NAME]" at bounding box center [554, 174] width 184 height 44
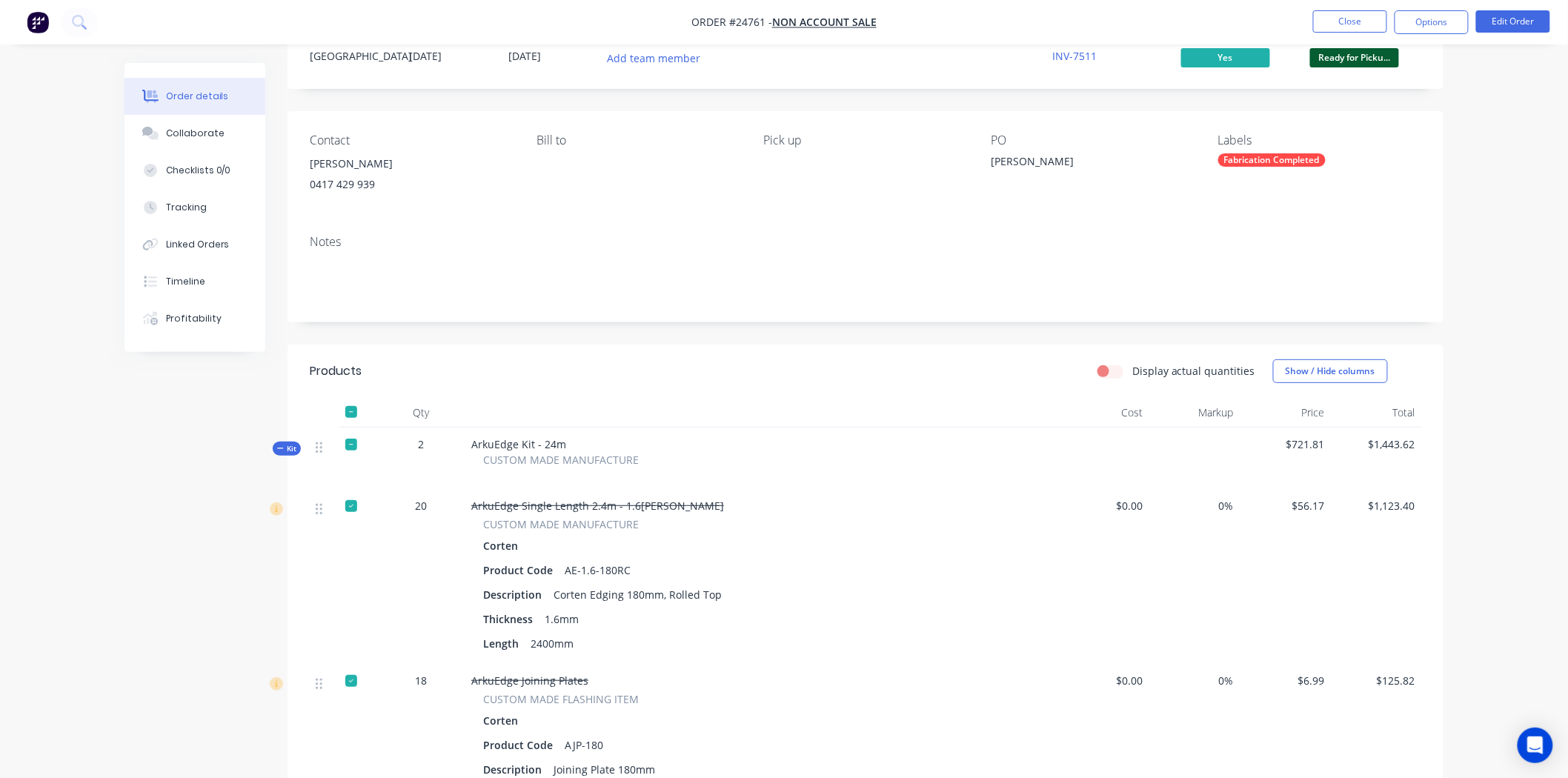
scroll to position [82, 0]
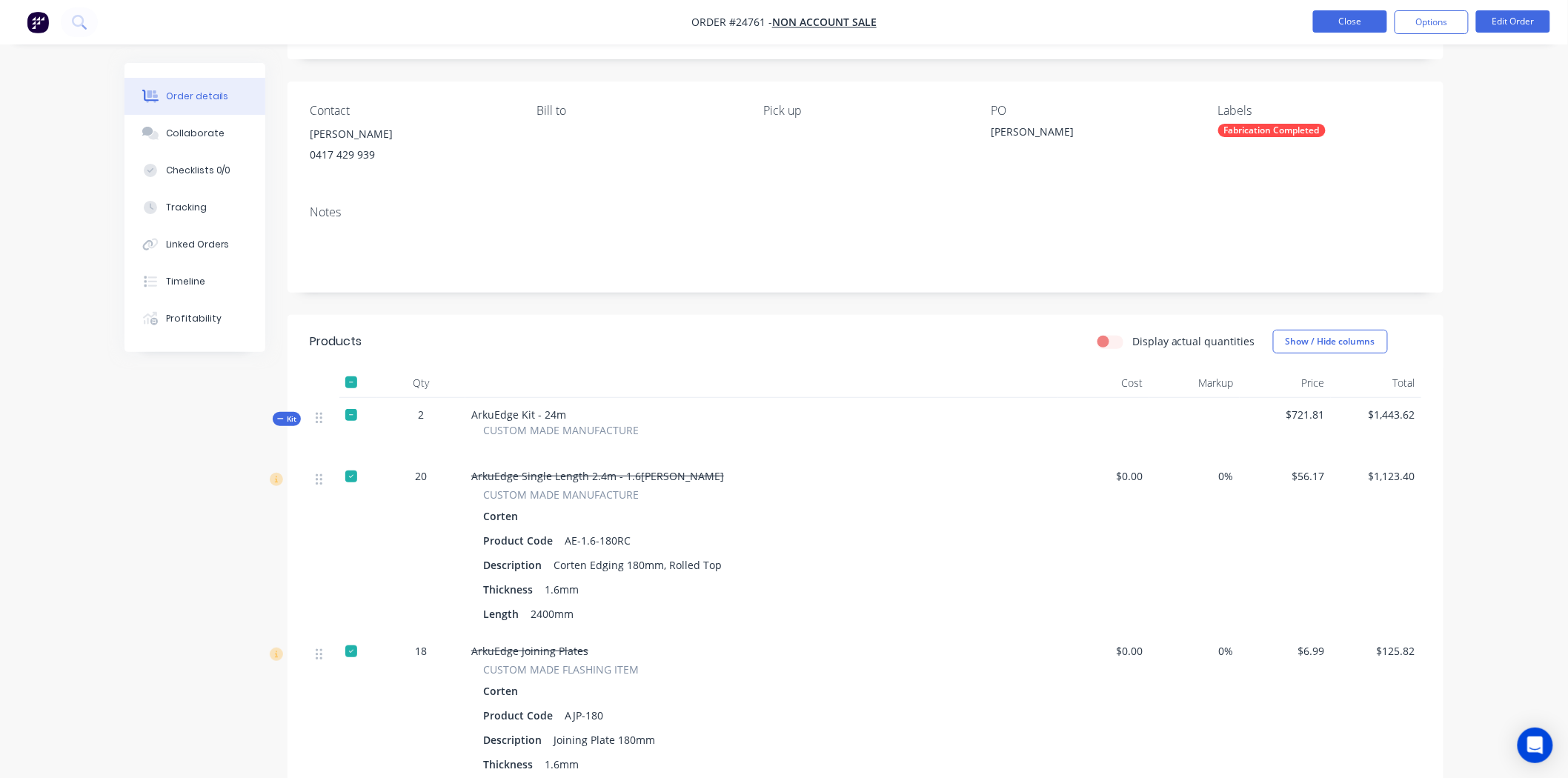
click at [1360, 24] on button "Close" at bounding box center [1350, 21] width 74 height 22
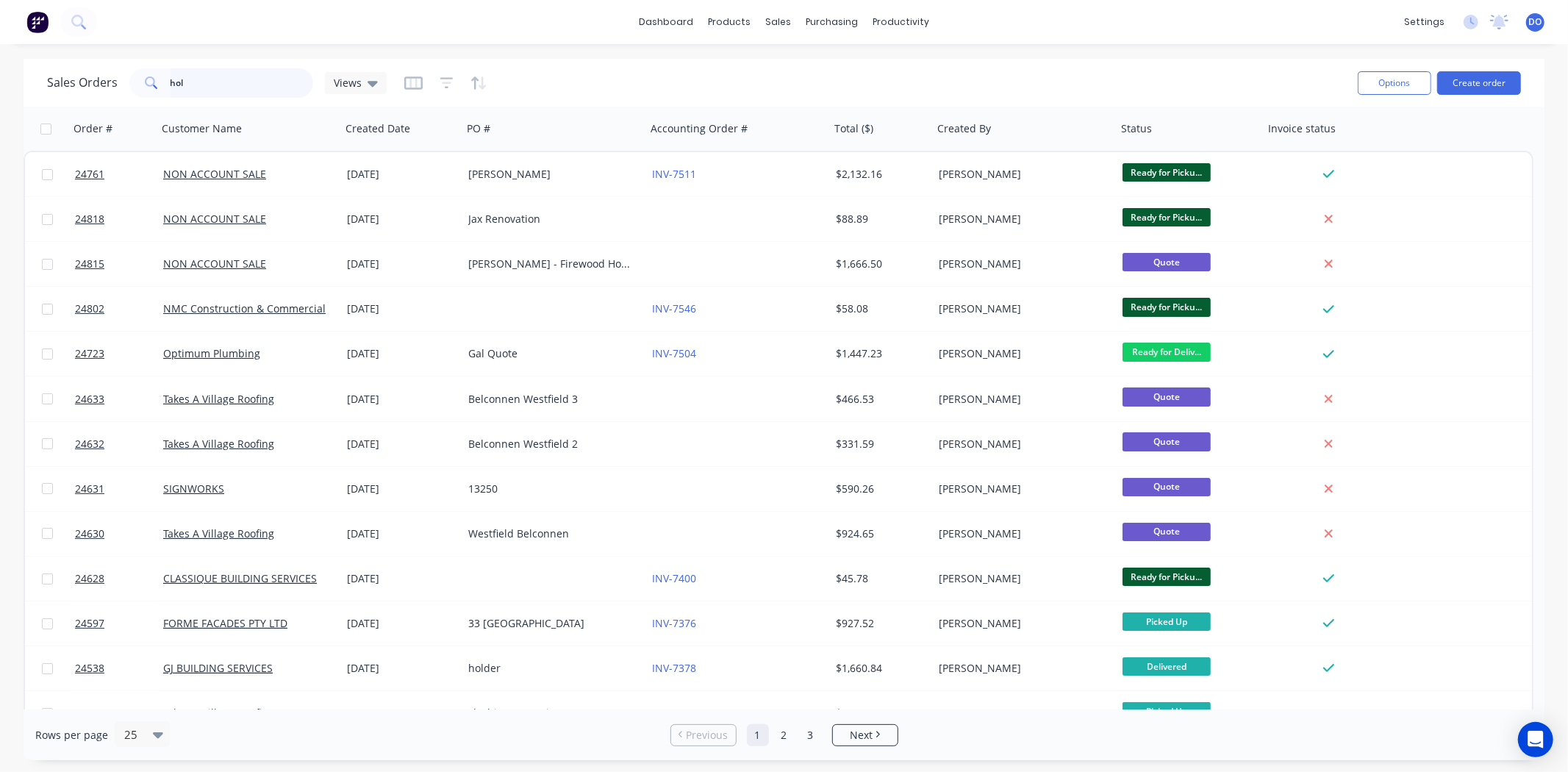
click at [199, 70] on input "hol" at bounding box center [243, 83] width 144 height 30
click at [202, 75] on input "hol" at bounding box center [243, 83] width 144 height 30
type input "h"
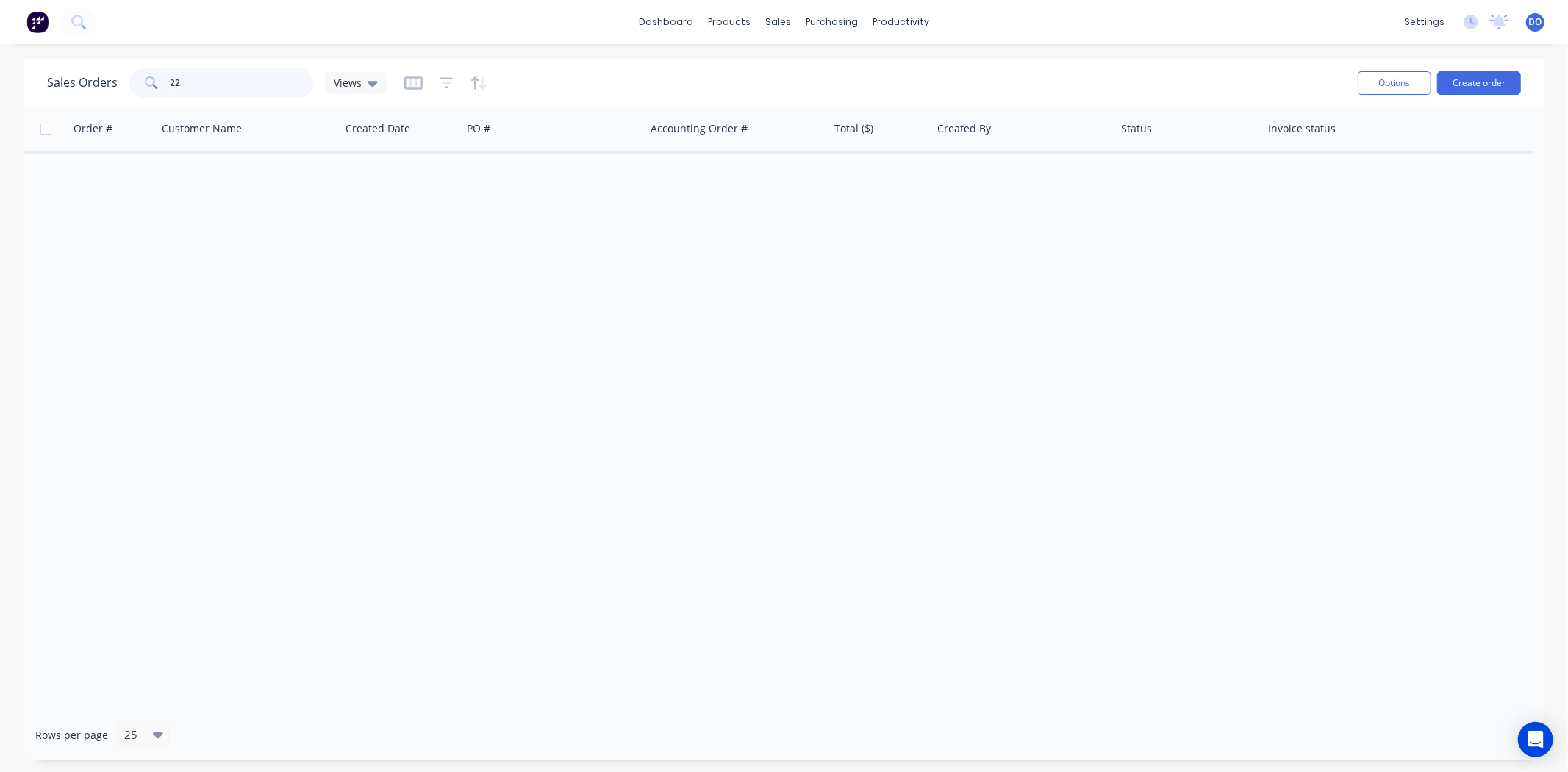
type input "2"
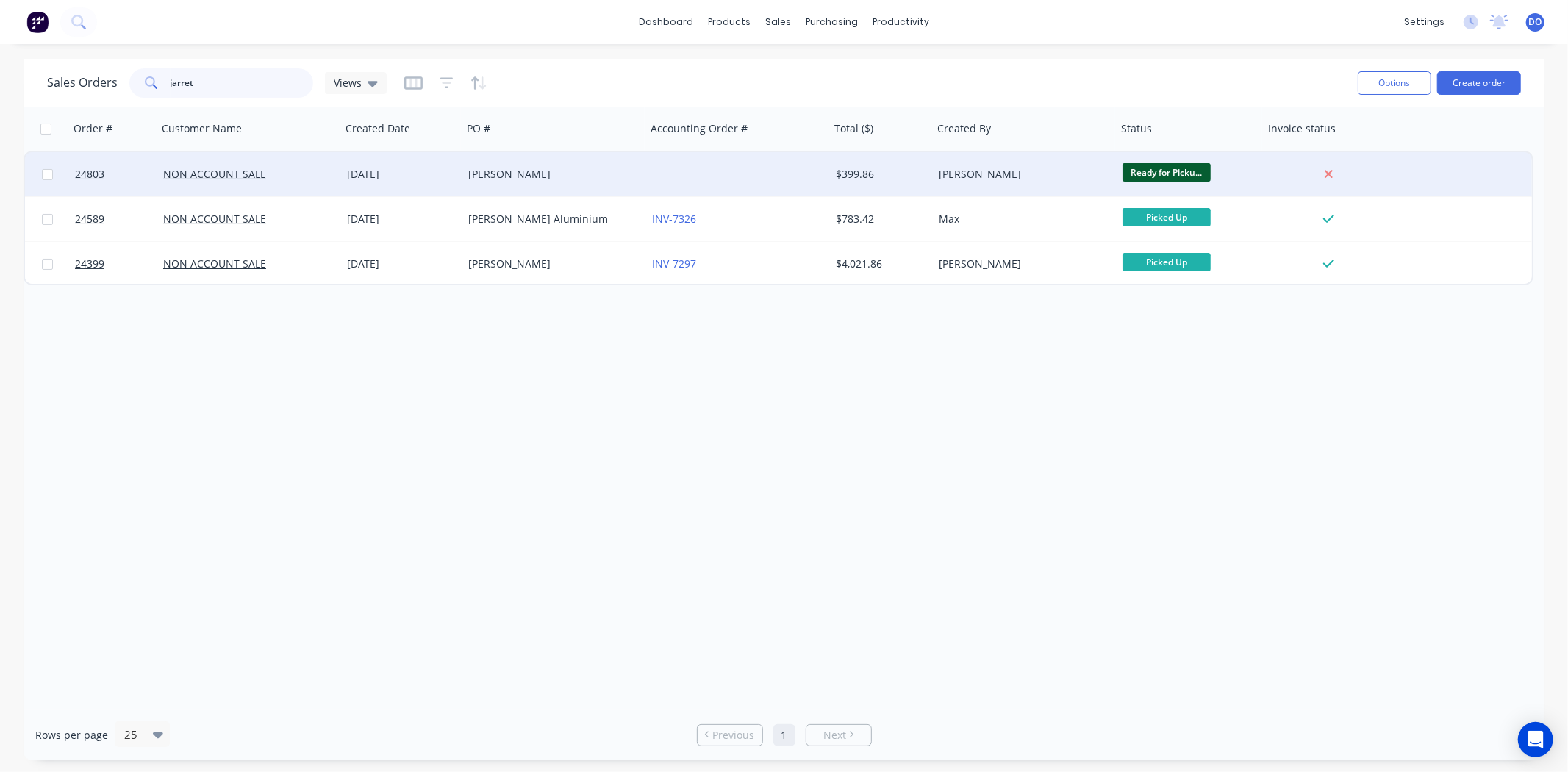
type input "jarret"
click at [574, 172] on div "[PERSON_NAME]" at bounding box center [550, 174] width 163 height 15
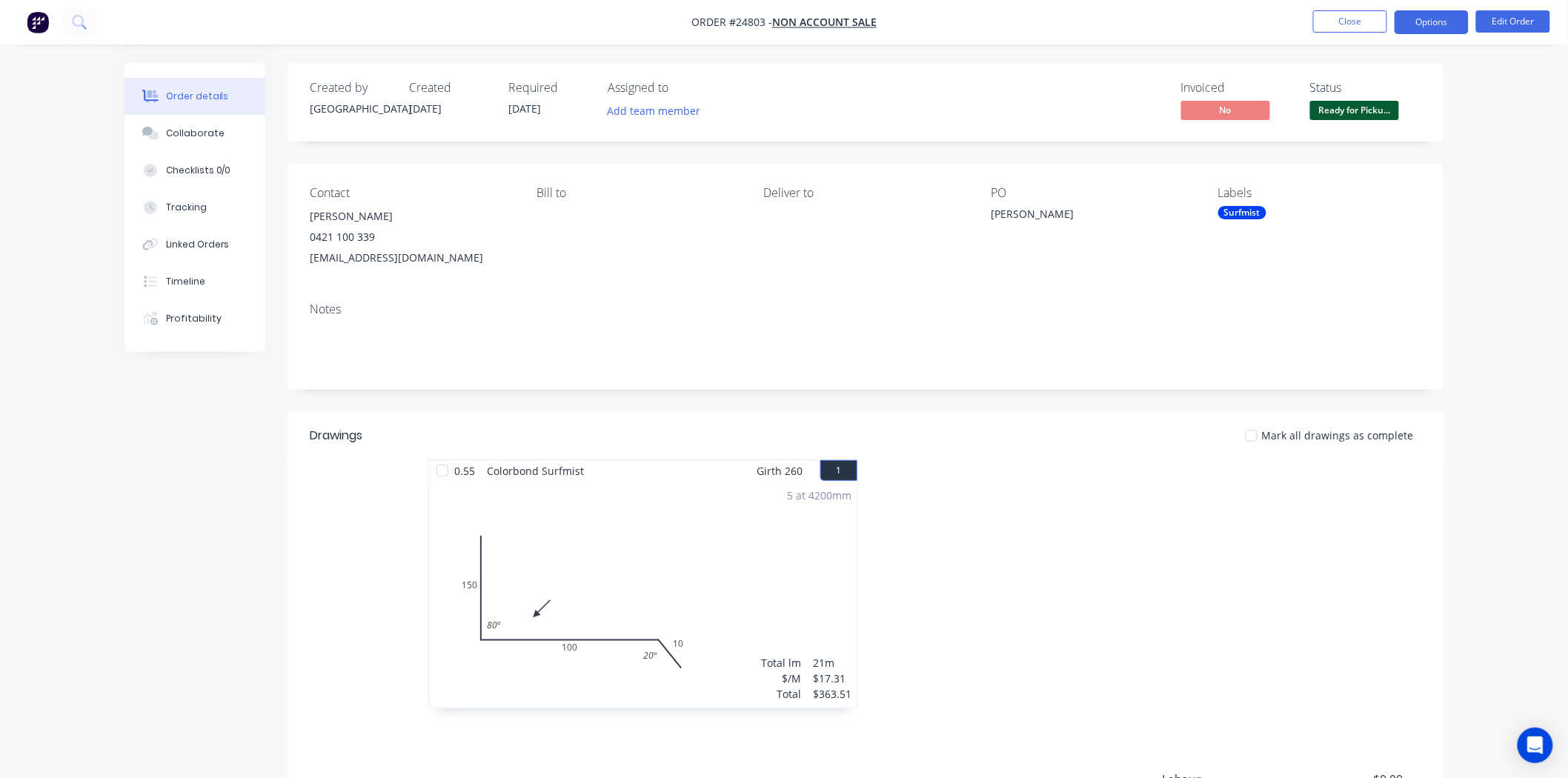
click at [1415, 31] on button "Options" at bounding box center [1432, 22] width 74 height 24
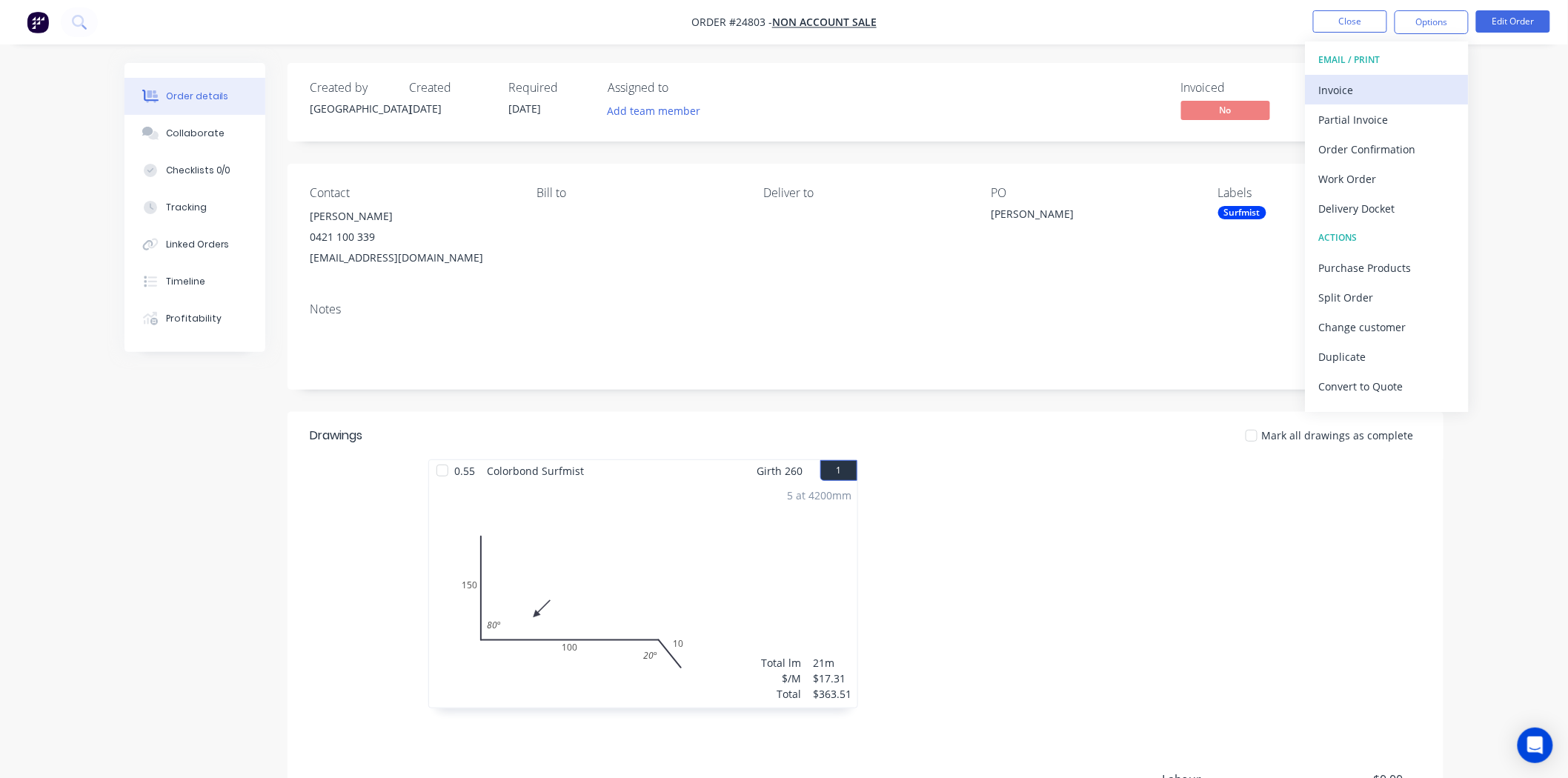
click at [1382, 90] on div "Invoice" at bounding box center [1387, 90] width 136 height 21
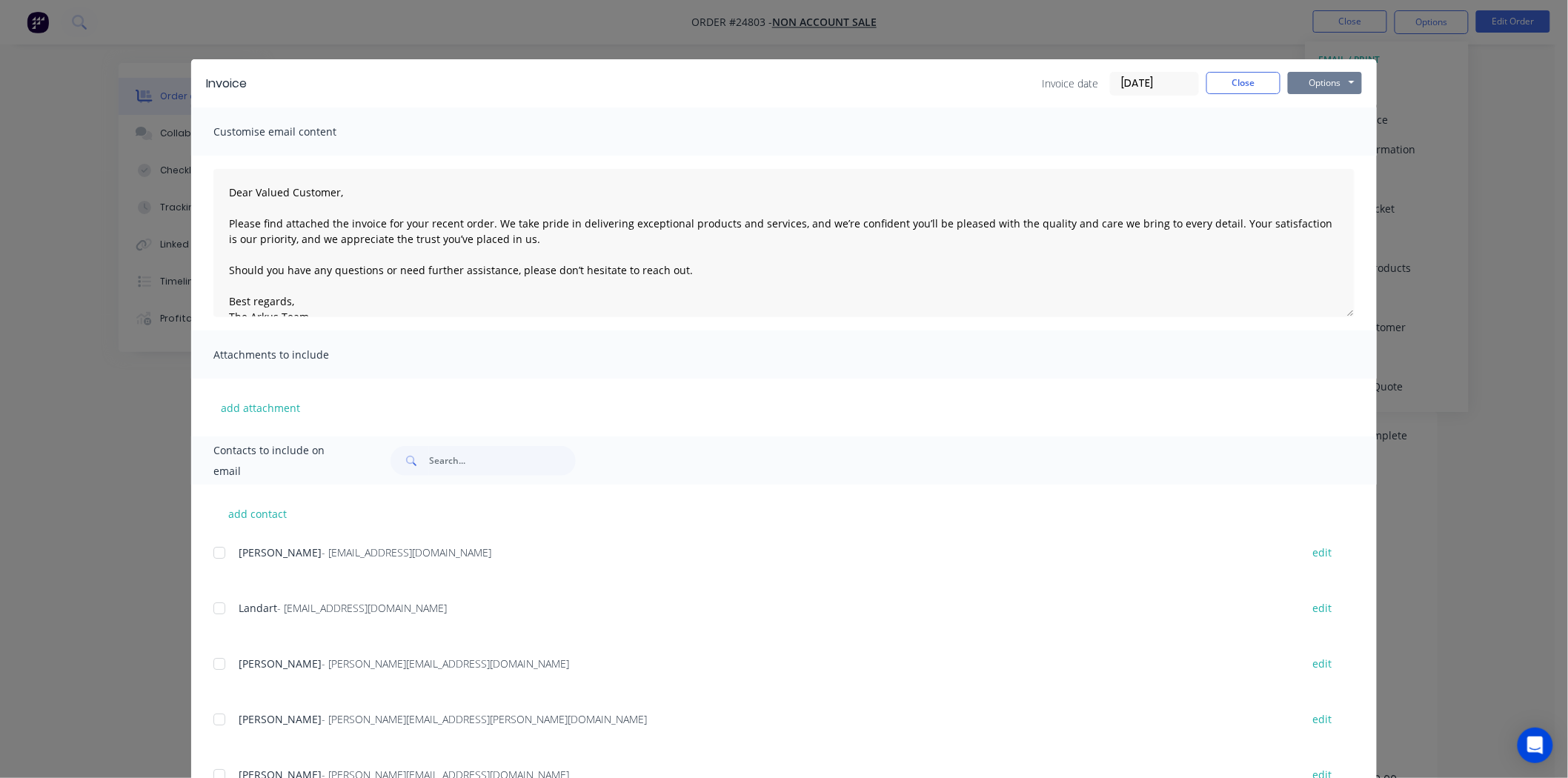
click at [1322, 79] on button "Options" at bounding box center [1325, 82] width 74 height 22
click at [1308, 136] on button "Print" at bounding box center [1335, 134] width 94 height 25
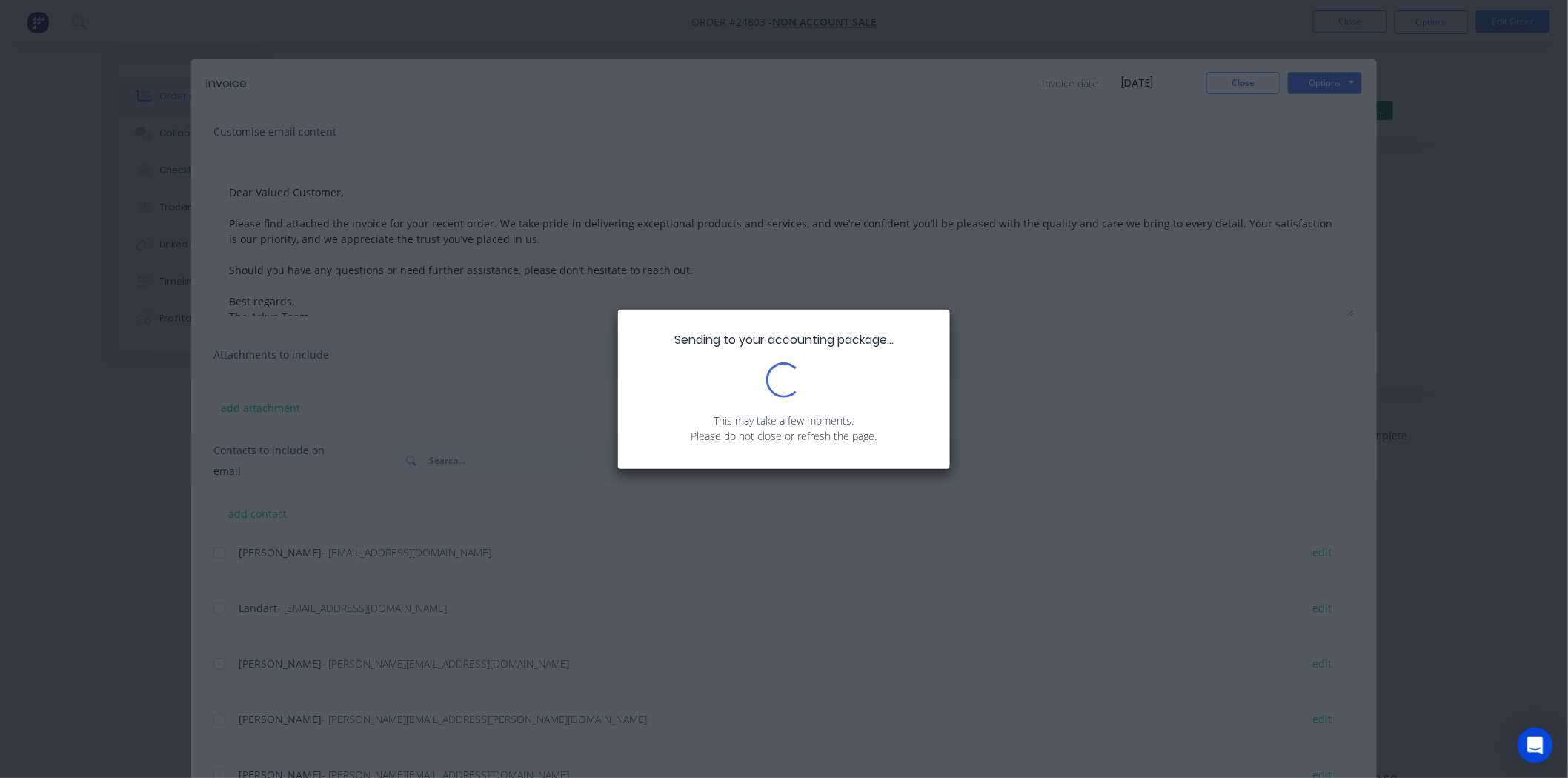
scroll to position [82, 0]
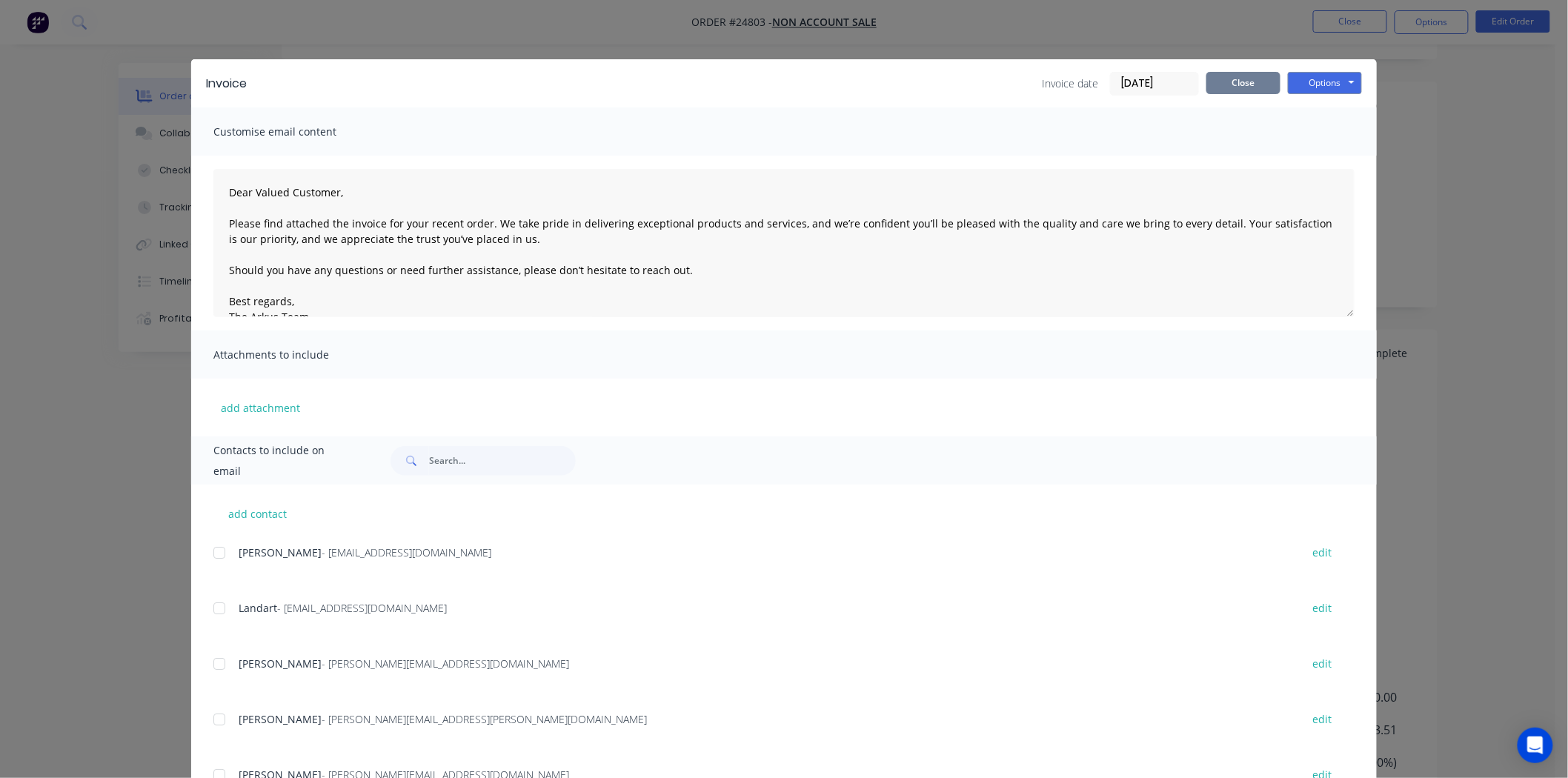
click at [1258, 76] on button "Close" at bounding box center [1243, 82] width 74 height 22
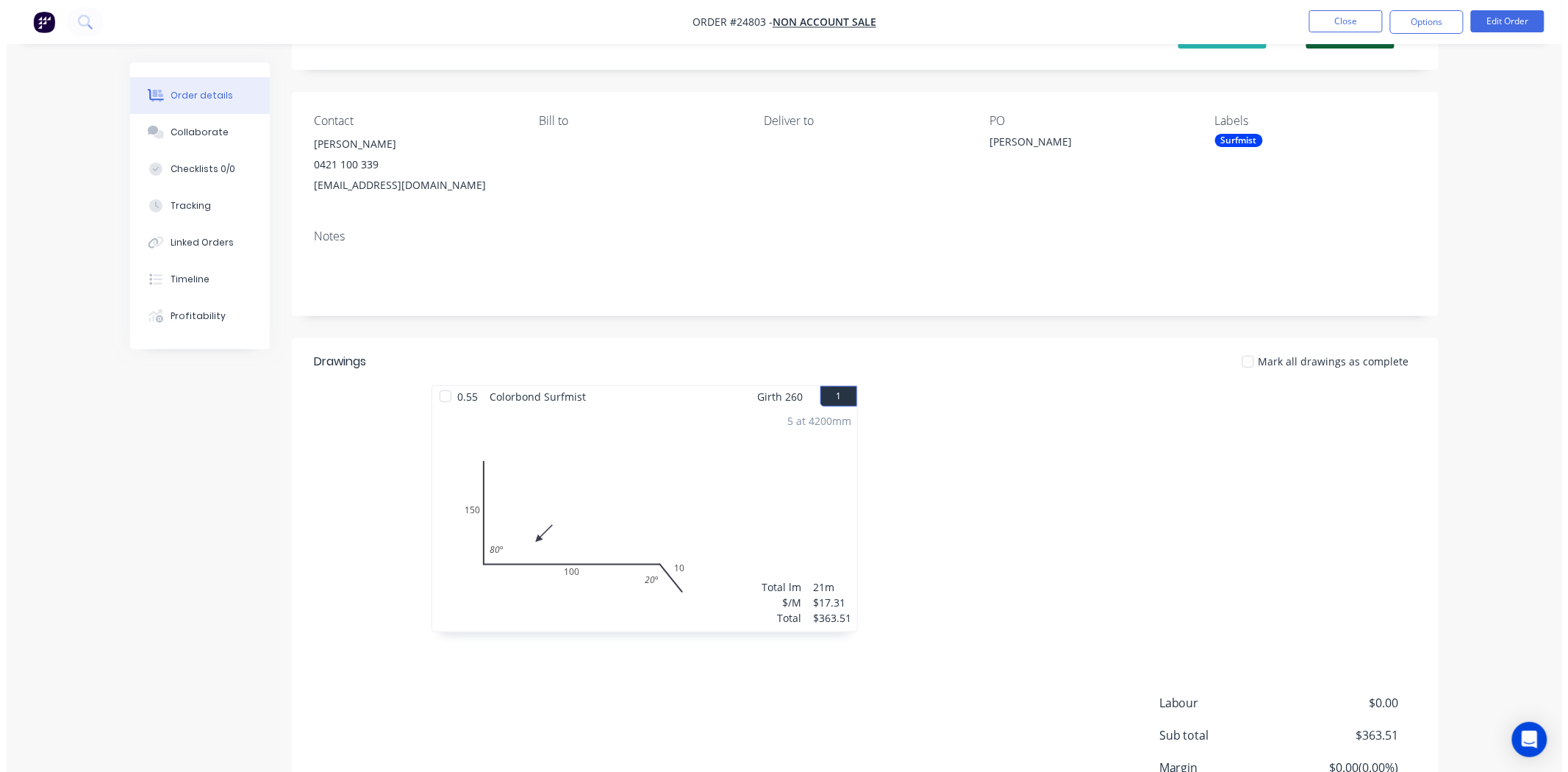
scroll to position [0, 0]
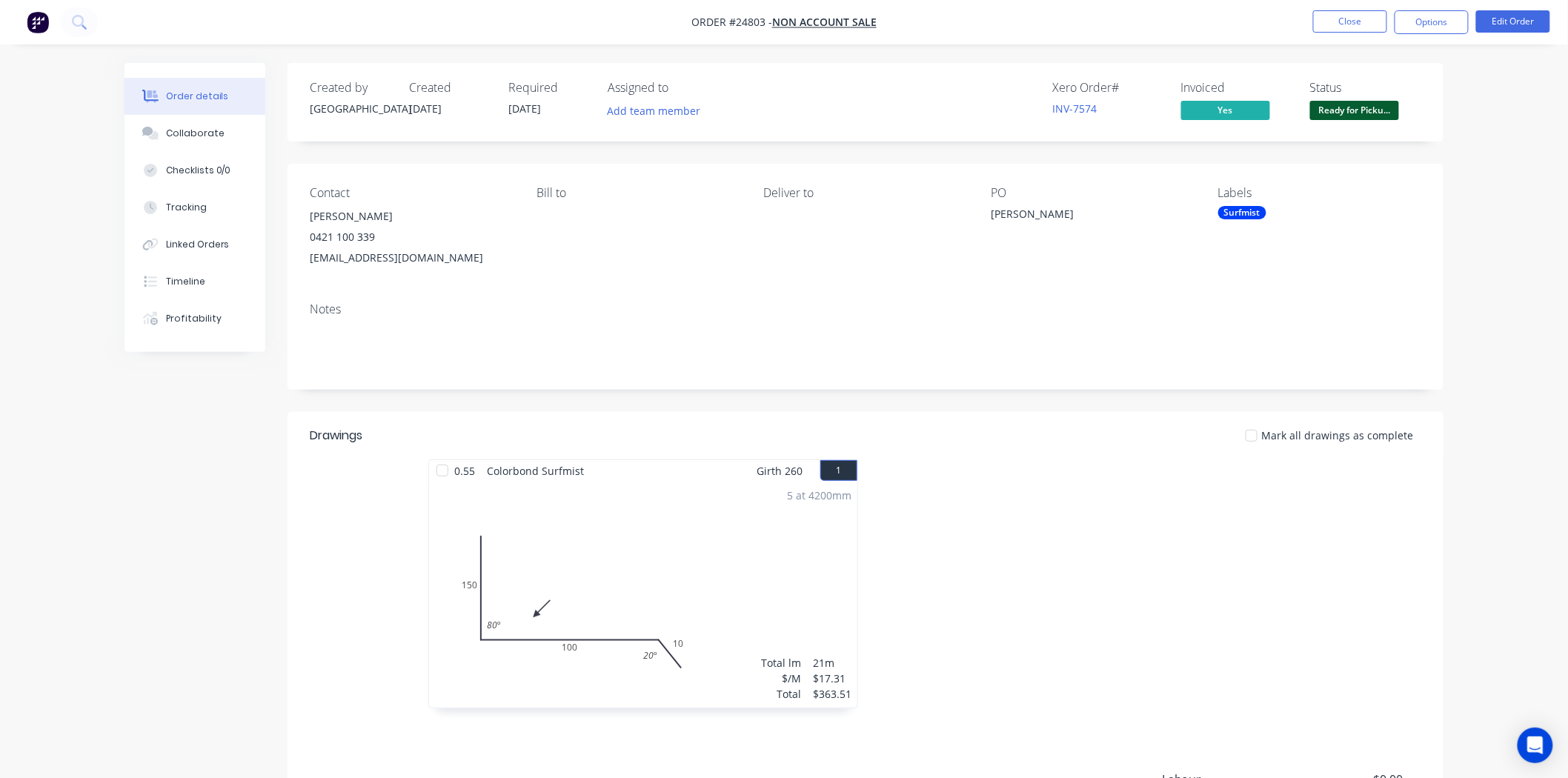
click at [1366, 104] on span "Ready for Picku..." at bounding box center [1354, 110] width 89 height 19
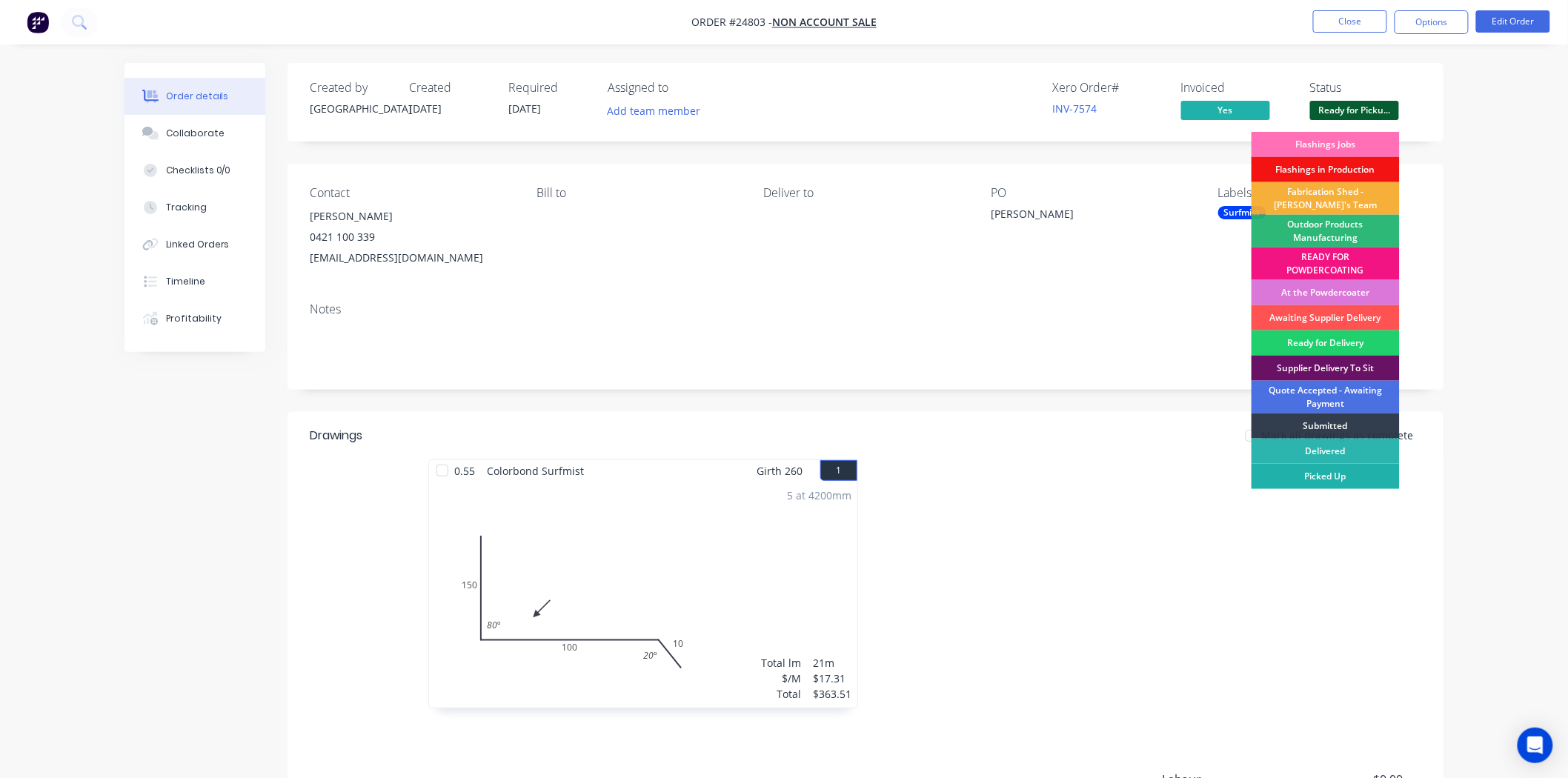
click at [1336, 467] on div "Picked Up" at bounding box center [1326, 476] width 148 height 26
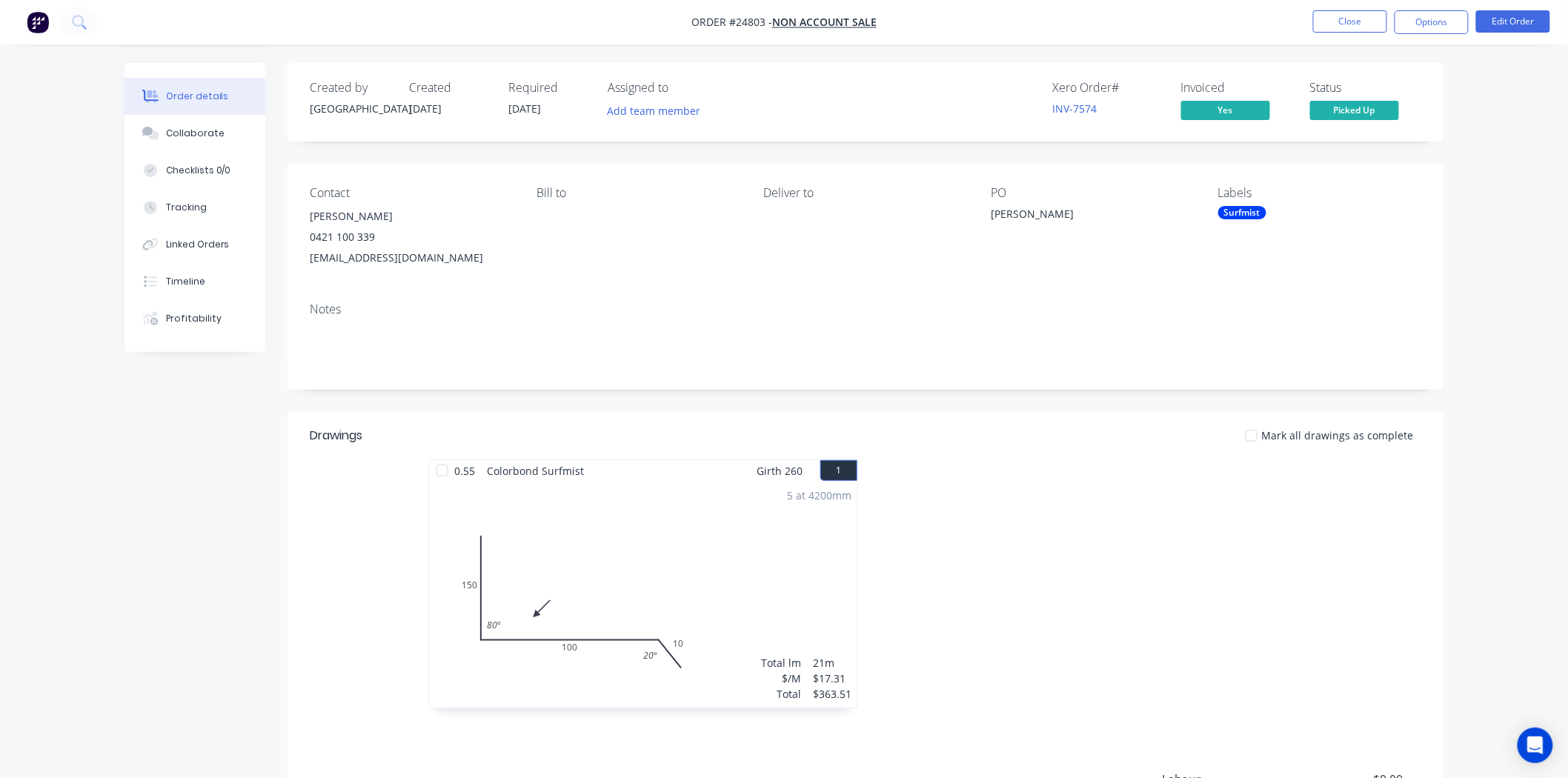
click at [1310, 101] on button "Picked Up" at bounding box center [1354, 111] width 89 height 22
click at [1343, 22] on button "Close" at bounding box center [1350, 21] width 74 height 22
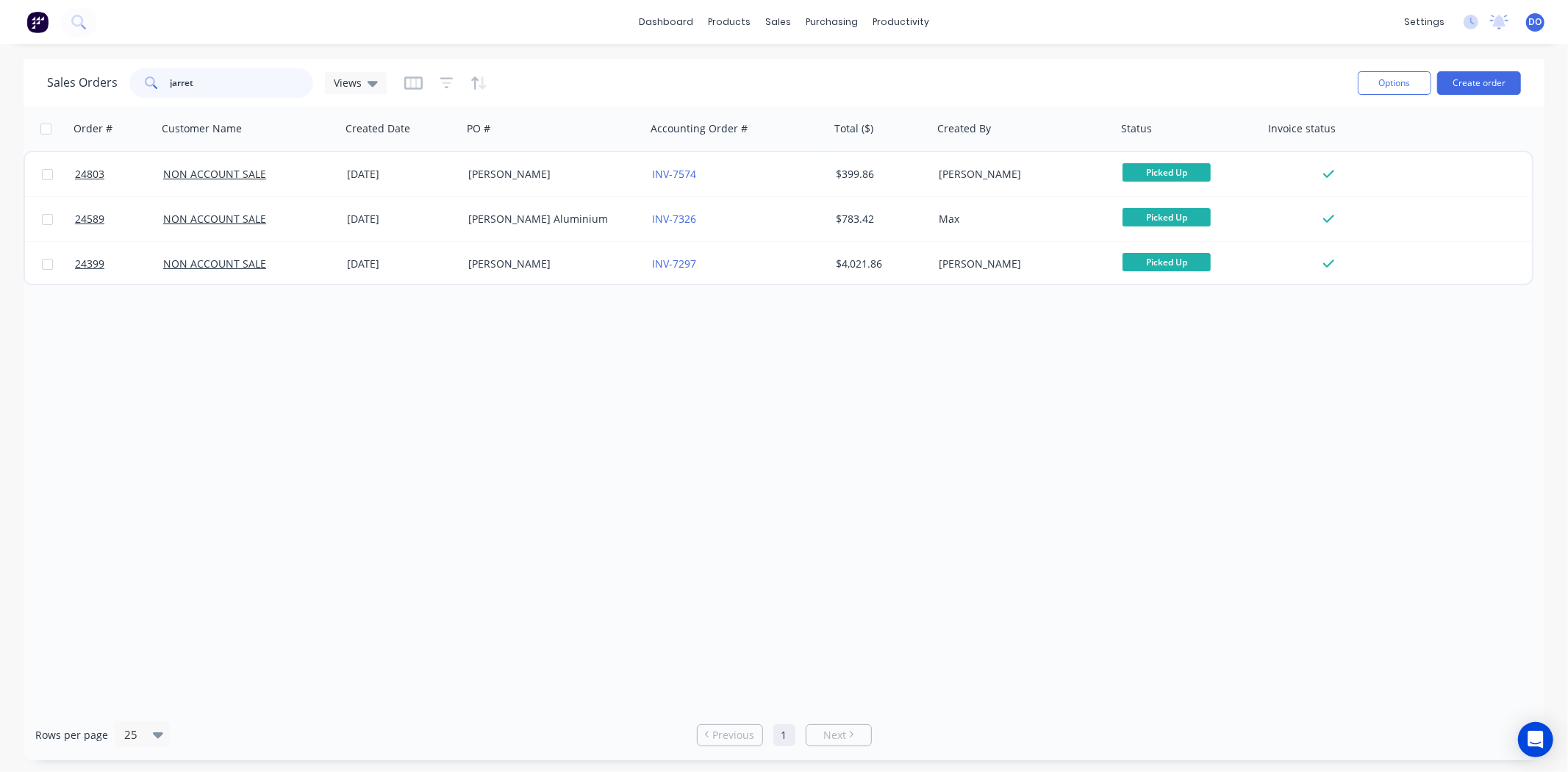
click at [193, 79] on input "jarret" at bounding box center [243, 83] width 144 height 30
type input "j"
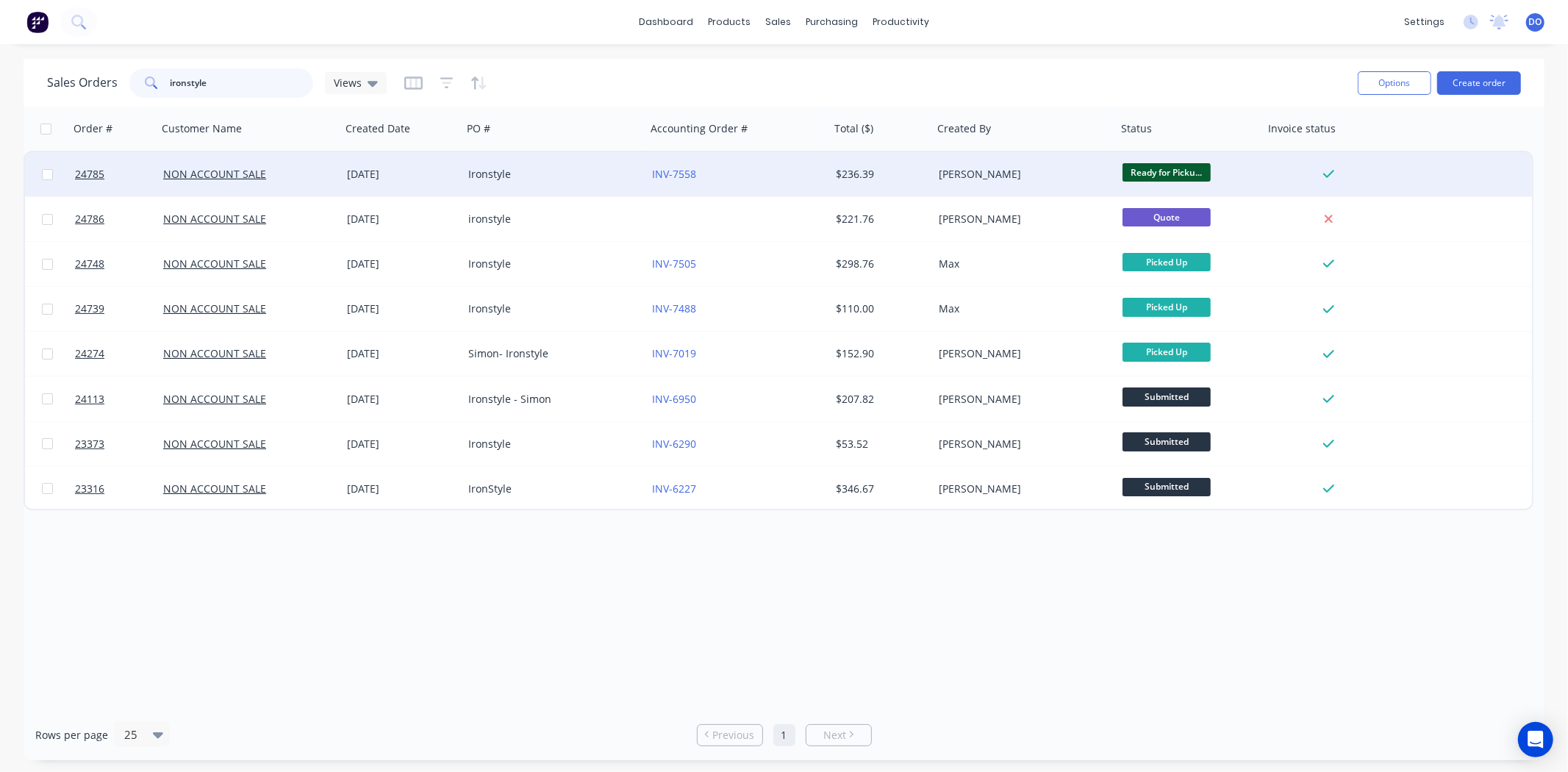
type input "ironstyle"
click at [575, 178] on div "Ironstyle" at bounding box center [550, 174] width 163 height 15
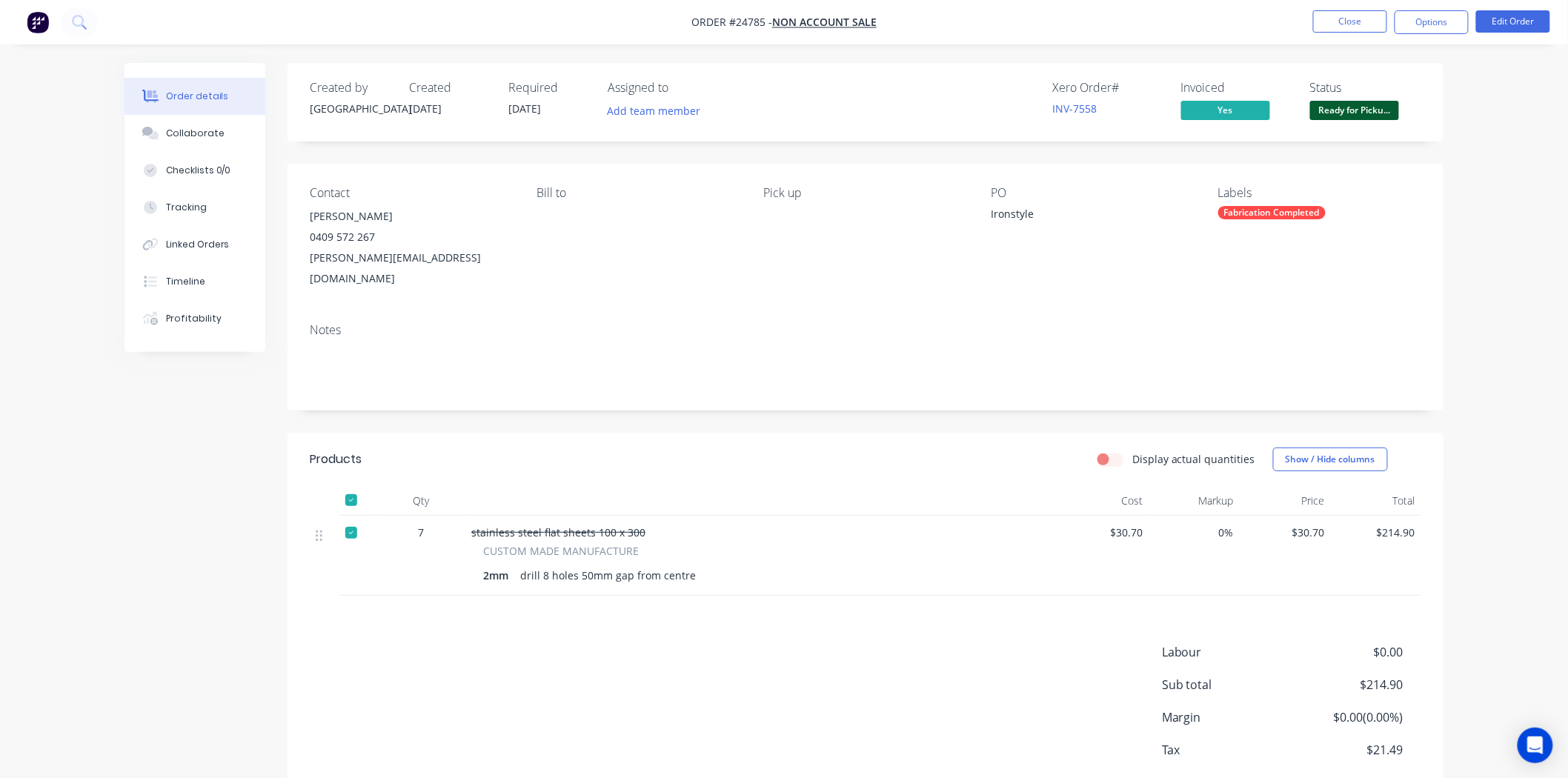
click at [1325, 111] on span "Ready for Picku..." at bounding box center [1354, 110] width 89 height 19
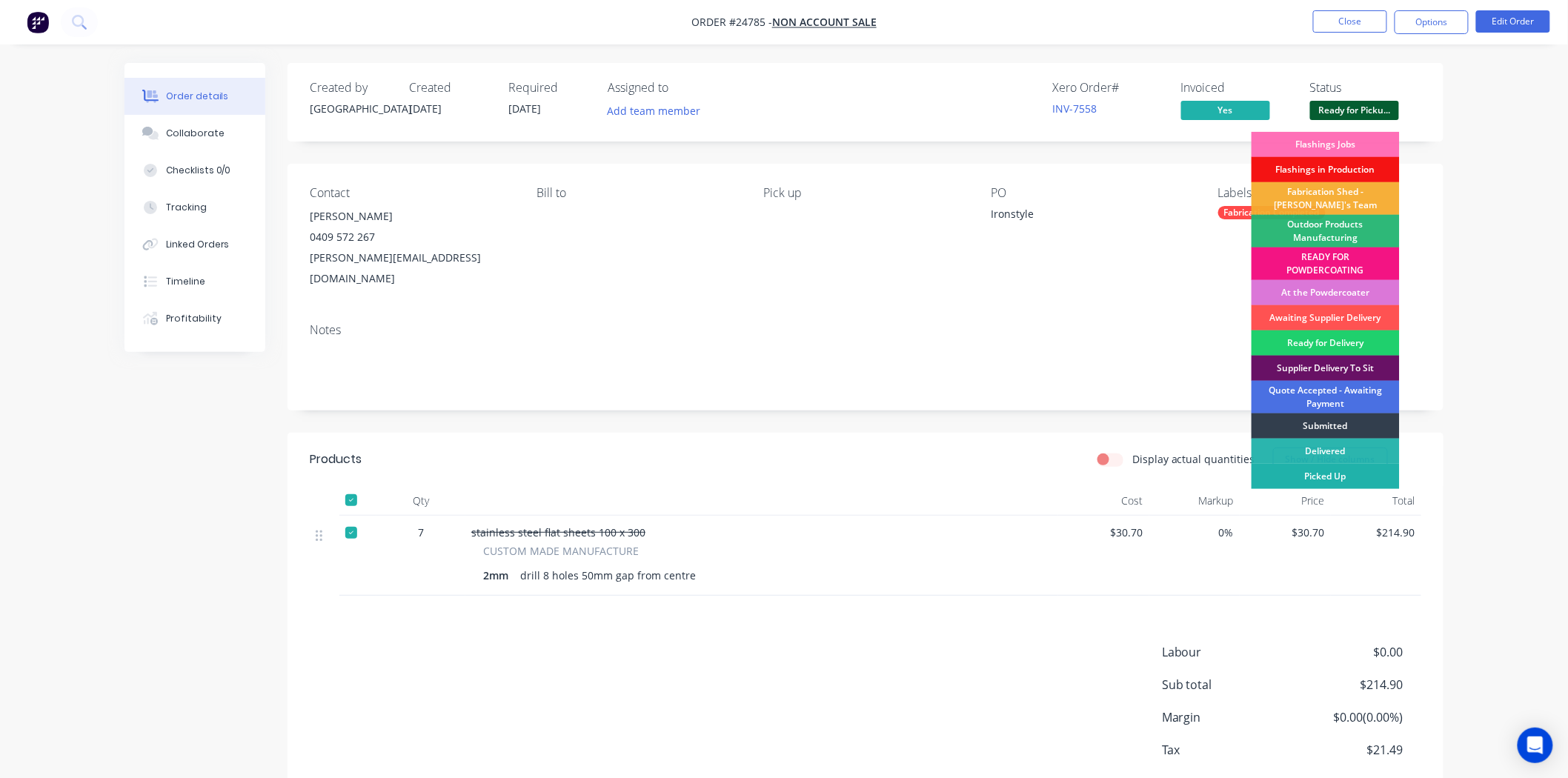
click at [1287, 472] on div "Picked Up" at bounding box center [1326, 476] width 148 height 26
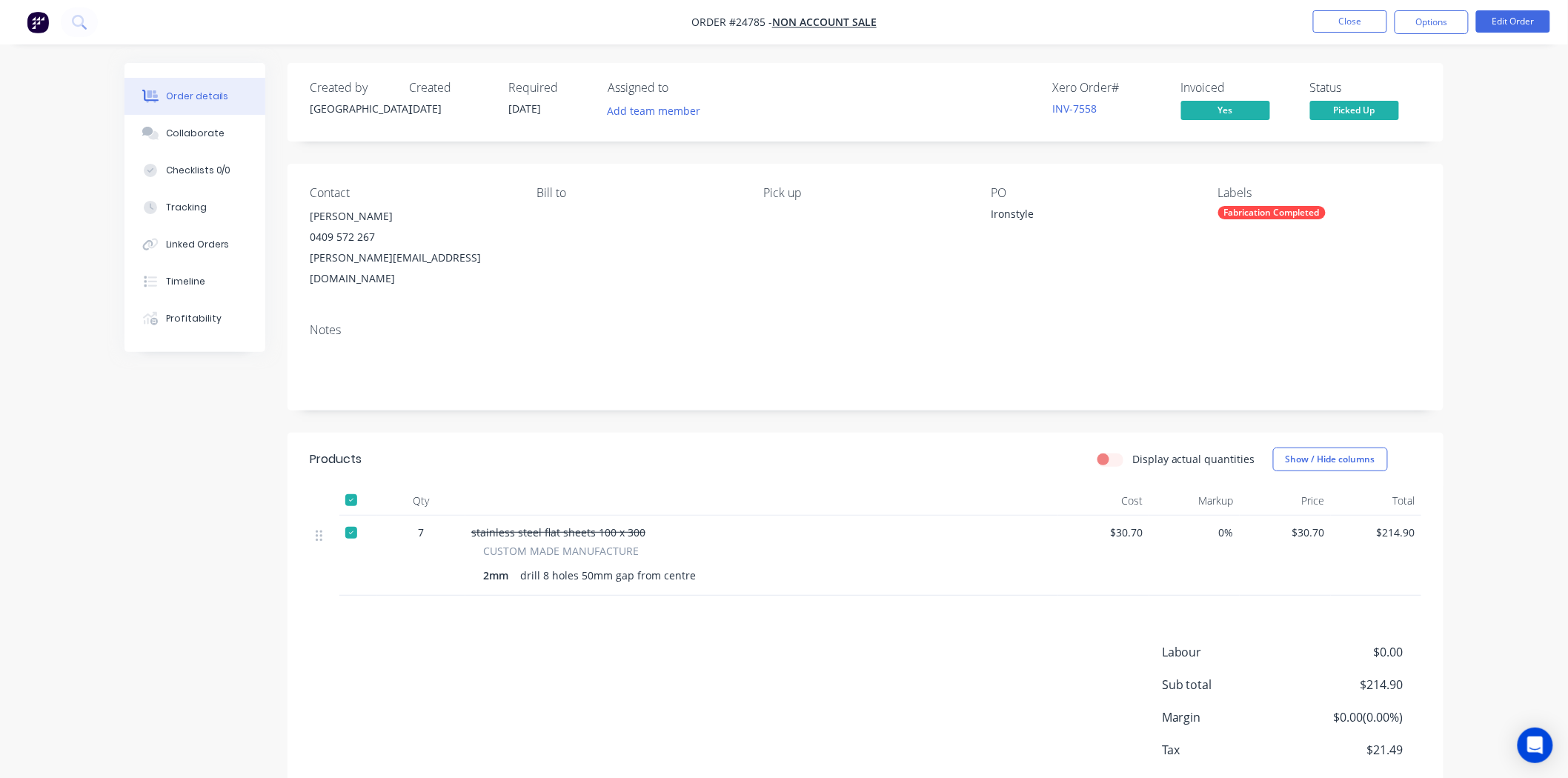
click at [1310, 101] on button "Picked Up" at bounding box center [1354, 111] width 89 height 22
click at [836, 225] on div "Pick up" at bounding box center [865, 238] width 203 height 103
click at [1339, 17] on nav "Order #24785 - NON ACCOUNT SALE Close Options Edit Order" at bounding box center [784, 22] width 1568 height 44
click at [1339, 24] on button "Close" at bounding box center [1350, 21] width 74 height 22
